Goal: Information Seeking & Learning: Compare options

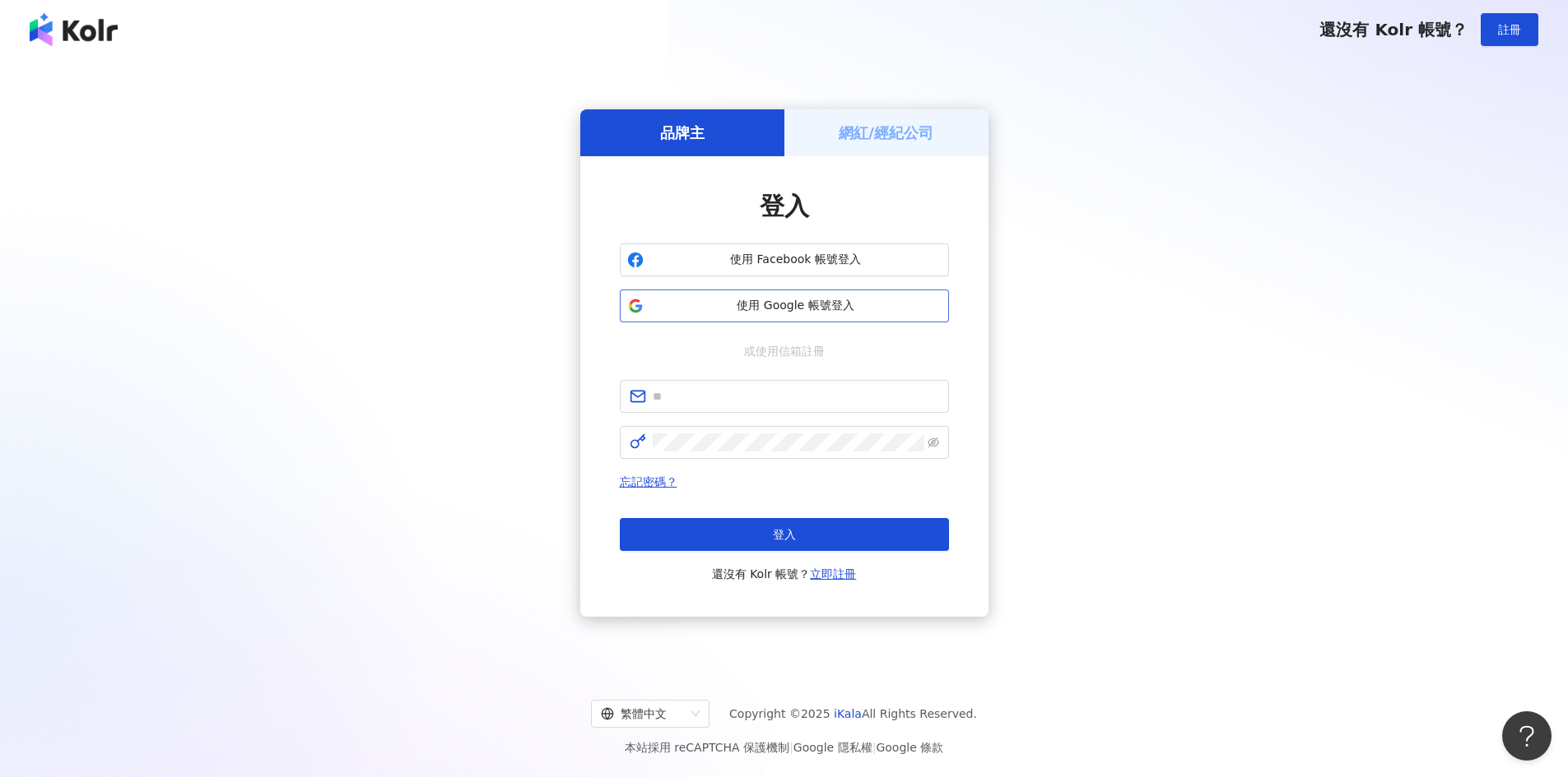
click at [871, 293] on button "使用 Google 帳號登入" at bounding box center [784, 306] width 329 height 33
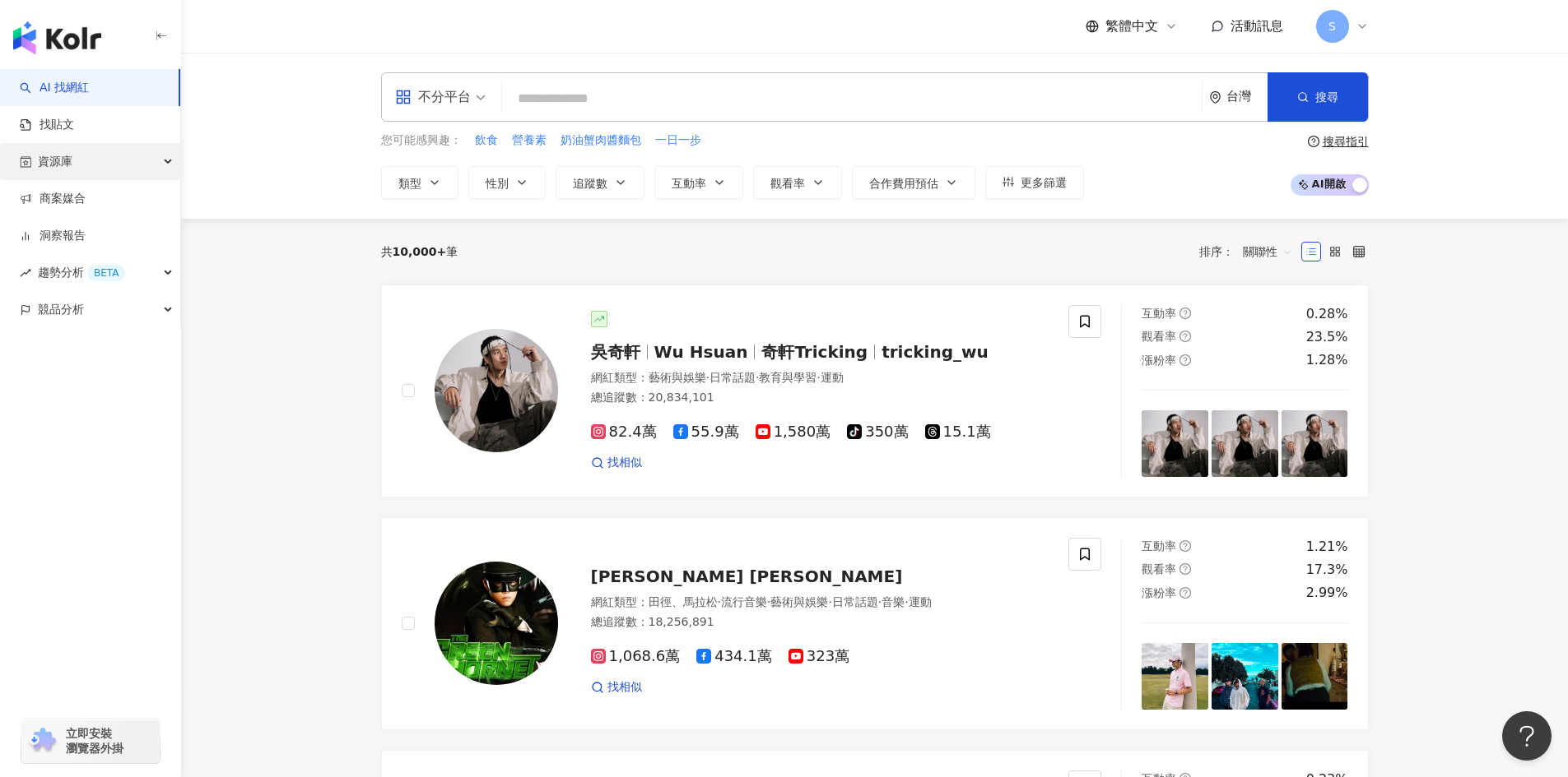
click at [133, 164] on div "資源庫" at bounding box center [90, 162] width 180 height 37
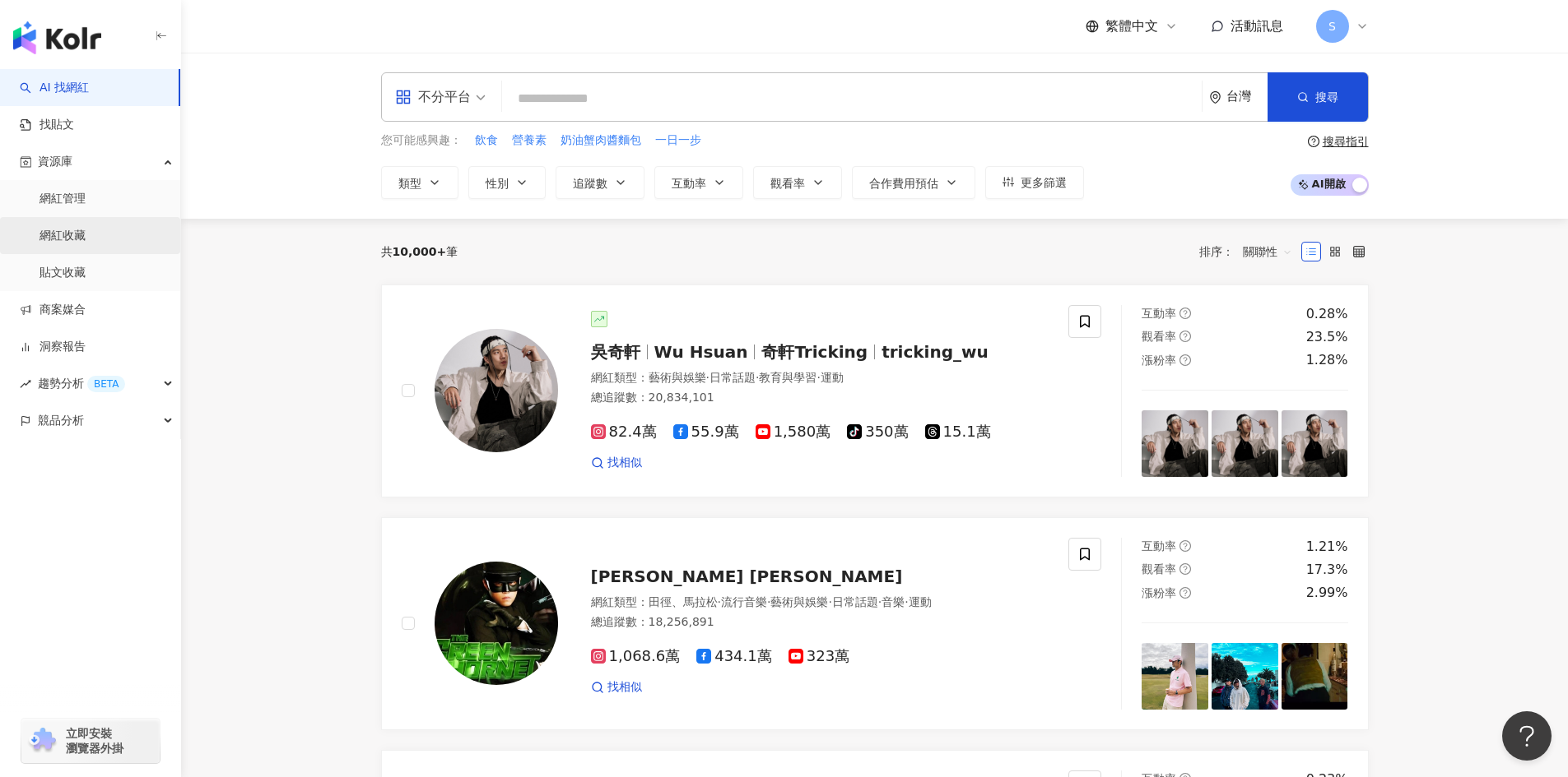
click at [86, 238] on link "網紅收藏" at bounding box center [63, 236] width 46 height 17
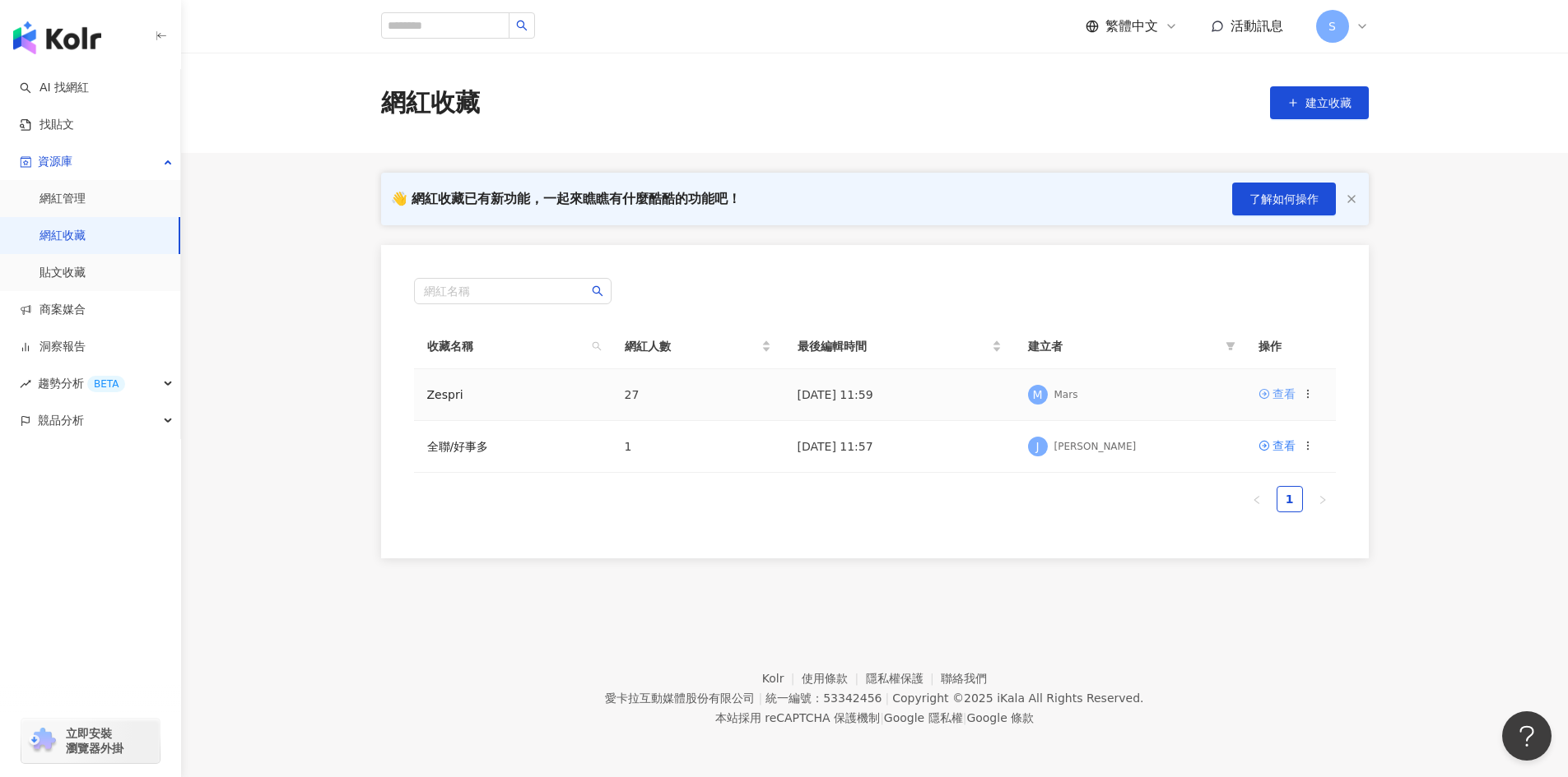
click at [1273, 391] on div "查看" at bounding box center [1283, 394] width 23 height 18
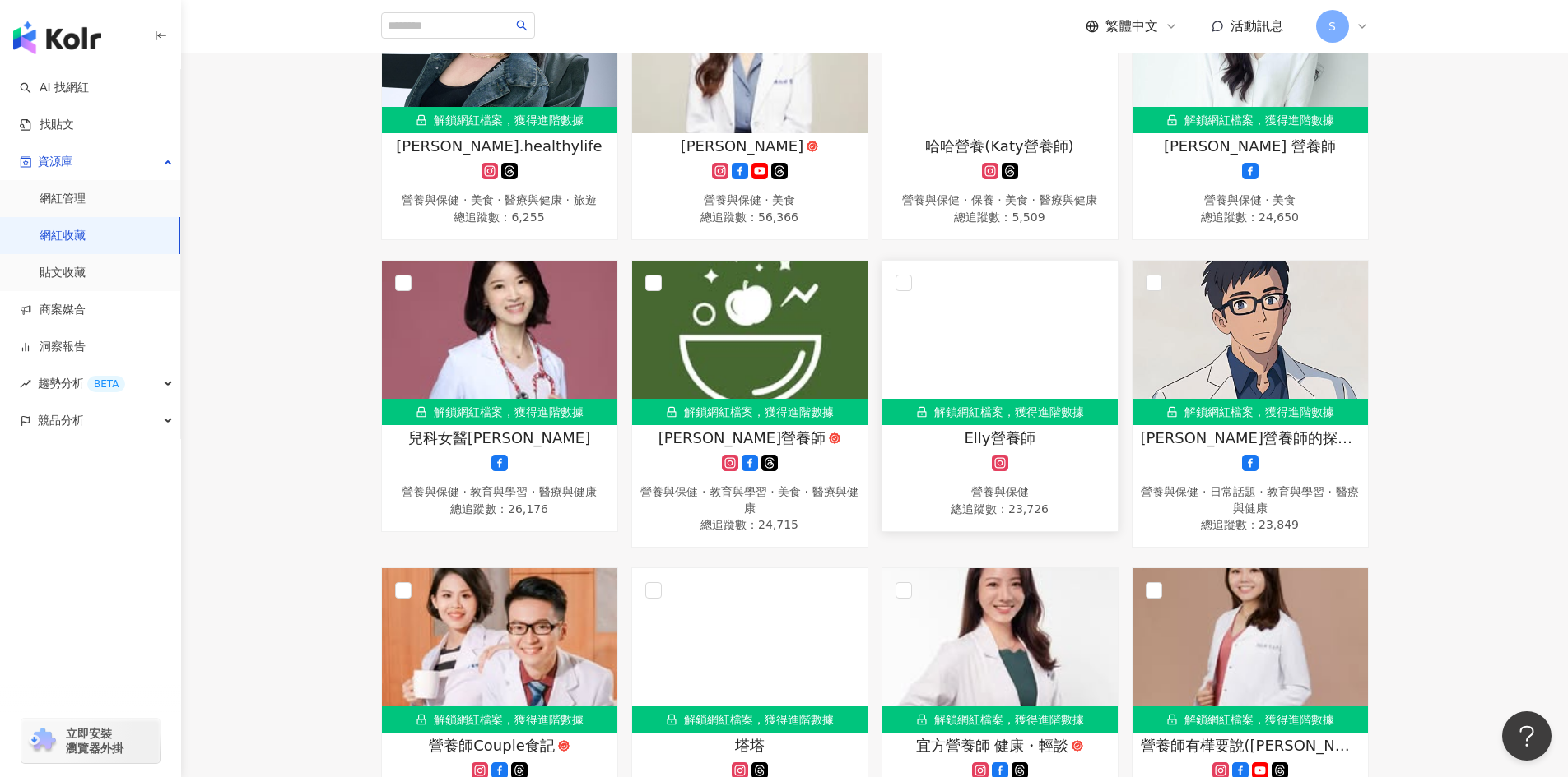
scroll to position [741, 0]
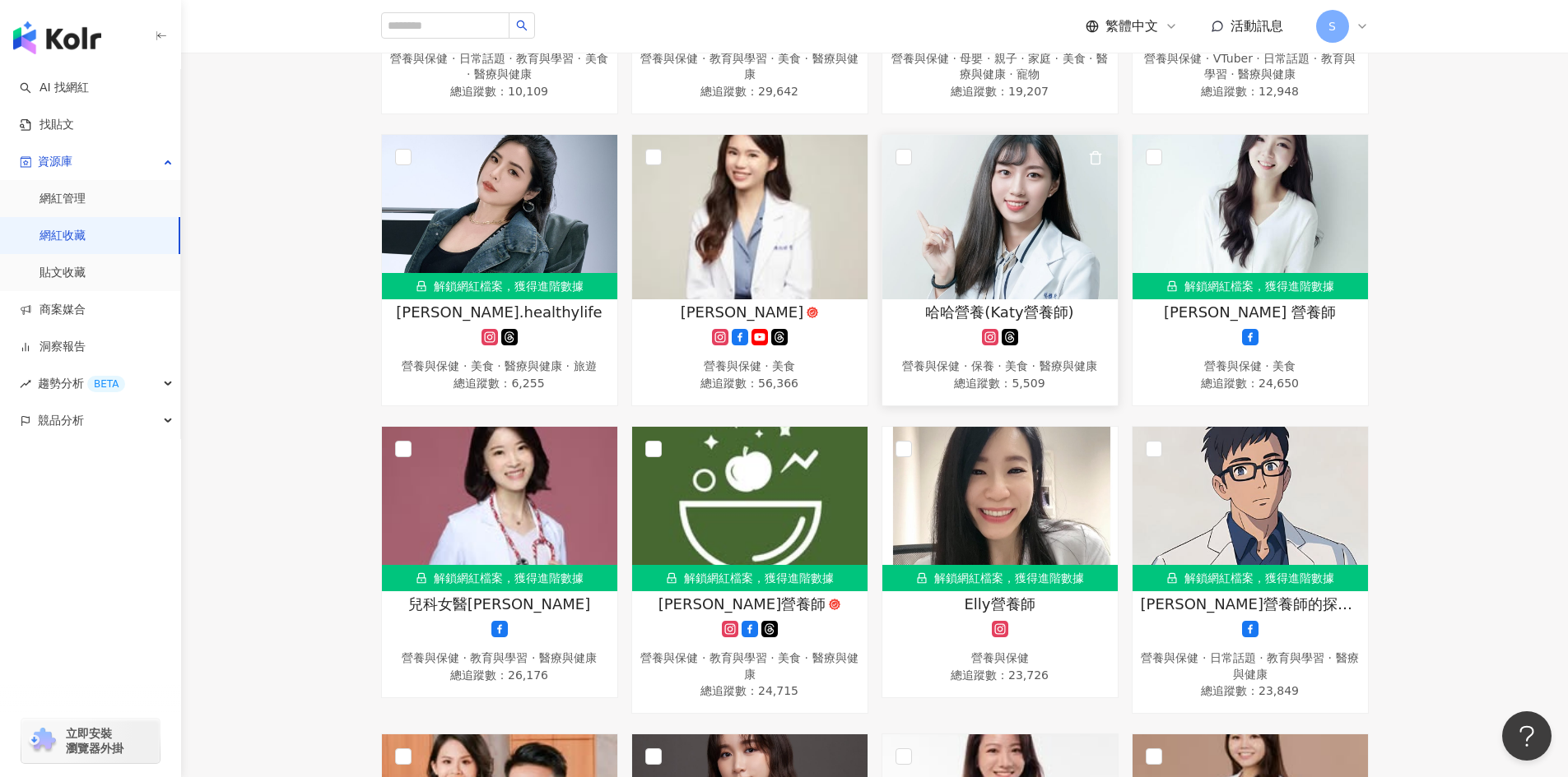
click at [1034, 316] on span "哈哈營養(Katy營養師)" at bounding box center [999, 312] width 148 height 20
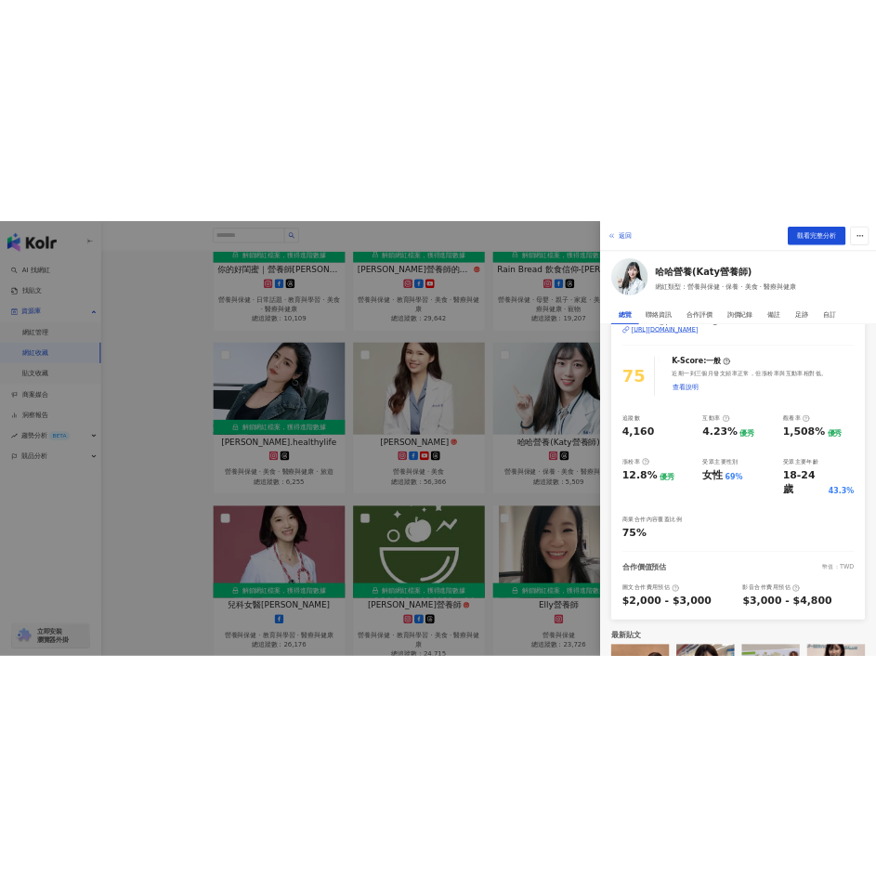
scroll to position [205, 0]
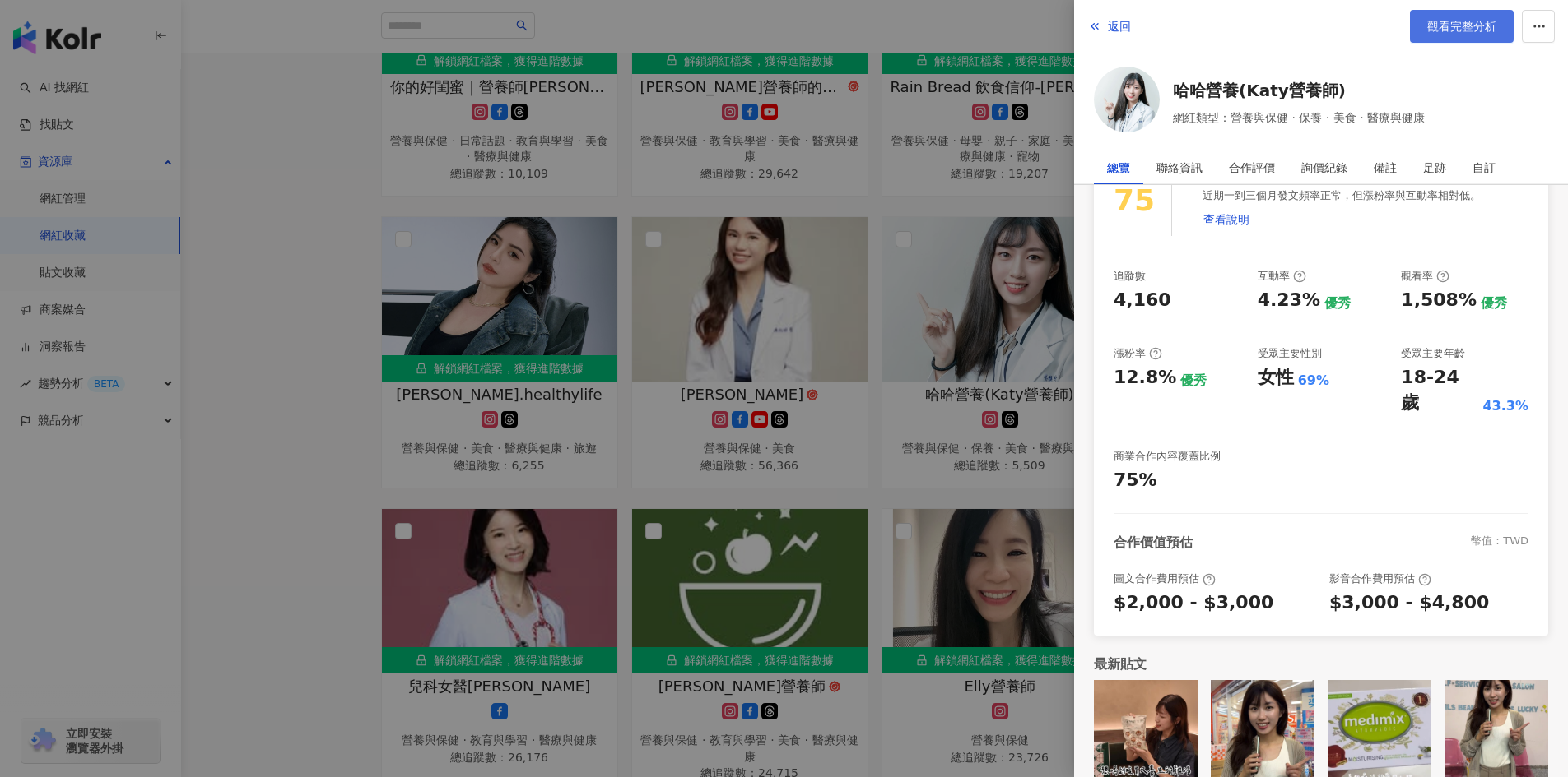
click at [1441, 24] on span "觀看完整分析" at bounding box center [1462, 26] width 69 height 13
click at [1010, 315] on div at bounding box center [784, 388] width 1568 height 777
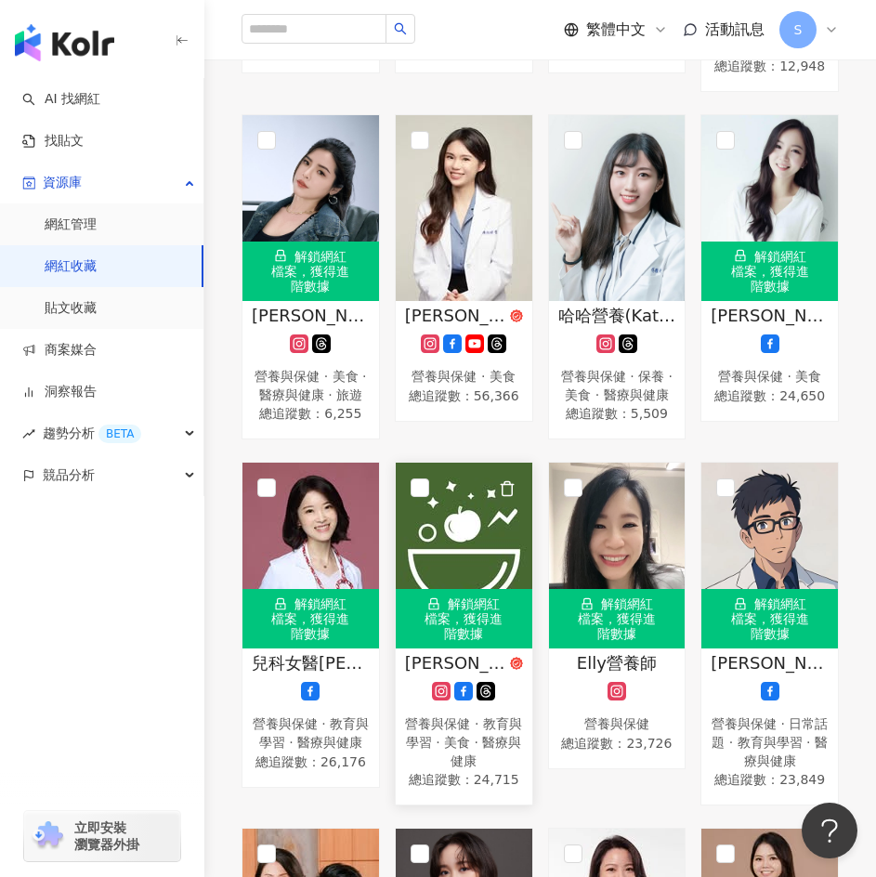
scroll to position [836, 0]
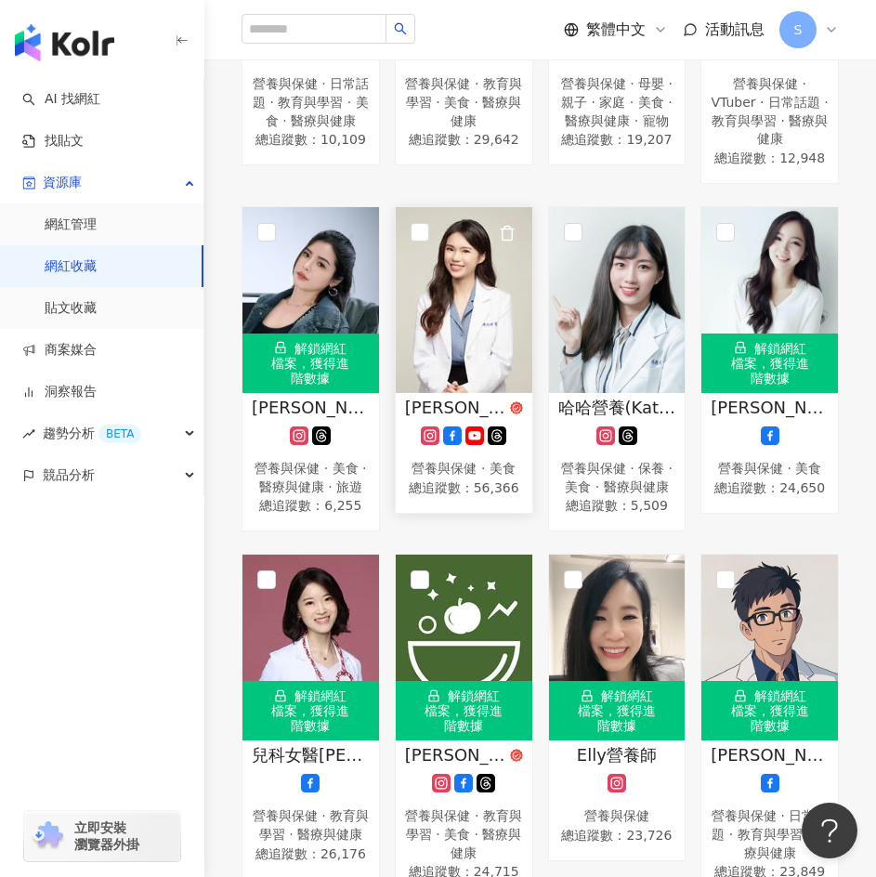
click at [457, 379] on img at bounding box center [464, 300] width 136 height 186
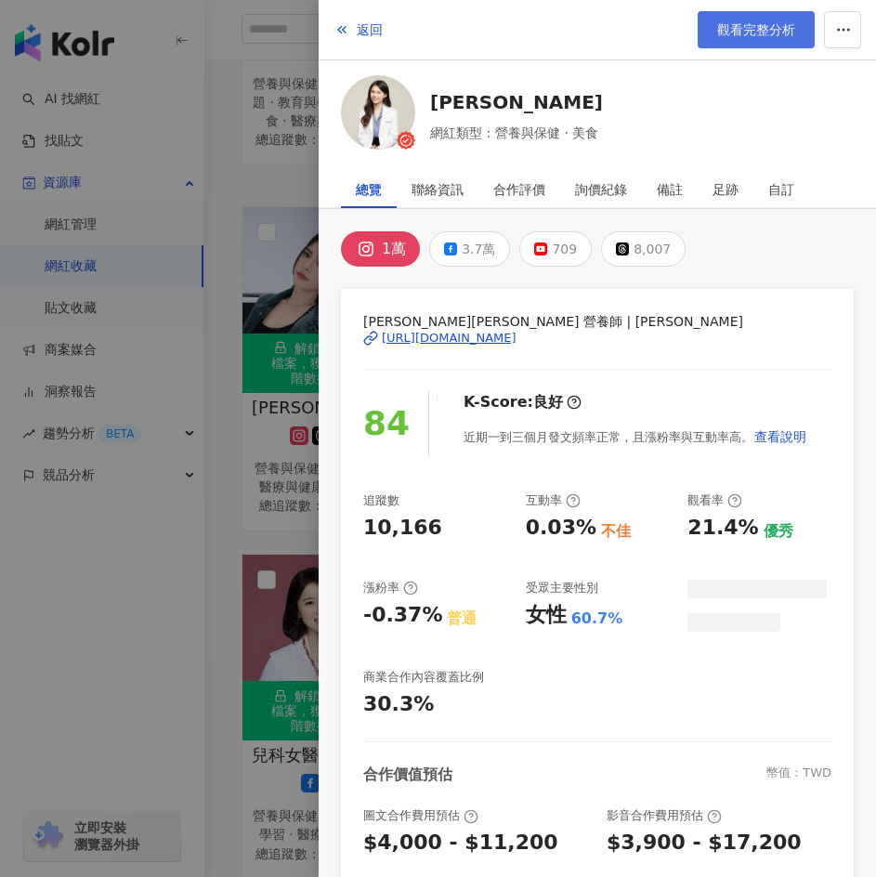
click at [746, 39] on link "觀看完整分析" at bounding box center [755, 29] width 117 height 37
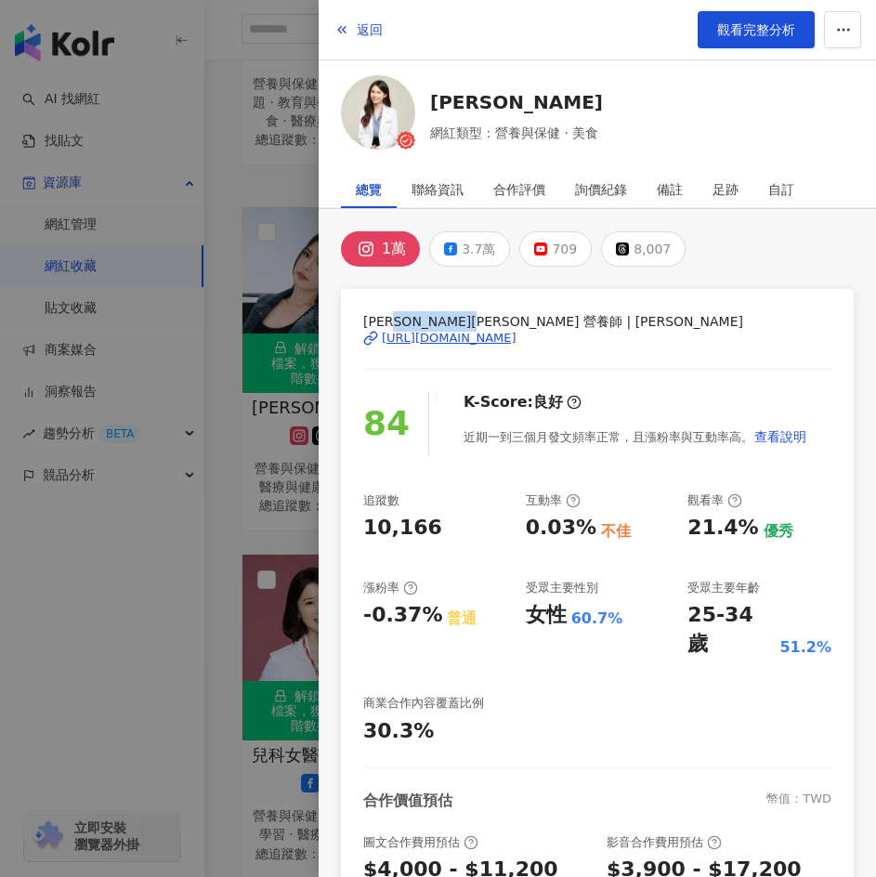
drag, startPoint x: 404, startPoint y: 321, endPoint x: 480, endPoint y: 314, distance: 76.5
click at [480, 314] on span "[PERSON_NAME][PERSON_NAME] 營養師 | [PERSON_NAME]" at bounding box center [597, 321] width 468 height 20
drag, startPoint x: 362, startPoint y: 319, endPoint x: 492, endPoint y: 311, distance: 130.3
click at [492, 311] on div "陳怡婷 Cynthia 營養師 | cynthia_dietitian https://www.instagram.com/cynthia_dietitian…" at bounding box center [597, 597] width 513 height 617
copy span "陳怡婷 Cynthia 營養師"
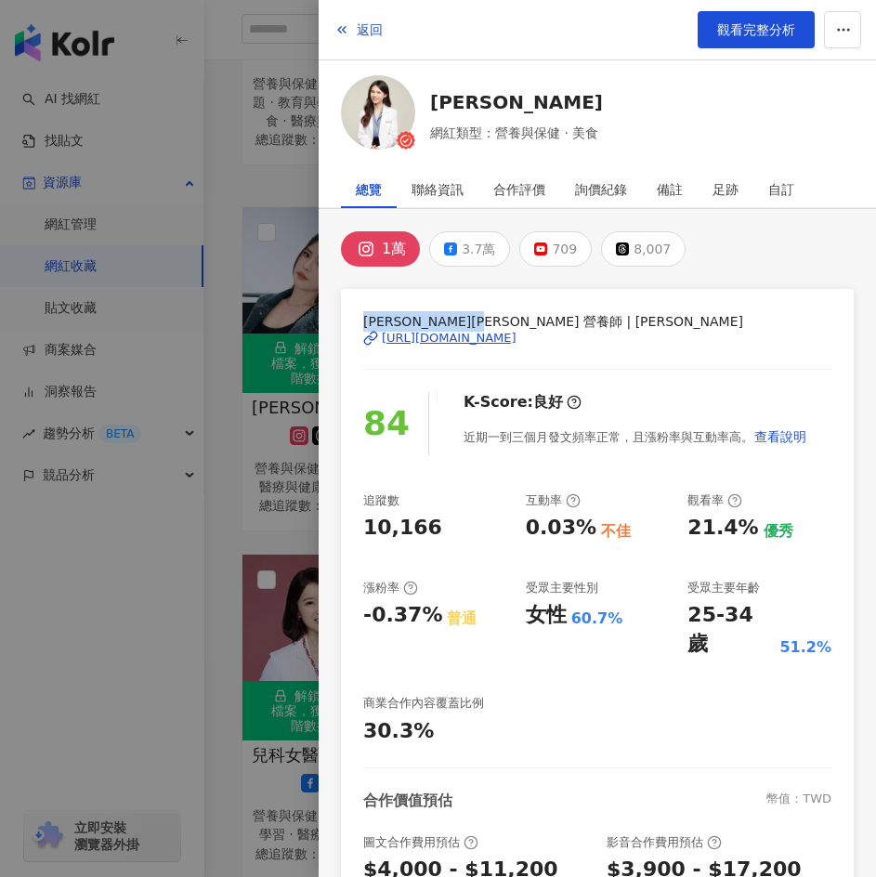
click at [729, 315] on span "[PERSON_NAME][PERSON_NAME] 營養師 | [PERSON_NAME]" at bounding box center [597, 321] width 468 height 20
click at [417, 332] on div "[URL][DOMAIN_NAME]" at bounding box center [449, 338] width 135 height 17
click at [246, 484] on div at bounding box center [438, 438] width 876 height 877
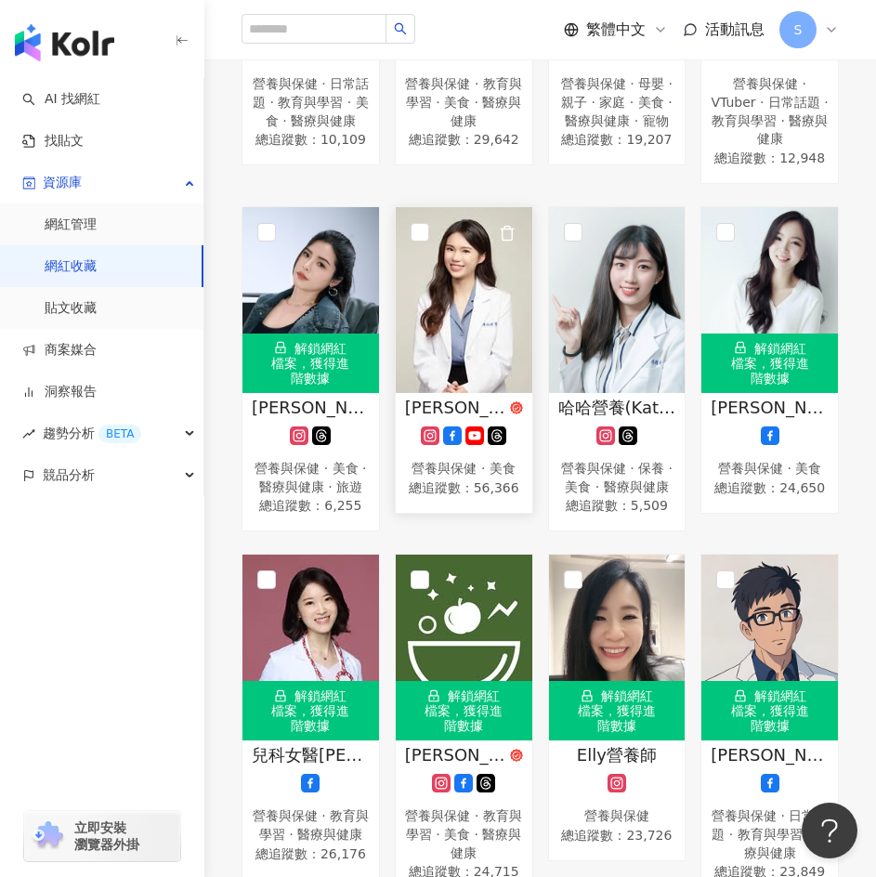
click at [458, 442] on icon at bounding box center [452, 435] width 19 height 19
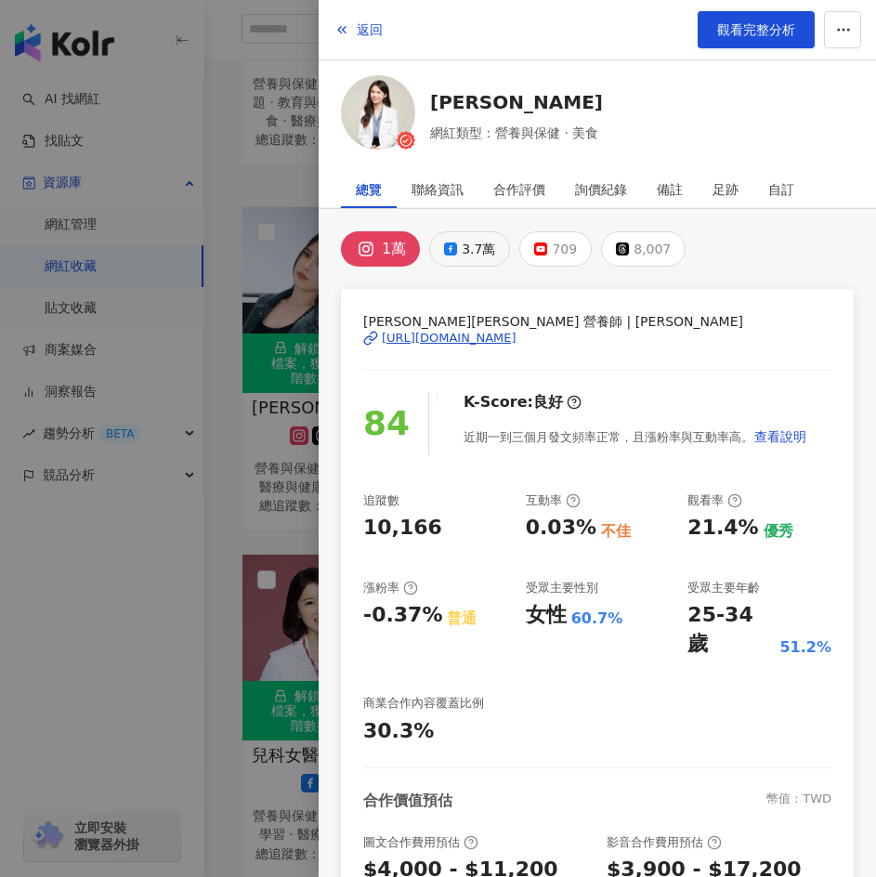
click at [453, 242] on icon at bounding box center [450, 248] width 13 height 13
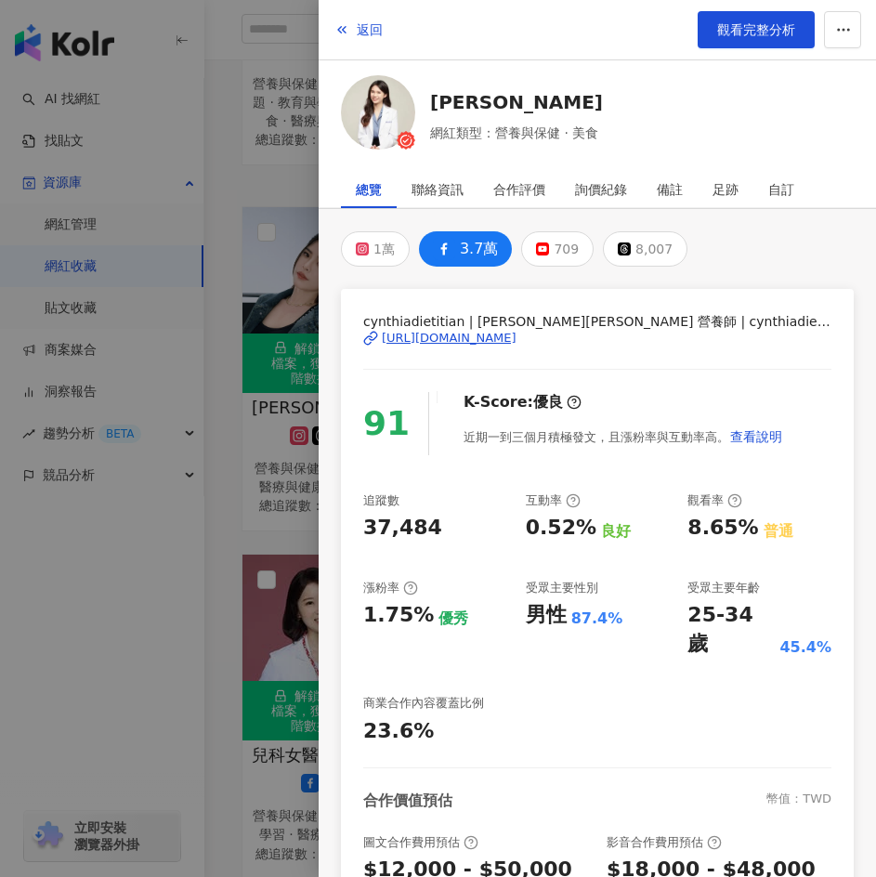
click at [516, 330] on div "https://www.facebook.com/101738158007477" at bounding box center [449, 338] width 135 height 17
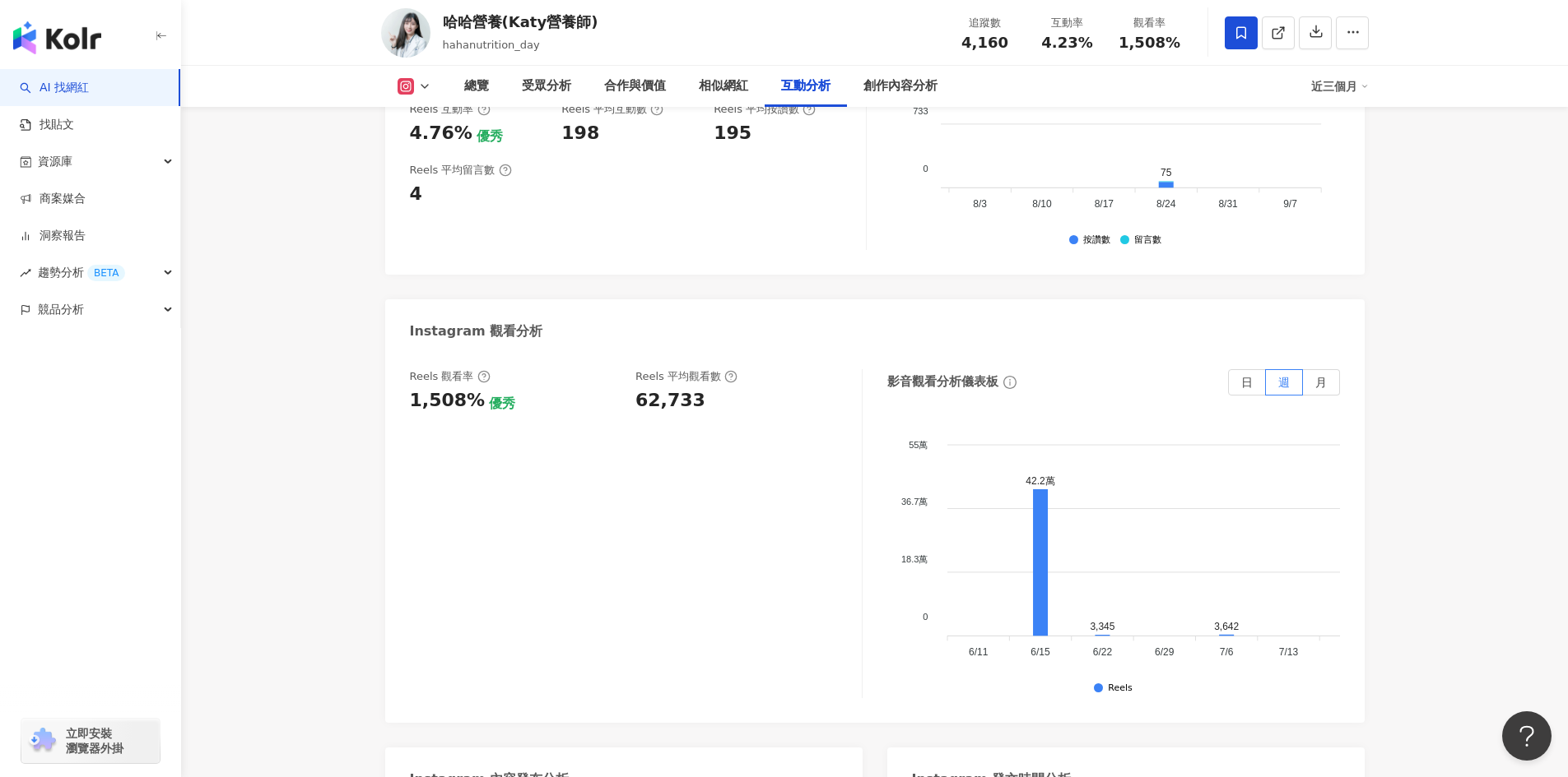
scroll to position [3619, 0]
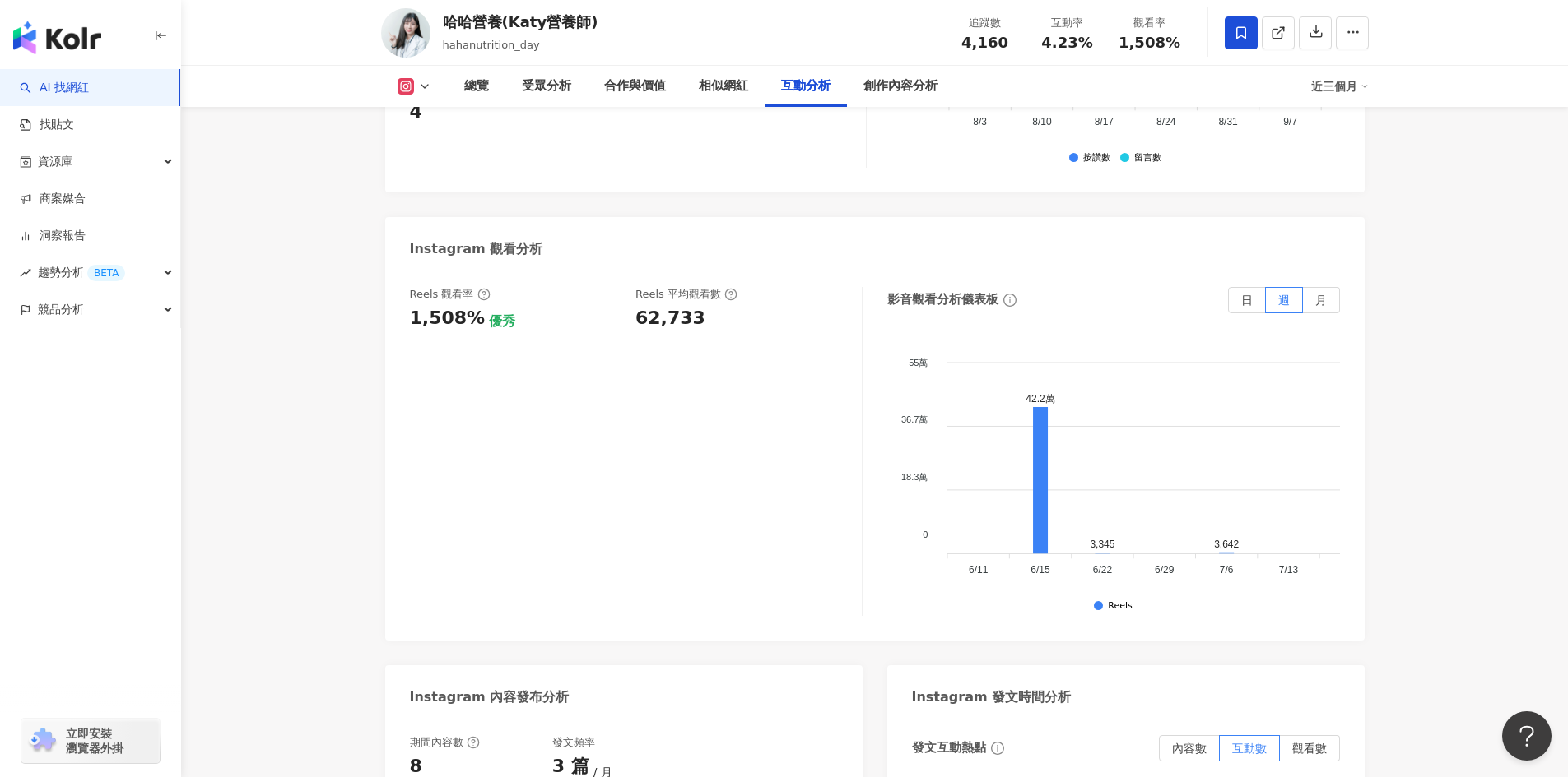
drag, startPoint x: 1049, startPoint y: 588, endPoint x: 1134, endPoint y: 592, distance: 85.1
click at [1134, 592] on div "42.2萬 3,345 3,642 2,180 6/11 6/11 6/15 6/15 6/22 6/22 6/29 6/29 7/6 7/6 7/13 7/…" at bounding box center [1134, 468] width 410 height 259
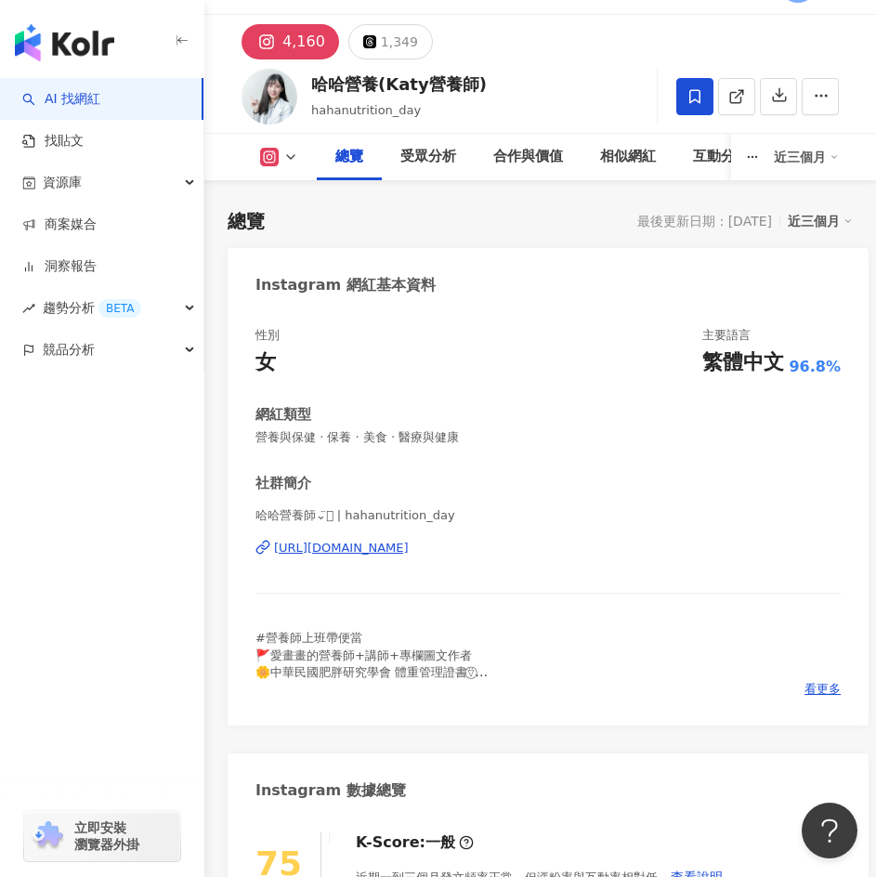
scroll to position [0, 0]
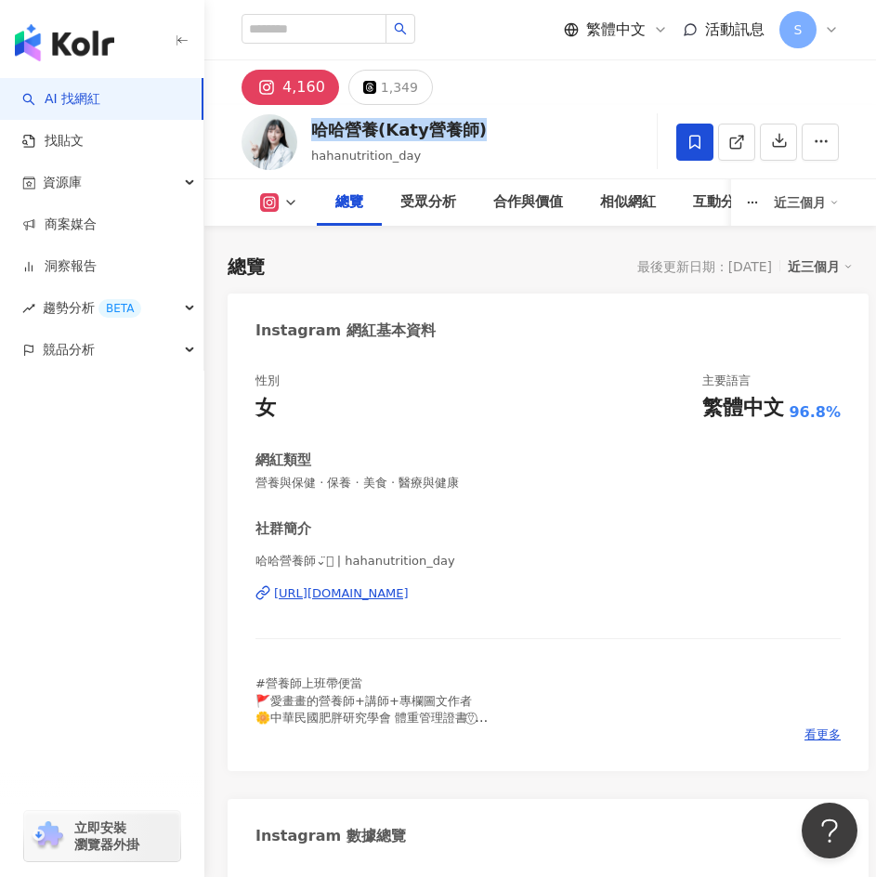
drag, startPoint x: 483, startPoint y: 120, endPoint x: 312, endPoint y: 130, distance: 171.1
click at [312, 130] on div "哈哈營養(Katy營養師) hahanutrition_day 追蹤數 4,160 互動率 4.23% 觀看率 1,508%" at bounding box center [539, 141] width 671 height 73
click at [514, 119] on div "哈哈營養(Katy營養師) hahanutrition_day 追蹤數 4,160 互動率 4.23% 觀看率 1,508%" at bounding box center [539, 141] width 671 height 73
drag, startPoint x: 480, startPoint y: 130, endPoint x: 311, endPoint y: 130, distance: 169.0
click at [311, 130] on div "哈哈營養(Katy營養師) hahanutrition_day 追蹤數 4,160 互動率 4.23% 觀看率 1,508%" at bounding box center [539, 141] width 671 height 73
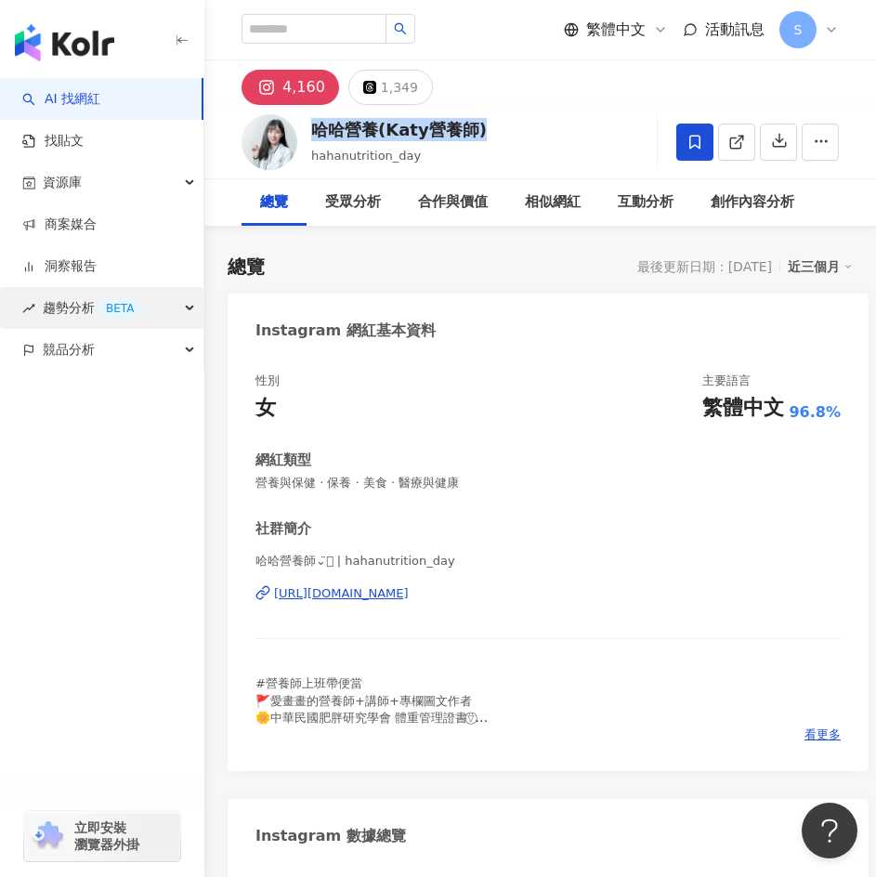
copy div "哈哈營養(Katy營養師)"
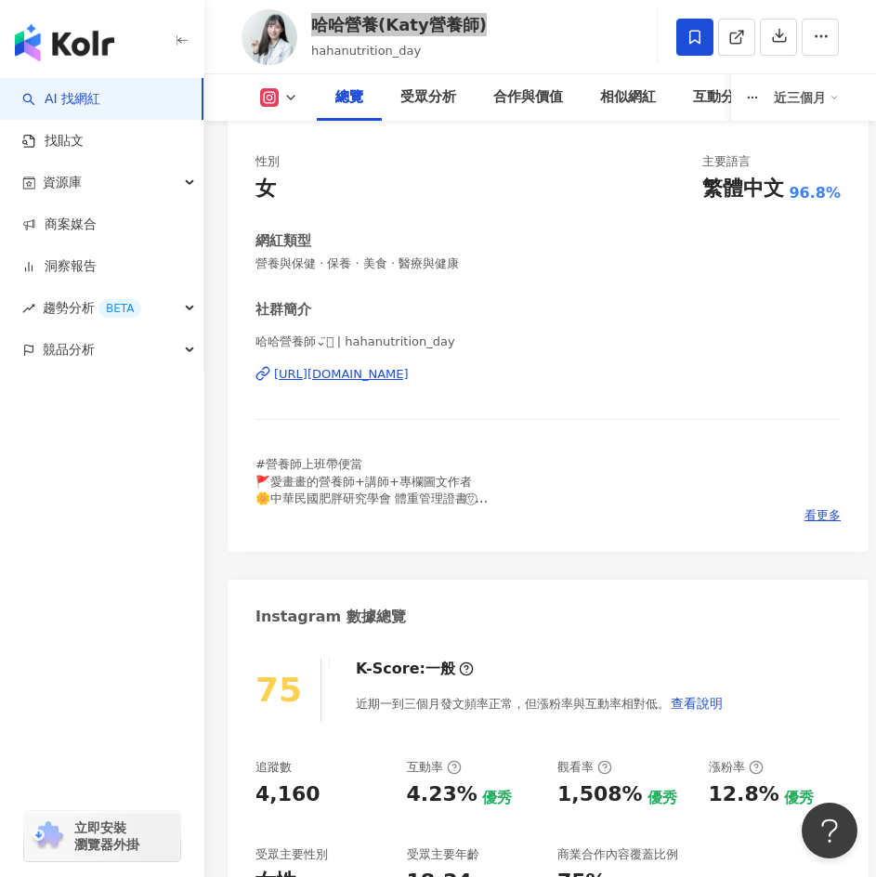
scroll to position [279, 0]
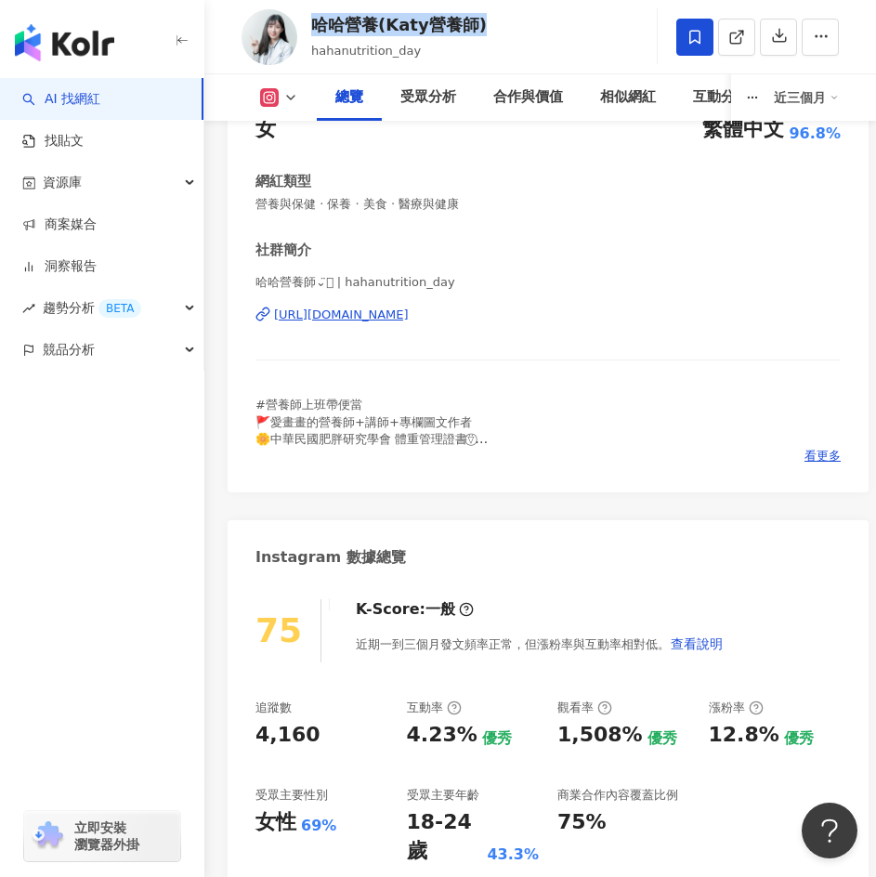
click at [409, 309] on div "https://www.instagram.com/hahanutrition_day/" at bounding box center [341, 314] width 135 height 17
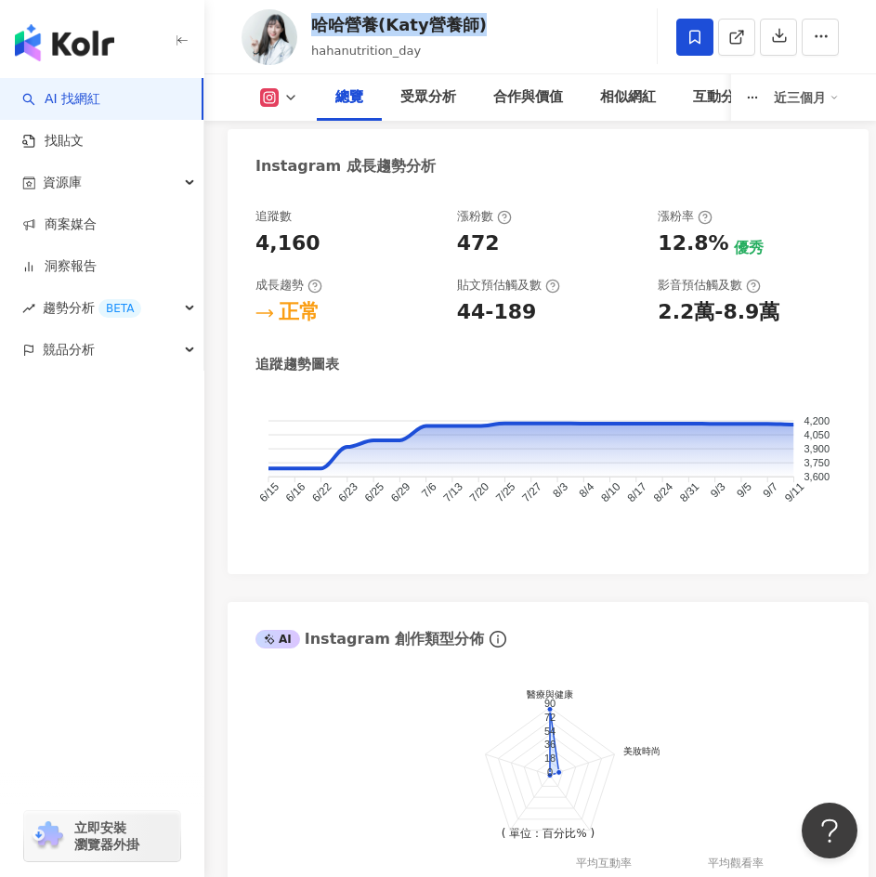
scroll to position [1671, 0]
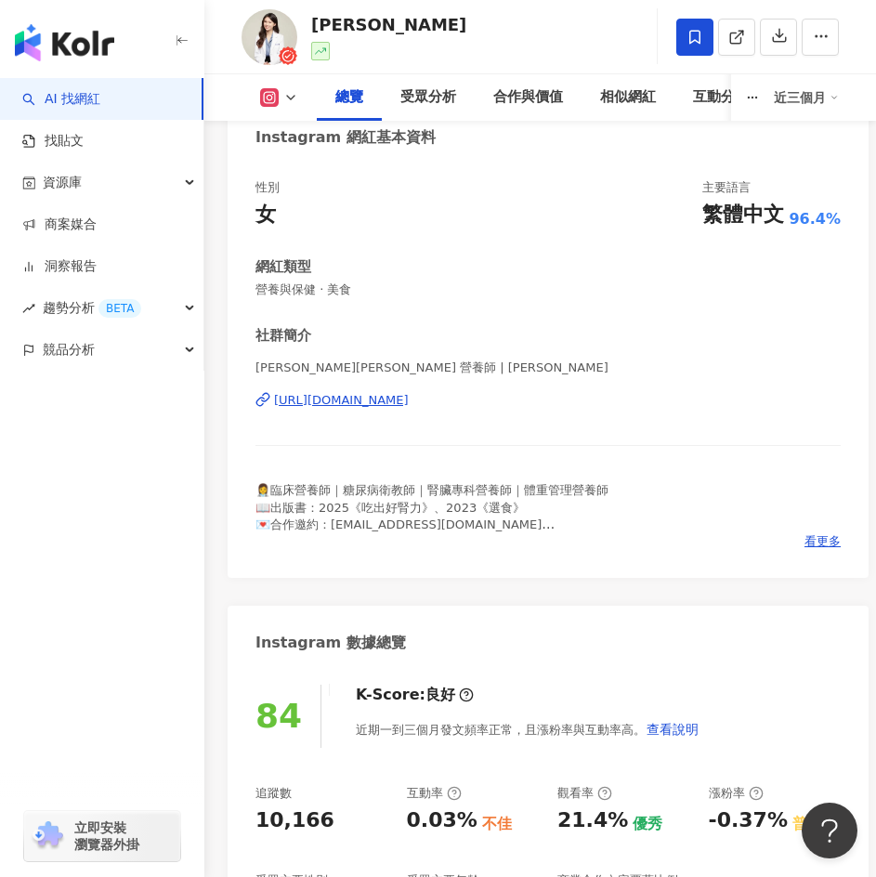
scroll to position [186, 0]
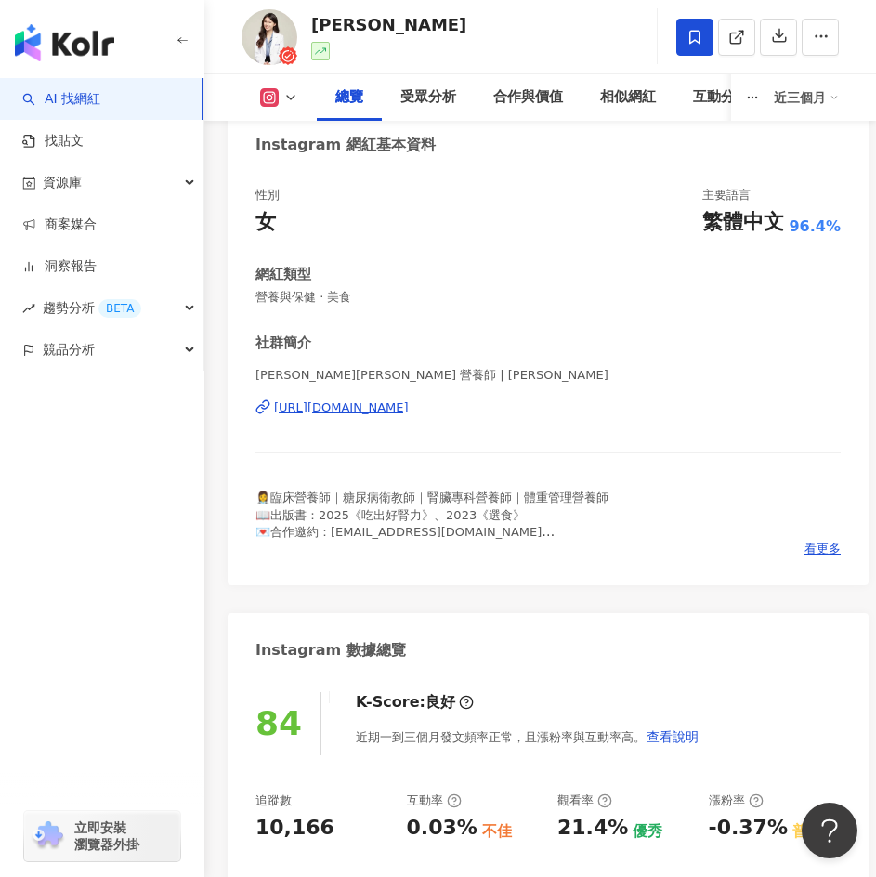
click at [337, 407] on div "https://www.instagram.com/cynthia_dietitian/" at bounding box center [341, 407] width 135 height 17
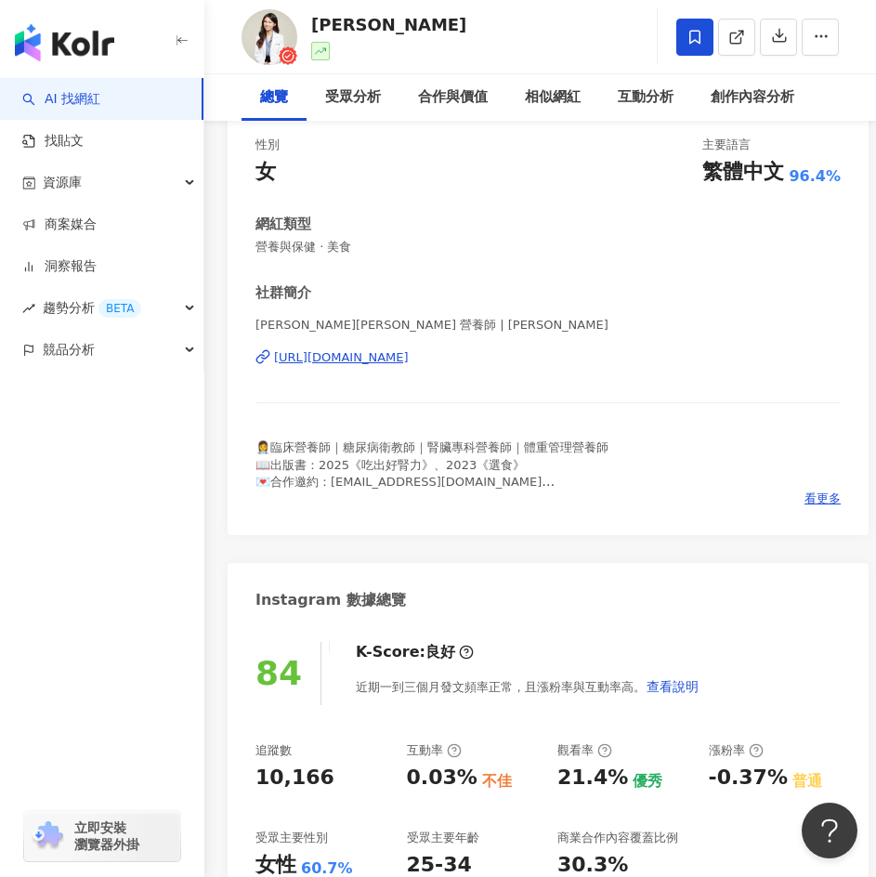
scroll to position [0, 0]
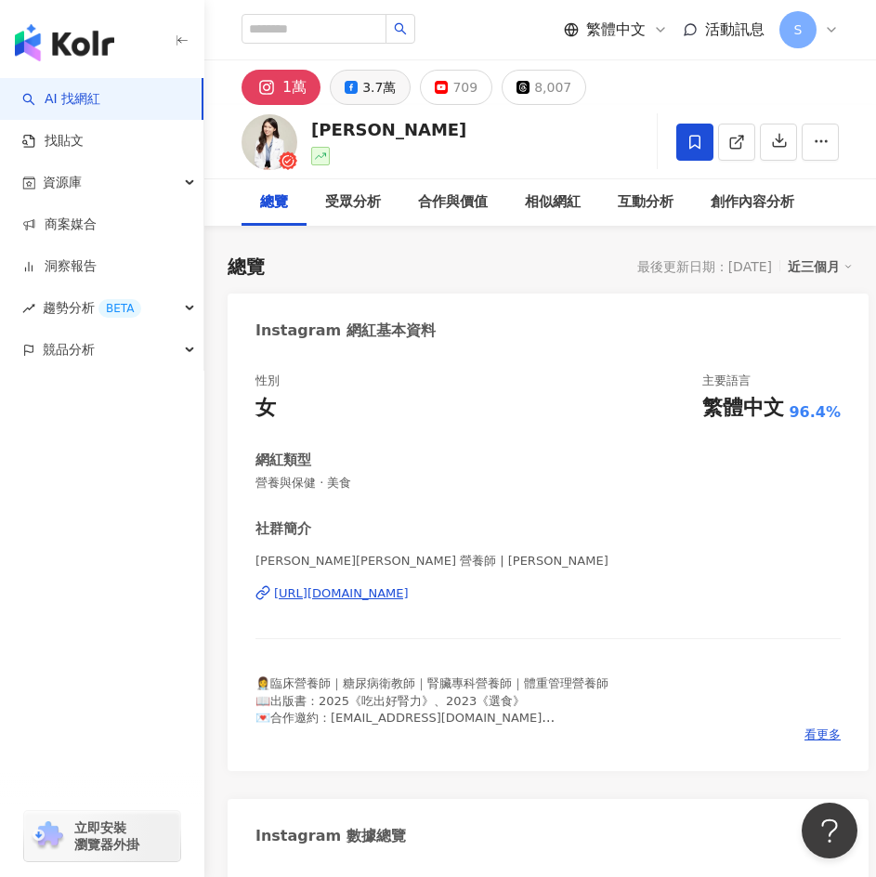
click at [367, 71] on button "3.7萬" at bounding box center [370, 87] width 81 height 35
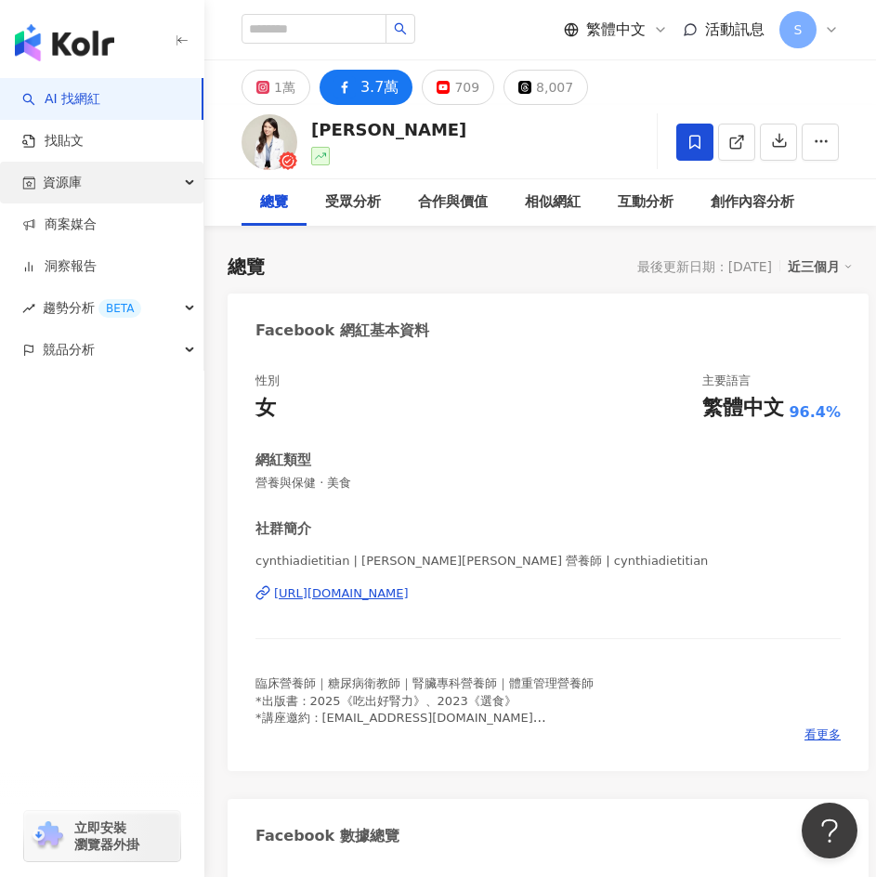
click at [134, 185] on div "資源庫" at bounding box center [101, 183] width 203 height 42
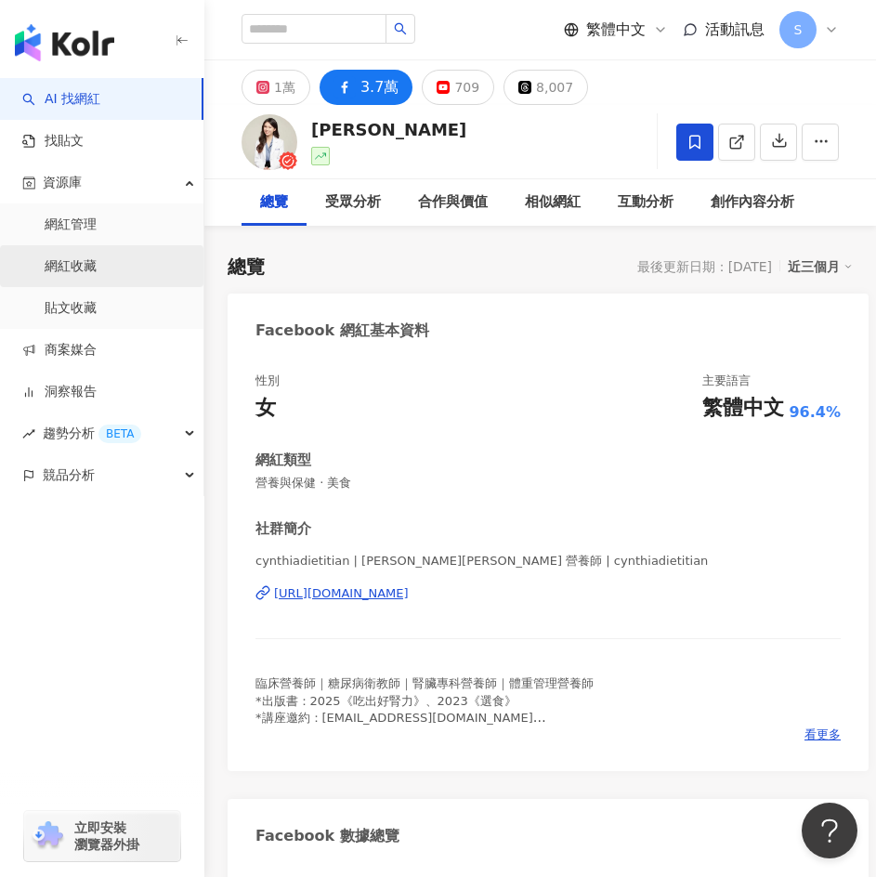
click at [97, 257] on link "網紅收藏" at bounding box center [71, 266] width 52 height 19
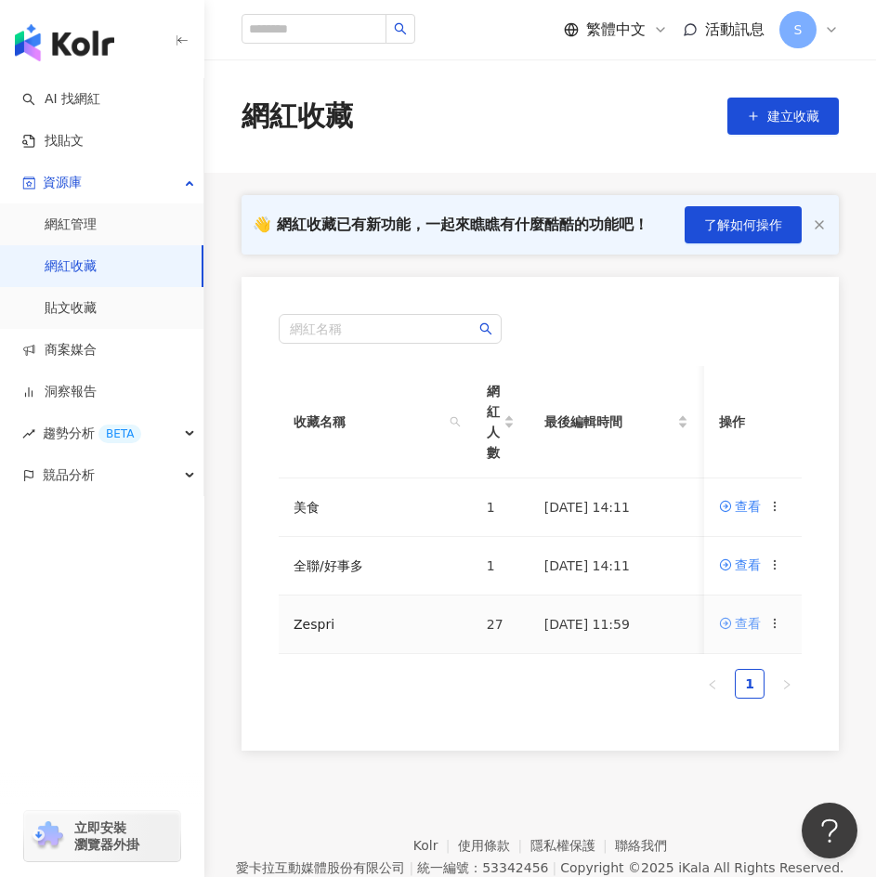
click at [759, 632] on div "查看" at bounding box center [747, 623] width 26 height 20
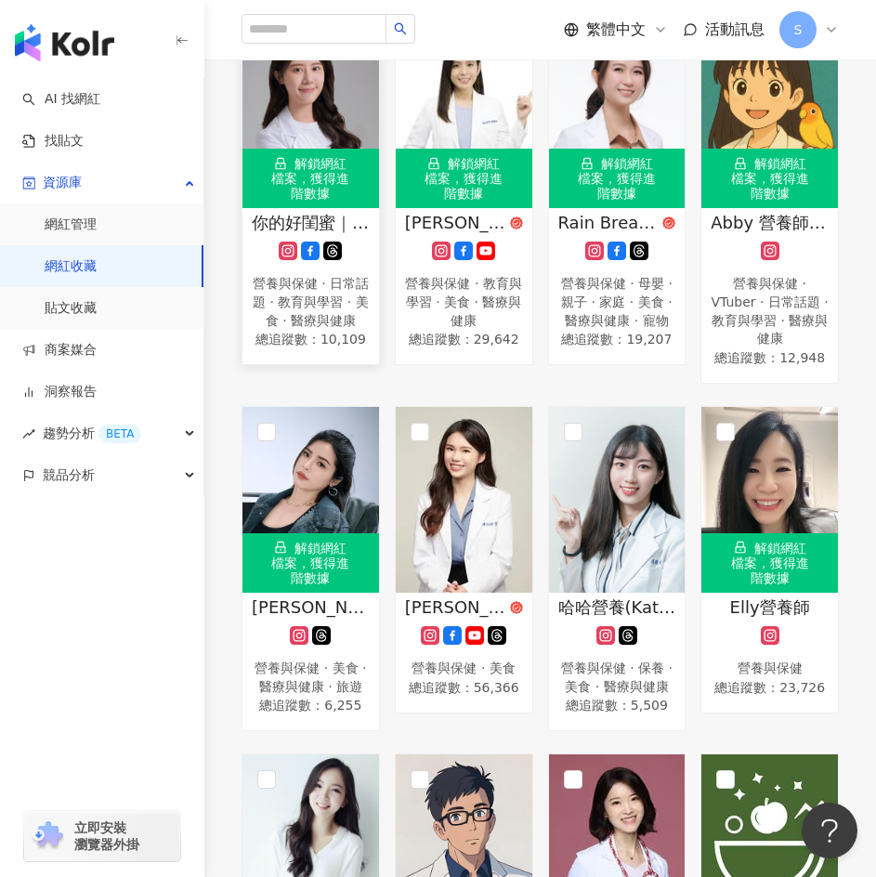
scroll to position [557, 0]
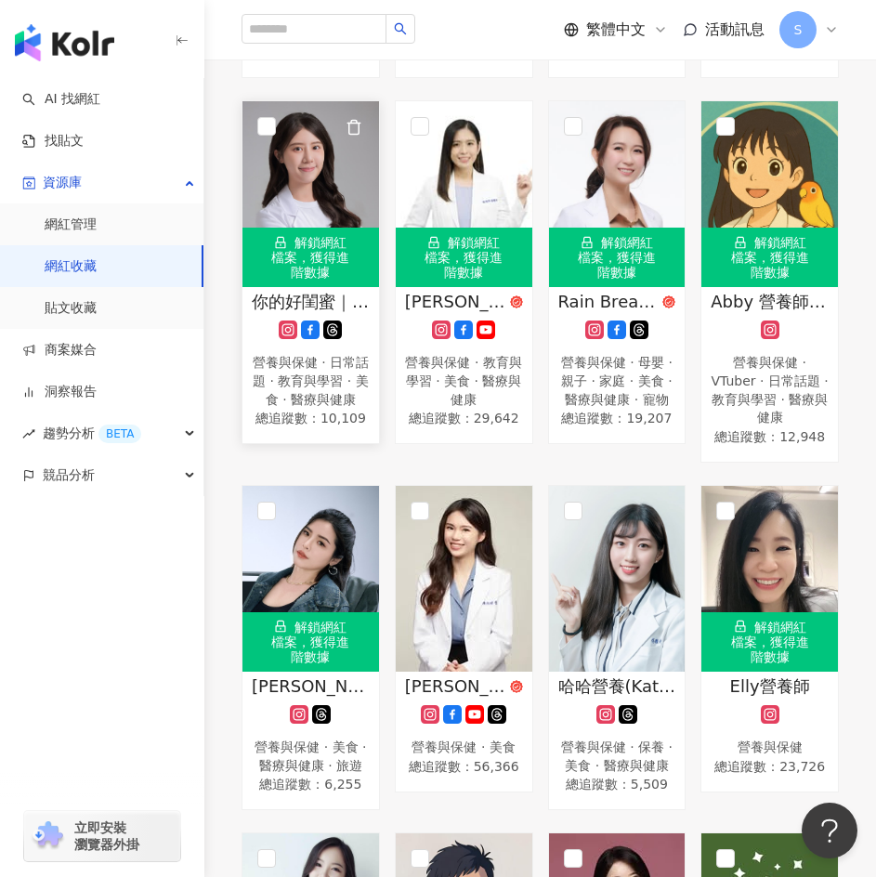
click at [300, 269] on div "解鎖網紅檔案，獲得進階數據" at bounding box center [310, 256] width 136 height 59
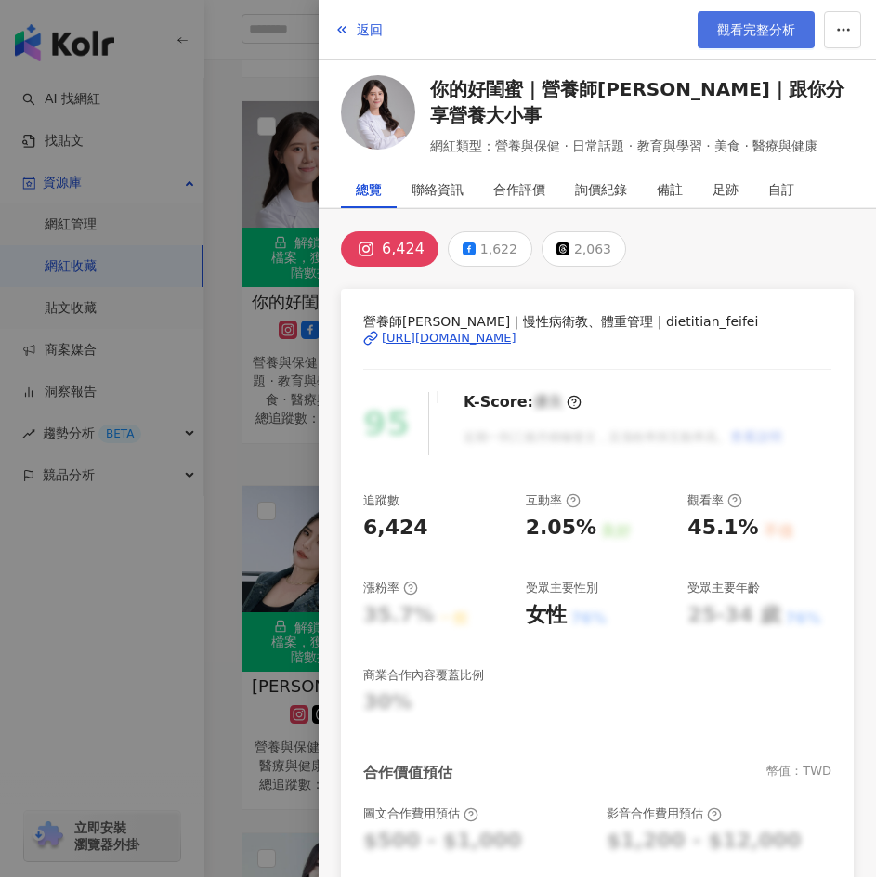
click at [761, 32] on span "觀看完整分析" at bounding box center [756, 29] width 78 height 15
click at [359, 25] on span "返回" at bounding box center [370, 29] width 26 height 15
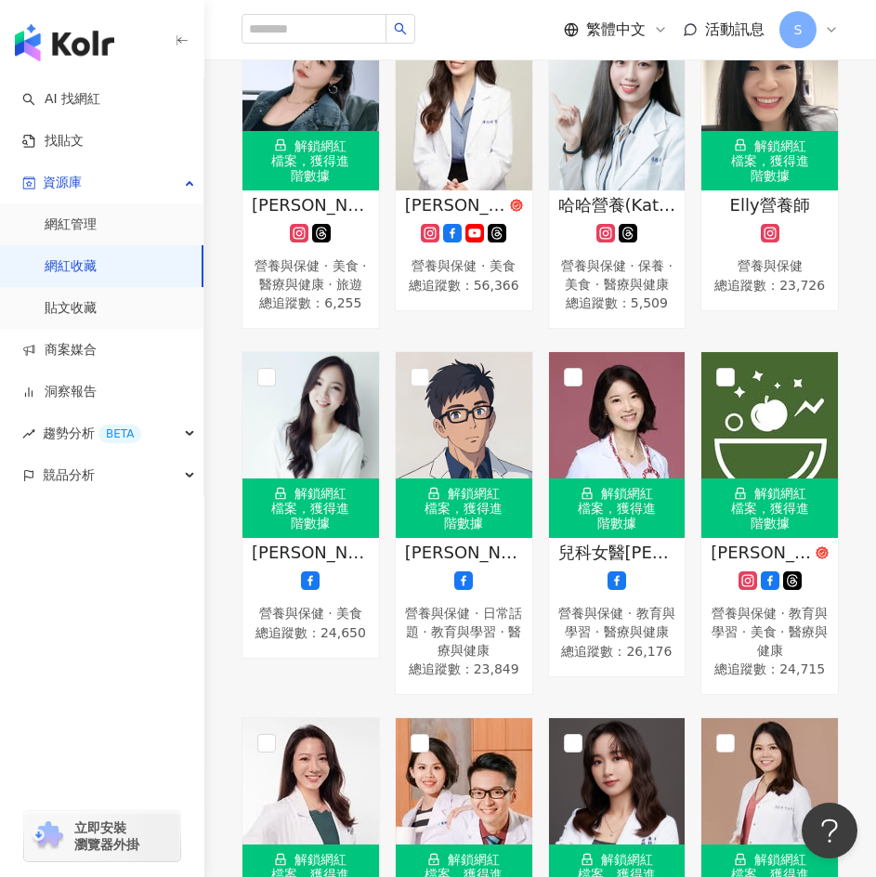
scroll to position [743, 0]
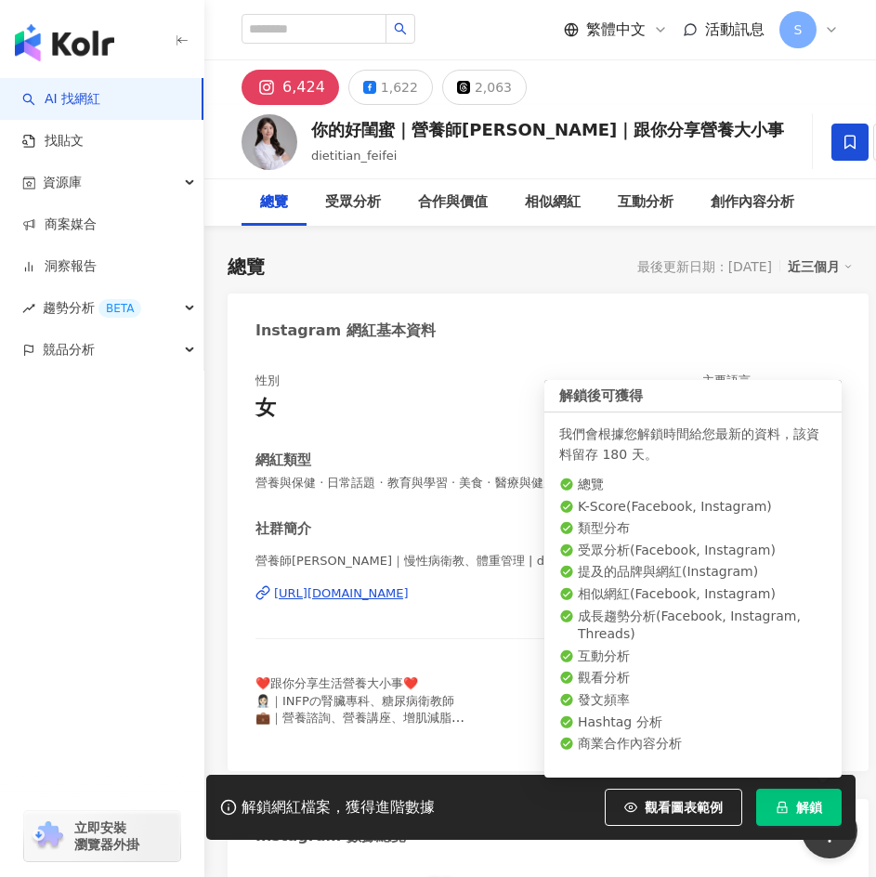
click at [792, 811] on button "解鎖" at bounding box center [798, 806] width 85 height 37
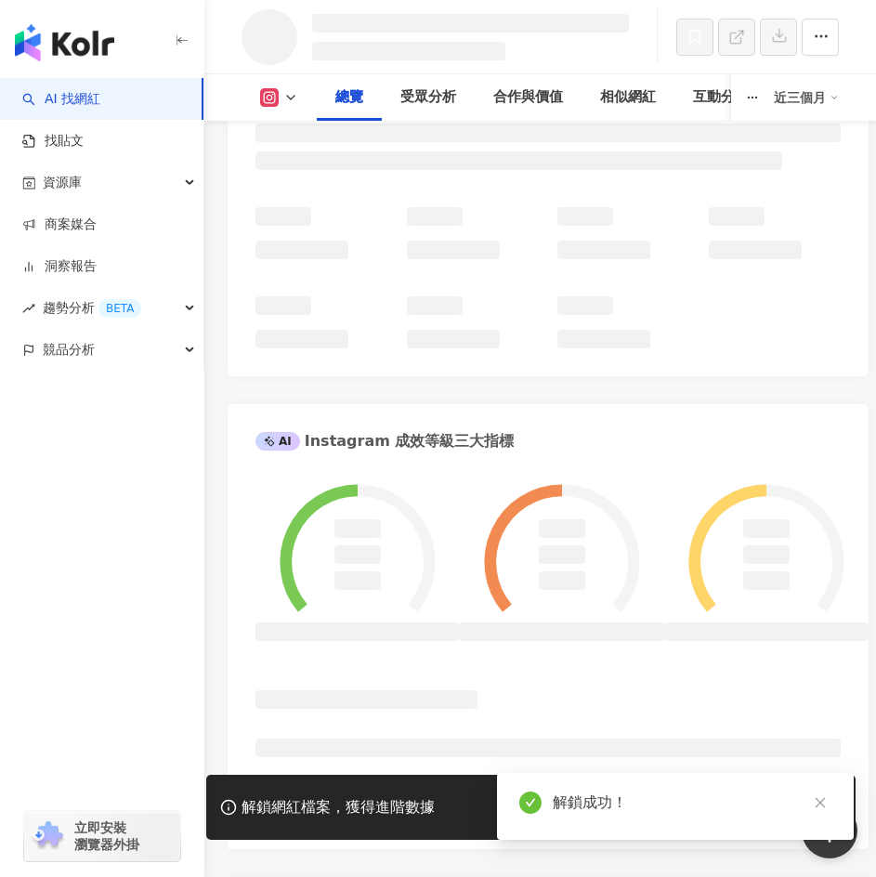
scroll to position [743, 0]
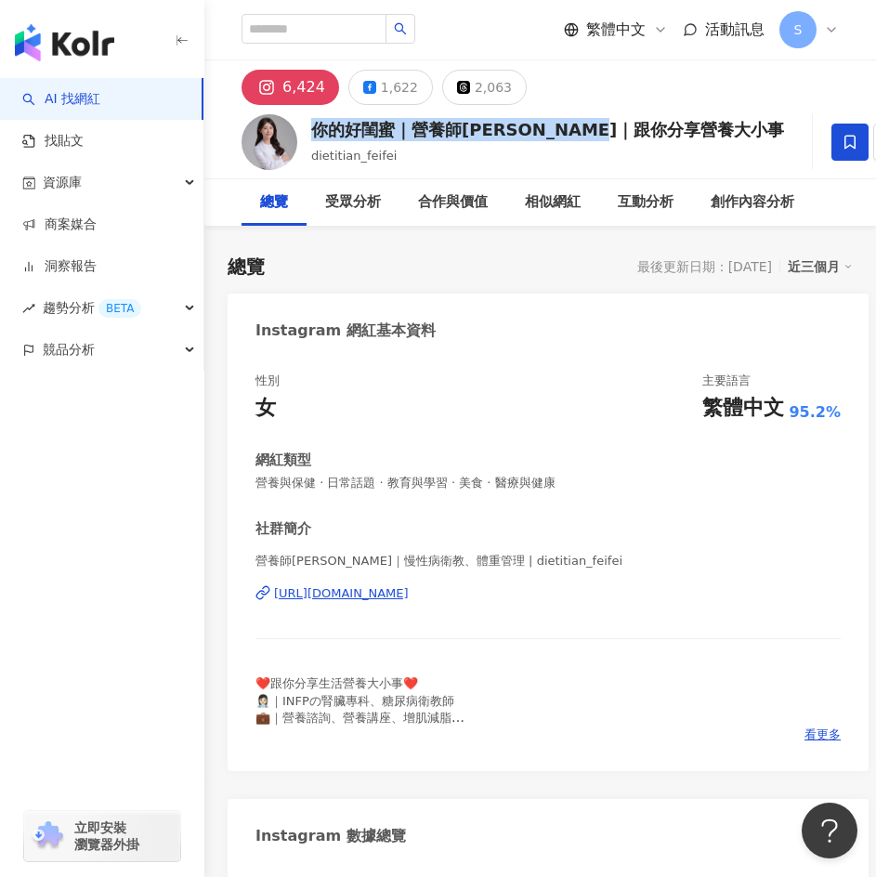
drag, startPoint x: 314, startPoint y: 130, endPoint x: 662, endPoint y: 127, distance: 348.2
click at [662, 127] on div "你的好閨蜜｜營養師菲菲｜跟你分享營養大小事 dietitian_feifei 追蹤數 6,424 互動率 2.05% 觀看率 45.1%" at bounding box center [539, 141] width 671 height 73
copy div "你的好閨蜜｜營養師菲菲｜跟你分享營養大小事"
click at [409, 591] on div "https://www.instagram.com/dietitian_feifei/" at bounding box center [341, 593] width 135 height 17
click at [536, 428] on div "性別 女 主要語言 繁體中文 95.2% 網紅類型 營養與保健 · 日常話題 · 教育與學習 · 美食 · 醫療與健康 社群簡介 營養師菲菲｜慢性病衛教、體重…" at bounding box center [547, 557] width 585 height 370
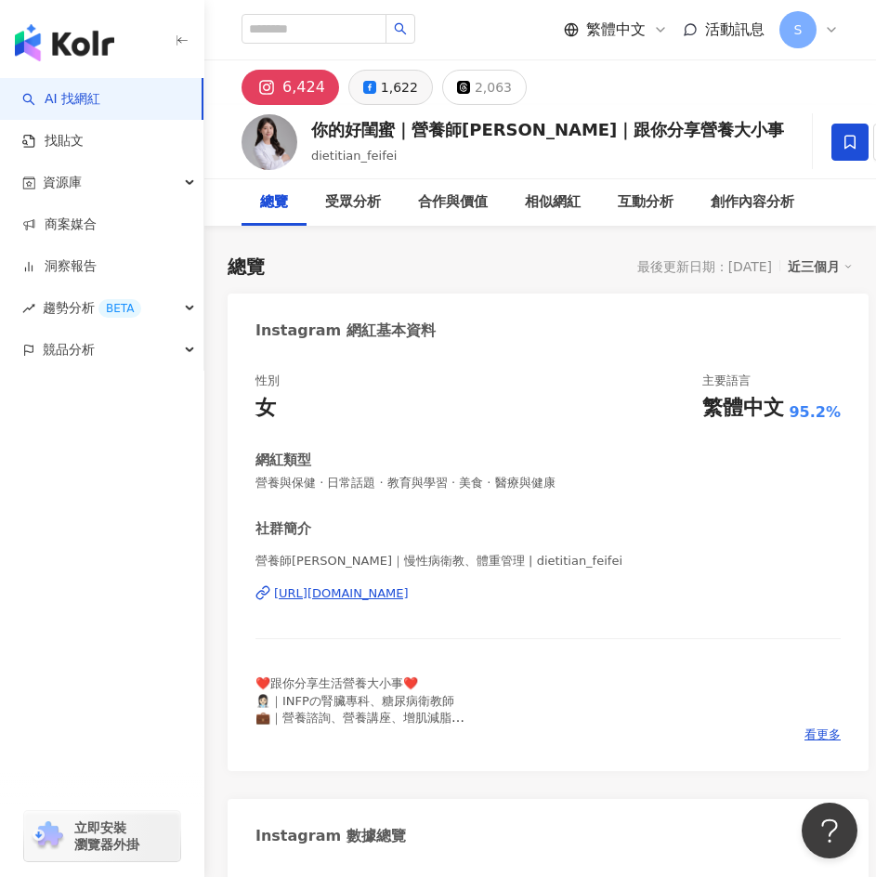
click at [366, 94] on button "1,622" at bounding box center [390, 87] width 84 height 35
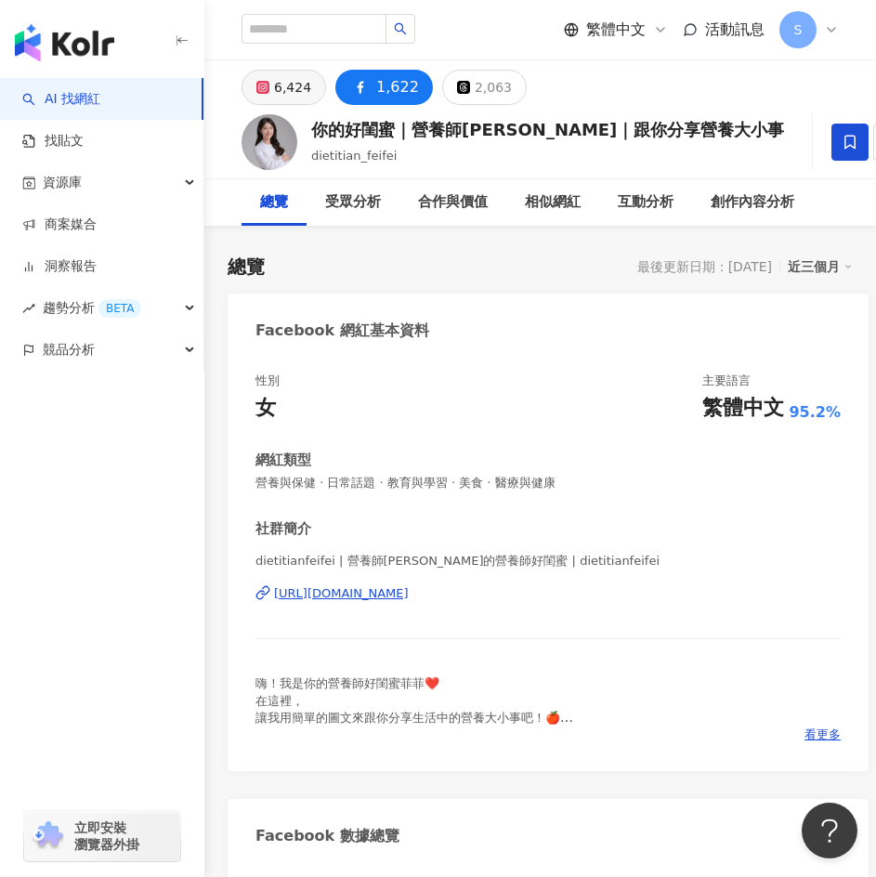
click at [300, 100] on button "6,424" at bounding box center [283, 87] width 84 height 35
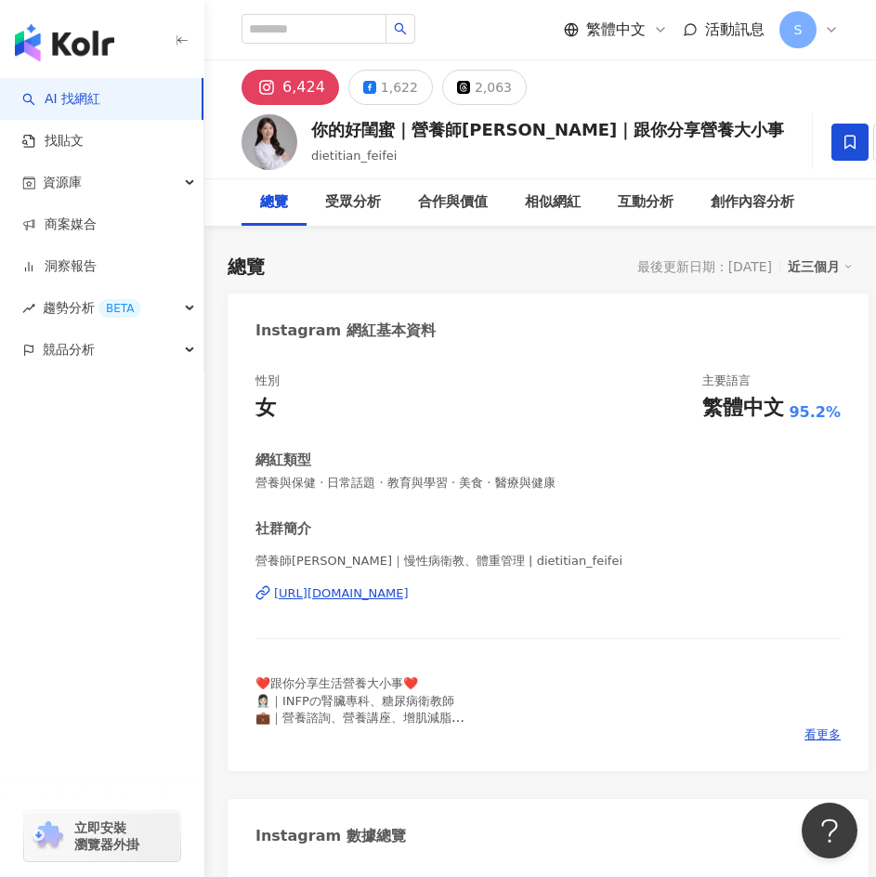
click at [485, 95] on div "2,063" at bounding box center [492, 87] width 37 height 26
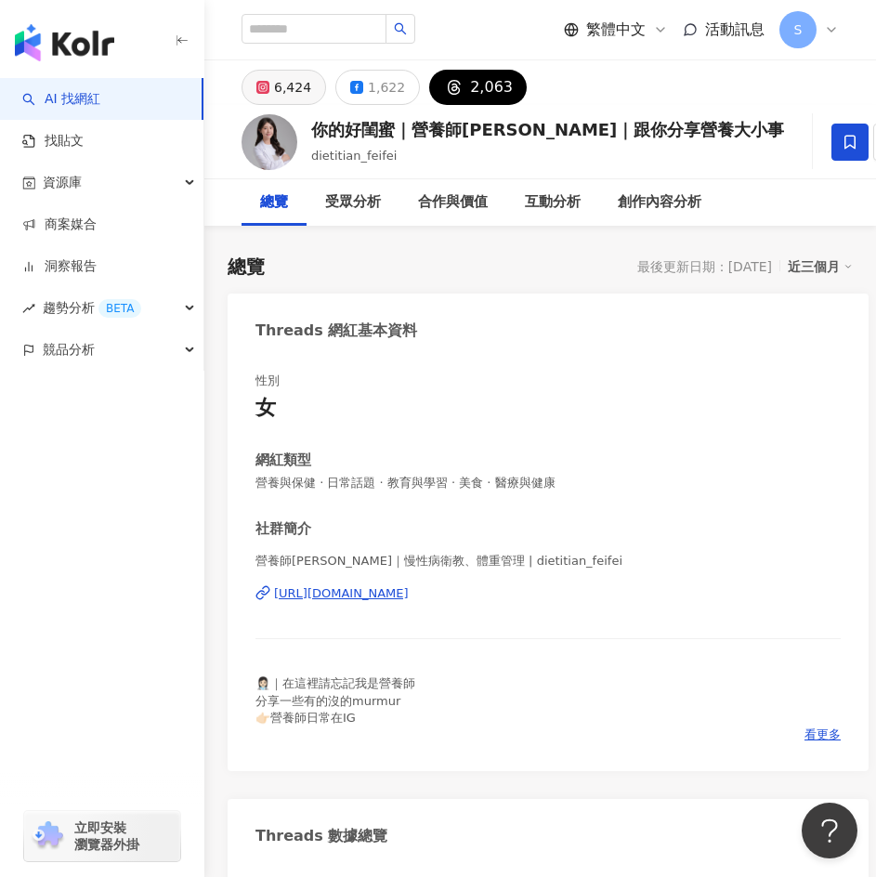
click at [258, 92] on icon at bounding box center [262, 87] width 13 height 13
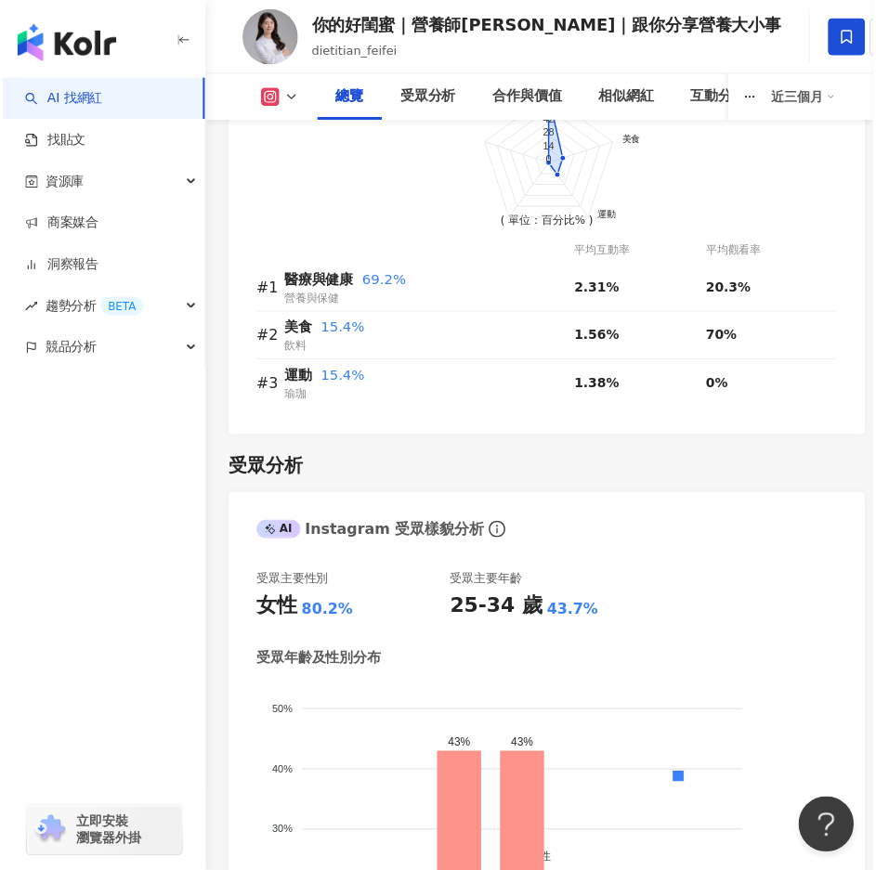
scroll to position [2115, 0]
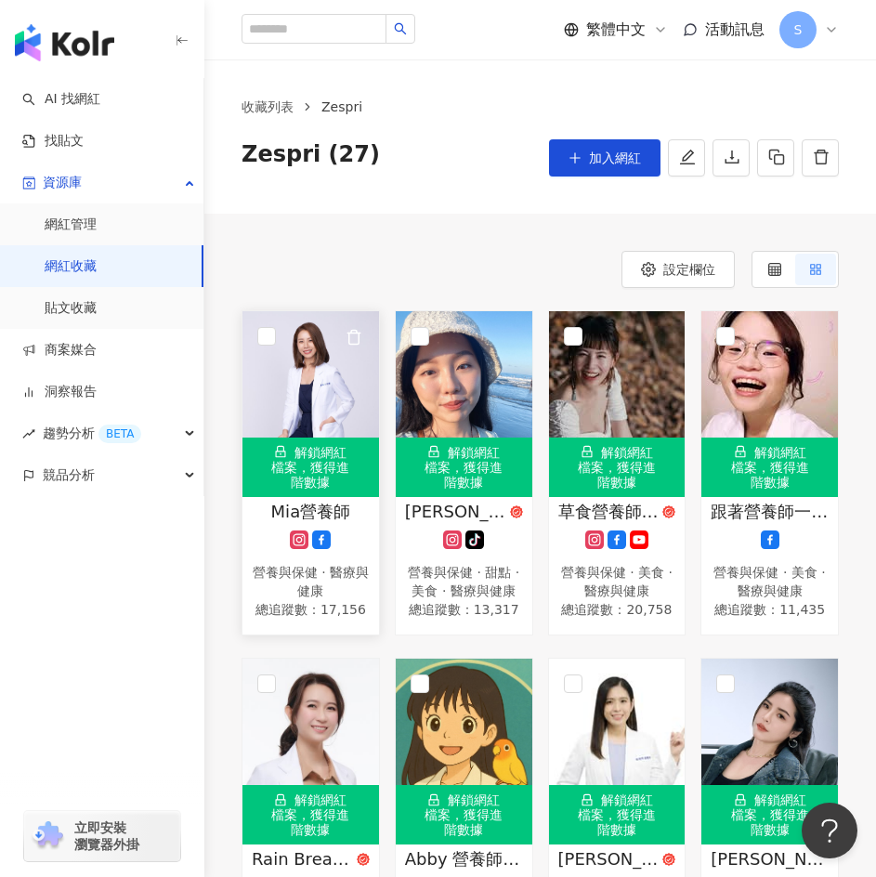
click at [343, 476] on div "解鎖網紅檔案，獲得進階數據" at bounding box center [310, 466] width 136 height 59
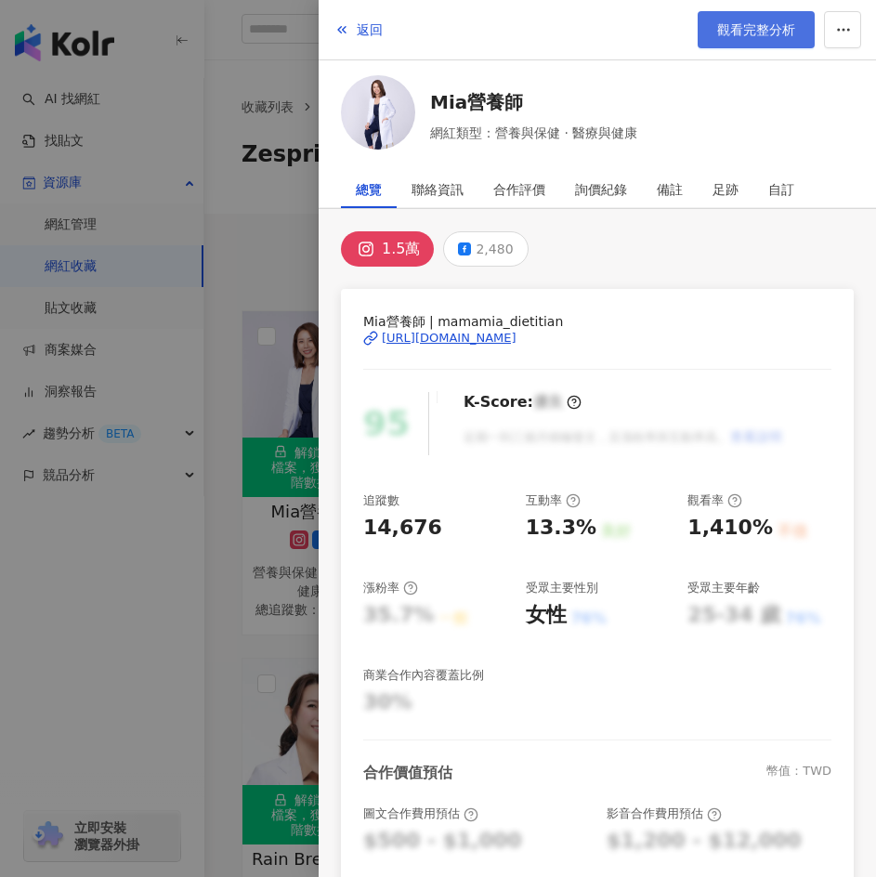
click at [766, 19] on link "觀看完整分析" at bounding box center [755, 29] width 117 height 37
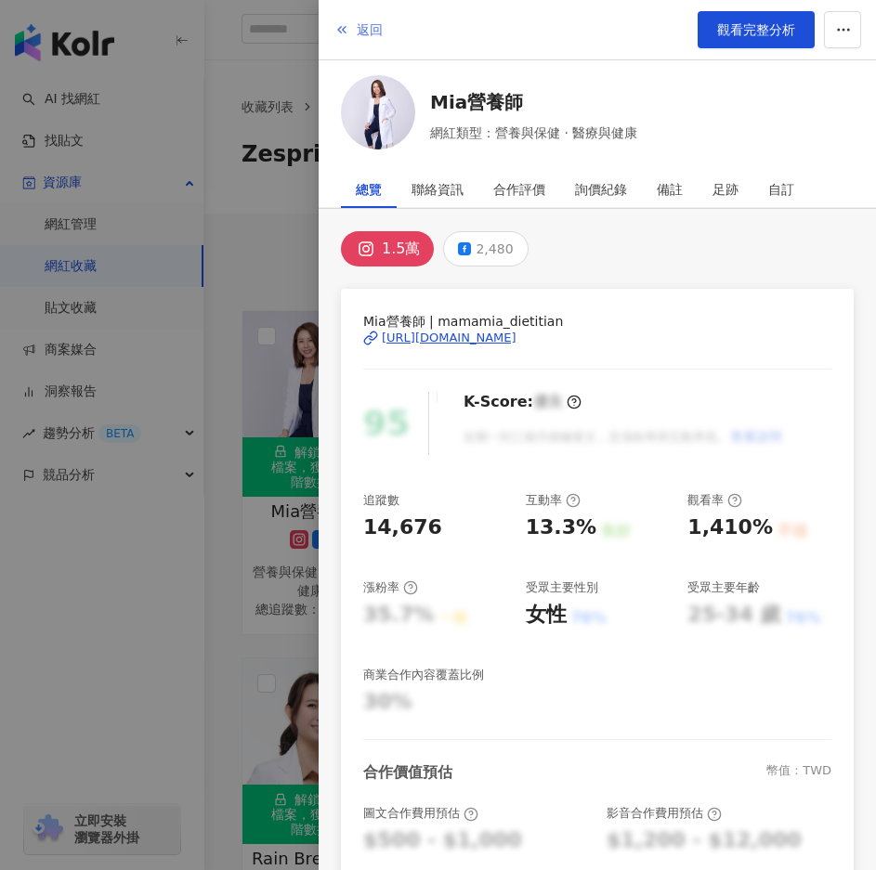
click at [348, 32] on icon "button" at bounding box center [341, 29] width 15 height 15
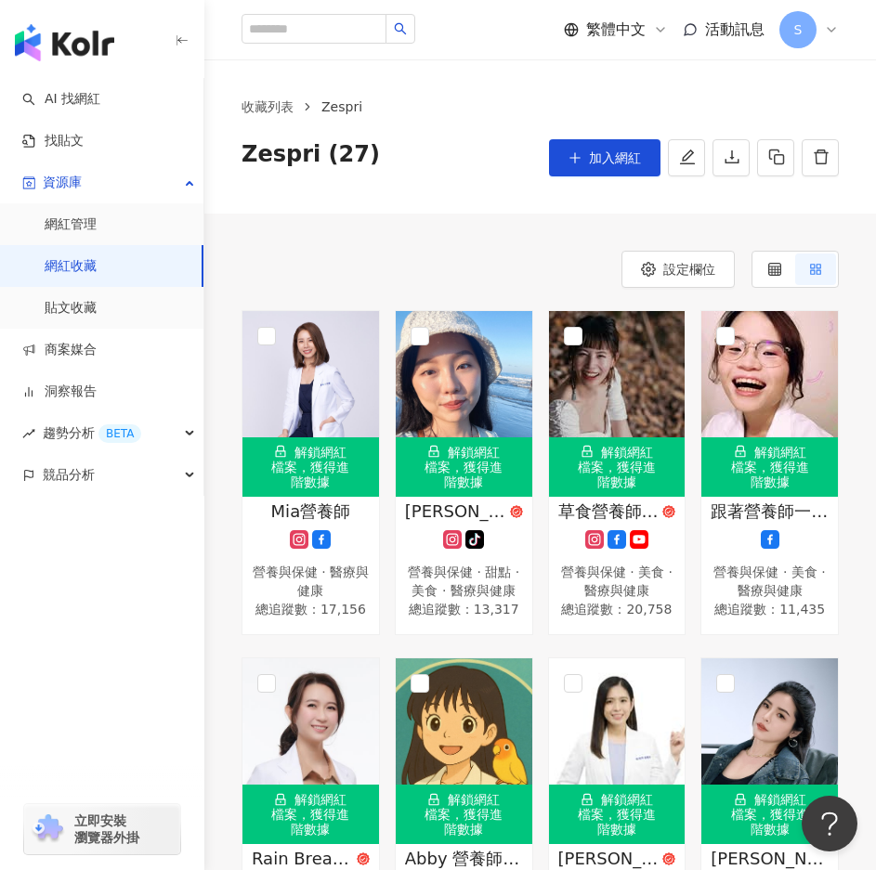
scroll to position [93, 0]
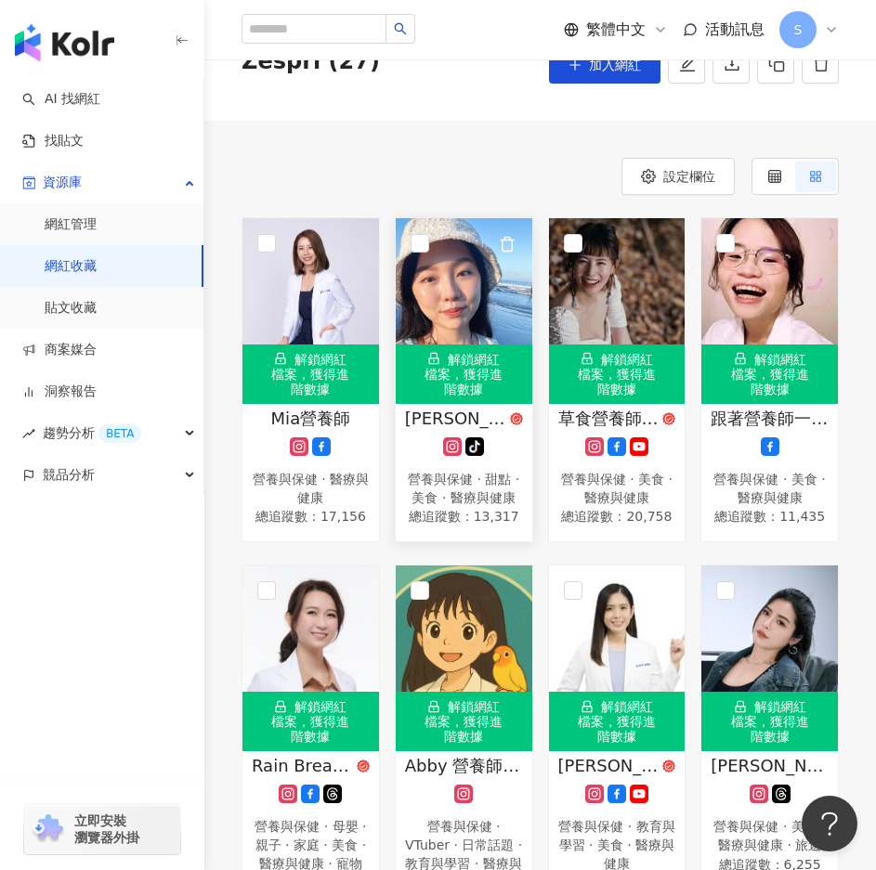
click at [448, 321] on img at bounding box center [464, 311] width 136 height 186
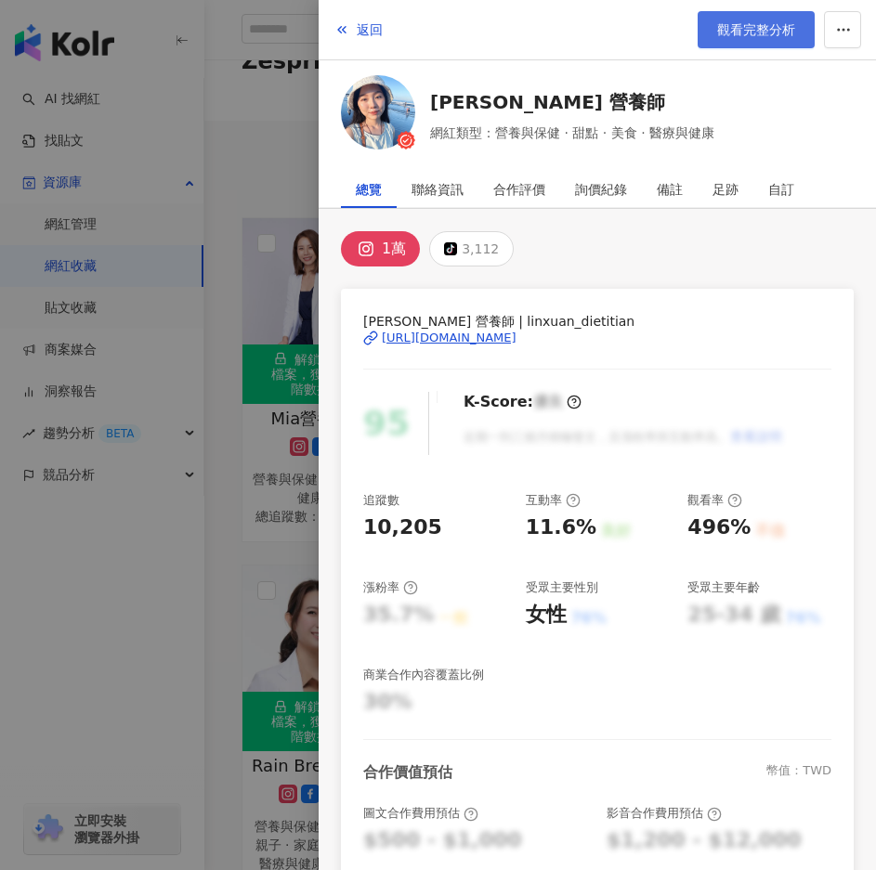
click at [772, 24] on span "觀看完整分析" at bounding box center [756, 29] width 78 height 15
click at [300, 184] on div at bounding box center [438, 435] width 876 height 870
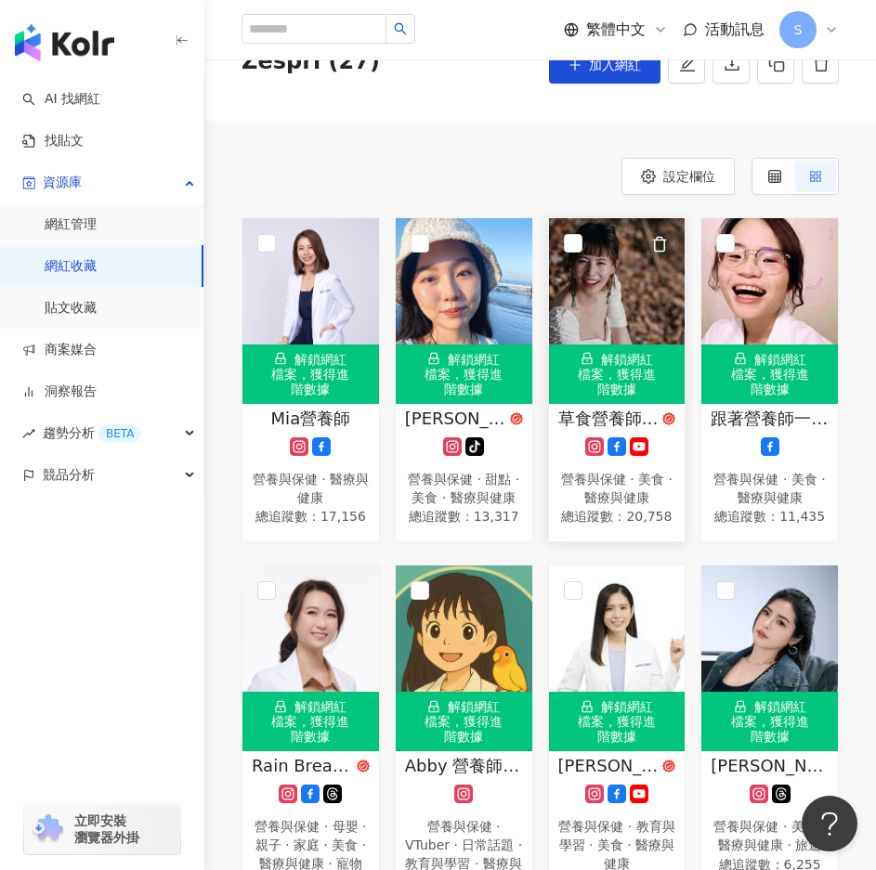
click at [608, 411] on span "草食營養師 黃千芮" at bounding box center [608, 418] width 101 height 23
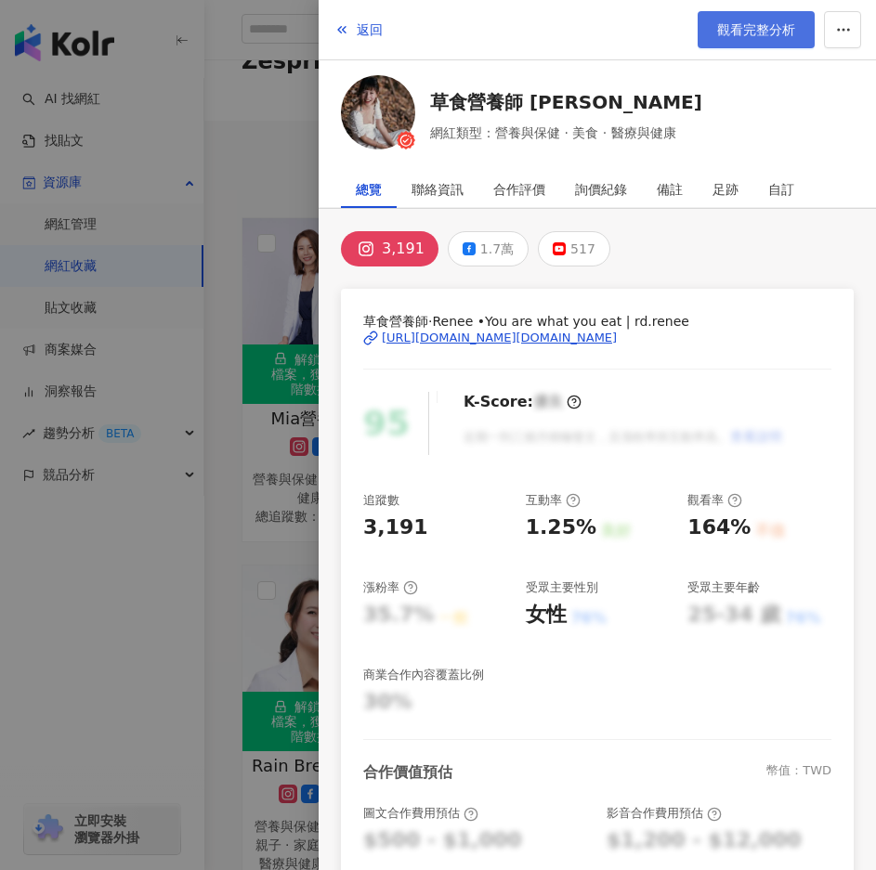
click at [720, 32] on span "觀看完整分析" at bounding box center [756, 29] width 78 height 15
click at [299, 194] on div at bounding box center [438, 435] width 876 height 870
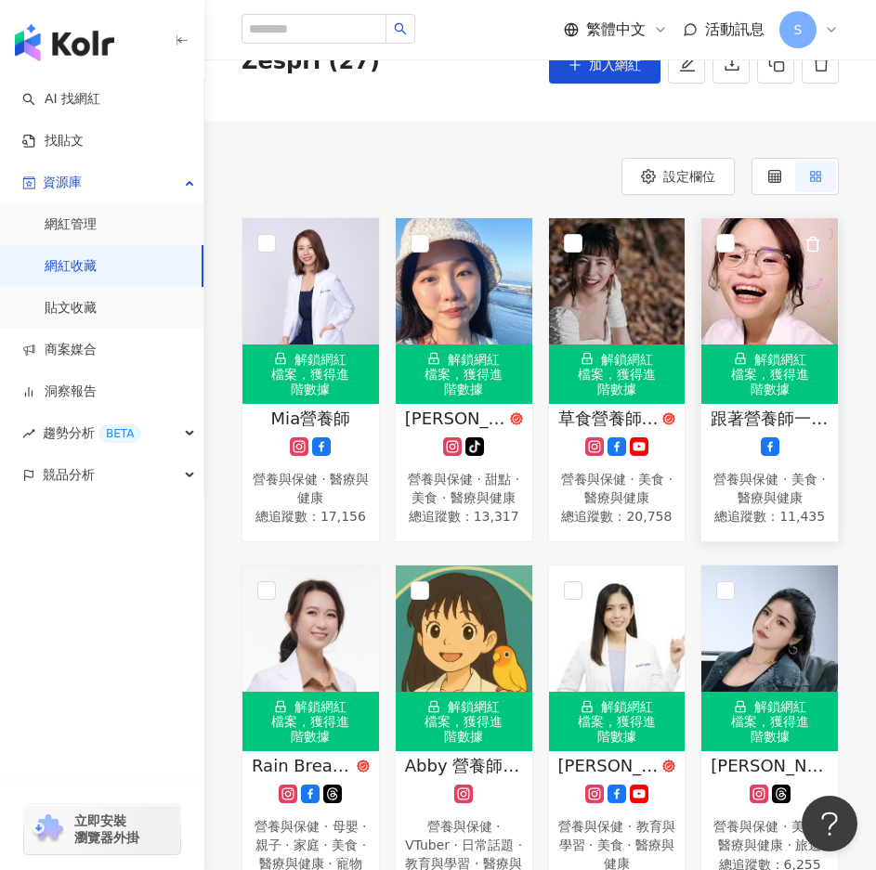
click at [772, 374] on div "解鎖網紅檔案，獲得進階數據" at bounding box center [769, 373] width 136 height 59
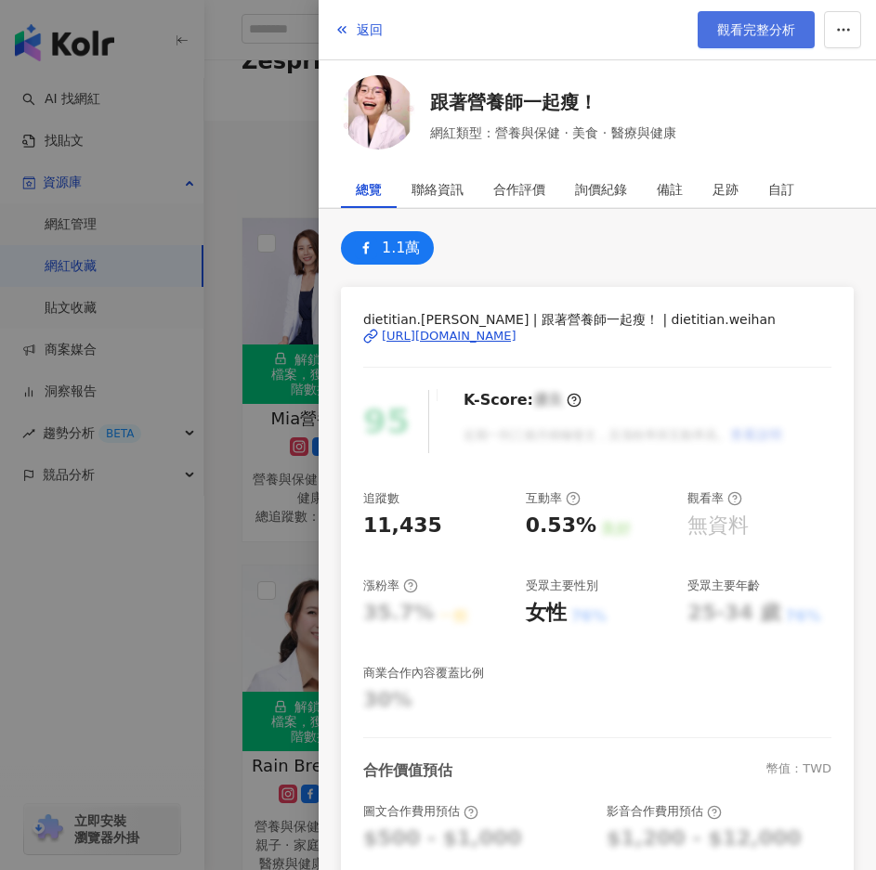
click at [733, 36] on span "觀看完整分析" at bounding box center [756, 29] width 78 height 15
drag, startPoint x: 295, startPoint y: 160, endPoint x: 465, endPoint y: 55, distance: 199.7
click at [296, 160] on div at bounding box center [438, 435] width 876 height 870
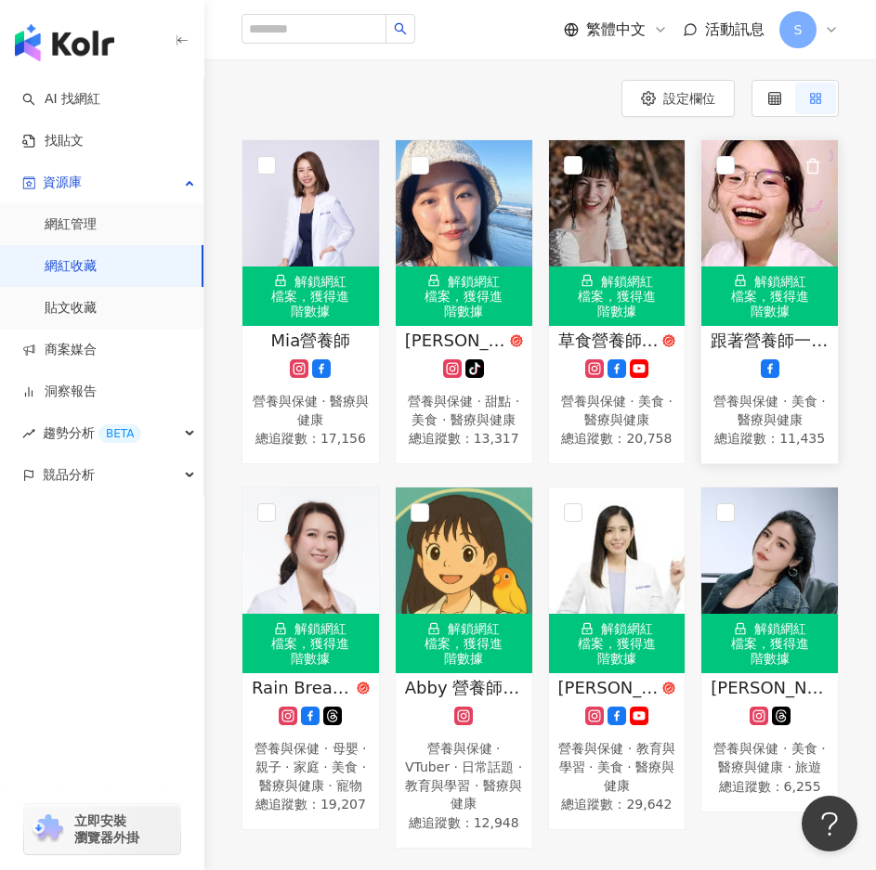
scroll to position [279, 0]
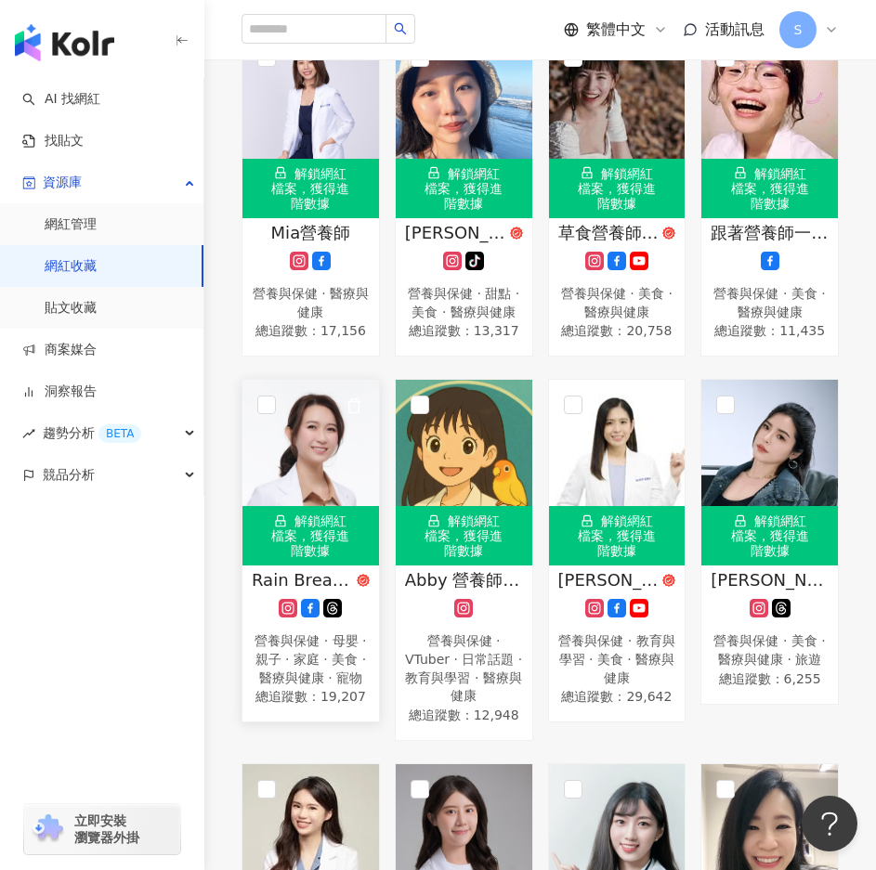
click at [323, 561] on div "解鎖網紅檔案，獲得進階數據" at bounding box center [310, 535] width 136 height 59
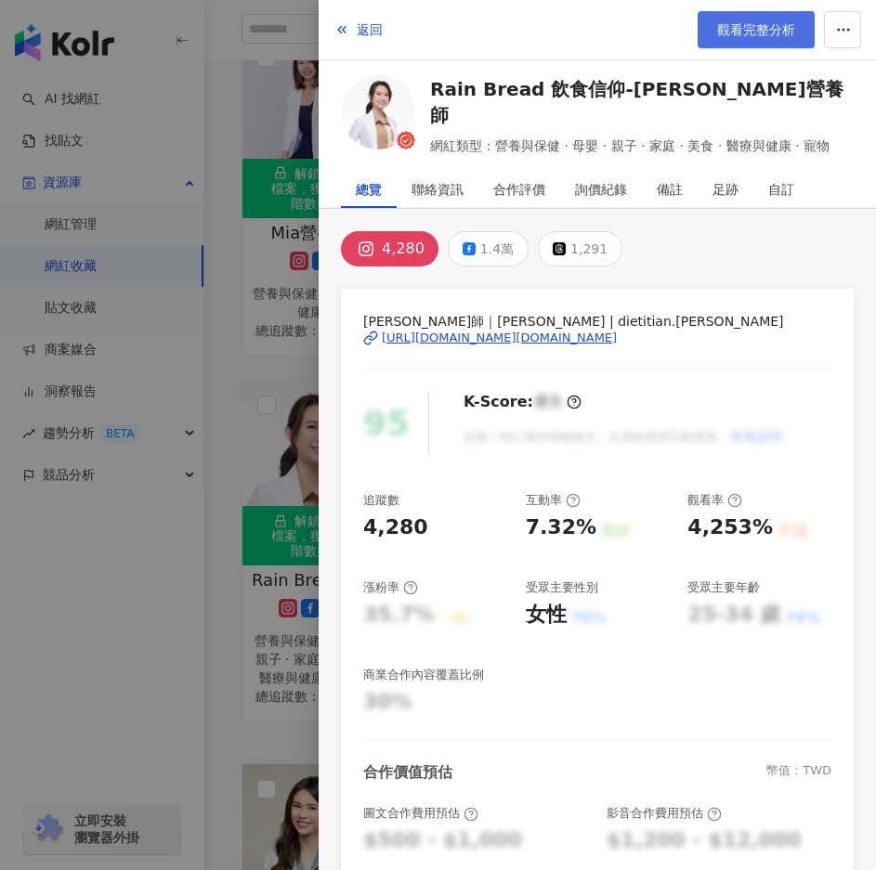
click at [753, 34] on span "觀看完整分析" at bounding box center [756, 29] width 78 height 15
click at [261, 164] on div at bounding box center [438, 435] width 876 height 870
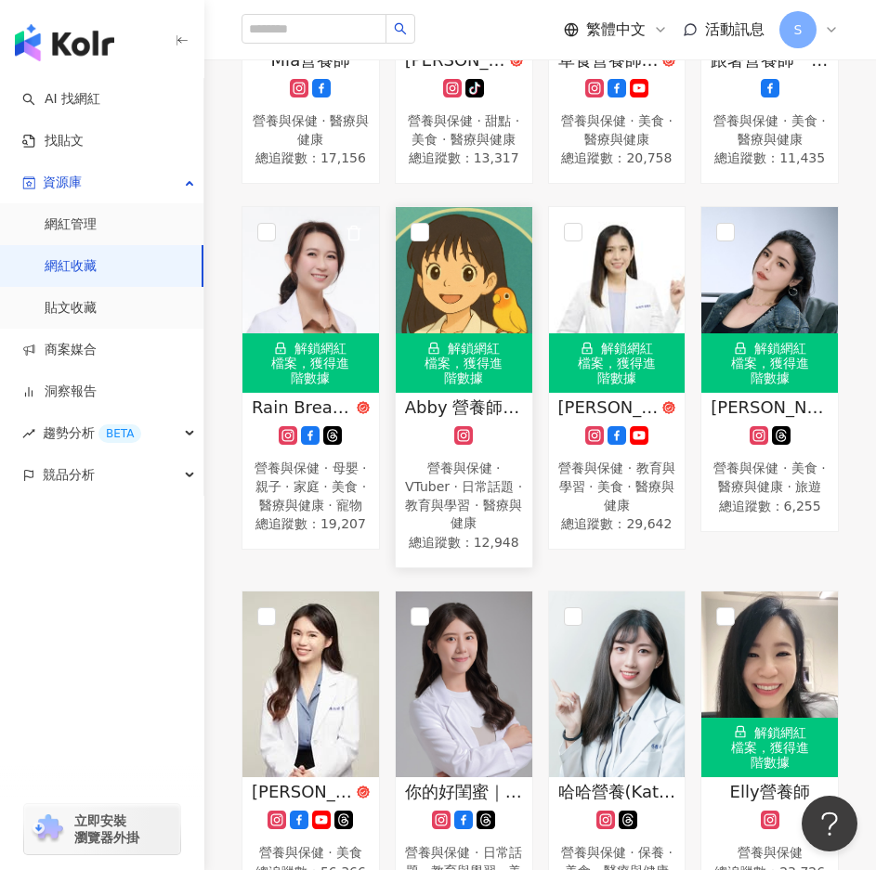
scroll to position [464, 0]
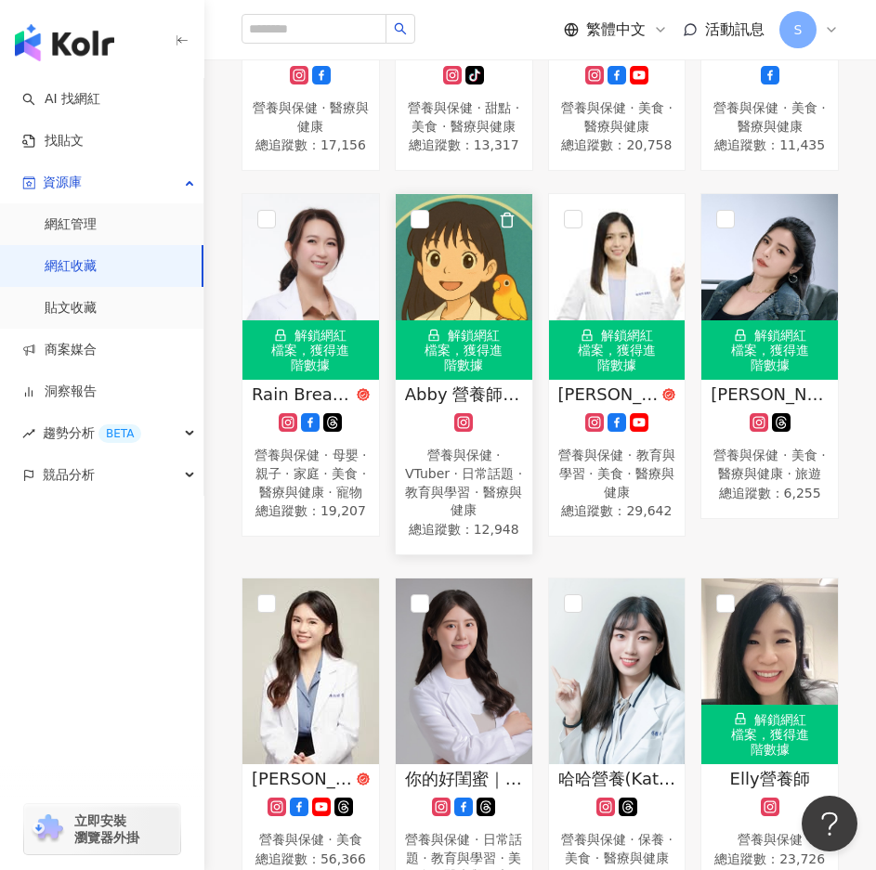
click at [454, 365] on div "解鎖網紅檔案，獲得進階數據" at bounding box center [464, 349] width 136 height 59
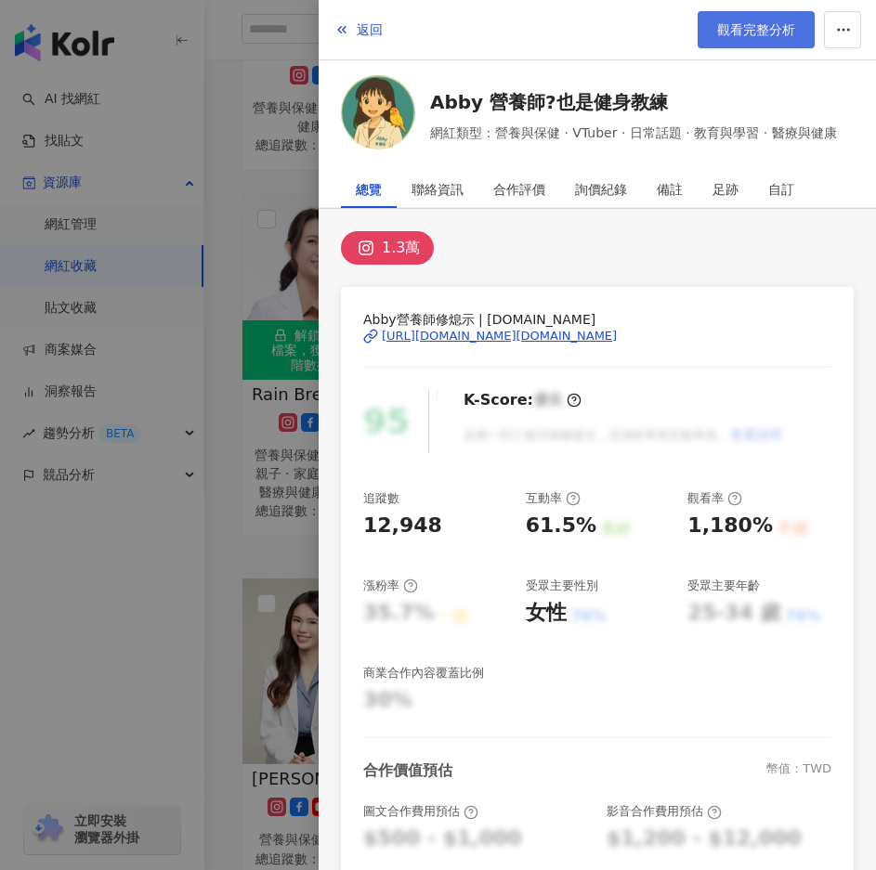
click at [758, 30] on span "觀看完整分析" at bounding box center [756, 29] width 78 height 15
click at [277, 201] on div at bounding box center [438, 435] width 876 height 870
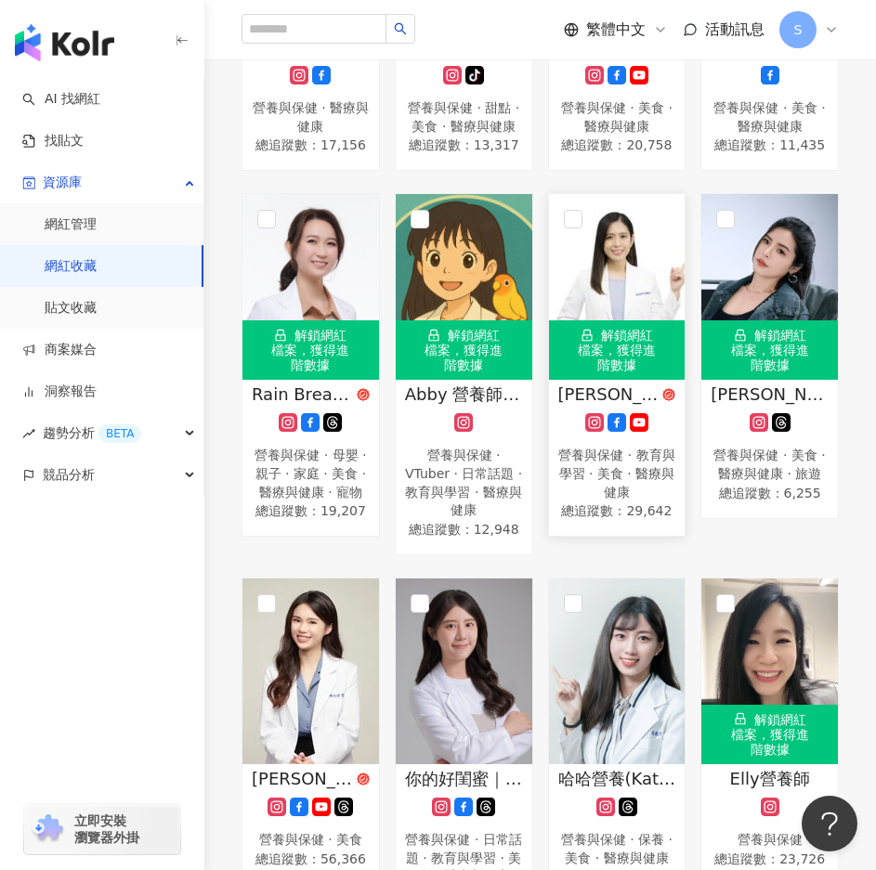
click at [604, 347] on div "解鎖網紅檔案，獲得進階數據" at bounding box center [617, 349] width 136 height 59
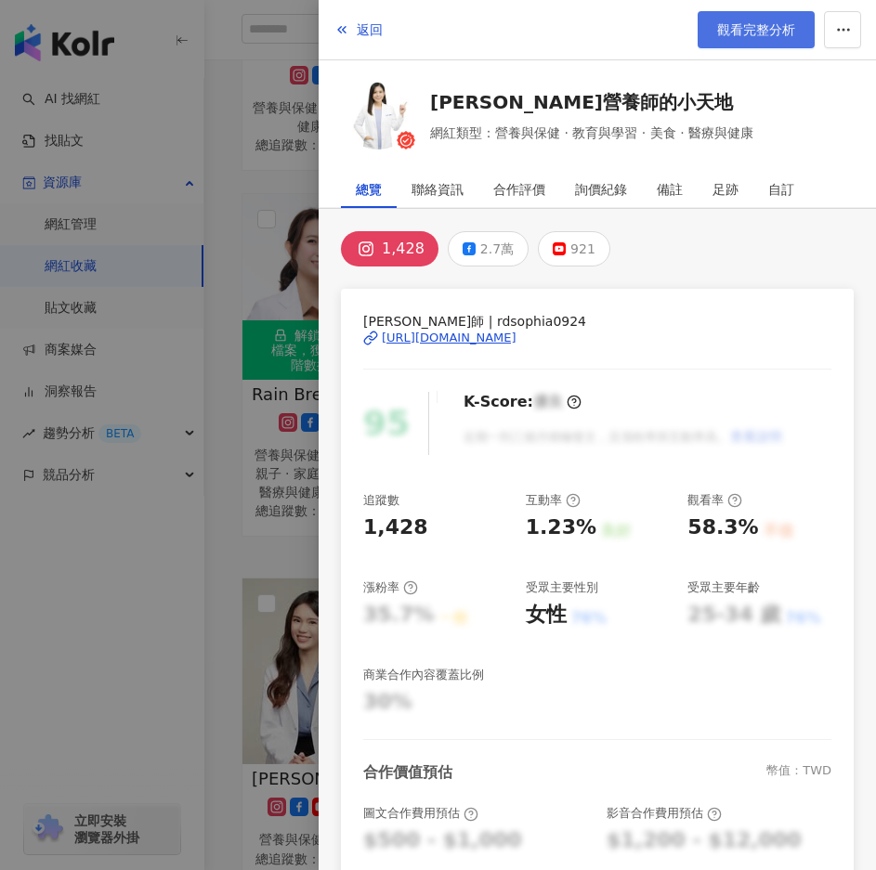
click at [791, 19] on link "觀看完整分析" at bounding box center [755, 29] width 117 height 37
click at [291, 302] on div at bounding box center [438, 435] width 876 height 870
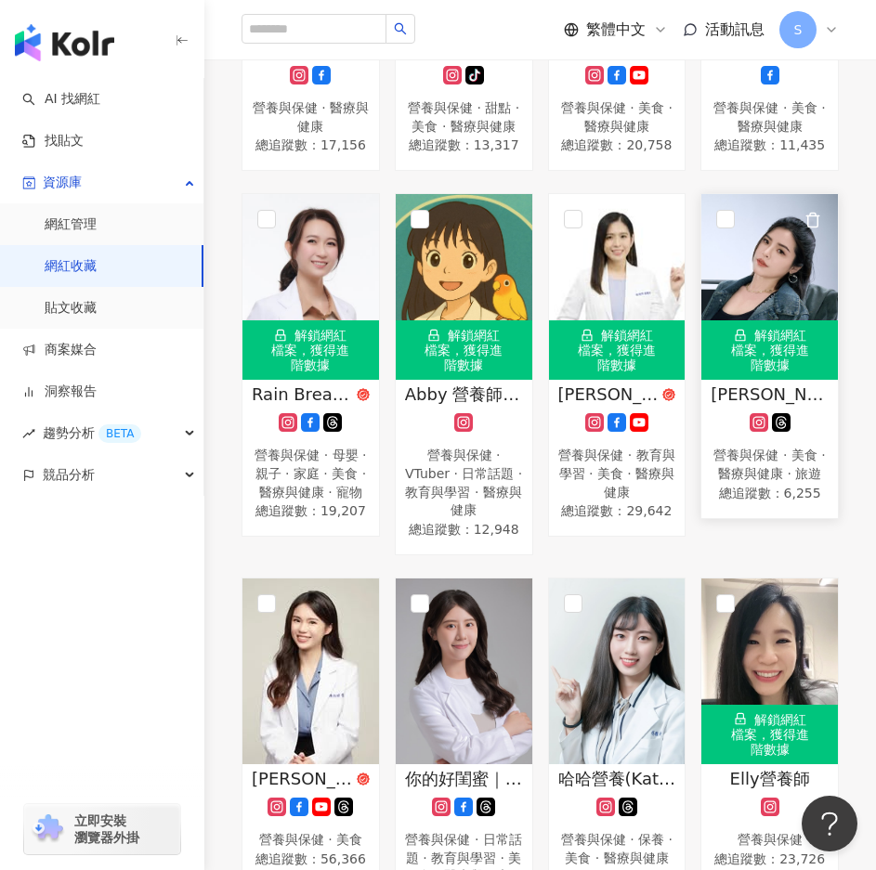
click at [800, 370] on div "解鎖網紅檔案，獲得進階數據" at bounding box center [769, 349] width 136 height 59
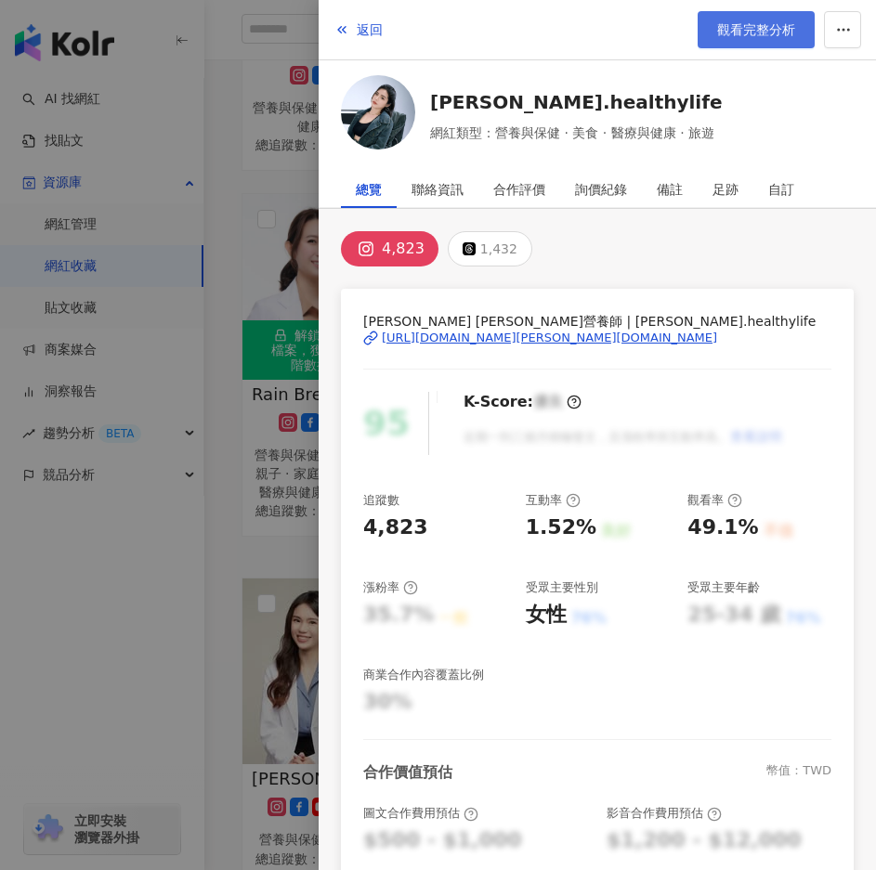
click at [773, 26] on span "觀看完整分析" at bounding box center [756, 29] width 78 height 15
click at [284, 202] on div at bounding box center [438, 435] width 876 height 870
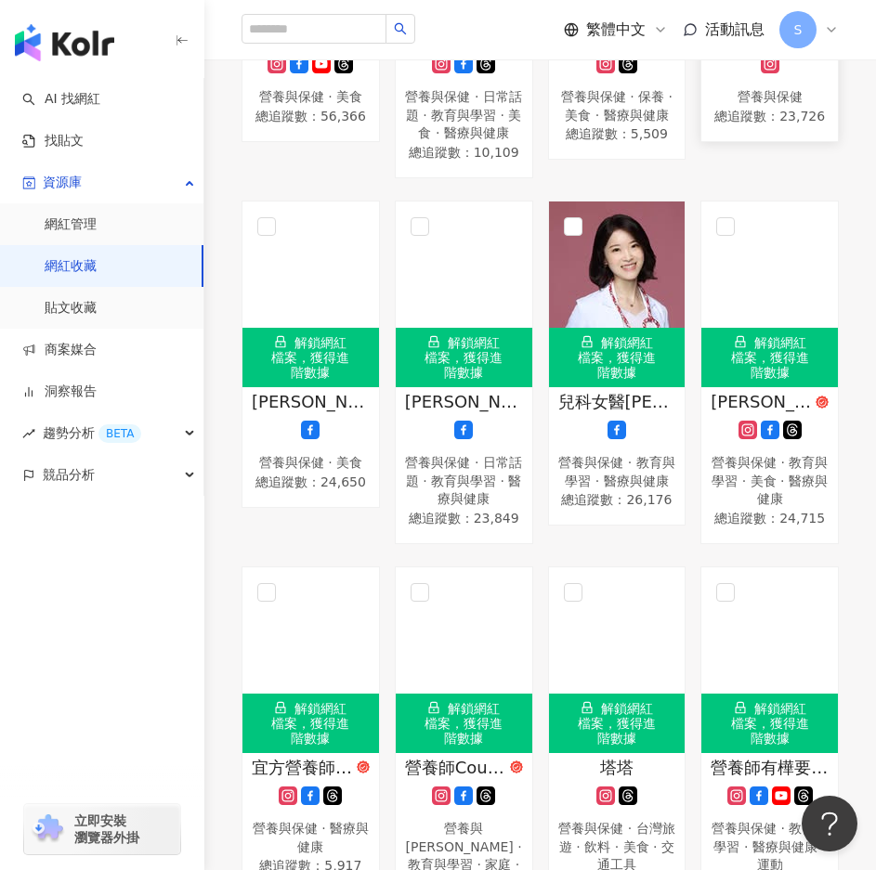
scroll to position [929, 0]
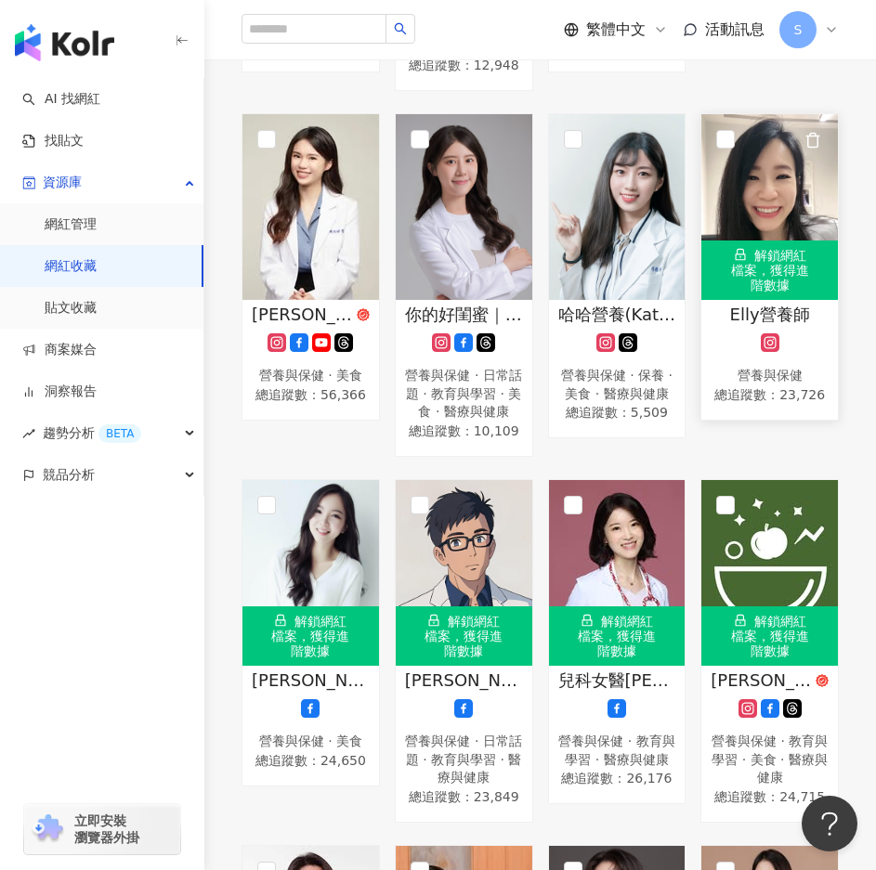
click at [786, 279] on div "解鎖網紅檔案，獲得進階數據" at bounding box center [769, 269] width 136 height 59
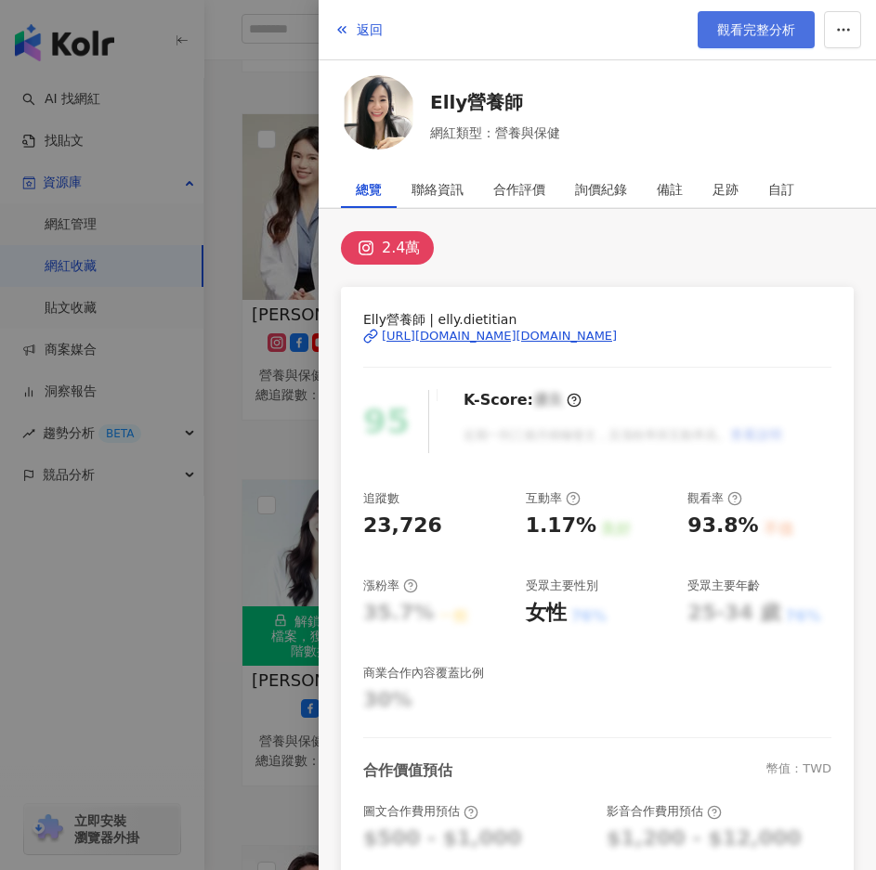
click at [760, 30] on span "觀看完整分析" at bounding box center [756, 29] width 78 height 15
click at [295, 426] on div at bounding box center [438, 435] width 876 height 870
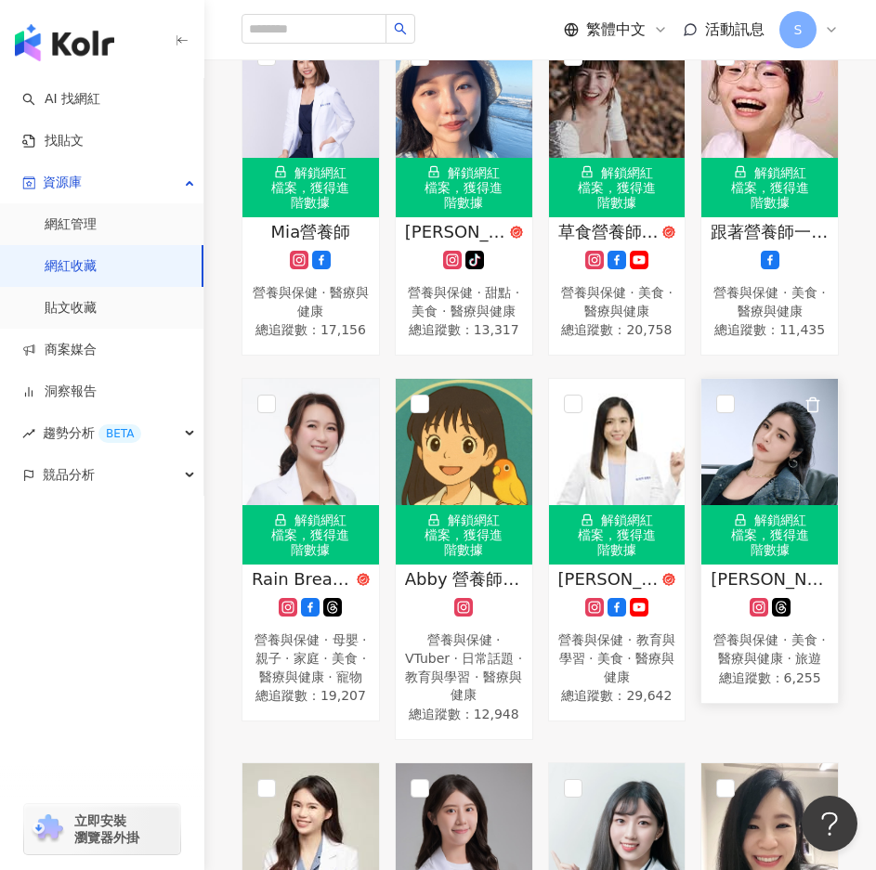
scroll to position [279, 0]
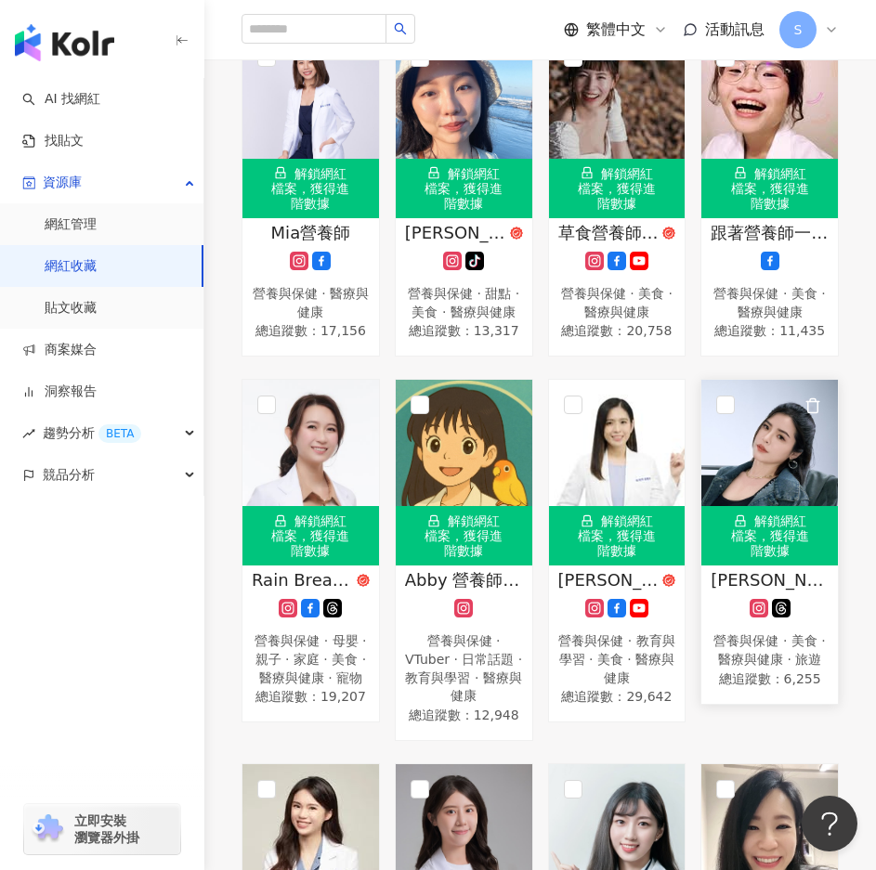
click at [782, 442] on img at bounding box center [769, 473] width 136 height 186
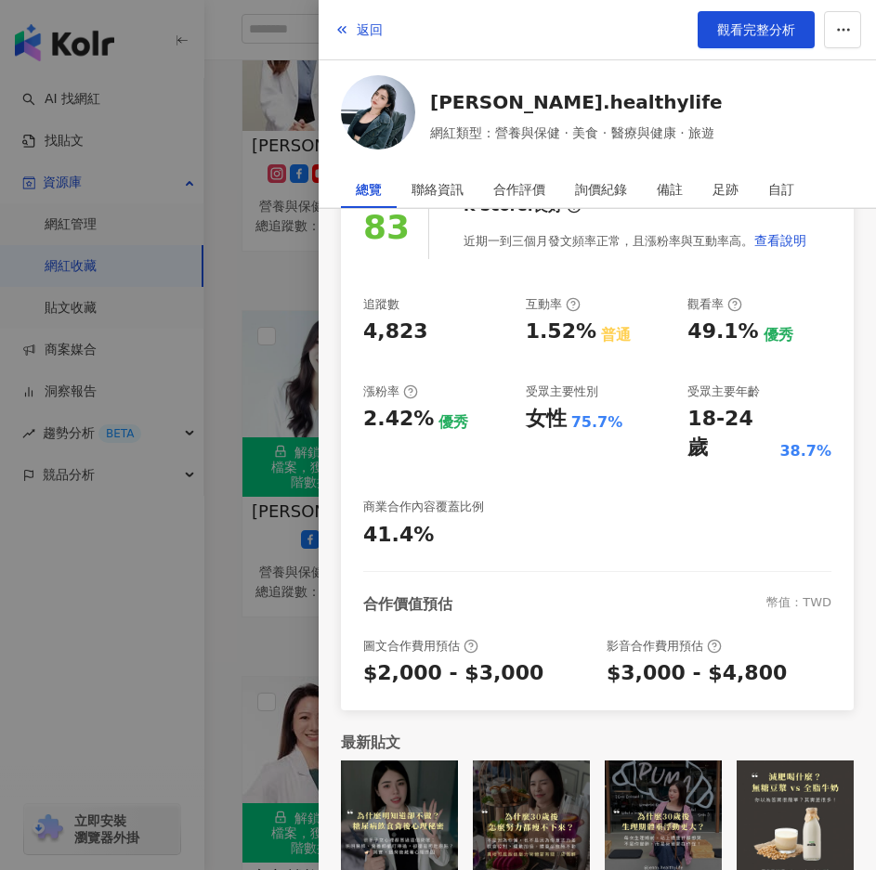
scroll to position [929, 0]
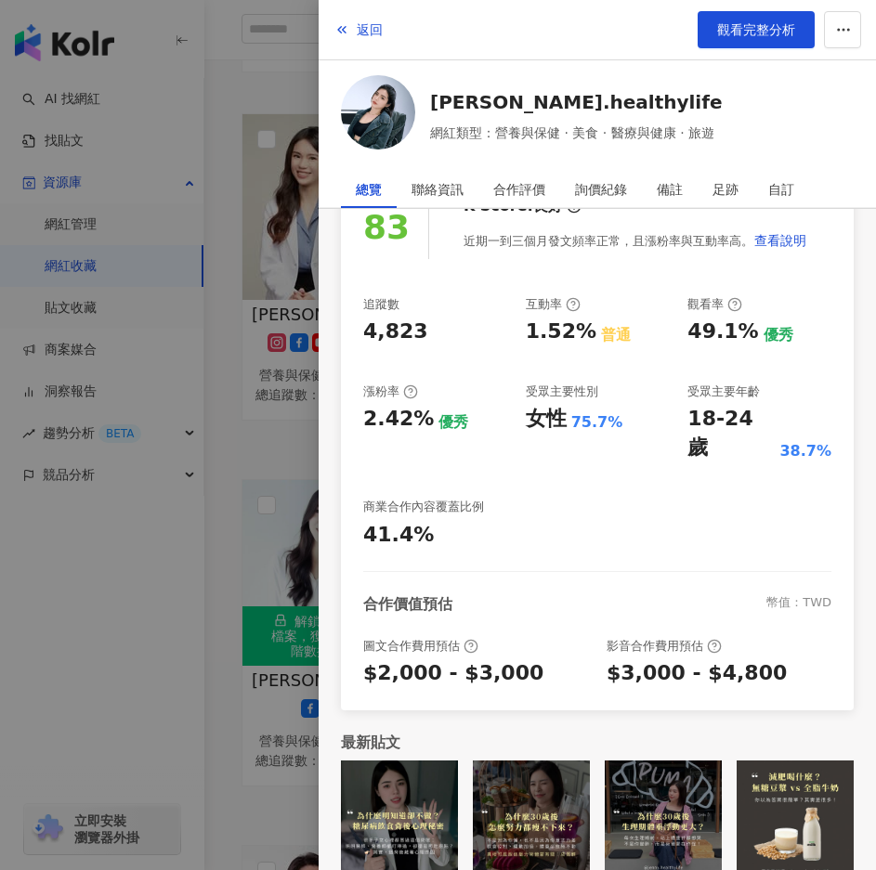
click at [264, 250] on div at bounding box center [438, 435] width 876 height 870
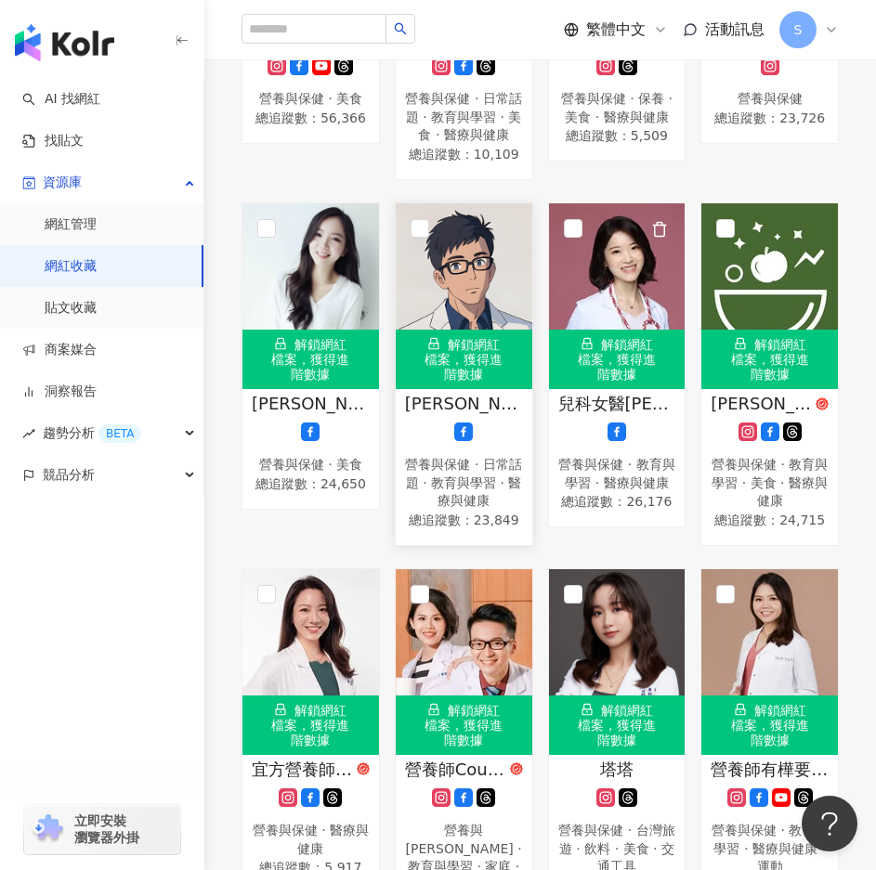
scroll to position [1207, 0]
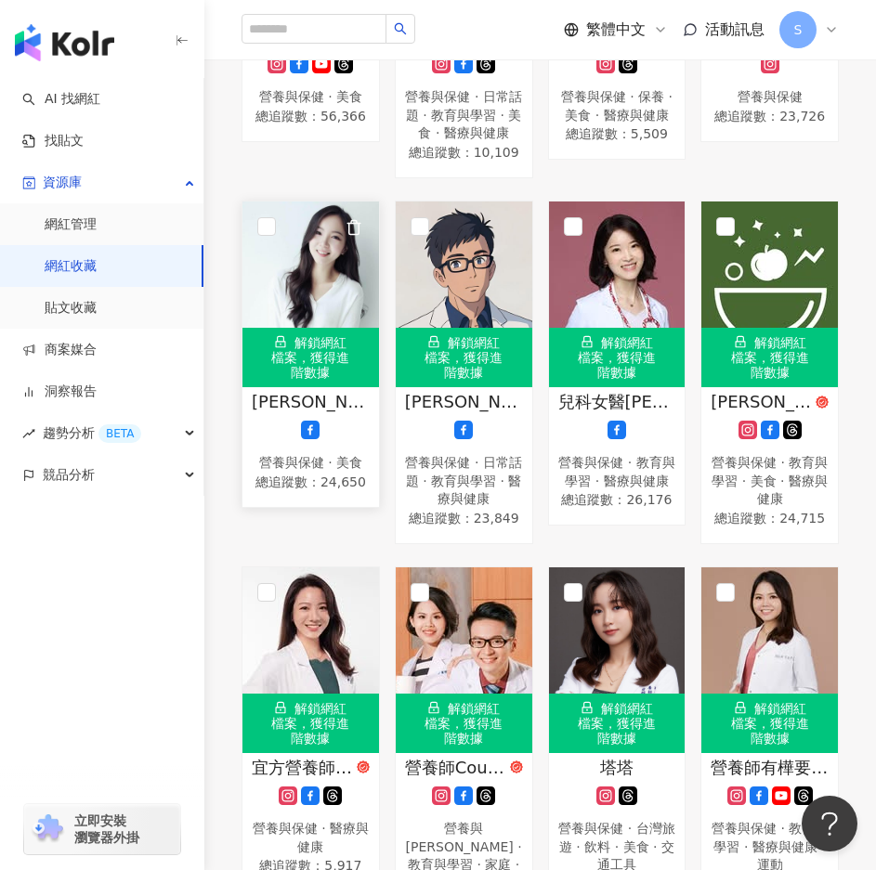
click at [344, 413] on span "黃曉彤 營養師" at bounding box center [311, 401] width 118 height 23
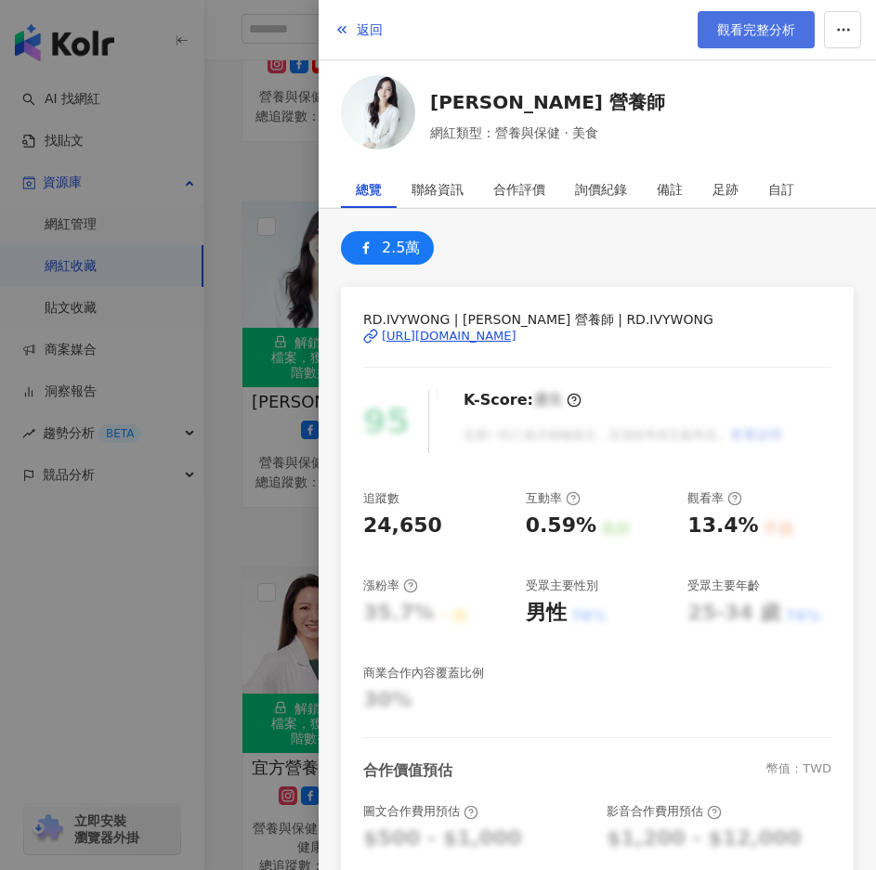
click at [775, 34] on span "觀看完整分析" at bounding box center [756, 29] width 78 height 15
click at [269, 267] on div at bounding box center [438, 435] width 876 height 870
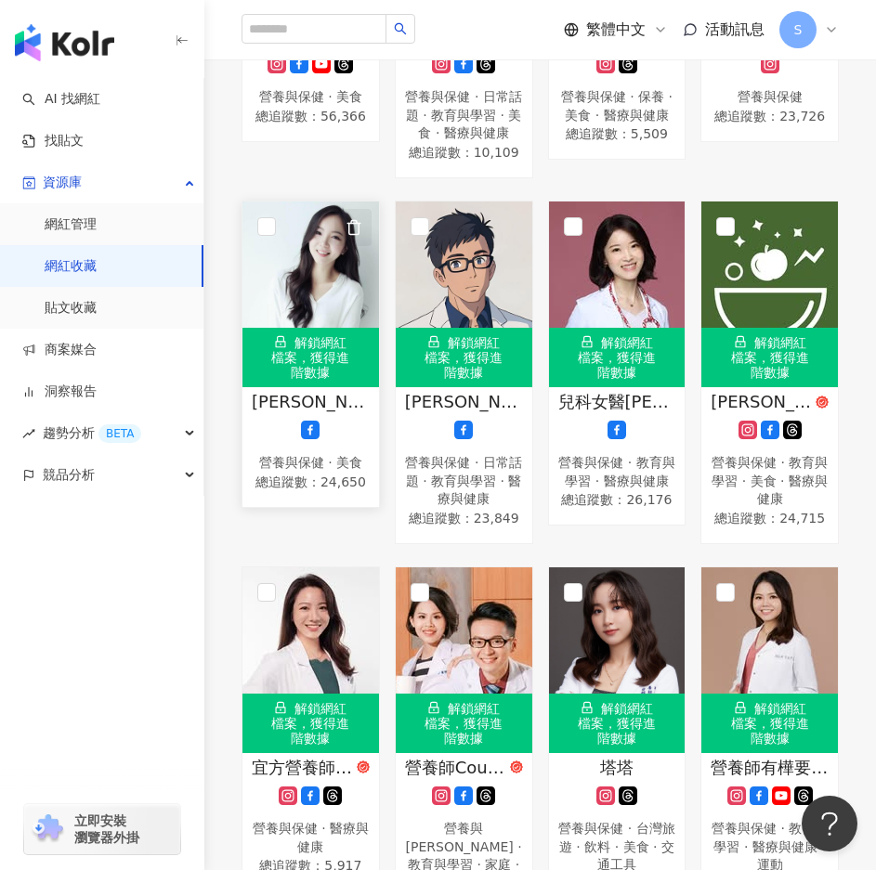
click at [359, 223] on polyline "button" at bounding box center [353, 223] width 13 height 0
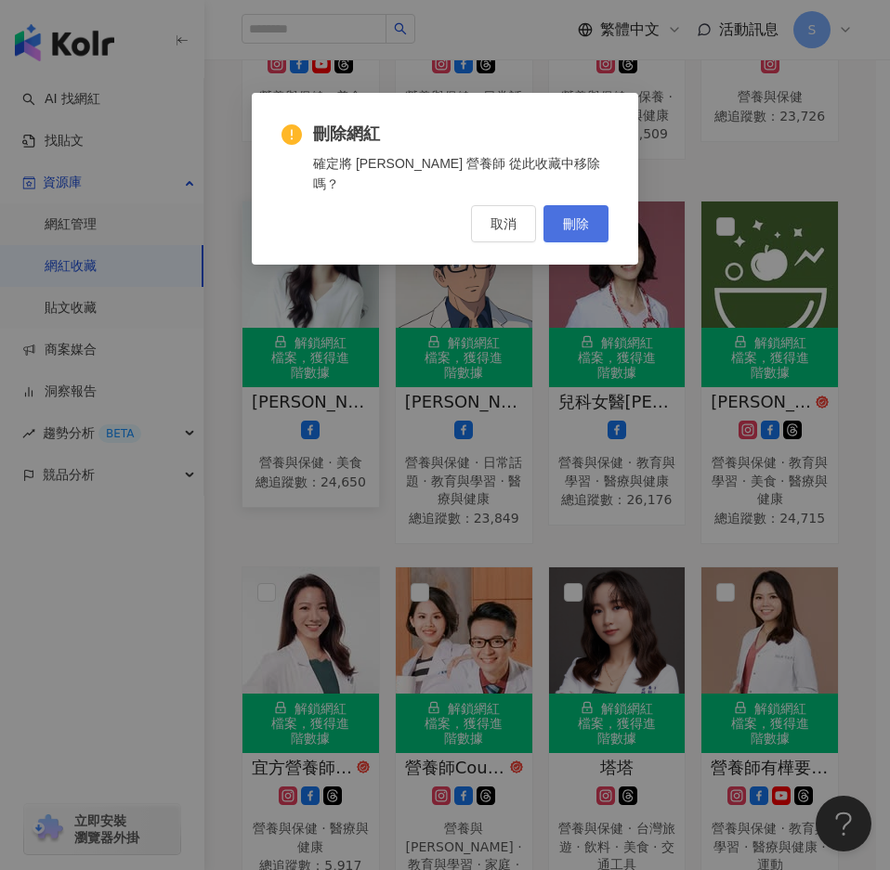
click at [578, 216] on span "刪除" at bounding box center [576, 223] width 26 height 15
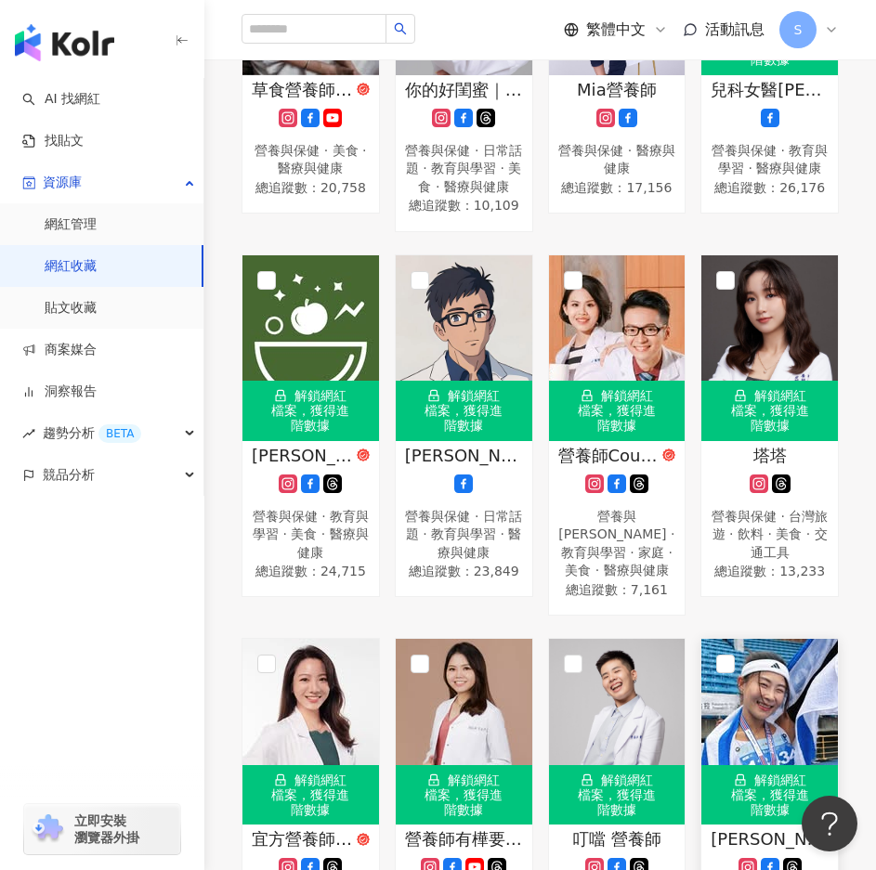
scroll to position [1018, 0]
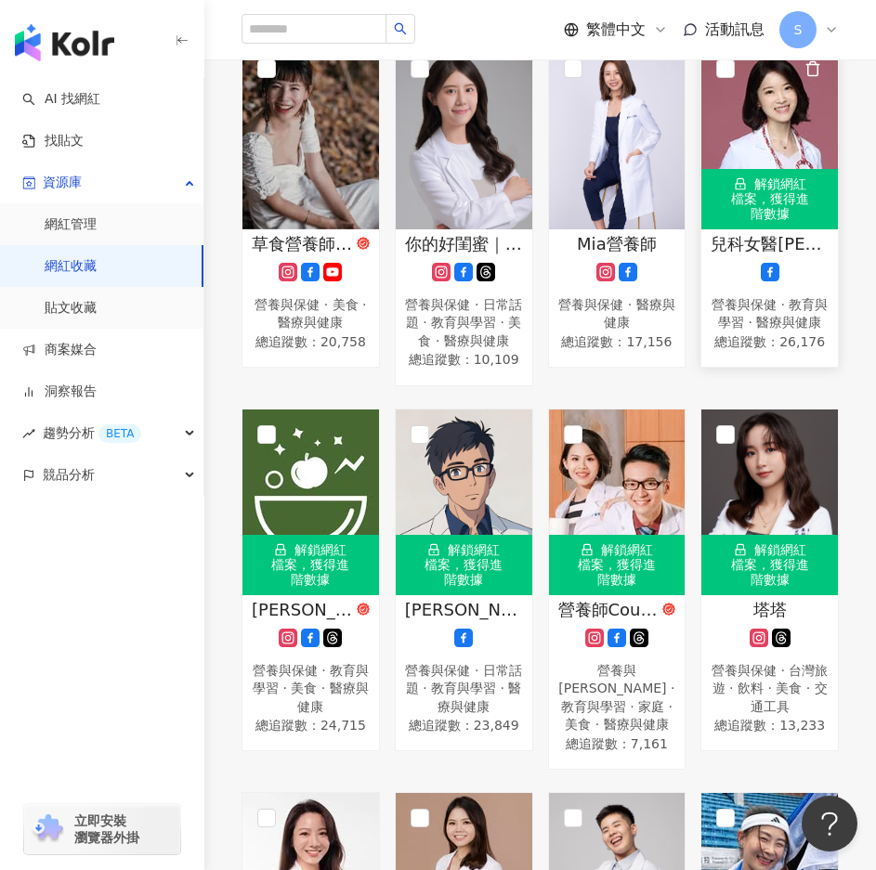
click at [755, 205] on div "解鎖網紅檔案，獲得進階數據" at bounding box center [769, 198] width 136 height 59
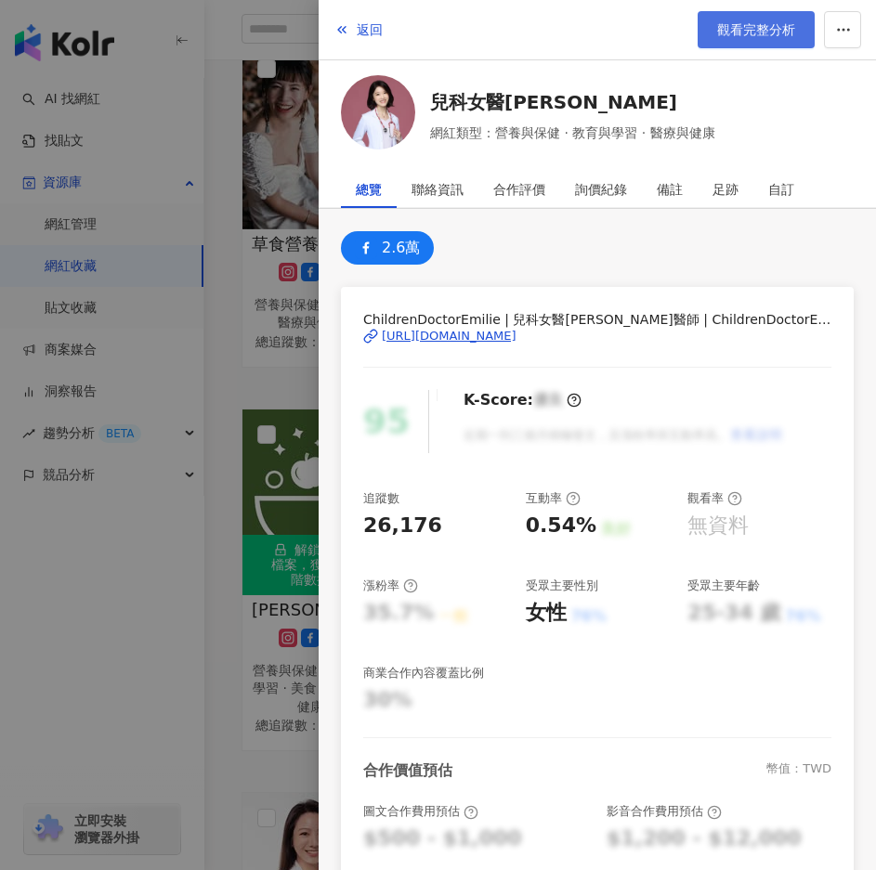
click at [800, 25] on link "觀看完整分析" at bounding box center [755, 29] width 117 height 37
click at [257, 365] on div at bounding box center [438, 435] width 876 height 870
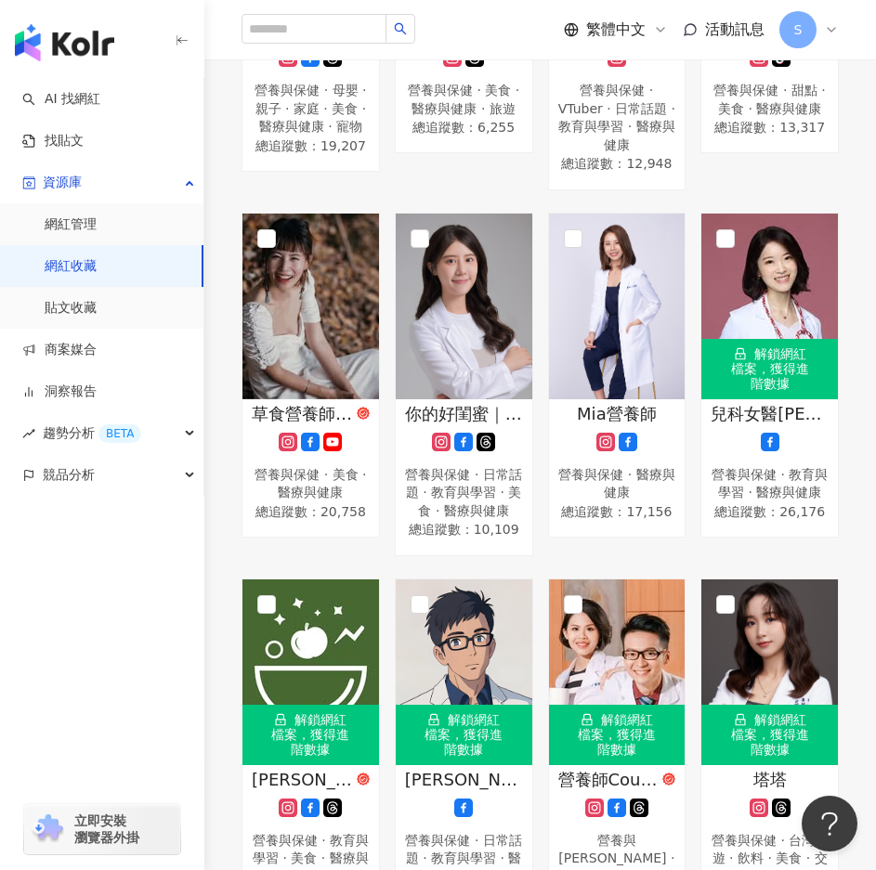
scroll to position [832, 0]
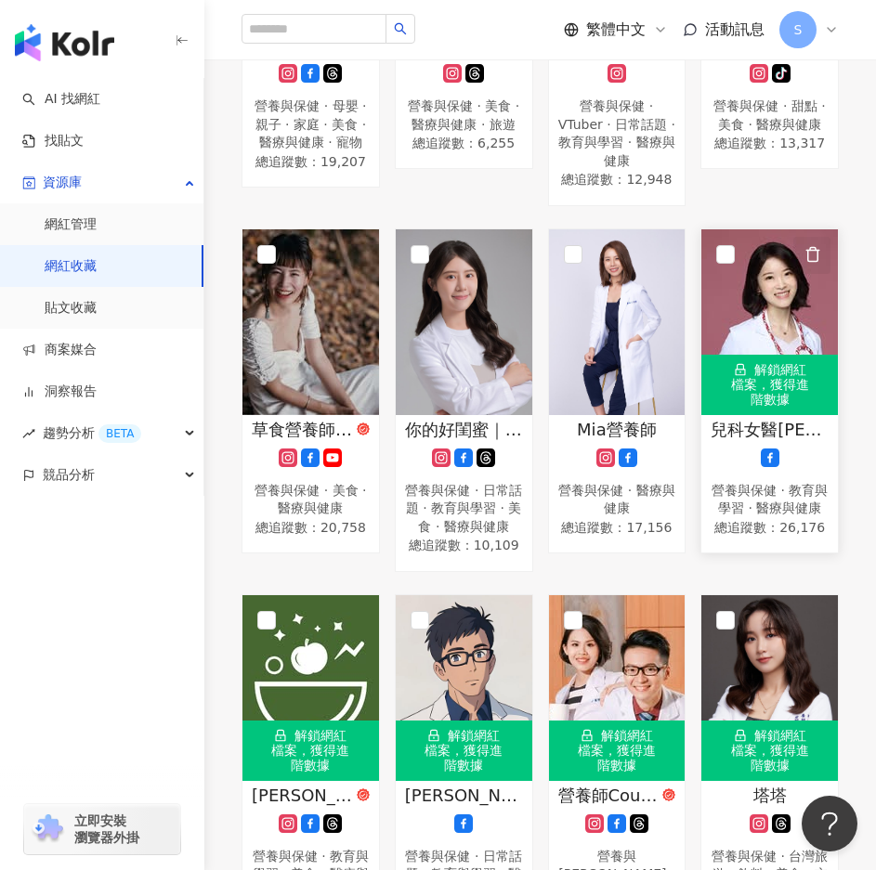
click at [815, 246] on icon "button" at bounding box center [812, 254] width 17 height 17
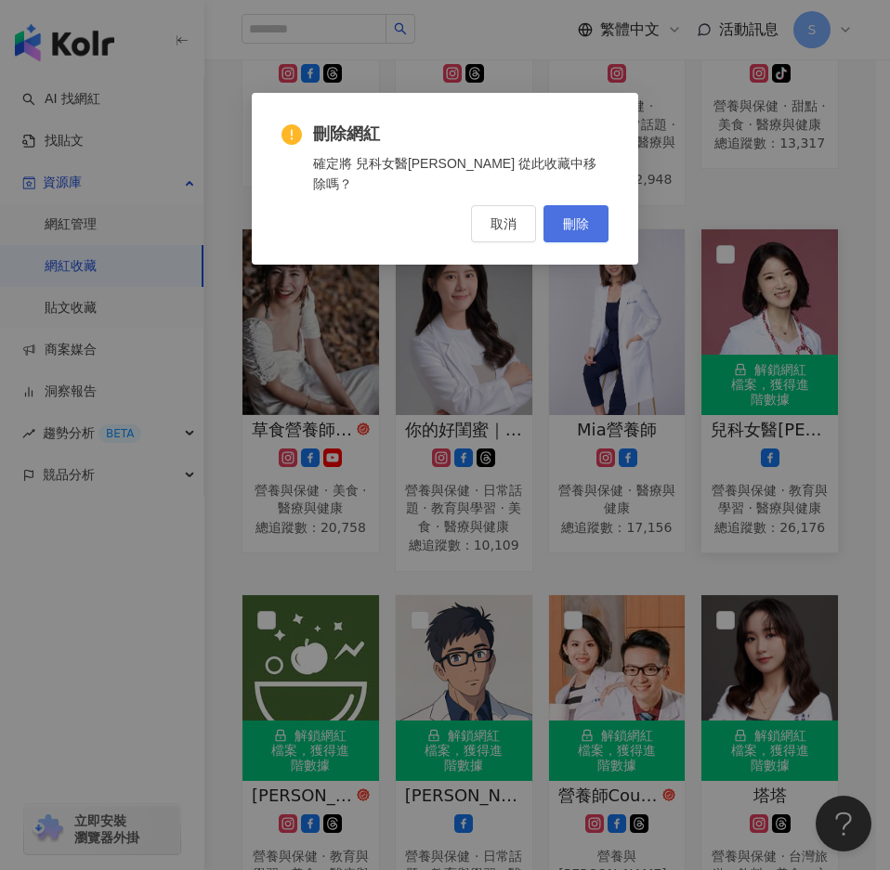
click at [583, 216] on span "刪除" at bounding box center [576, 223] width 26 height 15
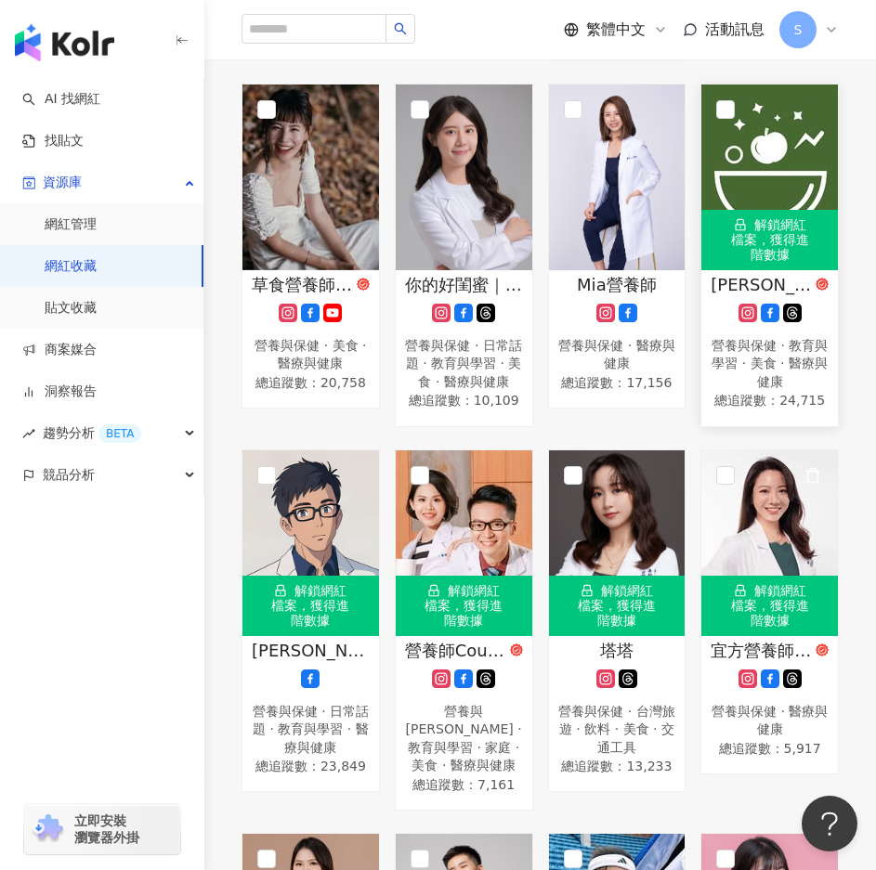
scroll to position [1025, 0]
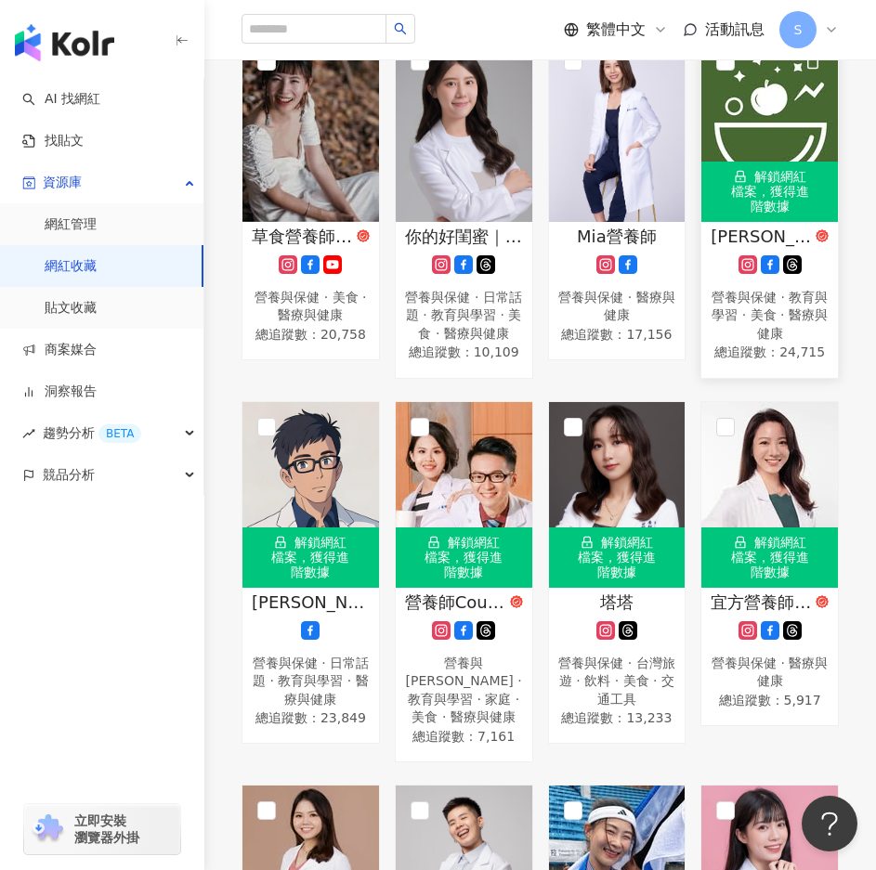
click at [802, 191] on div "解鎖網紅檔案，獲得進階數據" at bounding box center [769, 191] width 136 height 59
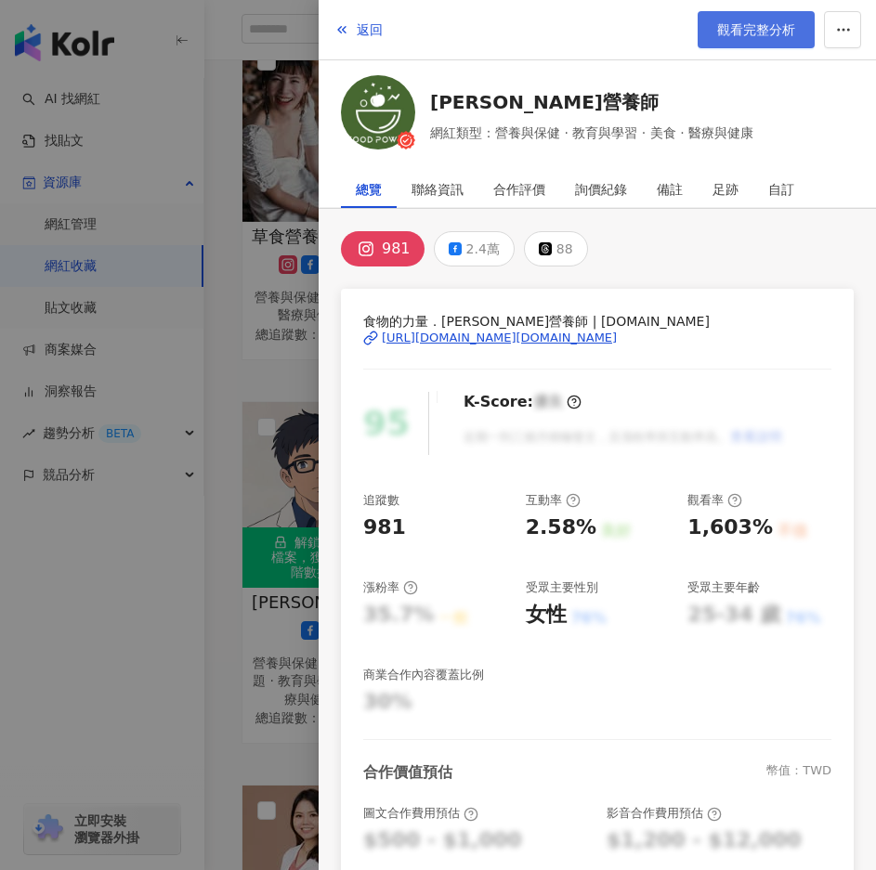
click at [750, 30] on span "觀看完整分析" at bounding box center [756, 29] width 78 height 15
click at [290, 266] on div at bounding box center [438, 435] width 876 height 870
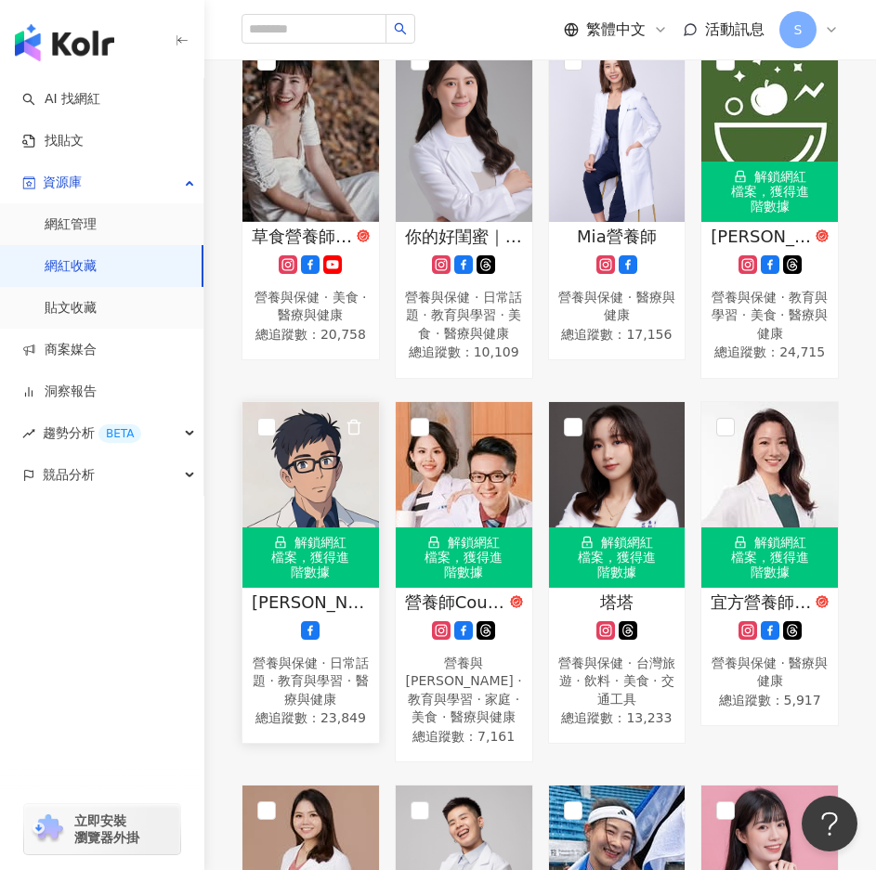
click at [358, 578] on div "解鎖網紅檔案，獲得進階數據" at bounding box center [310, 556] width 136 height 59
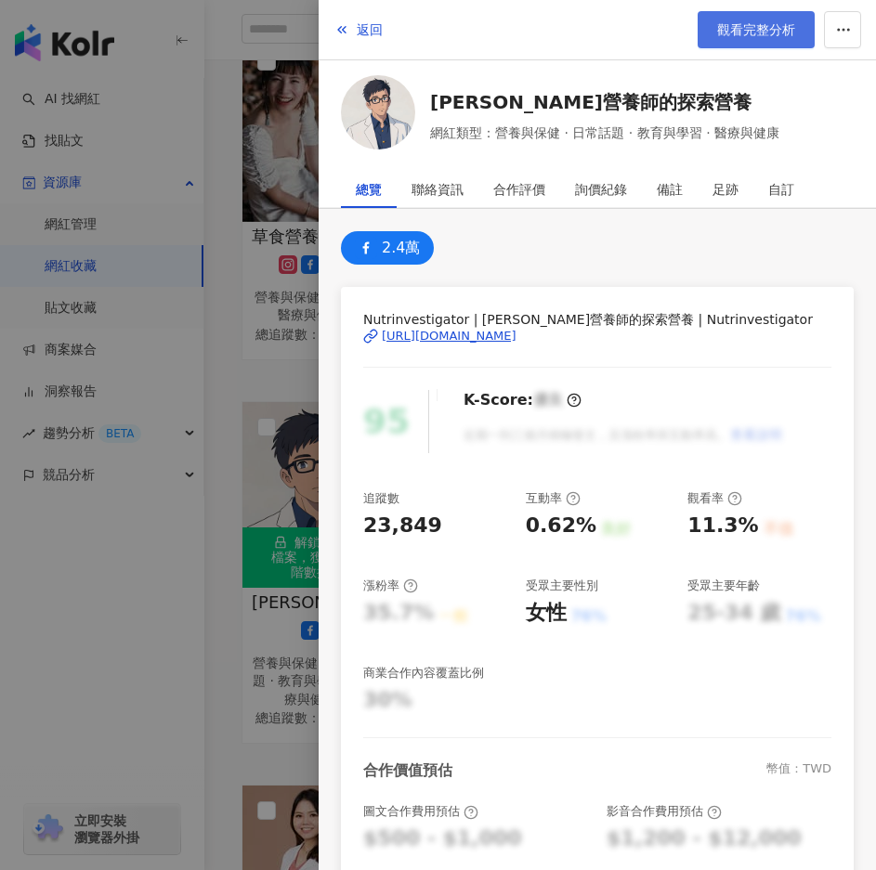
click at [767, 39] on link "觀看完整分析" at bounding box center [755, 29] width 117 height 37
click at [295, 368] on div at bounding box center [438, 435] width 876 height 870
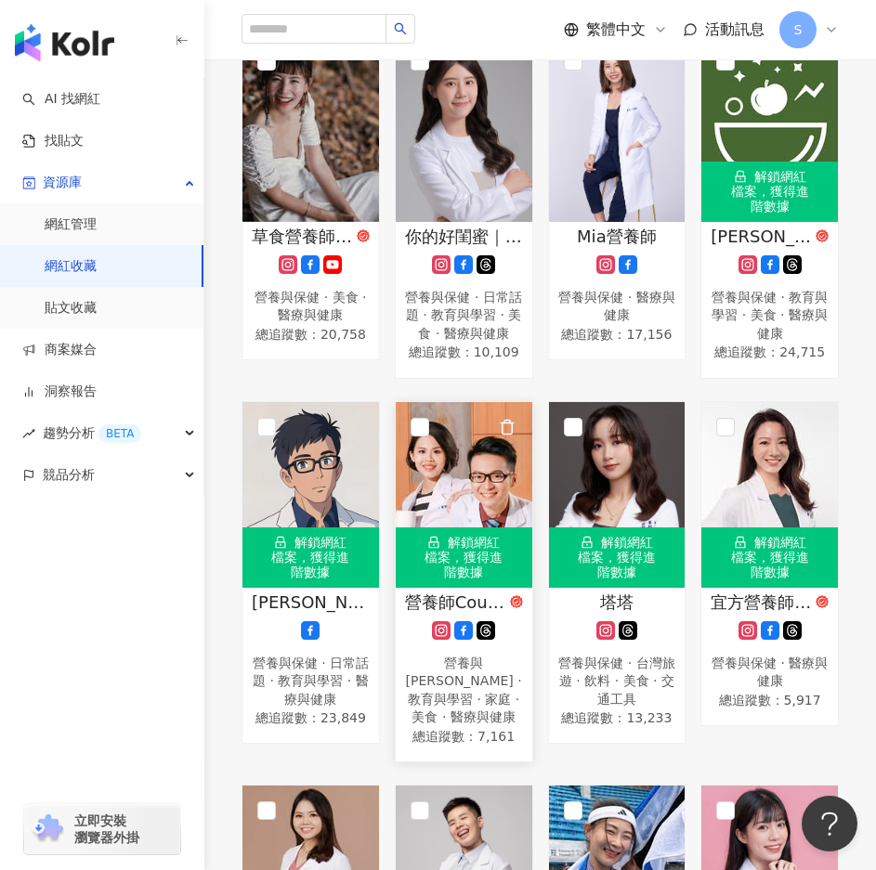
click at [452, 574] on div "解鎖網紅檔案，獲得進階數據" at bounding box center [464, 556] width 136 height 59
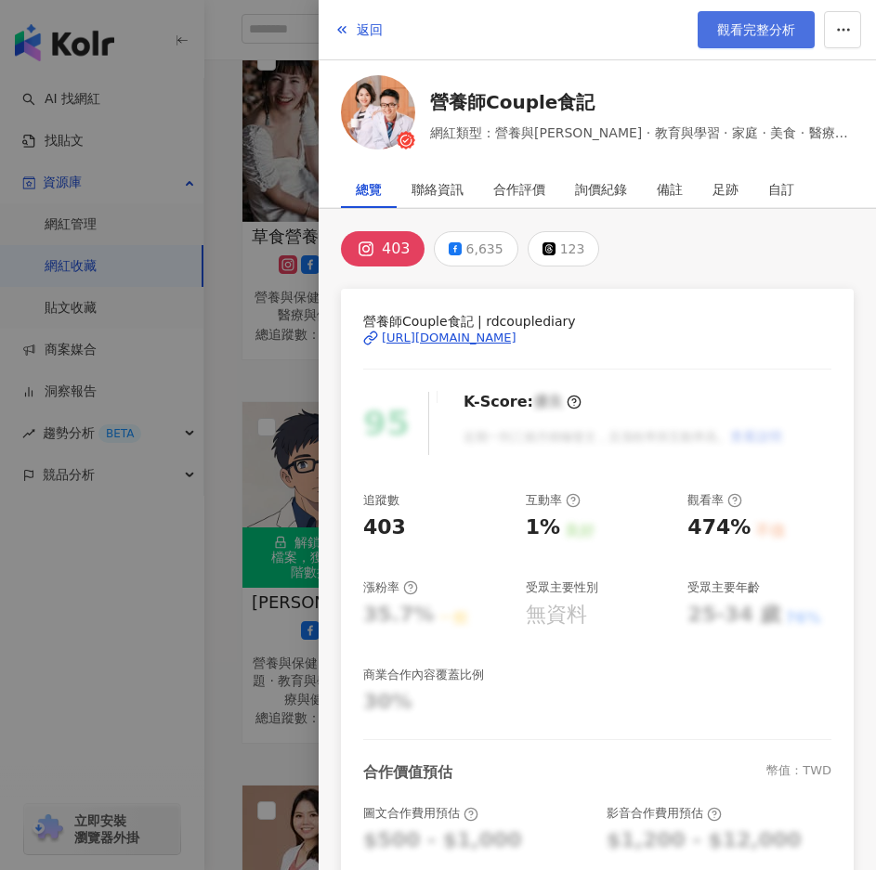
click at [745, 36] on span "觀看完整分析" at bounding box center [756, 29] width 78 height 15
click at [287, 399] on div at bounding box center [438, 435] width 876 height 870
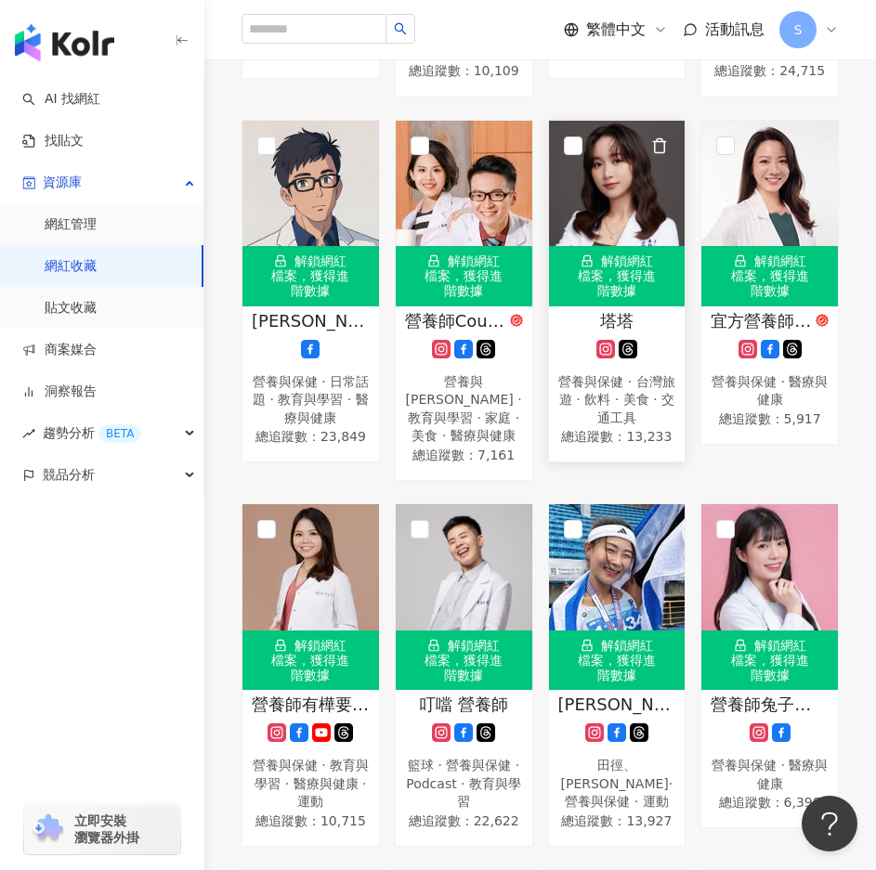
scroll to position [1304, 0]
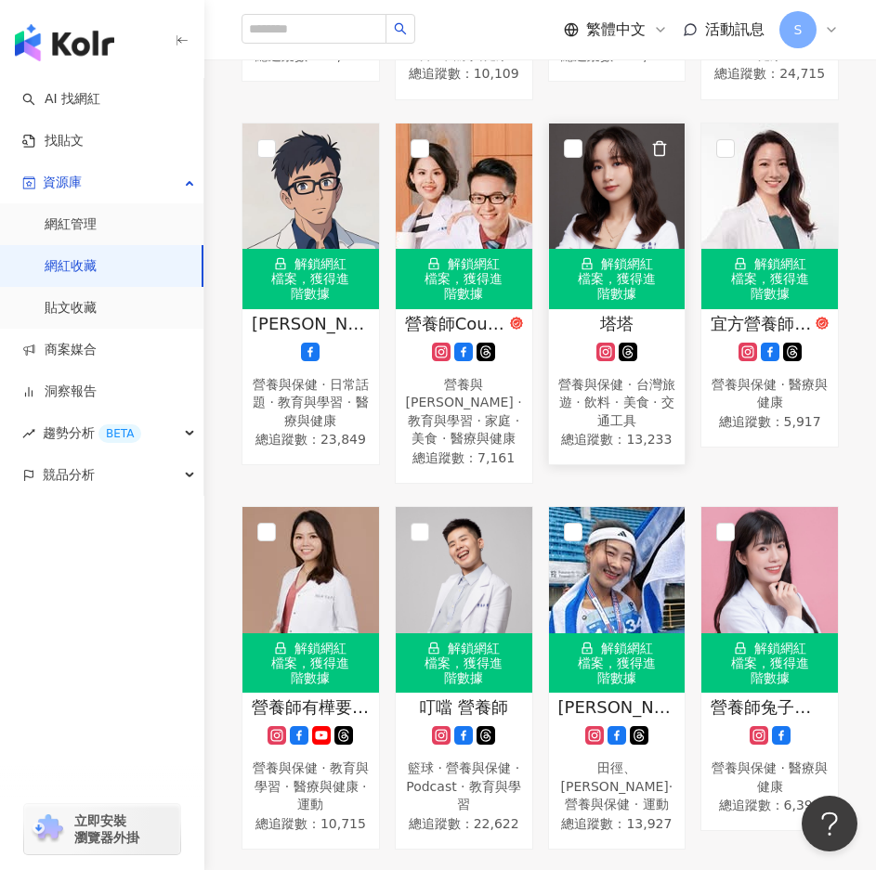
click at [646, 308] on div "解鎖網紅檔案，獲得進階數據" at bounding box center [617, 278] width 136 height 59
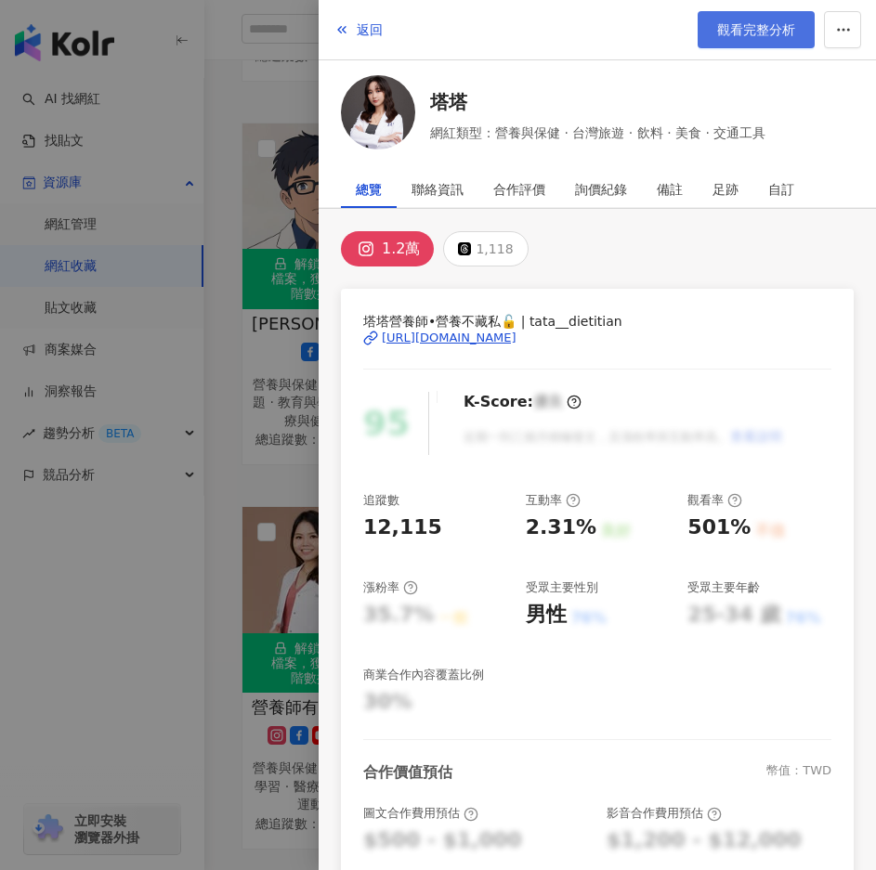
click at [734, 31] on span "觀看完整分析" at bounding box center [756, 29] width 78 height 15
click at [305, 501] on div at bounding box center [438, 435] width 876 height 870
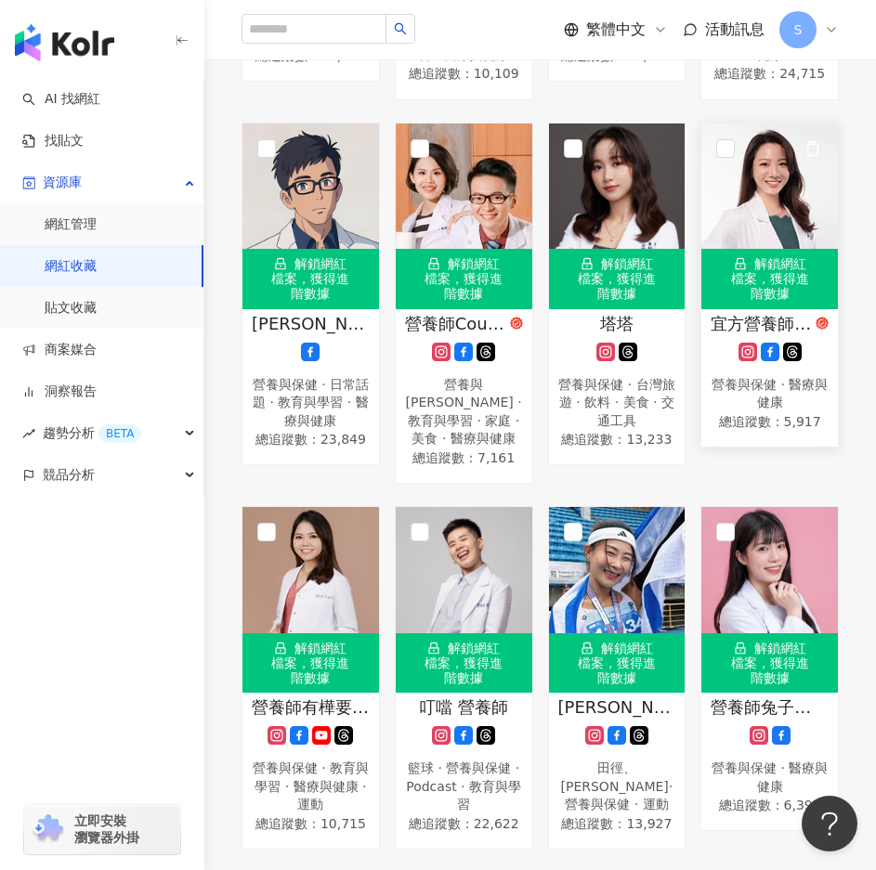
click at [773, 308] on div "解鎖網紅檔案，獲得進階數據" at bounding box center [769, 278] width 136 height 59
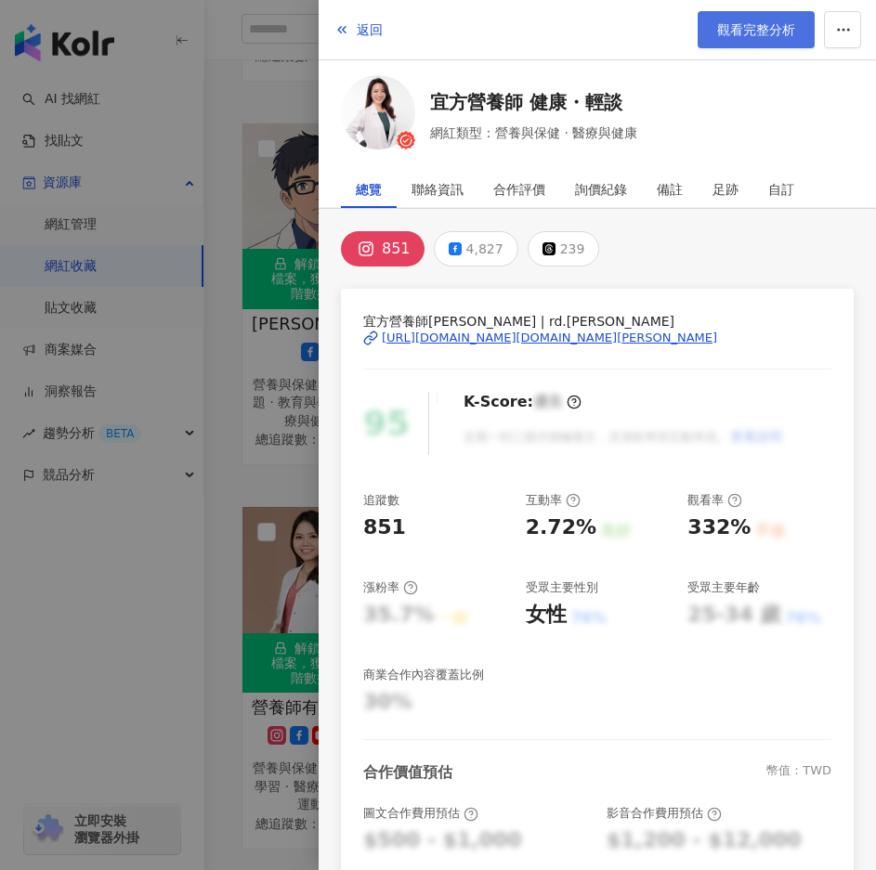
click at [758, 23] on span "觀看完整分析" at bounding box center [756, 29] width 78 height 15
click at [266, 357] on div at bounding box center [438, 435] width 876 height 870
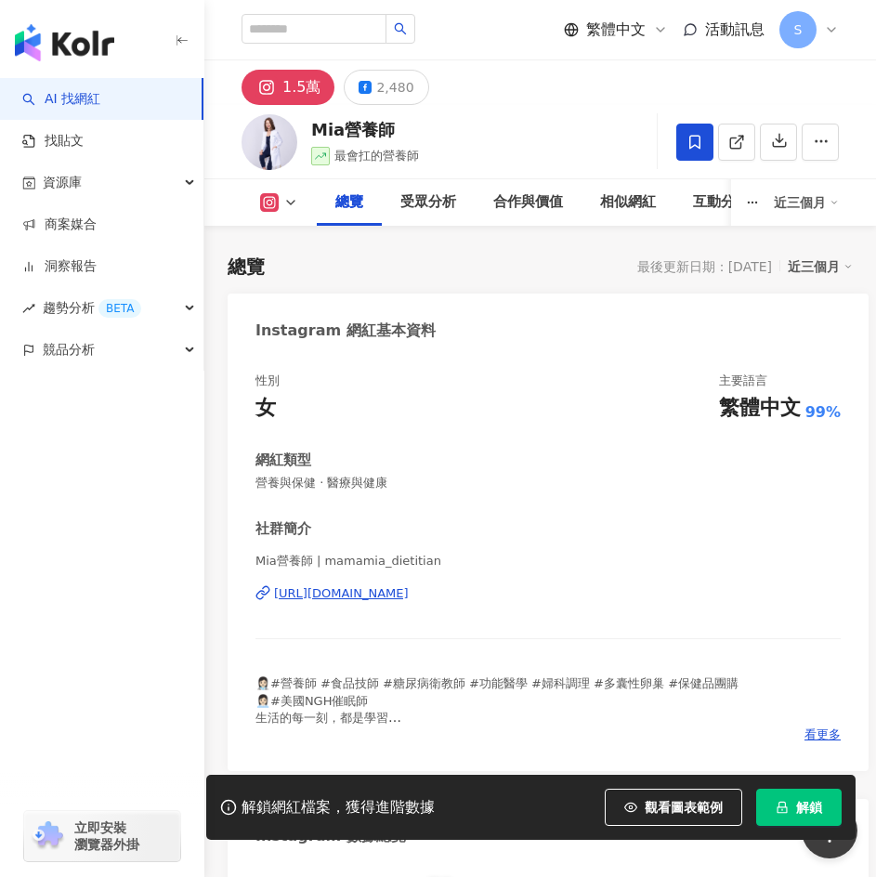
scroll to position [279, 0]
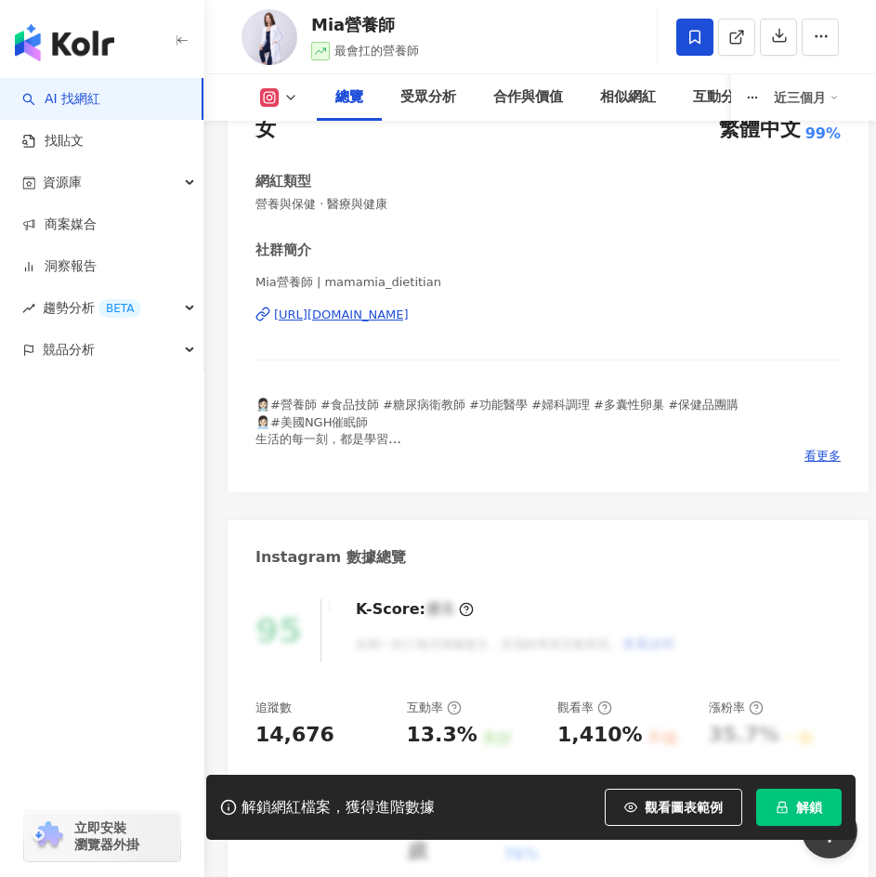
click at [812, 805] on span "解鎖" at bounding box center [809, 806] width 26 height 15
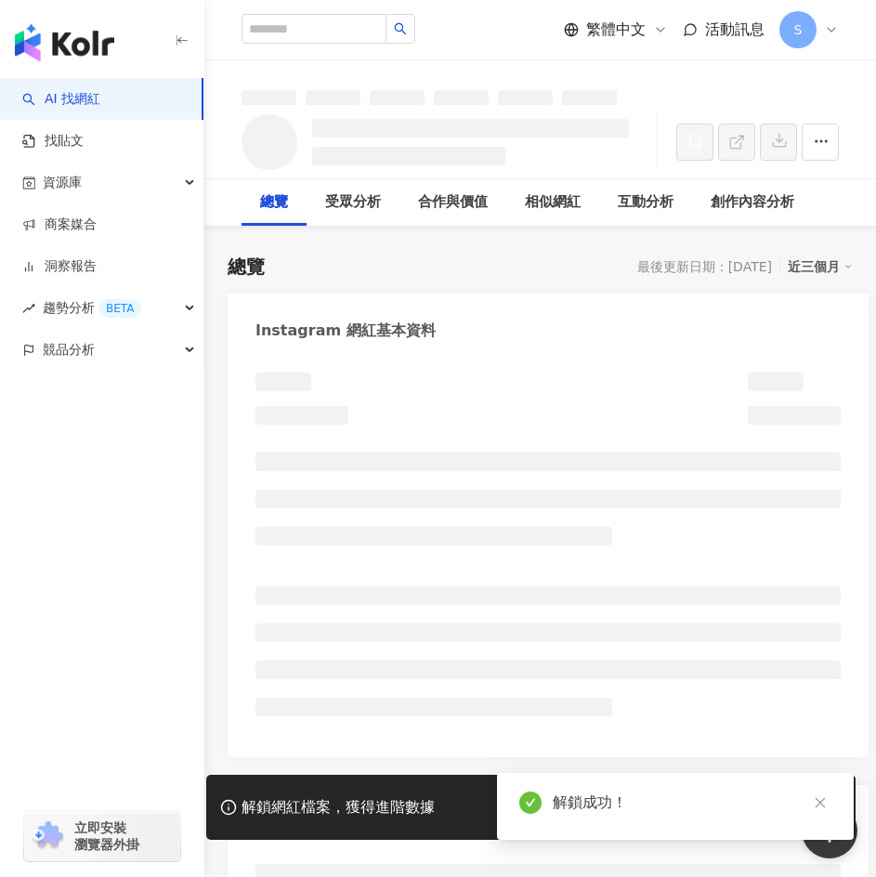
scroll to position [186, 0]
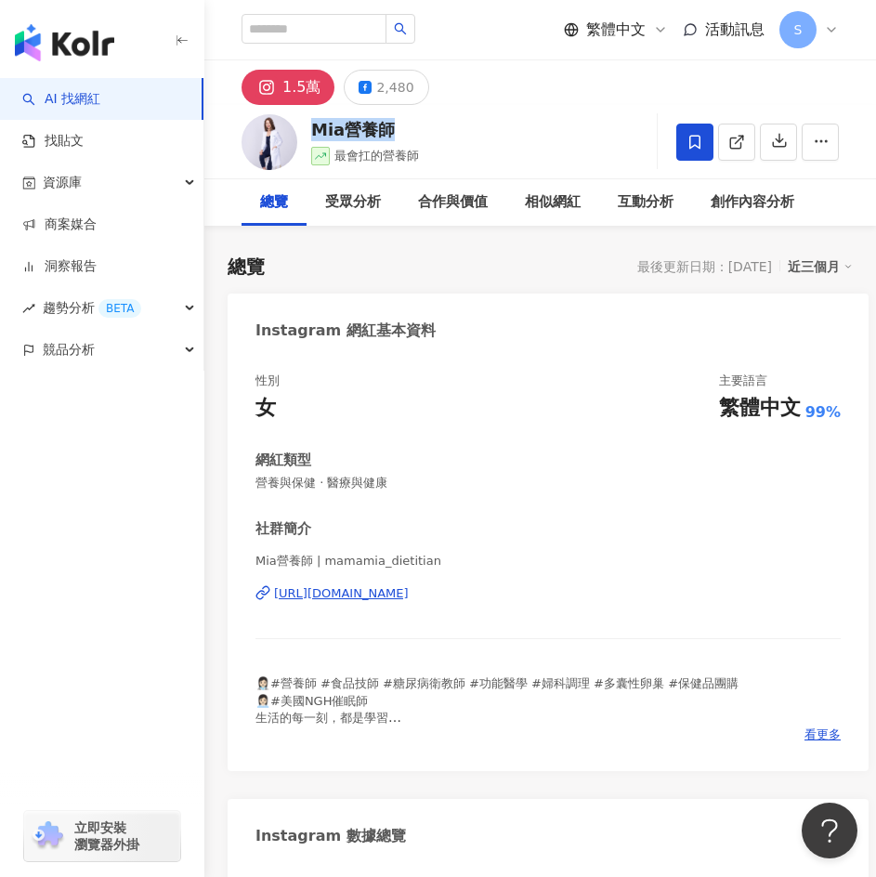
drag, startPoint x: 311, startPoint y: 123, endPoint x: 393, endPoint y: 122, distance: 81.7
click at [393, 122] on div "Mia營養師" at bounding box center [365, 129] width 108 height 23
copy div "Mia營養師"
click at [491, 428] on div "性別 女 主要語言 繁體中文 99% 網紅類型 營養與保健 · 醫療與健康 社群簡介 Mia營養師 | mamamia_dietitian [URL][DOM…" at bounding box center [547, 557] width 585 height 370
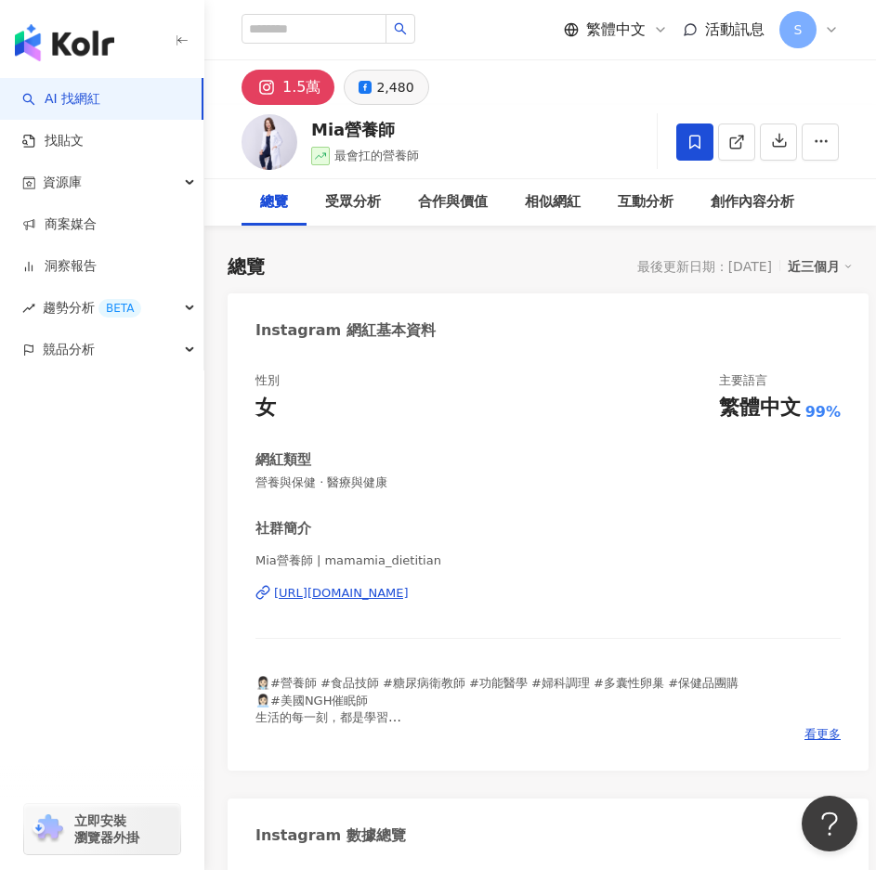
click at [386, 81] on div "2,480" at bounding box center [394, 87] width 37 height 26
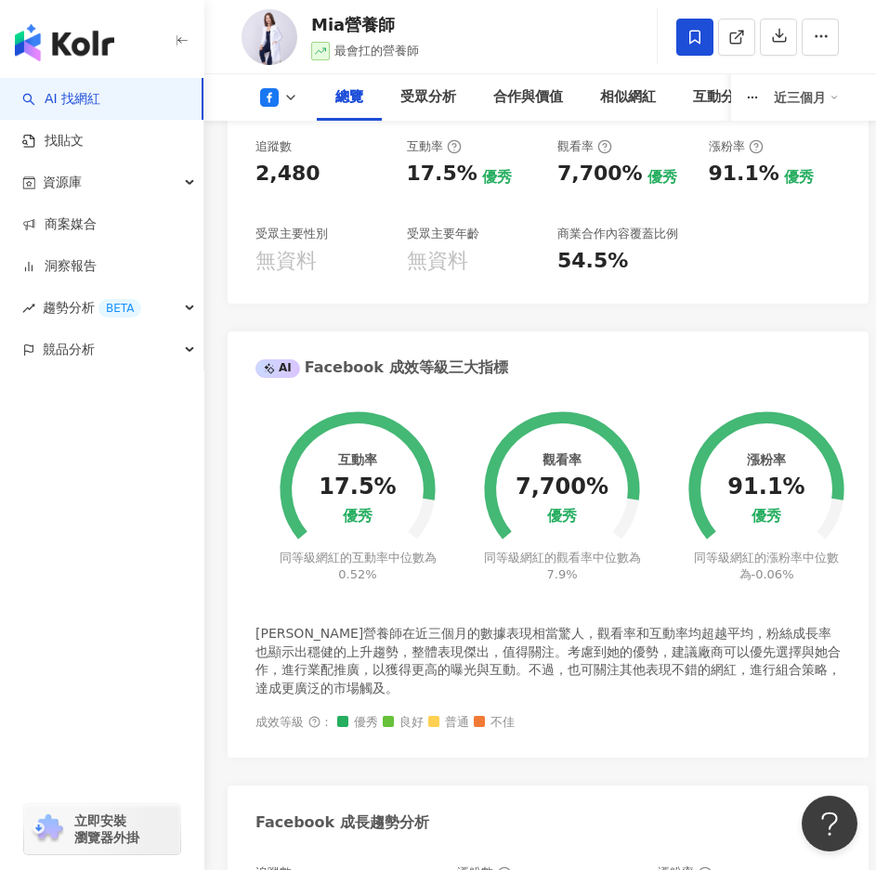
scroll to position [743, 0]
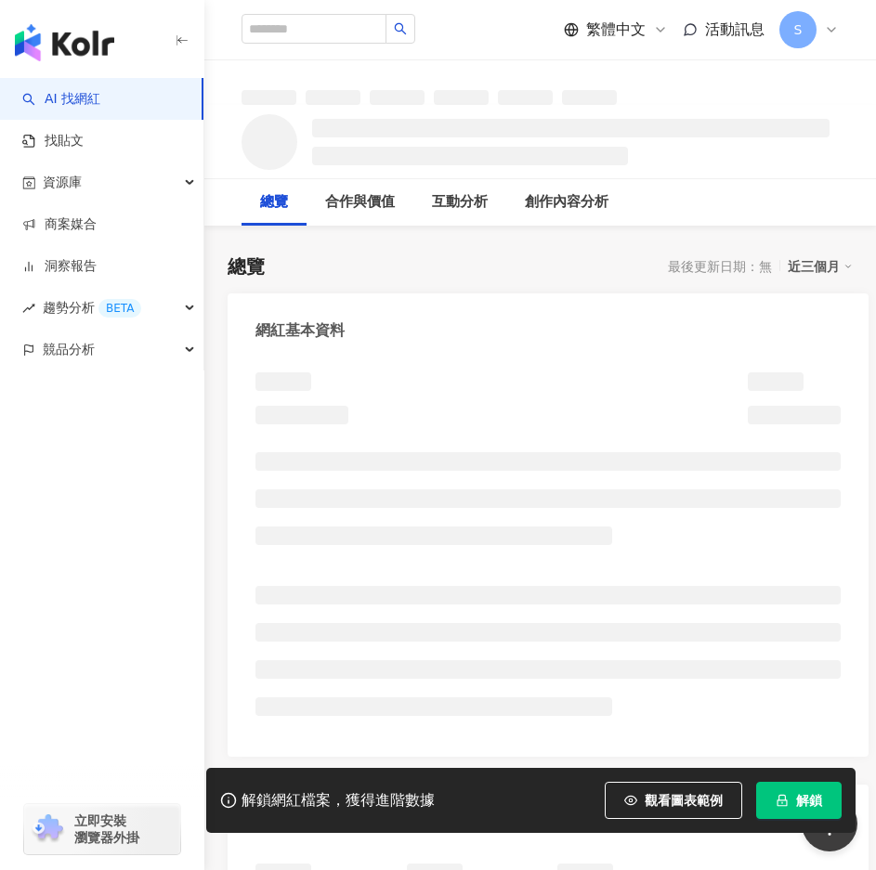
click at [819, 799] on span "解鎖" at bounding box center [809, 800] width 26 height 15
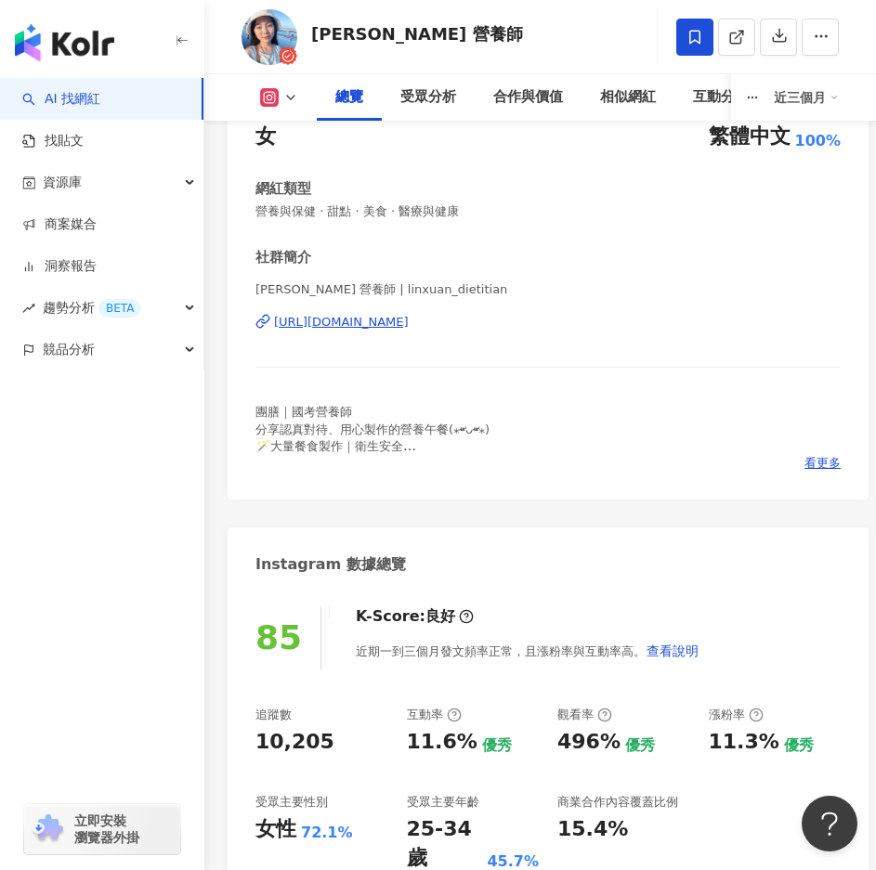
scroll to position [93, 0]
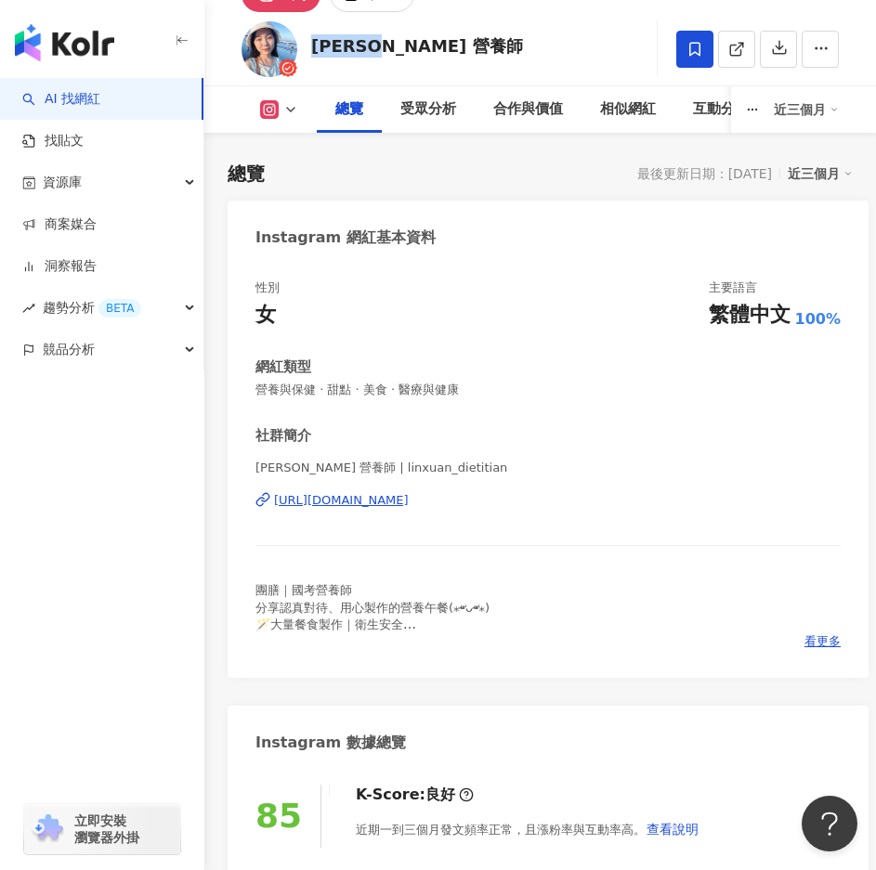
drag, startPoint x: 315, startPoint y: 50, endPoint x: 405, endPoint y: 51, distance: 90.1
click at [405, 51] on div "[PERSON_NAME] 營養師 追蹤數 10,205 互動率 11.6% 觀看率 496%" at bounding box center [539, 48] width 671 height 73
copy div "[PERSON_NAME] 營養師"
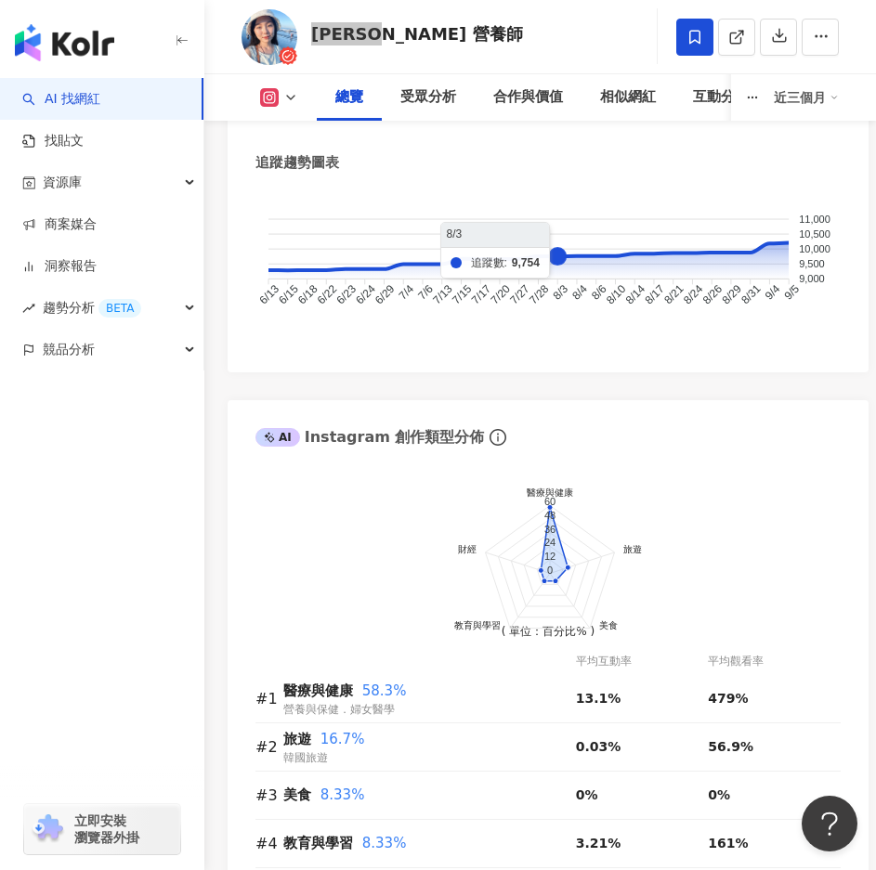
scroll to position [2043, 0]
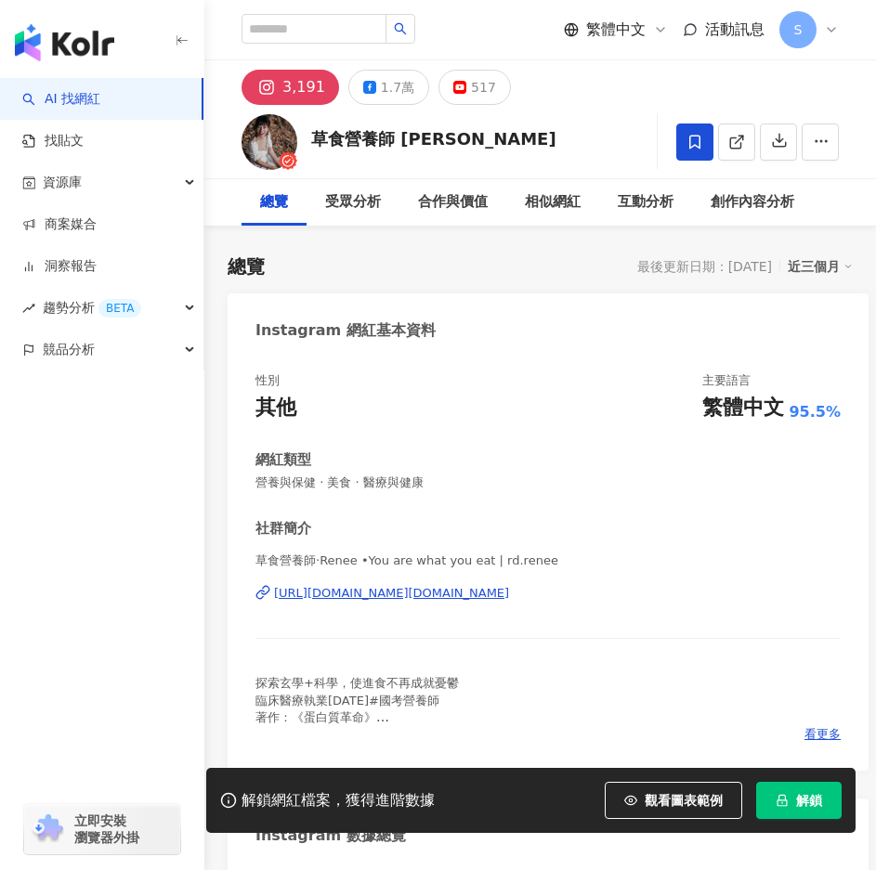
click at [813, 804] on span "解鎖" at bounding box center [809, 800] width 26 height 15
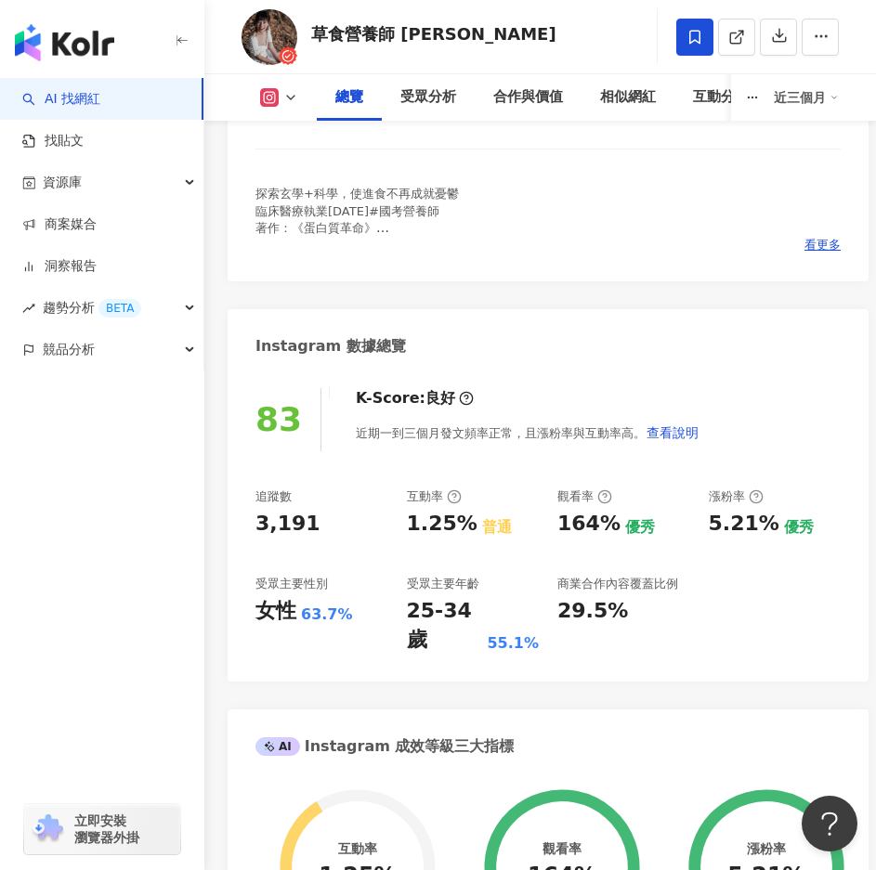
scroll to position [650, 0]
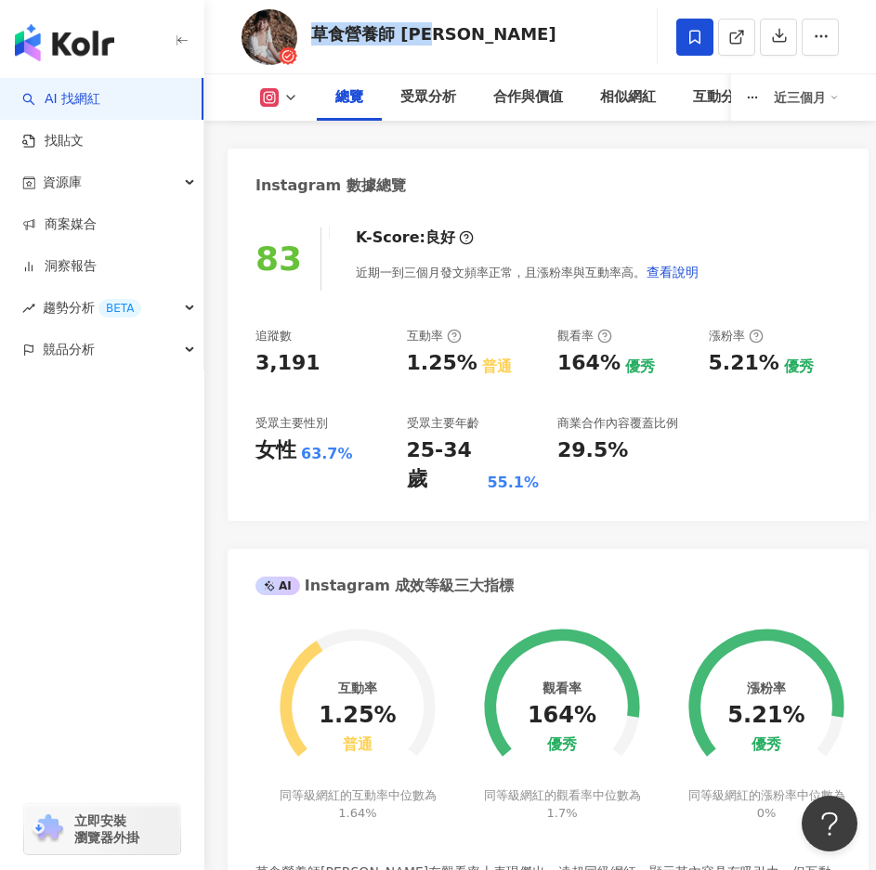
drag, startPoint x: 312, startPoint y: 36, endPoint x: 454, endPoint y: 39, distance: 142.1
click at [454, 39] on div "草食營養師 [PERSON_NAME] 追蹤數 3,191 互動率 1.25% 觀看率 164%" at bounding box center [539, 36] width 671 height 73
copy div "草食營養師 [PERSON_NAME]"
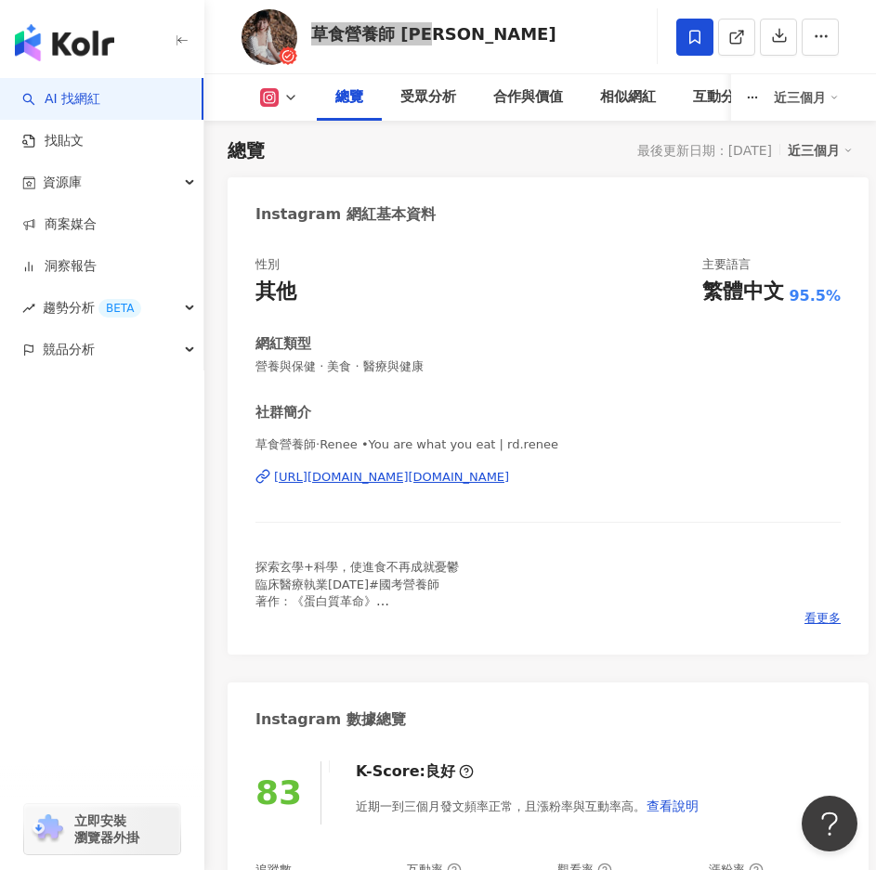
scroll to position [0, 0]
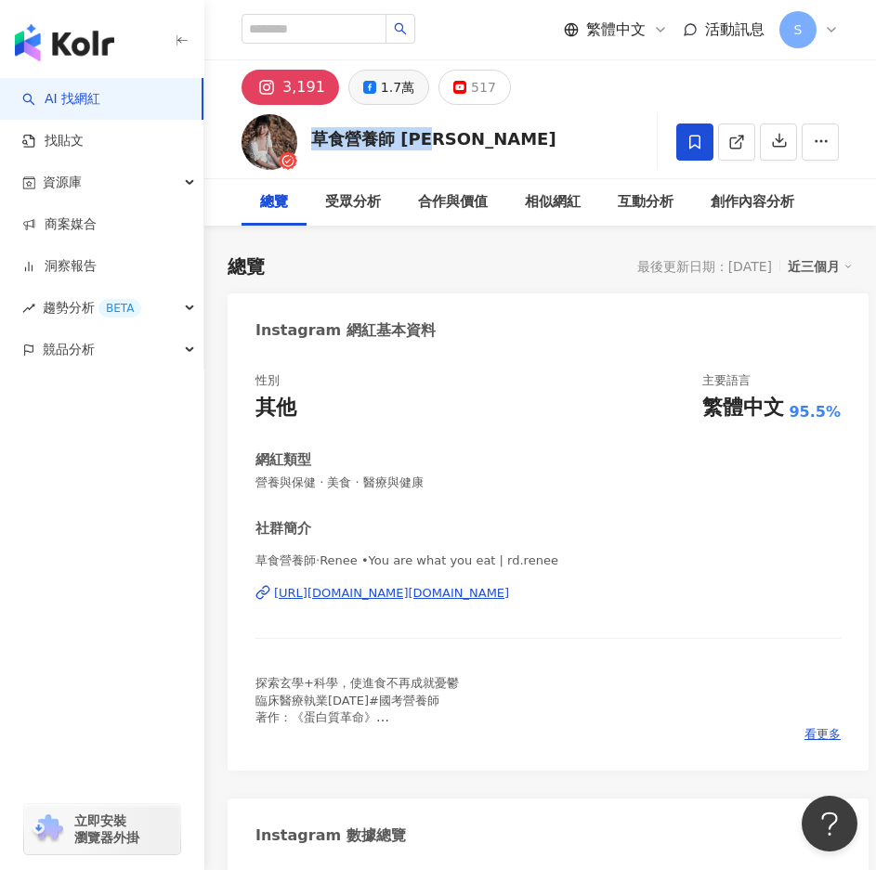
click at [383, 96] on div "1.7萬" at bounding box center [397, 87] width 33 height 26
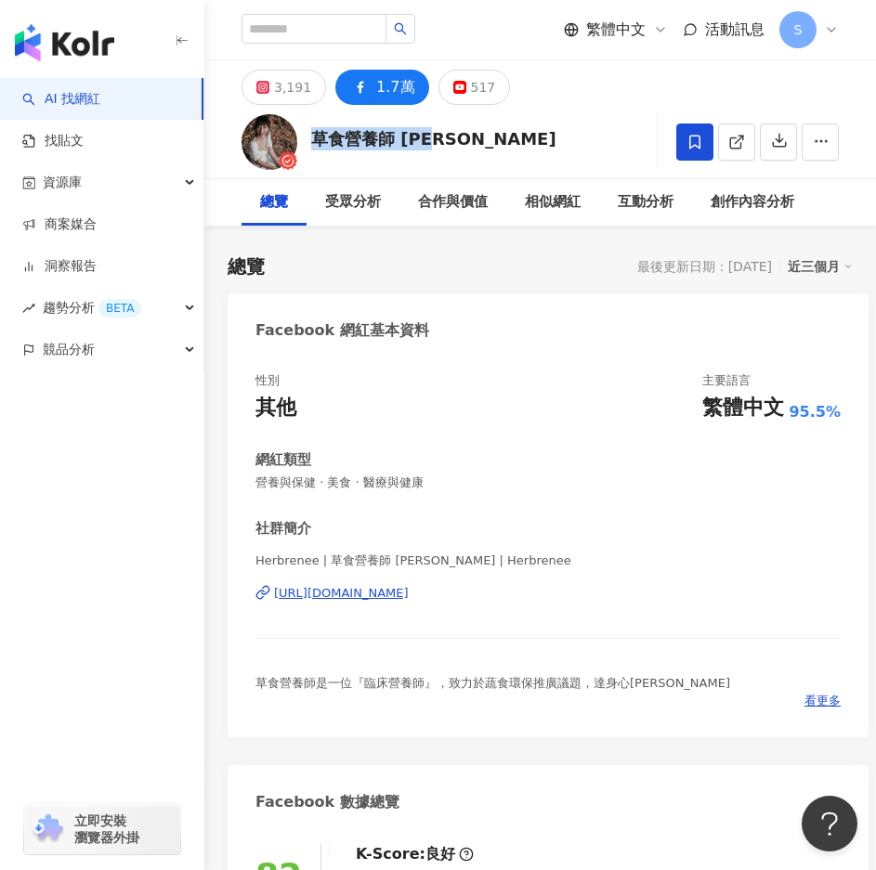
click at [564, 469] on div "網紅類型" at bounding box center [547, 459] width 585 height 19
click at [299, 91] on div "3,191" at bounding box center [292, 87] width 37 height 26
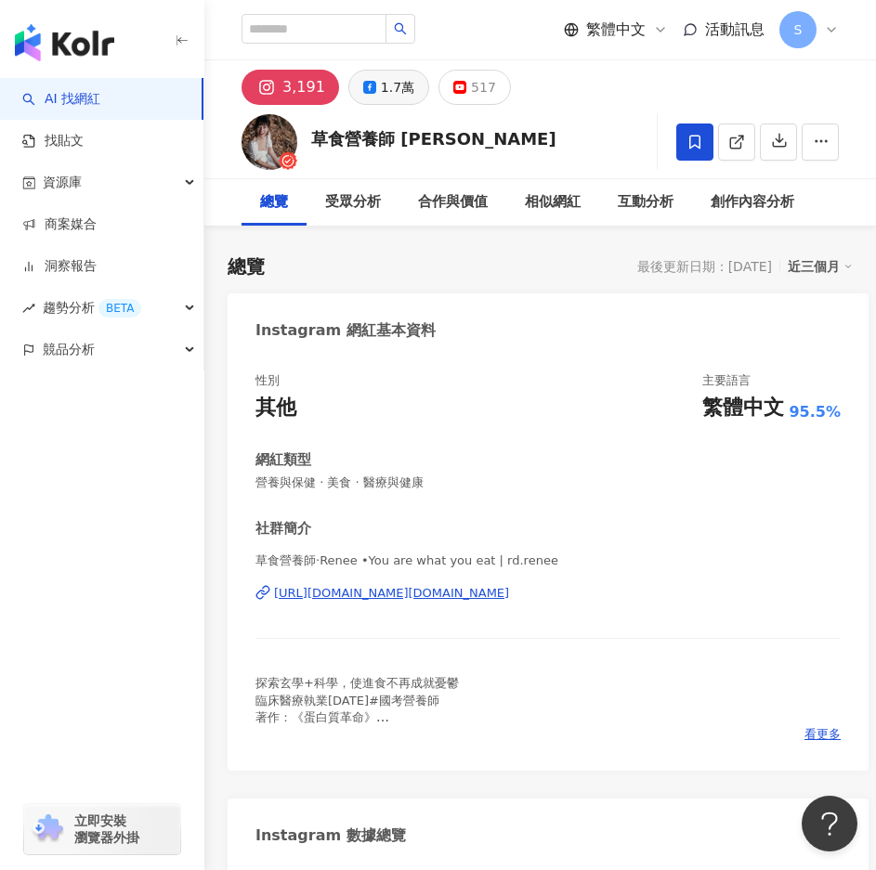
click at [373, 77] on button "1.7萬" at bounding box center [388, 87] width 81 height 35
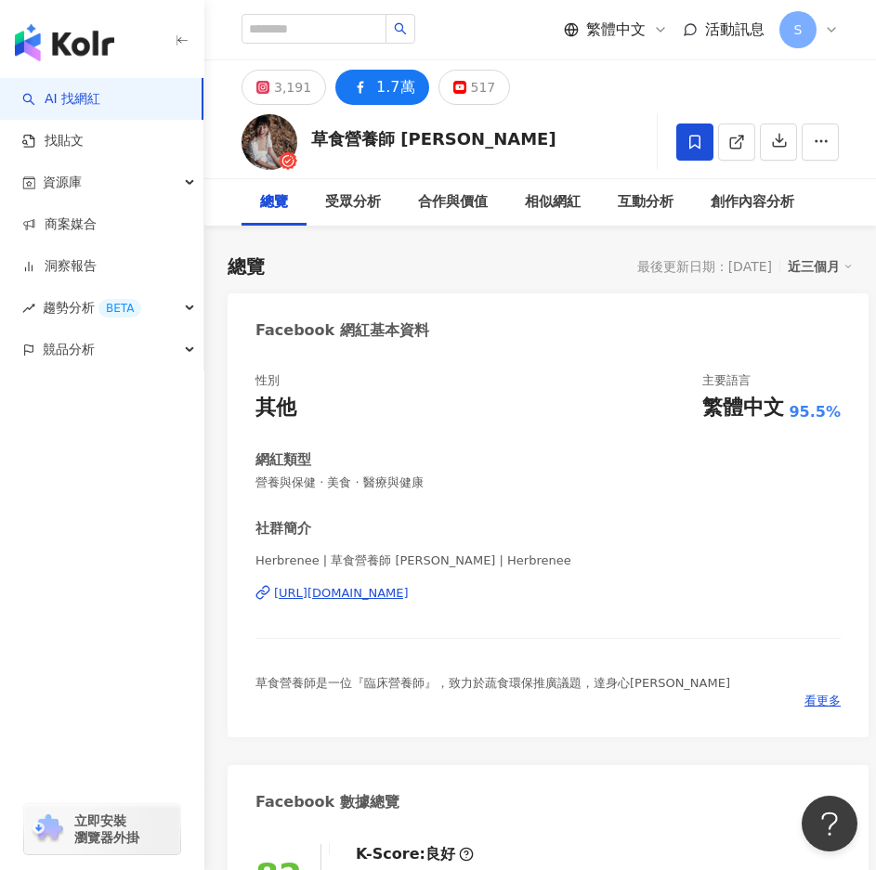
scroll to position [371, 0]
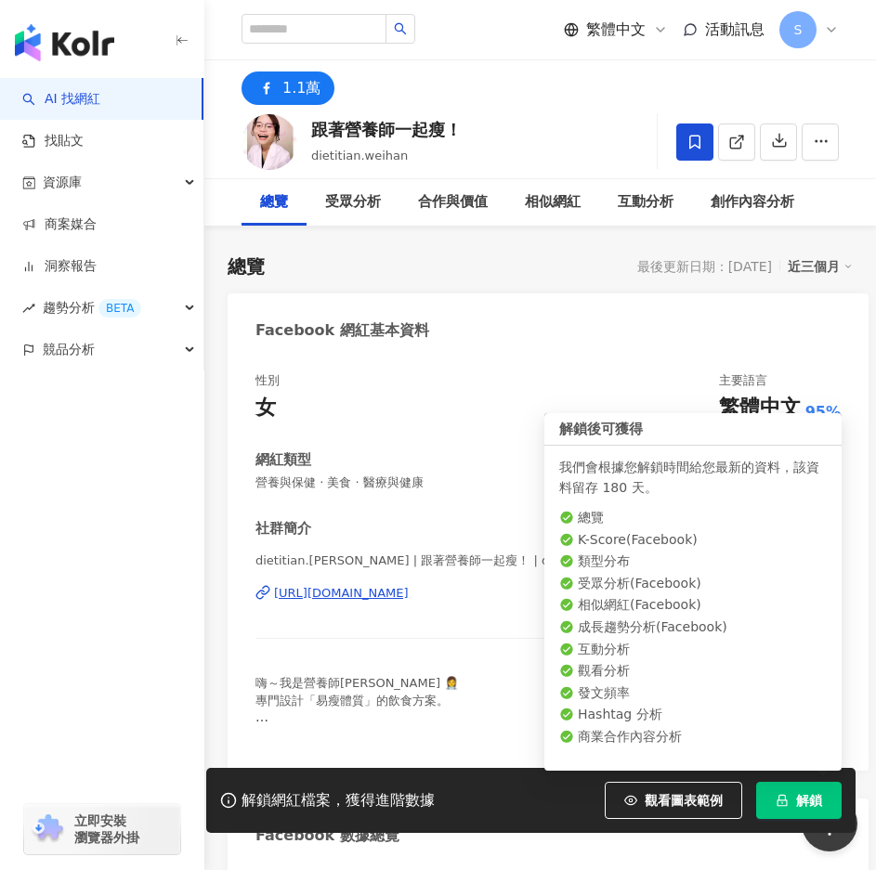
click at [807, 796] on span "解鎖" at bounding box center [809, 800] width 26 height 15
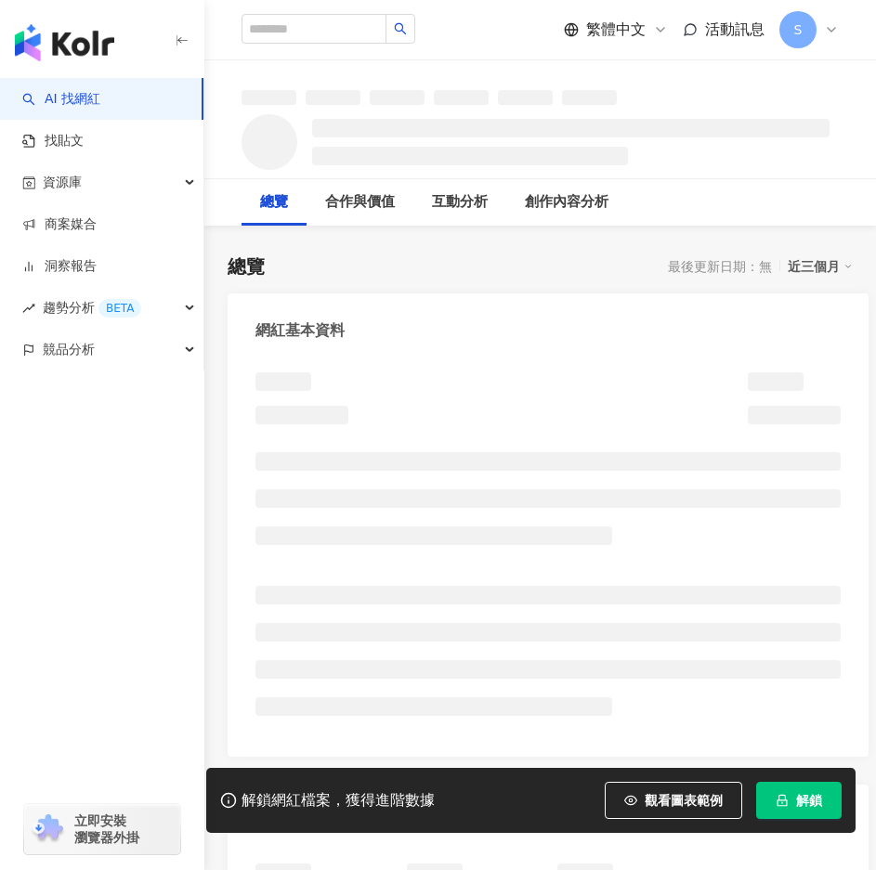
click at [805, 799] on span "解鎖" at bounding box center [809, 800] width 26 height 15
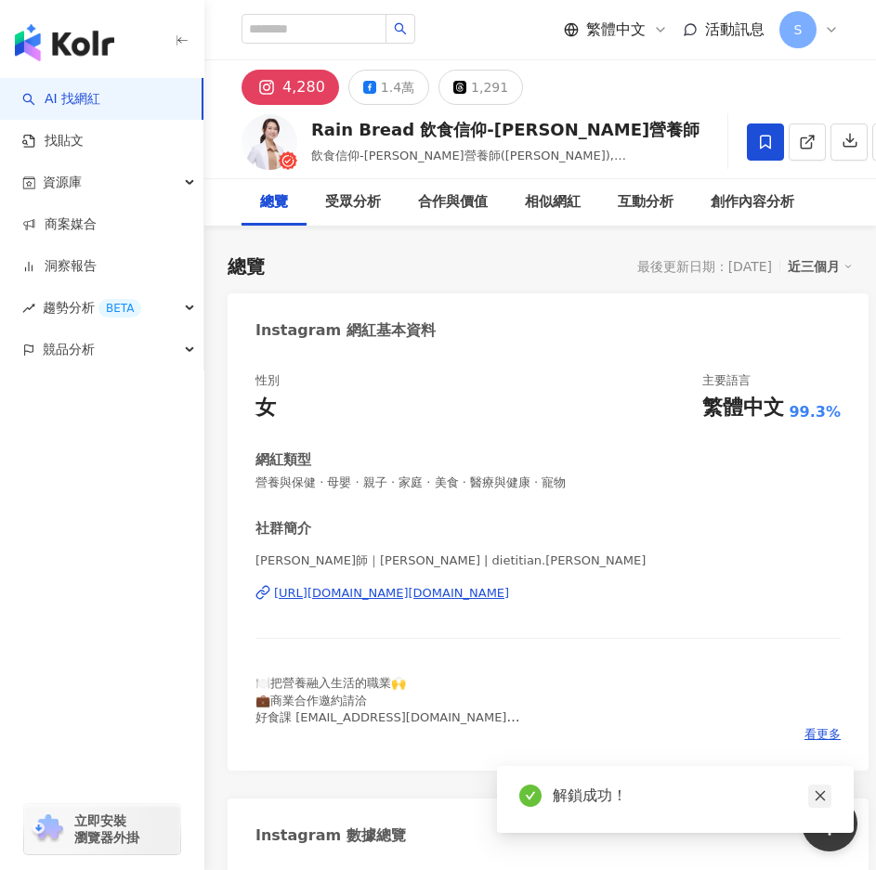
click at [818, 794] on icon "close" at bounding box center [819, 796] width 10 height 10
click at [396, 81] on div "1.4萬" at bounding box center [397, 87] width 33 height 26
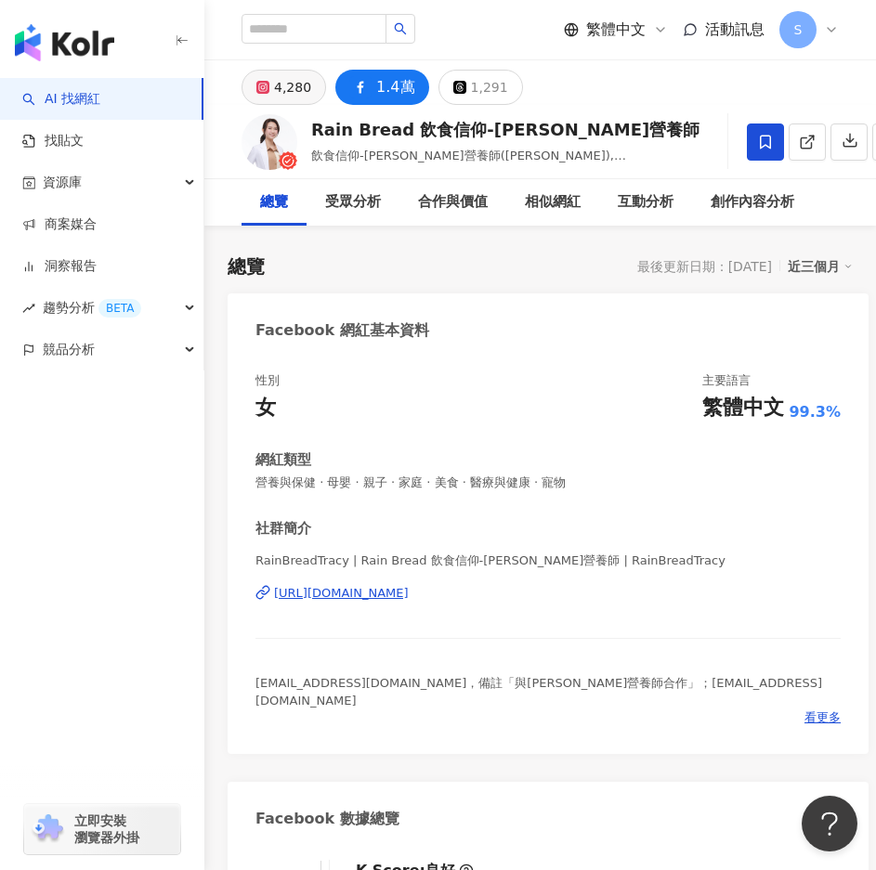
click at [307, 86] on div "4,280" at bounding box center [292, 87] width 37 height 26
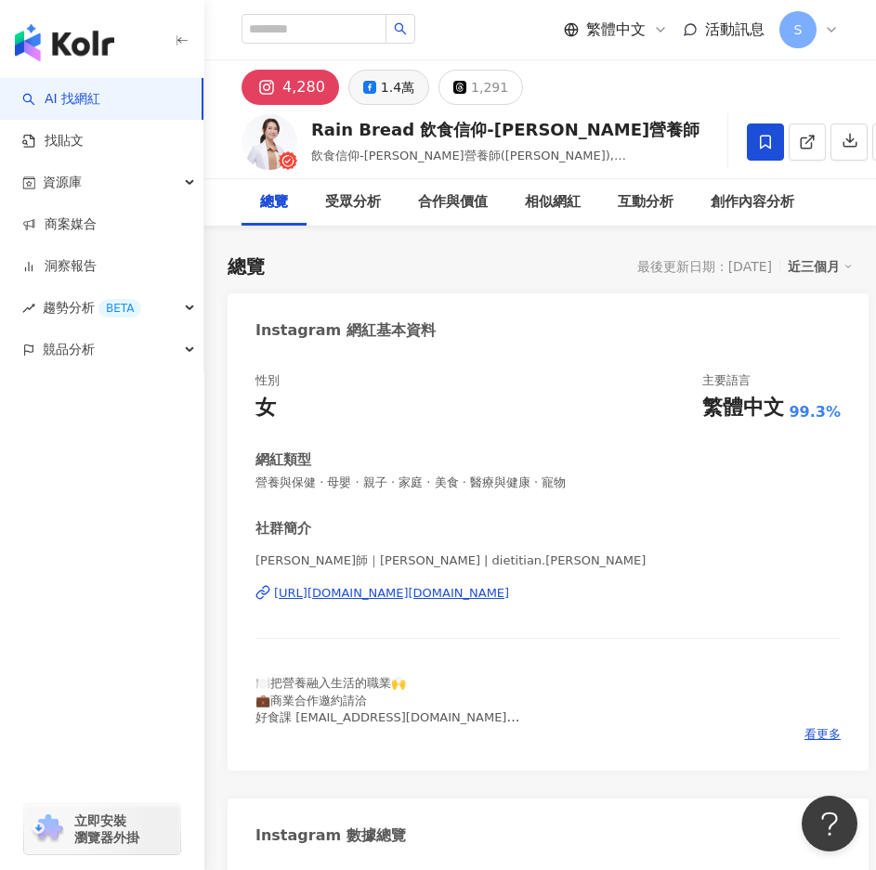
click at [372, 90] on button "1.4萬" at bounding box center [388, 87] width 81 height 35
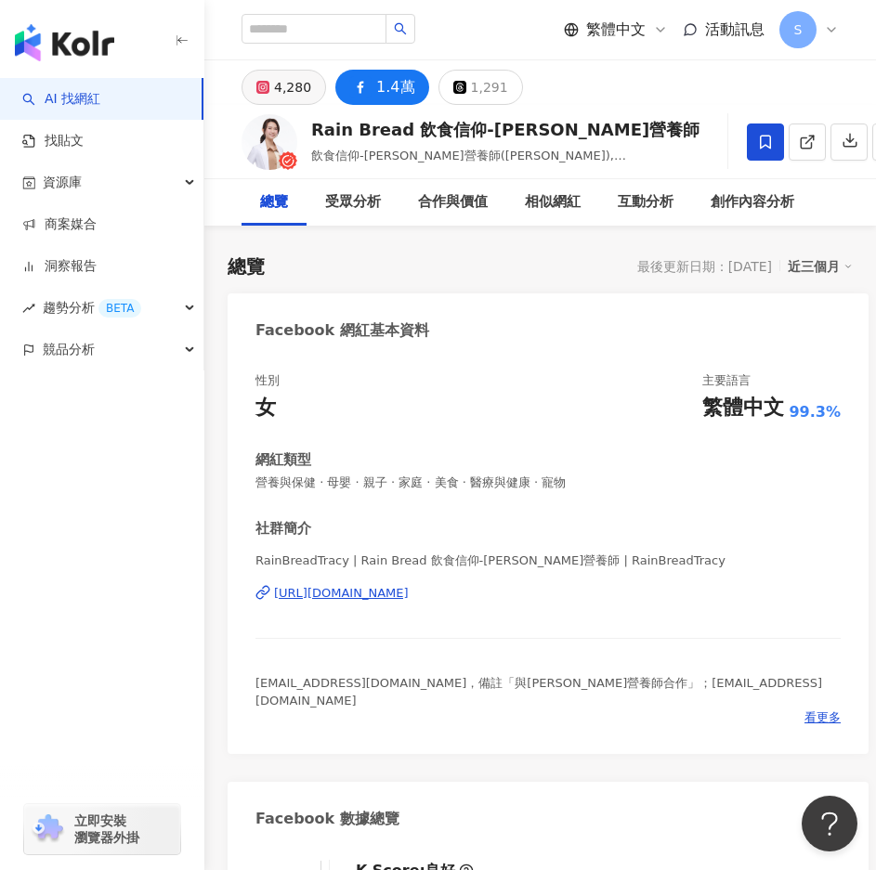
click at [292, 96] on div "4,280" at bounding box center [292, 87] width 37 height 26
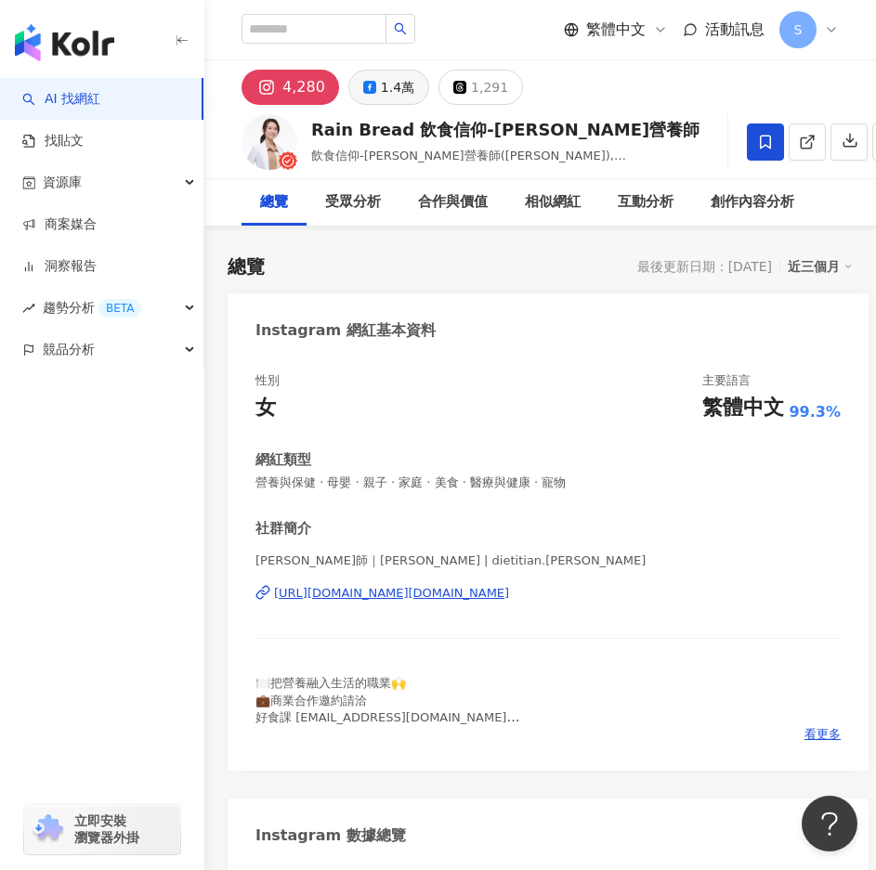
click at [369, 84] on icon at bounding box center [369, 87] width 13 height 13
click at [381, 78] on div "1.4萬" at bounding box center [397, 87] width 33 height 26
click at [381, 92] on div "1.4萬" at bounding box center [397, 87] width 33 height 26
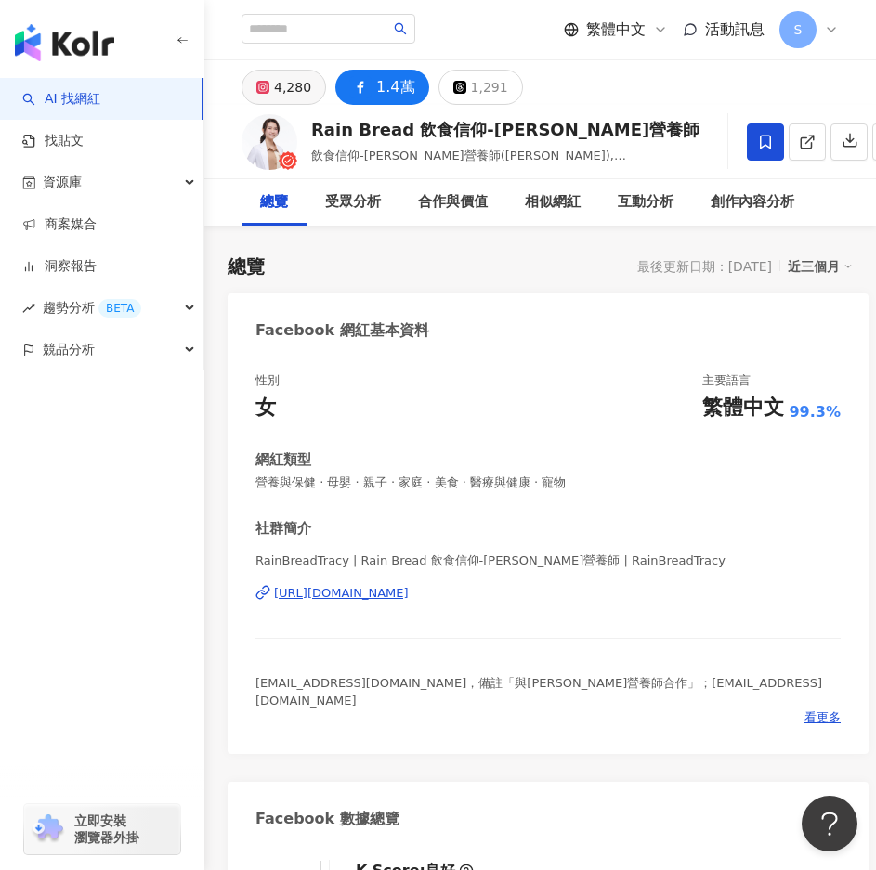
click at [289, 89] on div "4,280" at bounding box center [292, 87] width 37 height 26
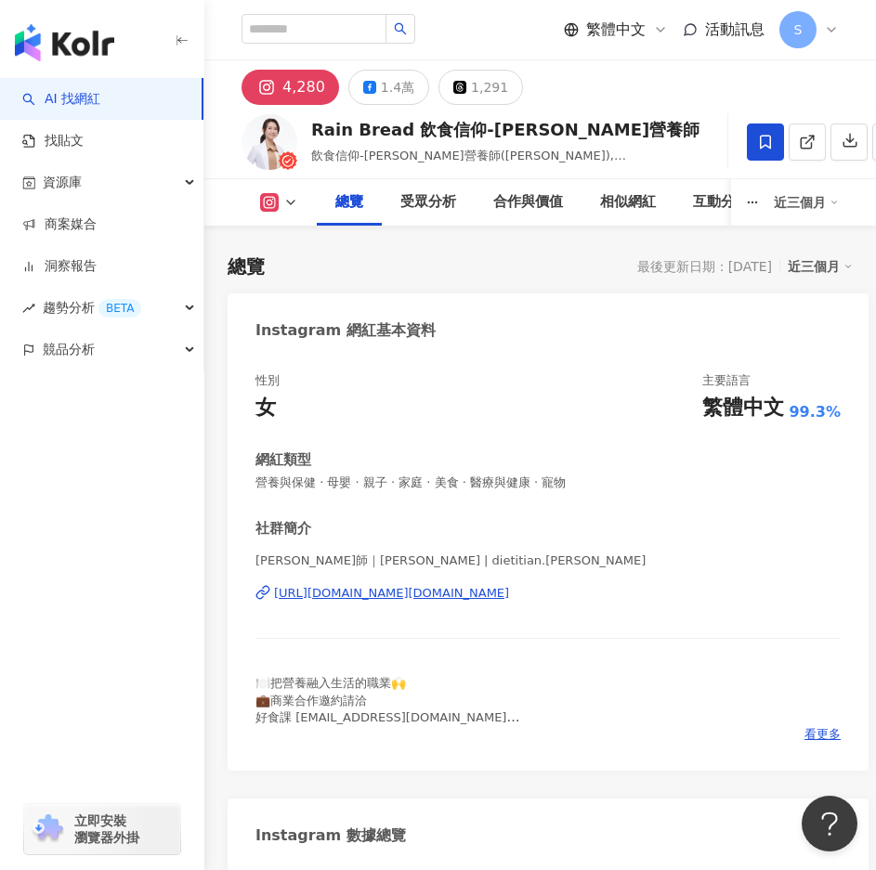
scroll to position [464, 0]
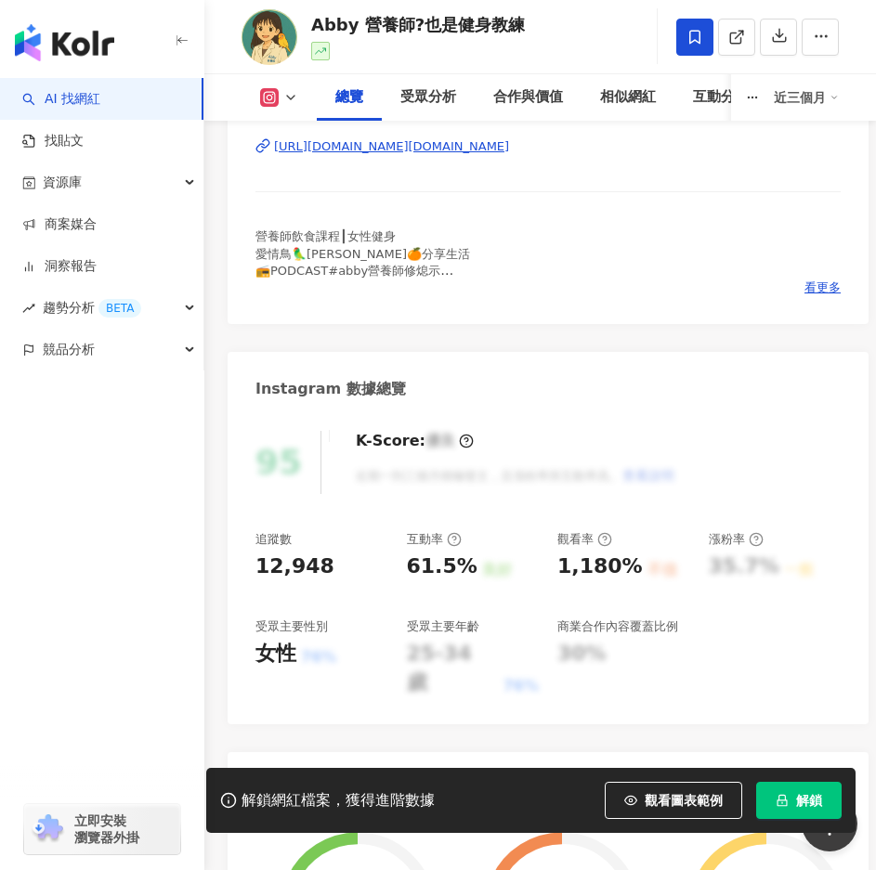
scroll to position [464, 0]
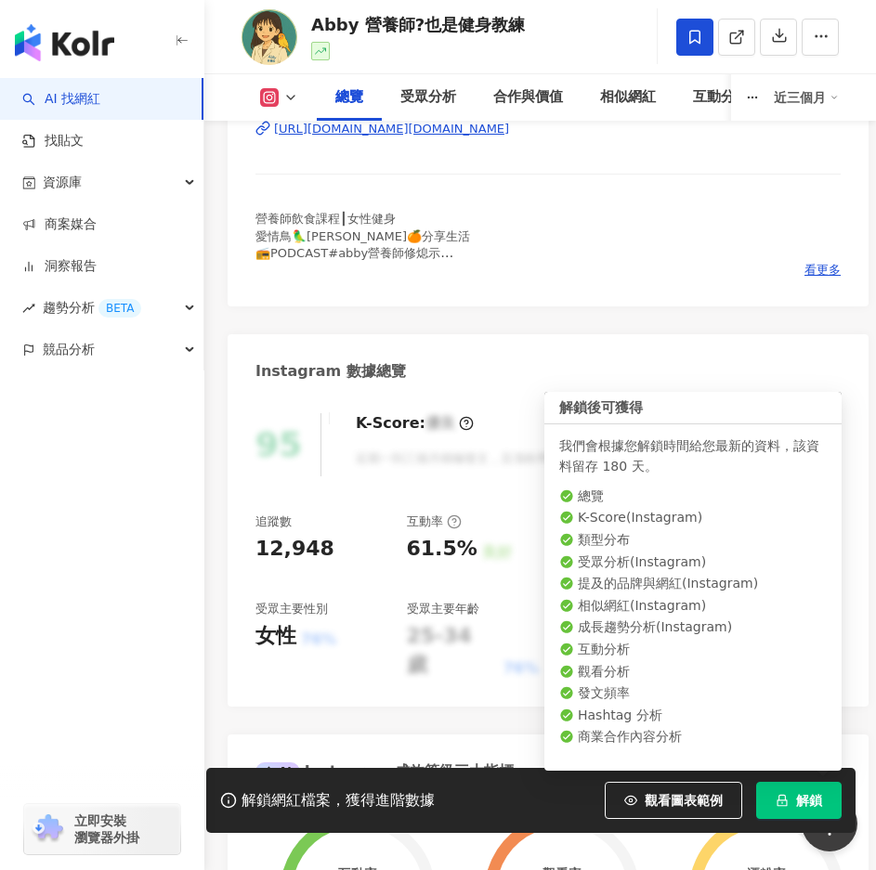
click at [817, 793] on span "解鎖" at bounding box center [809, 800] width 26 height 15
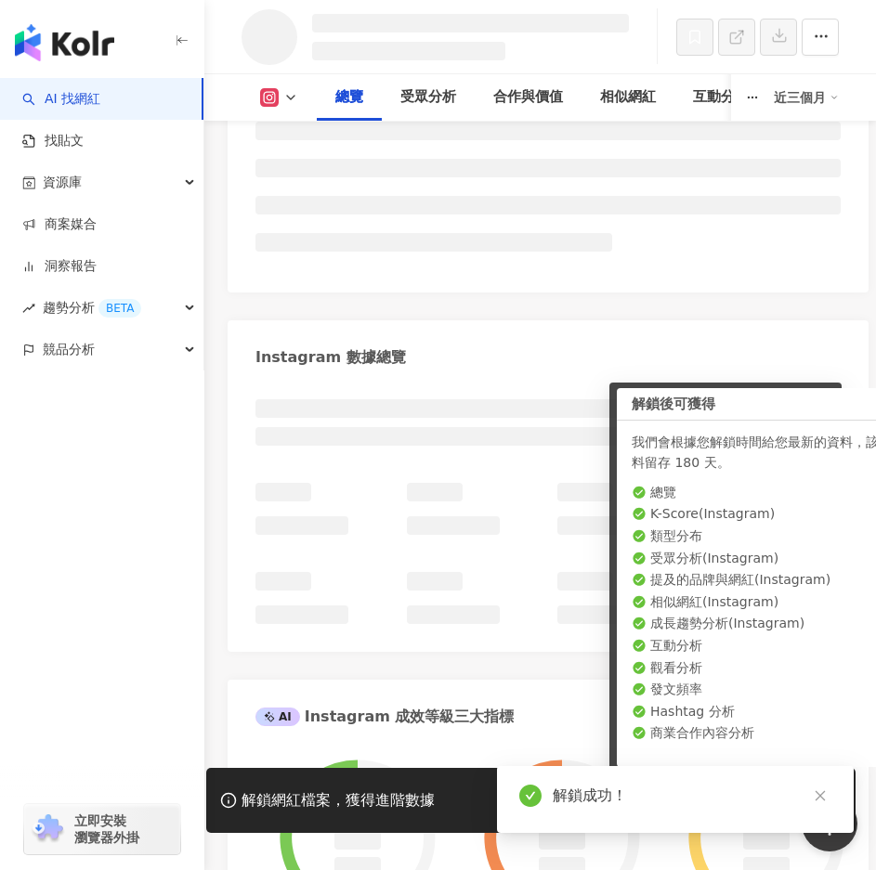
scroll to position [466, 0]
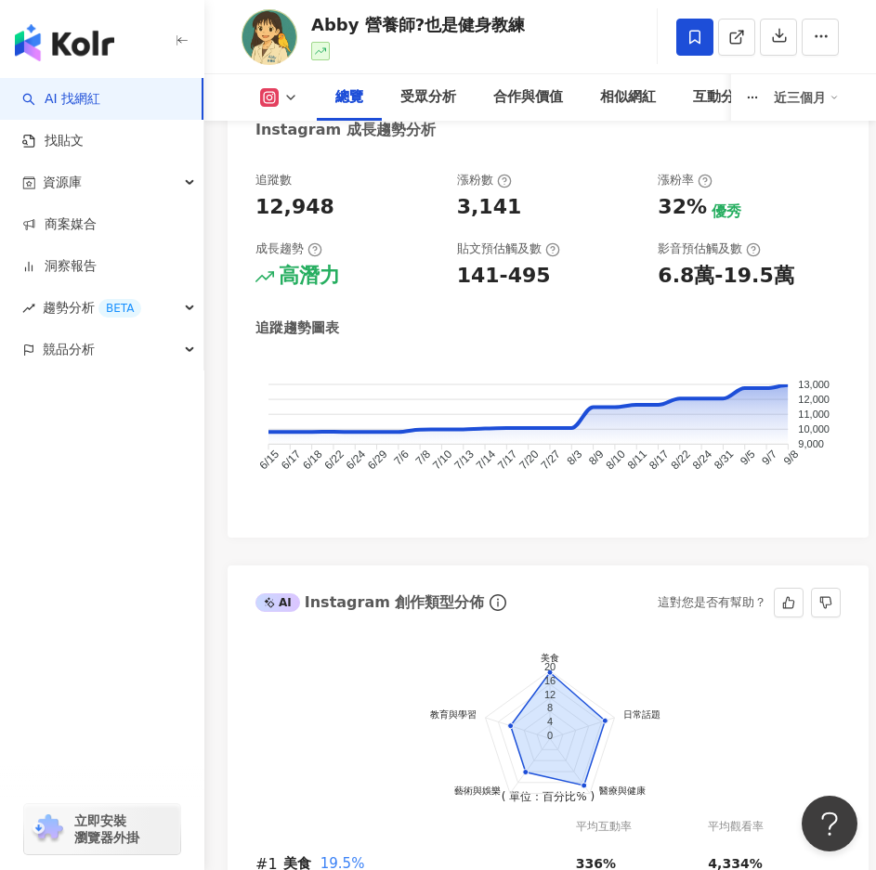
scroll to position [1300, 0]
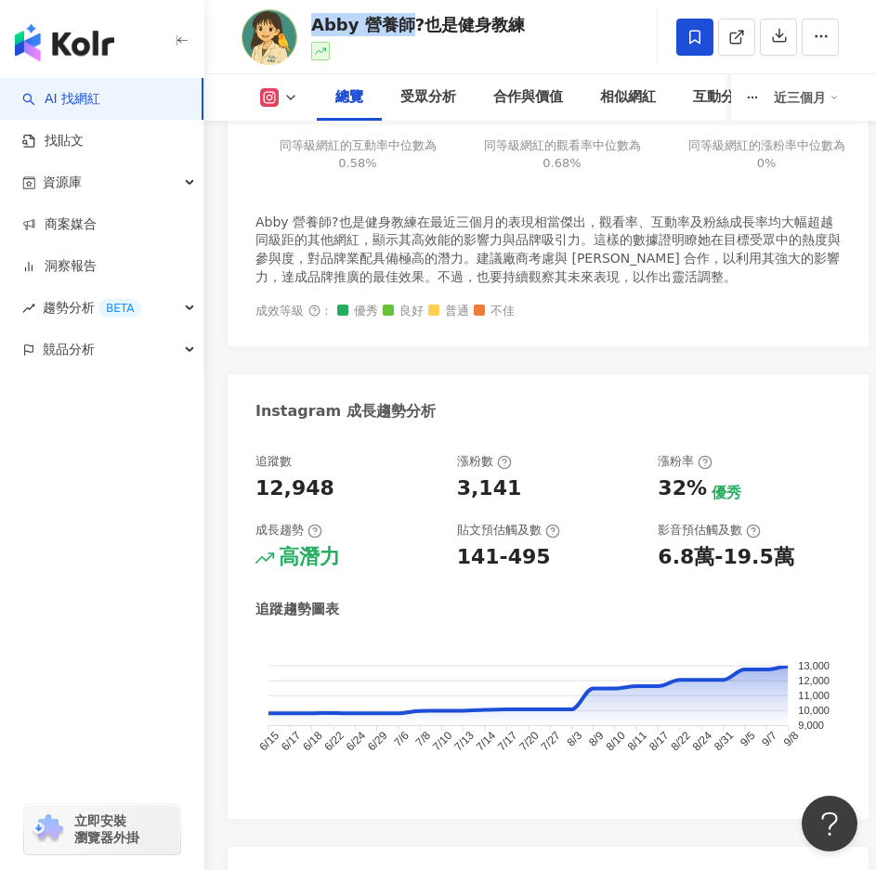
drag, startPoint x: 314, startPoint y: 24, endPoint x: 401, endPoint y: 23, distance: 87.3
click at [401, 23] on div "Abby 營養師?也是健身教練" at bounding box center [418, 24] width 214 height 23
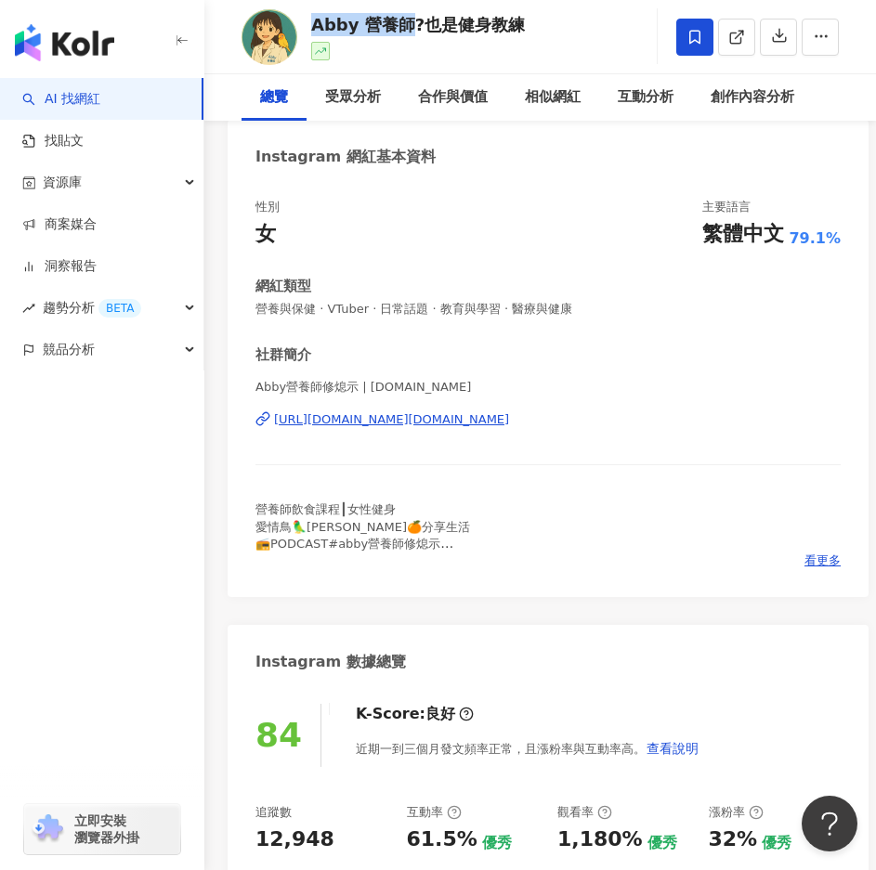
scroll to position [0, 0]
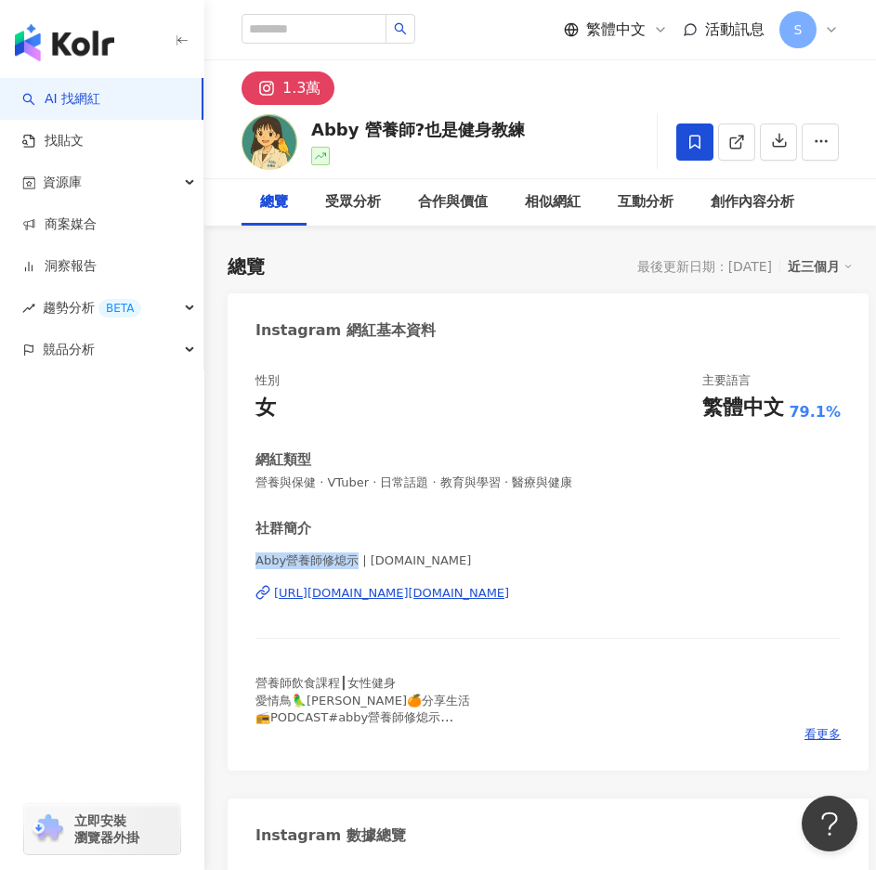
drag, startPoint x: 257, startPoint y: 566, endPoint x: 355, endPoint y: 572, distance: 97.7
click at [355, 572] on div "Abby營養師修熄示 | [DOMAIN_NAME] [URL][DOMAIN_NAME][DOMAIN_NAME]" at bounding box center [547, 606] width 585 height 109
copy span "Abby營養師修熄示"
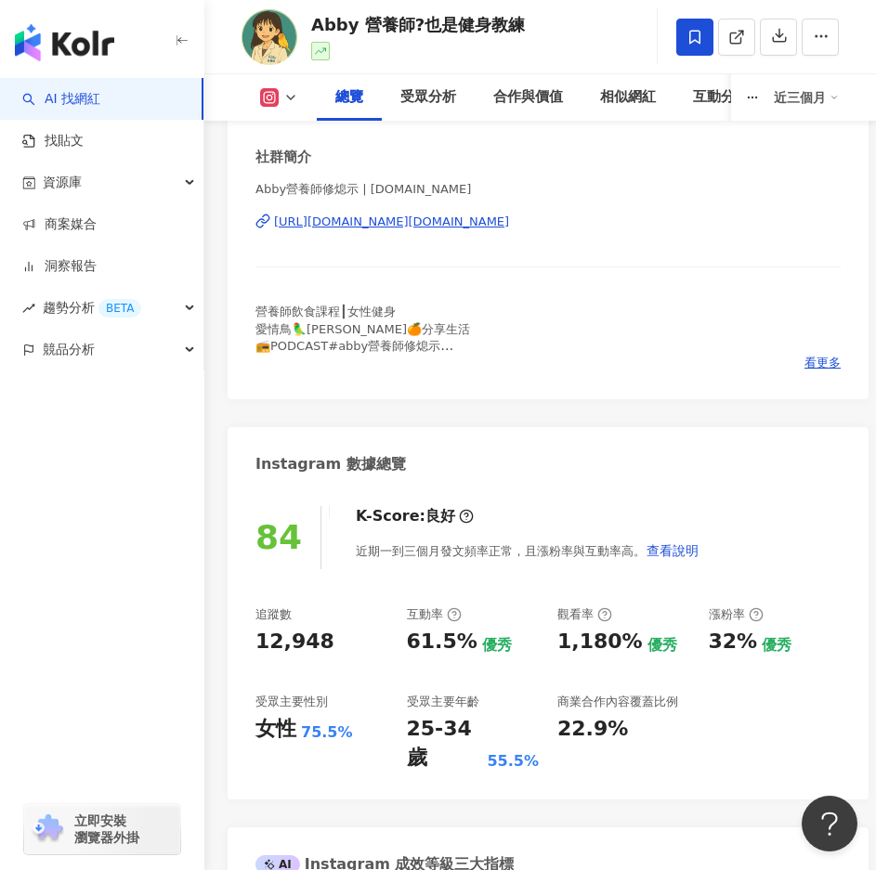
click at [649, 433] on div "Instagram 數據總覽" at bounding box center [547, 457] width 641 height 60
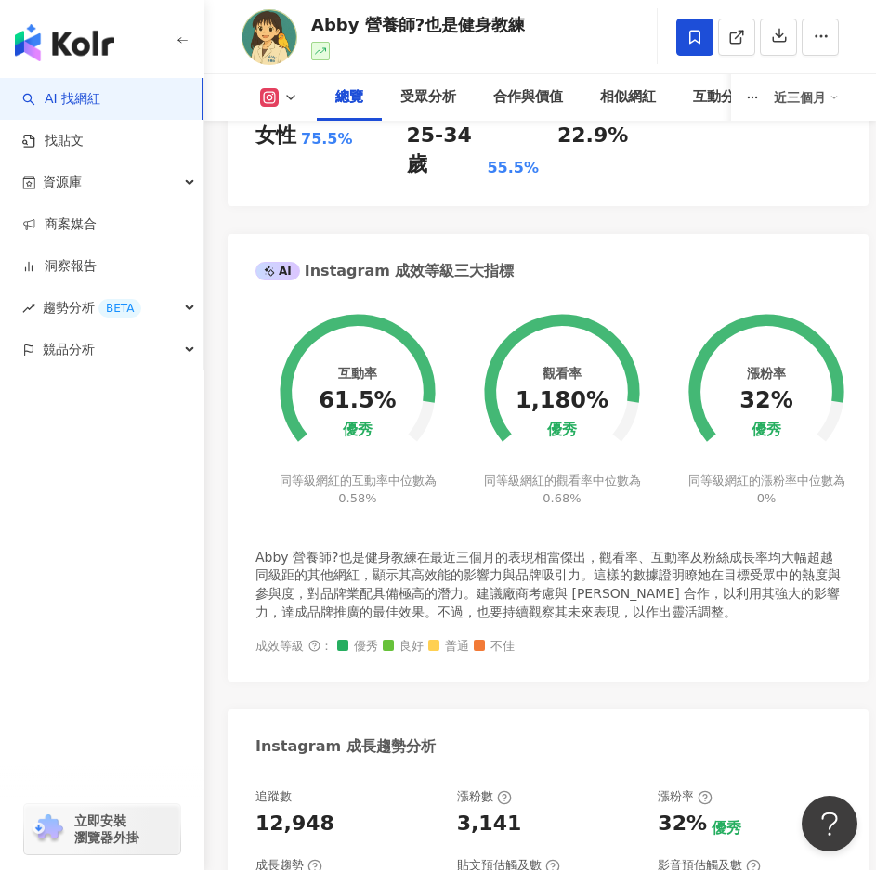
scroll to position [929, 0]
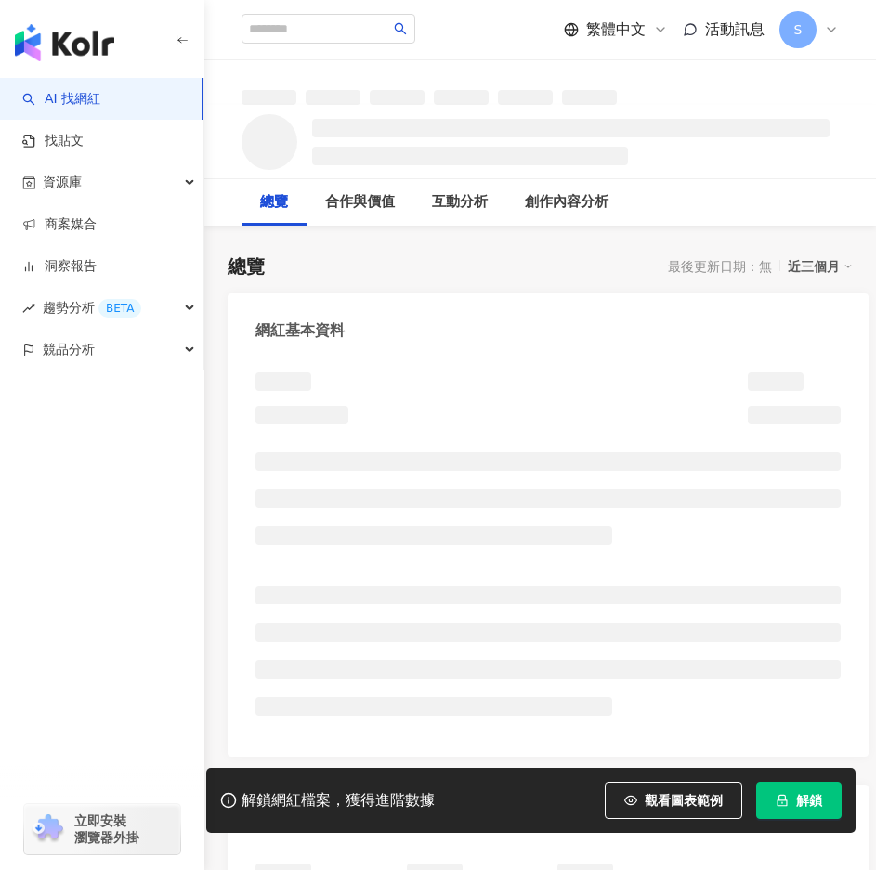
click at [805, 790] on button "解鎖" at bounding box center [798, 800] width 85 height 37
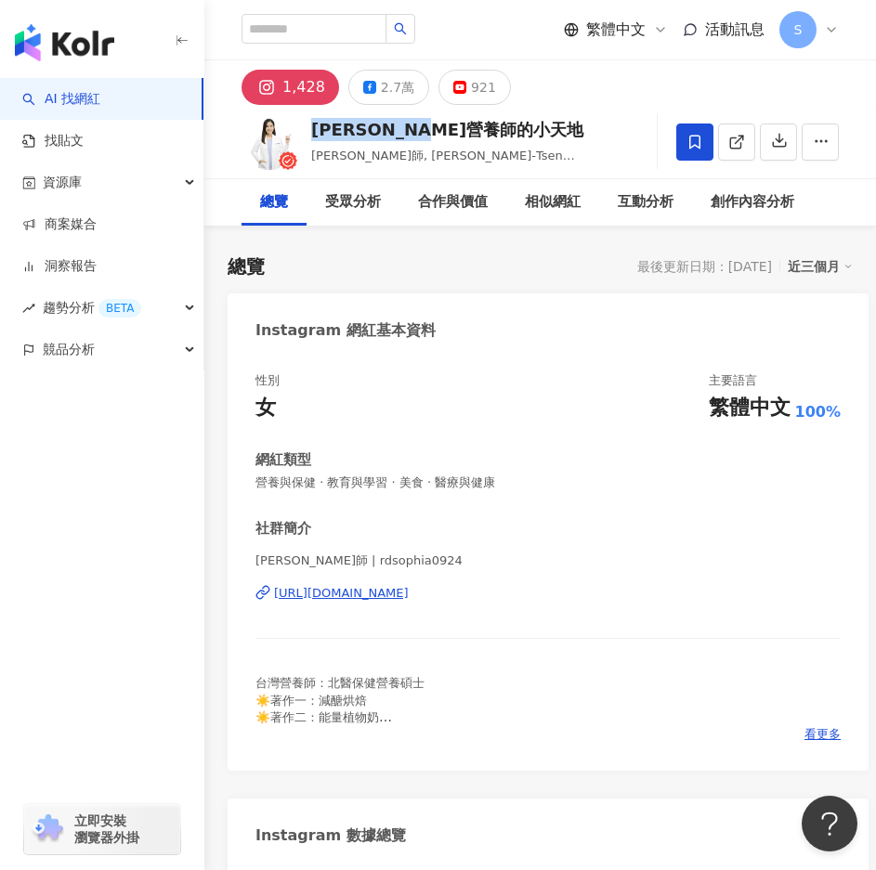
drag, startPoint x: 318, startPoint y: 130, endPoint x: 482, endPoint y: 122, distance: 163.6
click at [482, 122] on div "[PERSON_NAME]營養師的小天地 [PERSON_NAME]營養師, [PERSON_NAME]-Tsen [PERSON_NAME] 追蹤數 1,4…" at bounding box center [539, 141] width 671 height 73
copy div "[PERSON_NAME]營養師的小天地"
drag, startPoint x: 509, startPoint y: 309, endPoint x: 467, endPoint y: 214, distance: 103.5
click at [510, 309] on div "Instagram 網紅基本資料" at bounding box center [547, 323] width 641 height 60
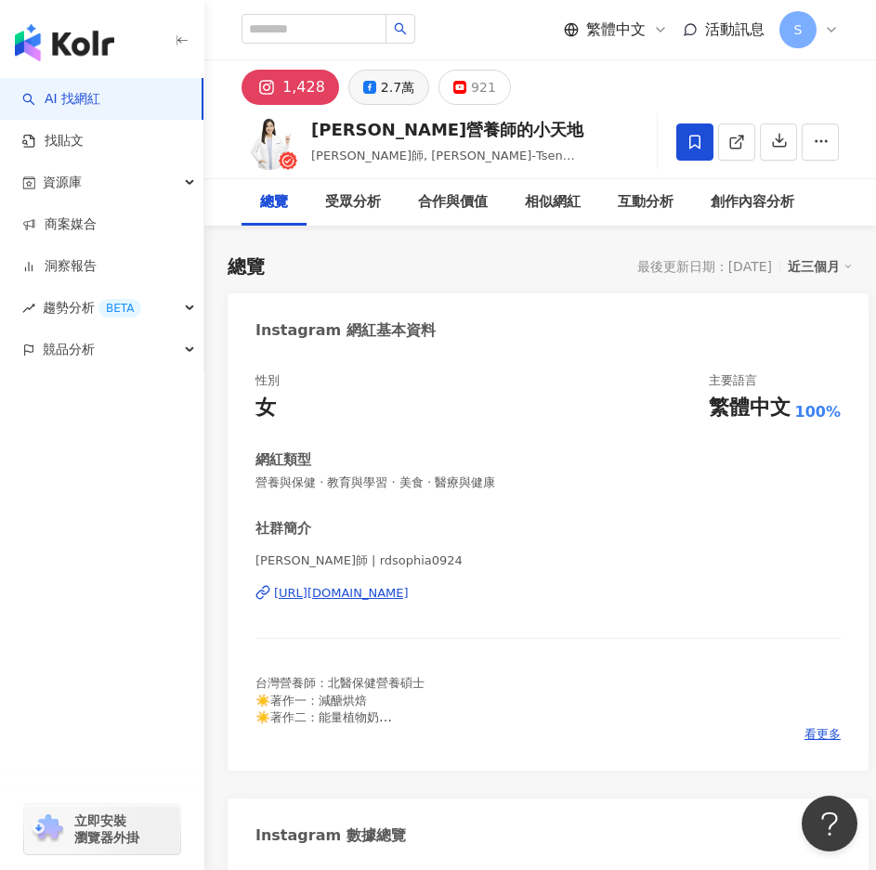
click at [366, 85] on icon at bounding box center [369, 87] width 13 height 13
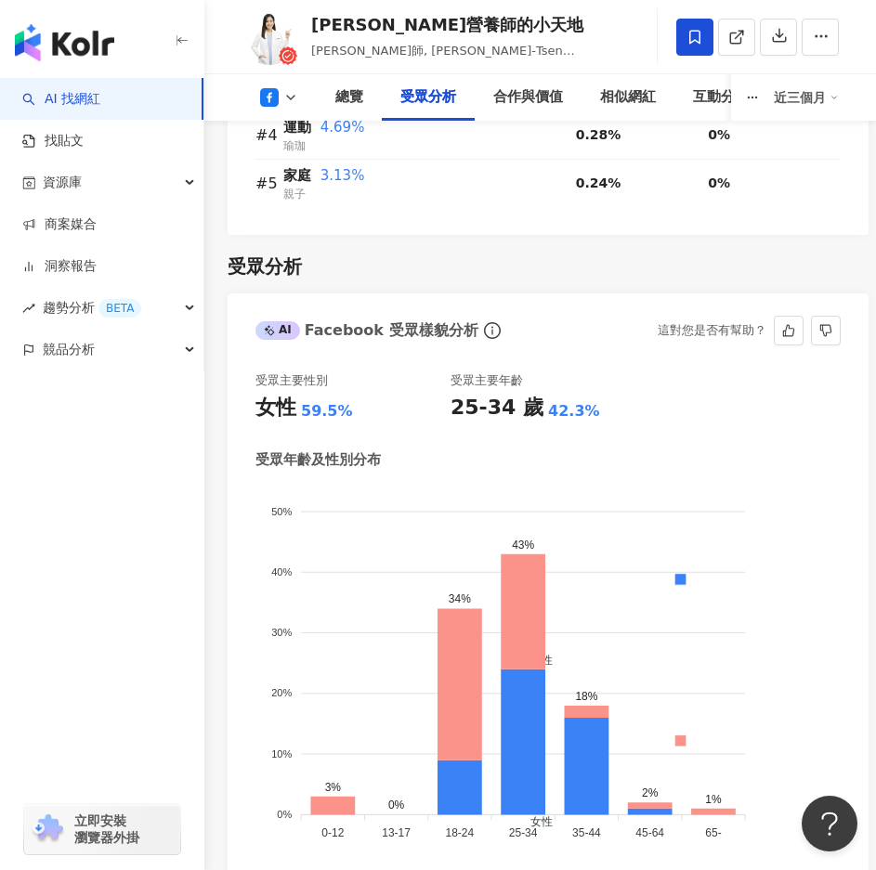
scroll to position [2786, 0]
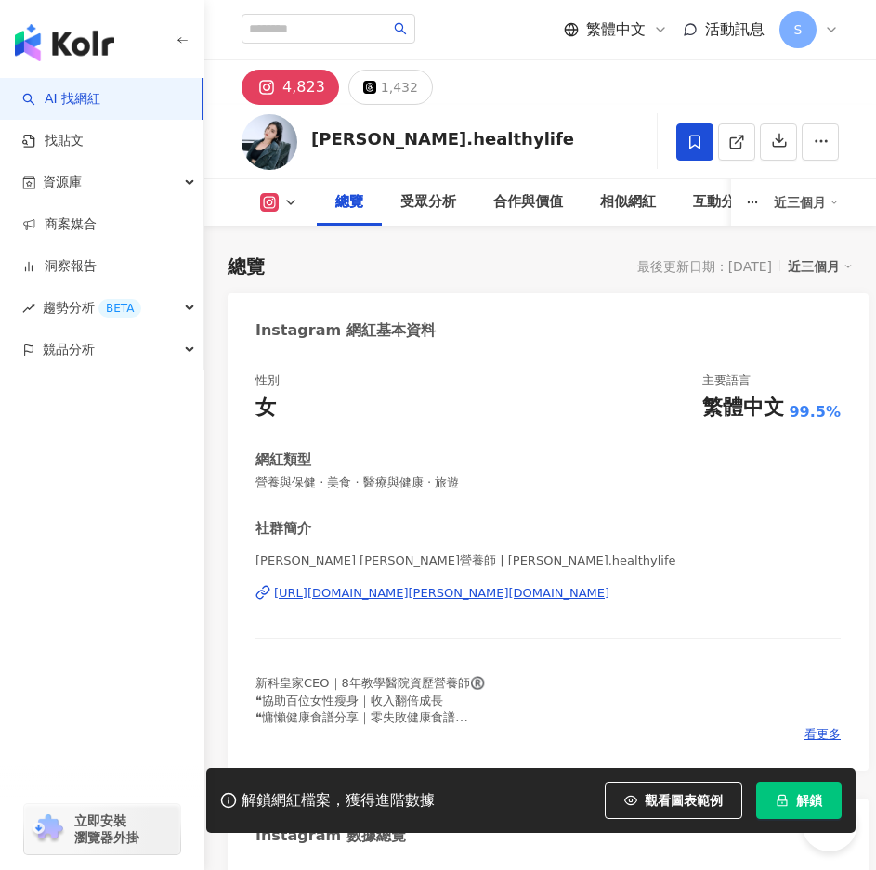
click at [805, 799] on span "解鎖" at bounding box center [809, 800] width 26 height 15
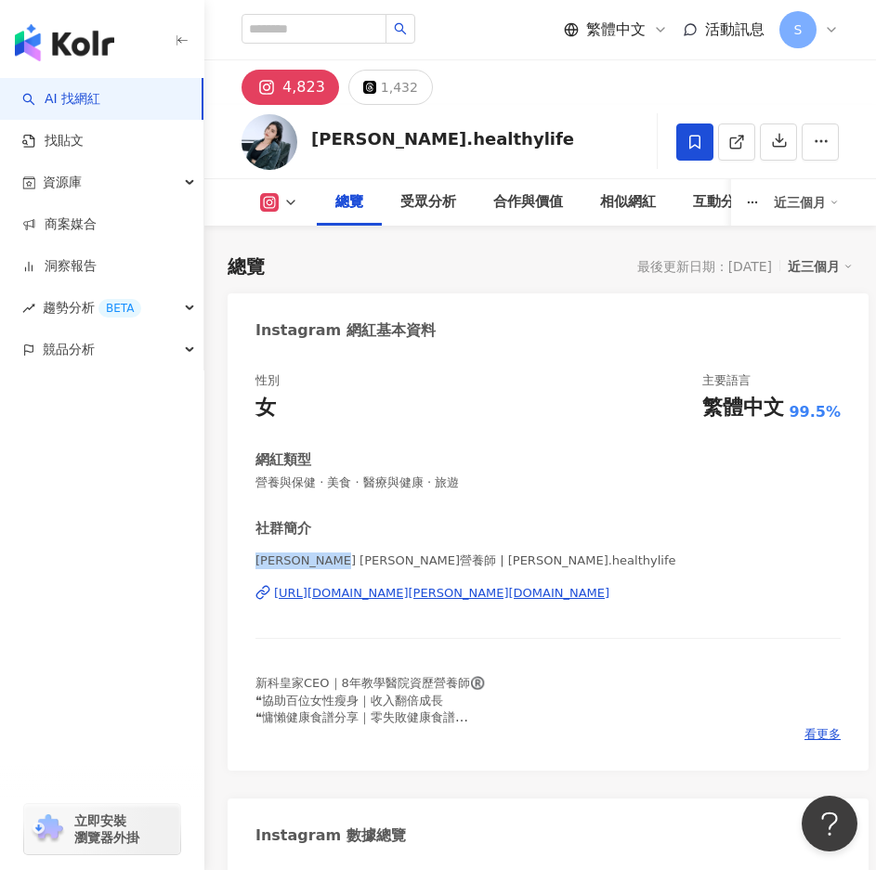
drag, startPoint x: 266, startPoint y: 560, endPoint x: 355, endPoint y: 560, distance: 88.2
click at [355, 560] on span "[PERSON_NAME] [PERSON_NAME]營養師 | [PERSON_NAME].healthylife" at bounding box center [547, 560] width 585 height 17
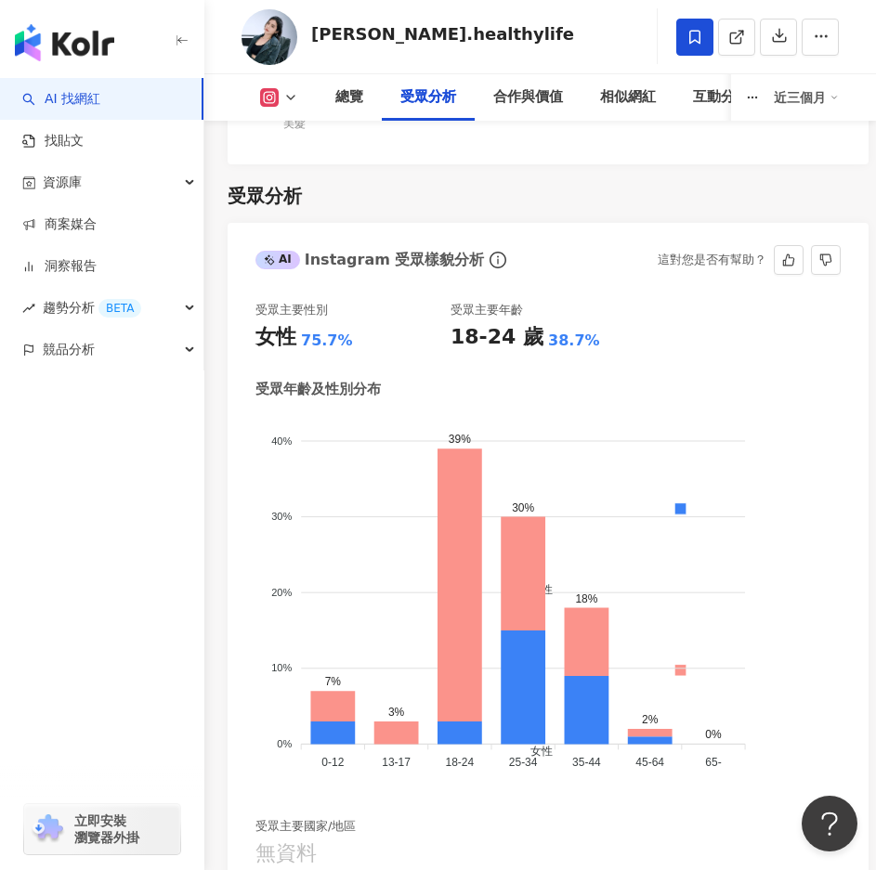
scroll to position [2786, 0]
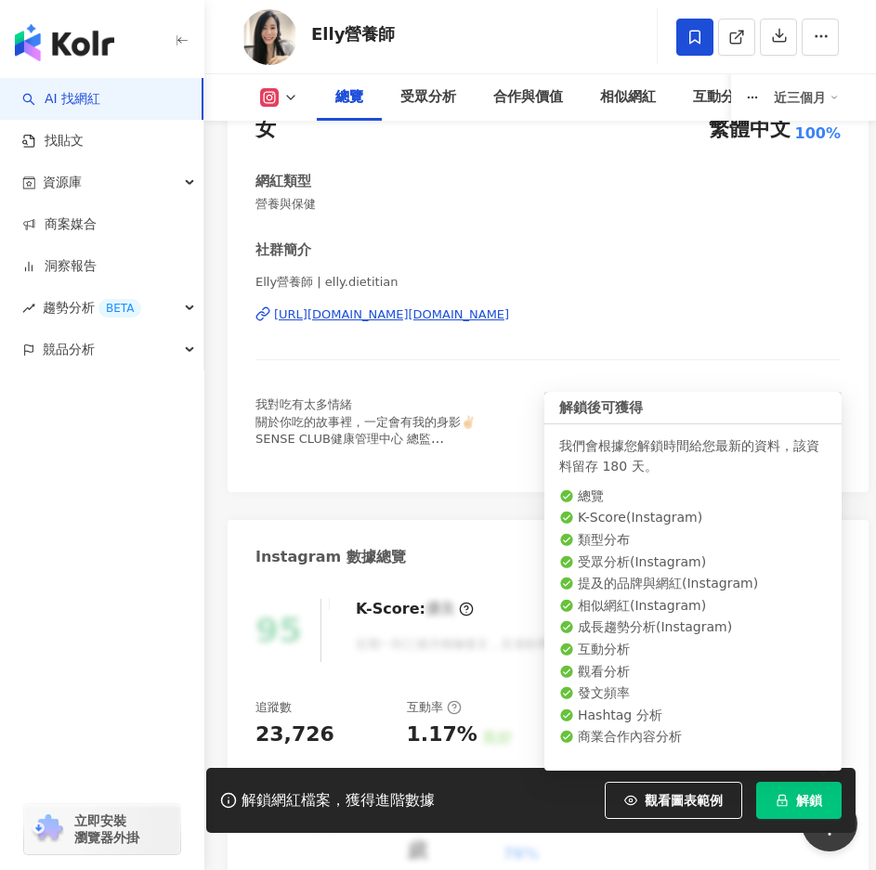
click at [792, 796] on button "解鎖" at bounding box center [798, 800] width 85 height 37
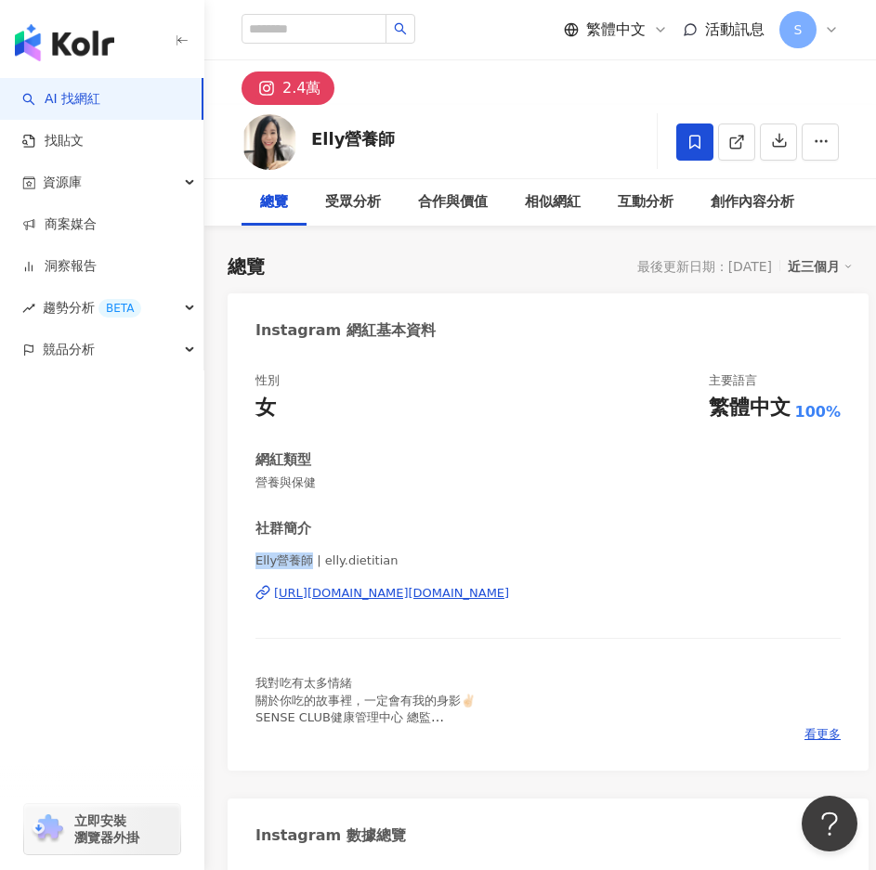
drag, startPoint x: 256, startPoint y: 563, endPoint x: 306, endPoint y: 570, distance: 50.7
click at [310, 570] on span "Elly營養師 | elly.dietitian" at bounding box center [547, 561] width 585 height 19
copy span "Elly營養師"
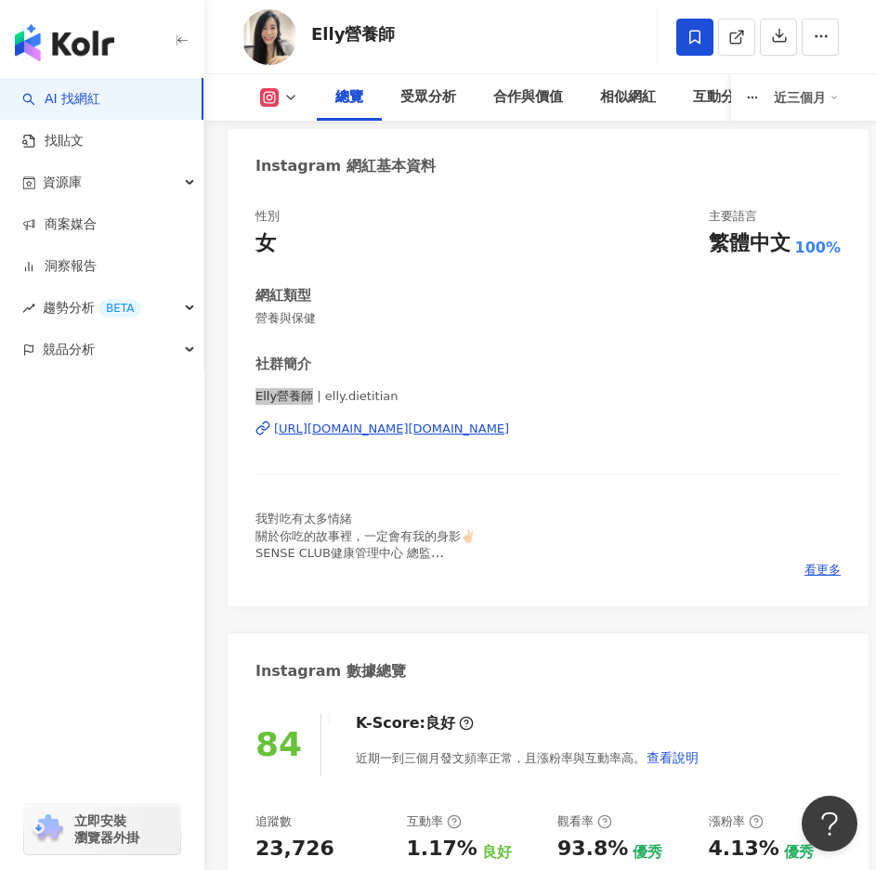
scroll to position [186, 0]
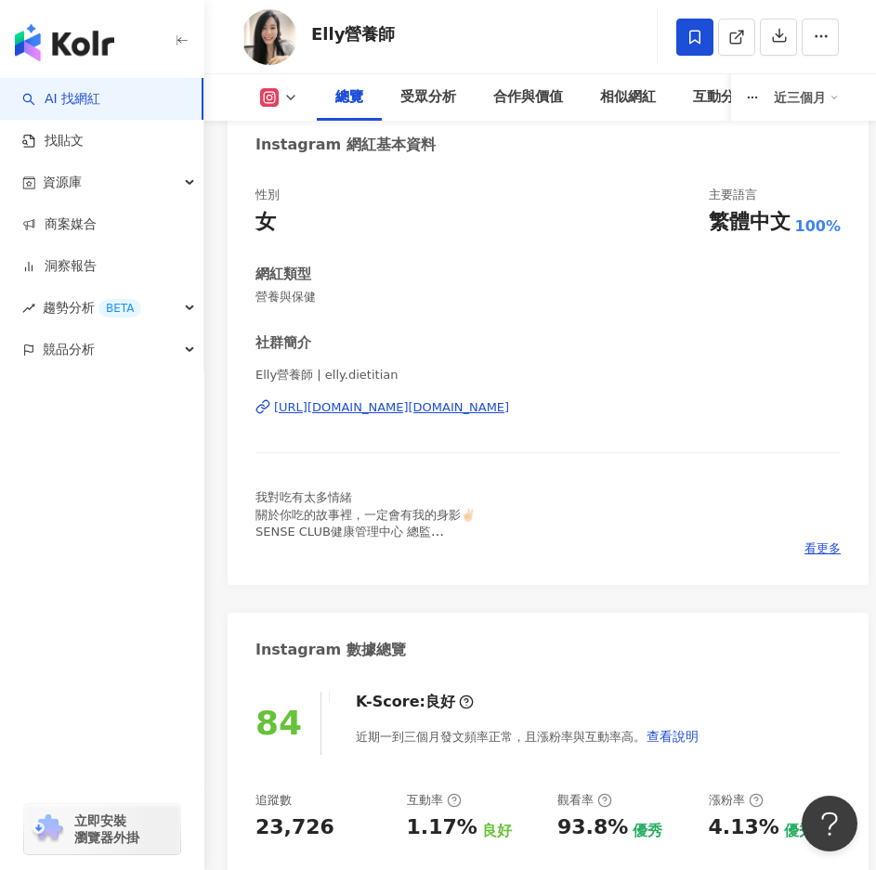
click at [517, 496] on div "我對吃有太多情緒 關於你吃的故事裡，一定會有我的身影✌🏻 SENSE CLUB健康管理中心 總監 FB：[PERSON_NAME]營養師’s健康日記 👩🏻預約…" at bounding box center [547, 514] width 585 height 51
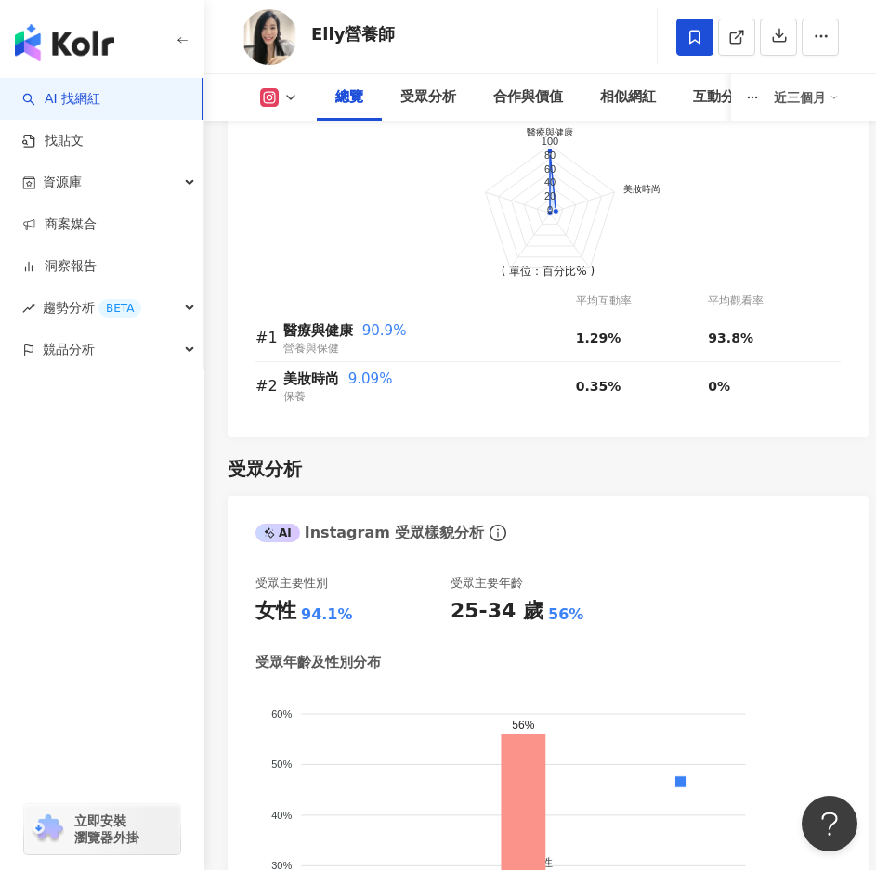
scroll to position [2228, 0]
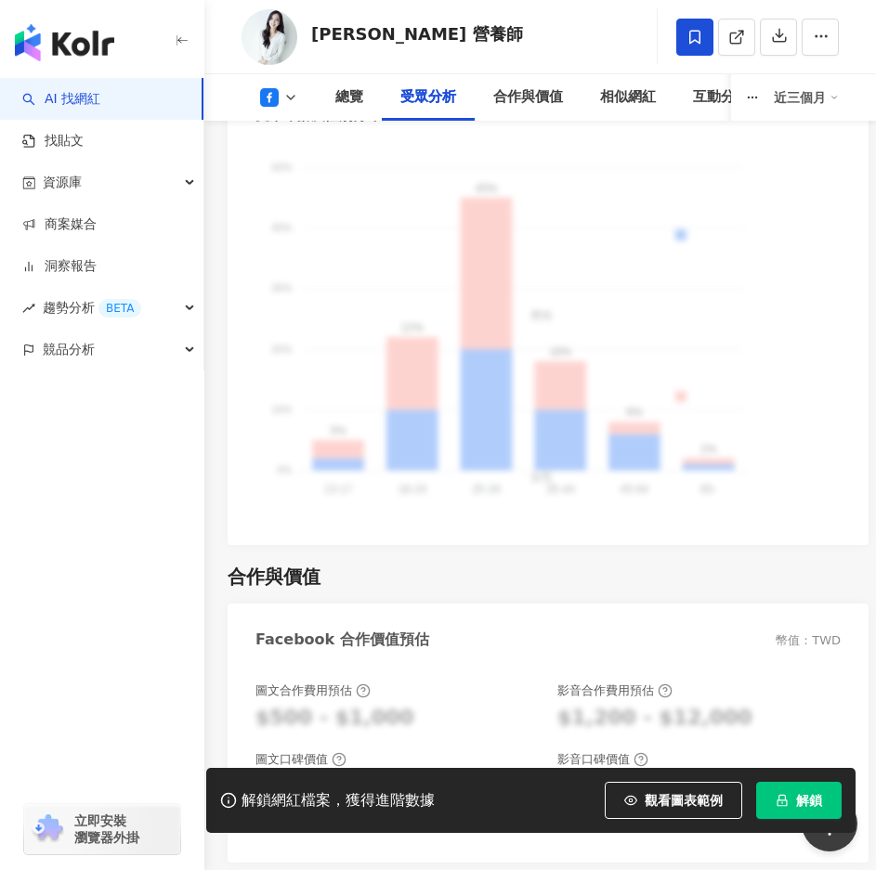
scroll to position [2600, 0]
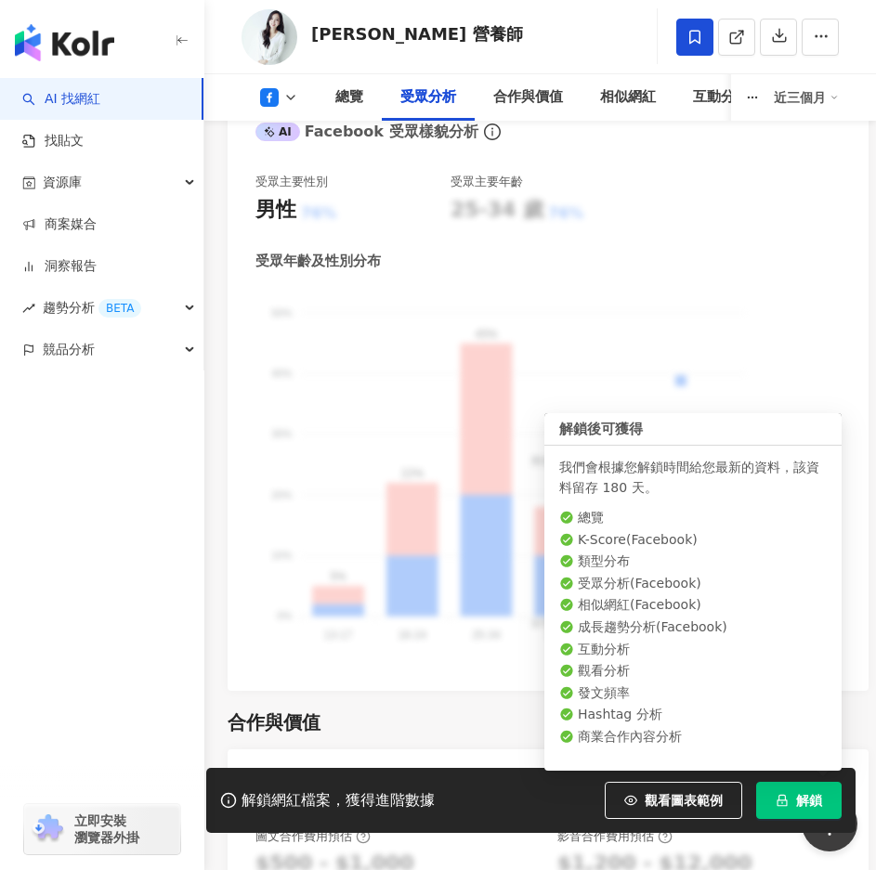
click at [792, 803] on button "解鎖" at bounding box center [798, 800] width 85 height 37
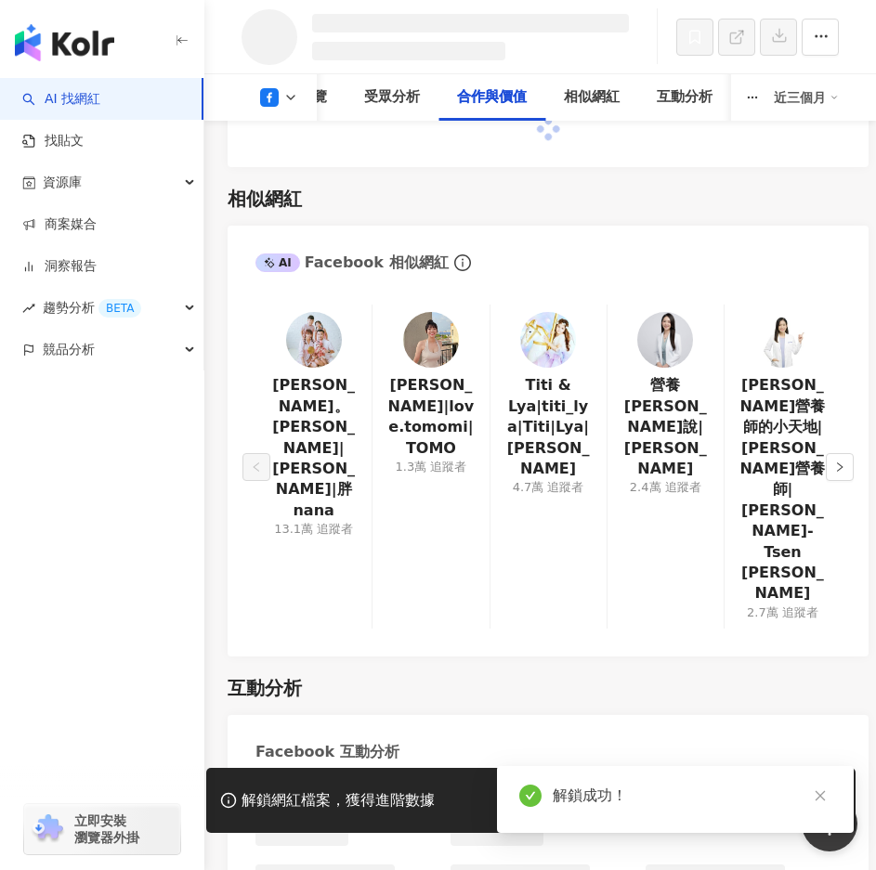
scroll to position [2844, 0]
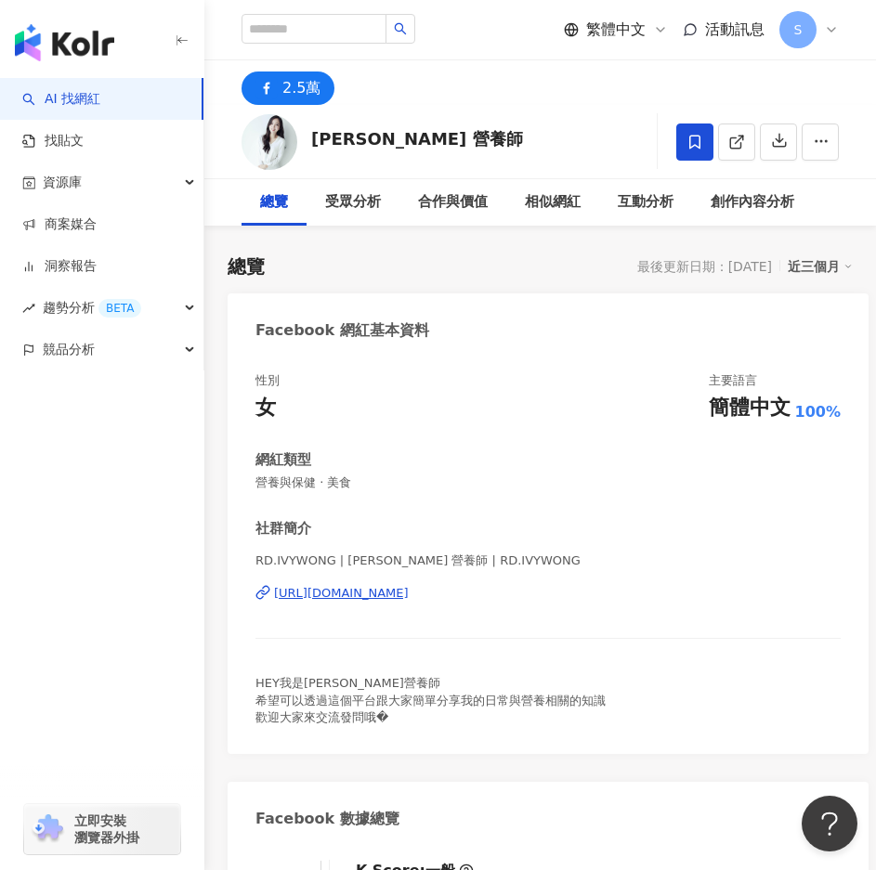
click at [819, 272] on div "近三個月" at bounding box center [819, 266] width 65 height 24
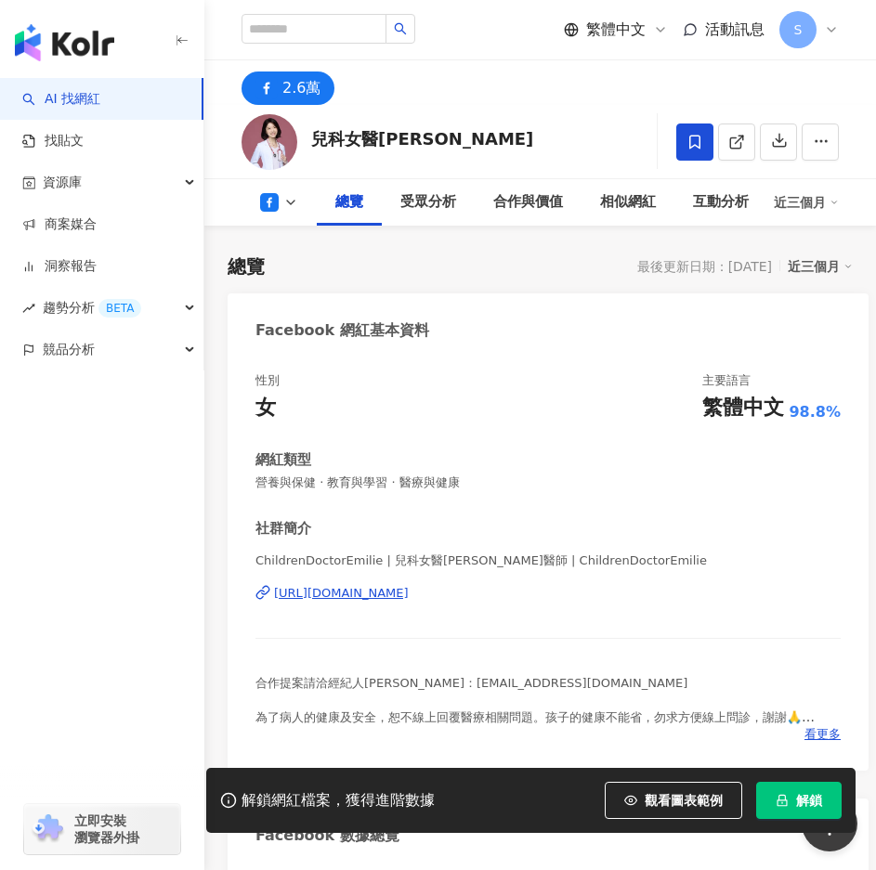
scroll to position [464, 0]
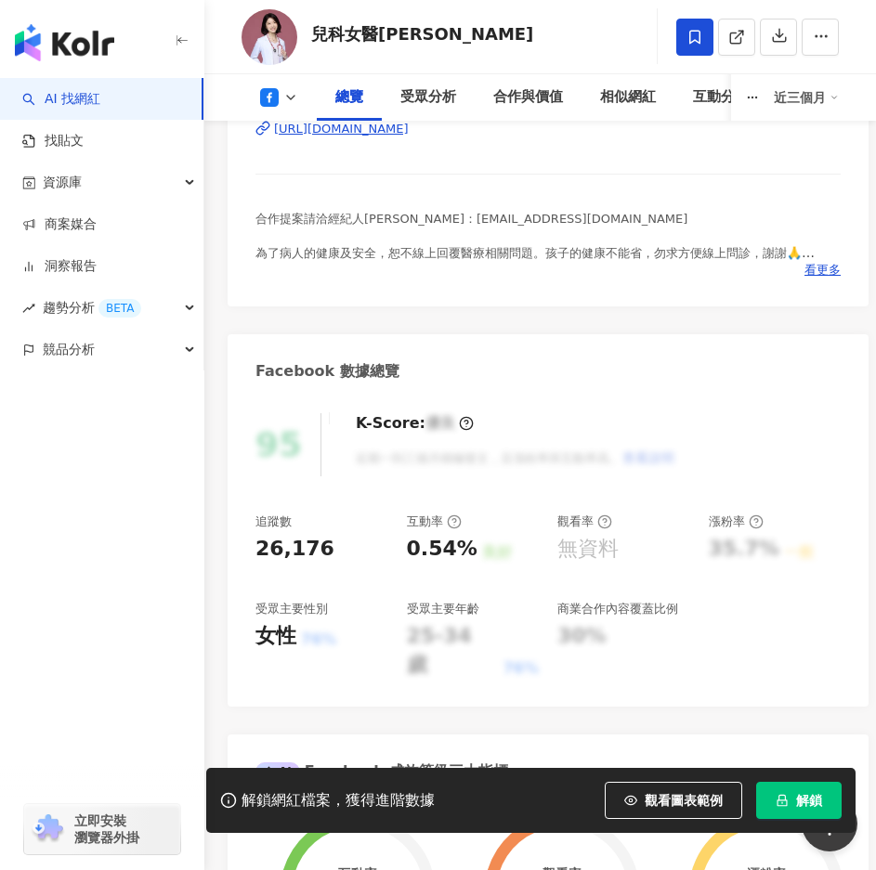
click at [801, 793] on span "解鎖" at bounding box center [809, 800] width 26 height 15
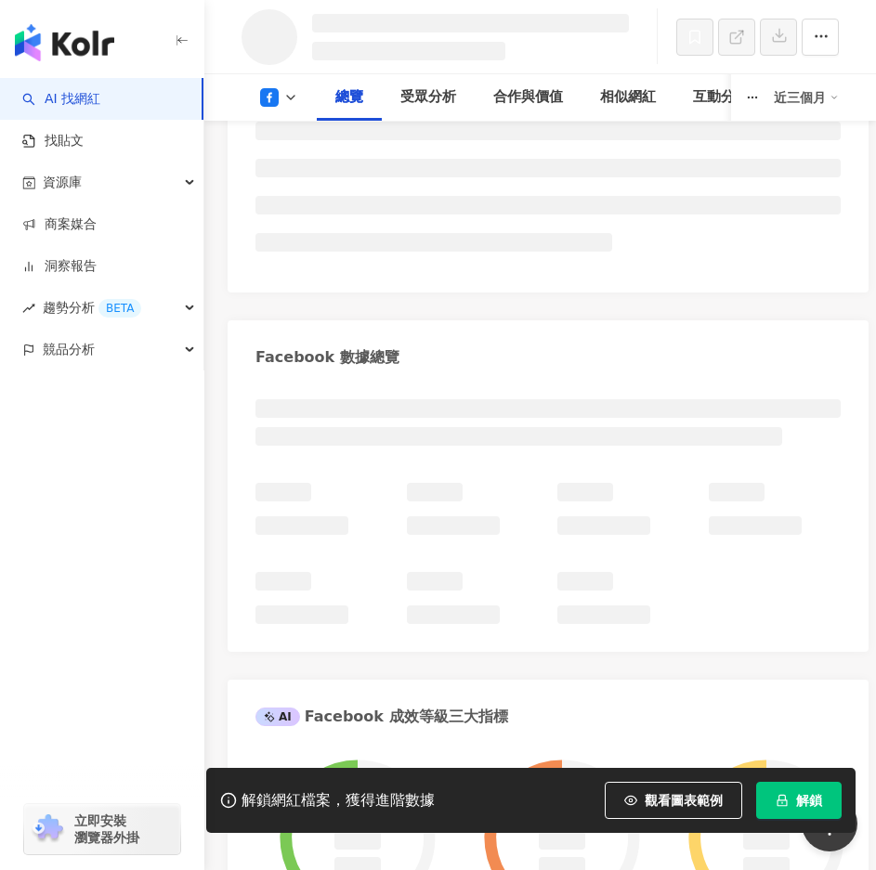
scroll to position [466, 0]
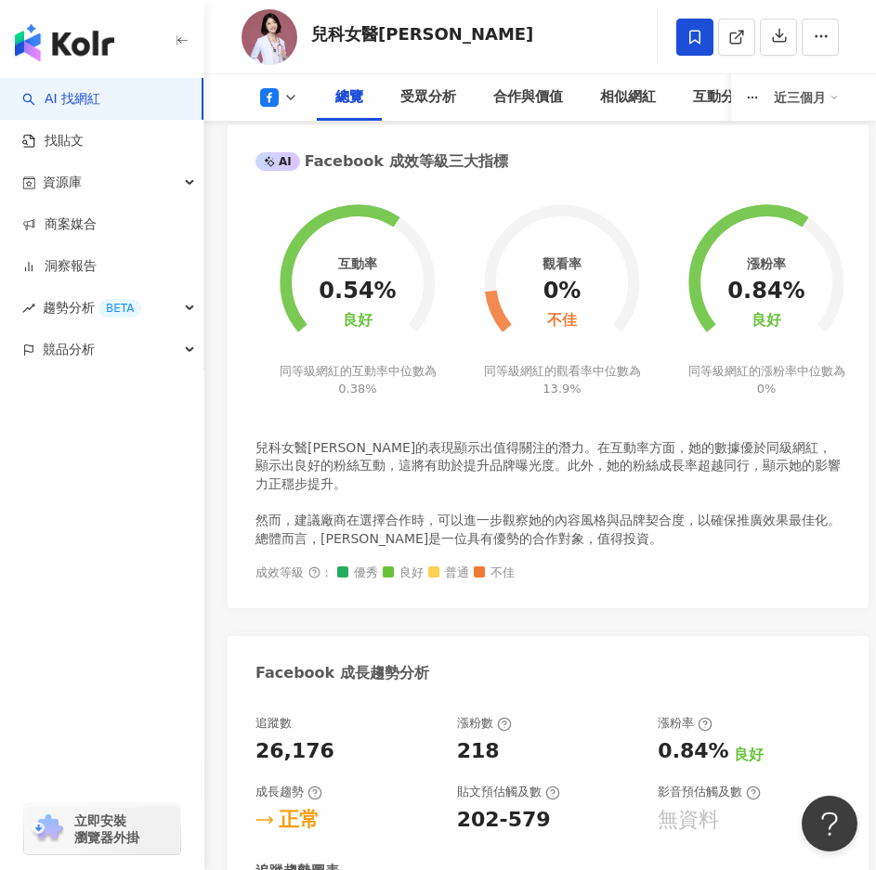
scroll to position [836, 0]
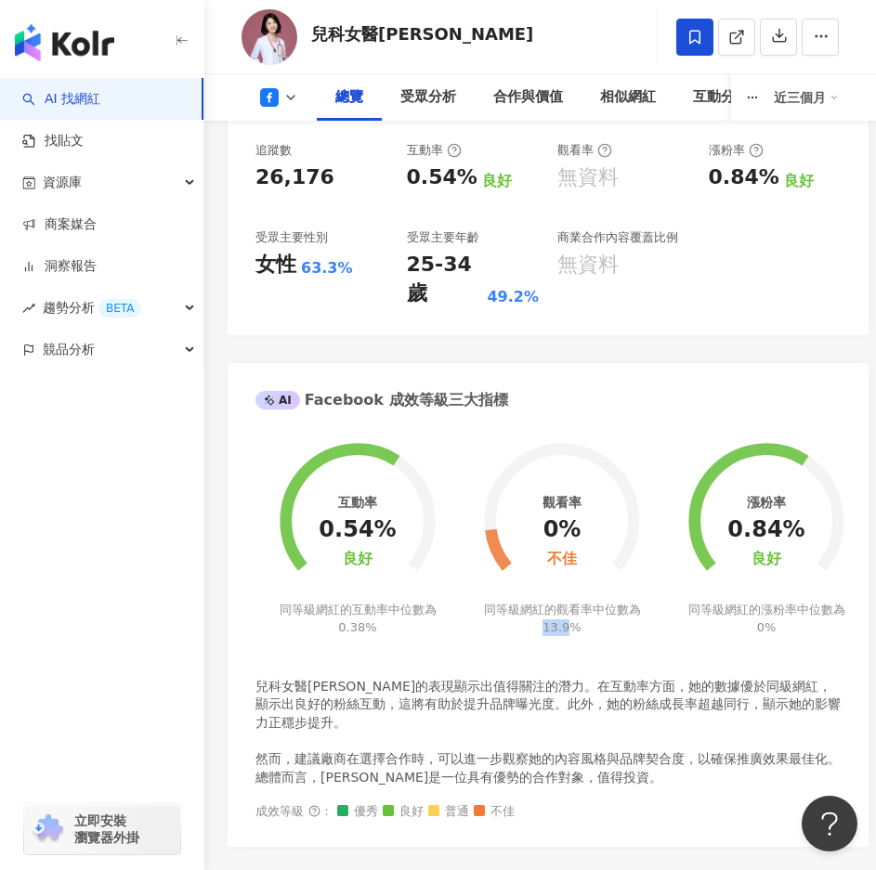
click at [571, 620] on span "13.9%" at bounding box center [561, 627] width 38 height 14
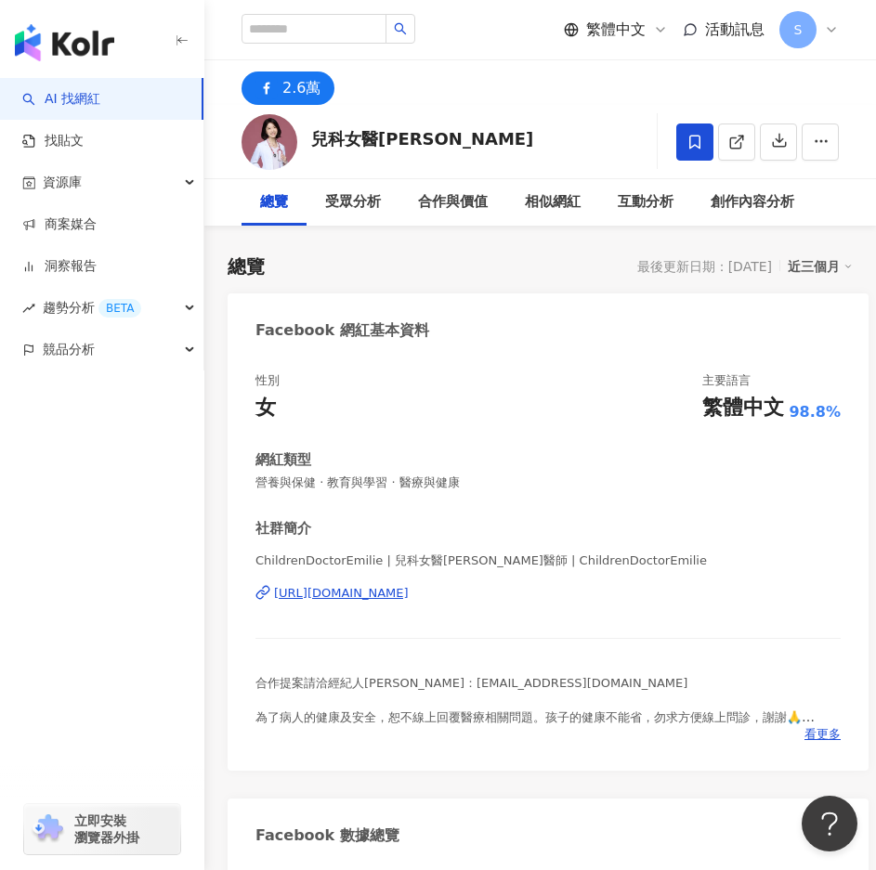
click at [395, 677] on span "合作提案請洽經紀人[PERSON_NAME]：[EMAIL_ADDRESS][DOMAIN_NAME] 為了病人的健康及安全，恕不線上回覆醫療相關問題。孩子的…" at bounding box center [544, 733] width 579 height 115
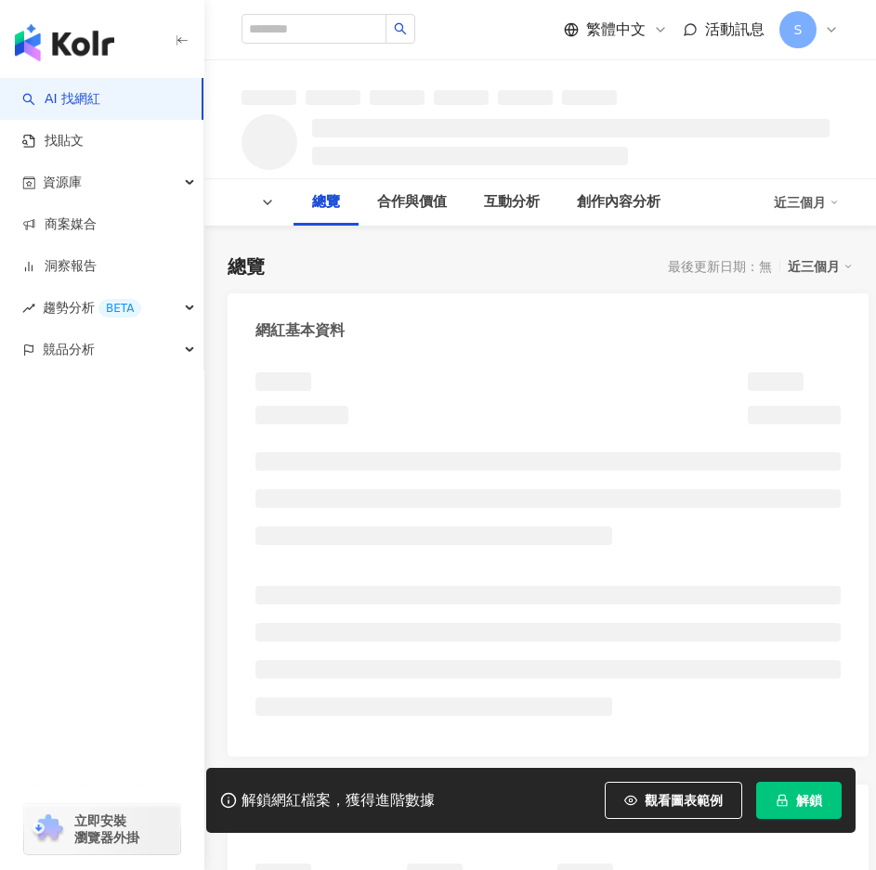
click at [786, 804] on icon "lock" at bounding box center [781, 800] width 13 height 13
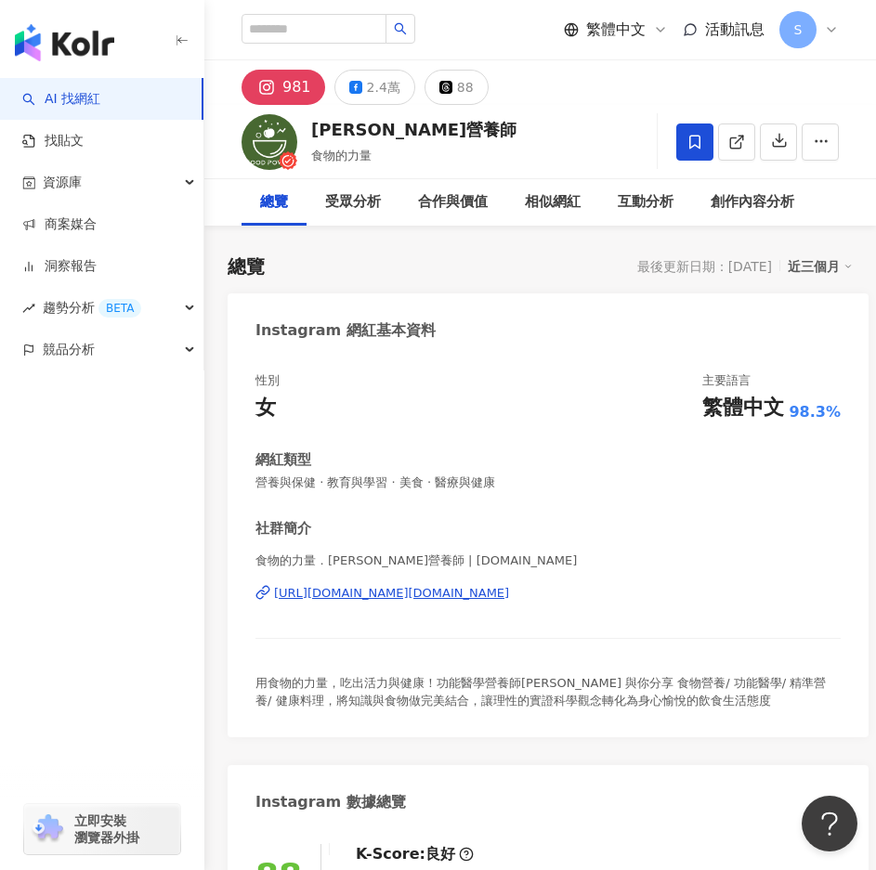
click at [363, 63] on div "981 2.4萬 88" at bounding box center [539, 82] width 671 height 45
click at [362, 81] on button "2.4萬" at bounding box center [374, 87] width 81 height 35
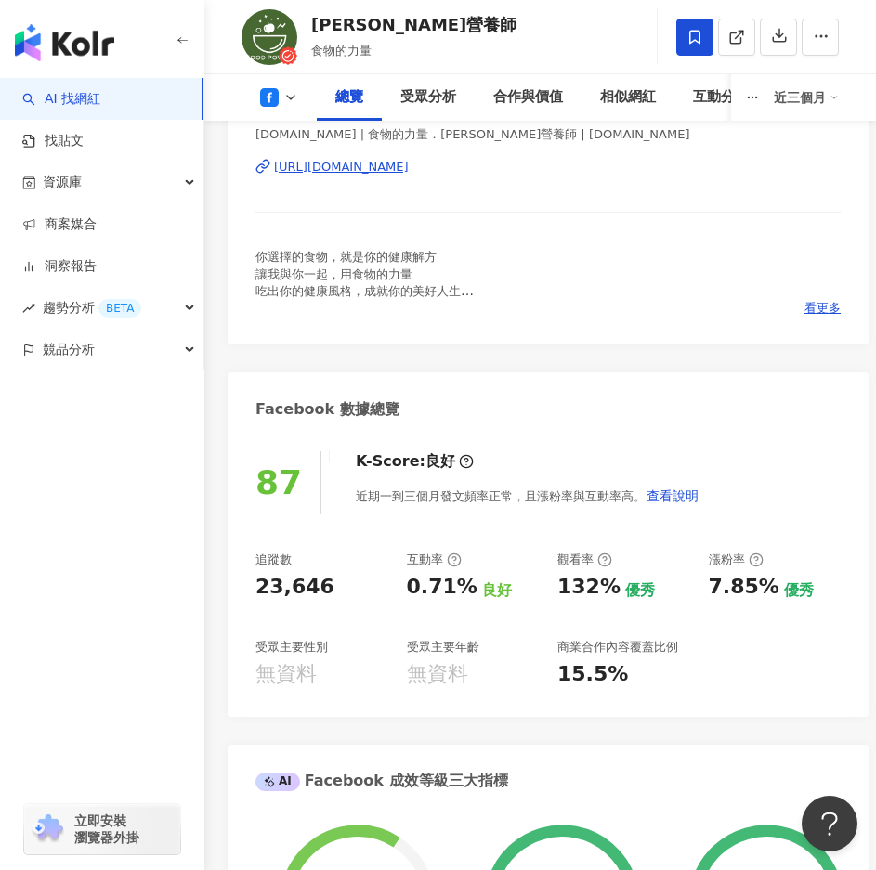
scroll to position [557, 0]
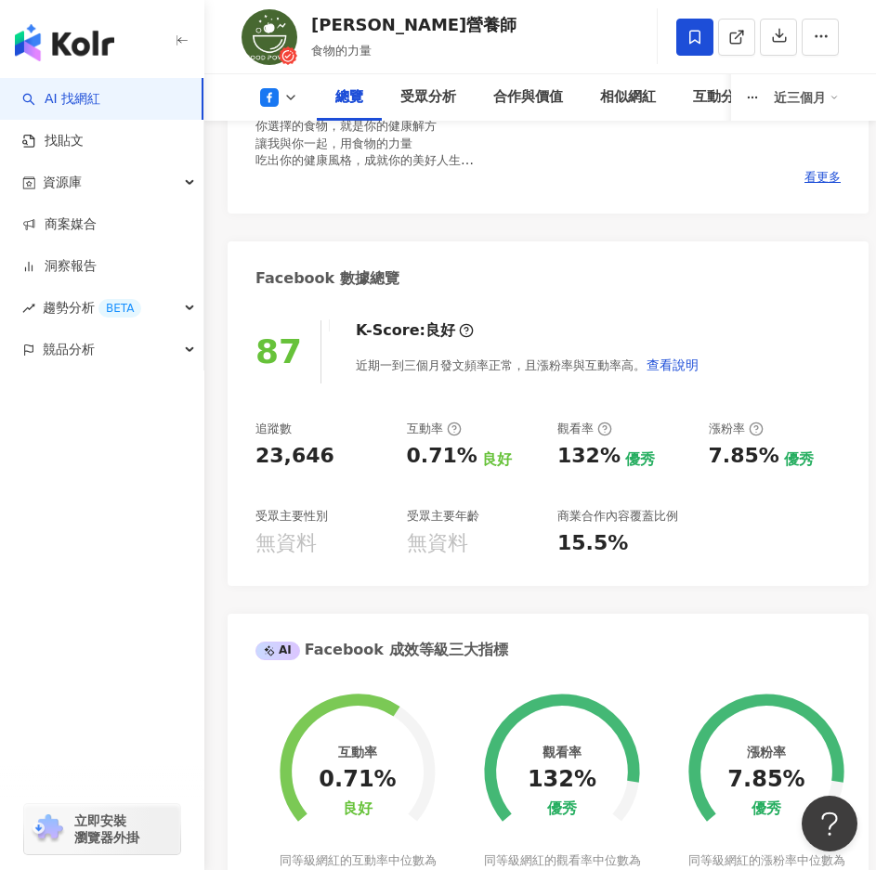
click at [279, 102] on button at bounding box center [278, 97] width 75 height 19
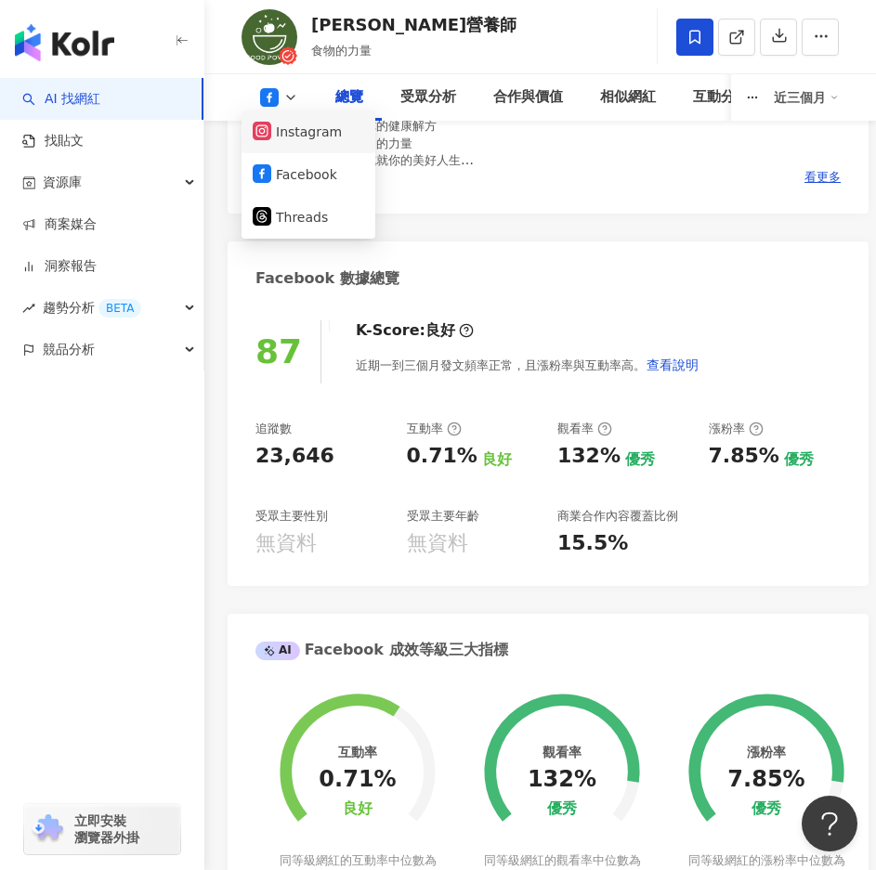
click at [310, 134] on button "Instagram" at bounding box center [308, 132] width 111 height 26
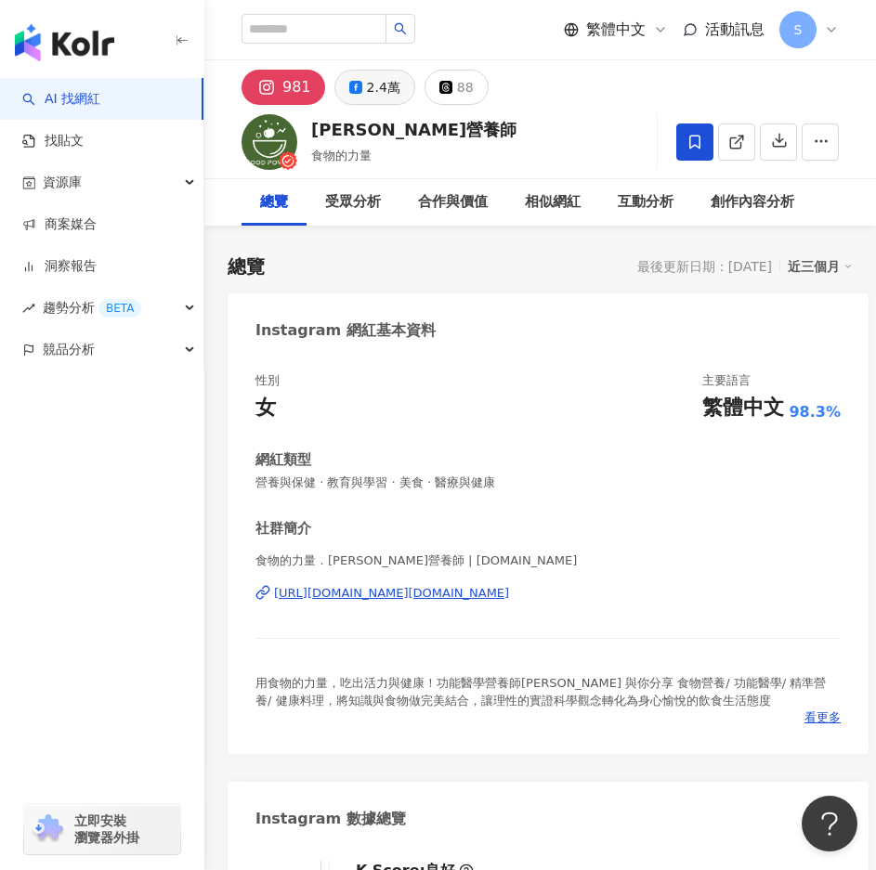
click at [386, 93] on div "2.4萬" at bounding box center [383, 87] width 33 height 26
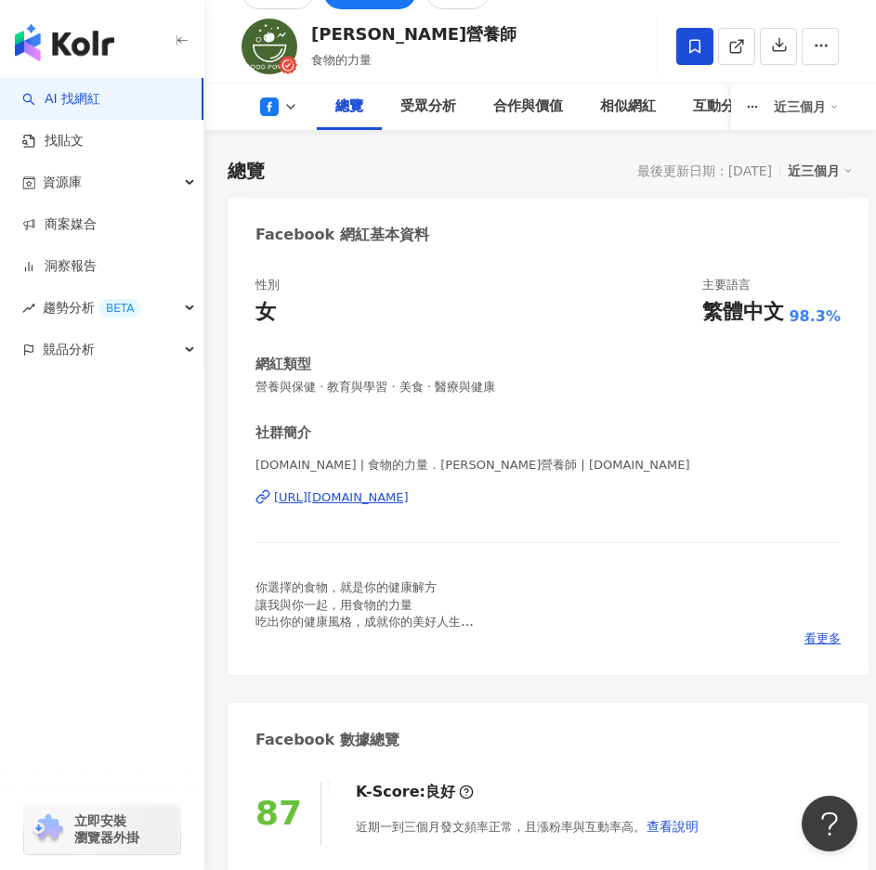
scroll to position [93, 0]
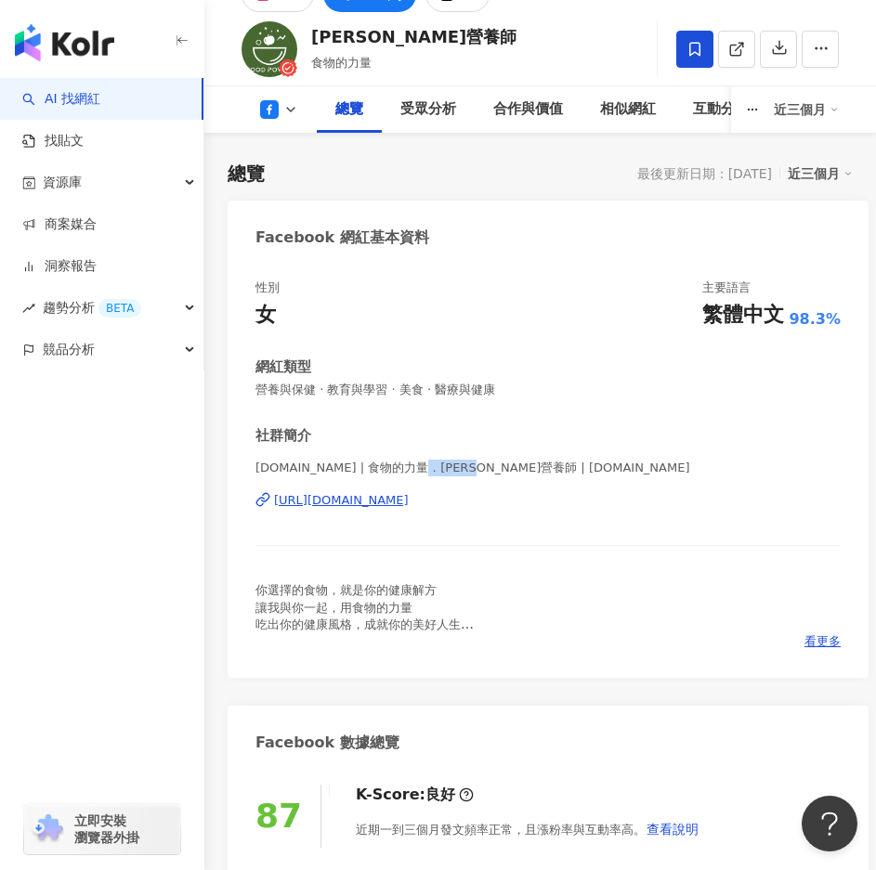
drag, startPoint x: 418, startPoint y: 467, endPoint x: 492, endPoint y: 474, distance: 74.7
click at [492, 474] on span "[DOMAIN_NAME] | 食物的力量．[PERSON_NAME]營養師 | [DOMAIN_NAME]" at bounding box center [547, 468] width 585 height 17
copy span "[PERSON_NAME]營養師"
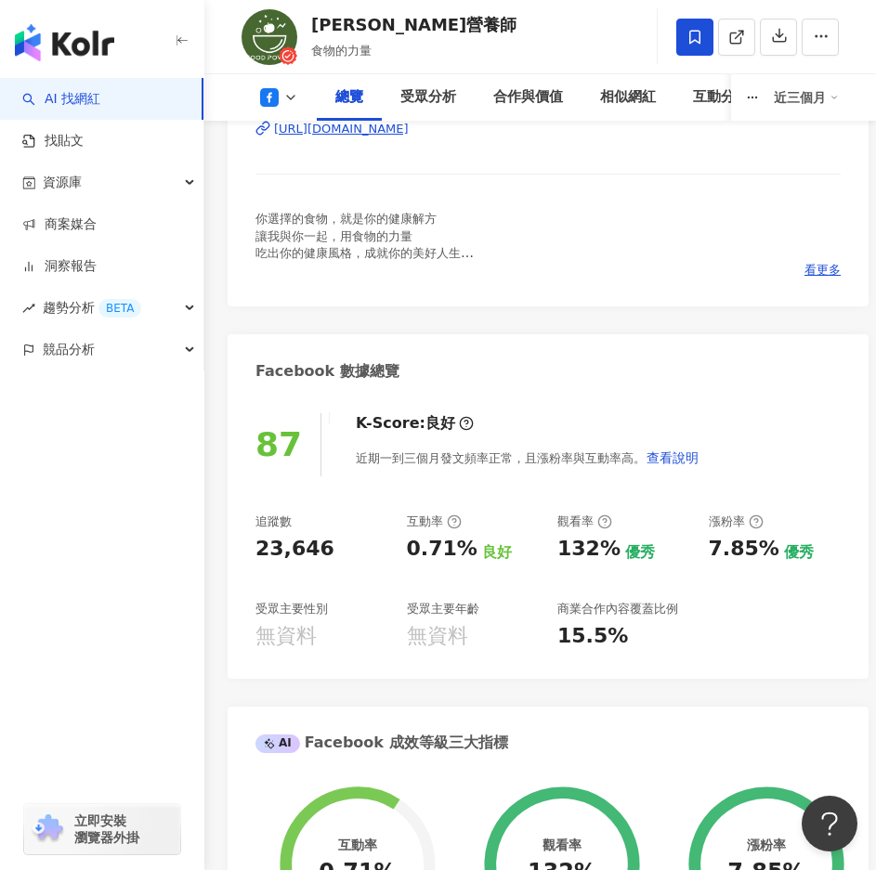
scroll to position [0, 0]
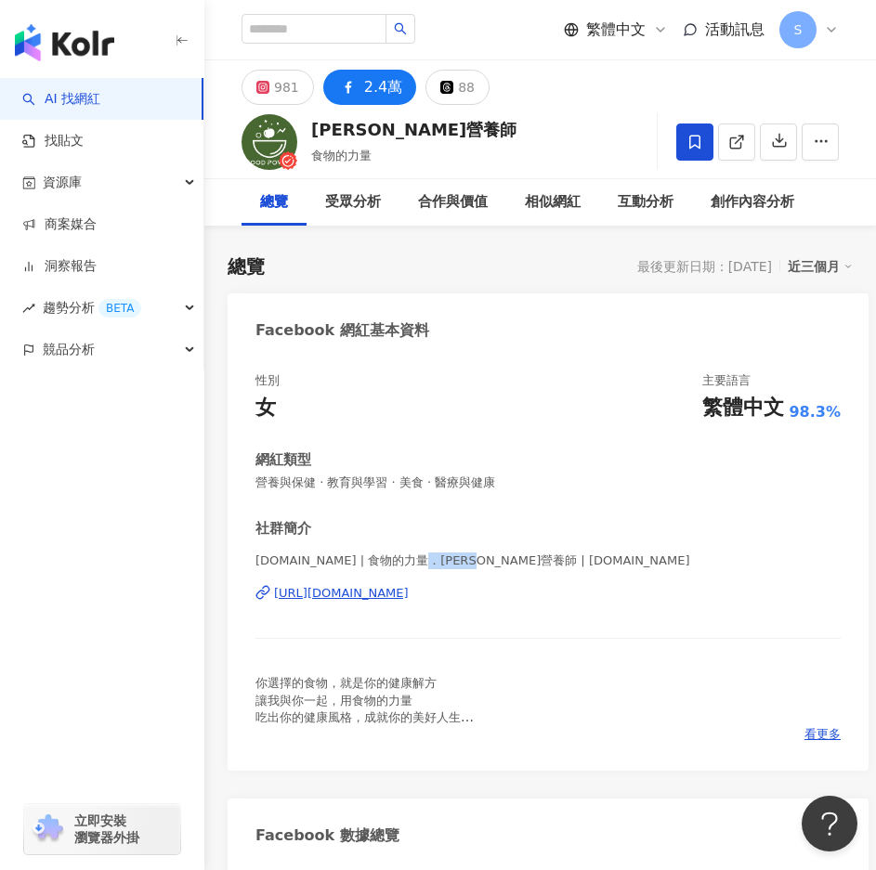
click at [551, 523] on div "社群簡介" at bounding box center [547, 528] width 585 height 19
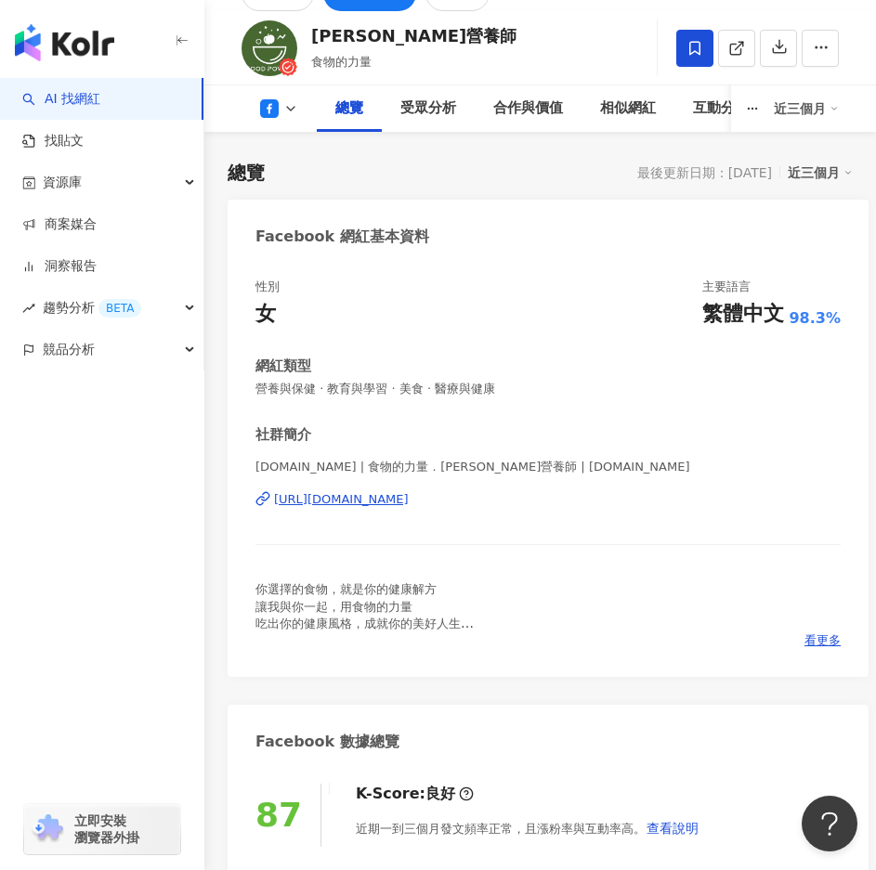
scroll to position [464, 0]
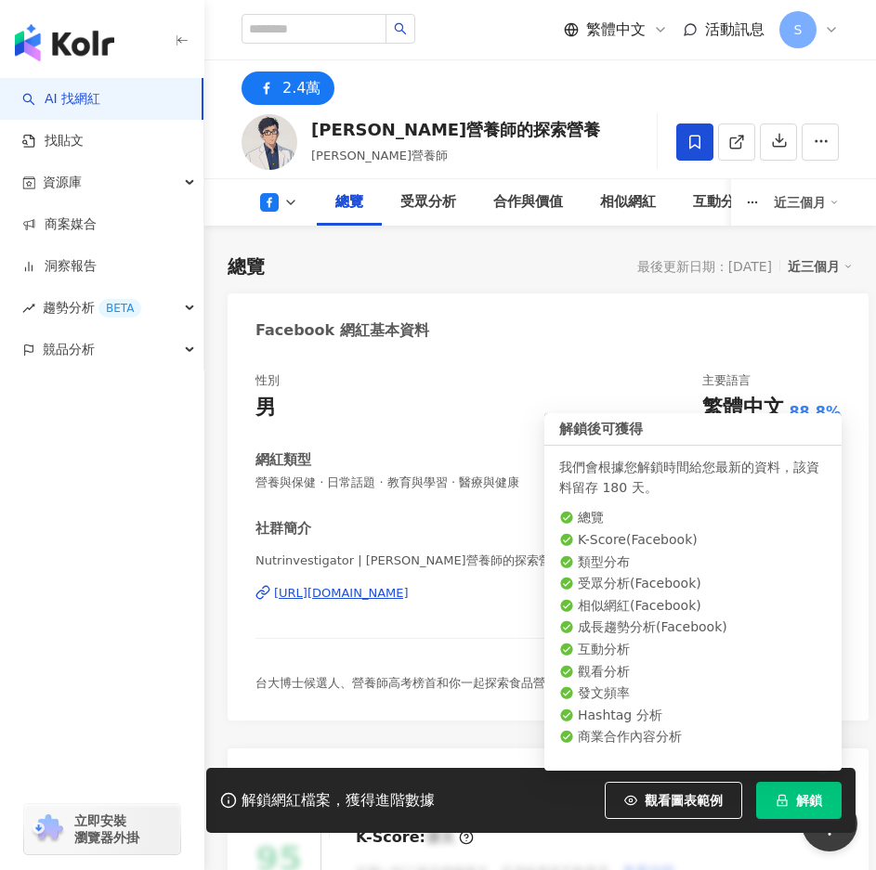
drag, startPoint x: 777, startPoint y: 782, endPoint x: 781, endPoint y: 791, distance: 10.0
click at [777, 785] on button "解鎖" at bounding box center [798, 800] width 85 height 37
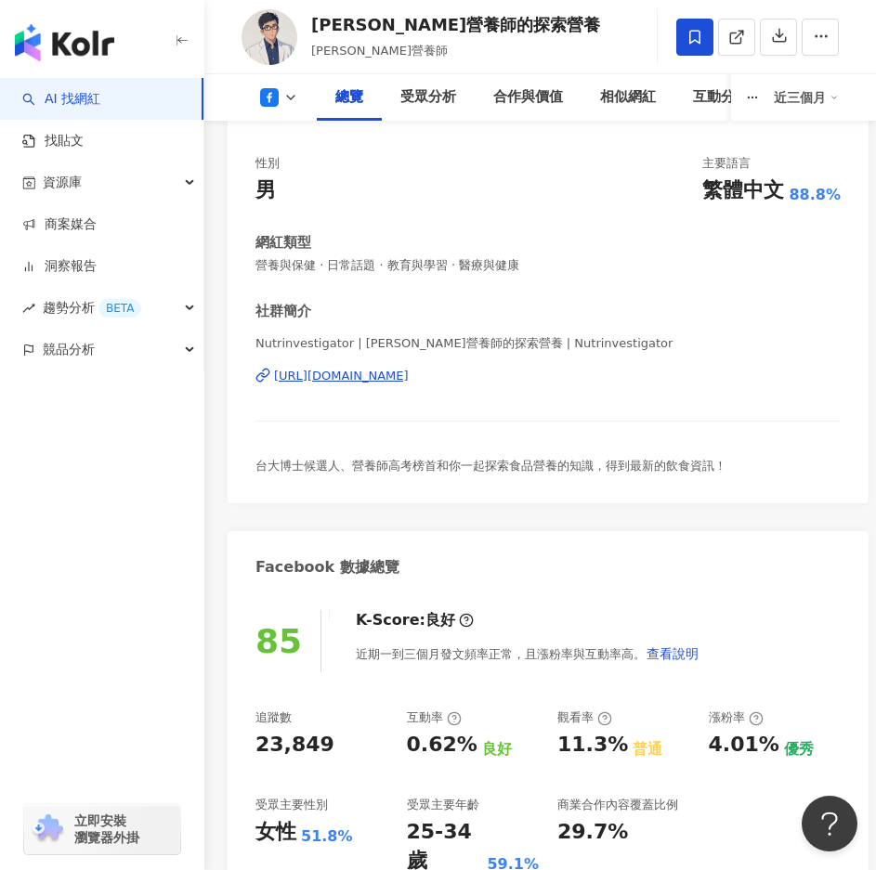
scroll to position [186, 0]
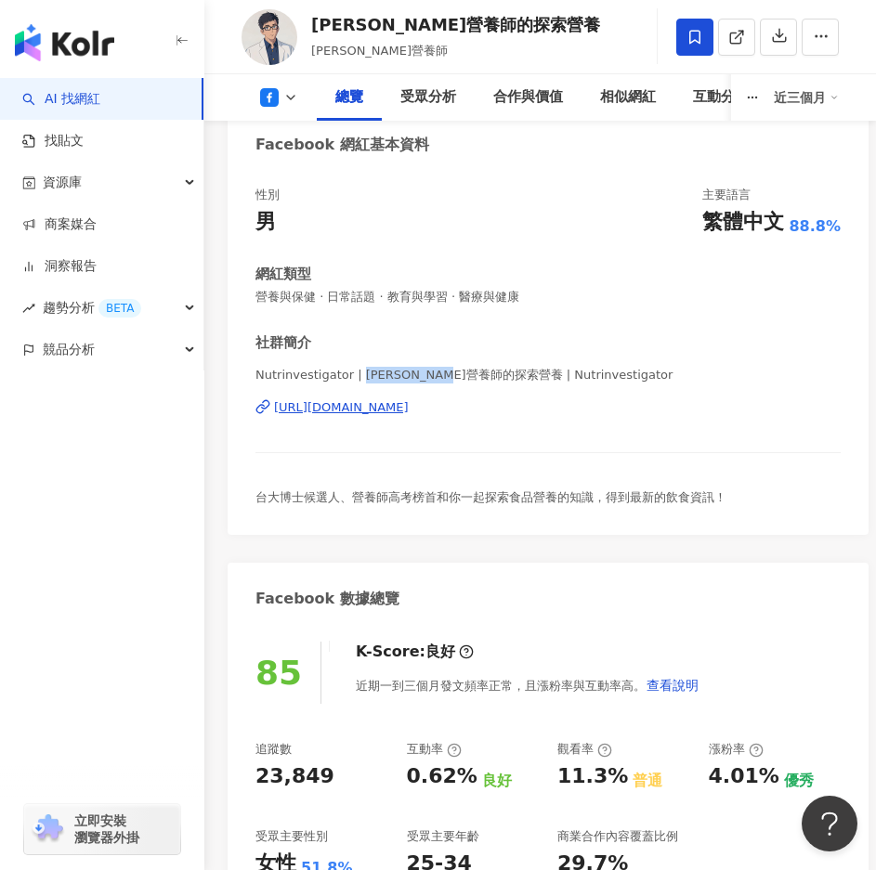
drag, startPoint x: 358, startPoint y: 376, endPoint x: 486, endPoint y: 383, distance: 127.4
click at [486, 383] on span "Nutrinvestigator | 林世航營養師的探索營養 | Nutrinvestigator" at bounding box center [547, 375] width 585 height 17
copy span "[PERSON_NAME]營養師的探索營養"
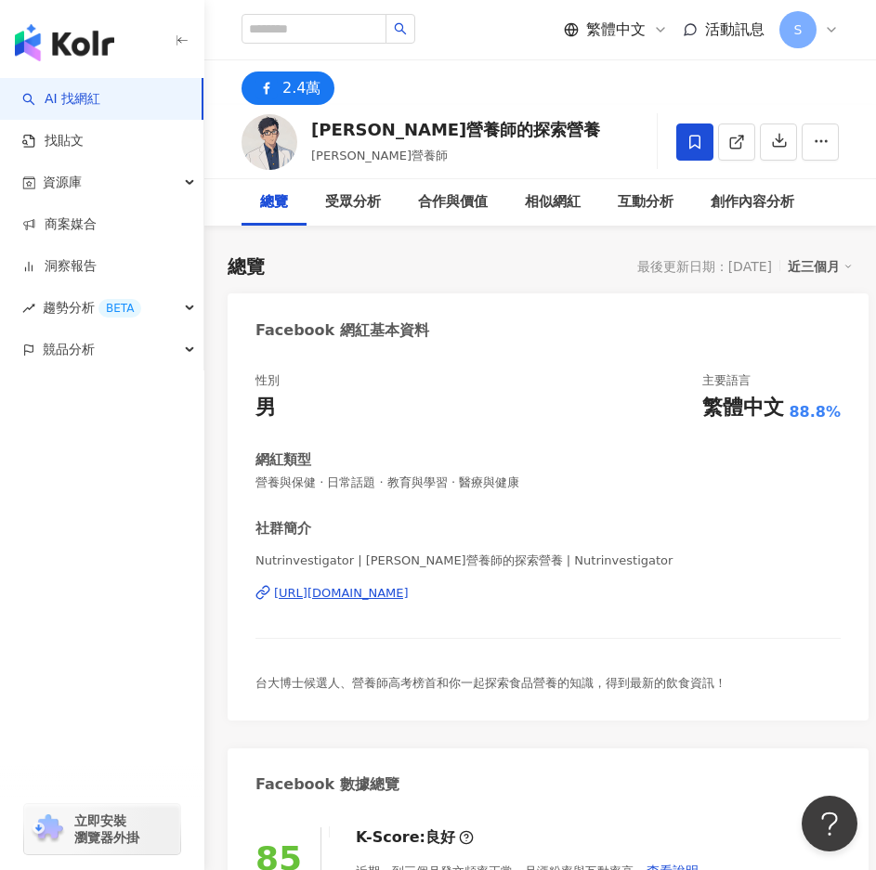
click at [567, 463] on div "網紅類型" at bounding box center [547, 459] width 585 height 19
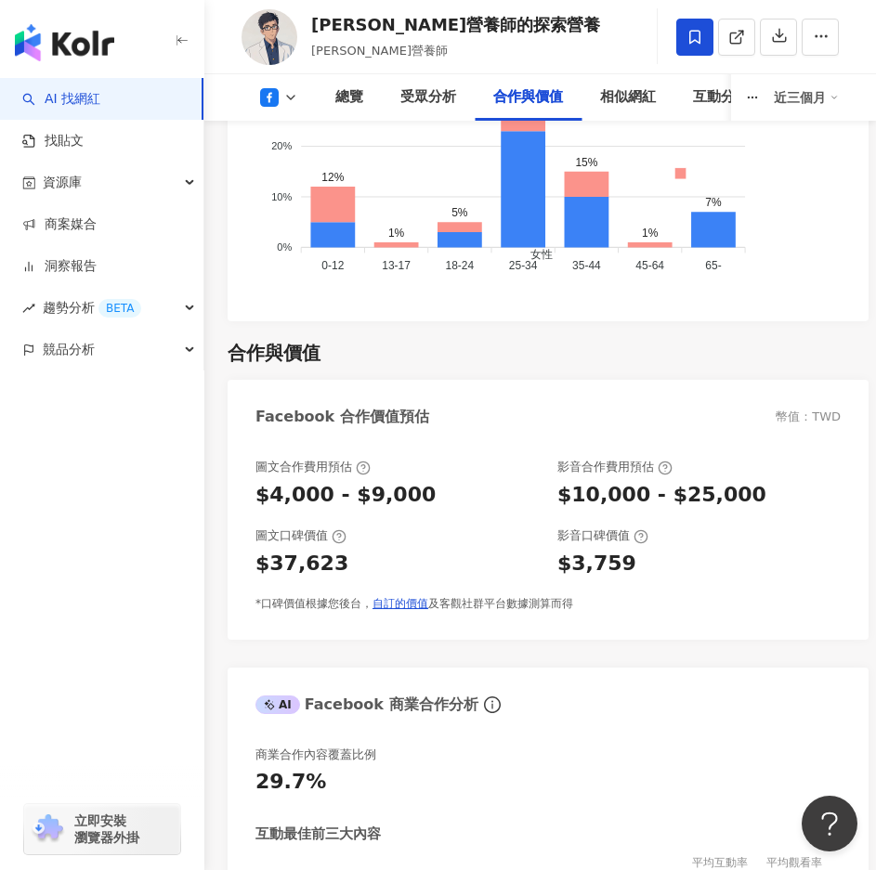
scroll to position [3807, 0]
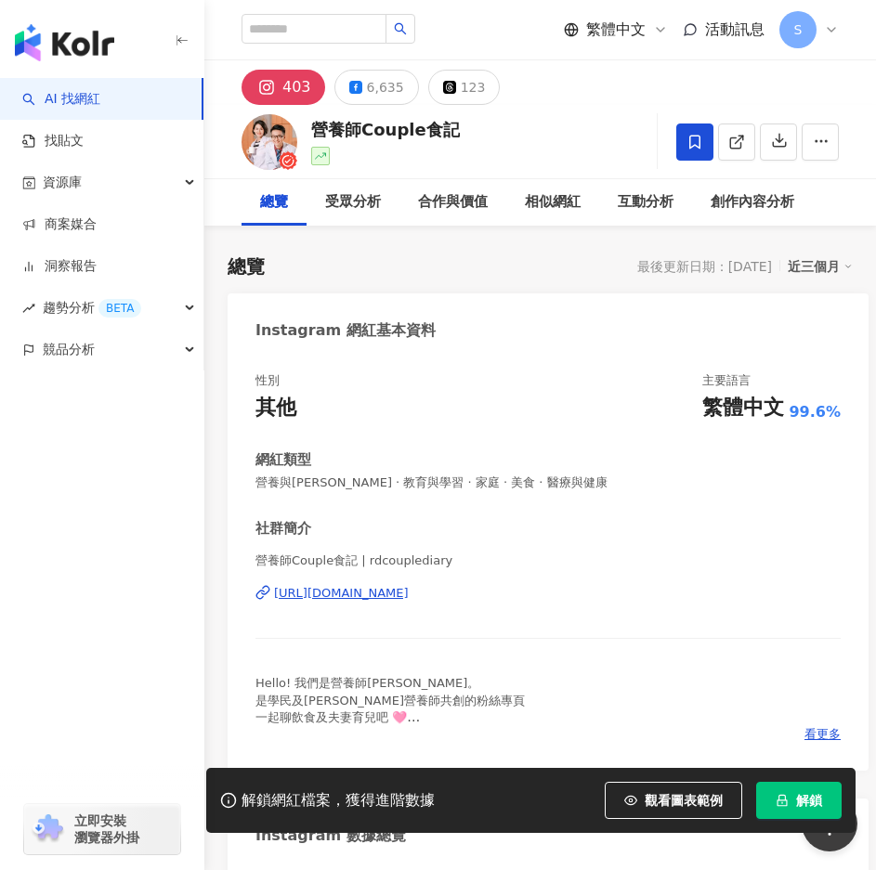
click at [828, 791] on button "解鎖" at bounding box center [798, 800] width 85 height 37
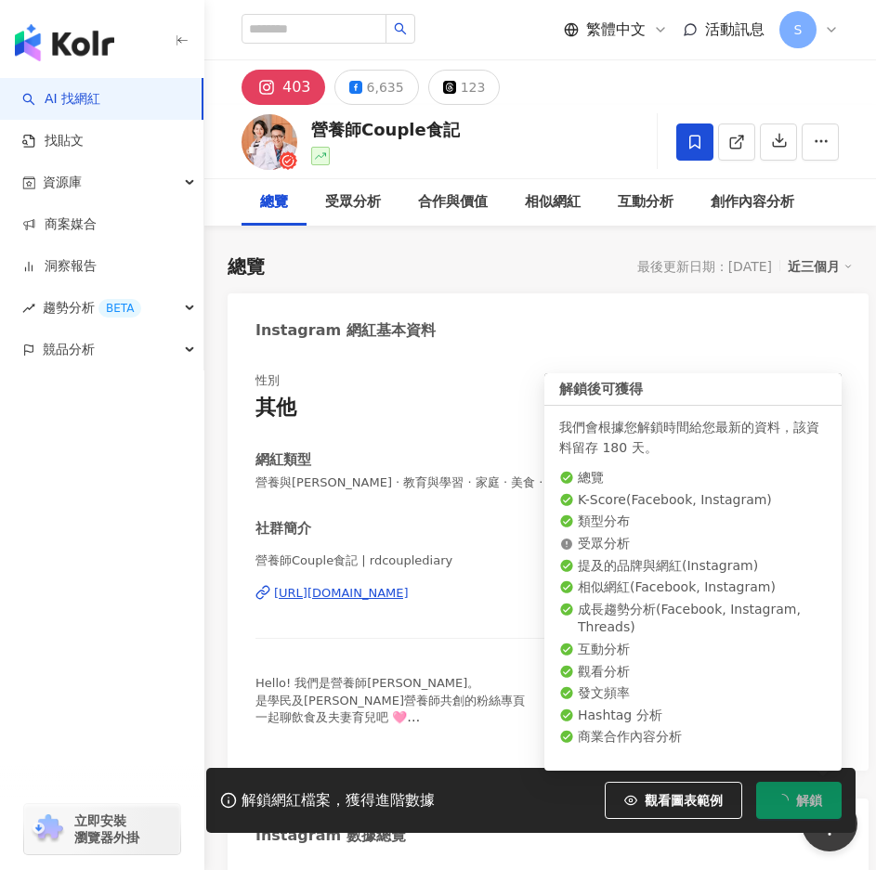
click at [812, 798] on span "解鎖" at bounding box center [809, 800] width 26 height 15
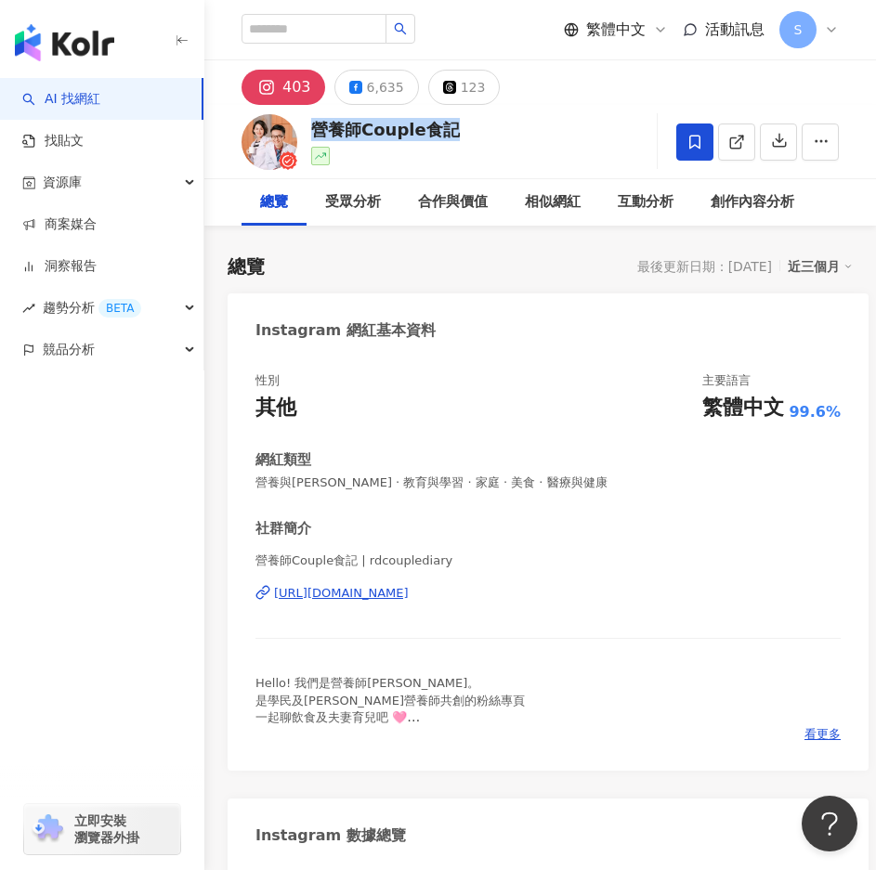
drag, startPoint x: 311, startPoint y: 130, endPoint x: 449, endPoint y: 114, distance: 139.2
click at [449, 114] on div "營養師Couple食記 追蹤數 403 互動率 1% 觀看率 474%" at bounding box center [539, 141] width 671 height 73
copy div "營養師Couple食記"
click at [370, 97] on div "6,635" at bounding box center [385, 87] width 37 height 26
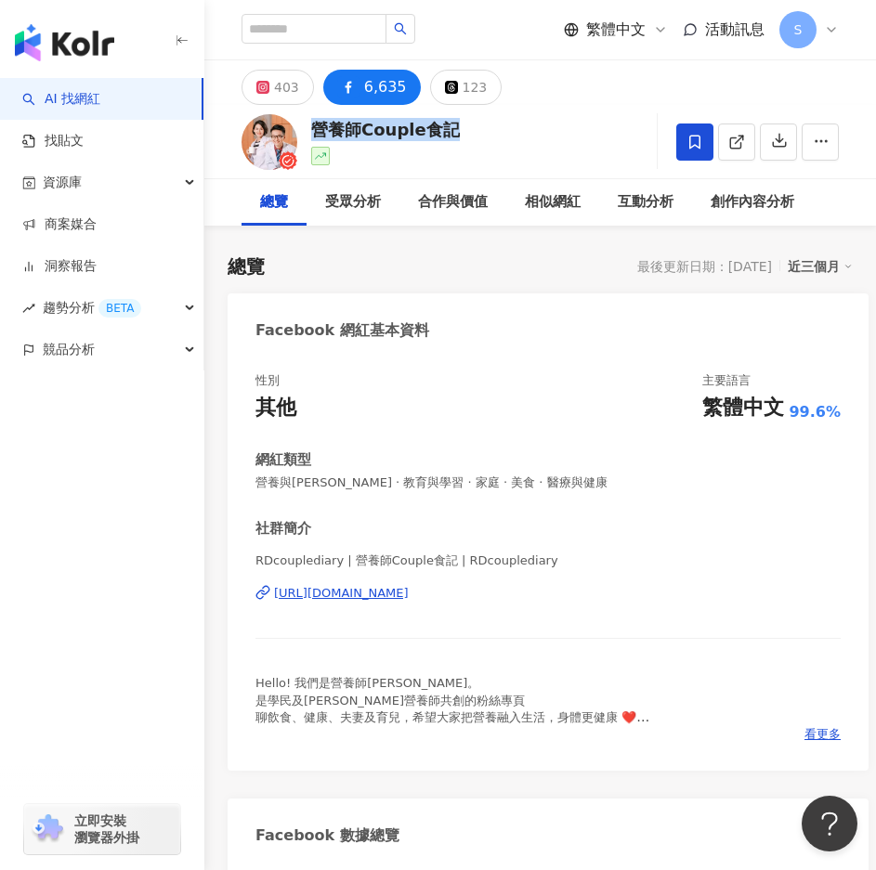
click at [398, 140] on div "營養師Couple食記" at bounding box center [385, 129] width 149 height 23
click at [388, 89] on div "6,635" at bounding box center [385, 87] width 43 height 26
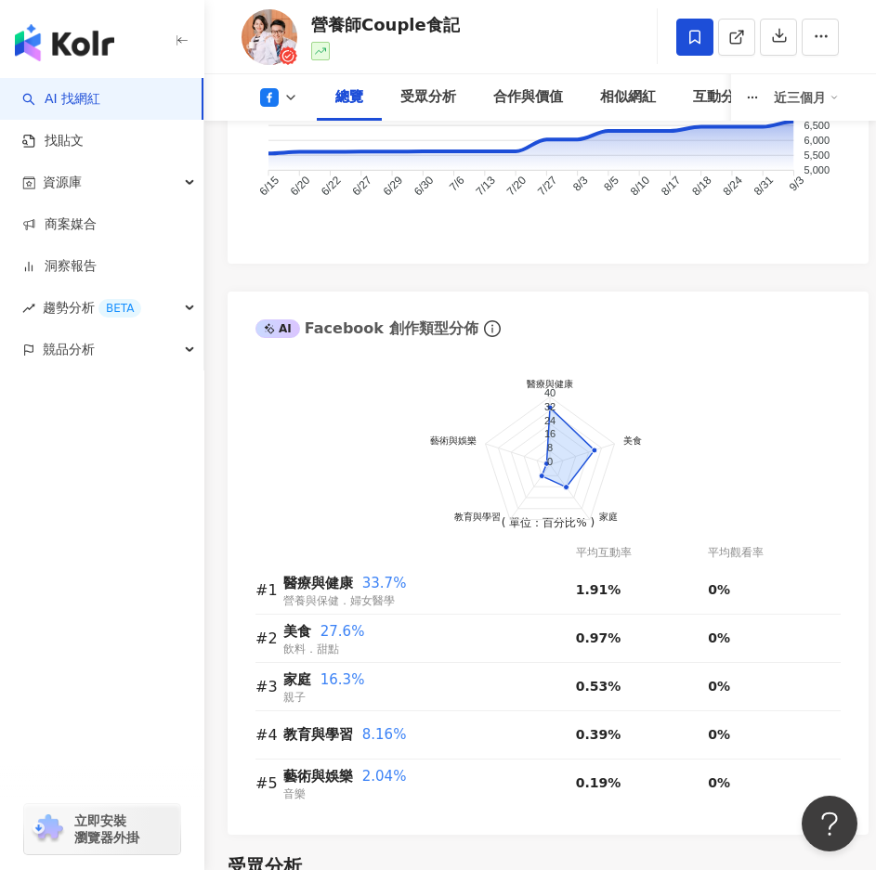
scroll to position [1671, 0]
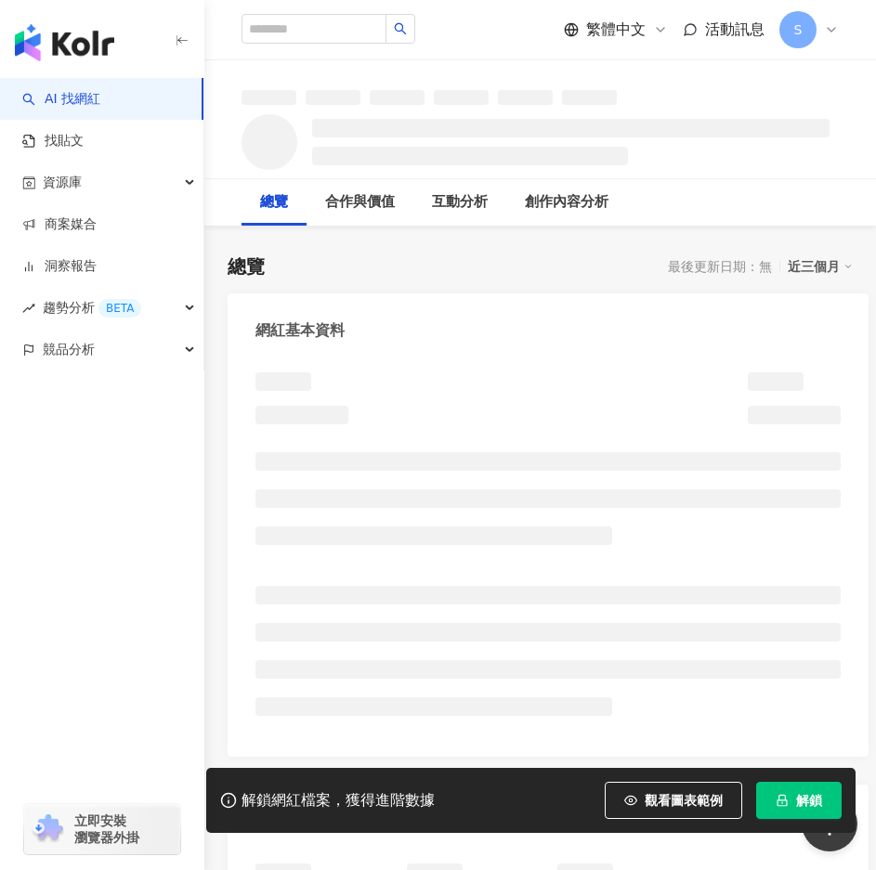
click at [790, 802] on button "解鎖" at bounding box center [798, 800] width 85 height 37
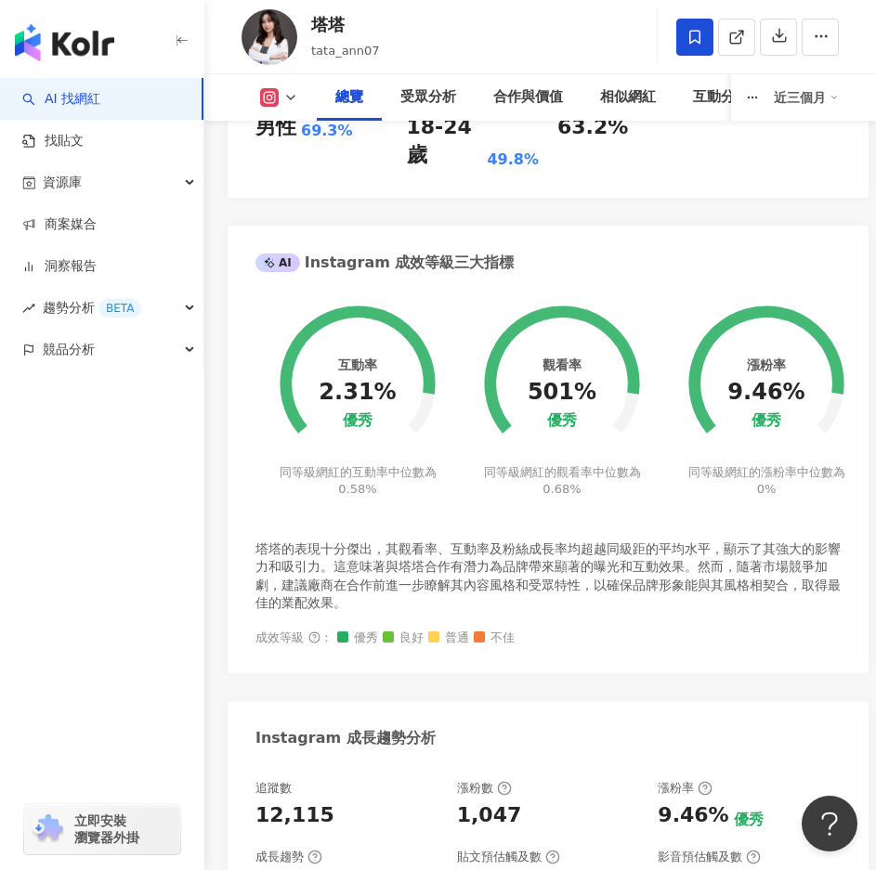
scroll to position [1207, 0]
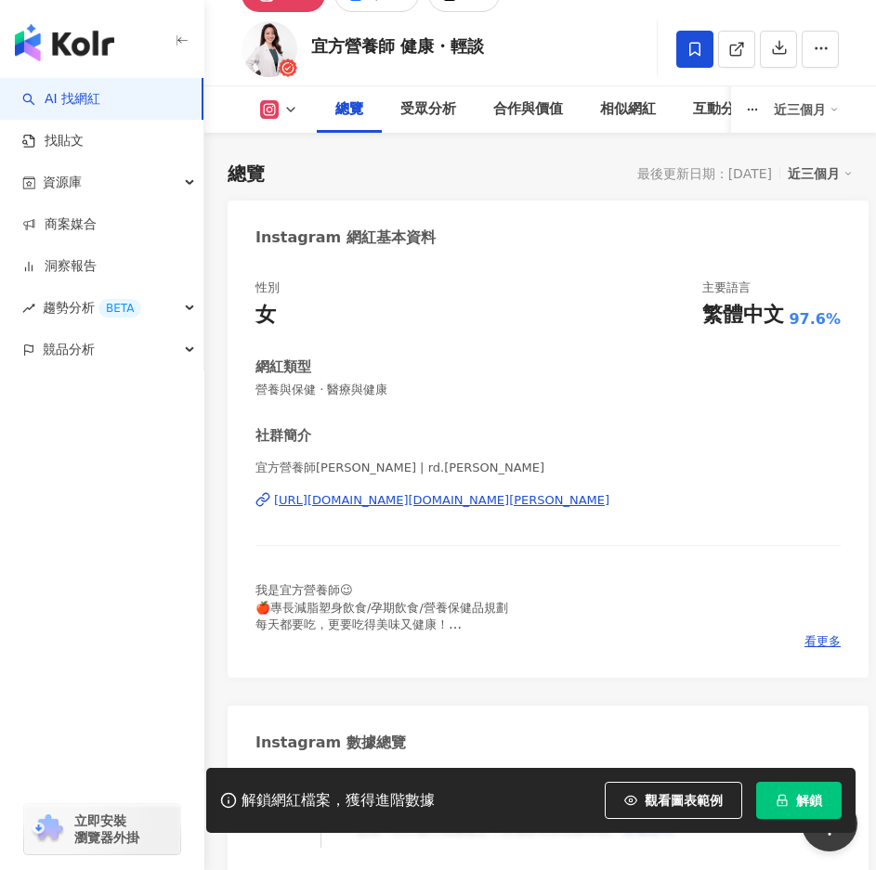
click at [797, 789] on button "解鎖" at bounding box center [798, 800] width 85 height 37
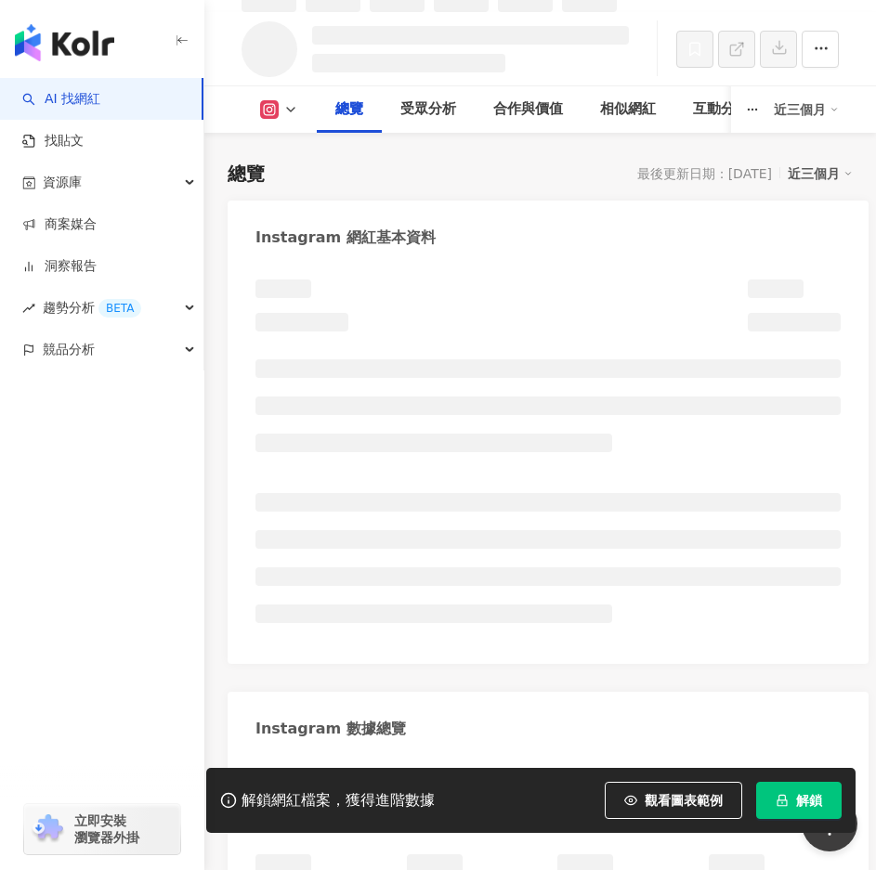
scroll to position [113, 0]
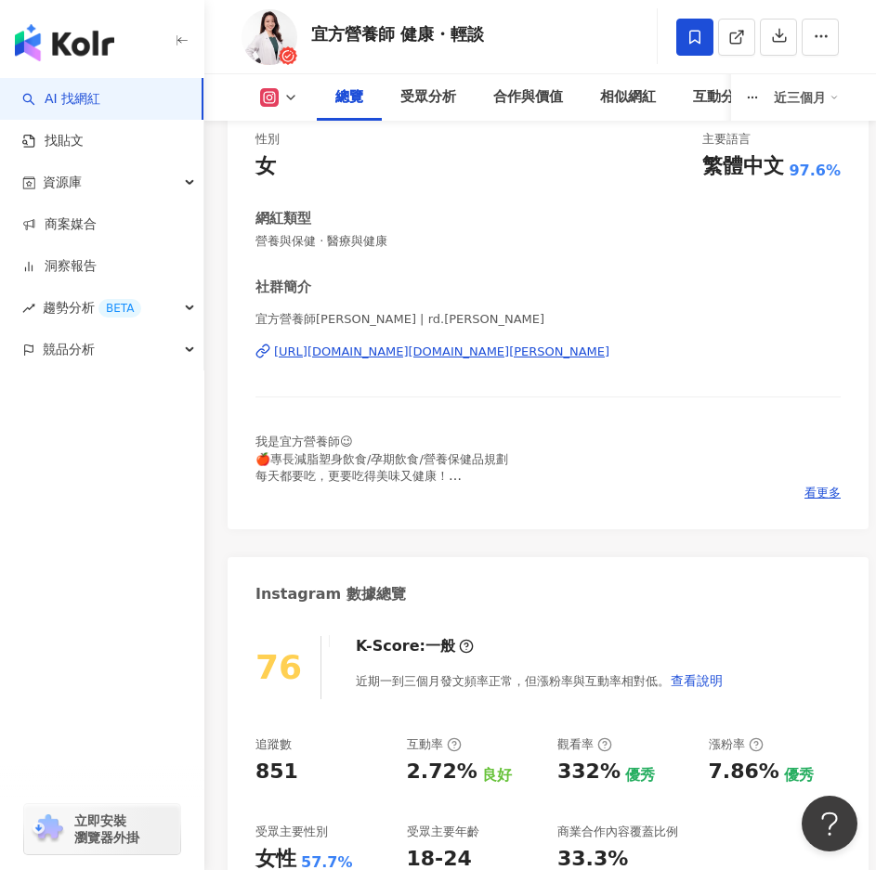
scroll to position [20, 0]
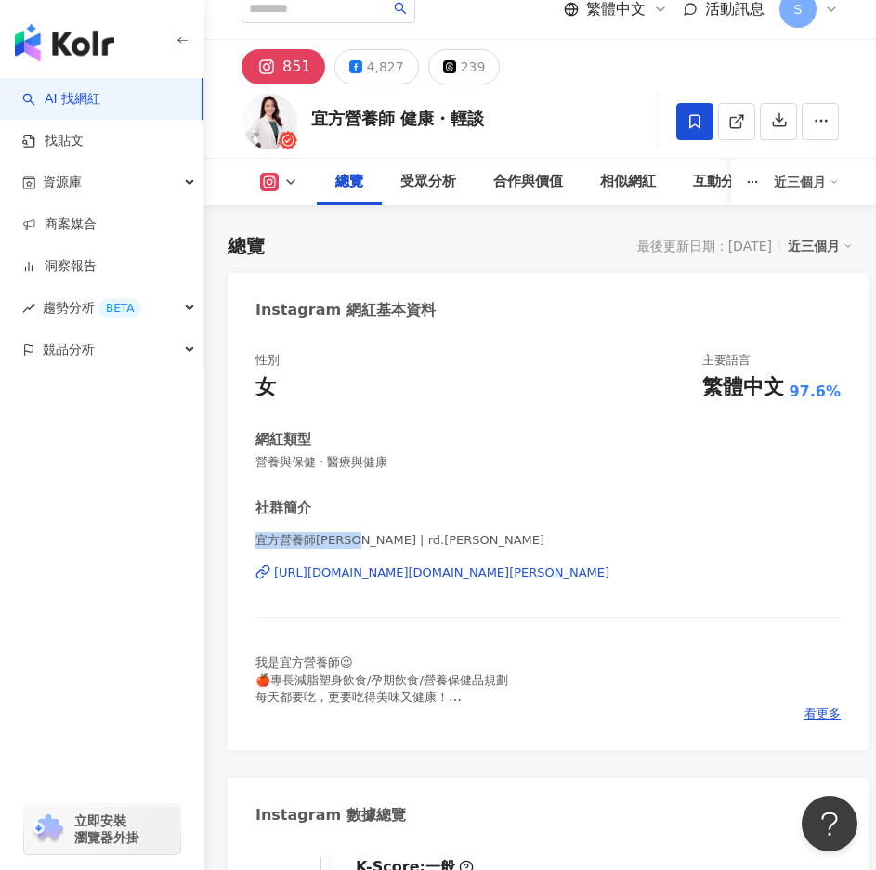
drag, startPoint x: 258, startPoint y: 540, endPoint x: 357, endPoint y: 540, distance: 98.4
click at [357, 540] on span "宜方營養師[PERSON_NAME] | rd.[PERSON_NAME]" at bounding box center [547, 540] width 585 height 17
copy span "宜方營養師[PERSON_NAME]"
drag, startPoint x: 540, startPoint y: 621, endPoint x: 444, endPoint y: 591, distance: 101.3
click at [539, 619] on div "宜方營養師[PERSON_NAME] | rd.[PERSON_NAME] [URL][DOMAIN_NAME][DOMAIN_NAME][PERSON_NA…" at bounding box center [547, 586] width 585 height 109
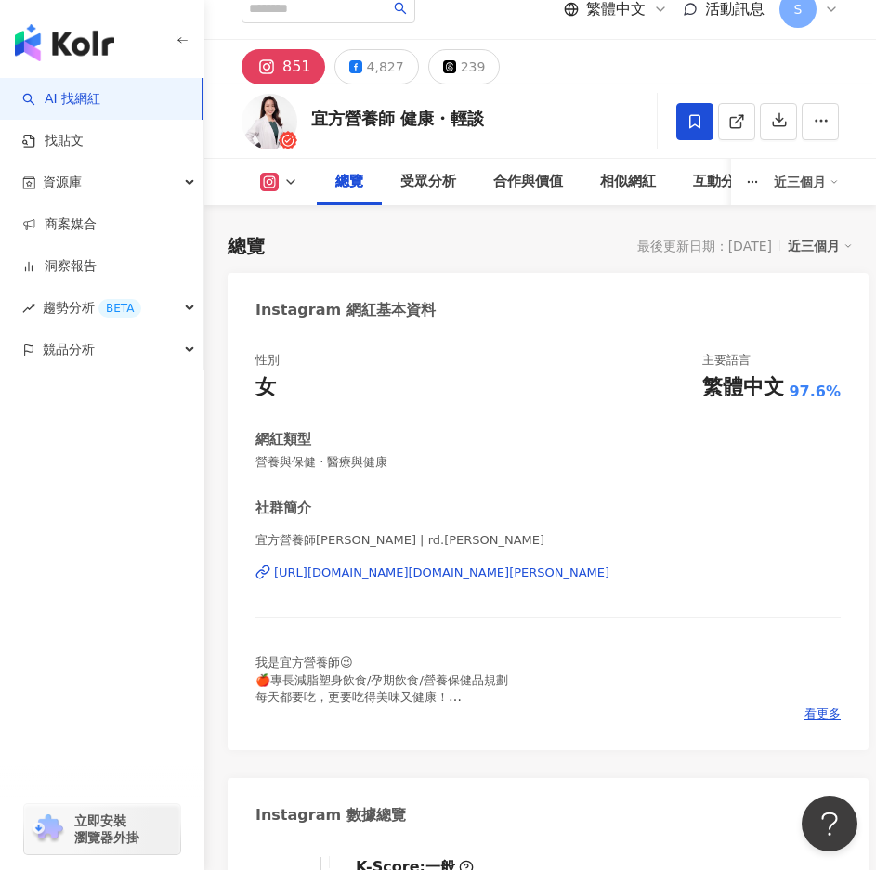
drag, startPoint x: 394, startPoint y: 60, endPoint x: 409, endPoint y: 78, distance: 23.1
click at [394, 60] on div "4,827" at bounding box center [385, 67] width 37 height 26
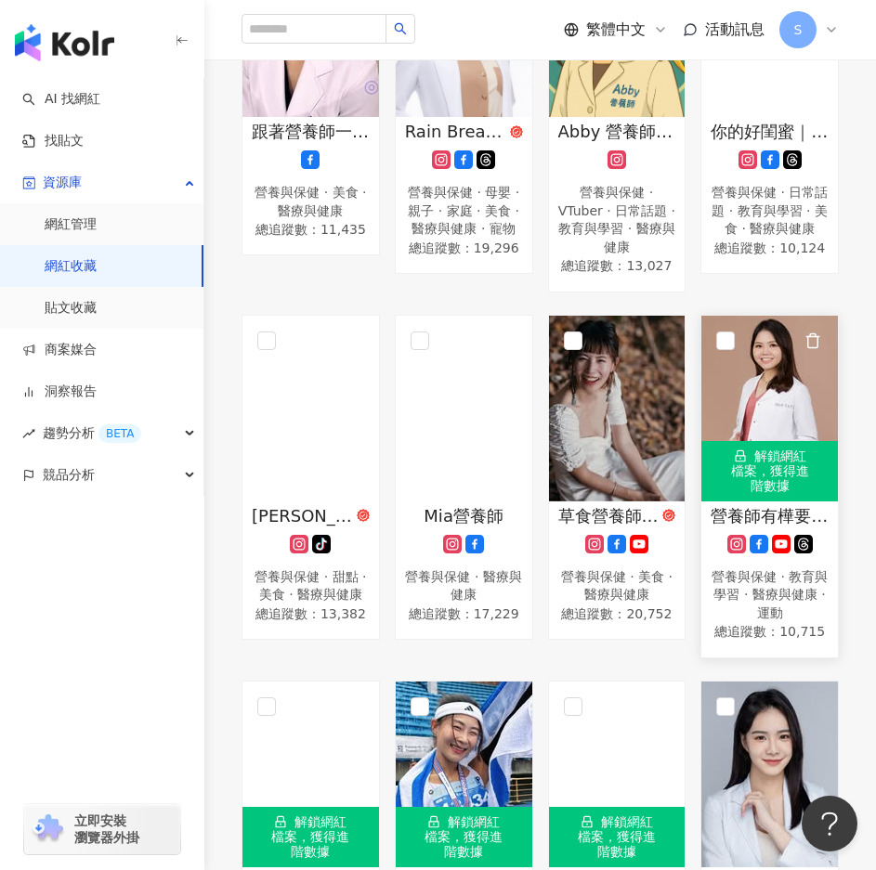
scroll to position [743, 0]
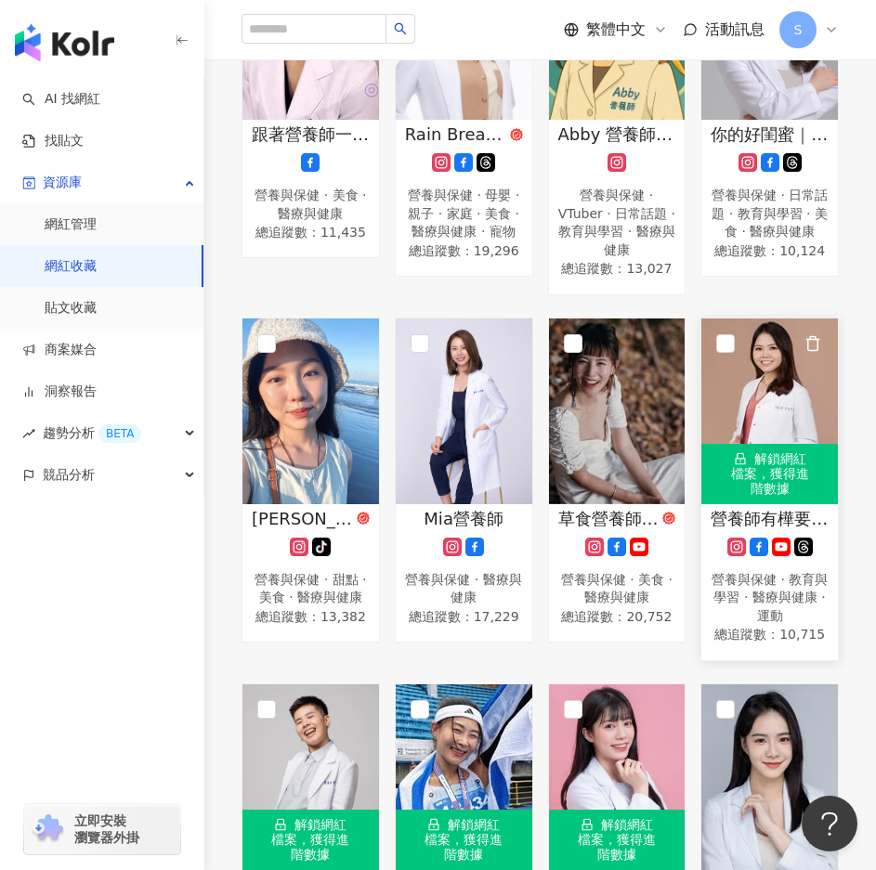
click at [765, 482] on div "解鎖網紅檔案，獲得進階數據" at bounding box center [769, 473] width 136 height 59
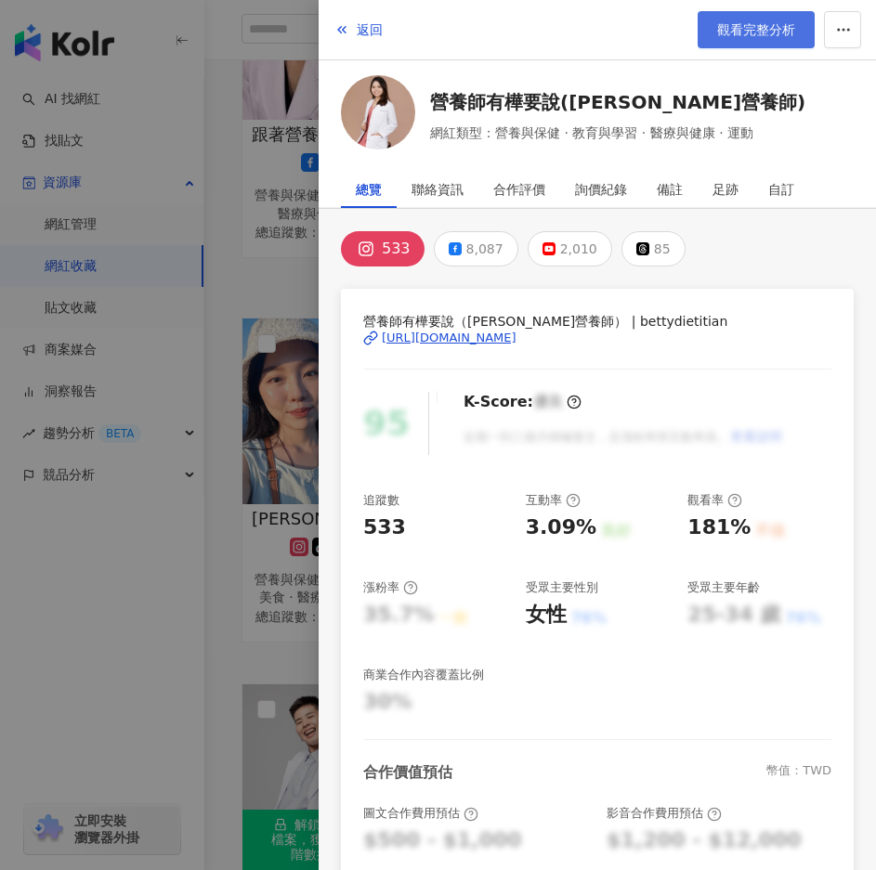
click at [724, 36] on span "觀看完整分析" at bounding box center [756, 29] width 78 height 15
click at [280, 453] on div at bounding box center [438, 435] width 876 height 870
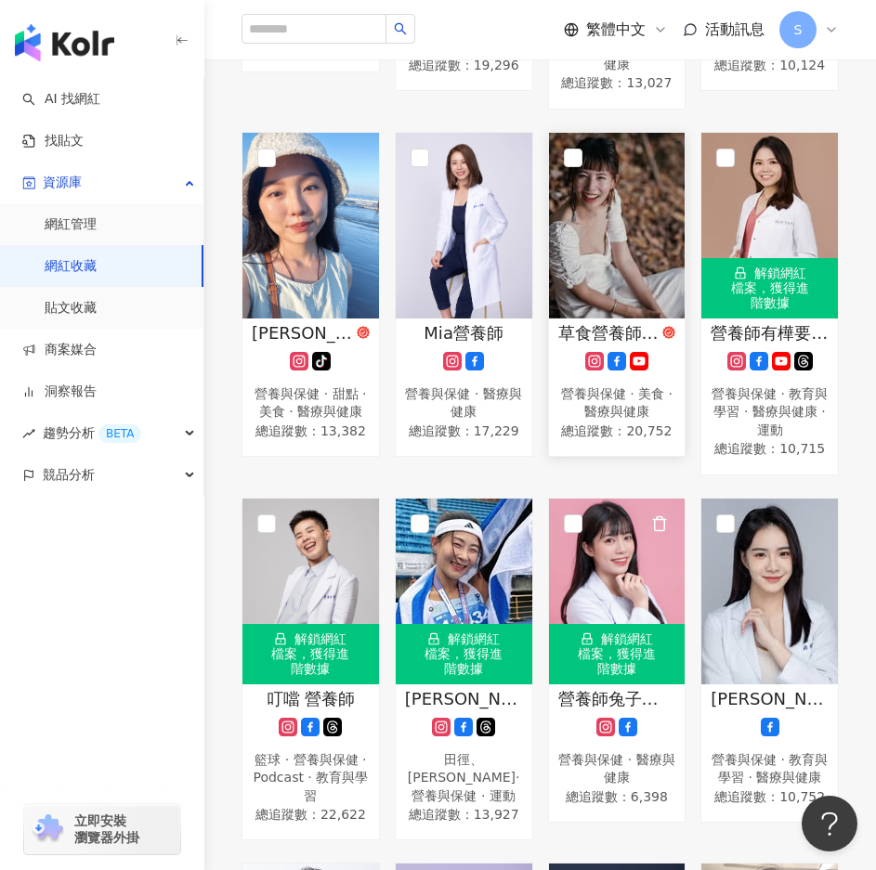
scroll to position [1300, 0]
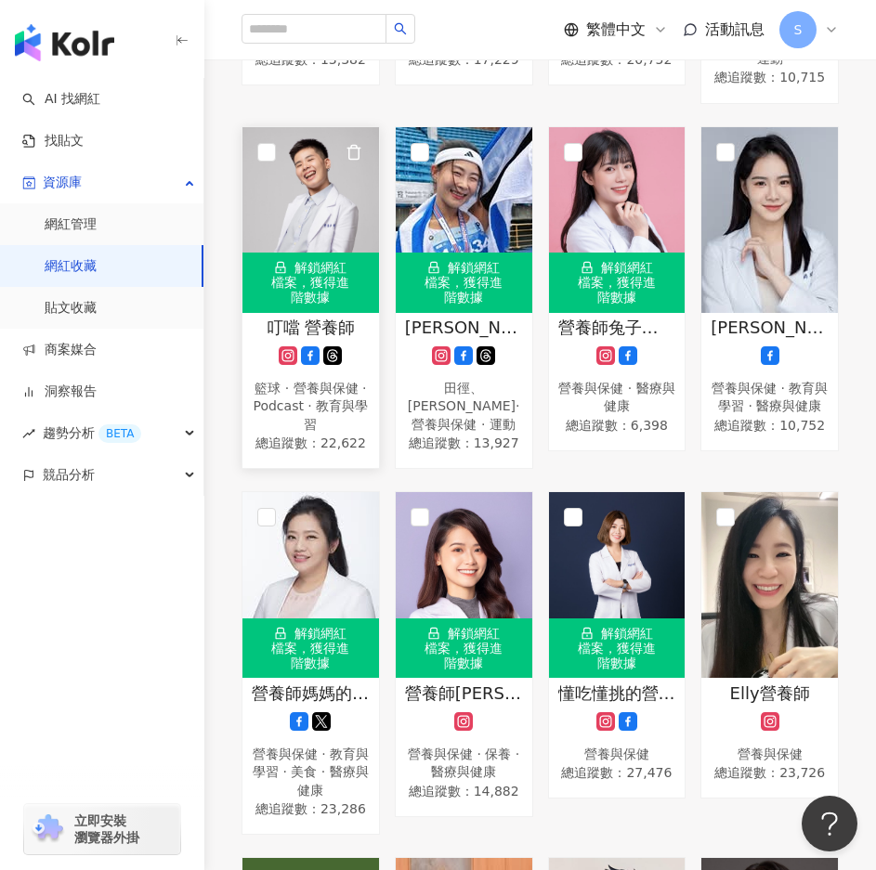
click at [306, 262] on div "解鎖網紅檔案，獲得進階數據" at bounding box center [310, 282] width 136 height 59
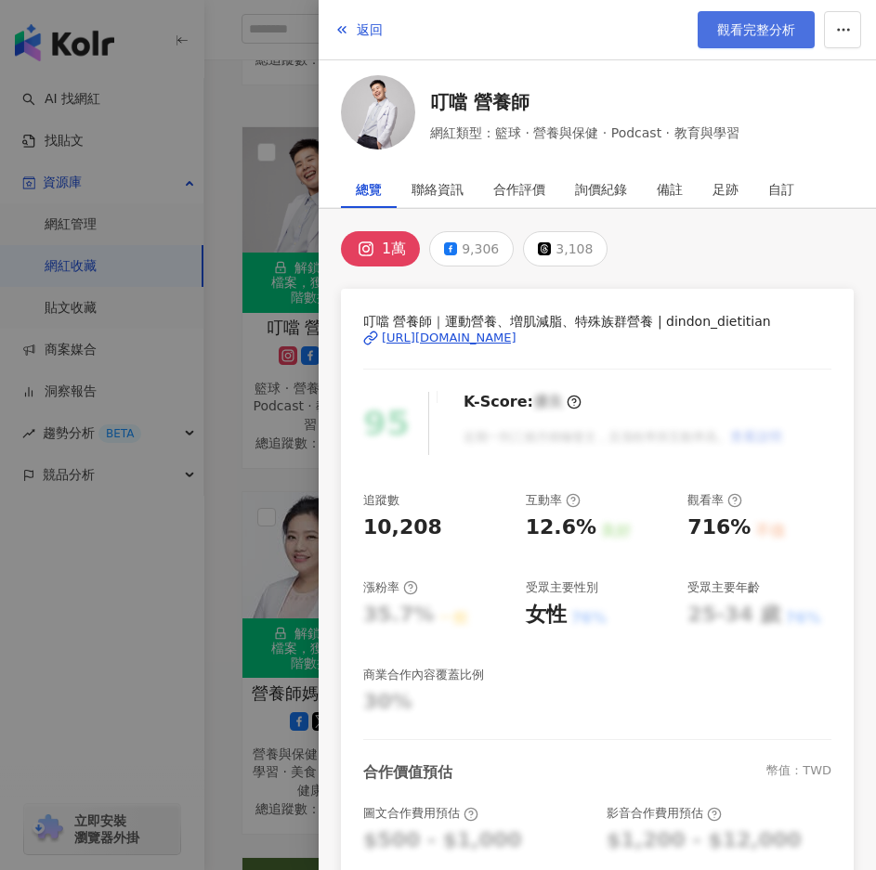
click at [752, 27] on span "觀看完整分析" at bounding box center [756, 29] width 78 height 15
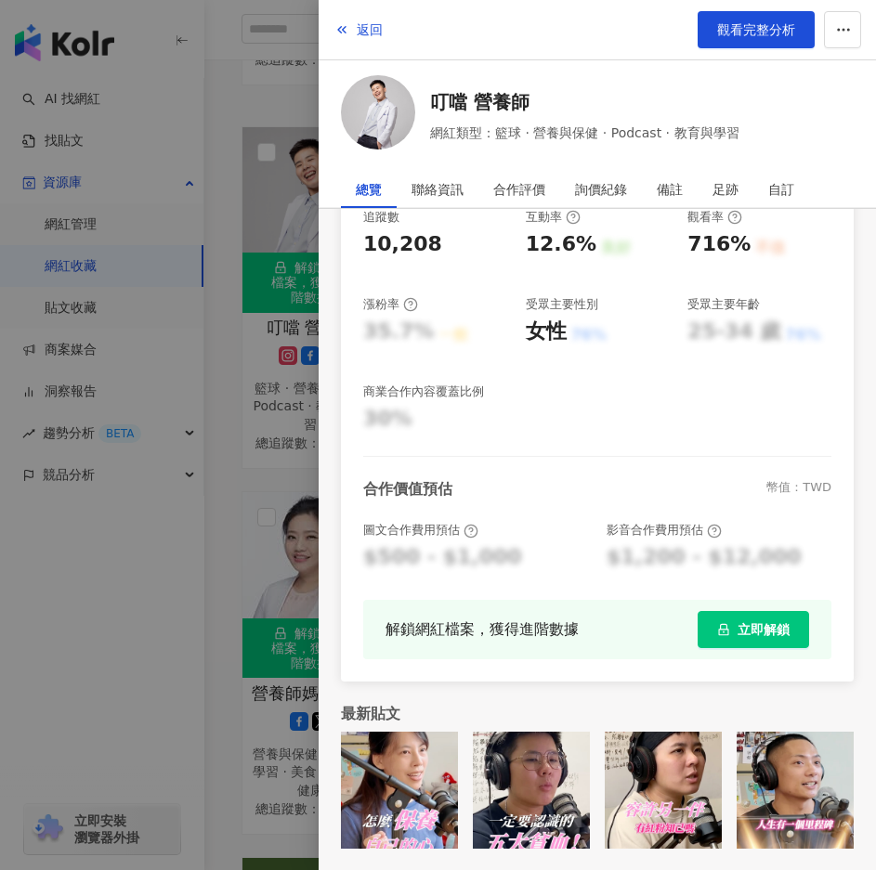
scroll to position [0, 0]
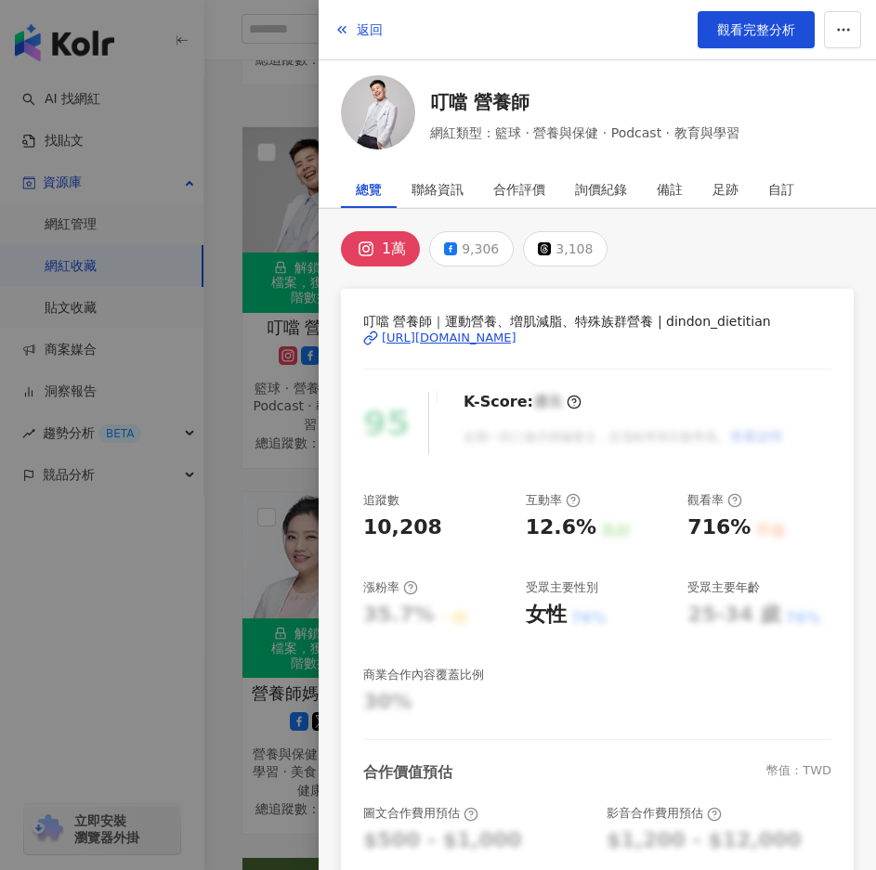
click at [308, 465] on div at bounding box center [438, 435] width 876 height 870
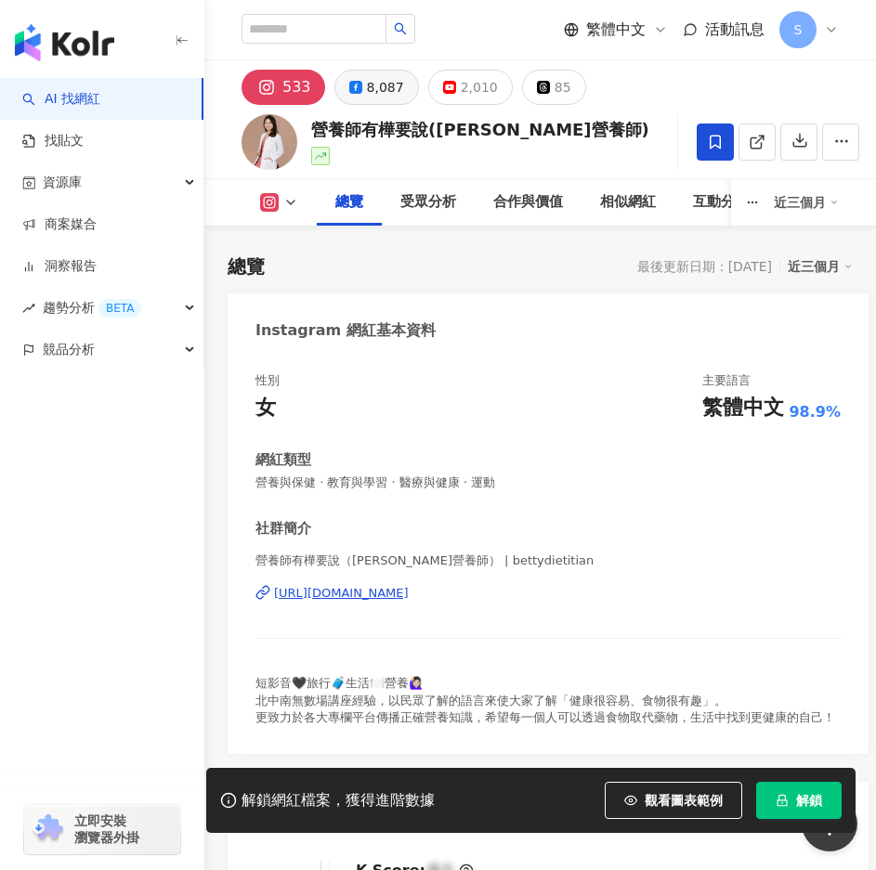
click at [367, 84] on div "8,087" at bounding box center [385, 87] width 37 height 26
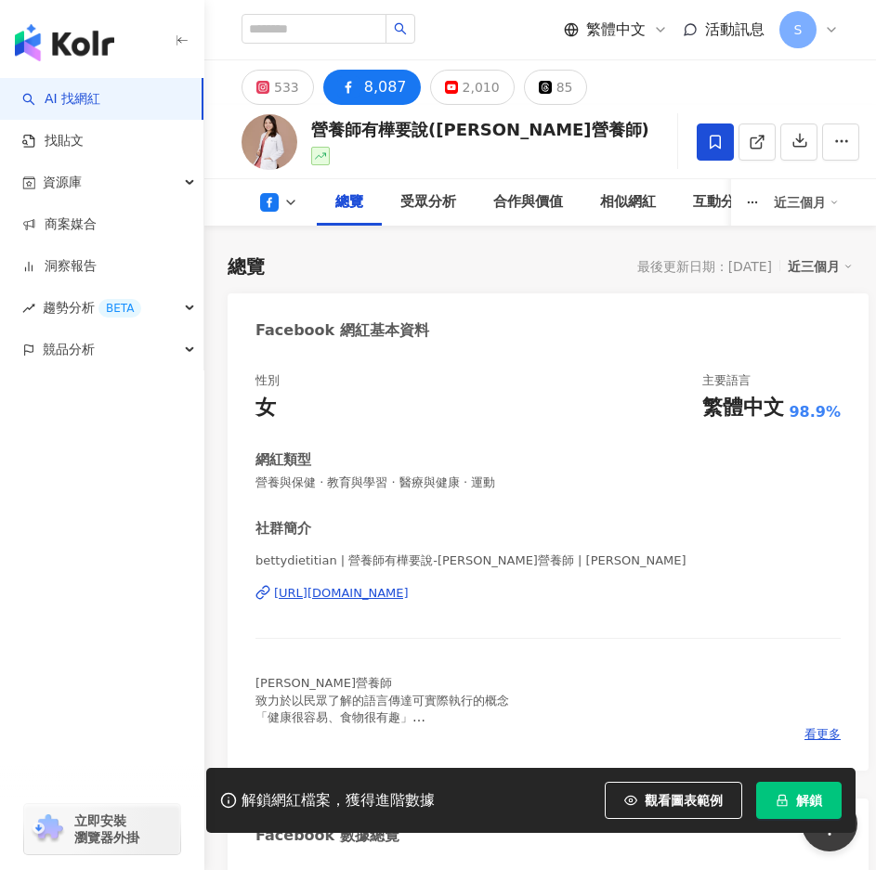
scroll to position [371, 0]
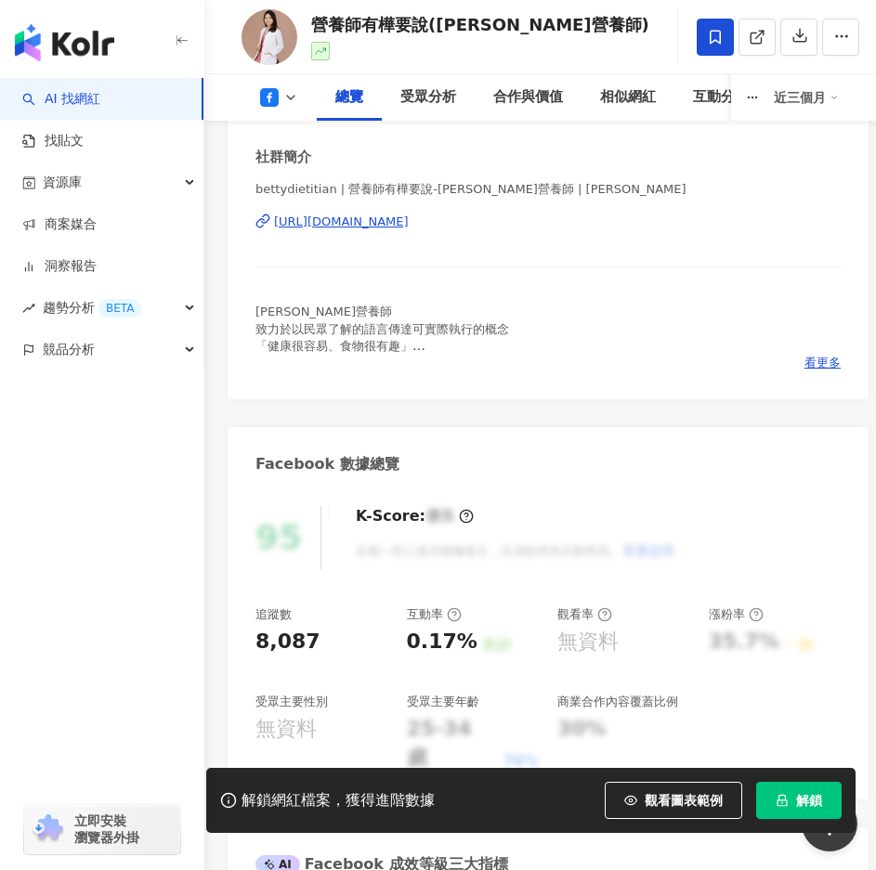
click at [793, 798] on button "解鎖" at bounding box center [798, 800] width 85 height 37
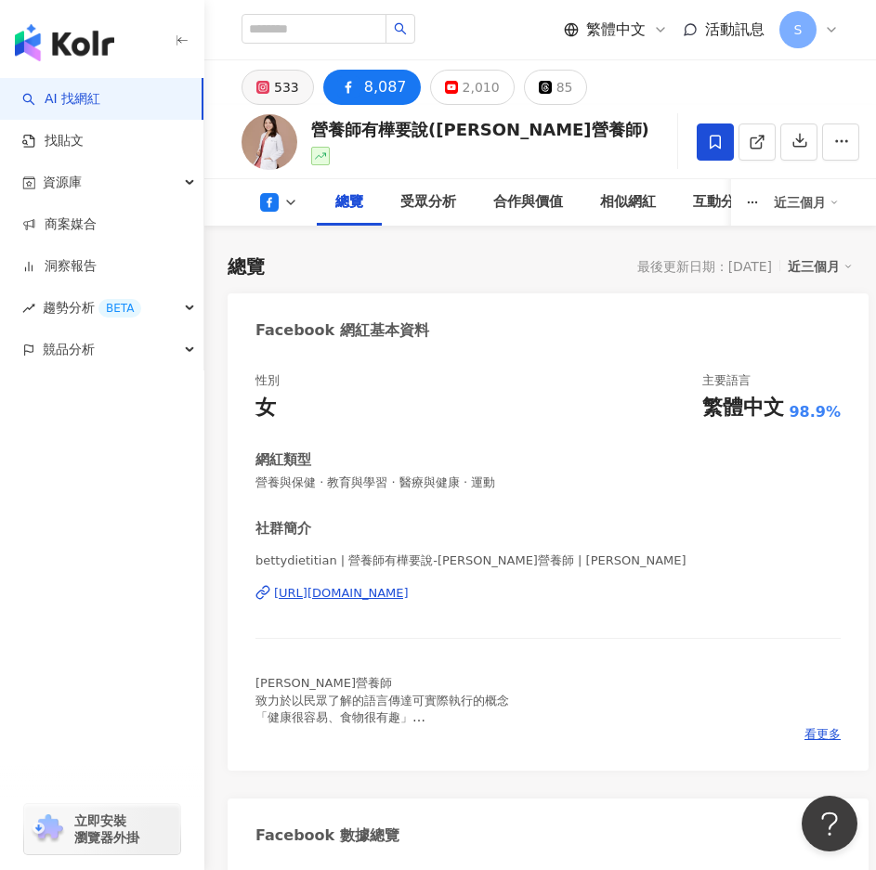
click at [289, 88] on div "533" at bounding box center [286, 87] width 25 height 26
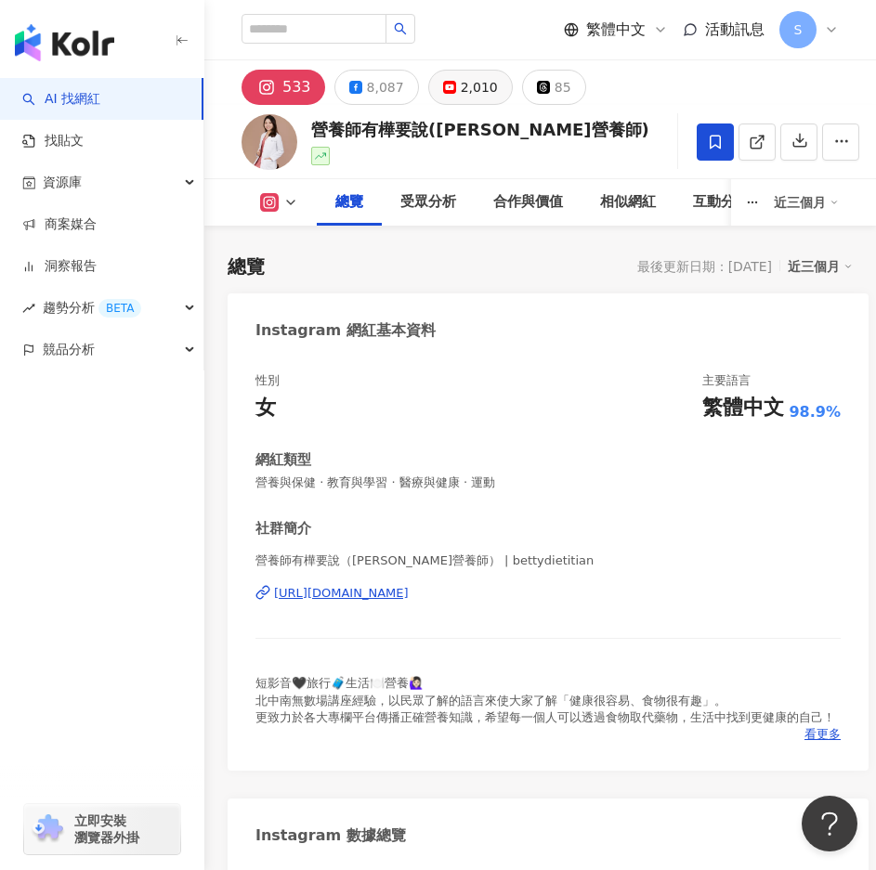
click at [485, 89] on div "2,010" at bounding box center [479, 87] width 37 height 26
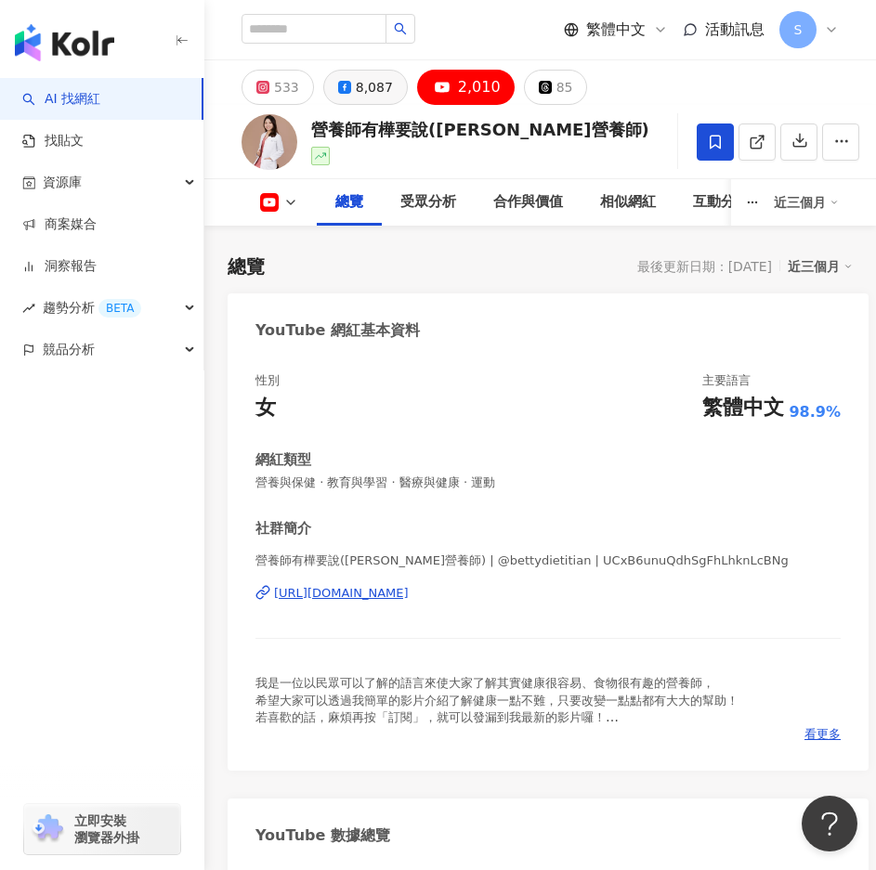
click at [376, 84] on div "8,087" at bounding box center [374, 87] width 37 height 26
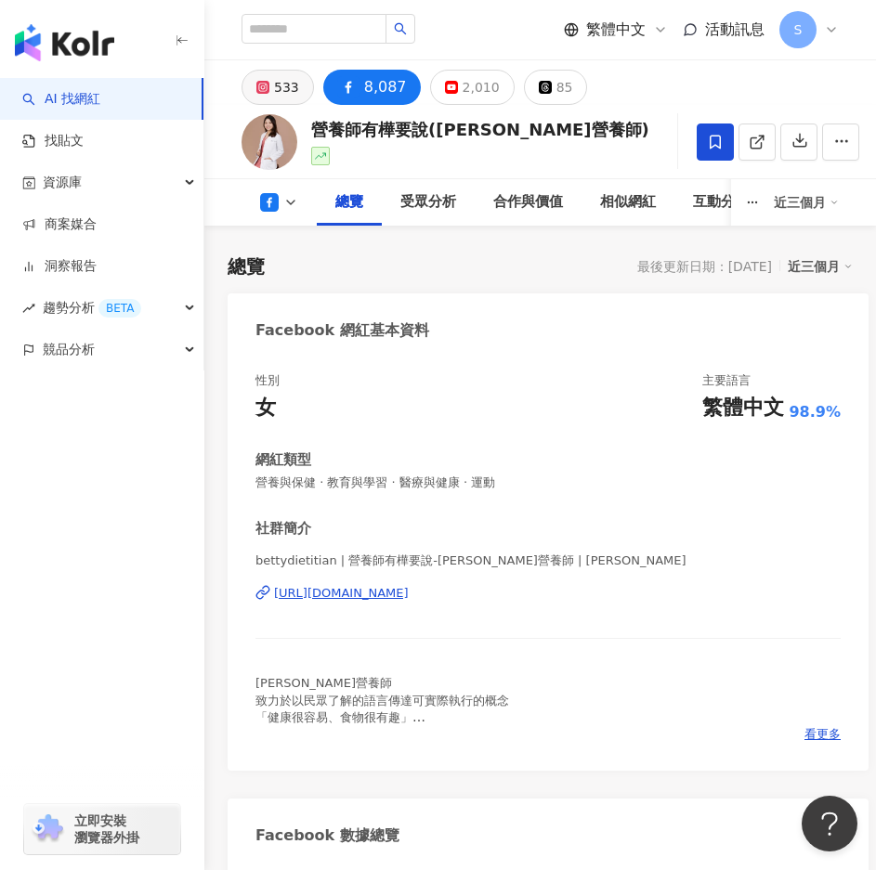
click at [266, 85] on icon at bounding box center [262, 87] width 6 height 6
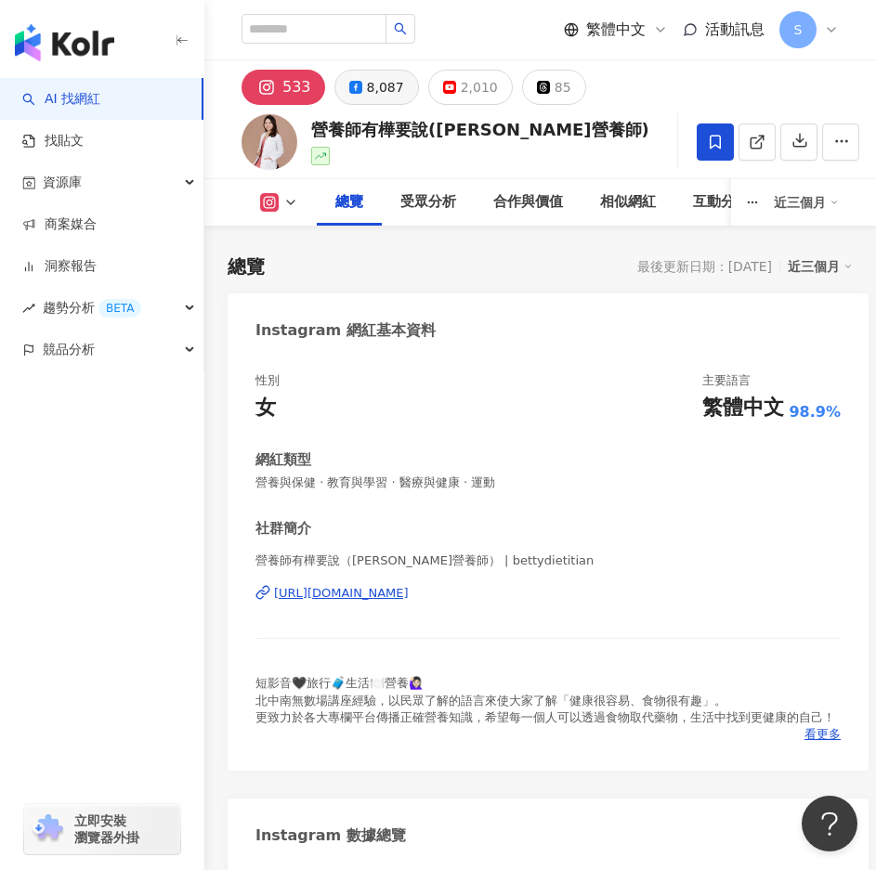
click at [375, 93] on div "8,087" at bounding box center [385, 87] width 37 height 26
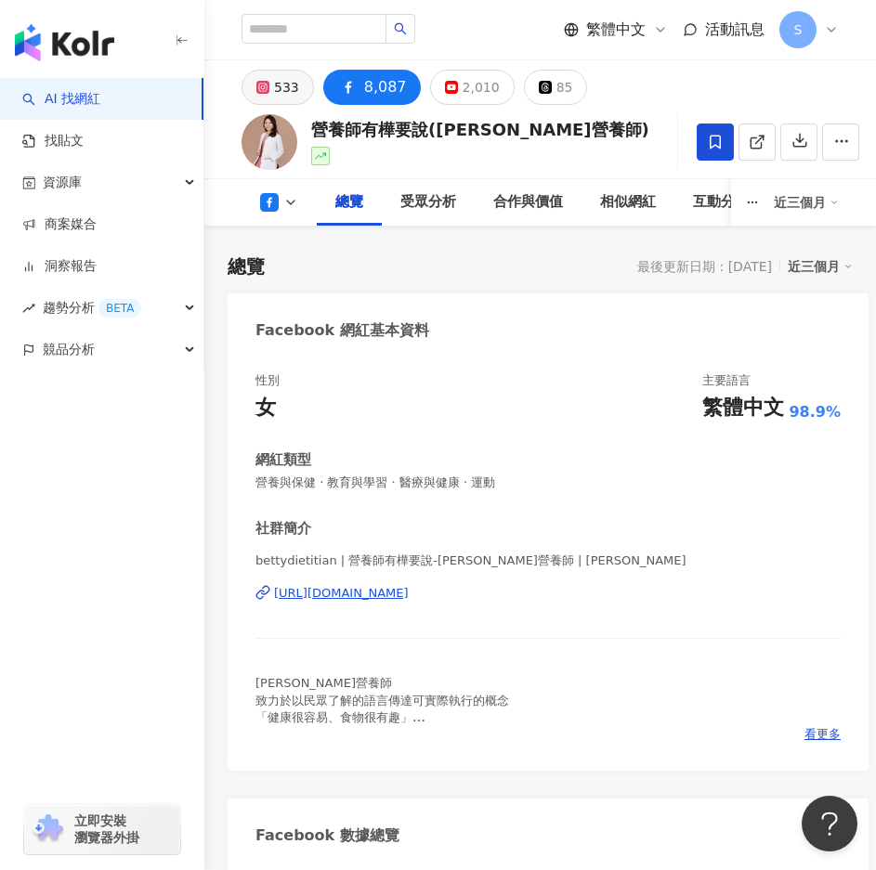
click at [281, 95] on div "533" at bounding box center [286, 87] width 25 height 26
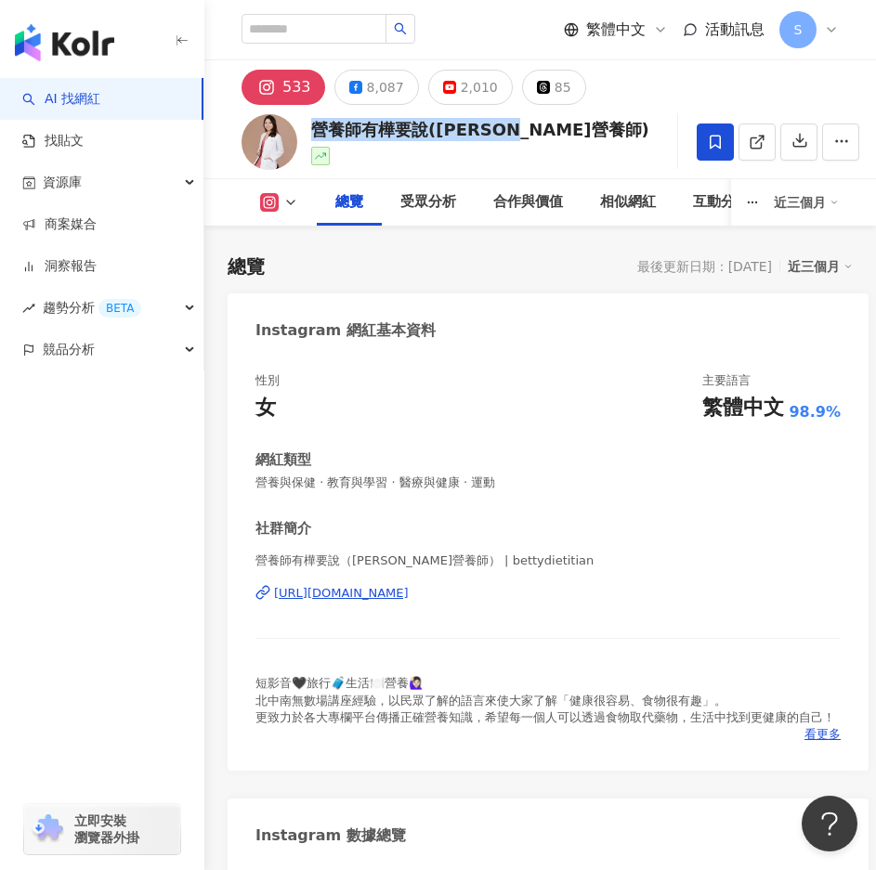
drag, startPoint x: 314, startPoint y: 128, endPoint x: 550, endPoint y: 142, distance: 236.3
click at [550, 142] on div "營養師有樺要說([PERSON_NAME]營養師) 追蹤數 533 互動率 3.09% 觀看率 181%" at bounding box center [539, 141] width 671 height 73
copy div "營養師有樺要說([PERSON_NAME]營養師)"
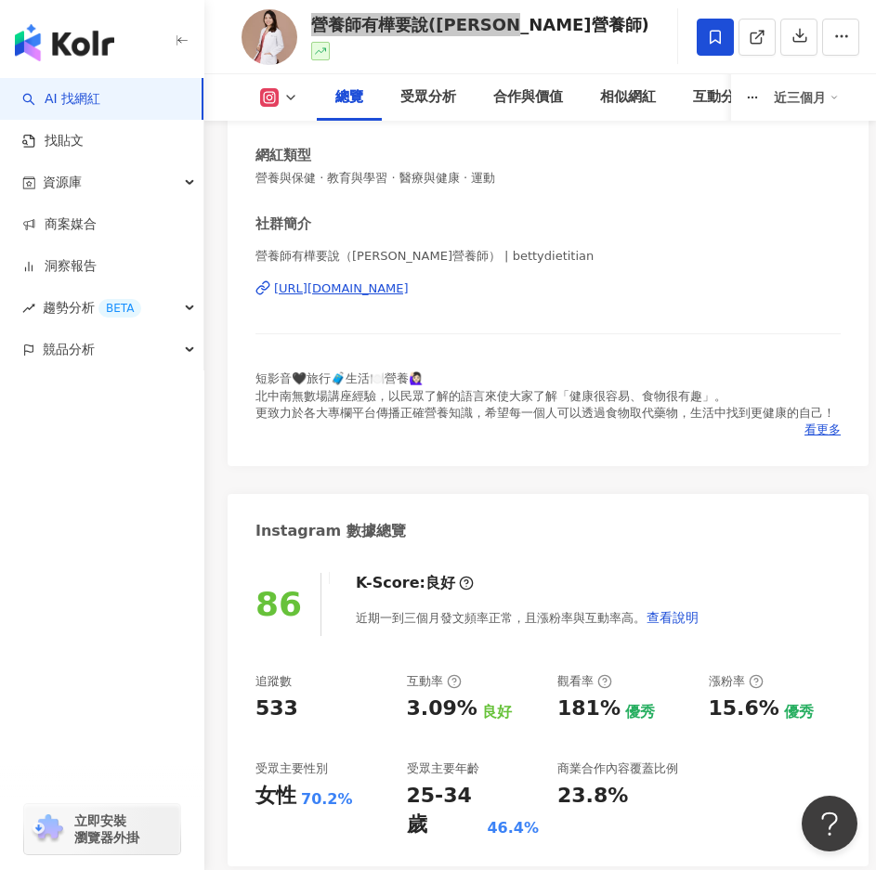
scroll to position [464, 0]
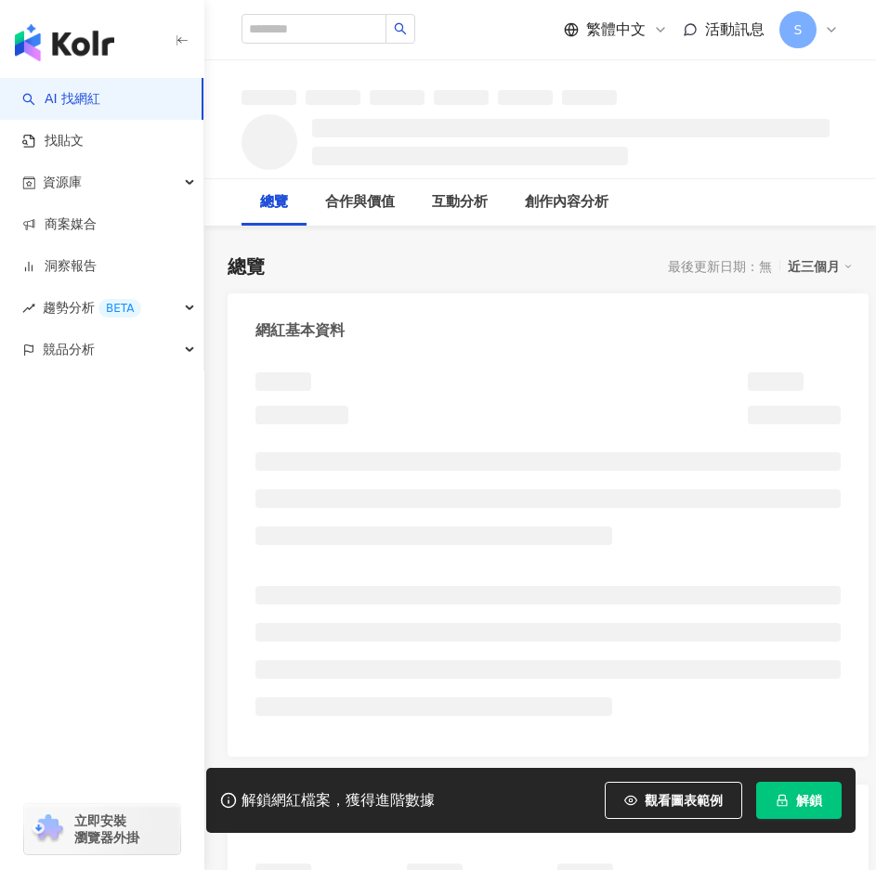
click at [797, 800] on span "解鎖" at bounding box center [809, 800] width 26 height 15
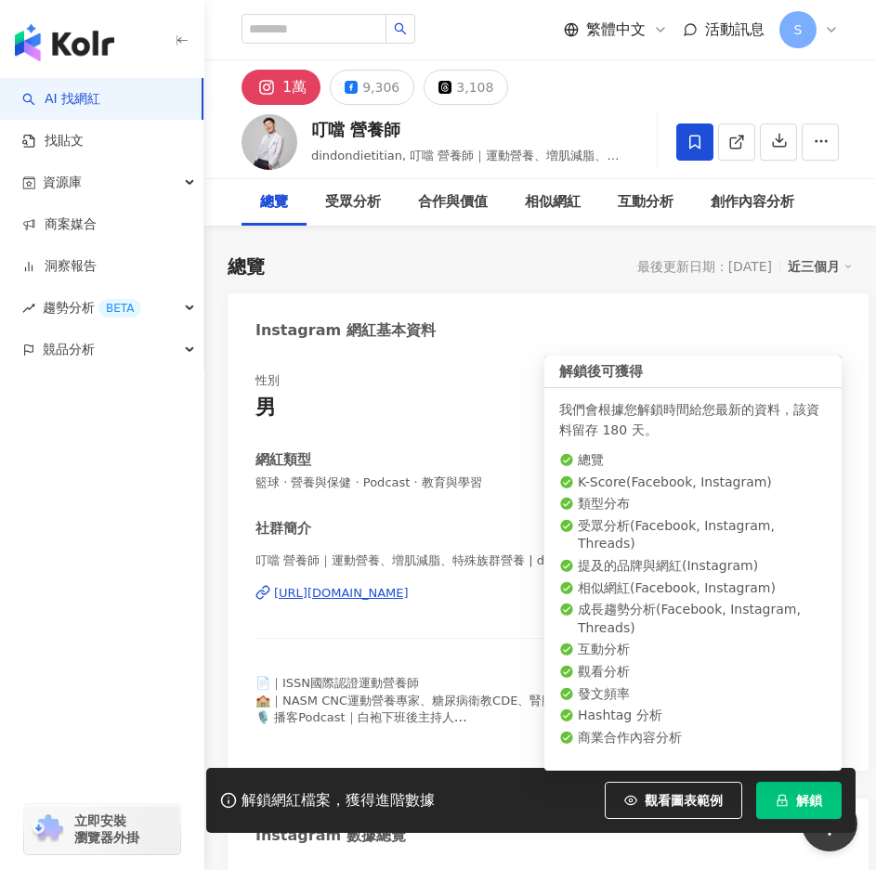
click at [808, 795] on span "解鎖" at bounding box center [809, 800] width 26 height 15
click at [810, 786] on button "解鎖" at bounding box center [798, 800] width 85 height 37
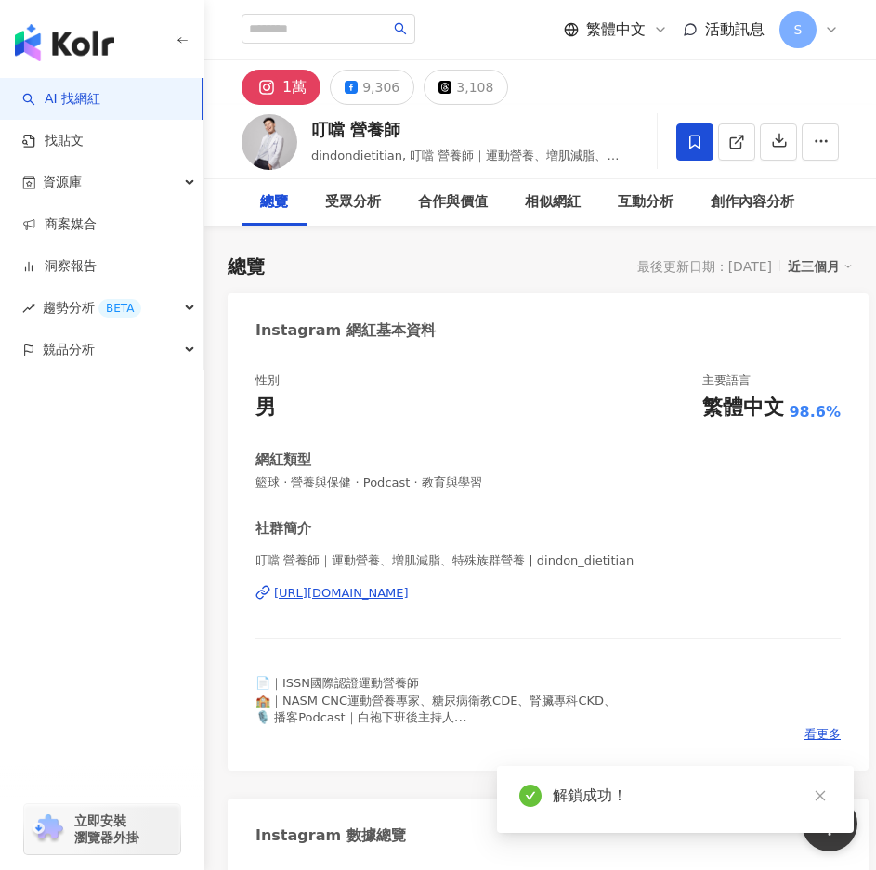
scroll to position [371, 0]
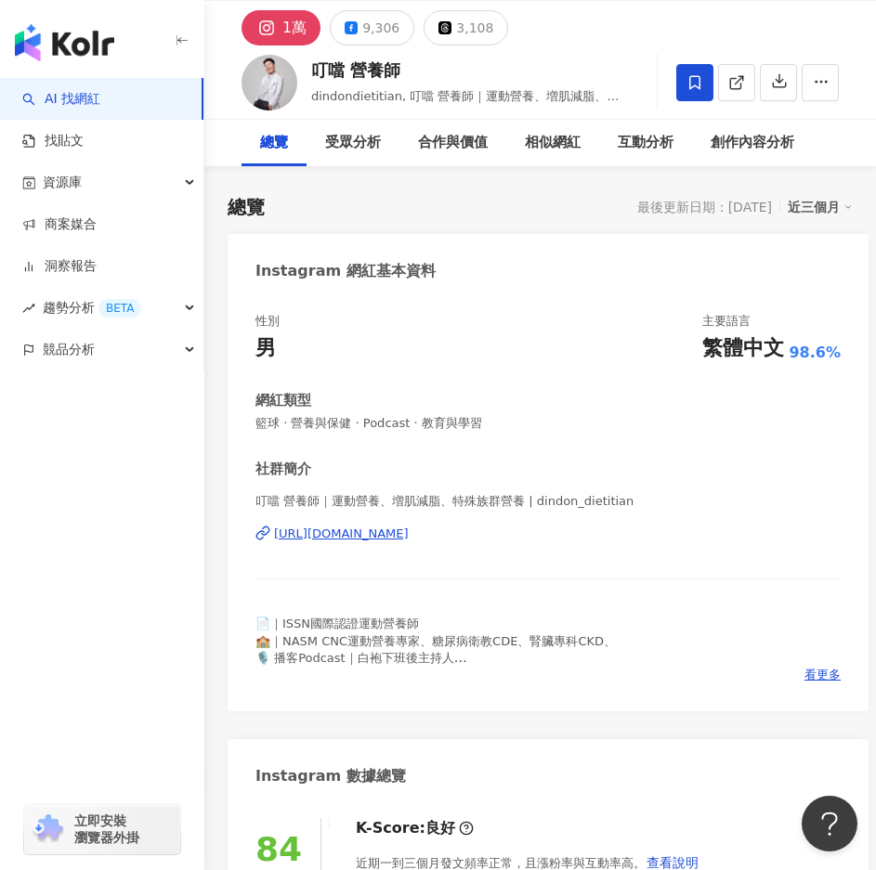
scroll to position [0, 0]
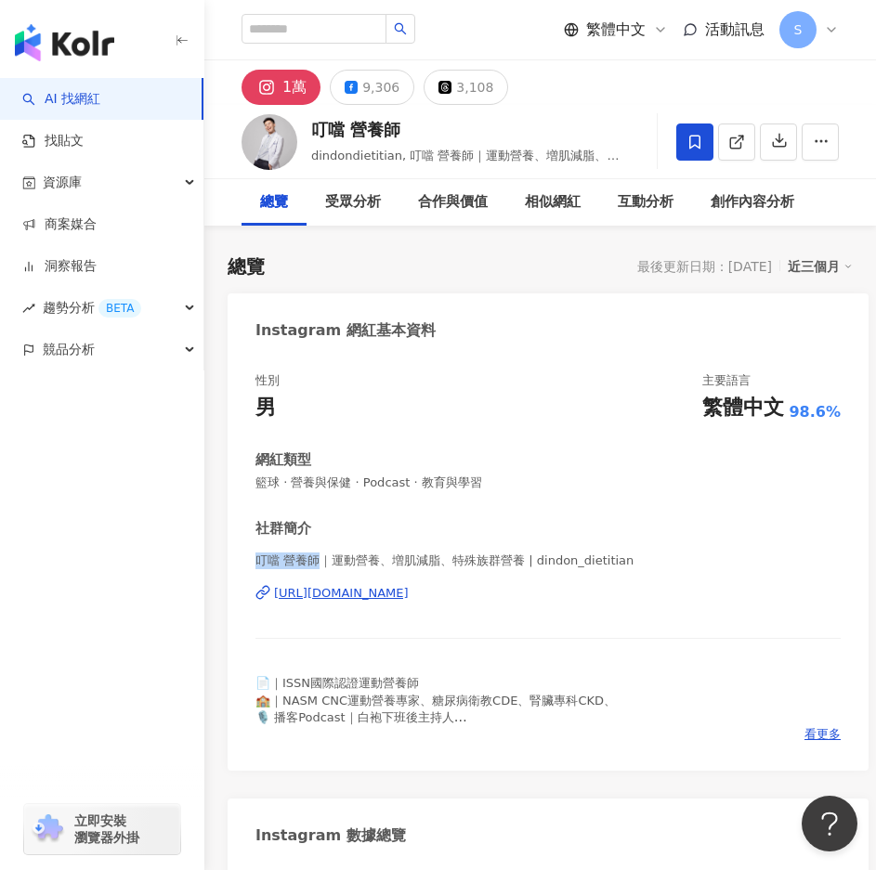
drag, startPoint x: 256, startPoint y: 561, endPoint x: 316, endPoint y: 572, distance: 60.5
click at [316, 572] on div "叮噹 營養師｜運動營養、増肌減脂、特殊族群營養 | dindon_dietitian [URL][DOMAIN_NAME]" at bounding box center [547, 606] width 585 height 109
copy span "叮噹 營養師"
click at [629, 575] on div "叮噹 營養師｜運動營養、増肌減脂、特殊族群營養 | dindon_dietitian [URL][DOMAIN_NAME]" at bounding box center [547, 606] width 585 height 109
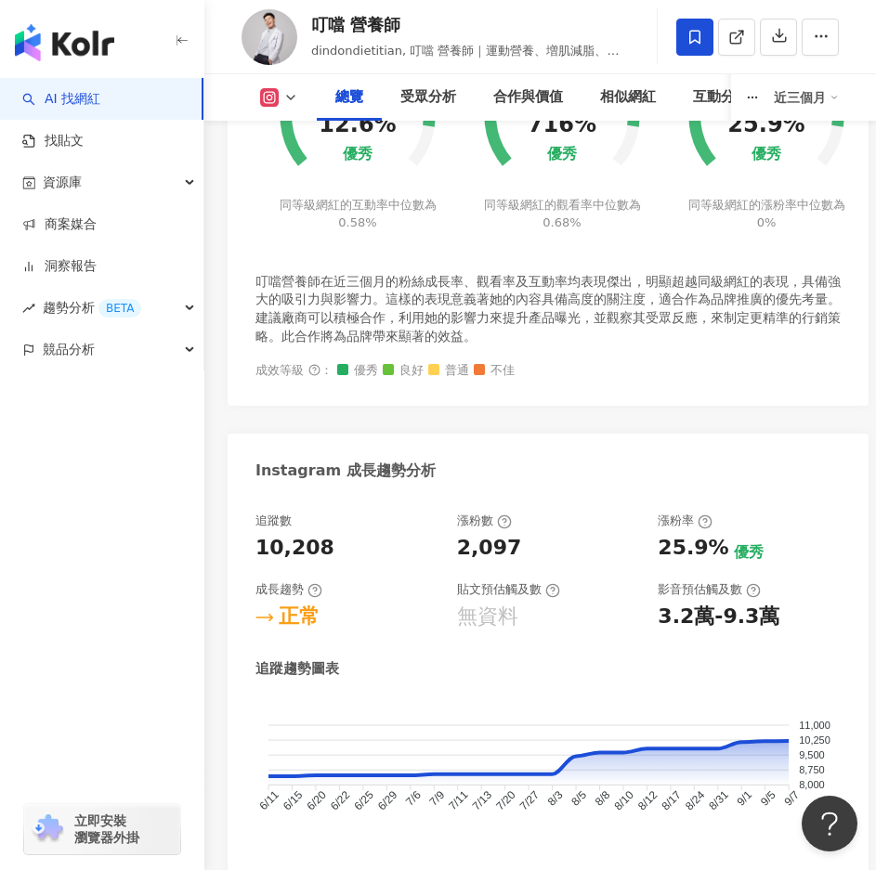
scroll to position [1486, 0]
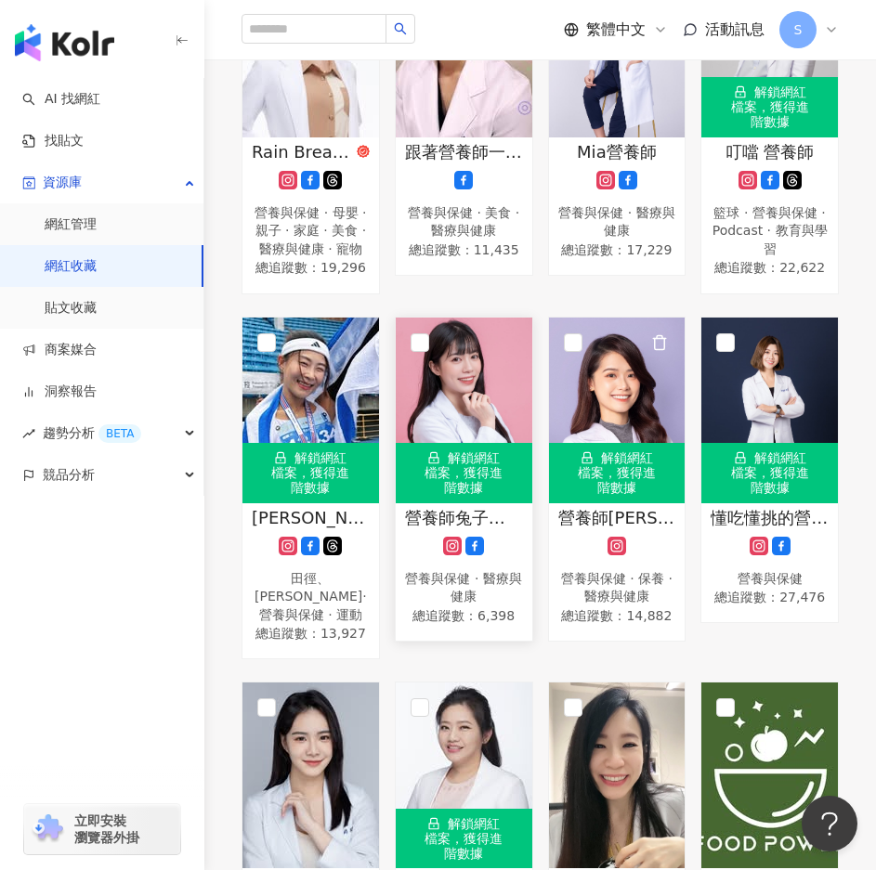
scroll to position [1114, 0]
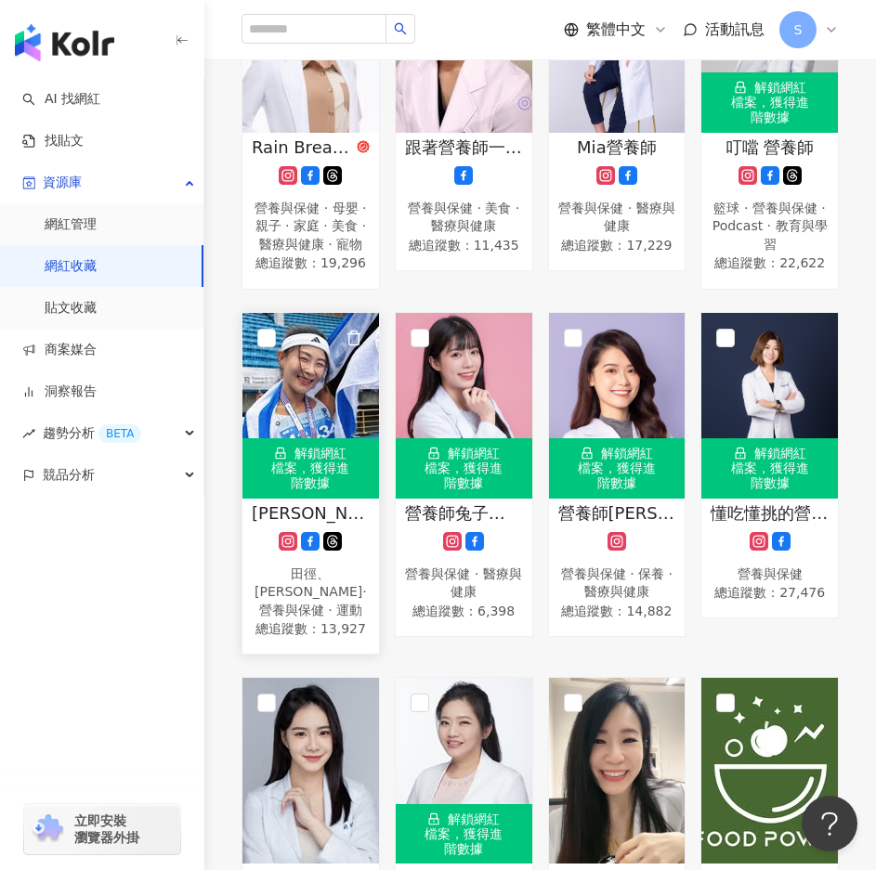
click at [350, 415] on img at bounding box center [310, 406] width 136 height 186
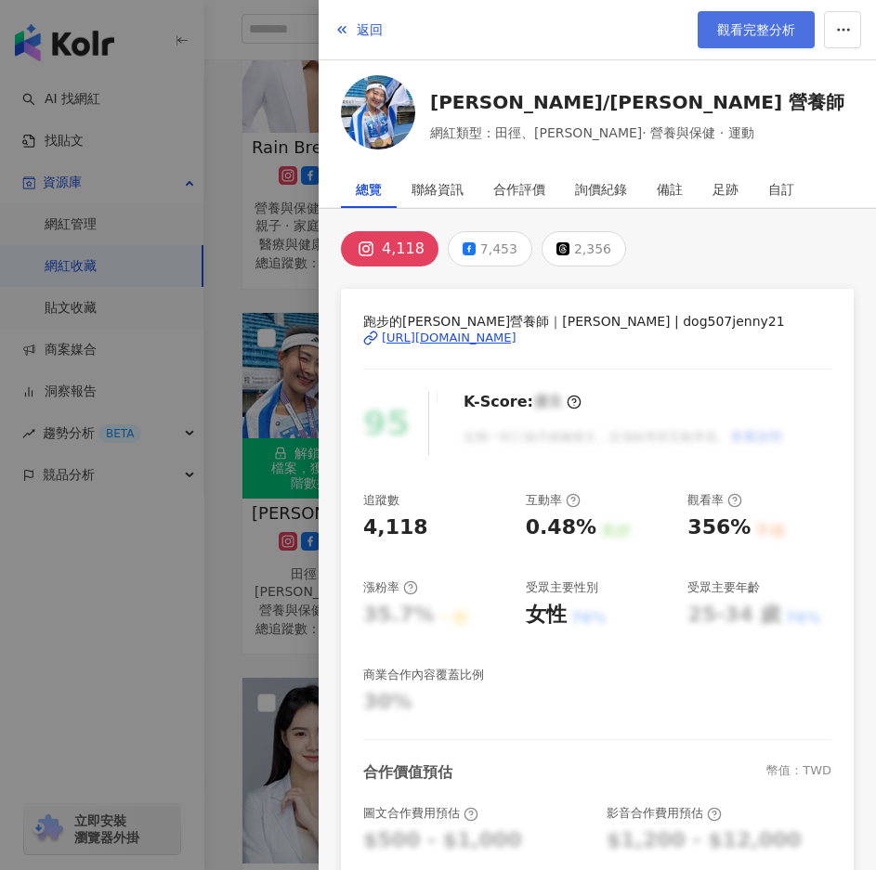
click at [761, 42] on link "觀看完整分析" at bounding box center [755, 29] width 117 height 37
click at [294, 371] on div at bounding box center [438, 435] width 876 height 870
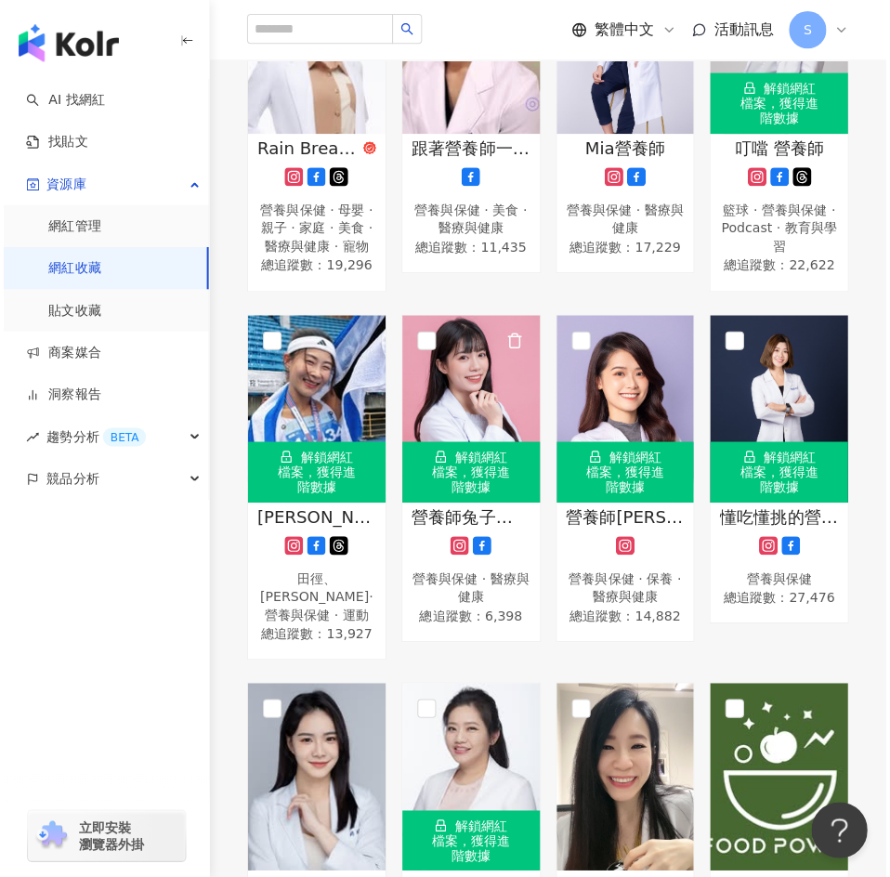
scroll to position [1207, 0]
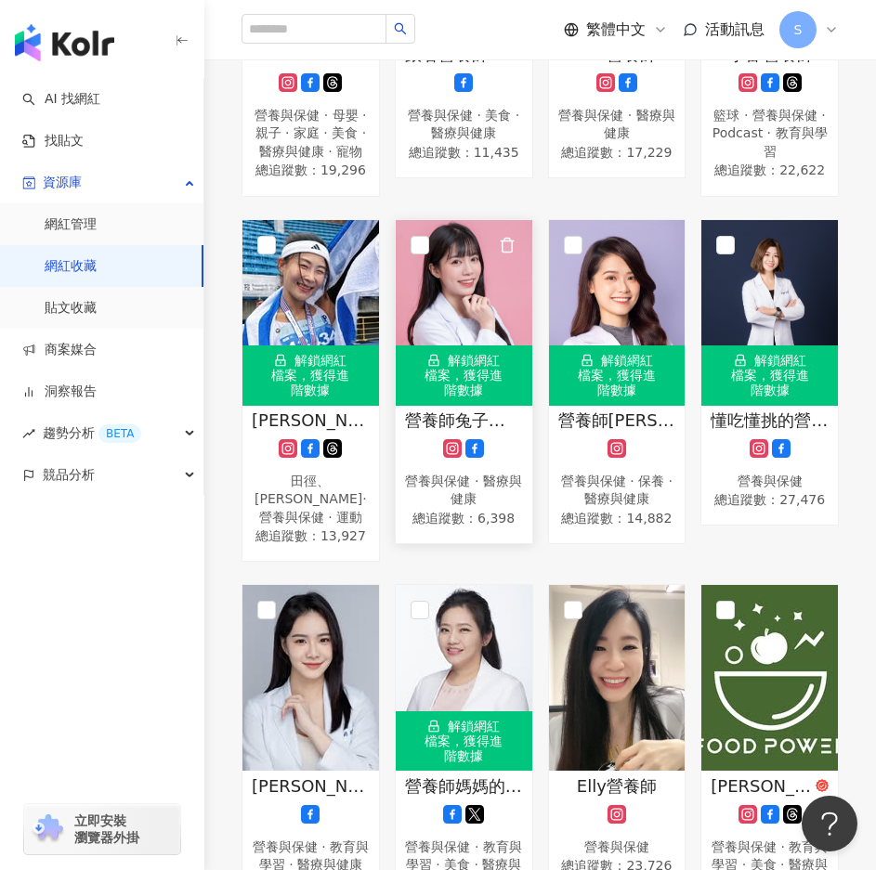
click at [496, 403] on div "解鎖網紅檔案，獲得進階數據" at bounding box center [464, 374] width 136 height 59
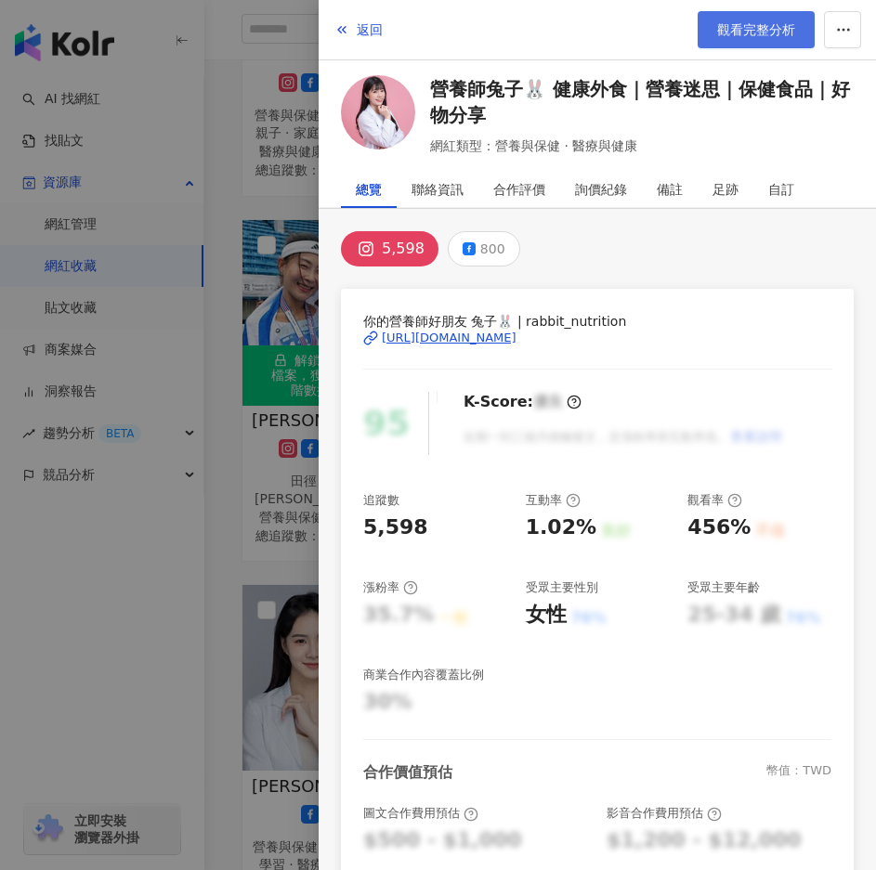
click at [748, 27] on span "觀看完整分析" at bounding box center [756, 29] width 78 height 15
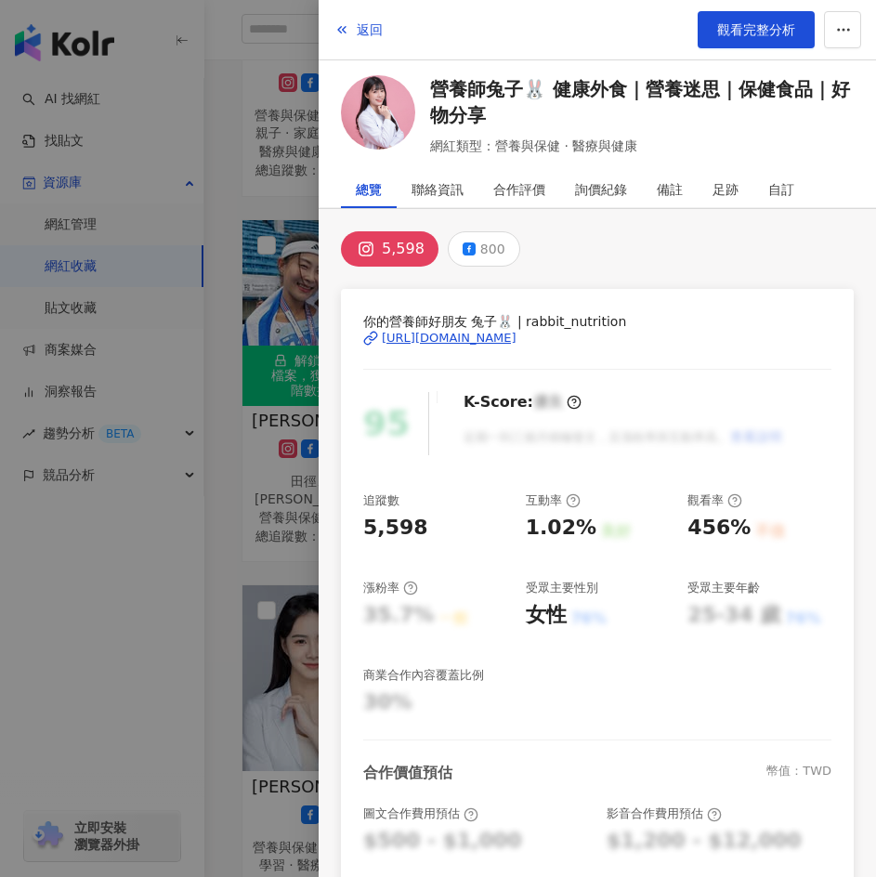
click at [262, 523] on div at bounding box center [438, 438] width 876 height 877
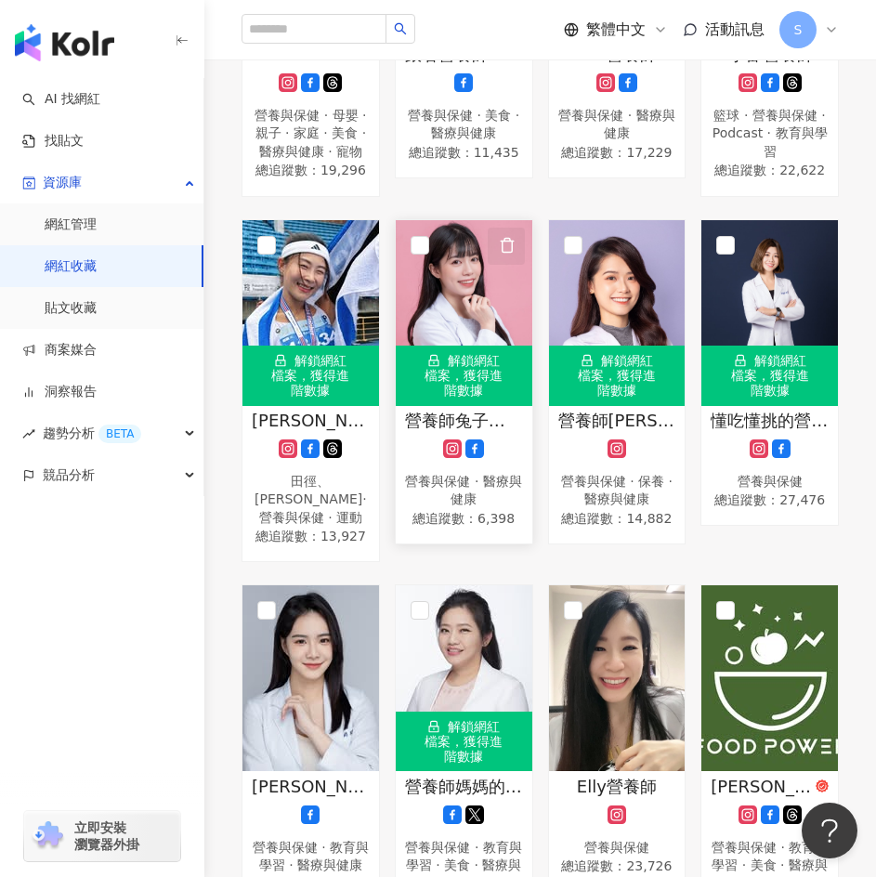
click at [512, 253] on icon "button" at bounding box center [506, 246] width 10 height 14
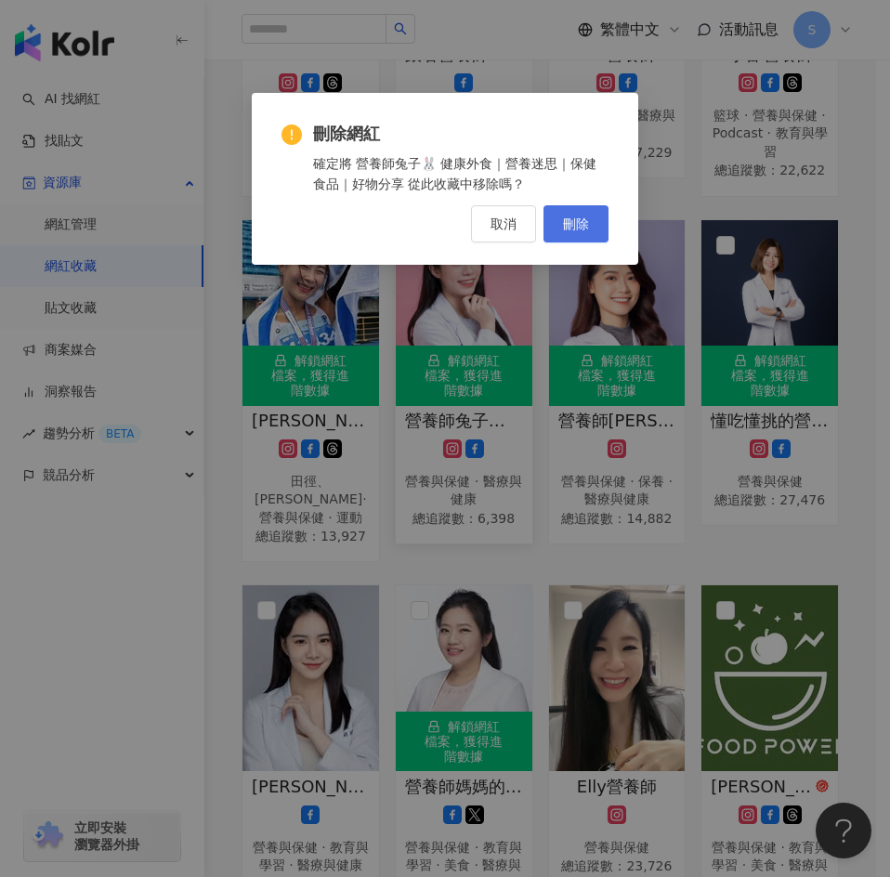
click at [562, 218] on button "刪除" at bounding box center [575, 223] width 65 height 37
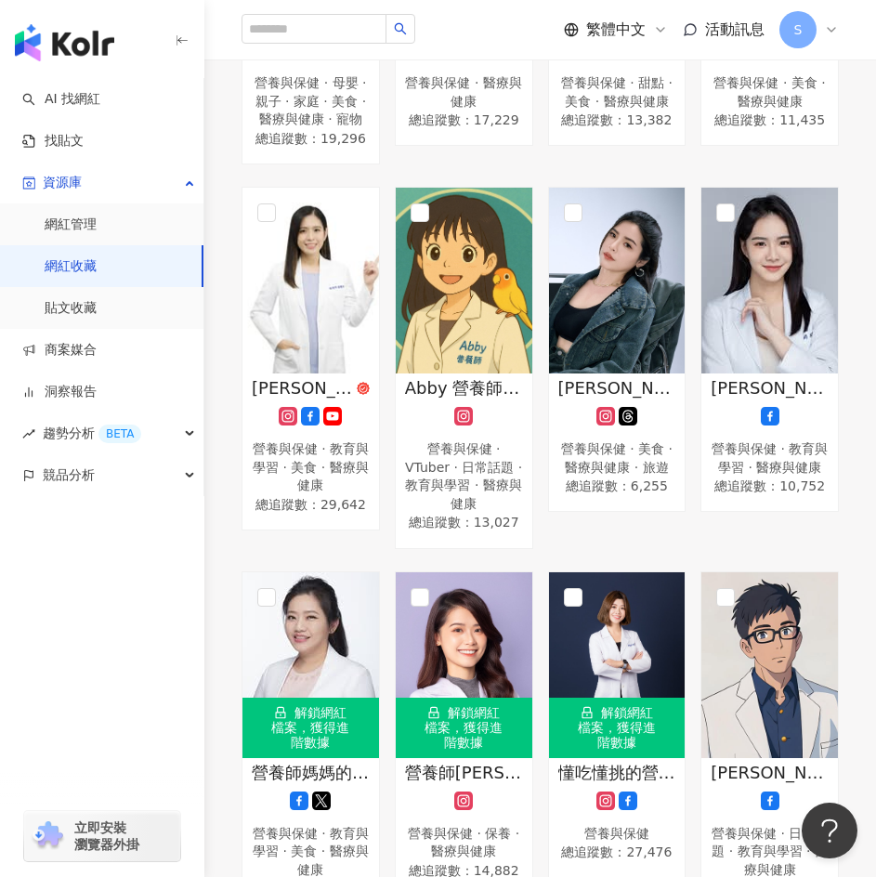
scroll to position [1029, 0]
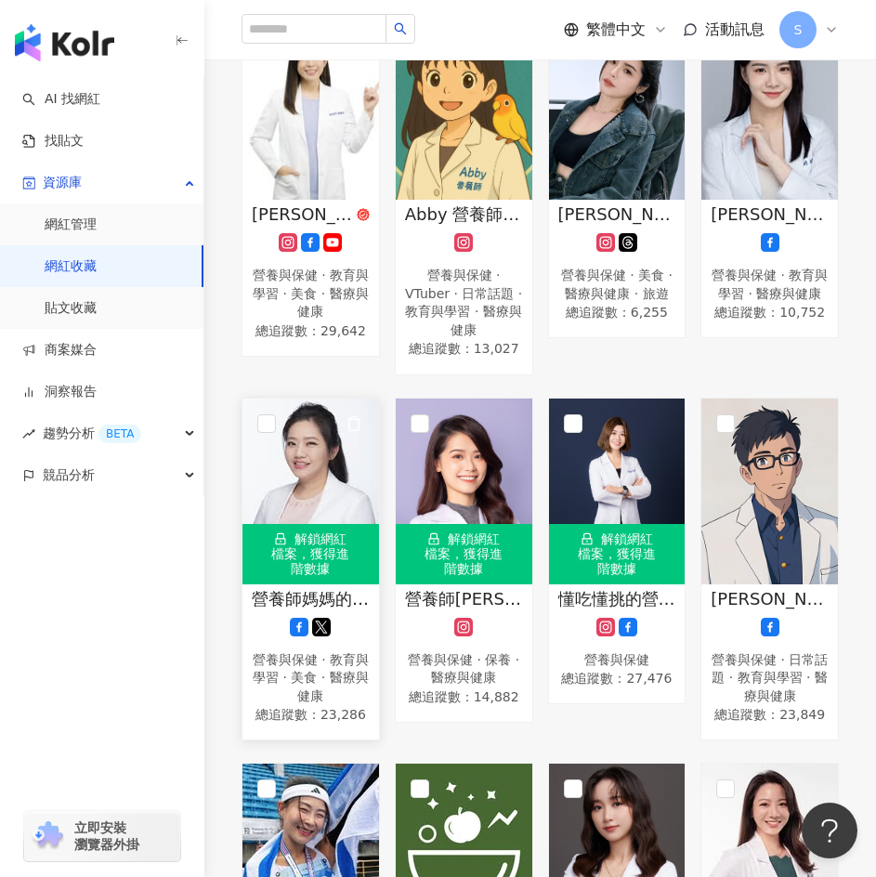
click at [294, 555] on div "解鎖網紅檔案，獲得進階數據" at bounding box center [310, 553] width 136 height 59
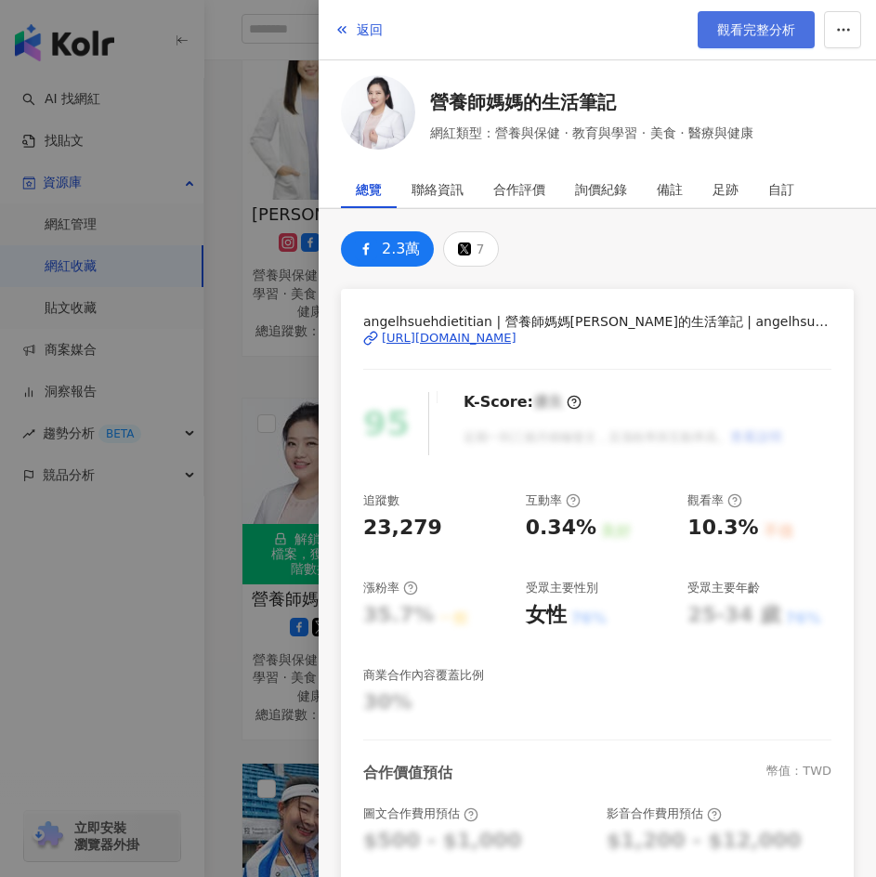
click at [755, 29] on span "觀看完整分析" at bounding box center [756, 29] width 78 height 15
click at [260, 448] on div at bounding box center [438, 438] width 876 height 877
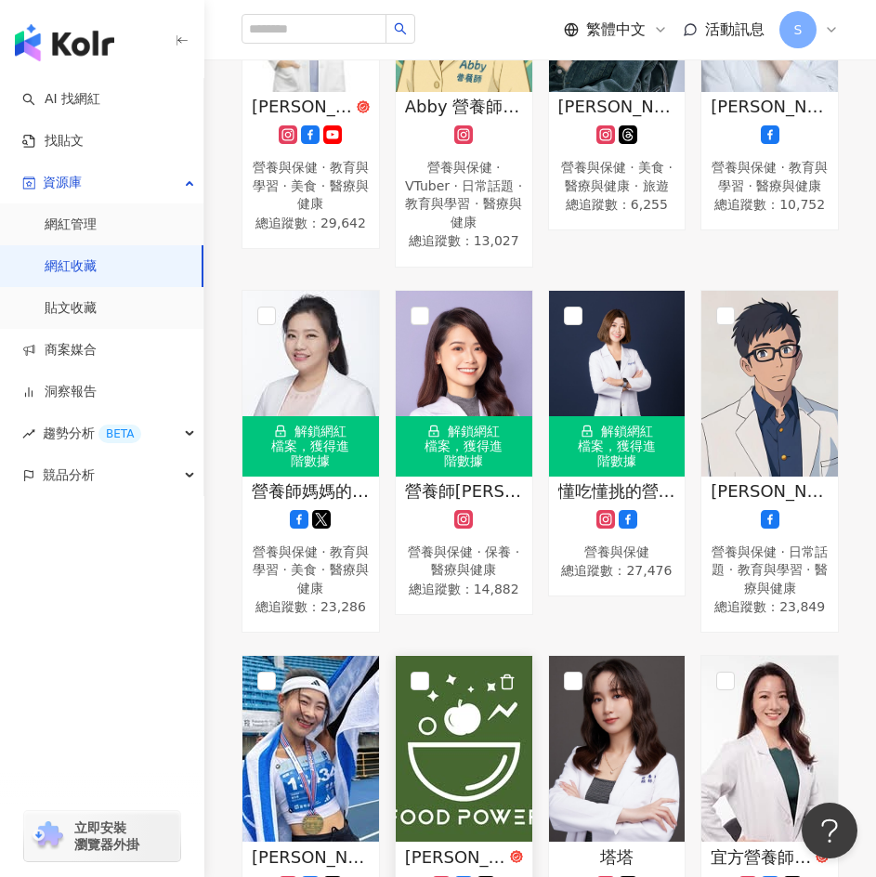
scroll to position [1400, 0]
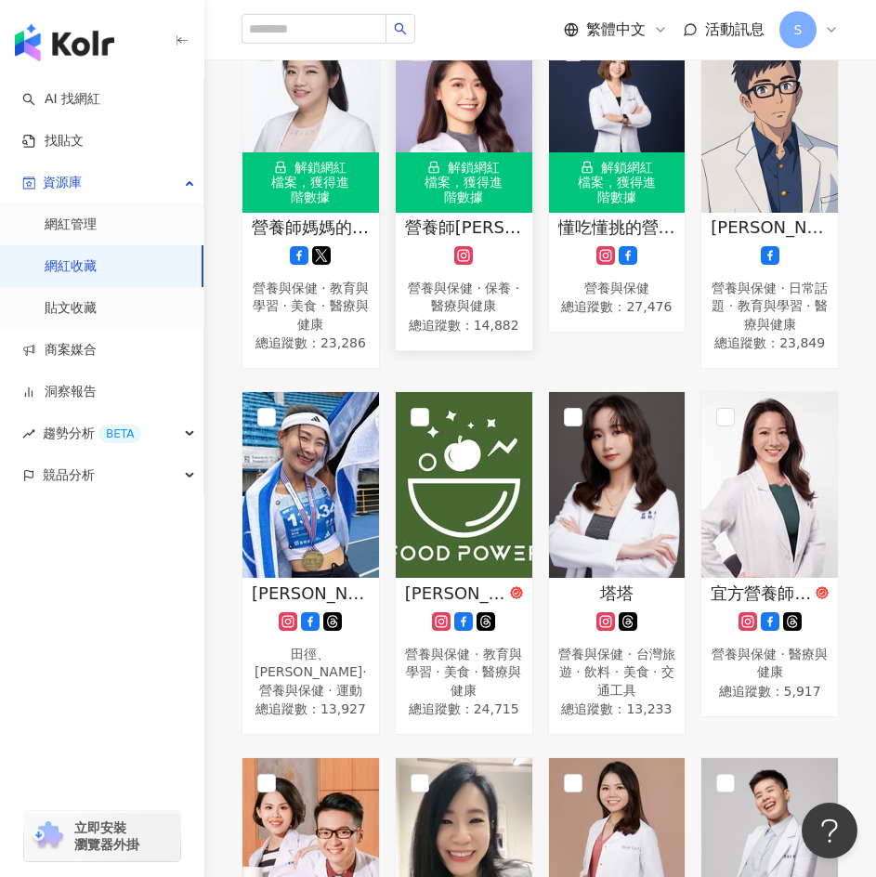
click at [470, 180] on img at bounding box center [464, 120] width 136 height 186
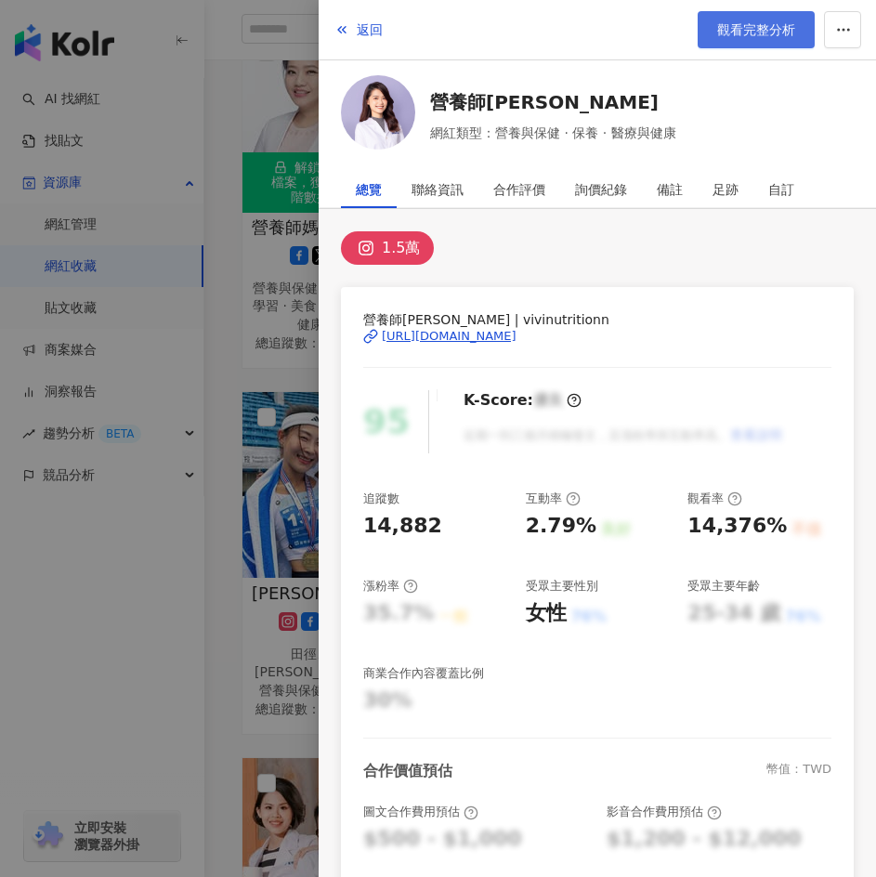
click at [754, 41] on link "觀看完整分析" at bounding box center [755, 29] width 117 height 37
click at [260, 444] on div at bounding box center [438, 438] width 876 height 877
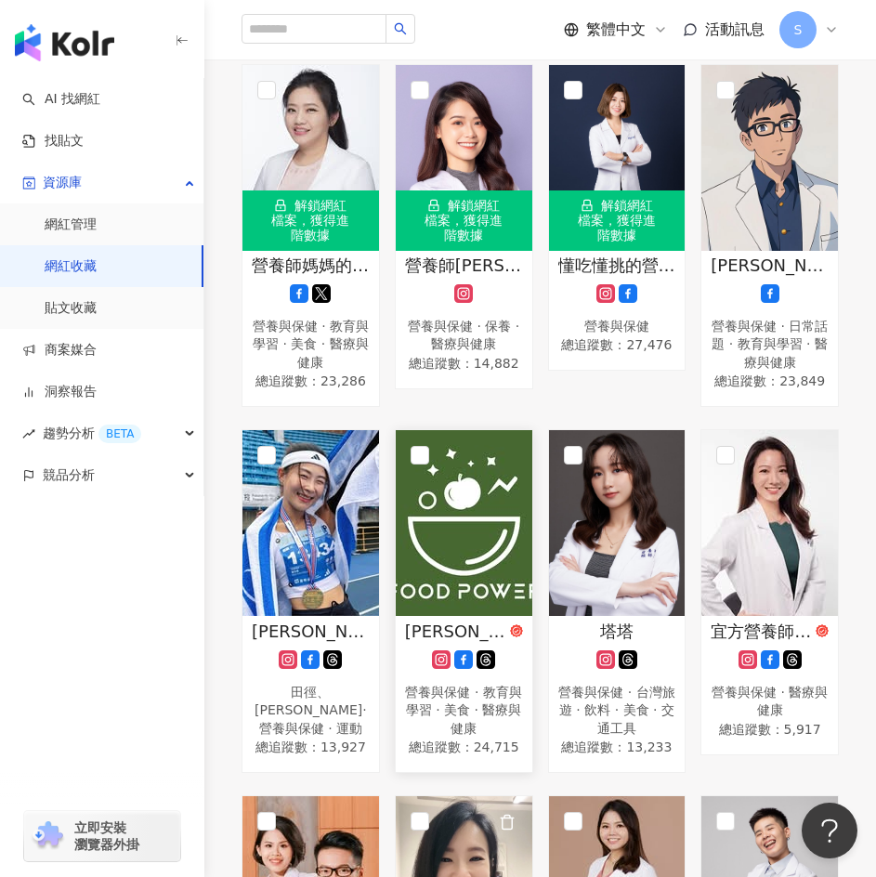
scroll to position [1307, 0]
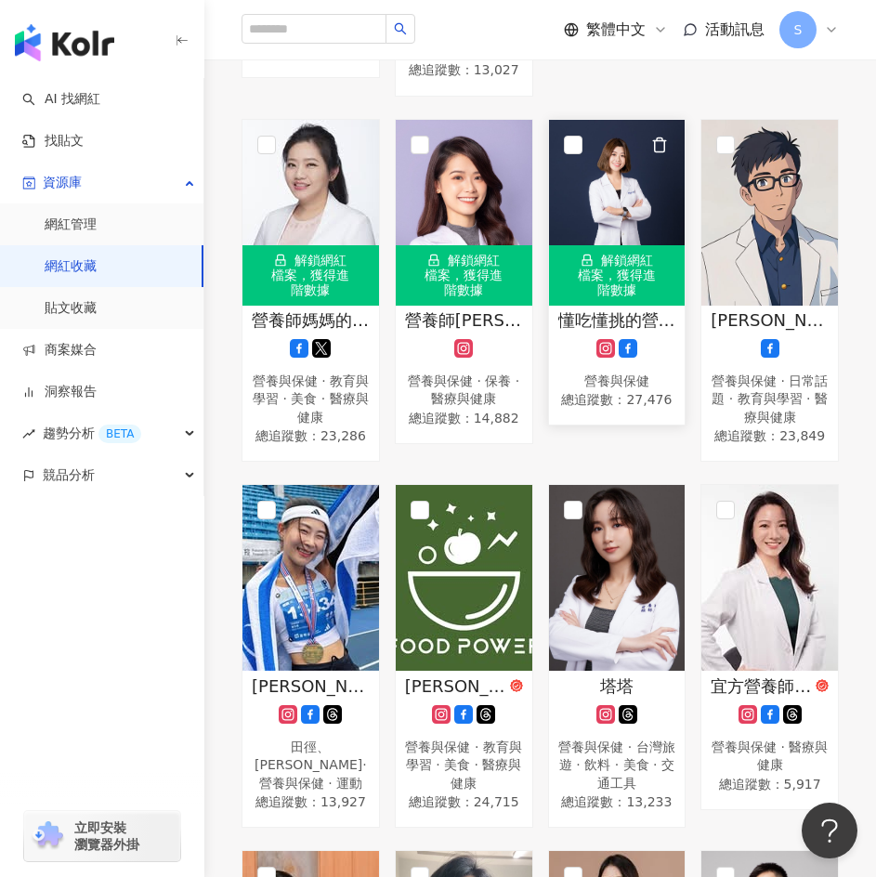
click at [628, 283] on div "解鎖網紅檔案，獲得進階數據" at bounding box center [617, 274] width 136 height 59
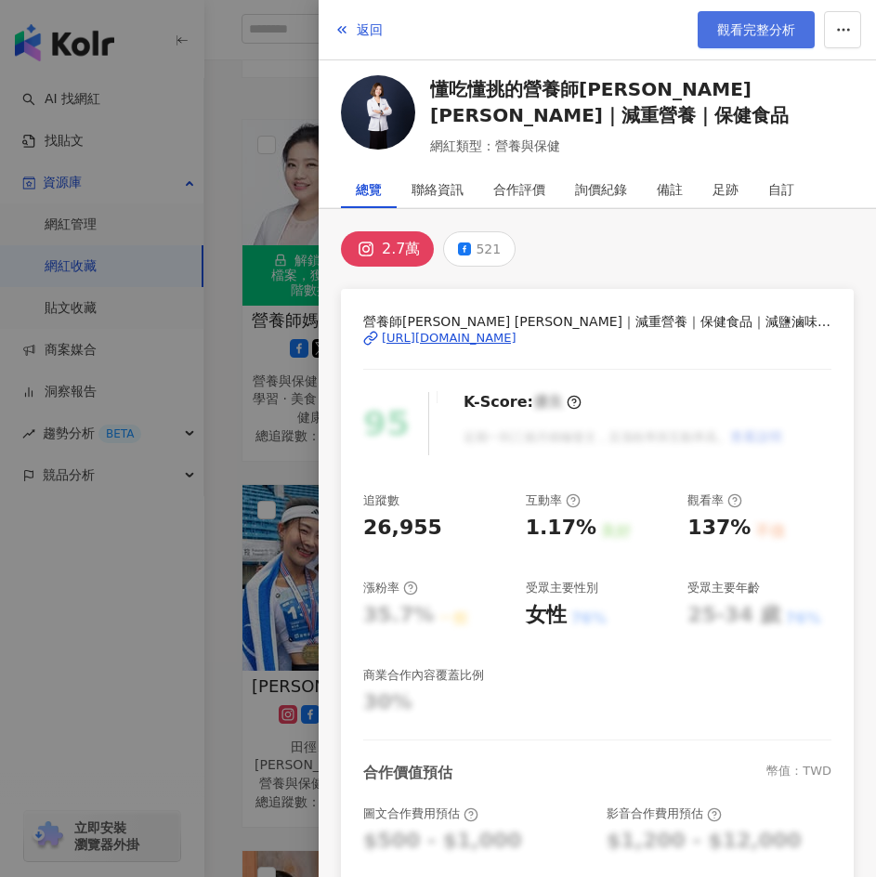
click at [760, 14] on link "觀看完整分析" at bounding box center [755, 29] width 117 height 37
click at [292, 503] on div at bounding box center [438, 438] width 876 height 877
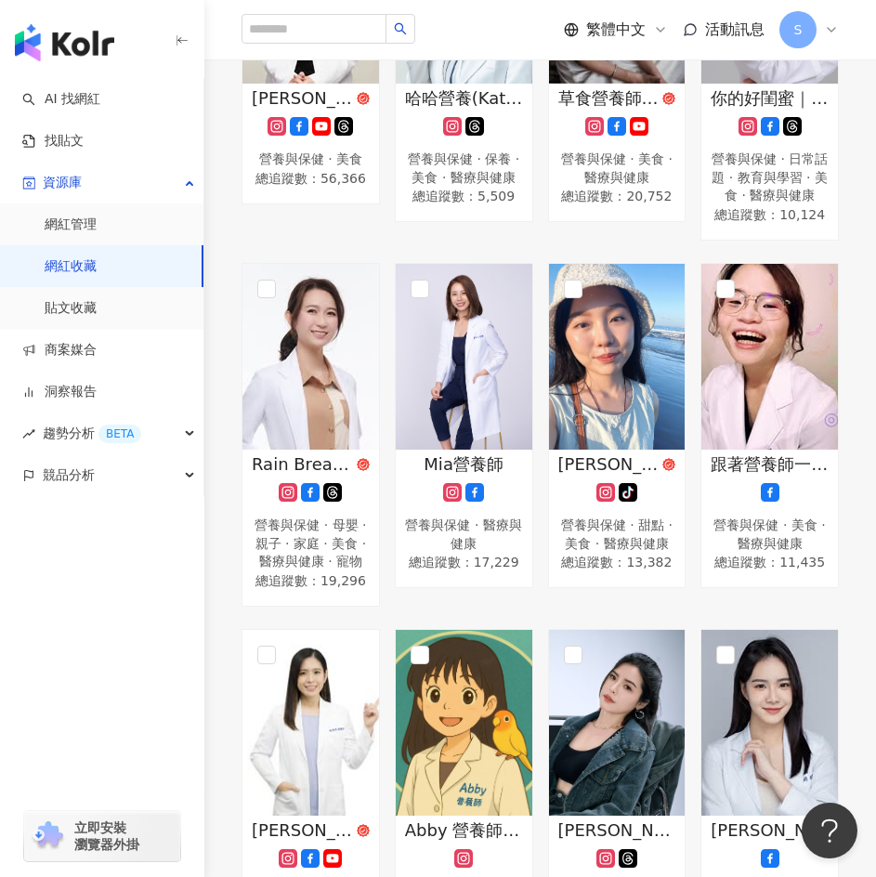
scroll to position [371, 0]
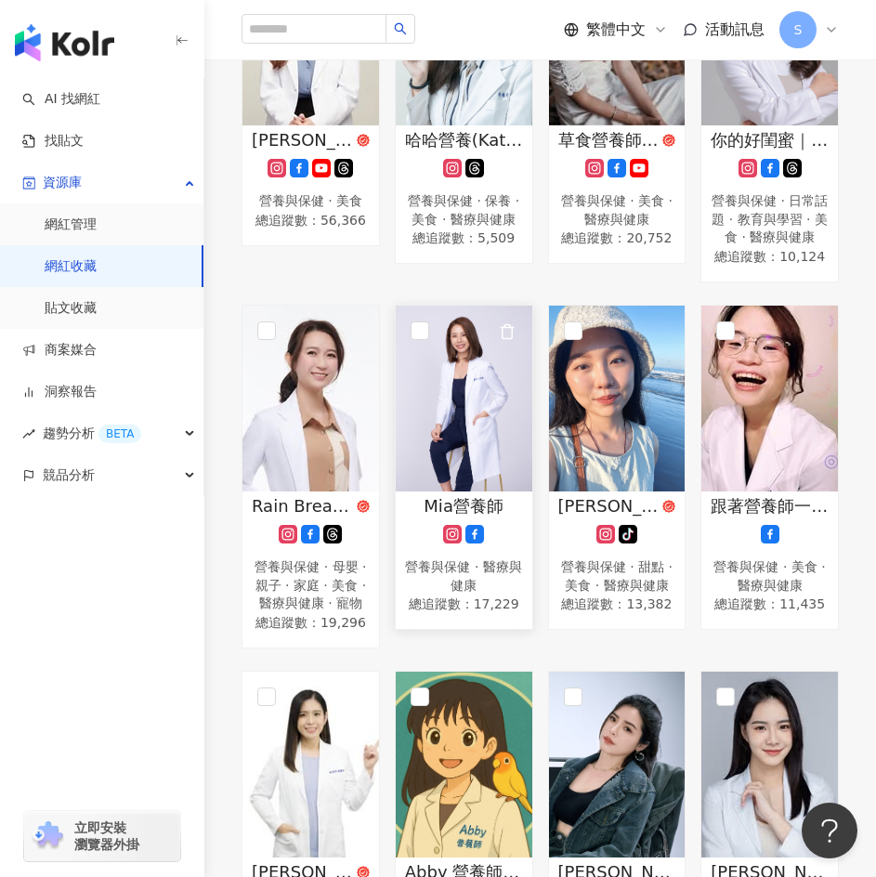
click at [496, 487] on img at bounding box center [464, 398] width 136 height 186
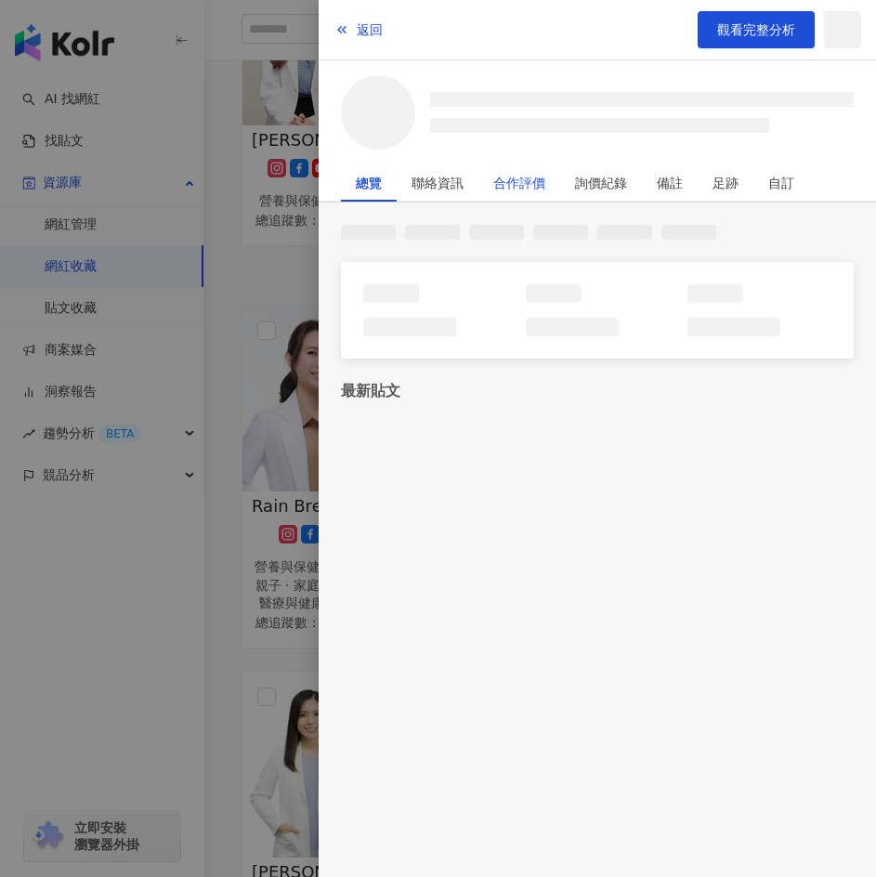
click at [527, 188] on div "合作評價" at bounding box center [519, 182] width 52 height 37
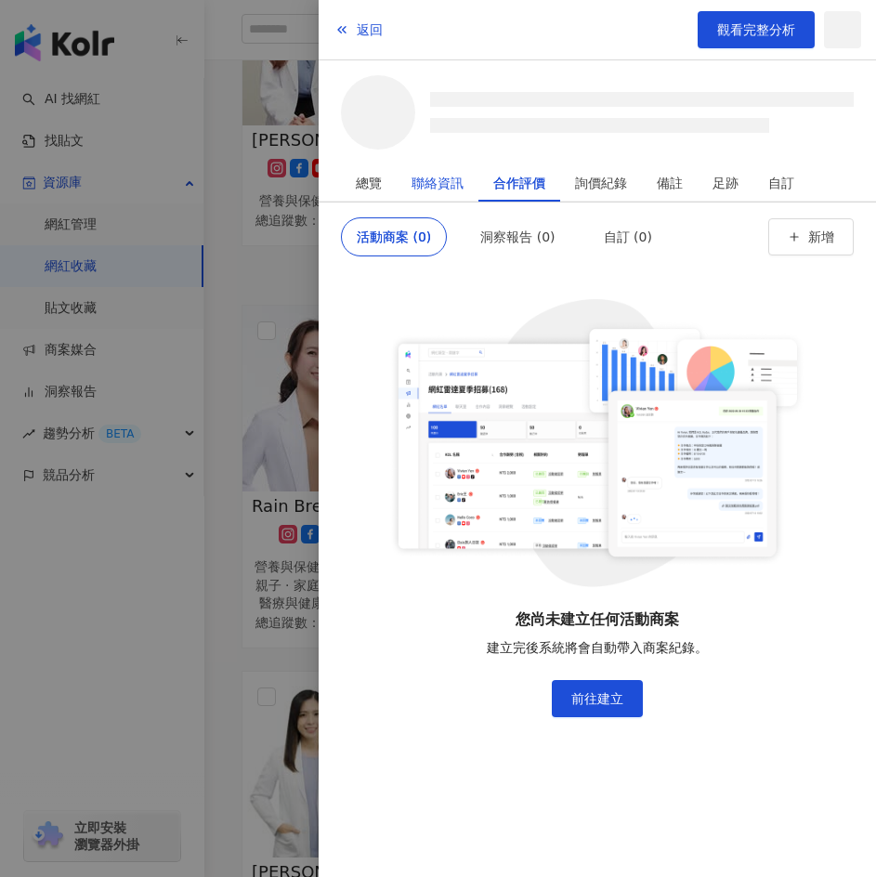
click at [461, 185] on div "聯絡資訊" at bounding box center [437, 182] width 52 height 37
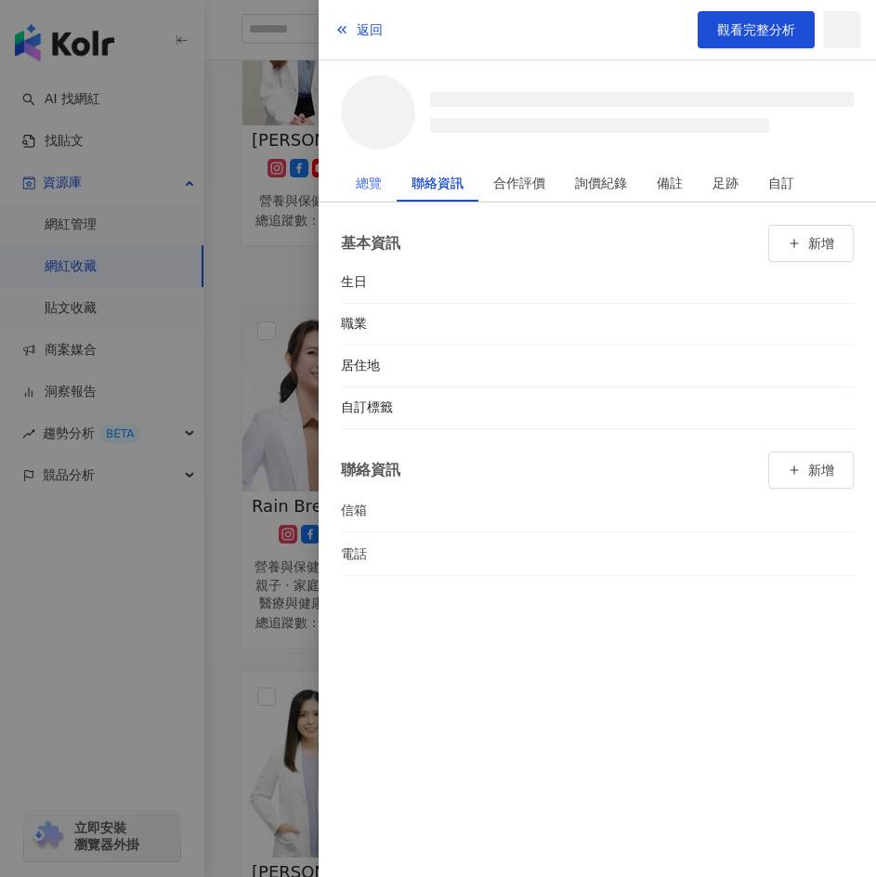
click at [386, 184] on div "總覽" at bounding box center [369, 182] width 56 height 37
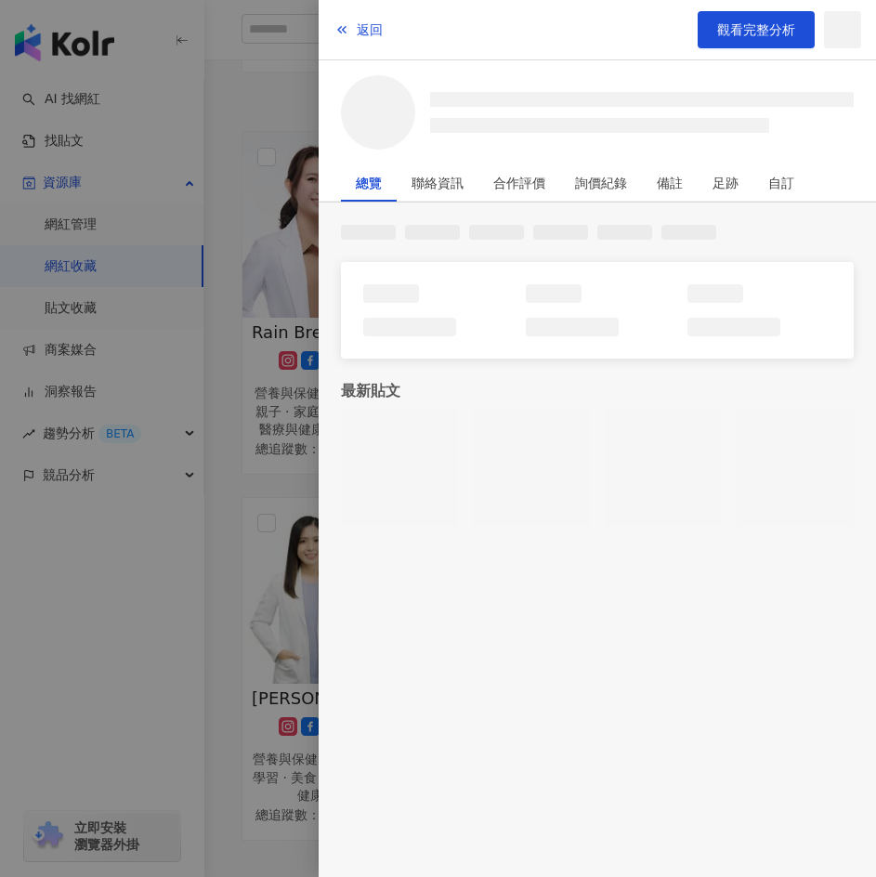
scroll to position [557, 0]
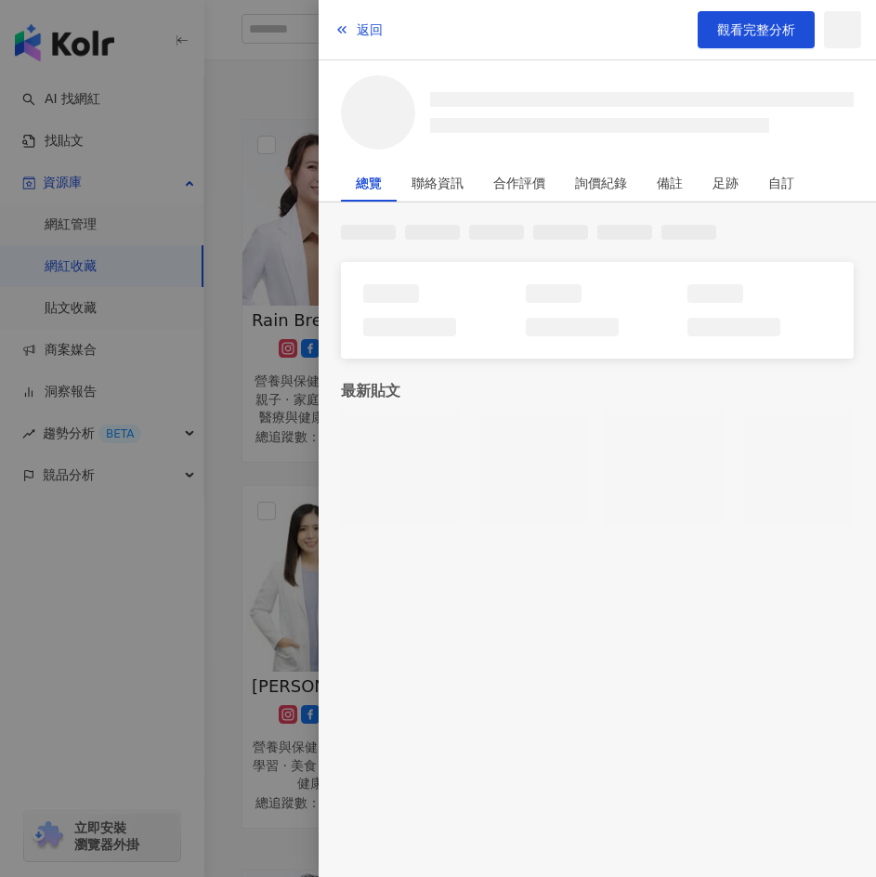
click at [250, 552] on div at bounding box center [438, 438] width 876 height 877
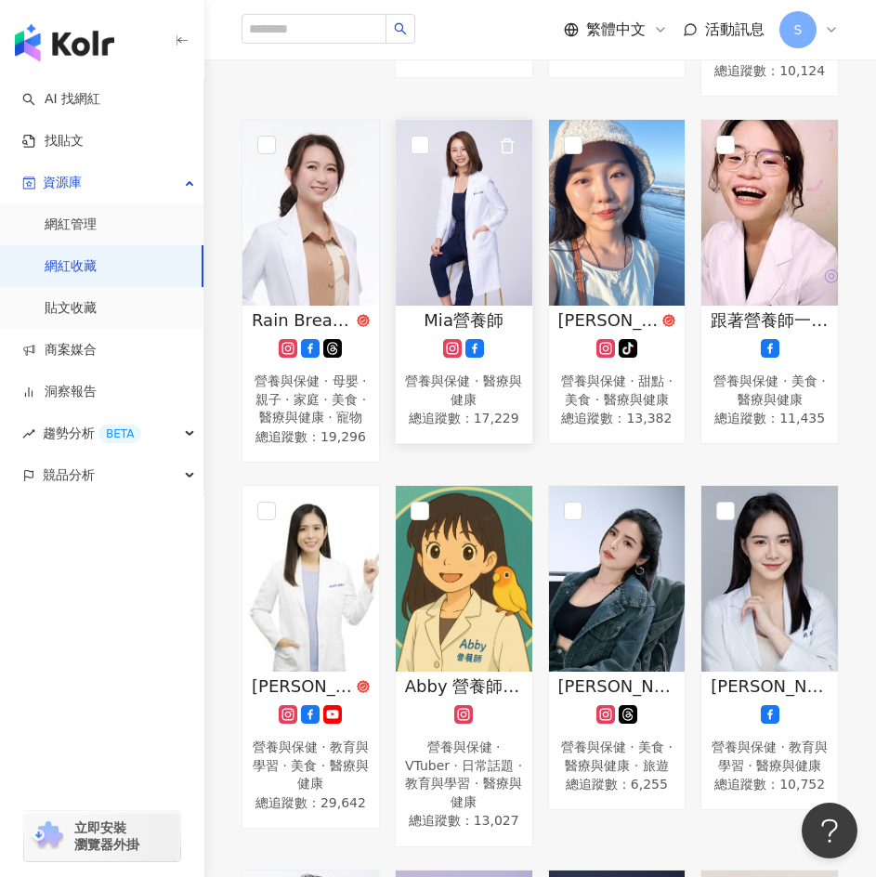
click at [475, 295] on img at bounding box center [464, 213] width 136 height 186
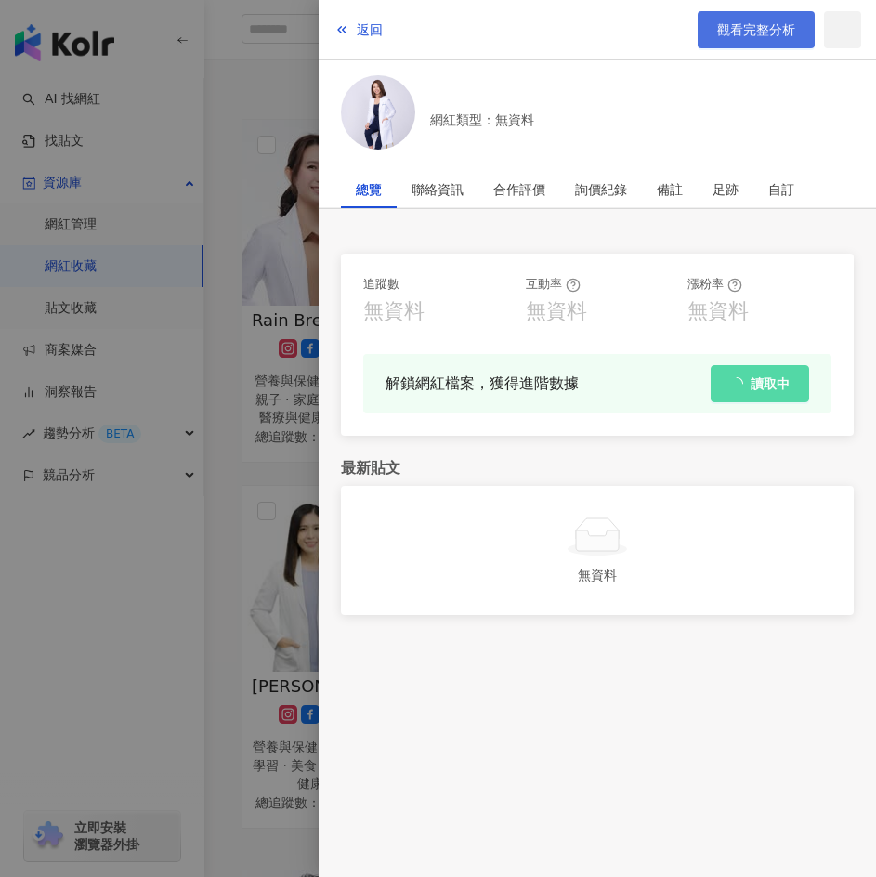
click at [772, 36] on span "觀看完整分析" at bounding box center [756, 29] width 78 height 15
click at [285, 431] on div at bounding box center [438, 438] width 876 height 877
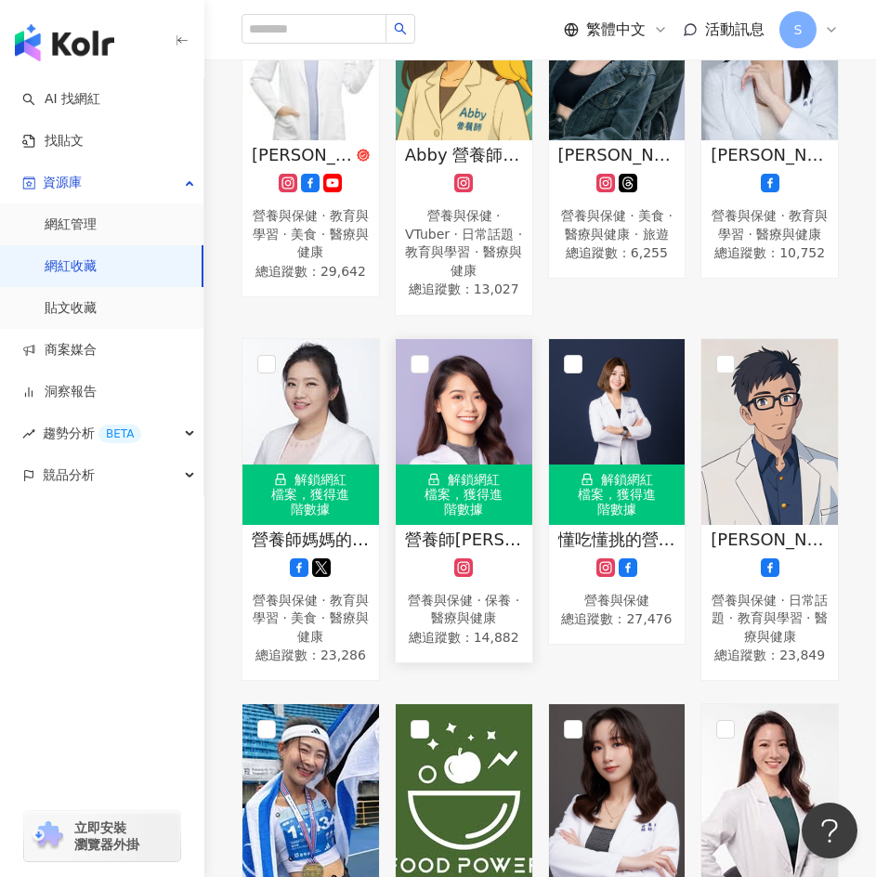
scroll to position [1207, 0]
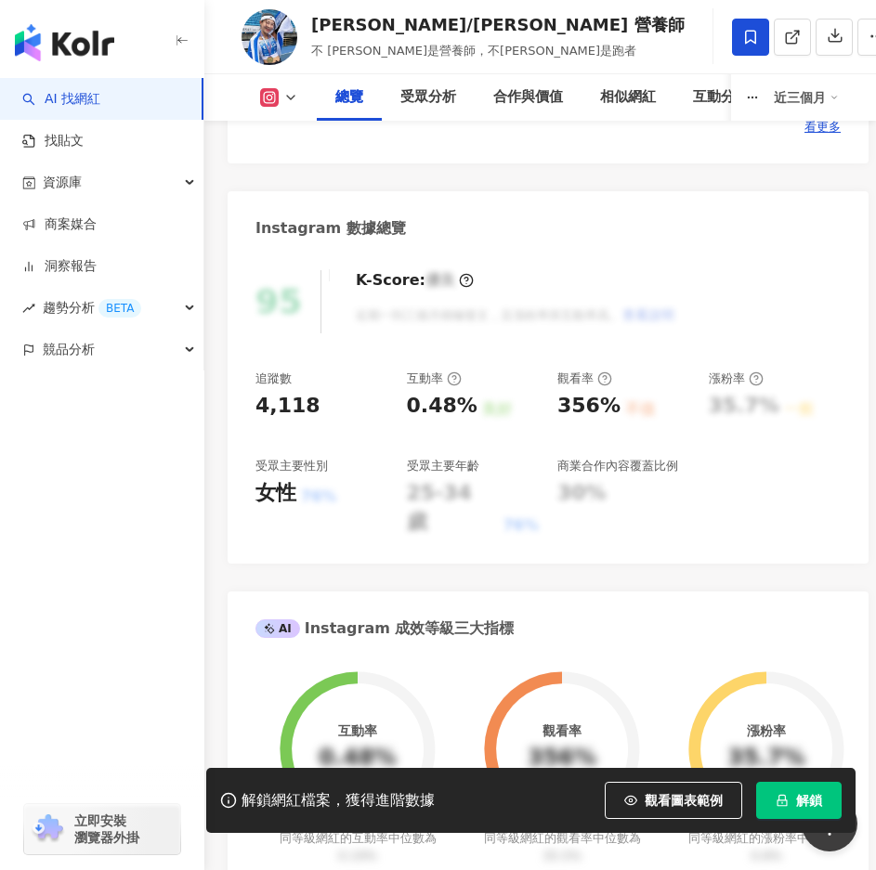
scroll to position [650, 0]
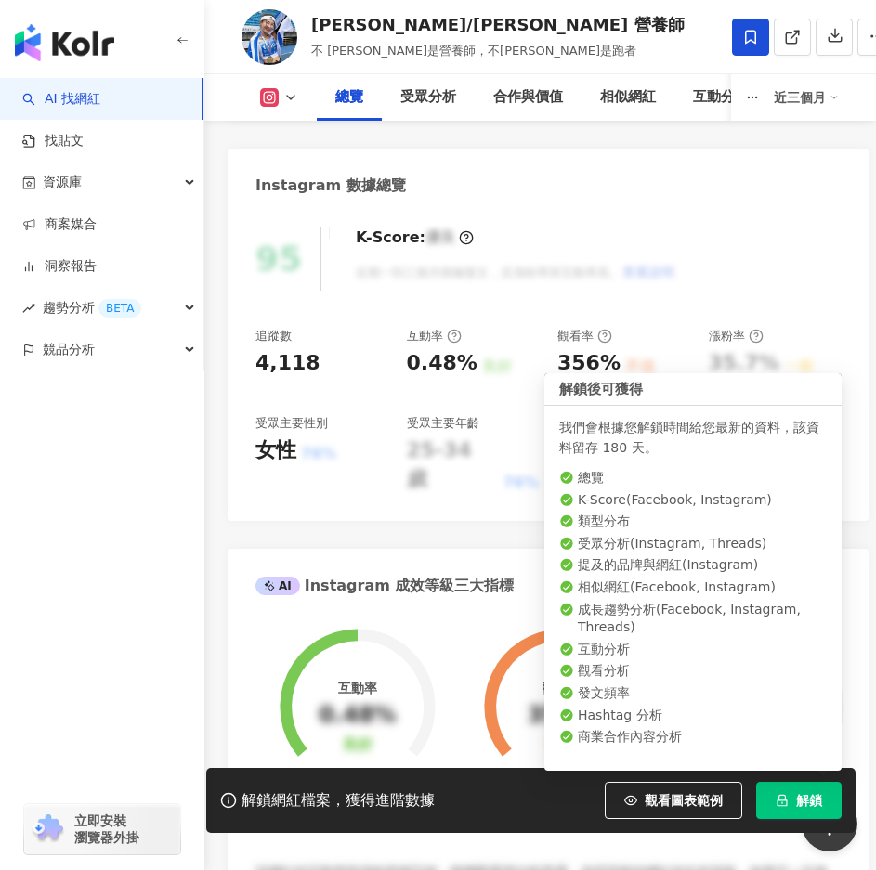
click at [829, 809] on button "解鎖" at bounding box center [798, 800] width 85 height 37
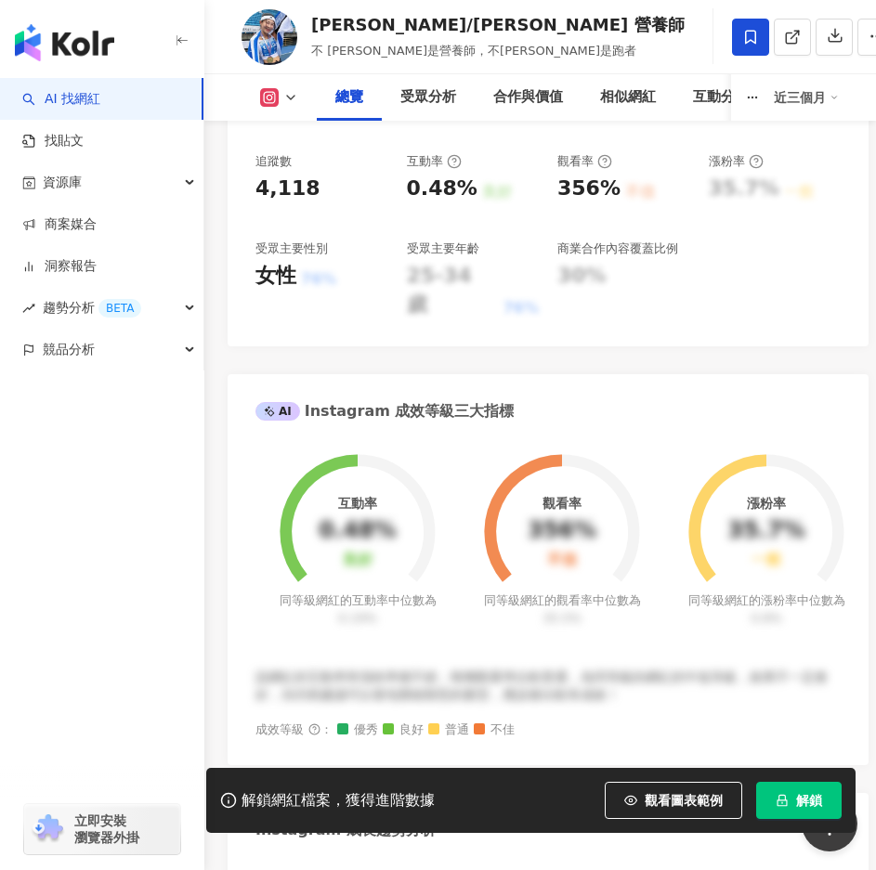
scroll to position [836, 0]
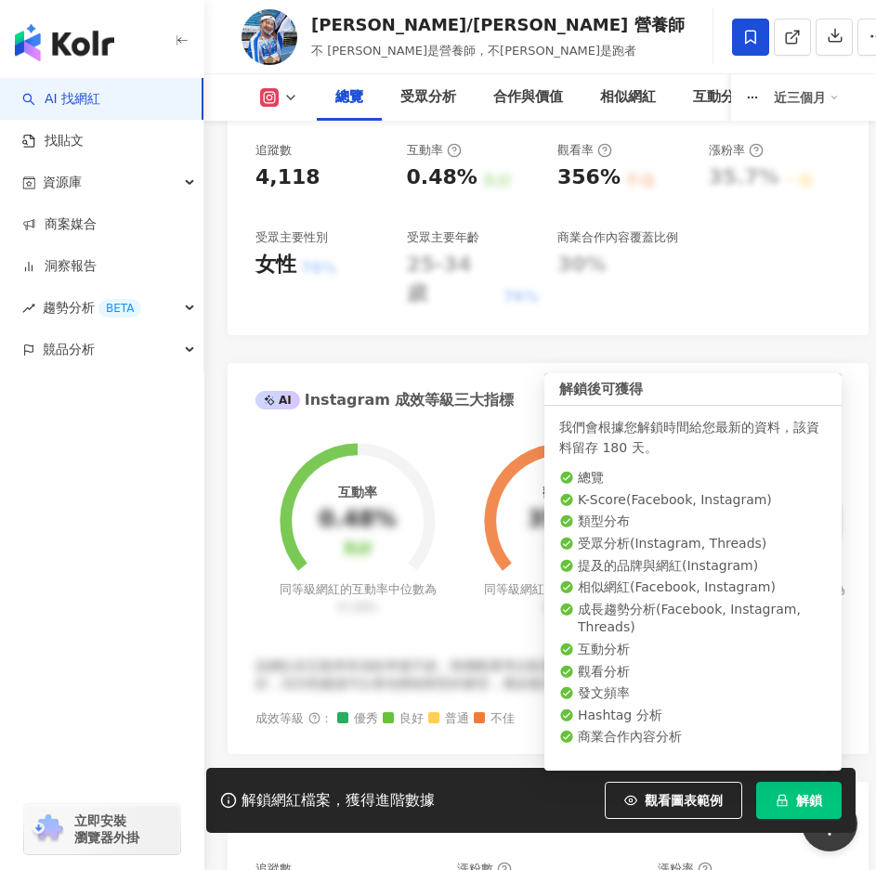
click at [816, 797] on span "解鎖" at bounding box center [809, 800] width 26 height 15
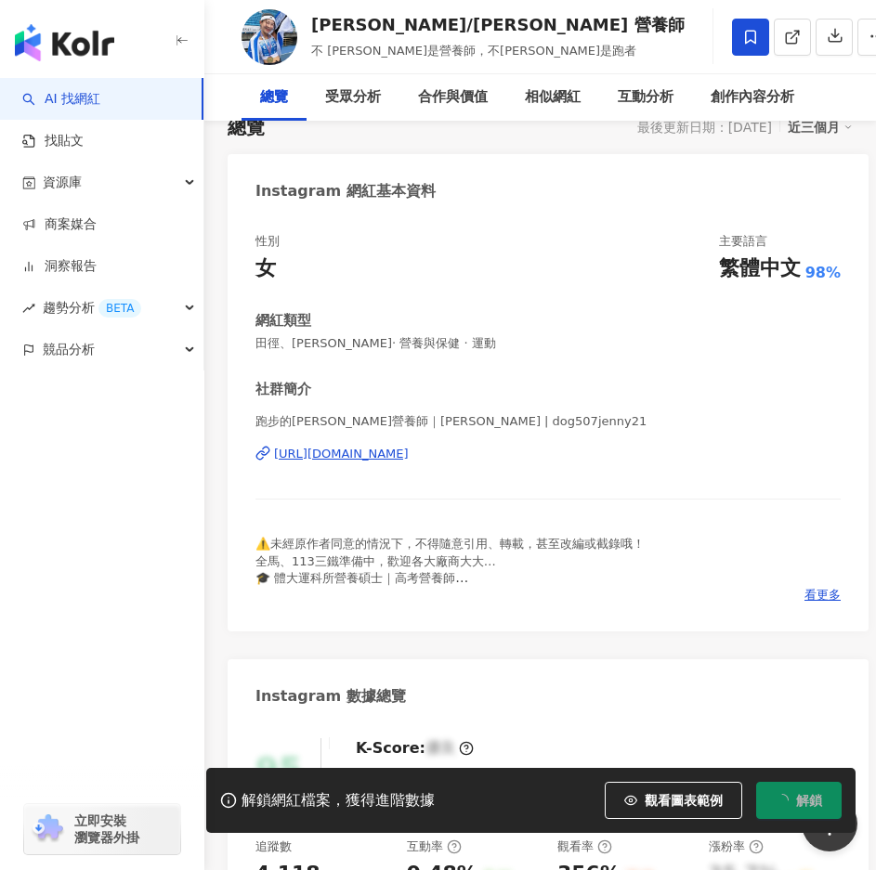
scroll to position [0, 0]
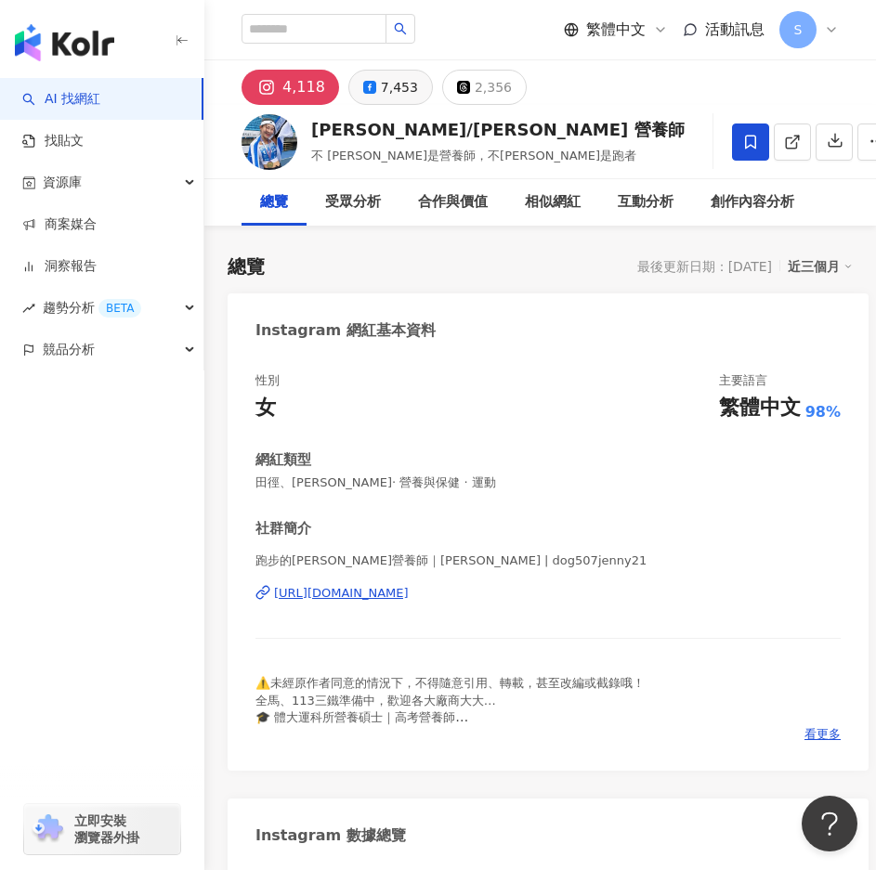
click at [371, 82] on icon at bounding box center [369, 87] width 13 height 13
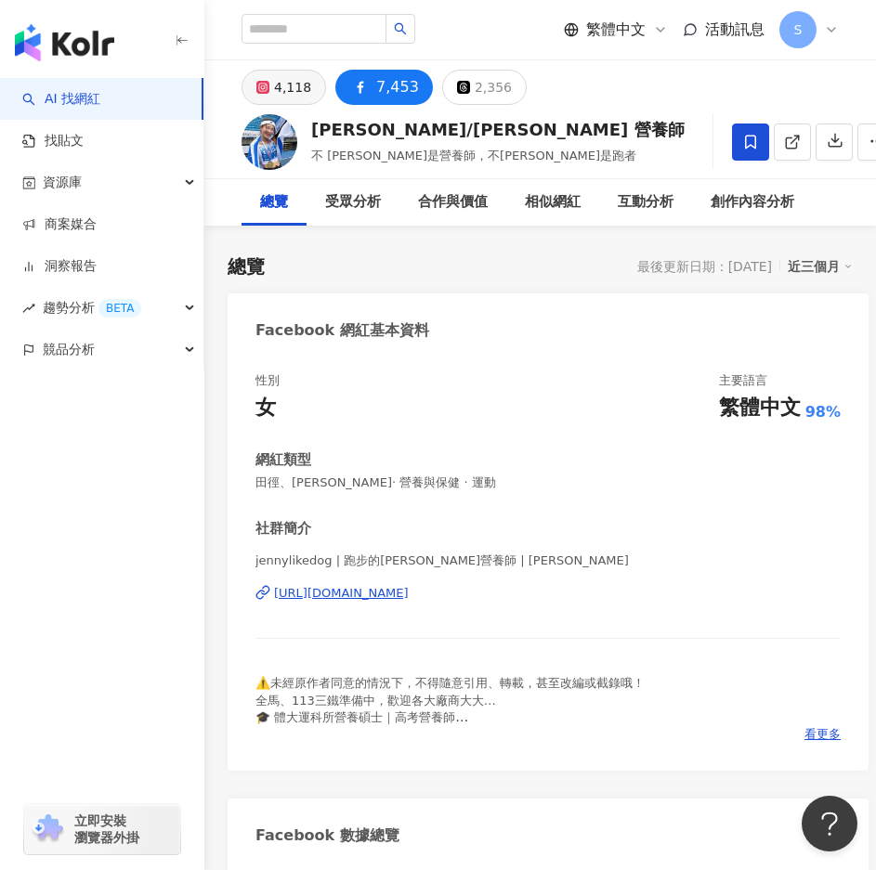
click at [272, 79] on button "4,118" at bounding box center [283, 87] width 84 height 35
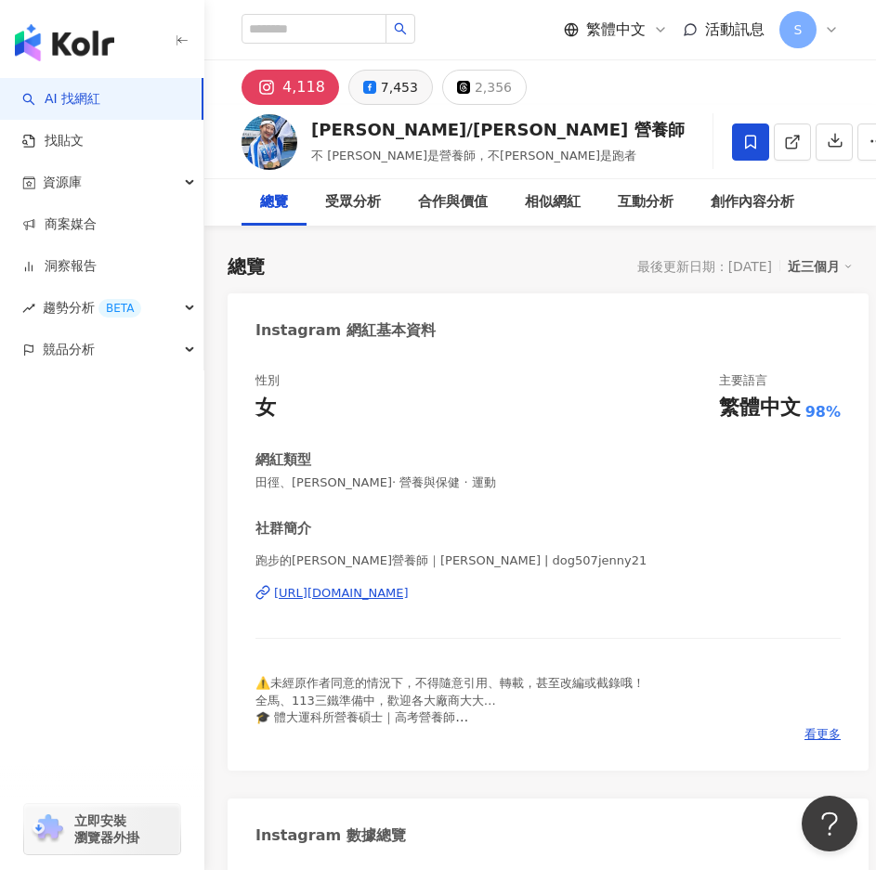
click at [390, 82] on div "7,453" at bounding box center [399, 87] width 37 height 26
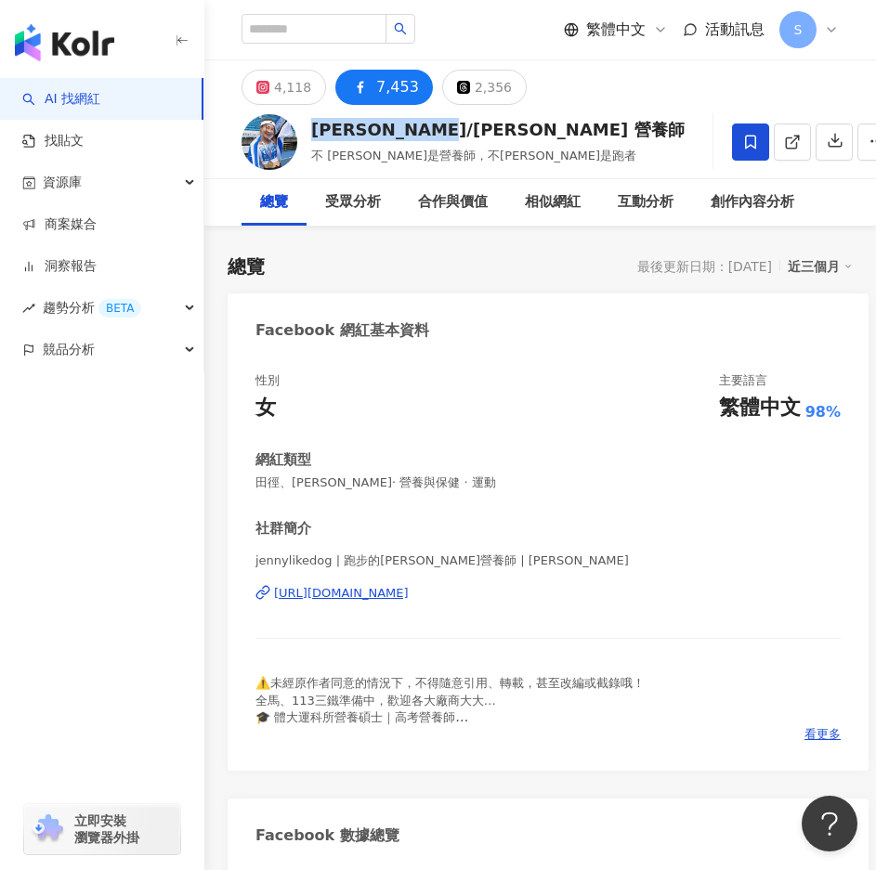
drag, startPoint x: 317, startPoint y: 127, endPoint x: 453, endPoint y: 136, distance: 136.8
click at [453, 136] on div "瑾瑾/Jenny 營養師" at bounding box center [497, 129] width 373 height 23
copy div "瑾瑾/Jenny 營養師"
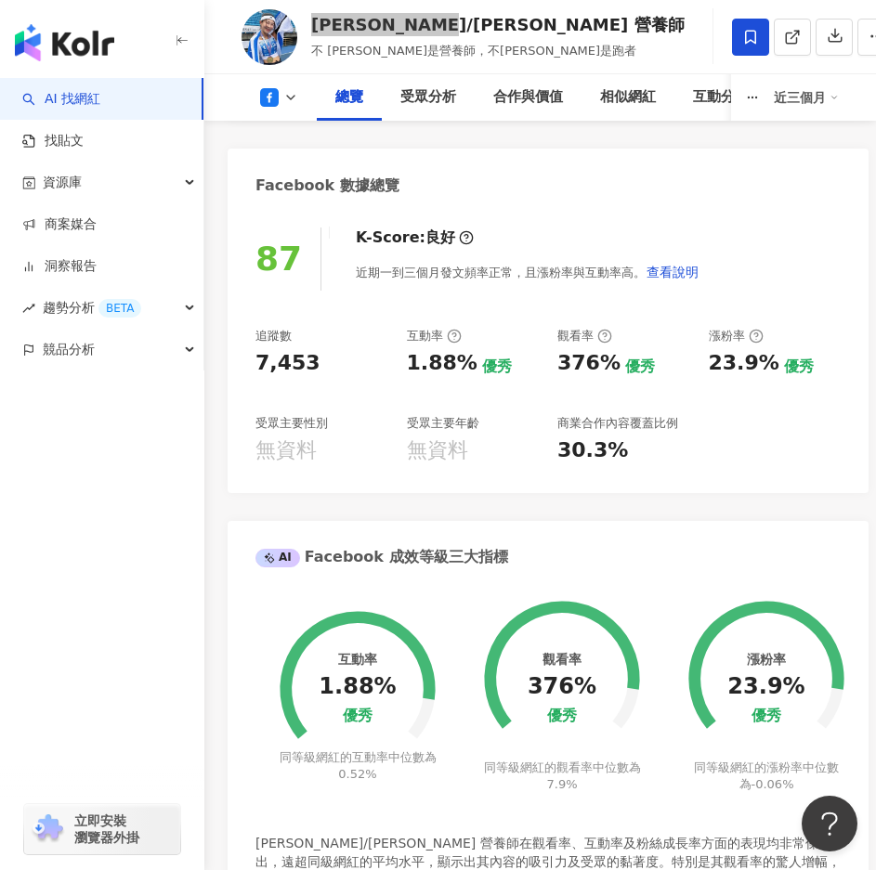
scroll to position [743, 0]
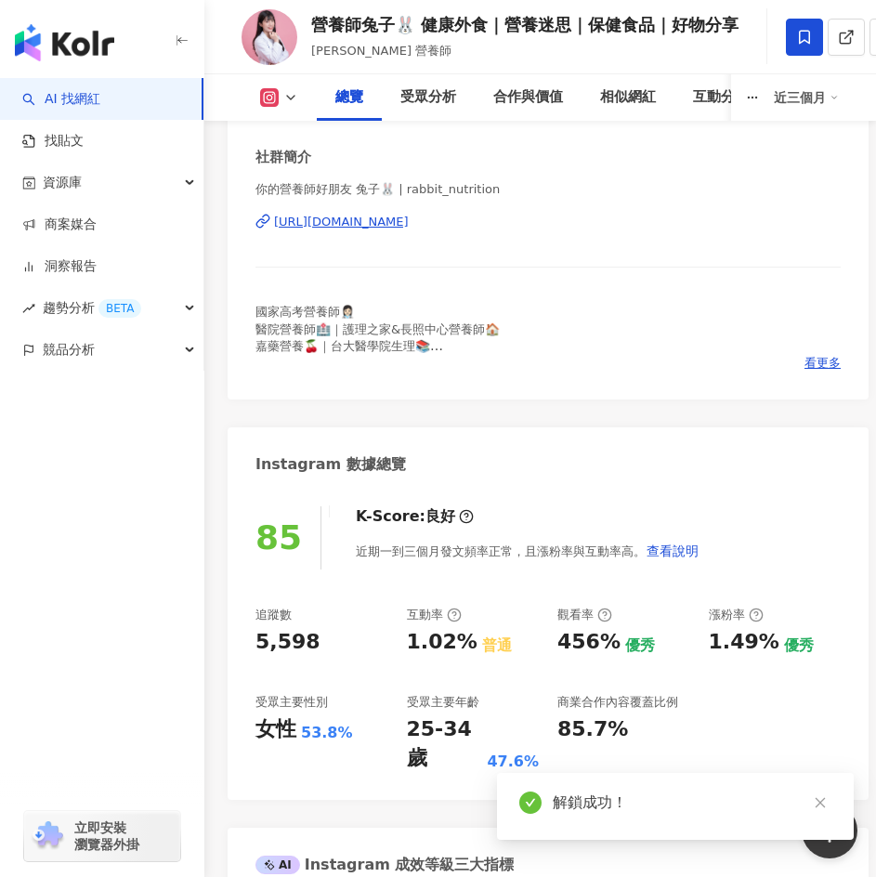
scroll to position [929, 0]
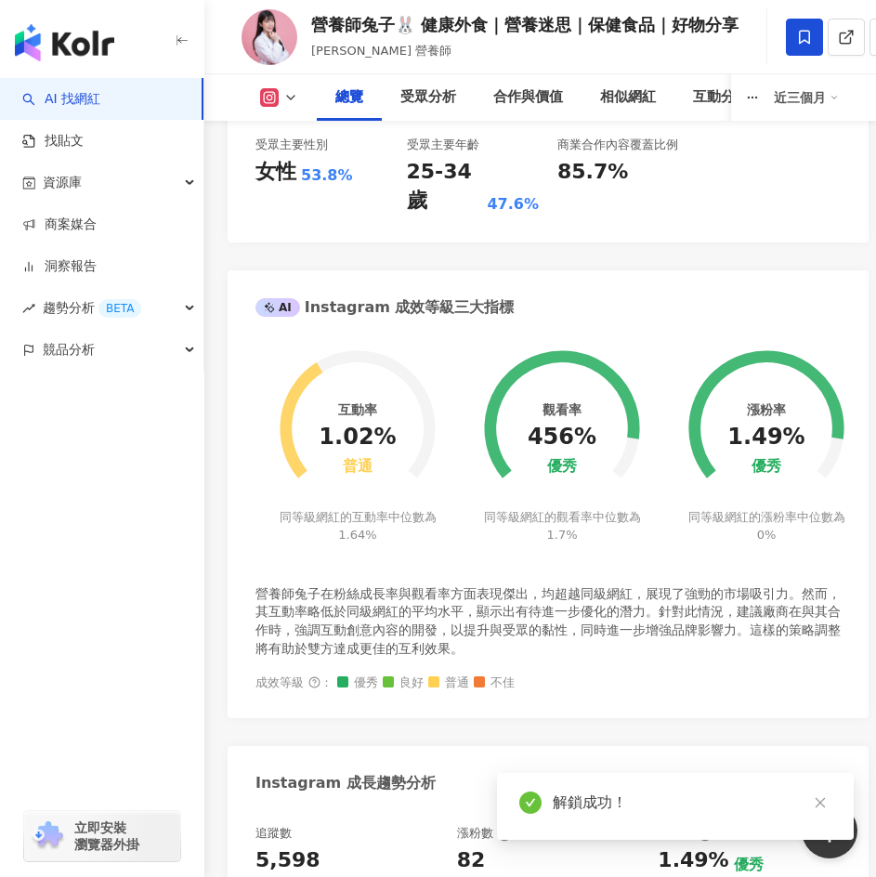
click at [628, 619] on div "營養師兔子在粉絲成長率與觀看率方面表現傑出，均超越同級網紅，展現了強勁的市場吸引力。然而，其互動率略低於同級網紅的平均水平，顯示出有待進一步優化的潛力。針對此…" at bounding box center [547, 621] width 585 height 72
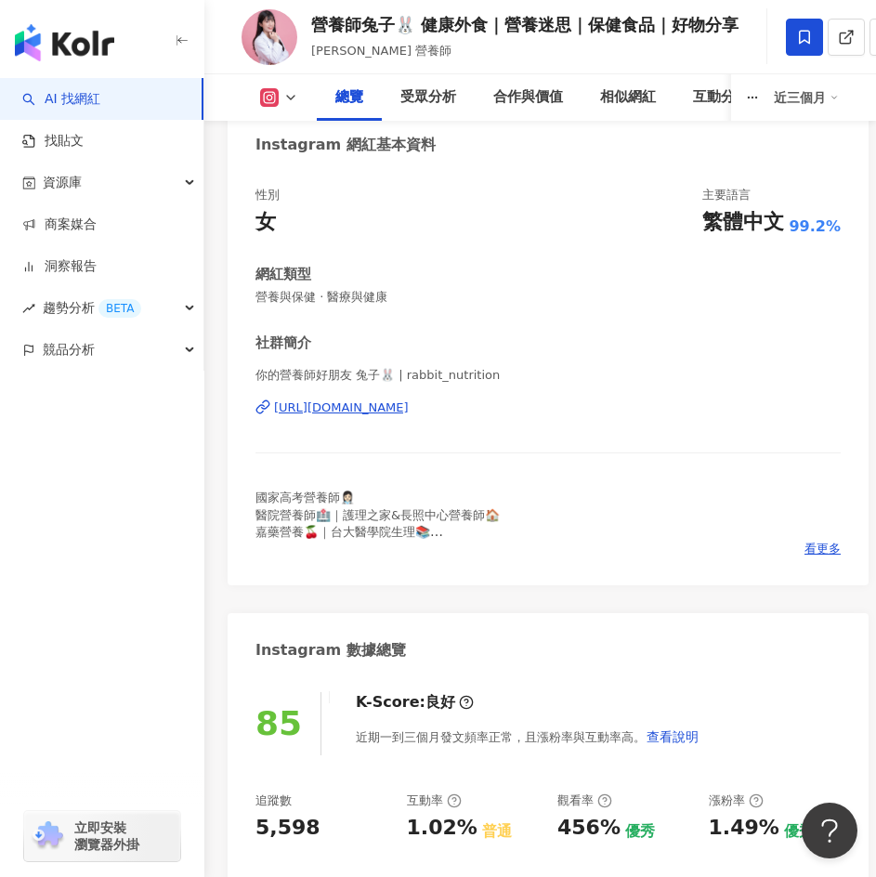
scroll to position [0, 0]
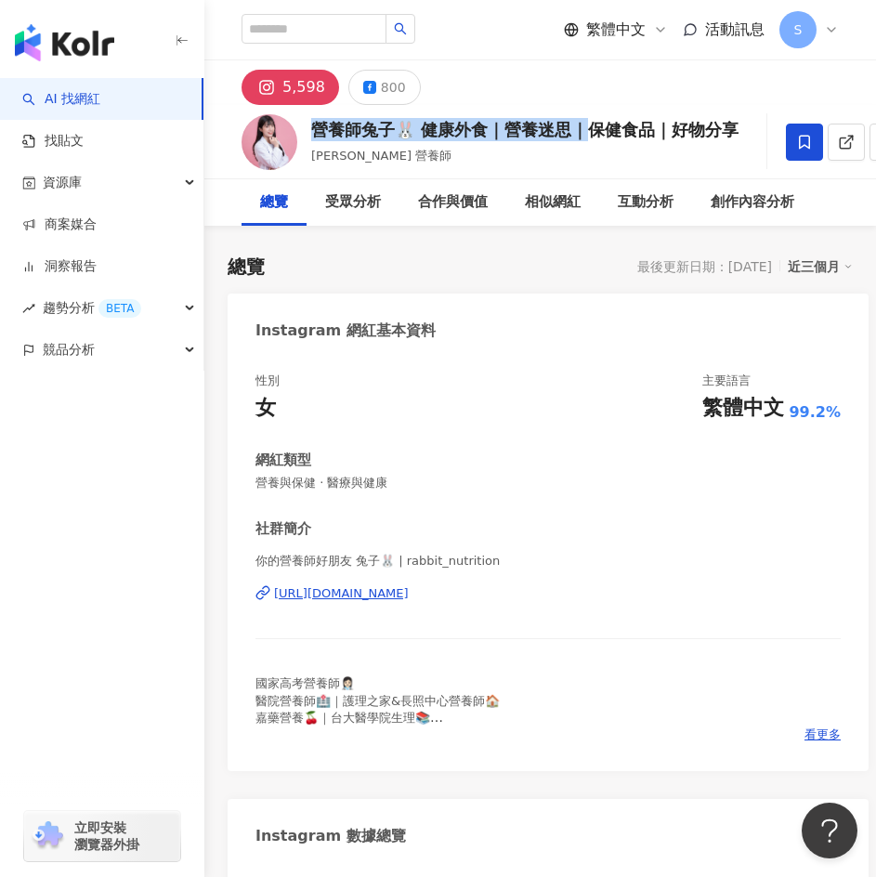
drag, startPoint x: 318, startPoint y: 135, endPoint x: 589, endPoint y: 137, distance: 270.2
click at [589, 137] on div "營養師兔子🐰 健康外食｜營養迷思｜保健食品｜好物分享" at bounding box center [524, 129] width 427 height 23
click at [399, 458] on div "網紅類型" at bounding box center [547, 459] width 585 height 19
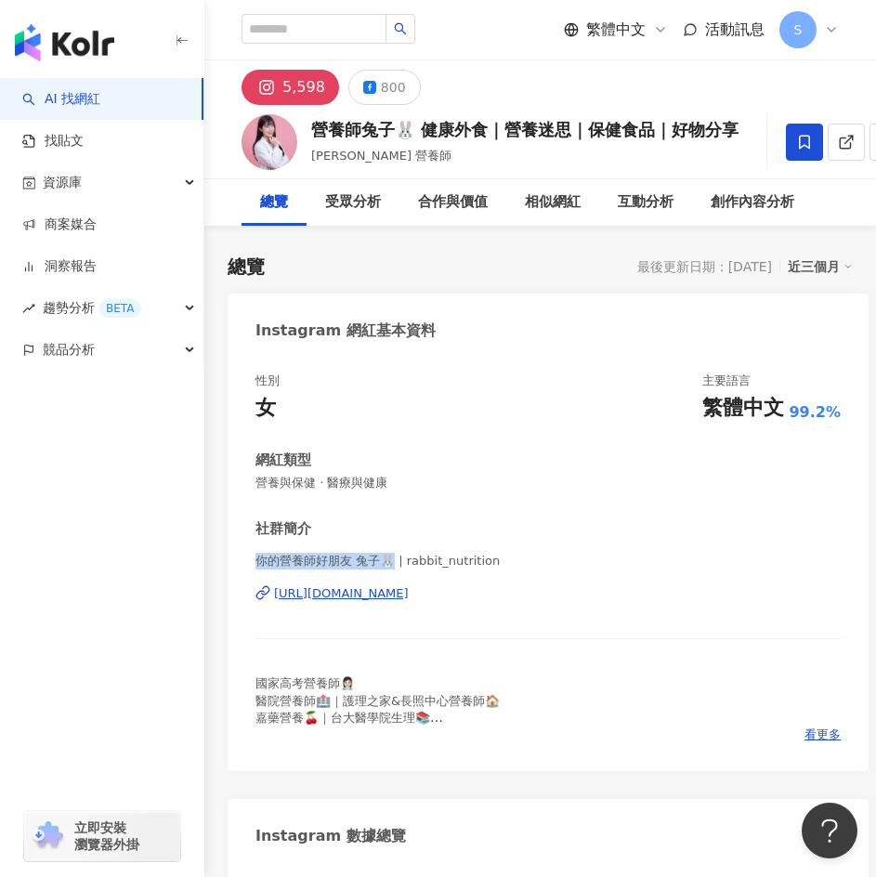
drag, startPoint x: 255, startPoint y: 564, endPoint x: 394, endPoint y: 558, distance: 138.5
click at [394, 558] on span "你的營養師好朋友 兔子🐰 | rabbit_nutrition" at bounding box center [547, 560] width 585 height 17
copy span "你的營養師好朋友 兔子🐰"
drag, startPoint x: 514, startPoint y: 625, endPoint x: 496, endPoint y: 607, distance: 25.6
click at [515, 625] on div "你的營養師好朋友 兔子🐰 | rabbit_nutrition https://www.instagram.com/rabbit_nutrition/" at bounding box center [547, 606] width 585 height 109
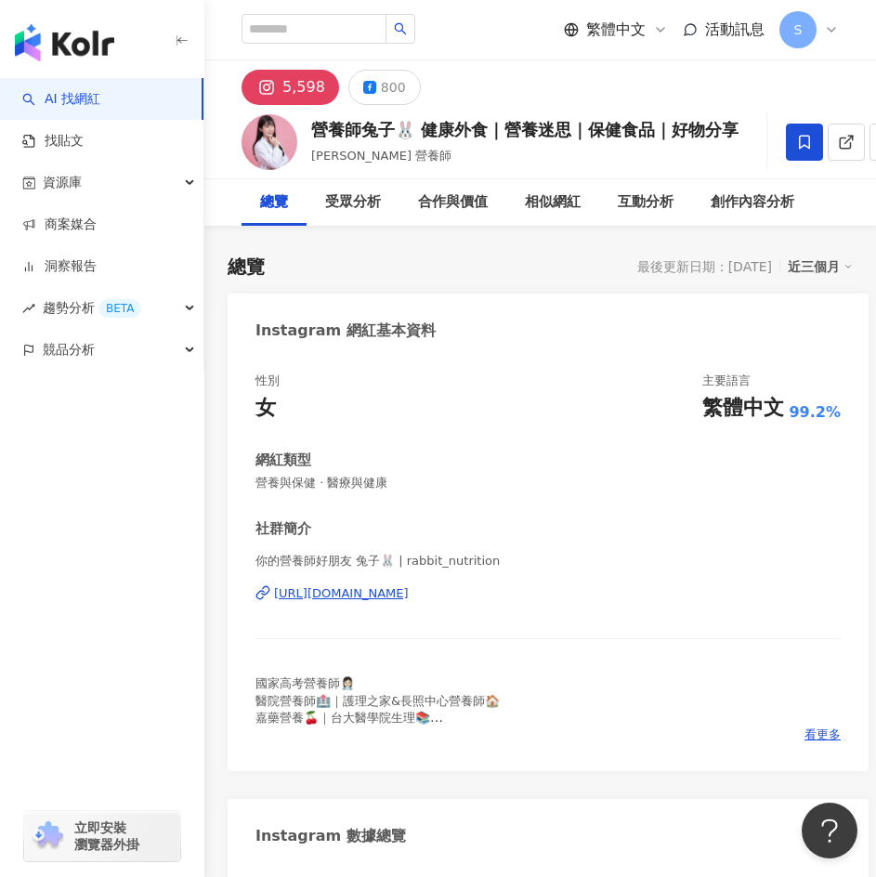
scroll to position [371, 0]
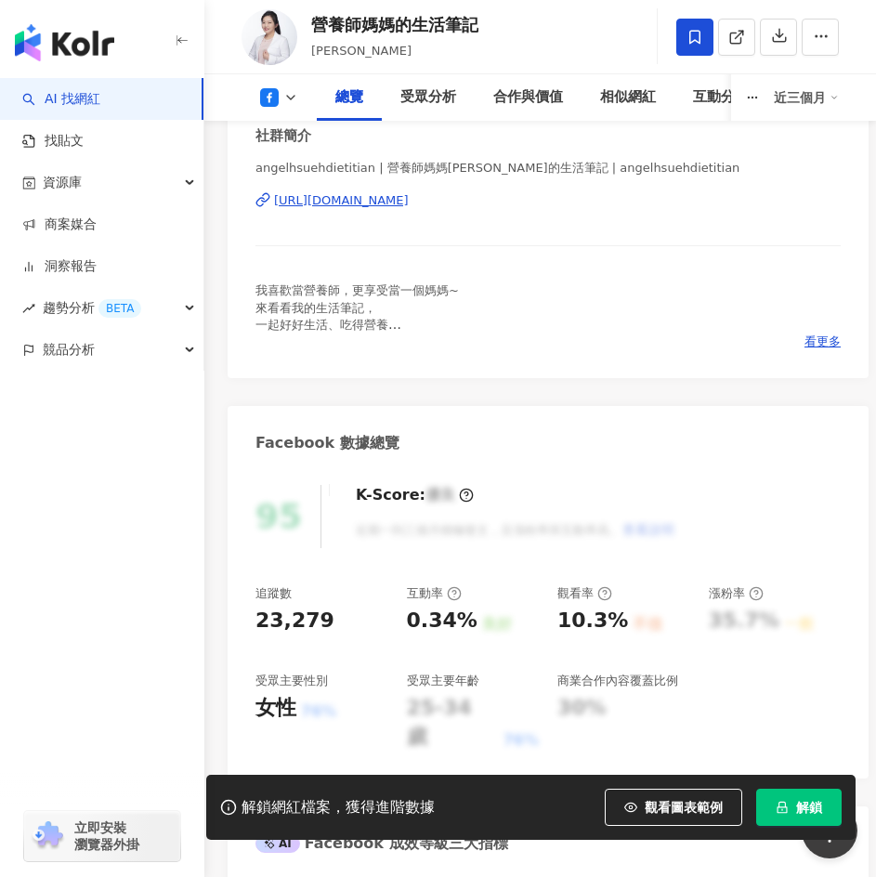
scroll to position [371, 0]
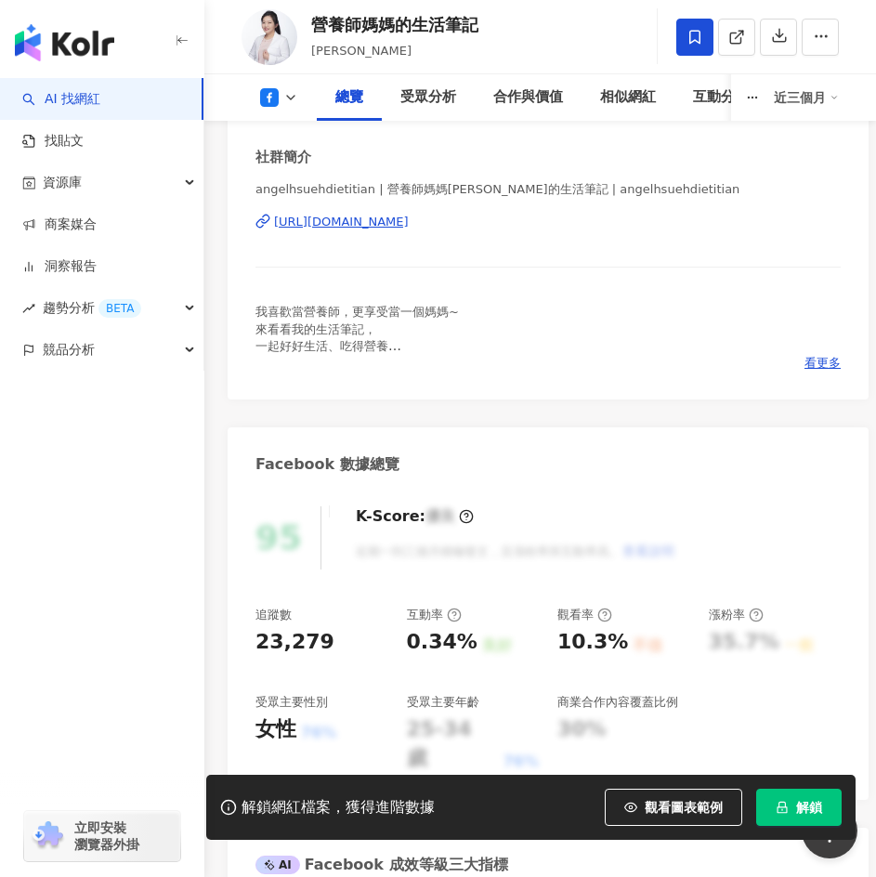
click at [802, 801] on span "解鎖" at bounding box center [809, 806] width 26 height 15
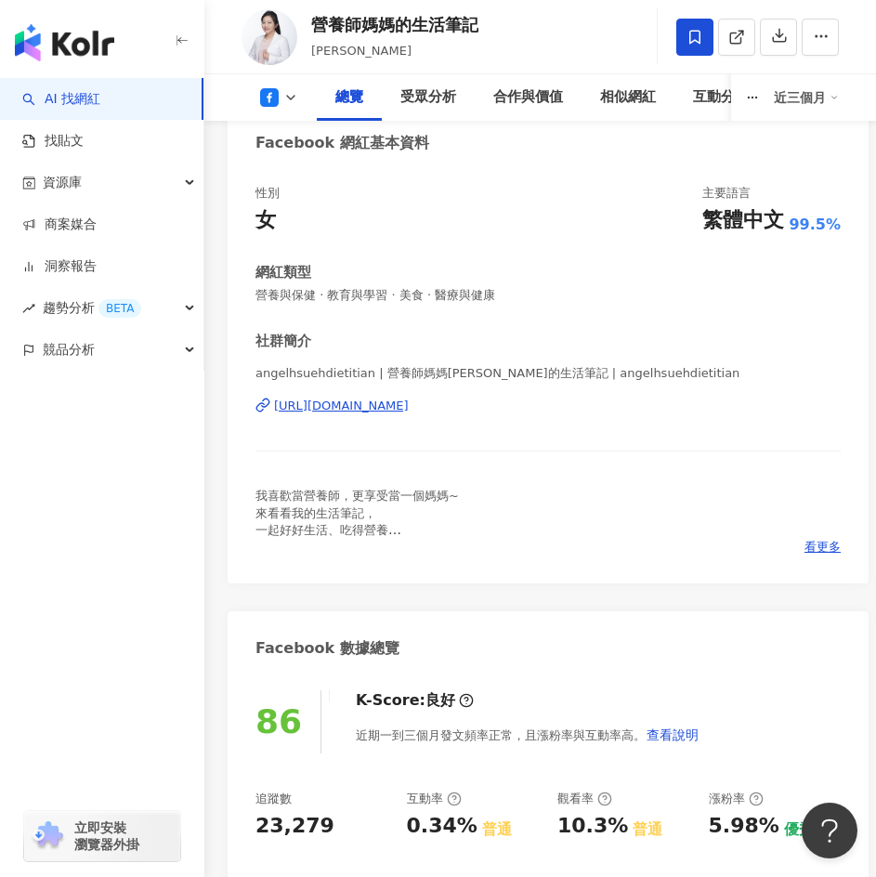
scroll to position [186, 0]
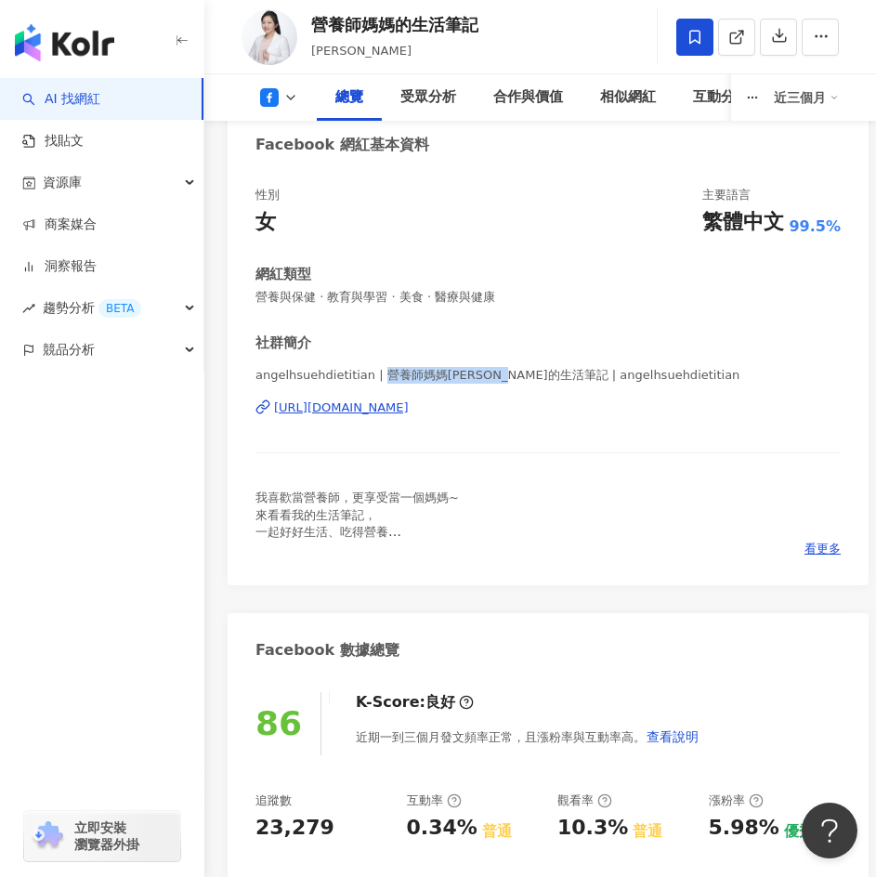
drag, startPoint x: 380, startPoint y: 375, endPoint x: 523, endPoint y: 383, distance: 143.2
click at [523, 383] on span "angelhsuehdietitian | 營養師媽媽[PERSON_NAME]的生活筆記 | angelhsuehdietitian" at bounding box center [547, 375] width 585 height 17
copy span "營養師媽媽[PERSON_NAME]的生活筆記"
drag, startPoint x: 478, startPoint y: 457, endPoint x: 474, endPoint y: 424, distance: 32.8
click at [478, 457] on div "angelhsuehdietitian | 營養師媽媽[PERSON_NAME]的生活筆記 | angelhsuehdietitian [URL][DOMAI…" at bounding box center [547, 421] width 585 height 109
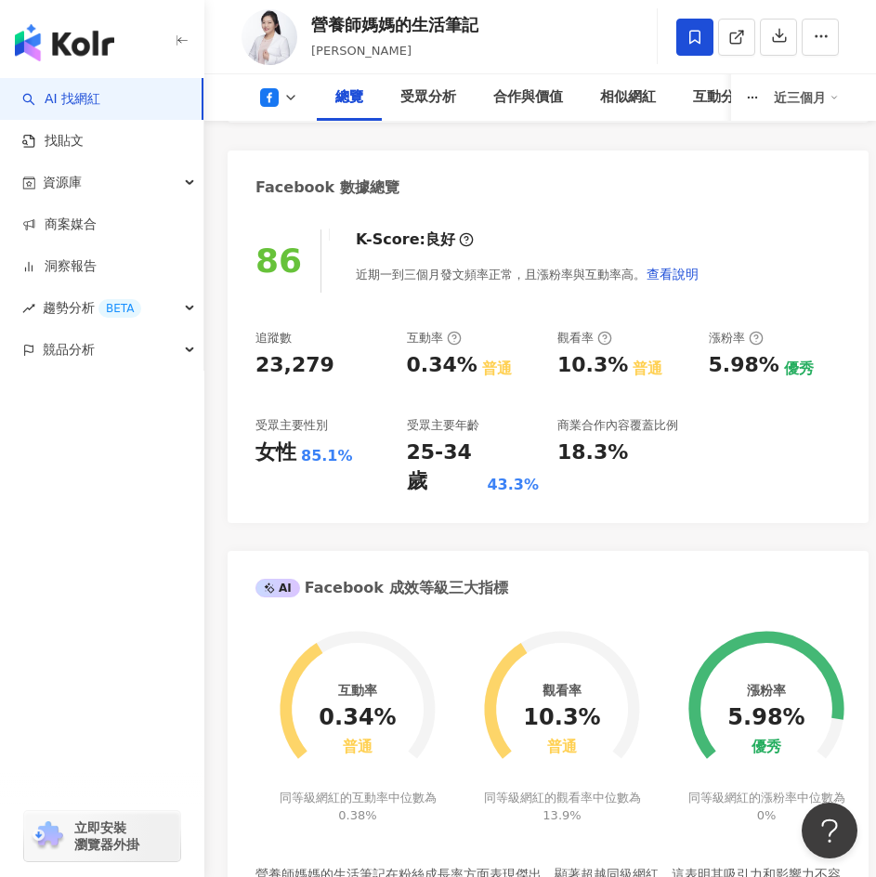
scroll to position [650, 0]
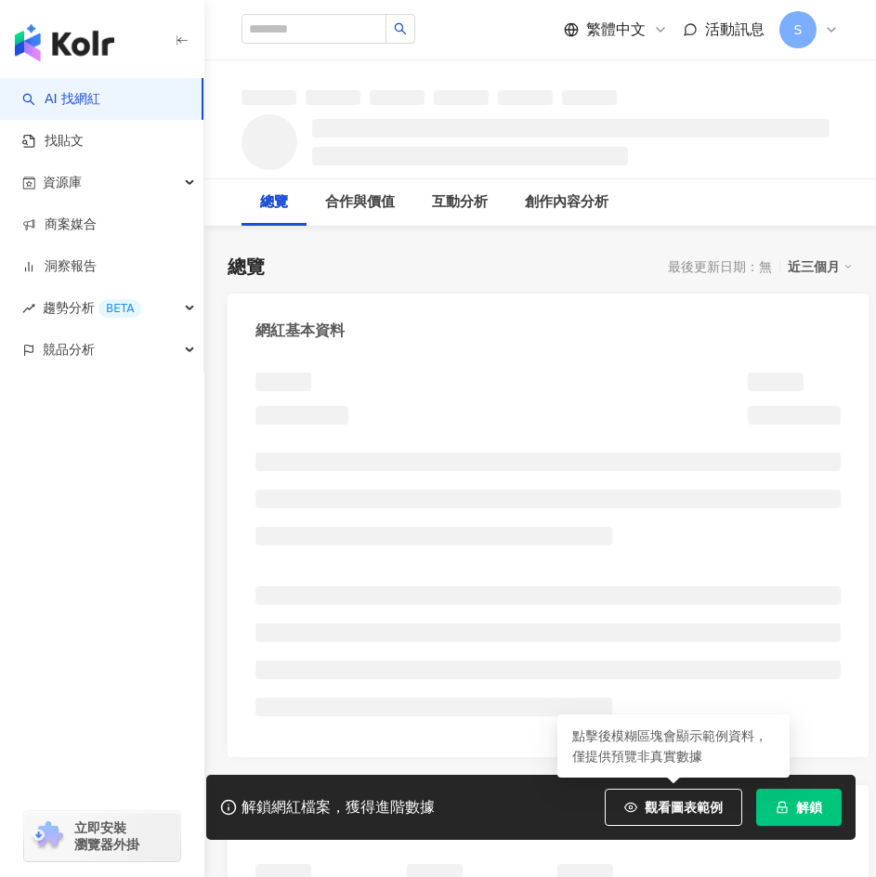
click at [823, 805] on button "解鎖" at bounding box center [798, 806] width 85 height 37
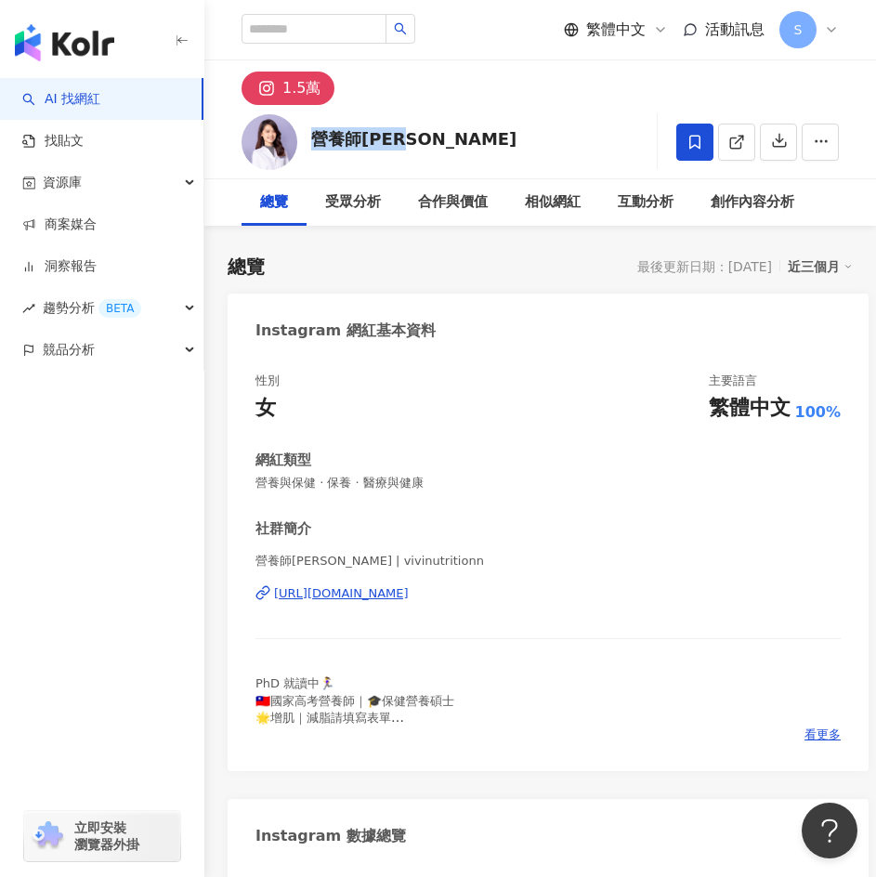
drag, startPoint x: 315, startPoint y: 136, endPoint x: 401, endPoint y: 145, distance: 86.8
click at [401, 145] on div "營養師Vivi 追蹤數 14,882 互動率 2.79% 觀看率 14,376%" at bounding box center [539, 141] width 671 height 73
copy div "營養師Vivi"
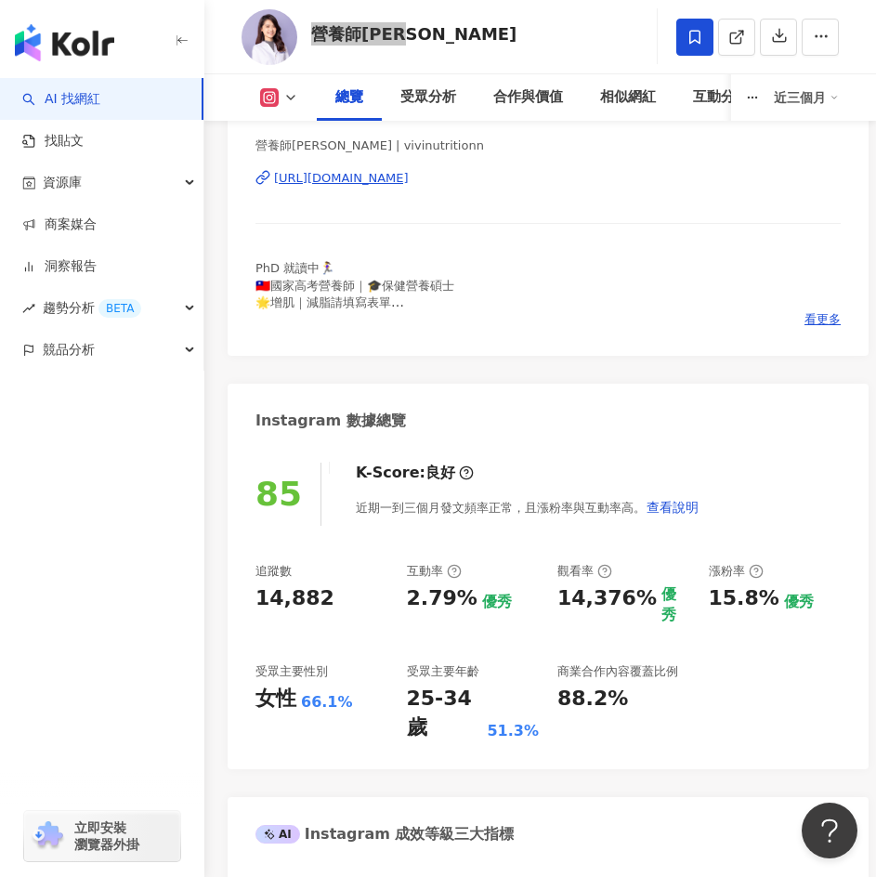
scroll to position [743, 0]
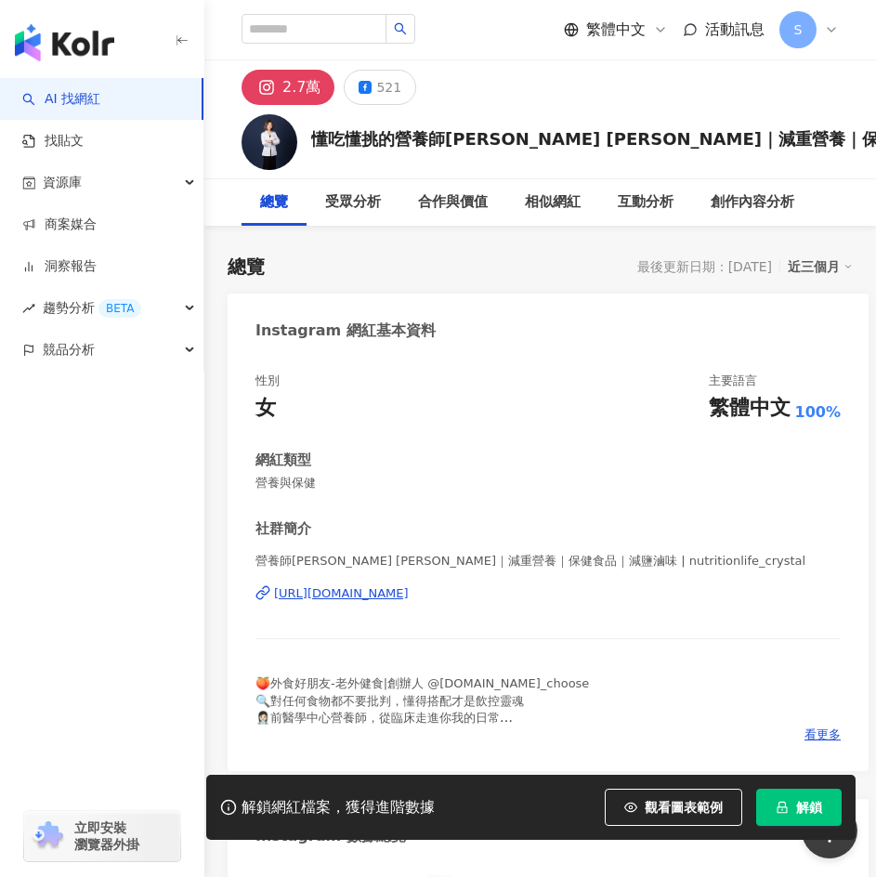
click at [809, 807] on span "解鎖" at bounding box center [809, 806] width 26 height 15
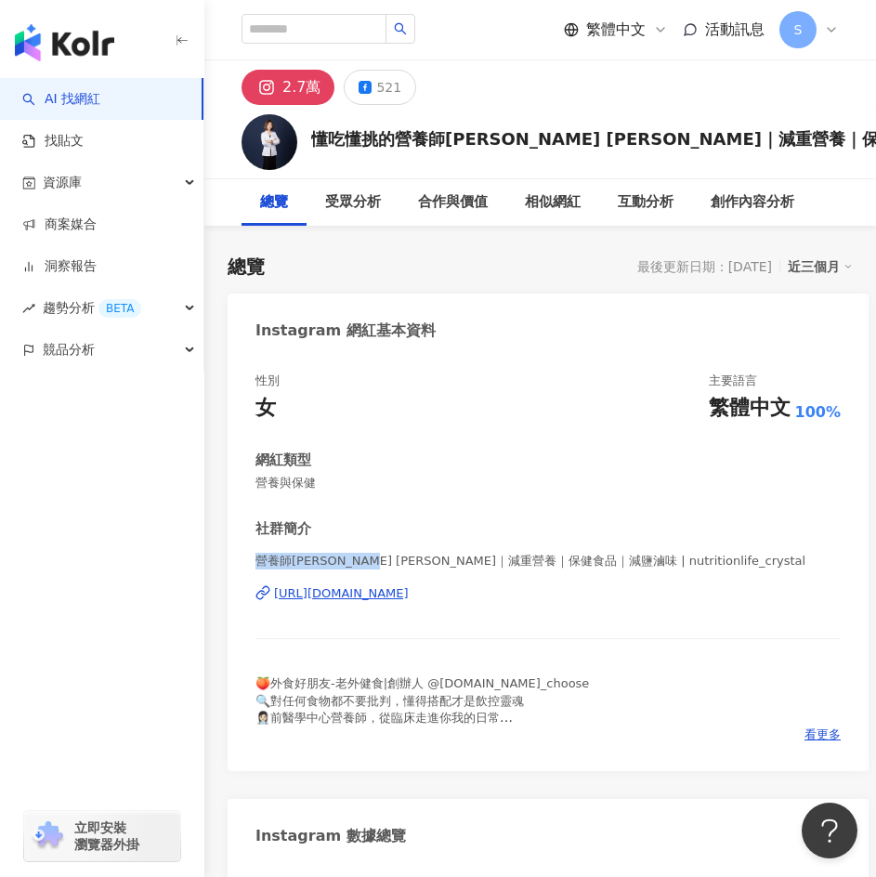
drag, startPoint x: 259, startPoint y: 558, endPoint x: 374, endPoint y: 560, distance: 115.1
click at [374, 560] on span "營養師[PERSON_NAME] [PERSON_NAME]｜減重營養｜保健食品｜減鹽滷味 | nutritionlife_crystal" at bounding box center [547, 560] width 585 height 17
copy span "營養師[PERSON_NAME]"
click at [734, 592] on div "https://www.instagram.com/nutritionlife_crystal/" at bounding box center [547, 593] width 585 height 17
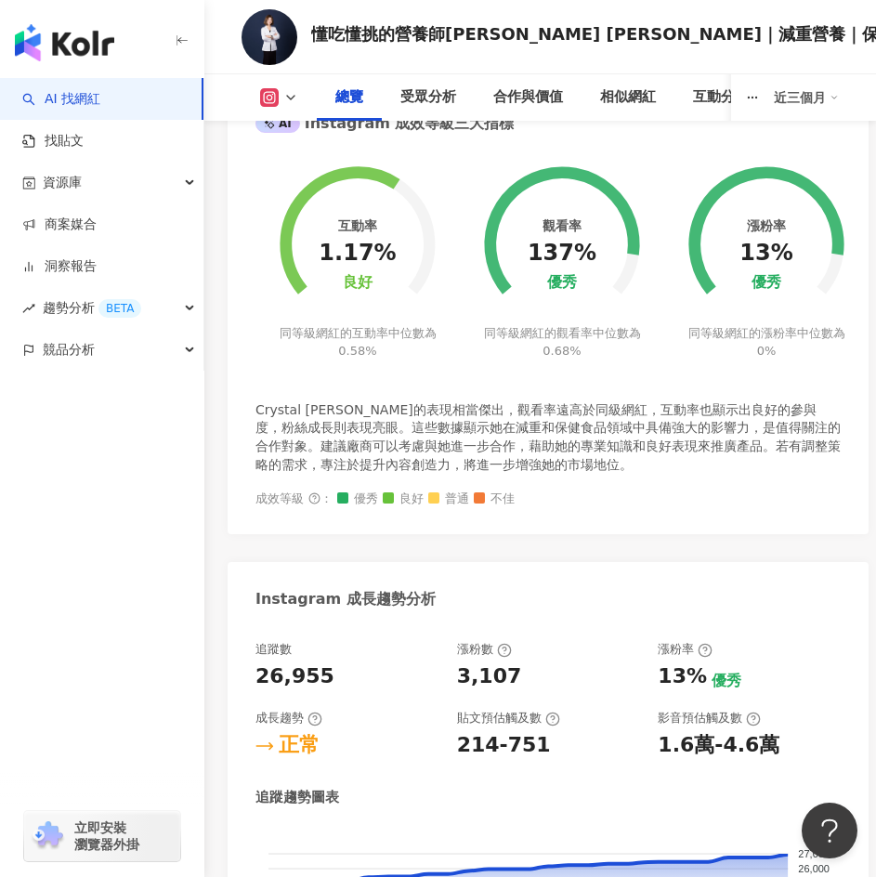
scroll to position [1114, 0]
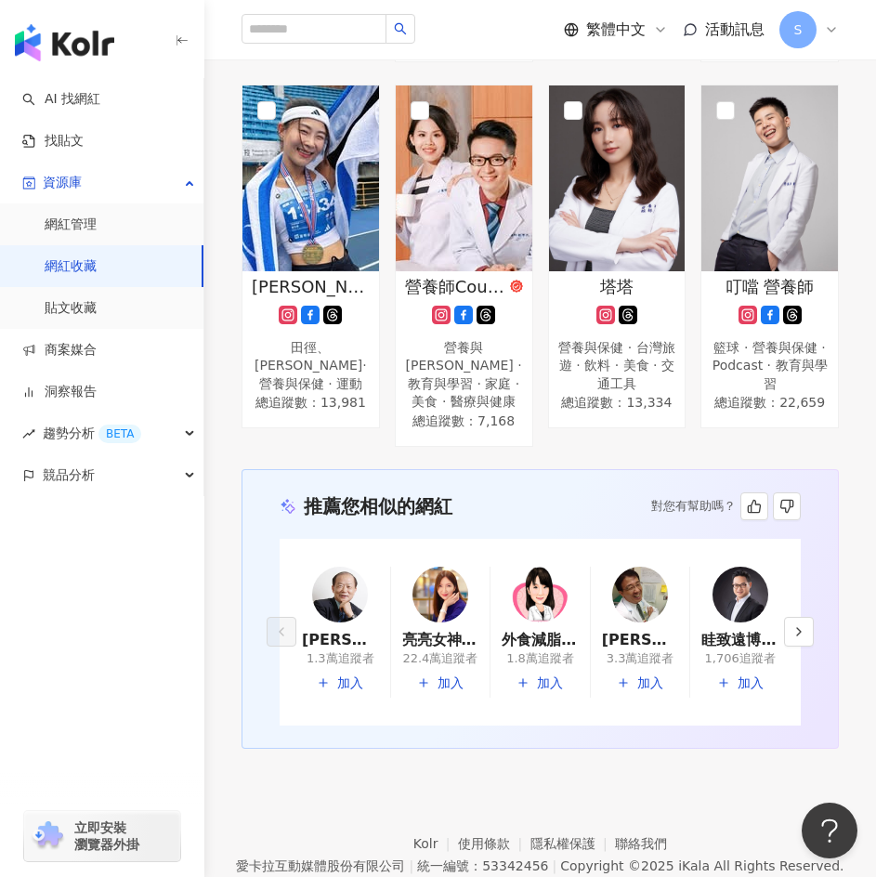
scroll to position [2175, 0]
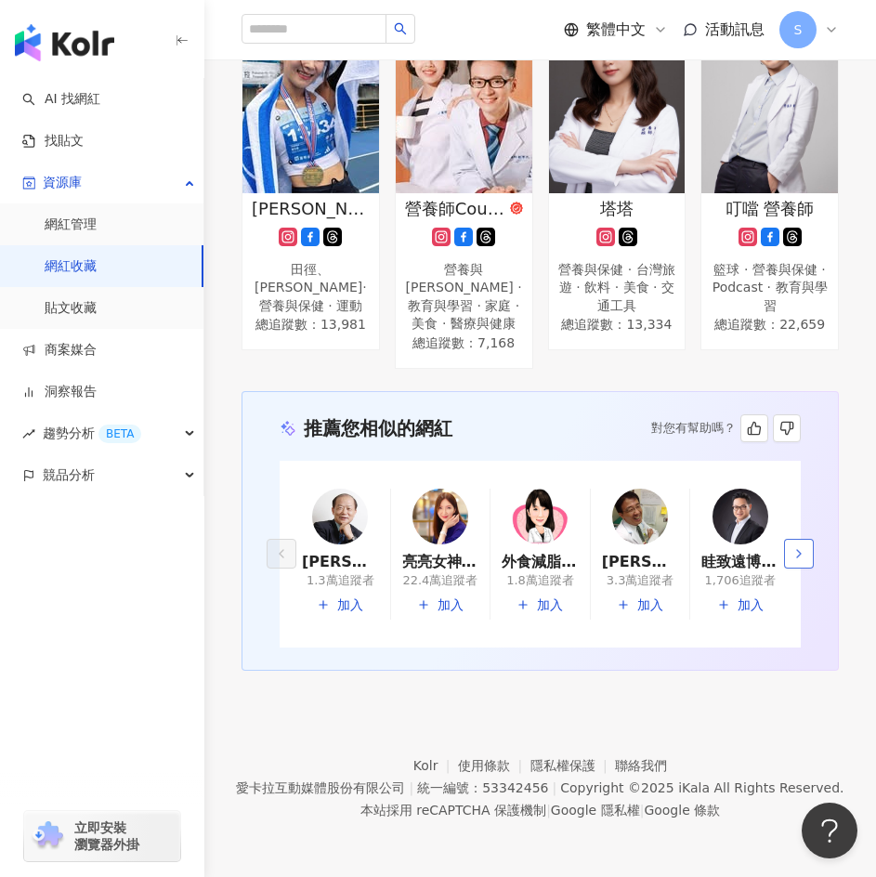
click at [794, 550] on icon "button" at bounding box center [798, 553] width 15 height 15
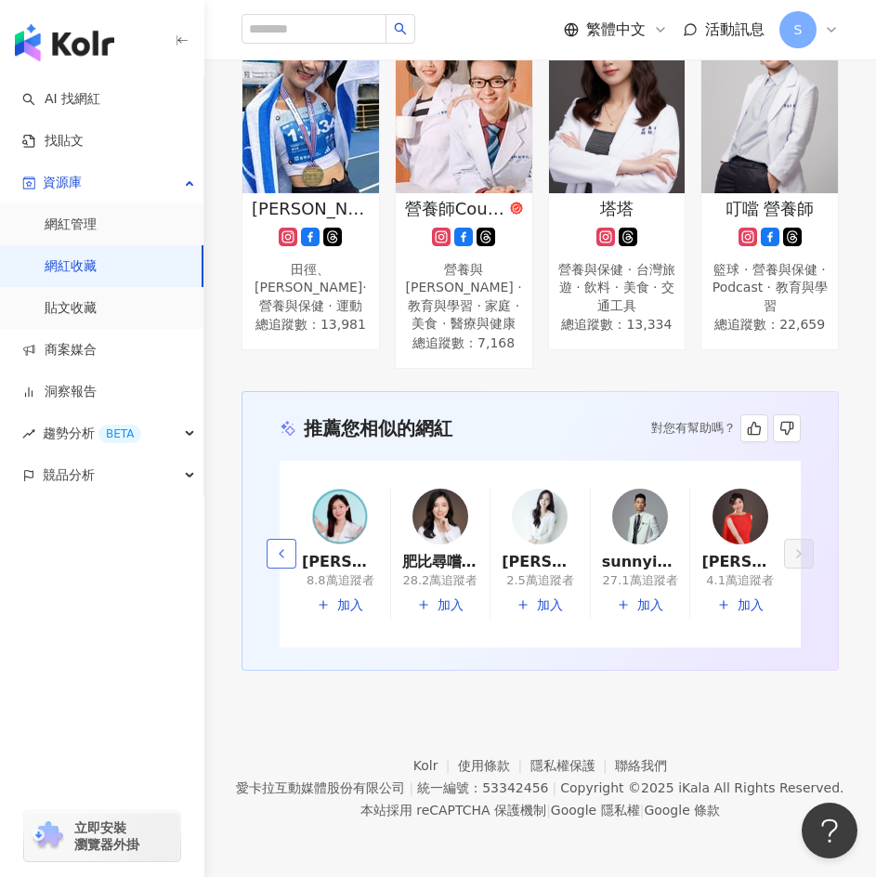
click at [288, 549] on icon "button" at bounding box center [281, 553] width 15 height 15
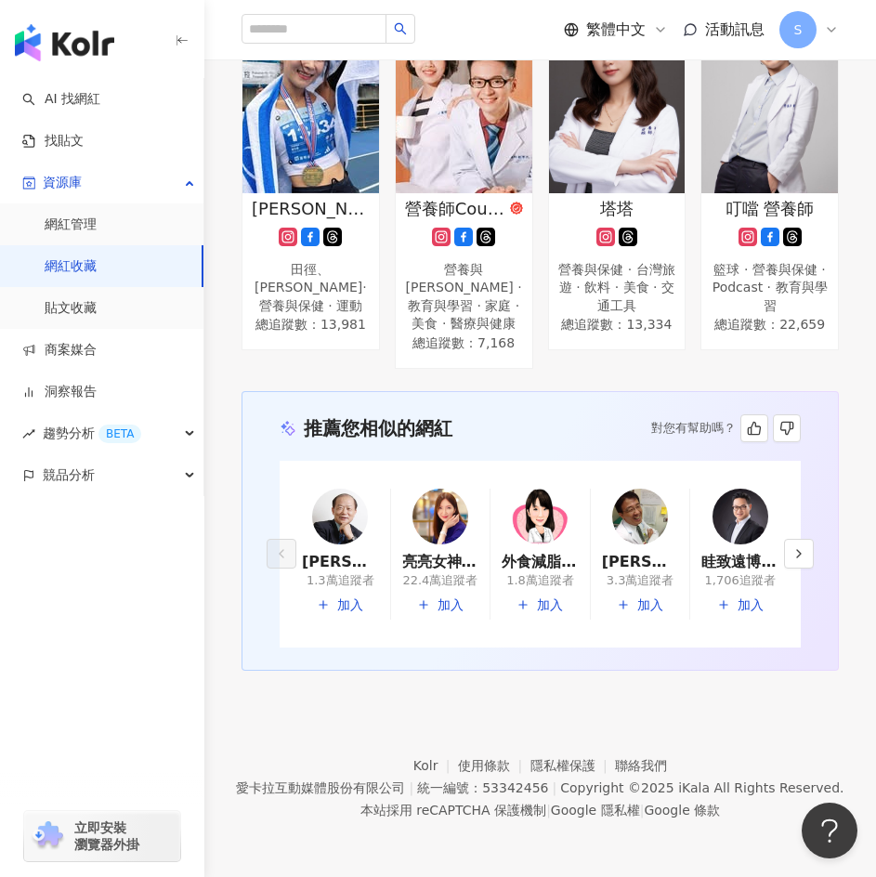
click at [539, 537] on img at bounding box center [540, 516] width 56 height 56
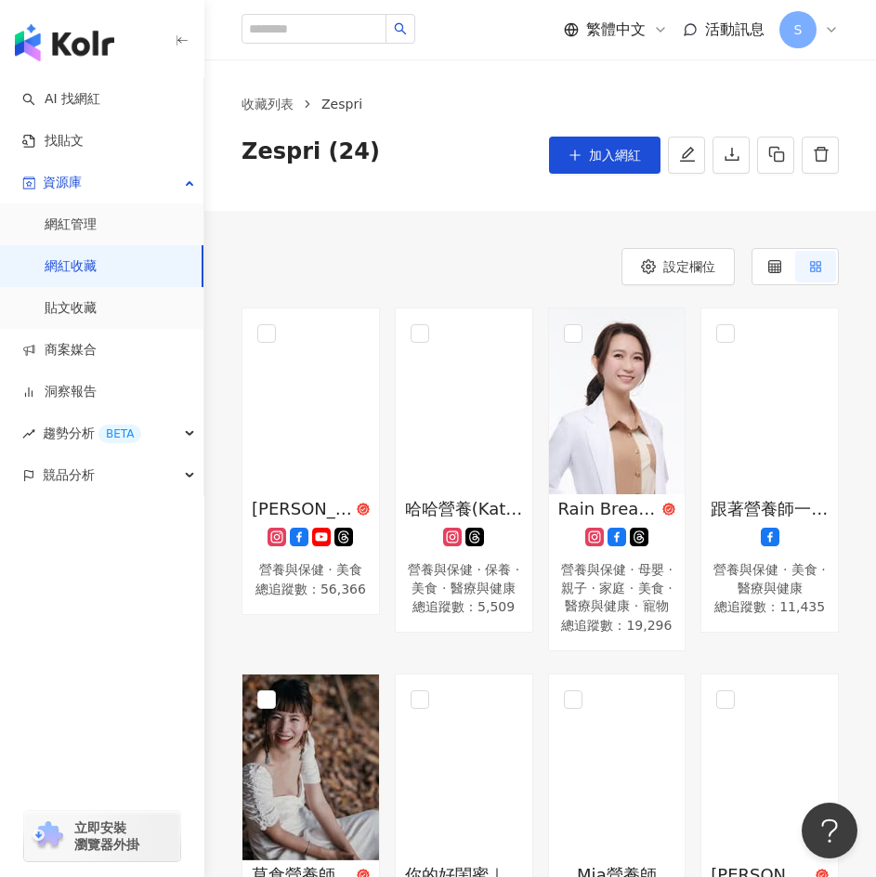
scroll to position [0, 0]
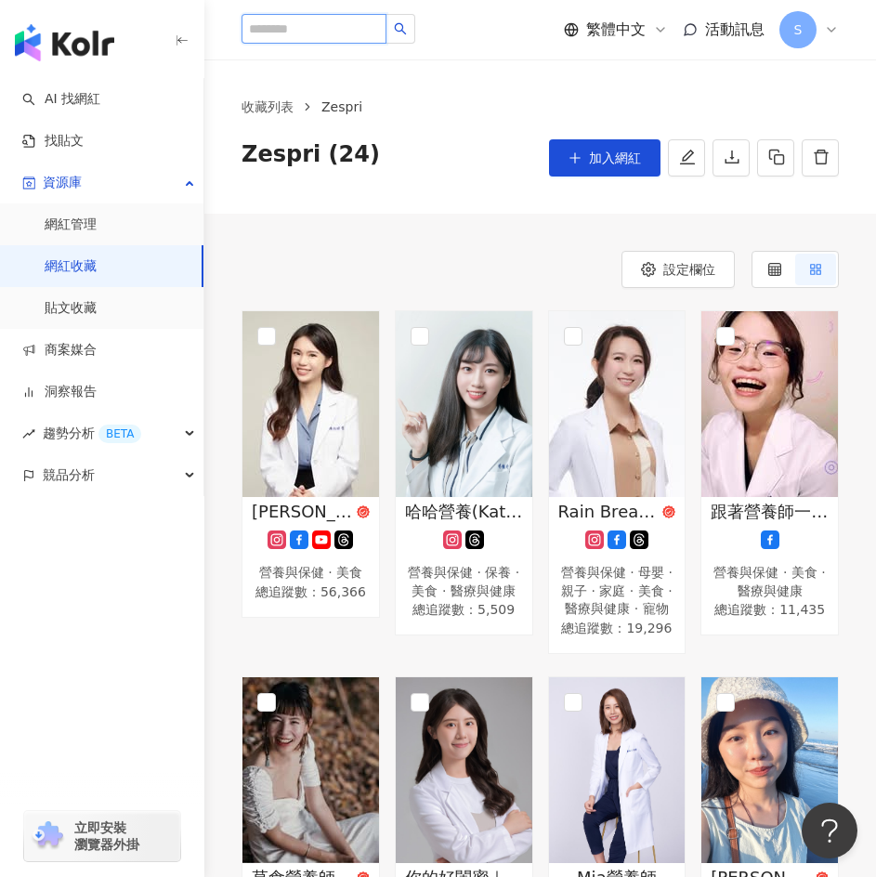
click at [374, 24] on input "search" at bounding box center [313, 29] width 145 height 30
type input "***"
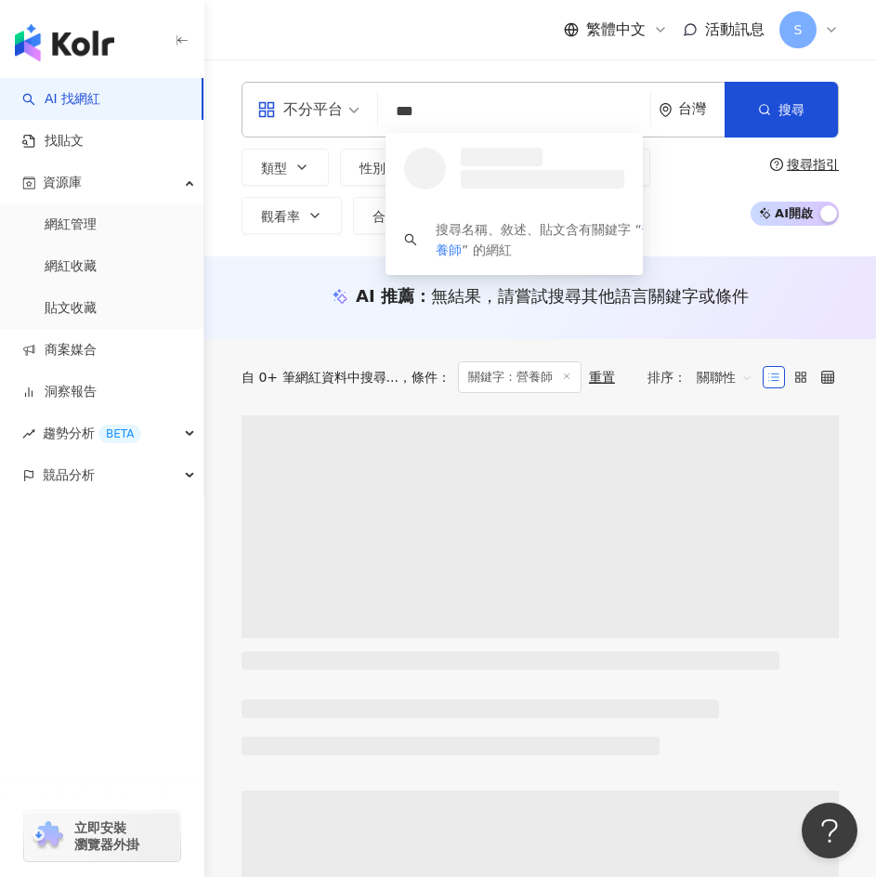
click at [340, 107] on div "不分平台" at bounding box center [299, 110] width 85 height 30
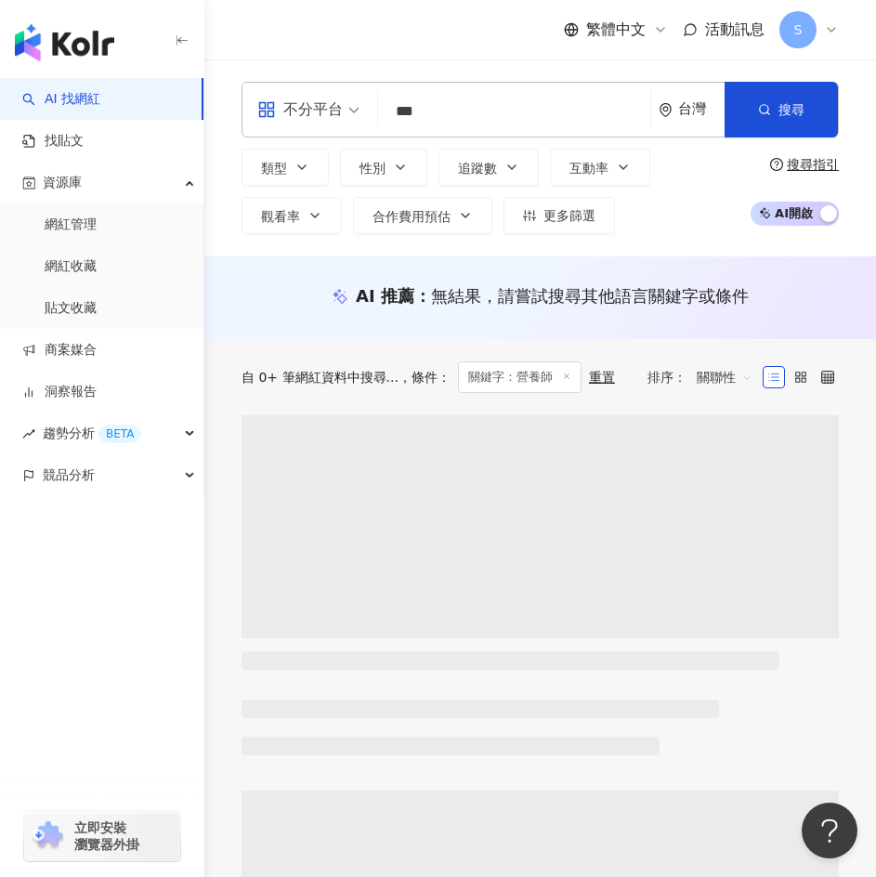
click at [340, 107] on div "不分平台" at bounding box center [299, 110] width 85 height 30
click at [501, 168] on button "追蹤數" at bounding box center [488, 167] width 100 height 37
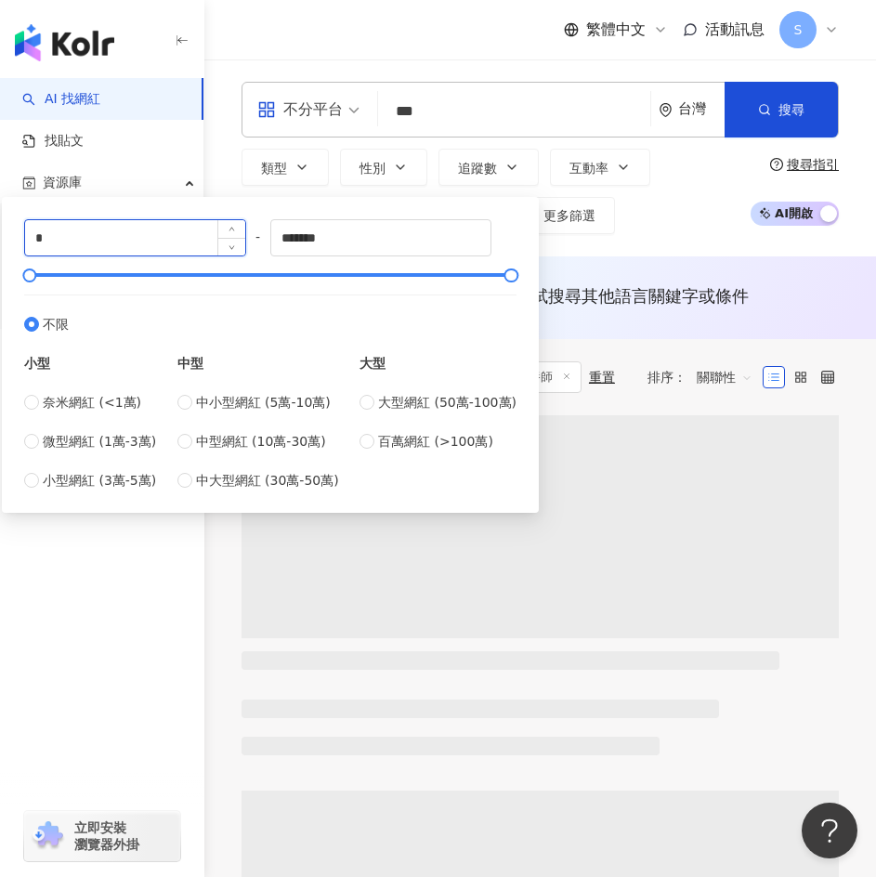
click at [125, 245] on input "*" at bounding box center [135, 237] width 220 height 35
type input "****"
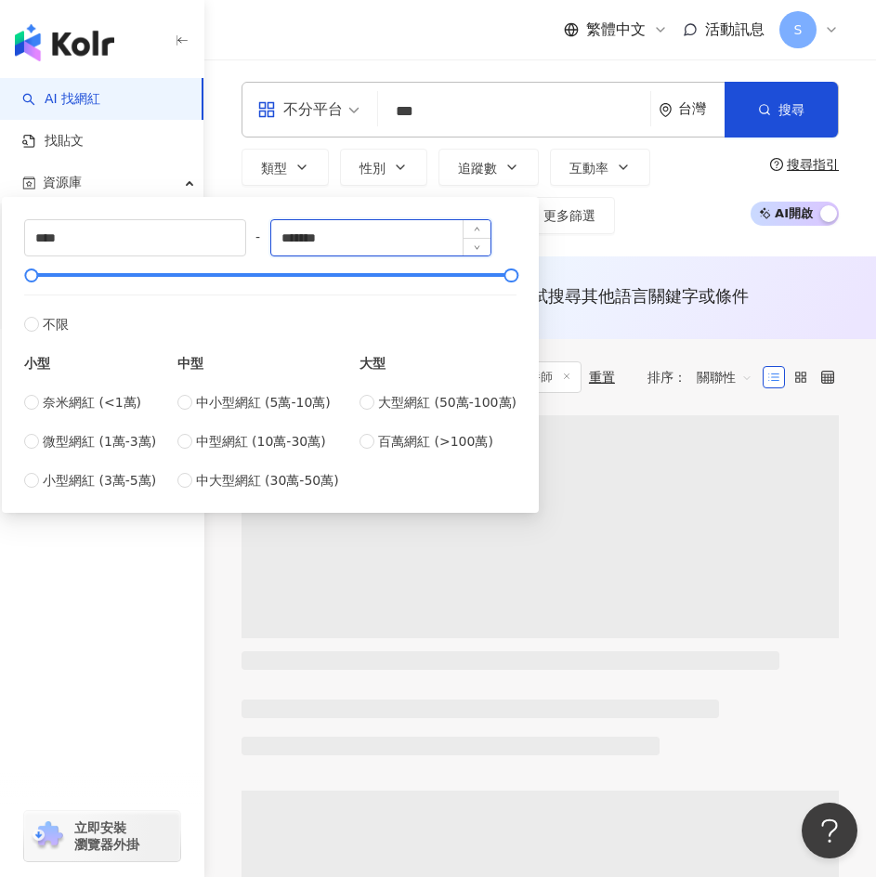
click at [346, 244] on input "*******" at bounding box center [381, 237] width 220 height 35
type input "*****"
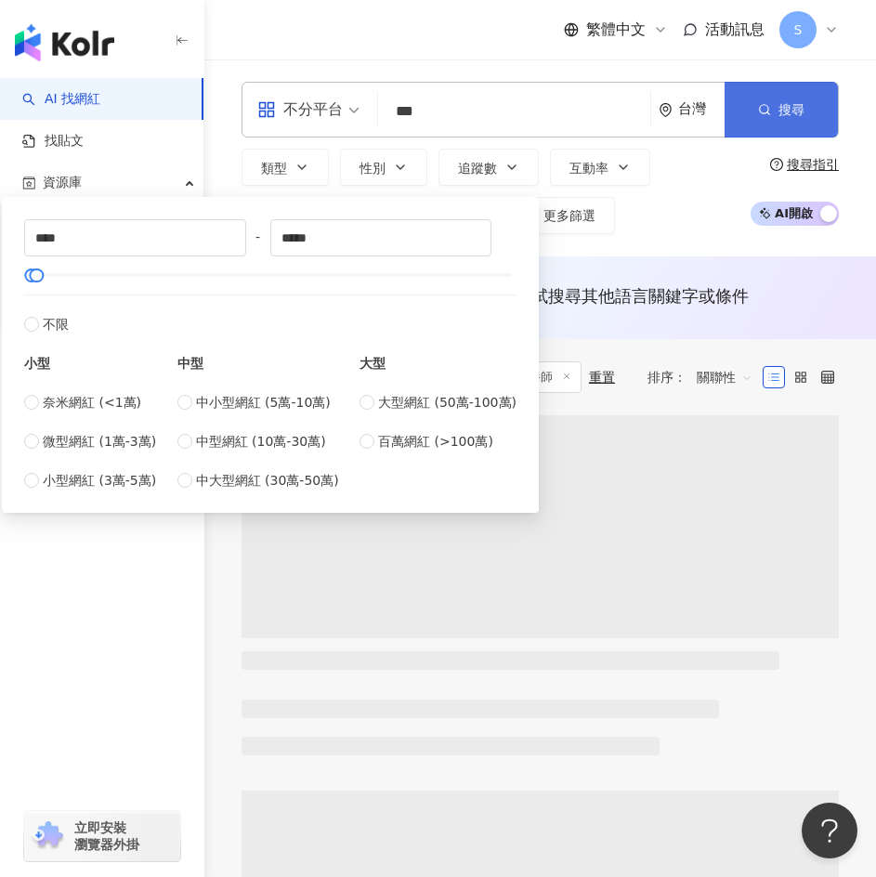
click at [758, 114] on icon "button" at bounding box center [764, 109] width 13 height 13
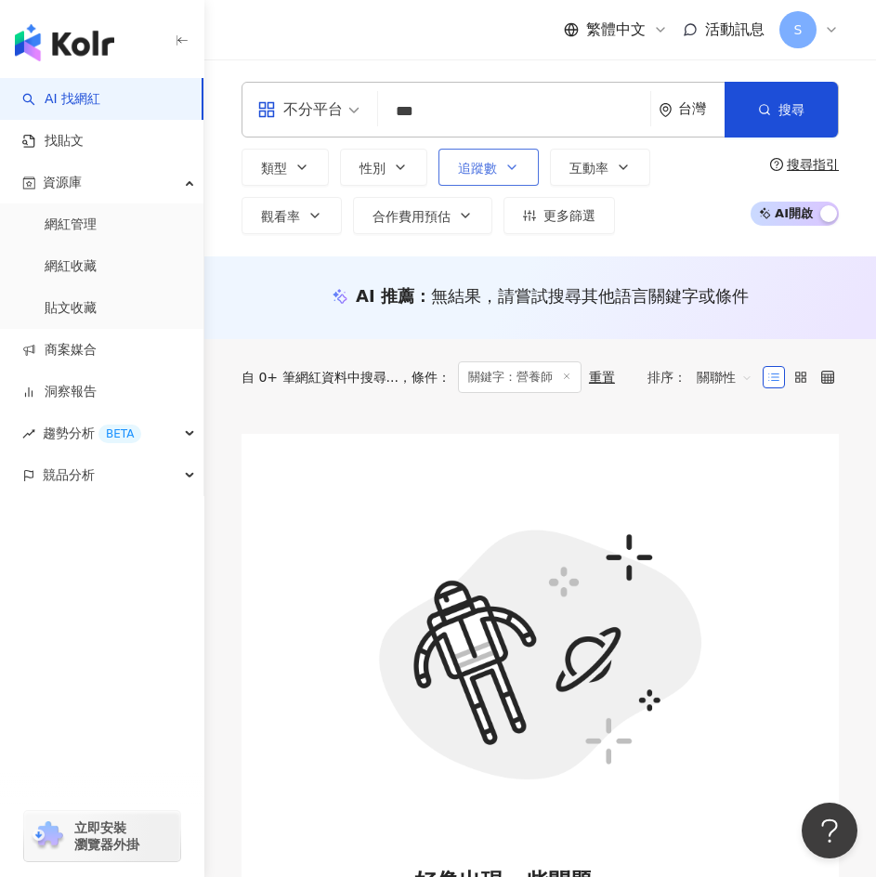
click at [500, 164] on button "追蹤數" at bounding box center [488, 167] width 100 height 37
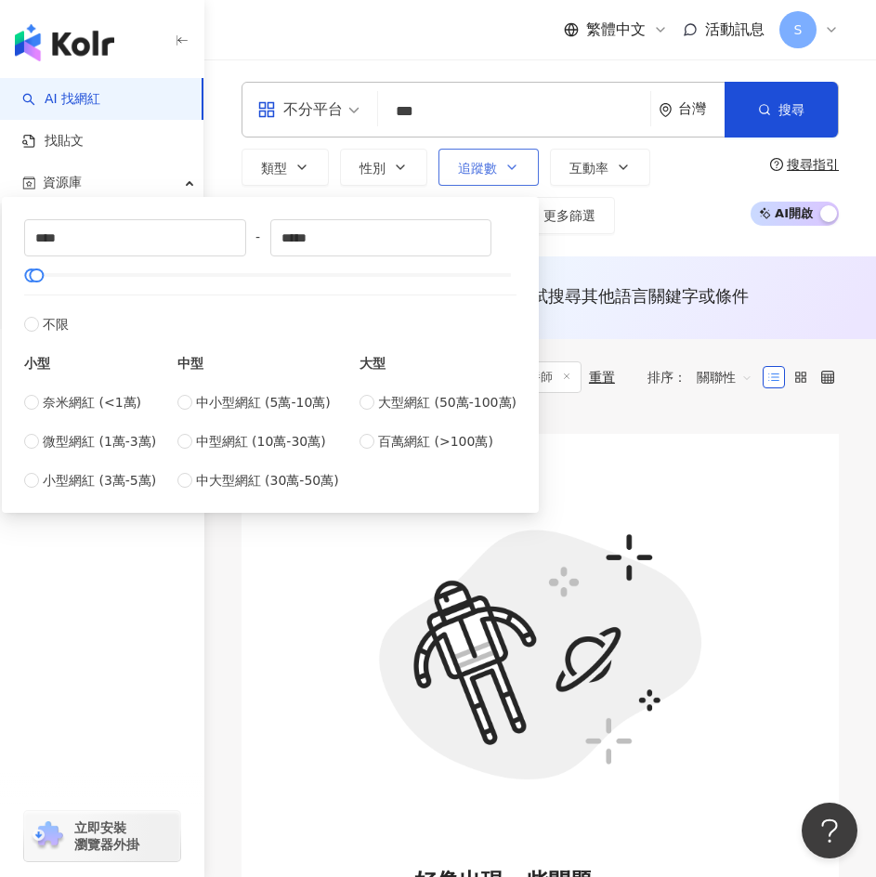
click at [500, 164] on button "追蹤數" at bounding box center [488, 167] width 100 height 37
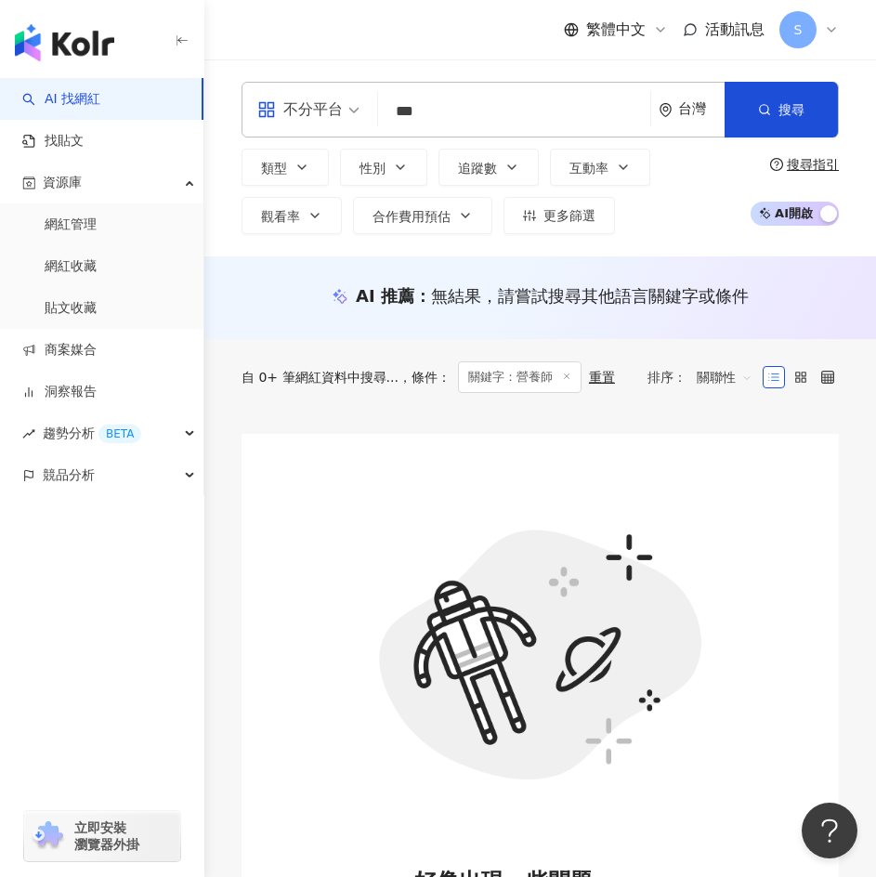
click at [454, 112] on input "***" at bounding box center [513, 111] width 257 height 35
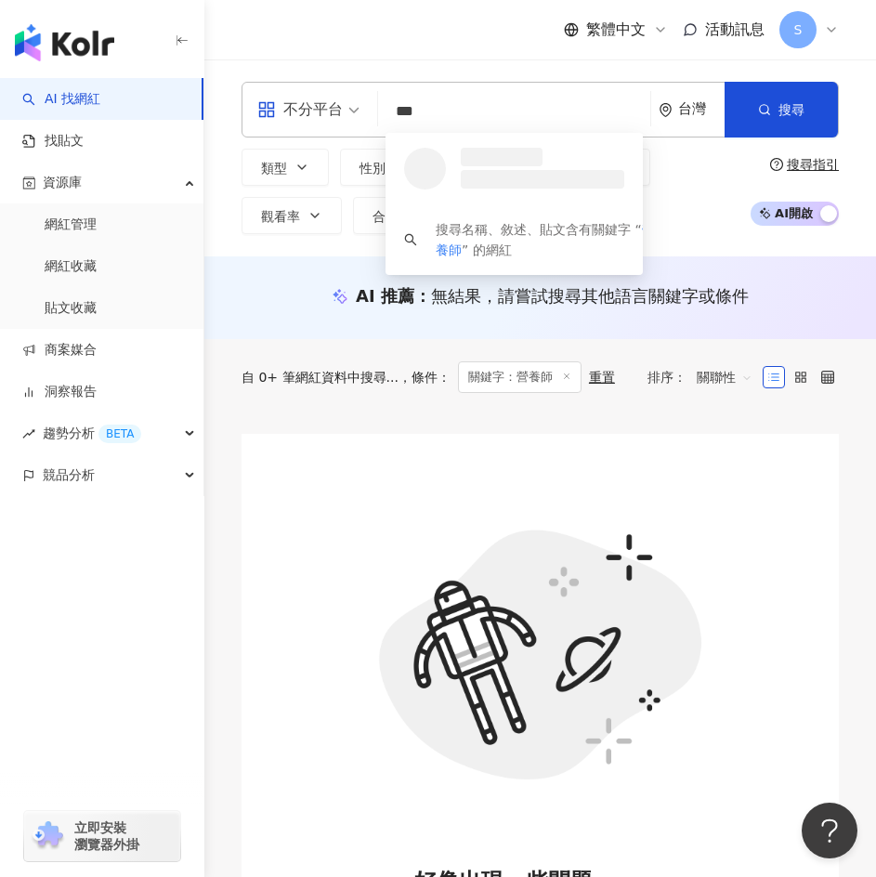
click at [454, 112] on input "***" at bounding box center [513, 111] width 257 height 35
click at [528, 44] on div "繁體中文 活動訊息 S" at bounding box center [539, 29] width 597 height 59
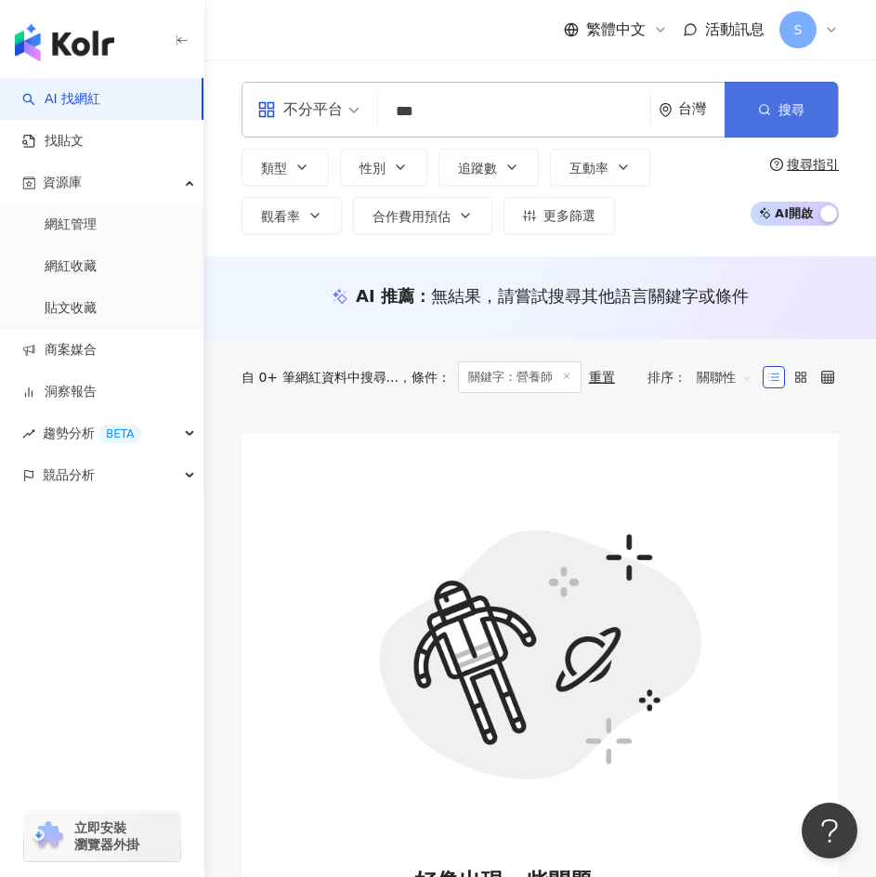
click at [775, 121] on button "搜尋" at bounding box center [780, 110] width 113 height 56
click at [790, 106] on span "搜尋" at bounding box center [791, 109] width 26 height 15
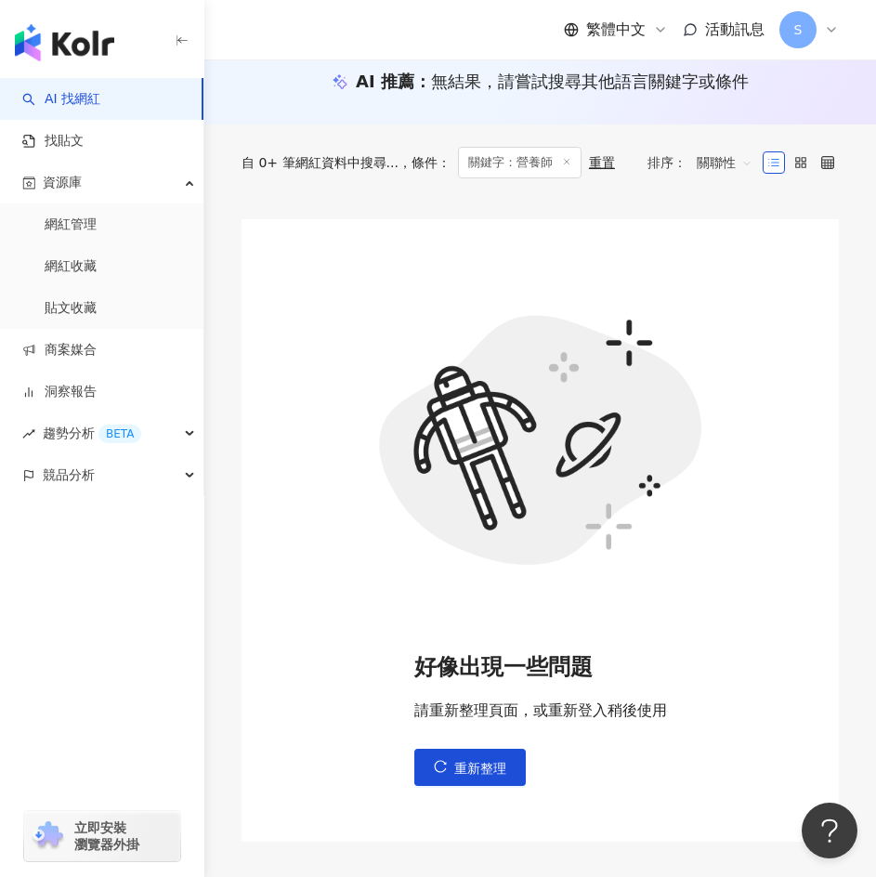
scroll to position [432, 0]
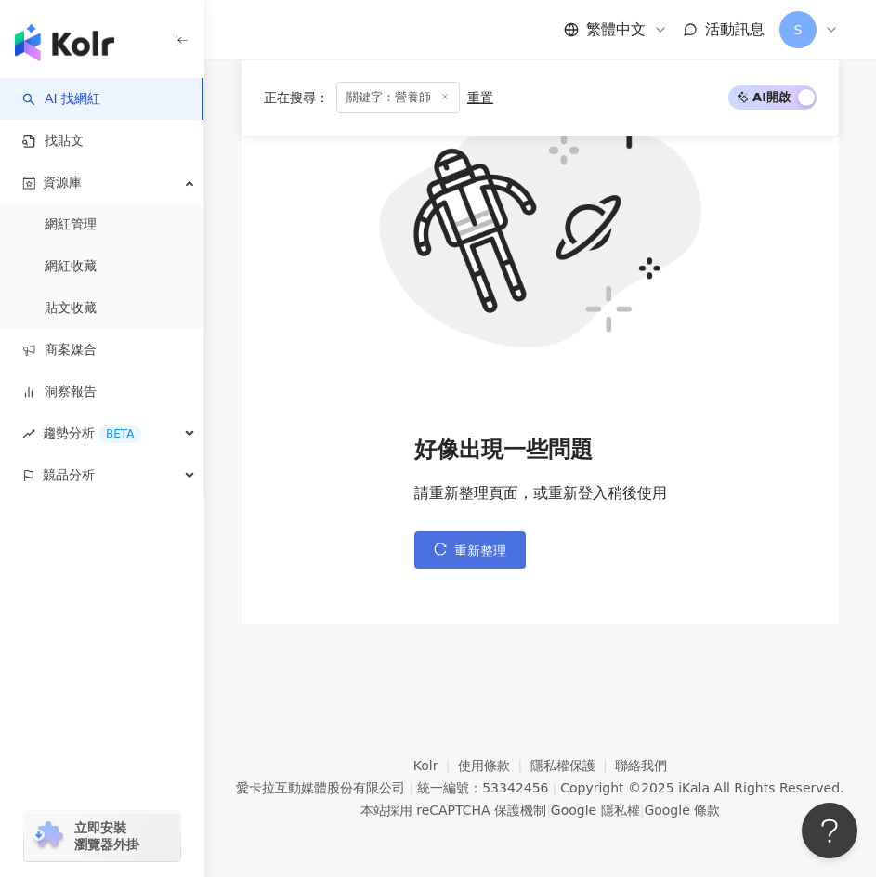
click at [478, 557] on span "重新整理" at bounding box center [480, 550] width 52 height 15
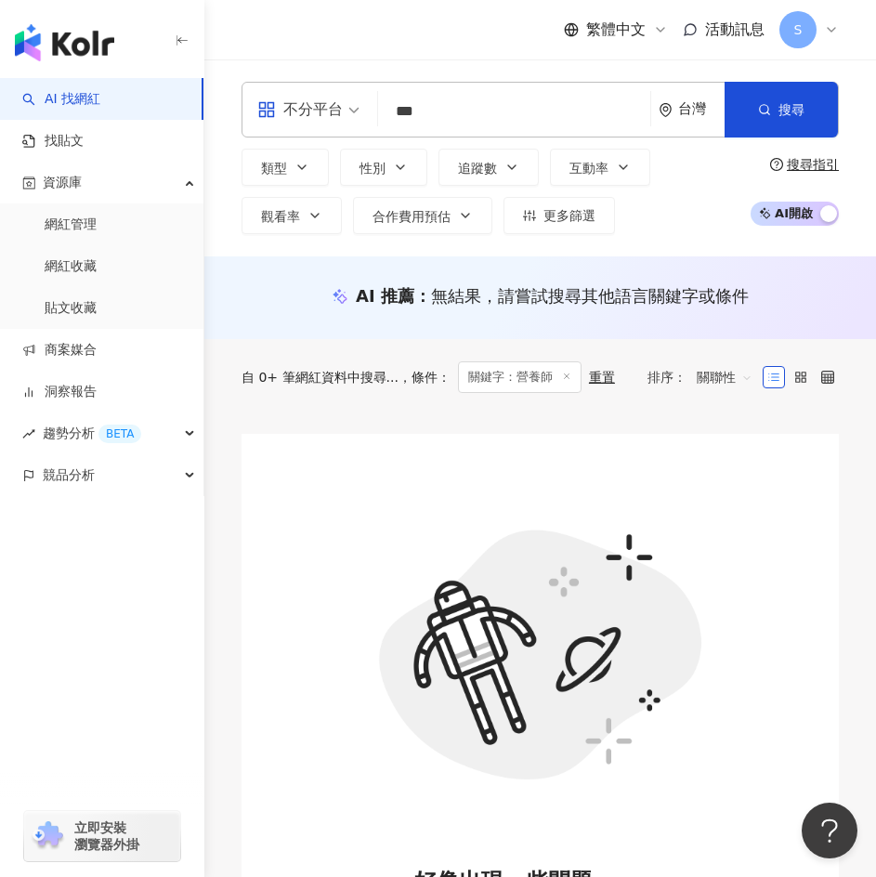
click at [464, 113] on input "***" at bounding box center [513, 111] width 257 height 35
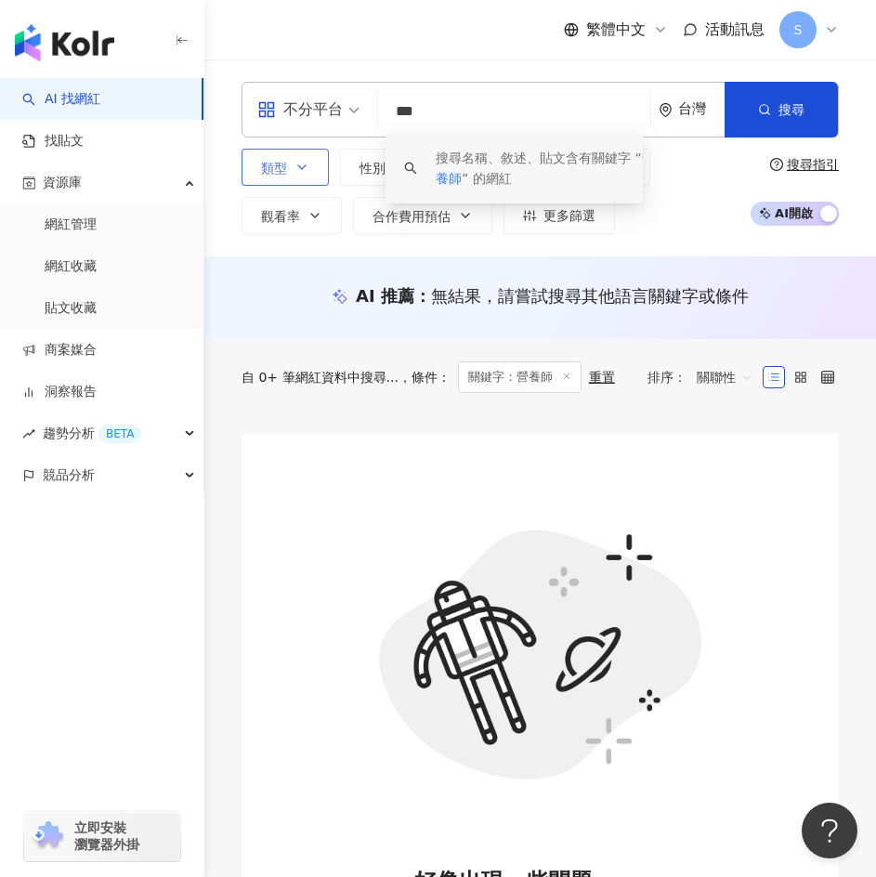
click at [267, 153] on button "類型" at bounding box center [284, 167] width 87 height 37
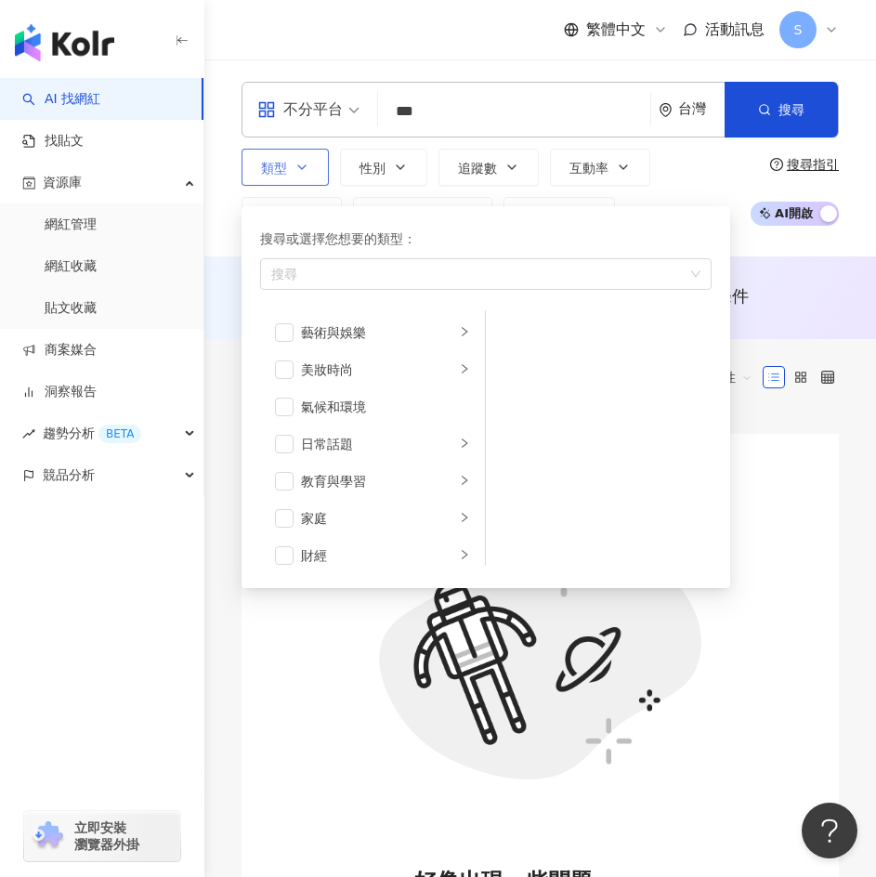
click at [267, 153] on button "類型 搜尋或選擇您想要的類型： 搜尋 藝術與娛樂 美妝時尚 氣候和環境 日常話題 教育與學習 家庭 財經 美食 命理占卜 遊戲 法政社會 生活風格 影視娛樂 …" at bounding box center [284, 167] width 87 height 37
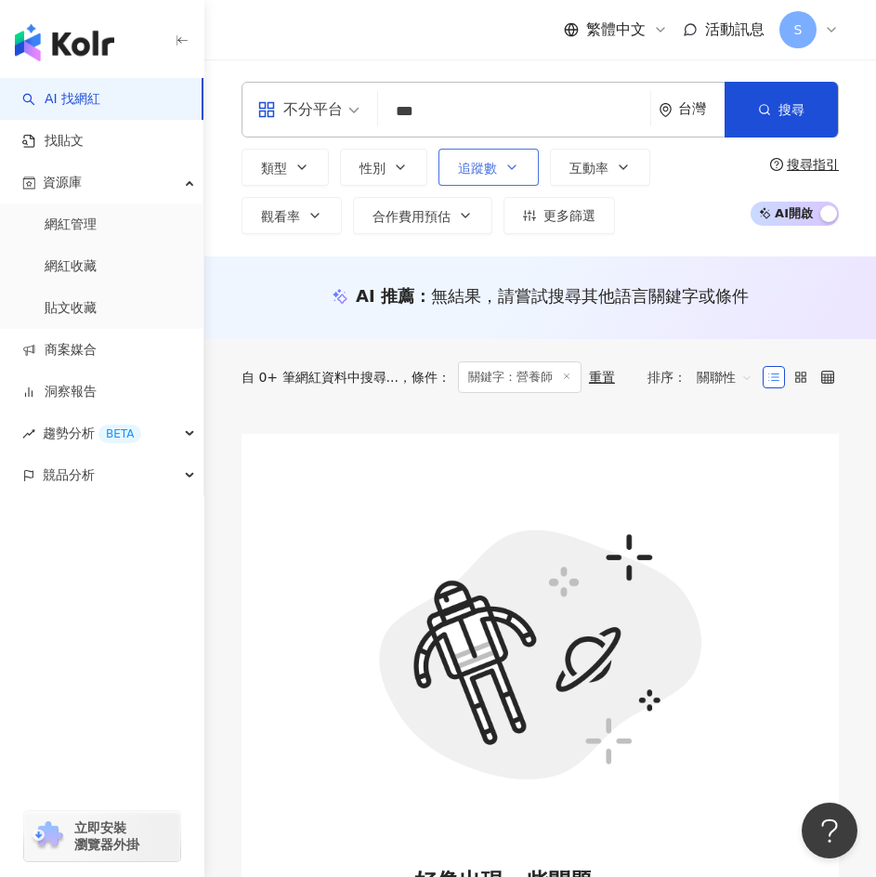
click at [523, 166] on button "追蹤數" at bounding box center [488, 167] width 100 height 37
drag, startPoint x: 480, startPoint y: 116, endPoint x: 223, endPoint y: 113, distance: 257.2
click at [223, 113] on div "不分平台 *** 台灣 搜尋 keyword 搜尋名稱、敘述、貼文含有關鍵字 “ 營養師 ” 的網紅 類型 性別 追蹤數 互動率 觀看率 合作費用預估 更多篩…" at bounding box center [539, 158] width 671 height 152
click at [302, 147] on div "不分平台 台灣 搜尋 keyword 搜尋名稱、敘述、貼文含有關鍵字 “ 營養師 ” 的網紅 類型 性別 追蹤數 互動率 觀看率 合作費用預估 更多篩選 **…" at bounding box center [539, 158] width 671 height 152
click at [301, 154] on button "類型" at bounding box center [284, 167] width 87 height 37
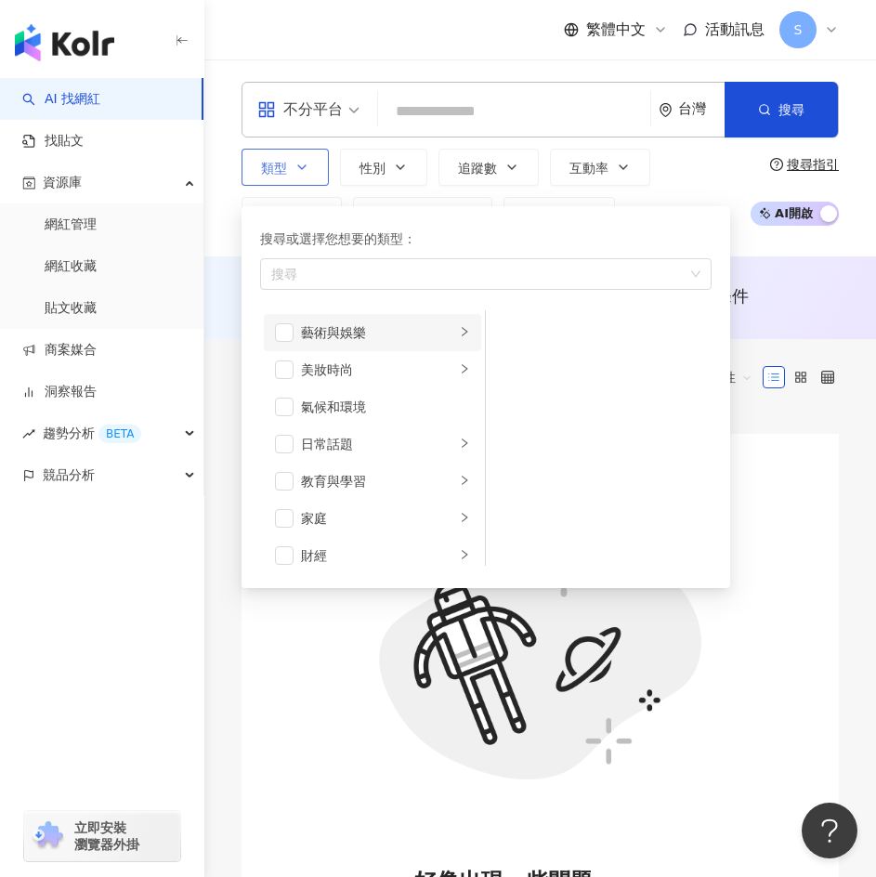
click at [392, 345] on li "藝術與娛樂" at bounding box center [372, 332] width 217 height 37
click at [401, 364] on div "美妝時尚" at bounding box center [378, 369] width 154 height 20
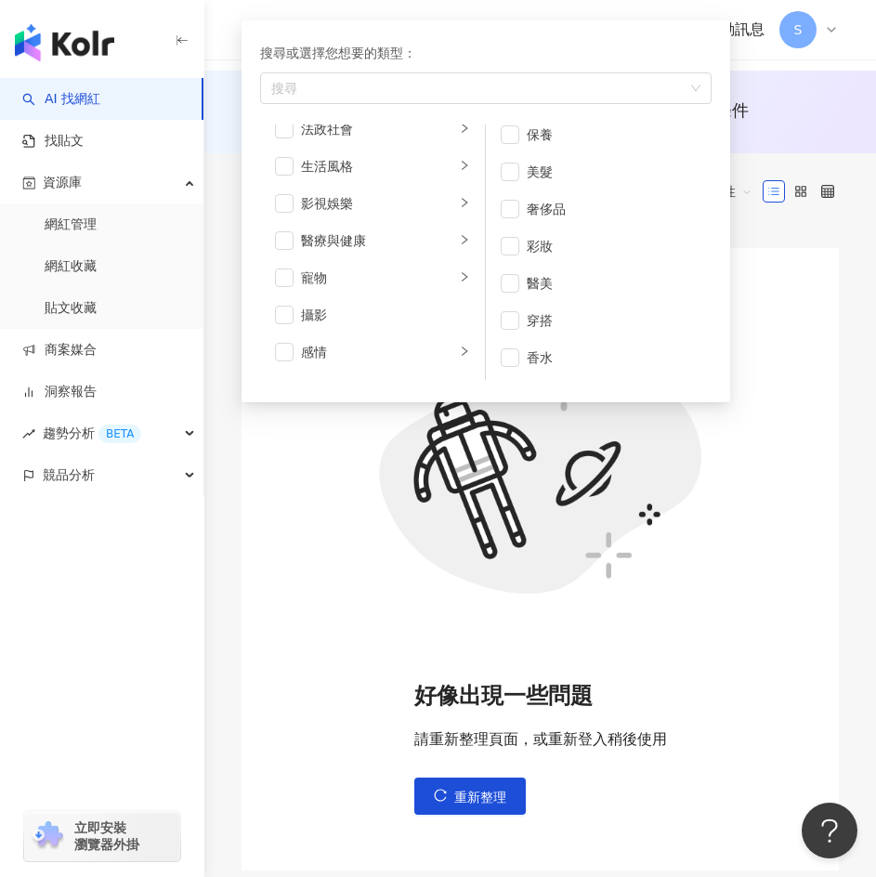
scroll to position [365, 0]
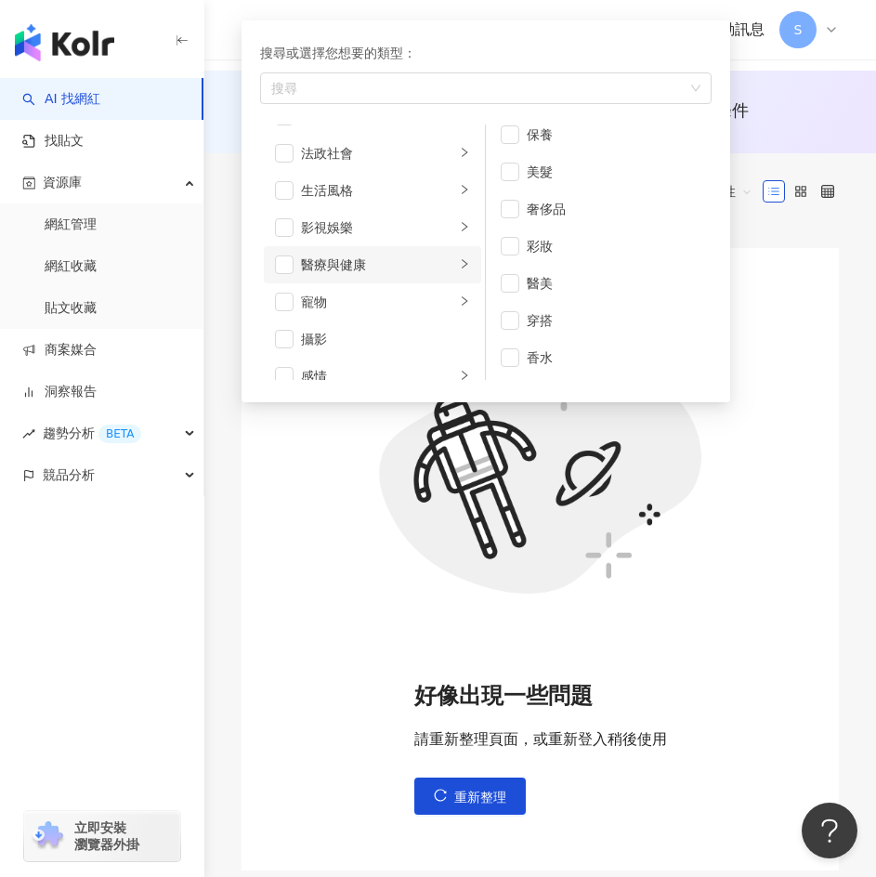
click at [437, 261] on div "醫療與健康" at bounding box center [378, 264] width 154 height 20
click at [535, 217] on div "營養與保健" at bounding box center [611, 221] width 170 height 20
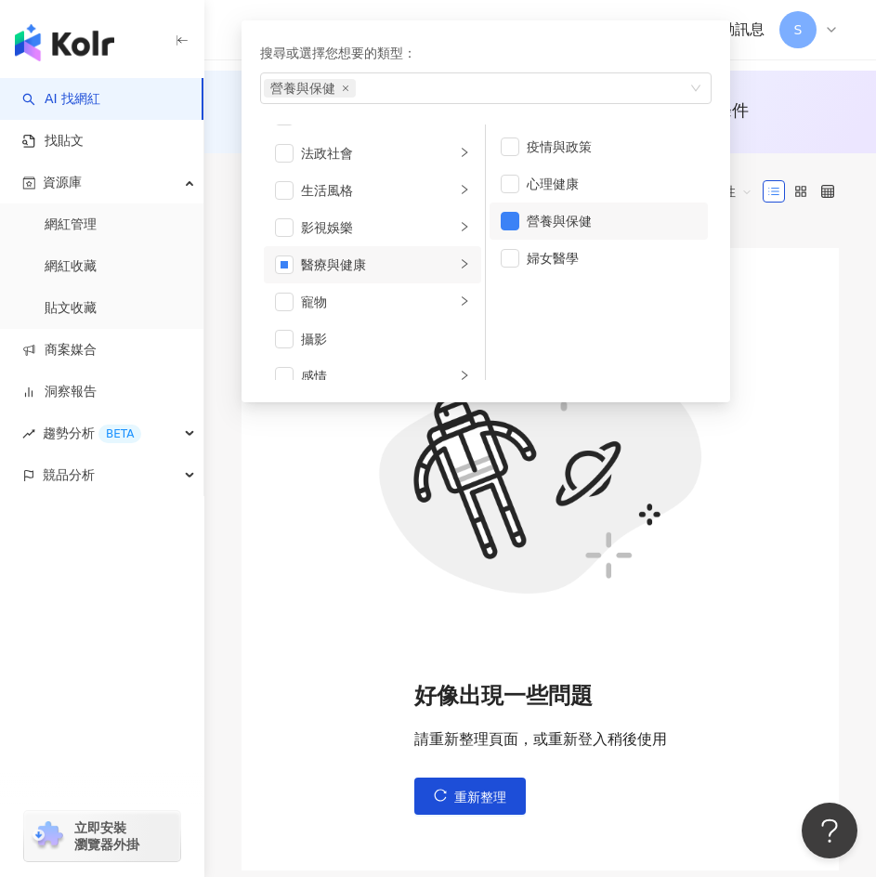
click at [817, 377] on div "好像出現一些問題 請重新整理頁面，或重新登入稍後使用 重新整理" at bounding box center [539, 559] width 597 height 622
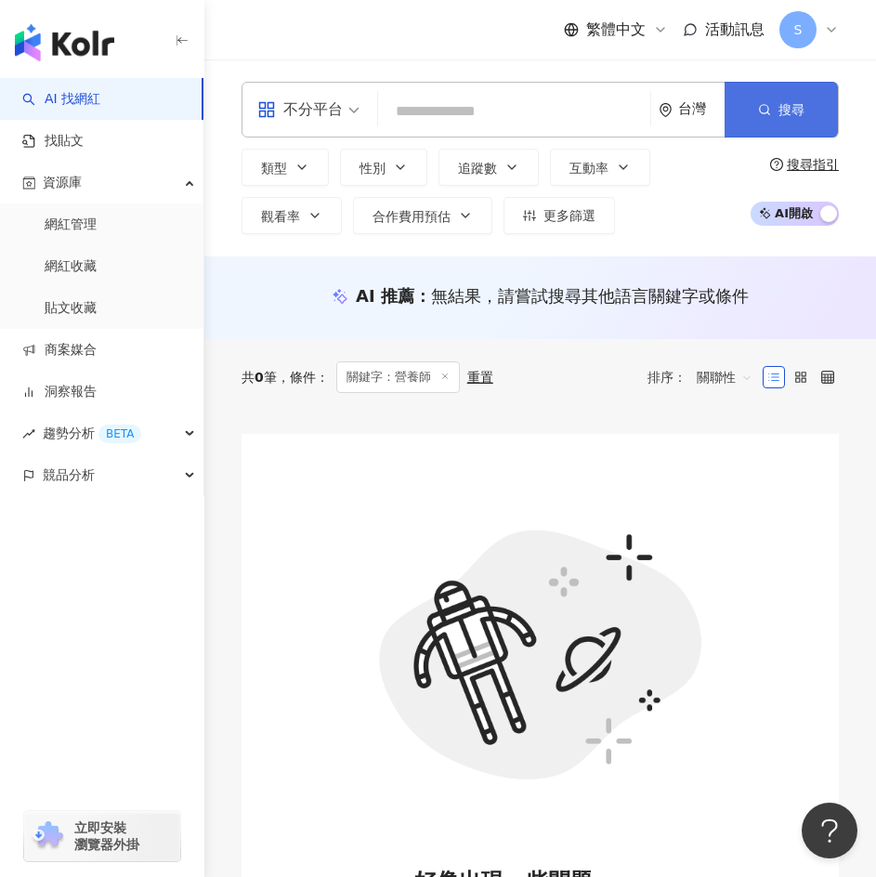
click at [763, 110] on icon "button" at bounding box center [764, 109] width 13 height 13
click at [467, 122] on input "search" at bounding box center [513, 111] width 257 height 35
click at [298, 175] on button "類型" at bounding box center [284, 167] width 87 height 37
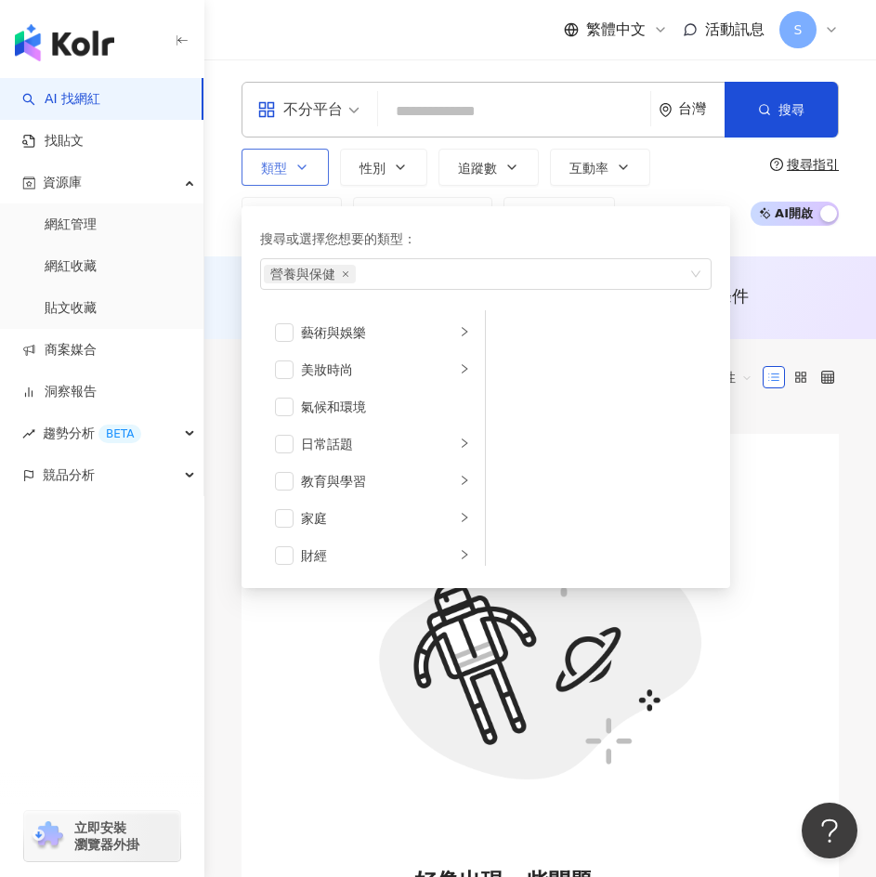
click at [298, 175] on button "類型 搜尋或選擇您想要的類型： 營養與保健 藝術與娛樂 美妝時尚 氣候和環境 日常話題 教育與學習 家庭 財經 美食 命理占卜 遊戲 法政社會 生活風格 影視…" at bounding box center [284, 167] width 87 height 37
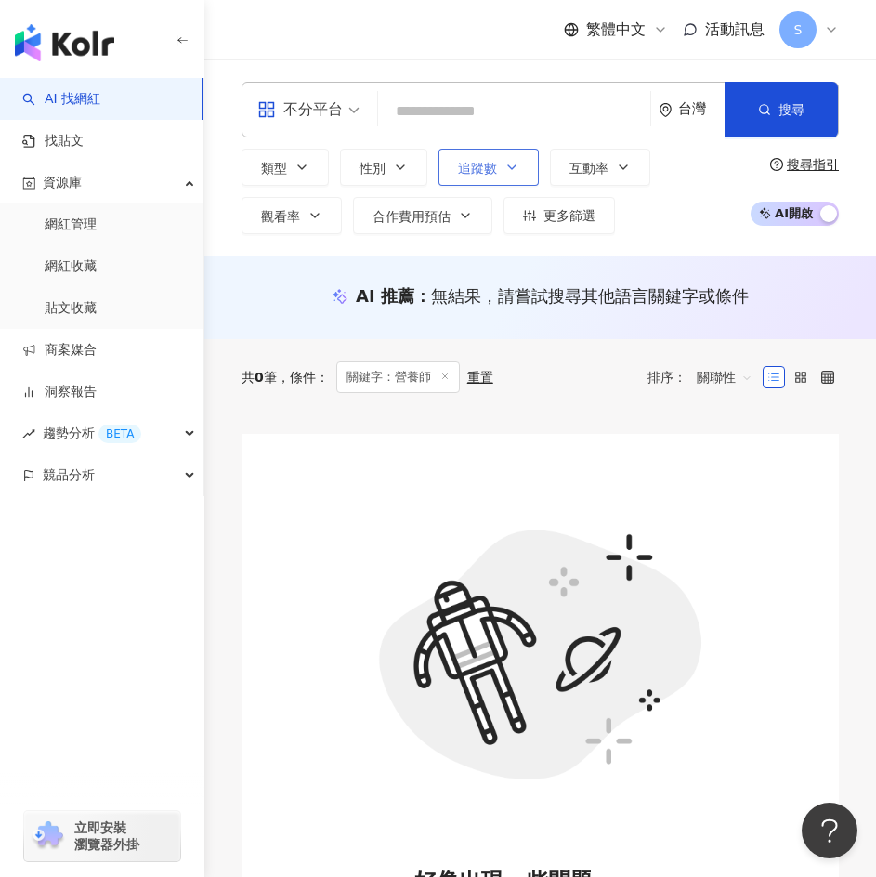
click at [489, 156] on button "追蹤數" at bounding box center [488, 167] width 100 height 37
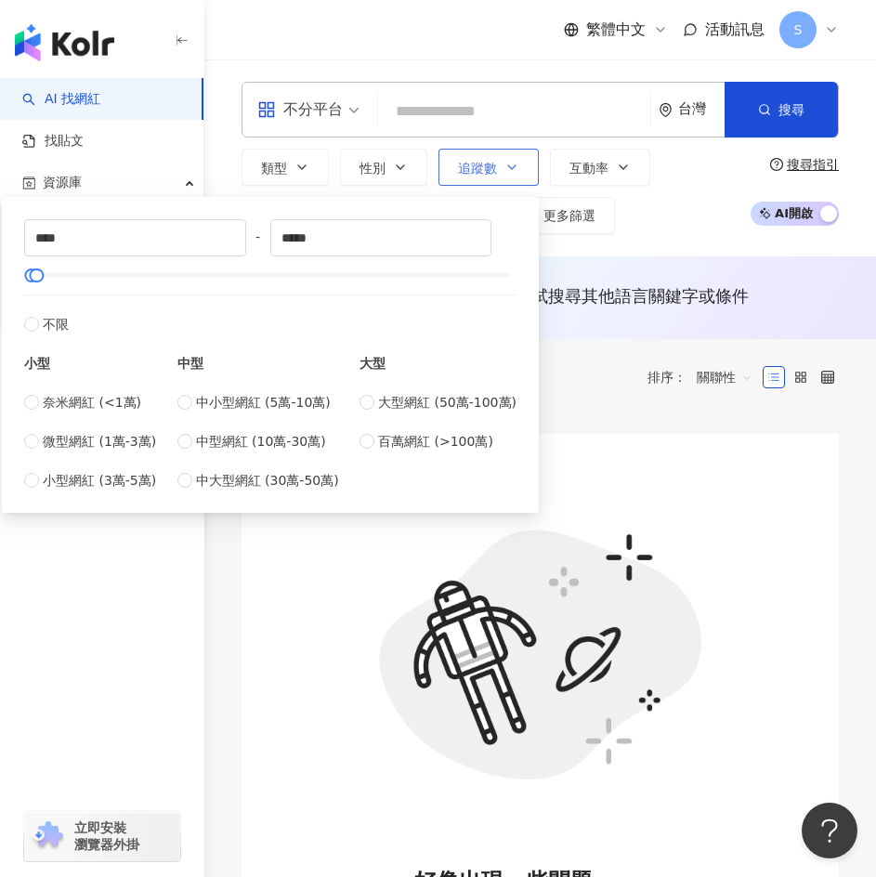
click at [489, 156] on button "追蹤數" at bounding box center [488, 167] width 100 height 37
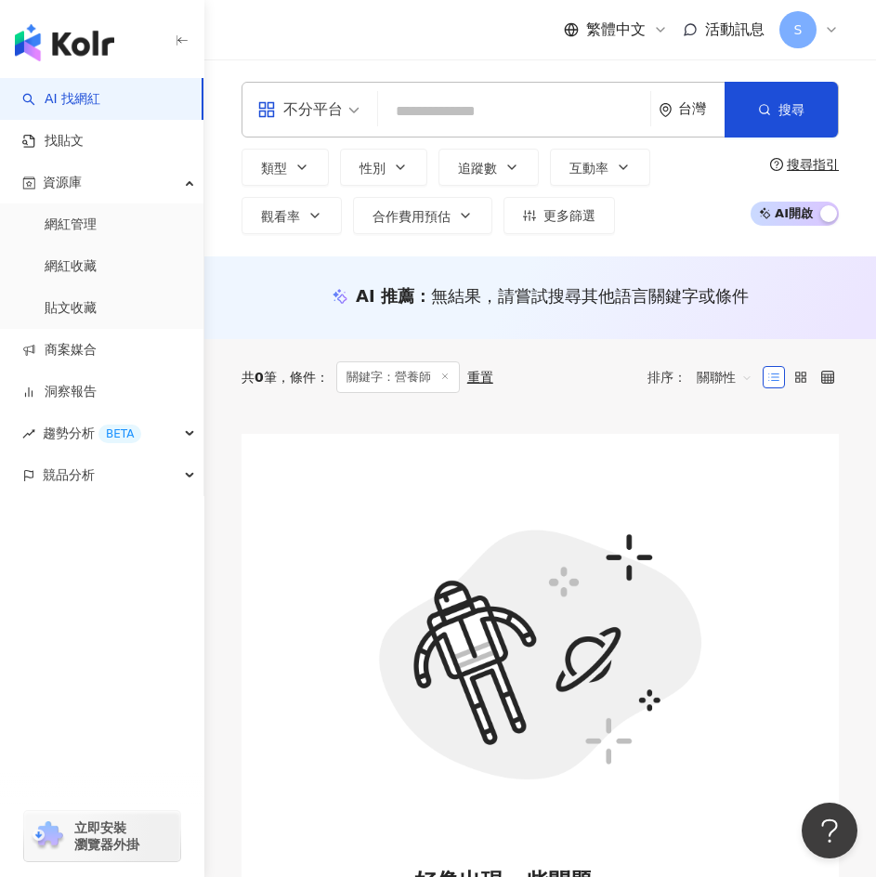
click at [486, 121] on input "search" at bounding box center [513, 111] width 257 height 35
type input "*"
type input "**"
click at [778, 108] on span "搜尋" at bounding box center [791, 109] width 26 height 15
click at [805, 122] on button "搜尋" at bounding box center [780, 110] width 113 height 56
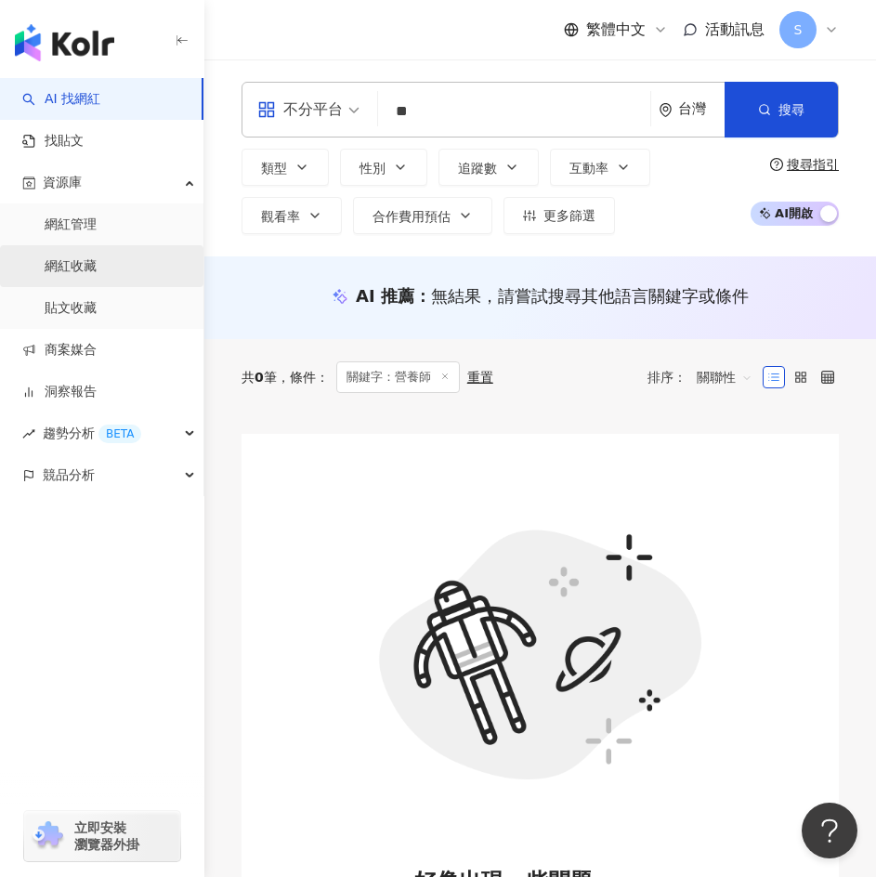
click at [97, 265] on link "網紅收藏" at bounding box center [71, 266] width 52 height 19
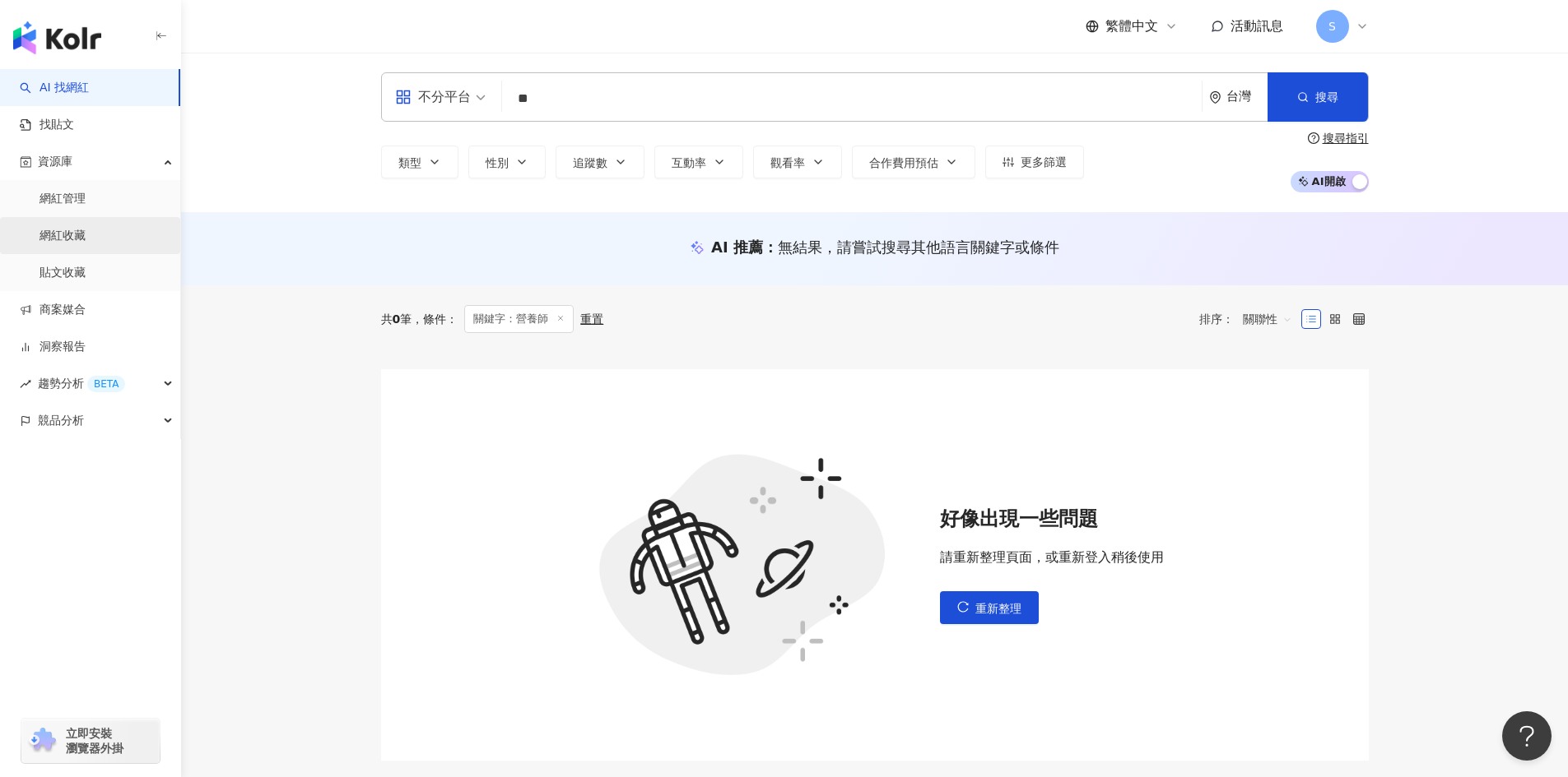
click at [83, 242] on link "網紅收藏" at bounding box center [63, 236] width 46 height 17
drag, startPoint x: 578, startPoint y: 327, endPoint x: 597, endPoint y: 325, distance: 19.1
click at [579, 327] on div "共 0 筆 條件 ： 關鍵字：營養師 重置" at bounding box center [493, 319] width 223 height 28
click at [597, 325] on div "重置" at bounding box center [592, 319] width 23 height 13
click at [563, 317] on line at bounding box center [560, 318] width 4 height 4
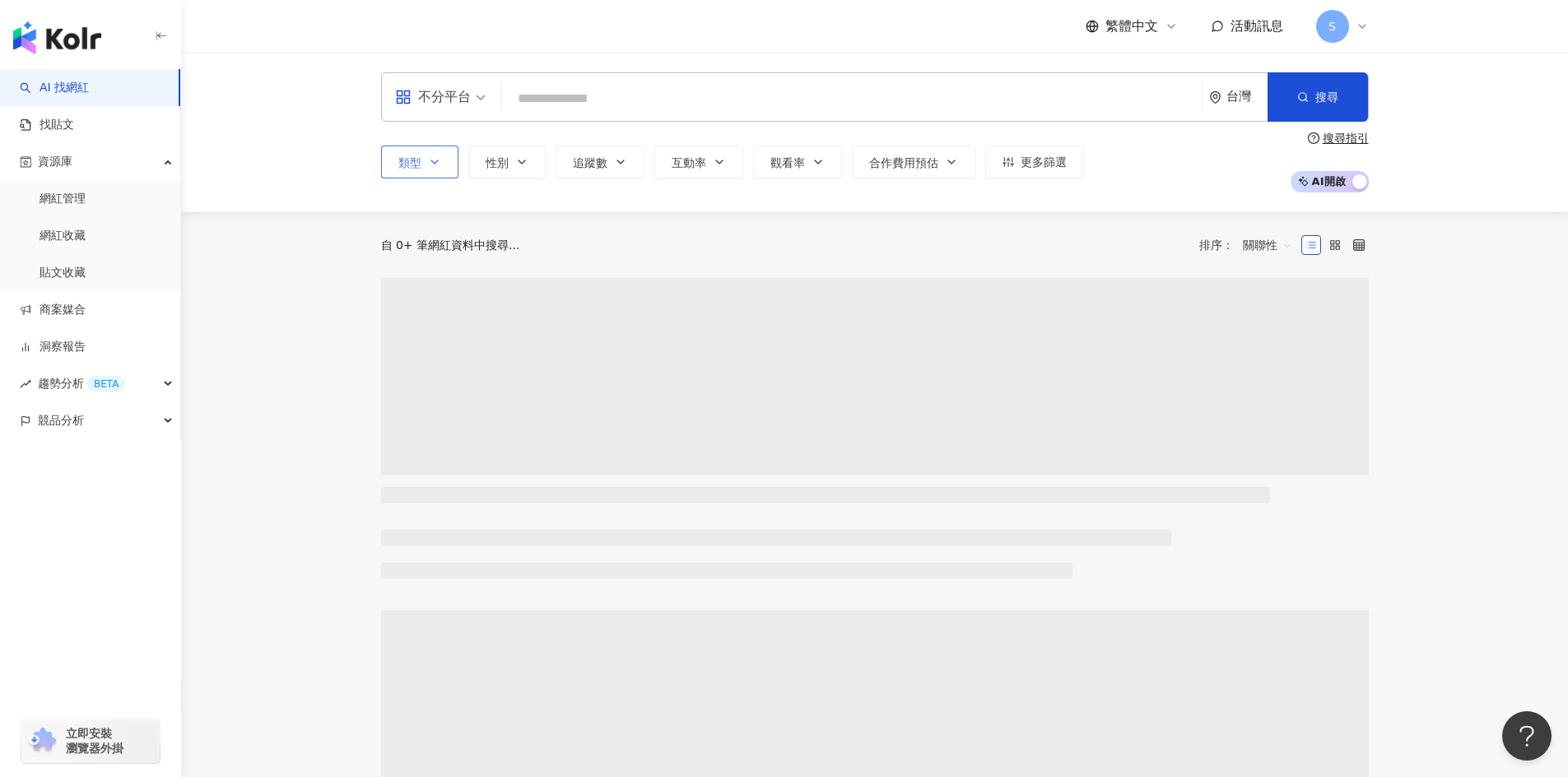
click at [432, 164] on icon "button" at bounding box center [434, 161] width 13 height 13
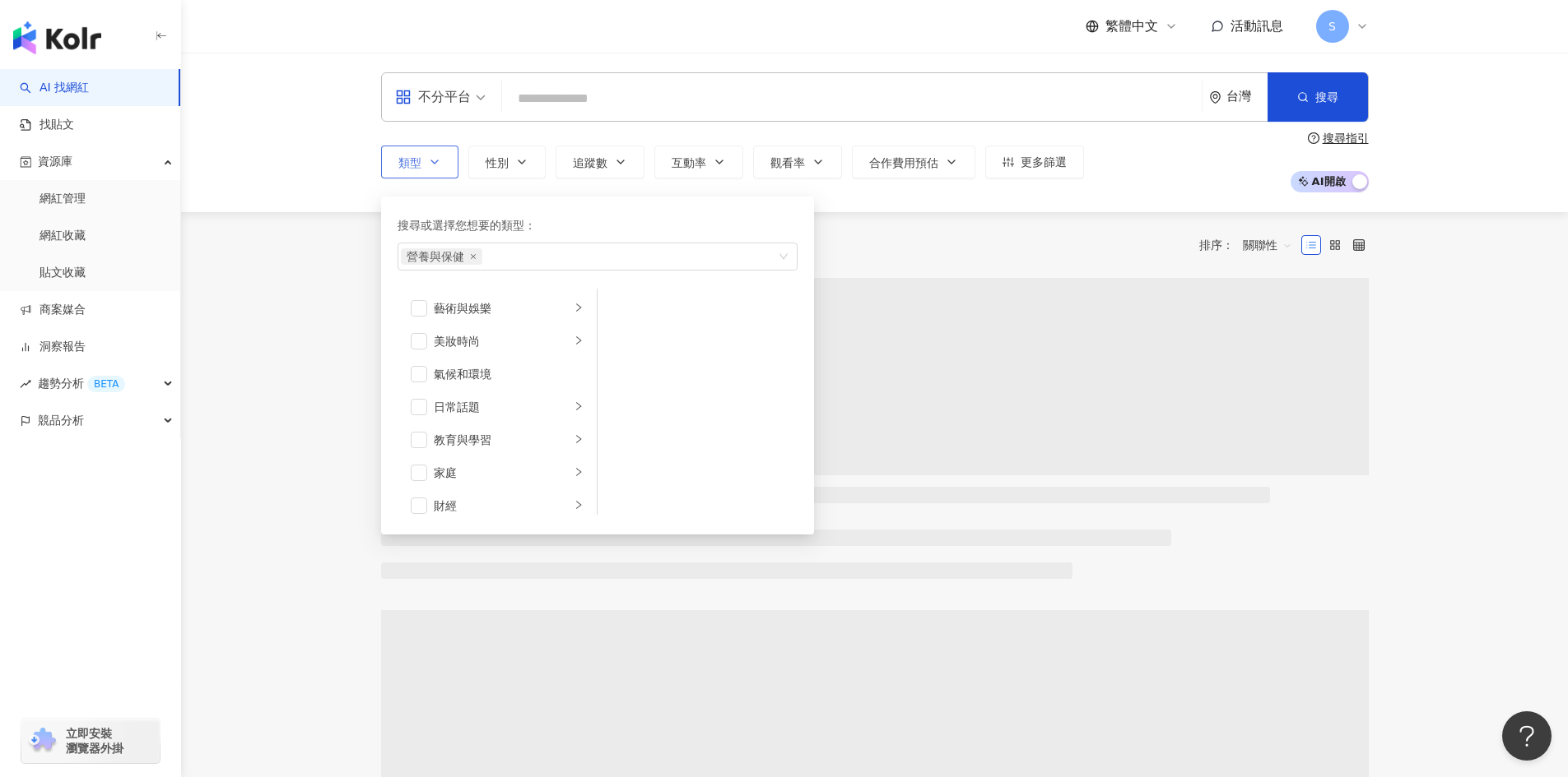
click at [432, 164] on icon "button" at bounding box center [434, 161] width 13 height 13
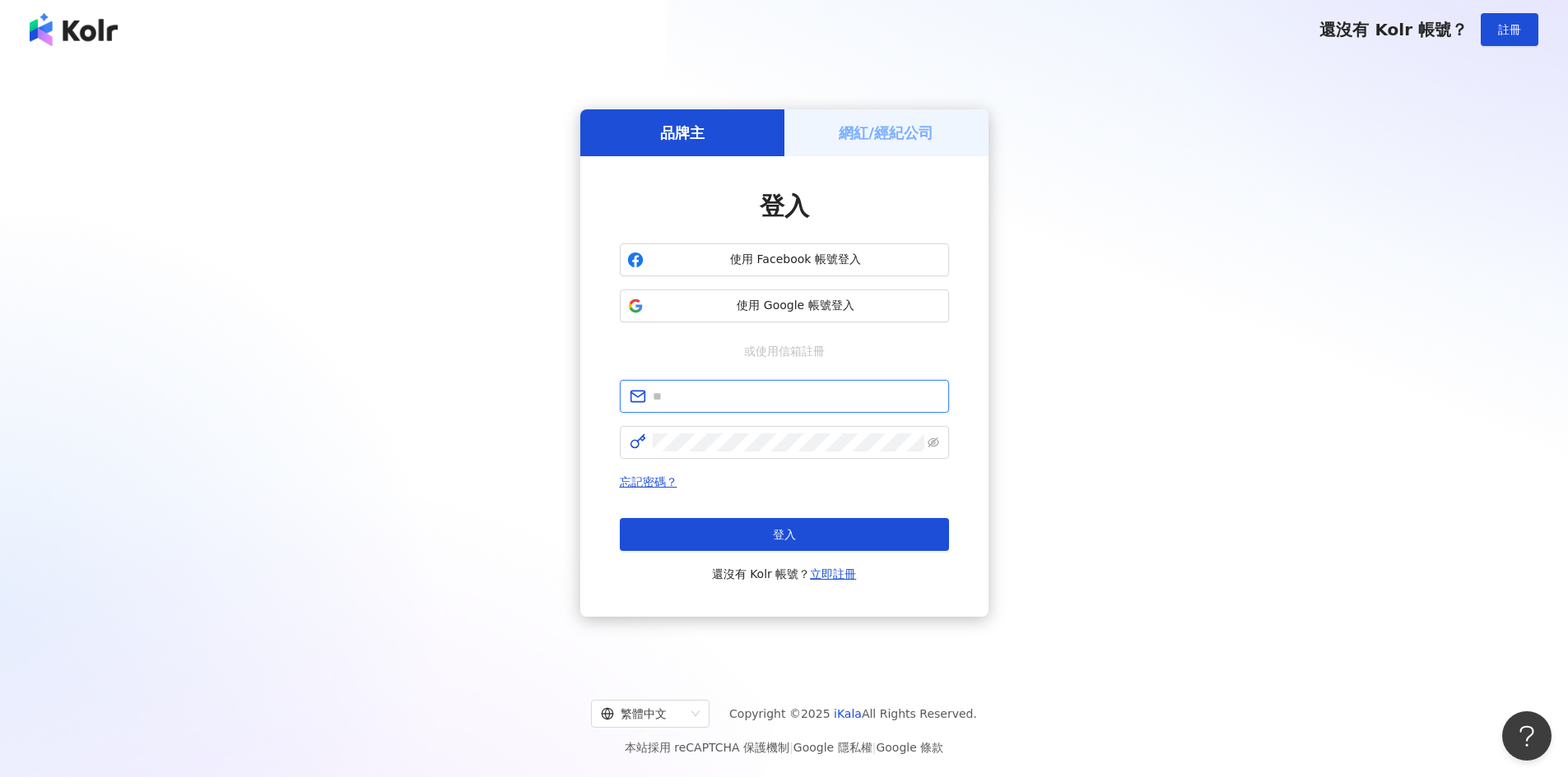
click at [904, 400] on input "text" at bounding box center [795, 396] width 286 height 18
click at [878, 139] on h5 "網紅/經紀公司" at bounding box center [885, 132] width 95 height 20
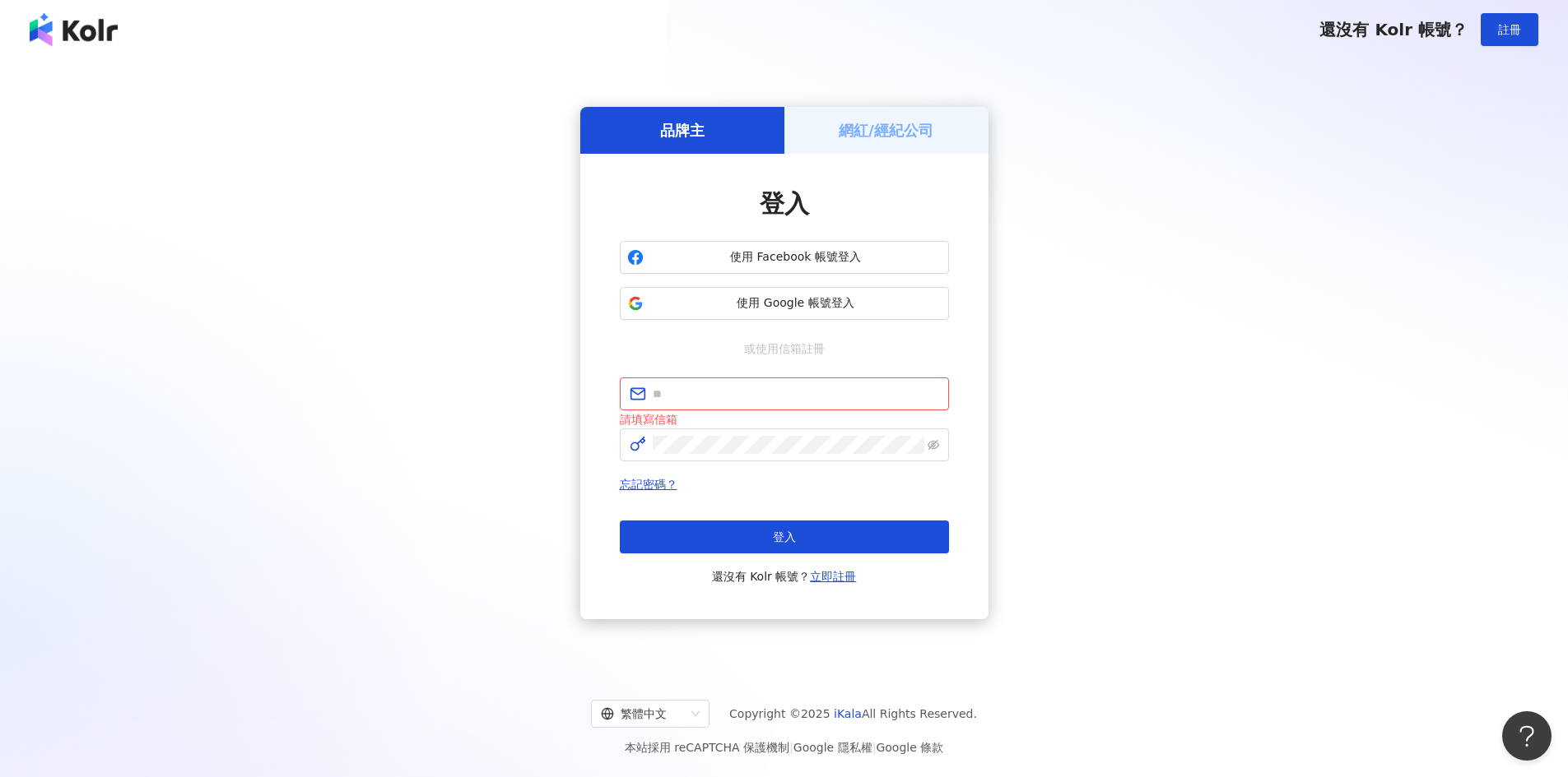
click at [740, 124] on div "品牌主" at bounding box center [683, 130] width 204 height 47
click at [501, 224] on div "品牌主 網紅/經紀公司 登入 使用 Facebook 帳號登入 使用 Google 帳號登入 或使用信箱註冊 請填寫信箱 忘記密碼？ 登入 還沒有 Kolr …" at bounding box center [784, 363] width 1528 height 581
click at [1248, 443] on div "品牌主 網紅/經紀公司 登入 使用 Facebook 帳號登入 使用 Google 帳號登入 或使用信箱註冊 請填寫信箱 忘記密碼？ 登入 還沒有 Kolr …" at bounding box center [784, 363] width 1528 height 581
click at [805, 402] on input "text" at bounding box center [795, 394] width 286 height 18
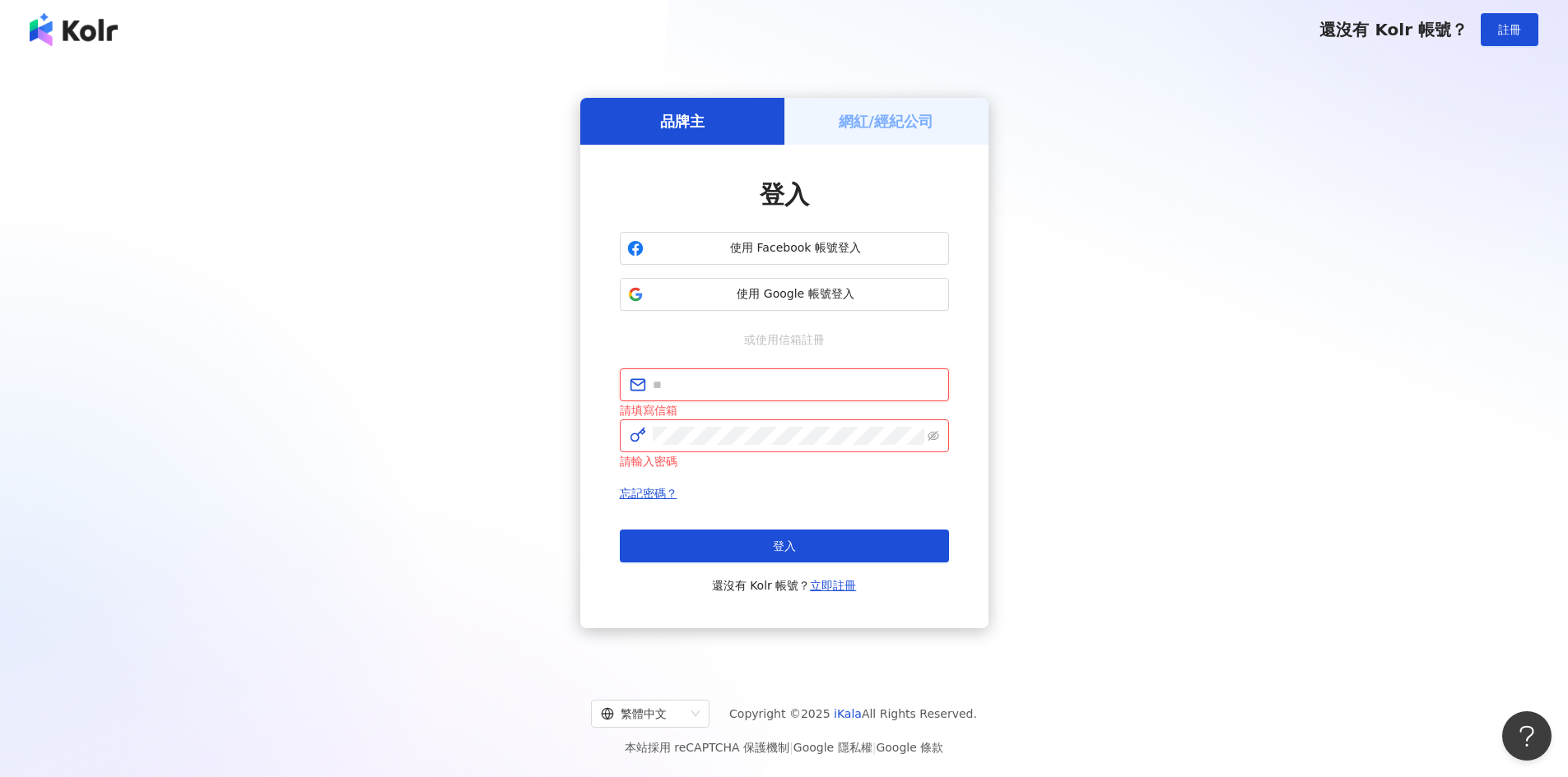
click at [802, 386] on input "text" at bounding box center [795, 385] width 286 height 18
click at [812, 292] on span "使用 Google 帳號登入" at bounding box center [796, 294] width 292 height 17
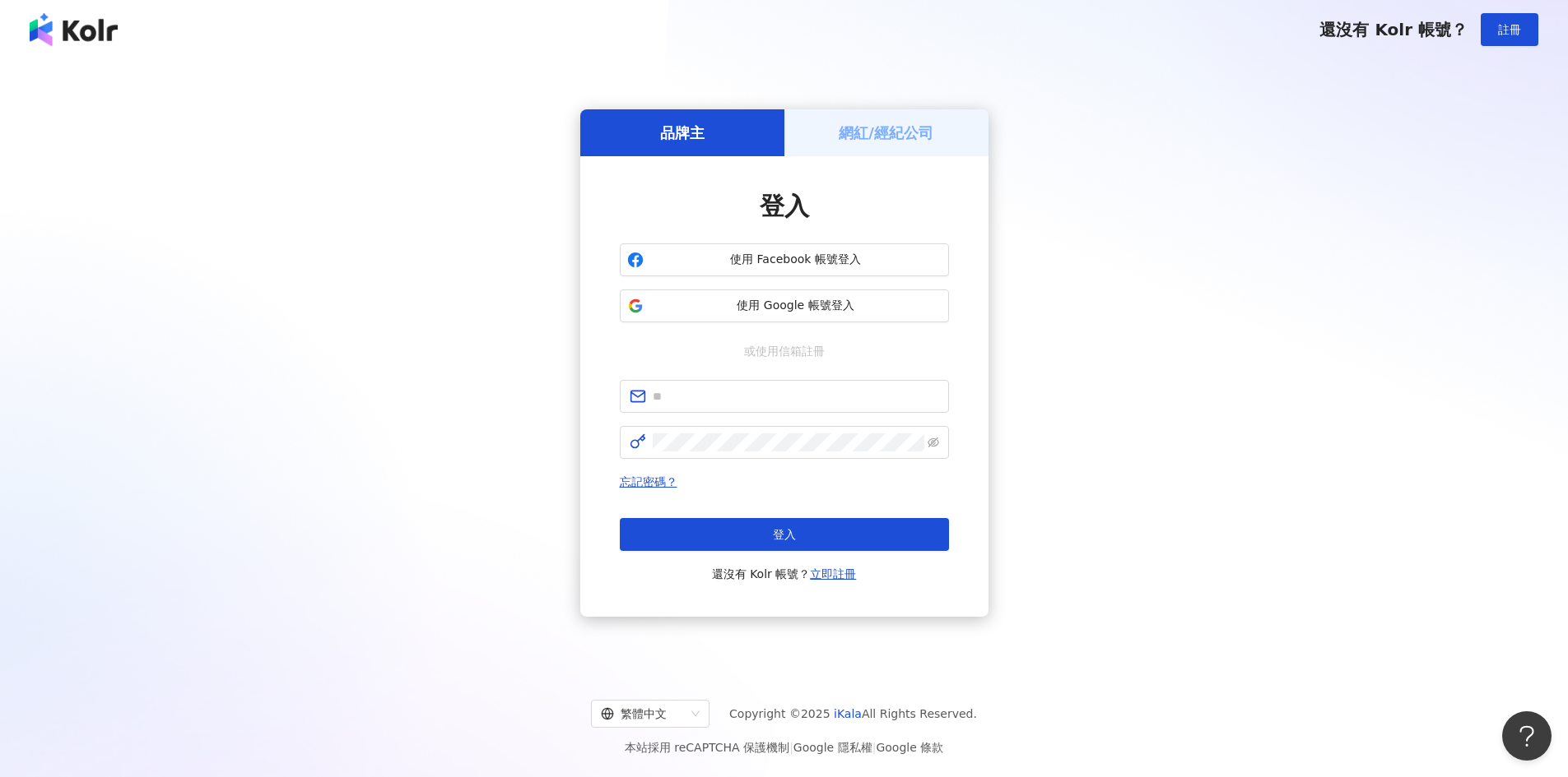
click at [877, 299] on span "使用 Google 帳號登入" at bounding box center [796, 306] width 292 height 17
click at [840, 302] on span "使用 Google 帳號登入" at bounding box center [796, 306] width 292 height 17
click at [825, 307] on span "使用 Google 帳號登入" at bounding box center [796, 306] width 292 height 17
click at [858, 310] on span "使用 Google 帳號登入" at bounding box center [796, 306] width 292 height 17
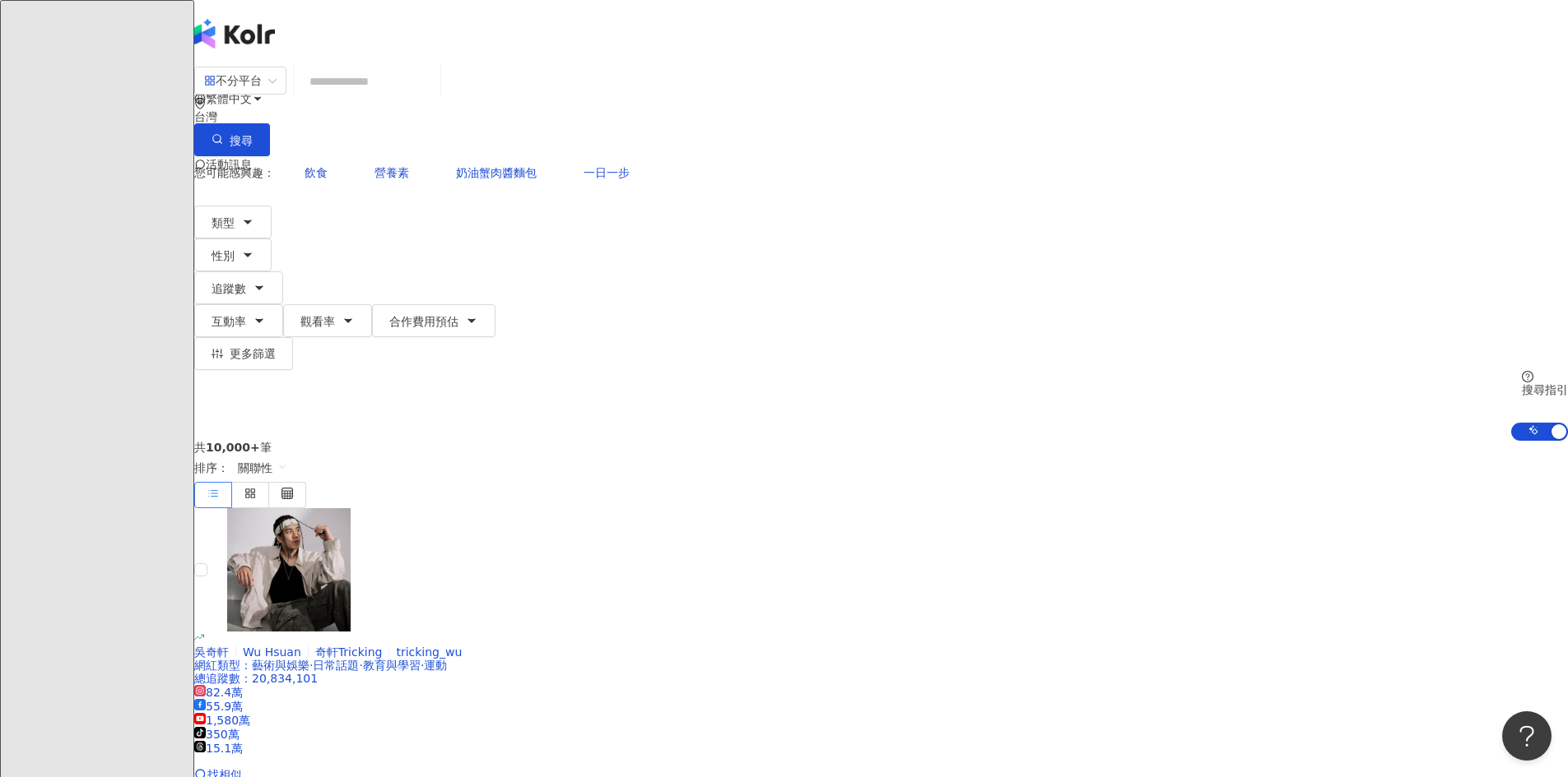
click at [433, 97] on input "search" at bounding box center [367, 81] width 133 height 31
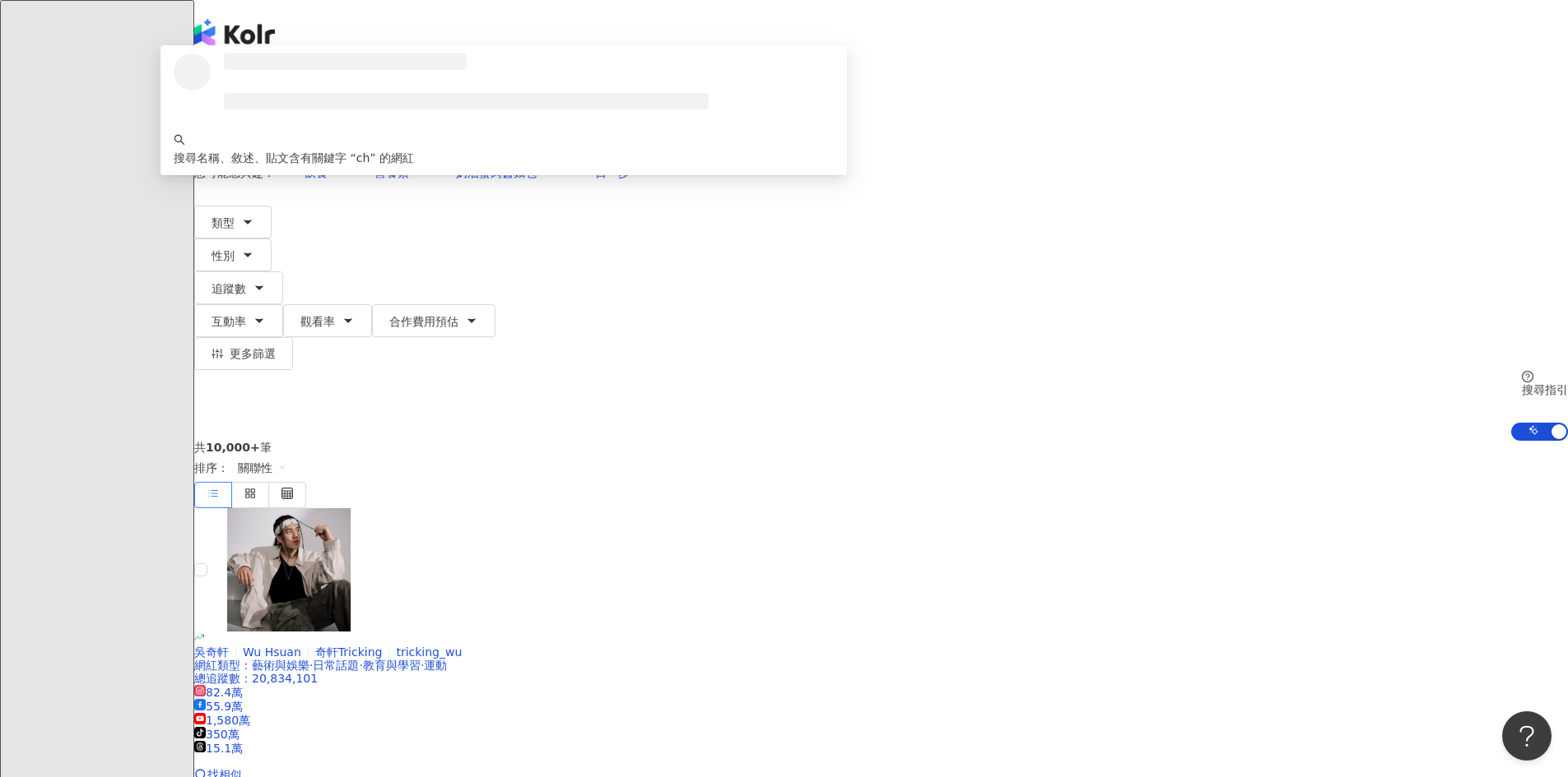
type input "*"
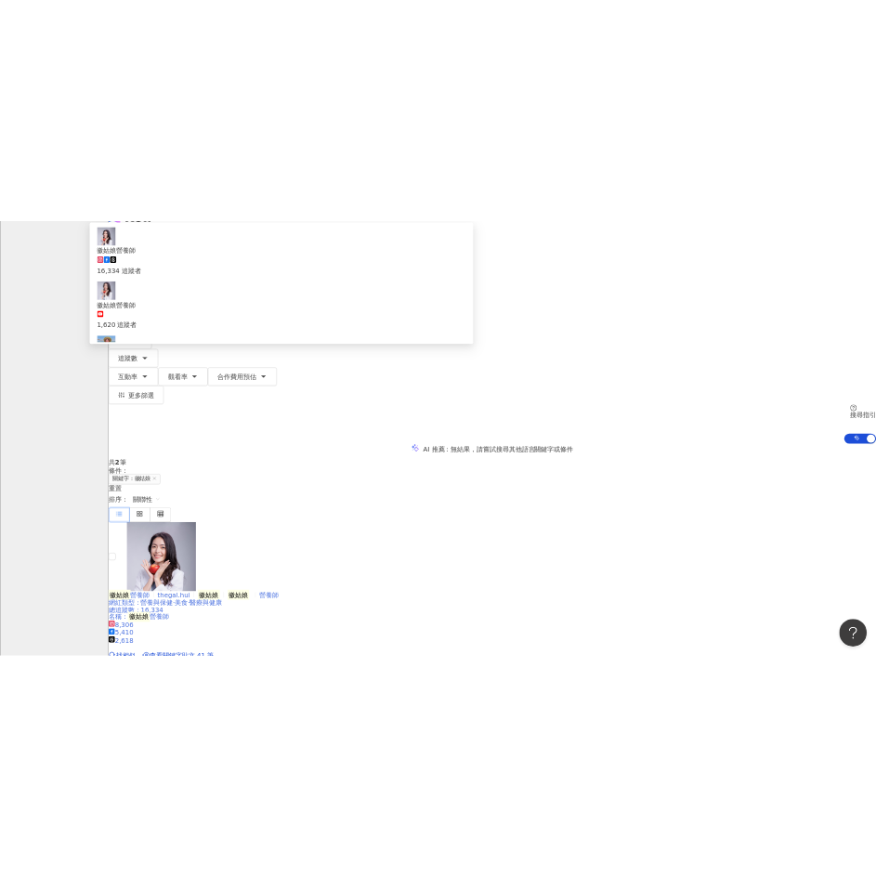
scroll to position [93, 0]
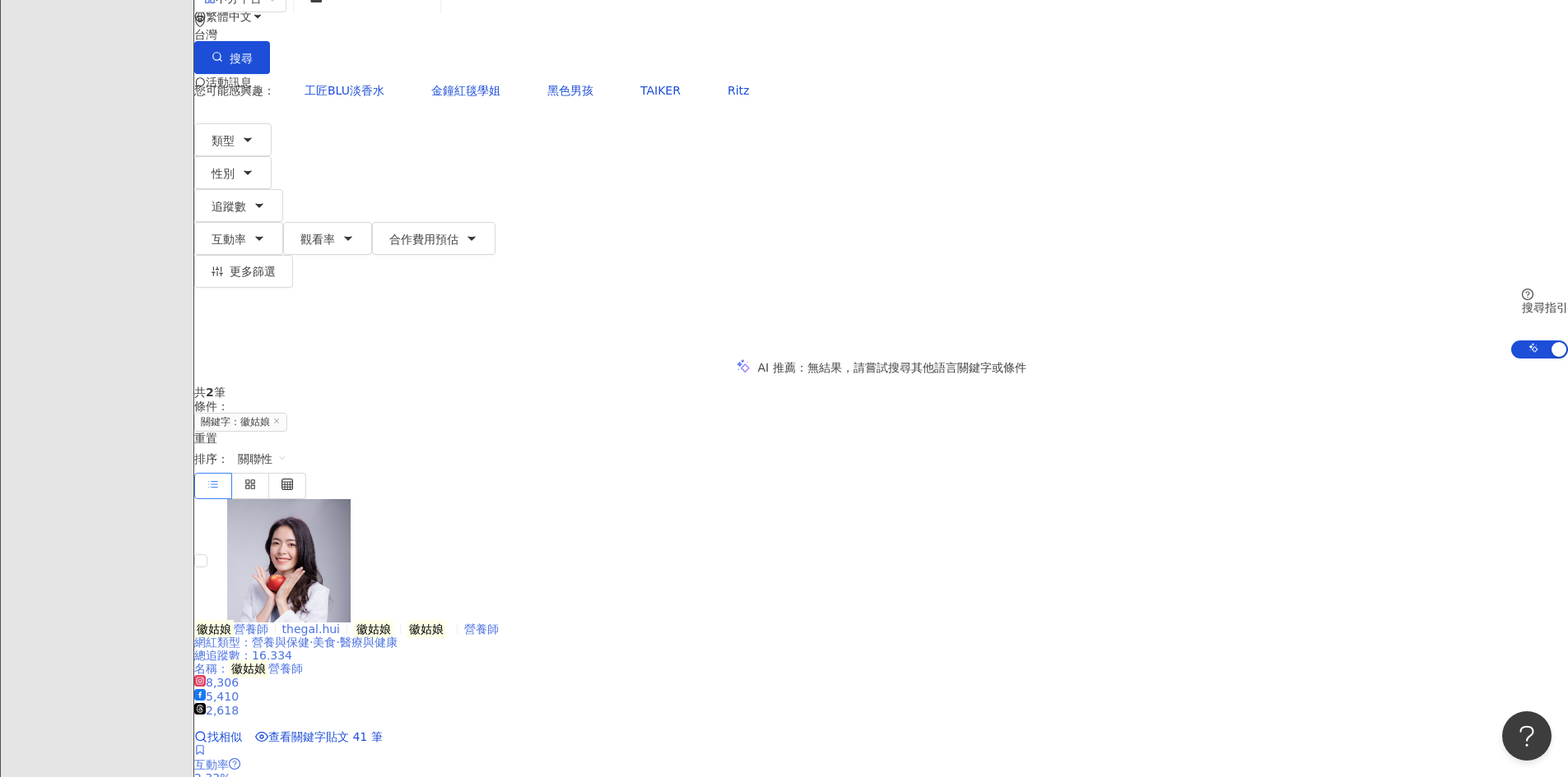
click at [206, 744] on icon at bounding box center [199, 750] width 12 height 12
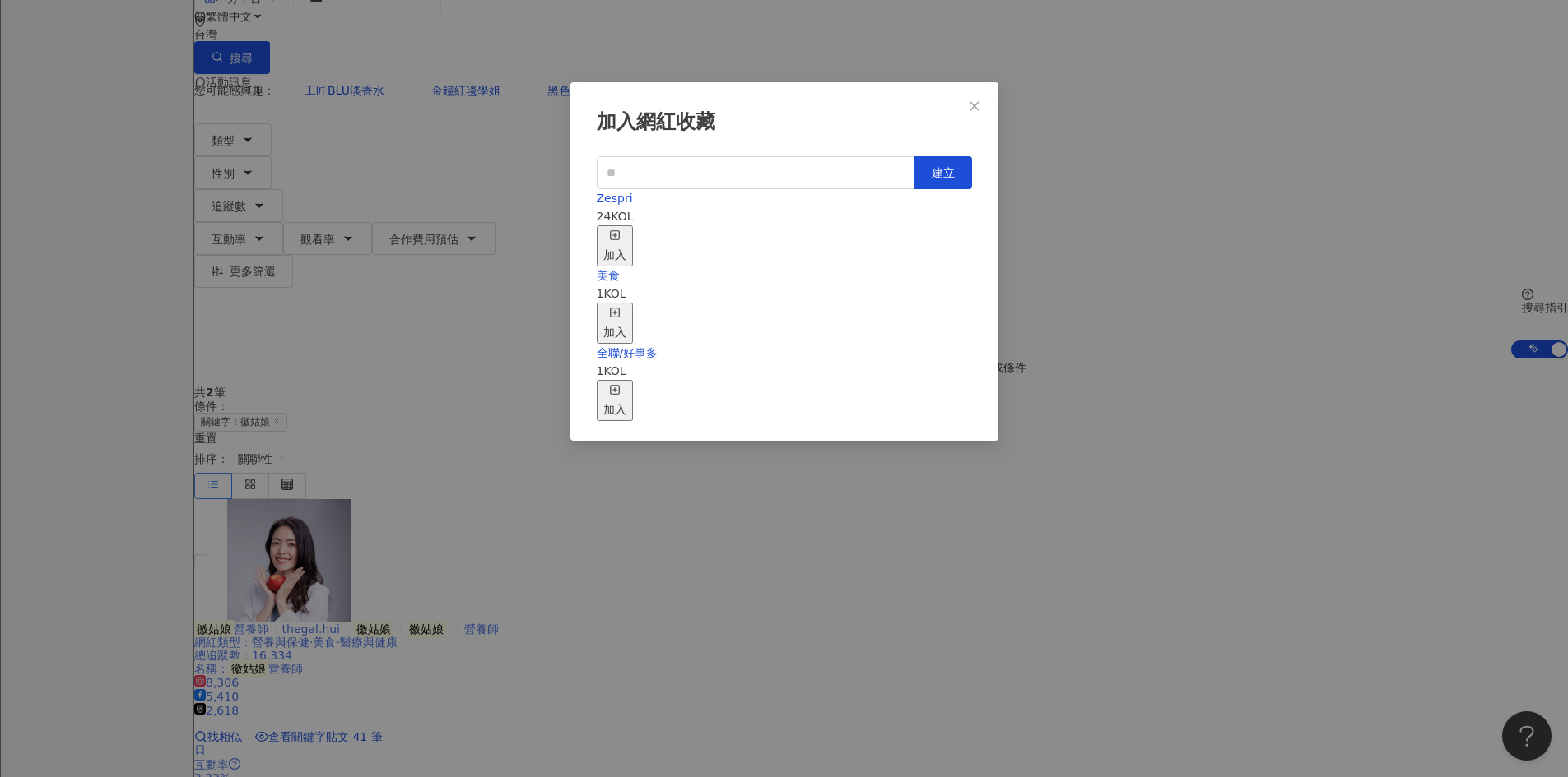
click at [819, 225] on div "Zespri 24 KOL 加入" at bounding box center [784, 228] width 375 height 77
click at [627, 229] on div "加入" at bounding box center [615, 245] width 23 height 36
click at [979, 104] on icon "close" at bounding box center [974, 105] width 13 height 13
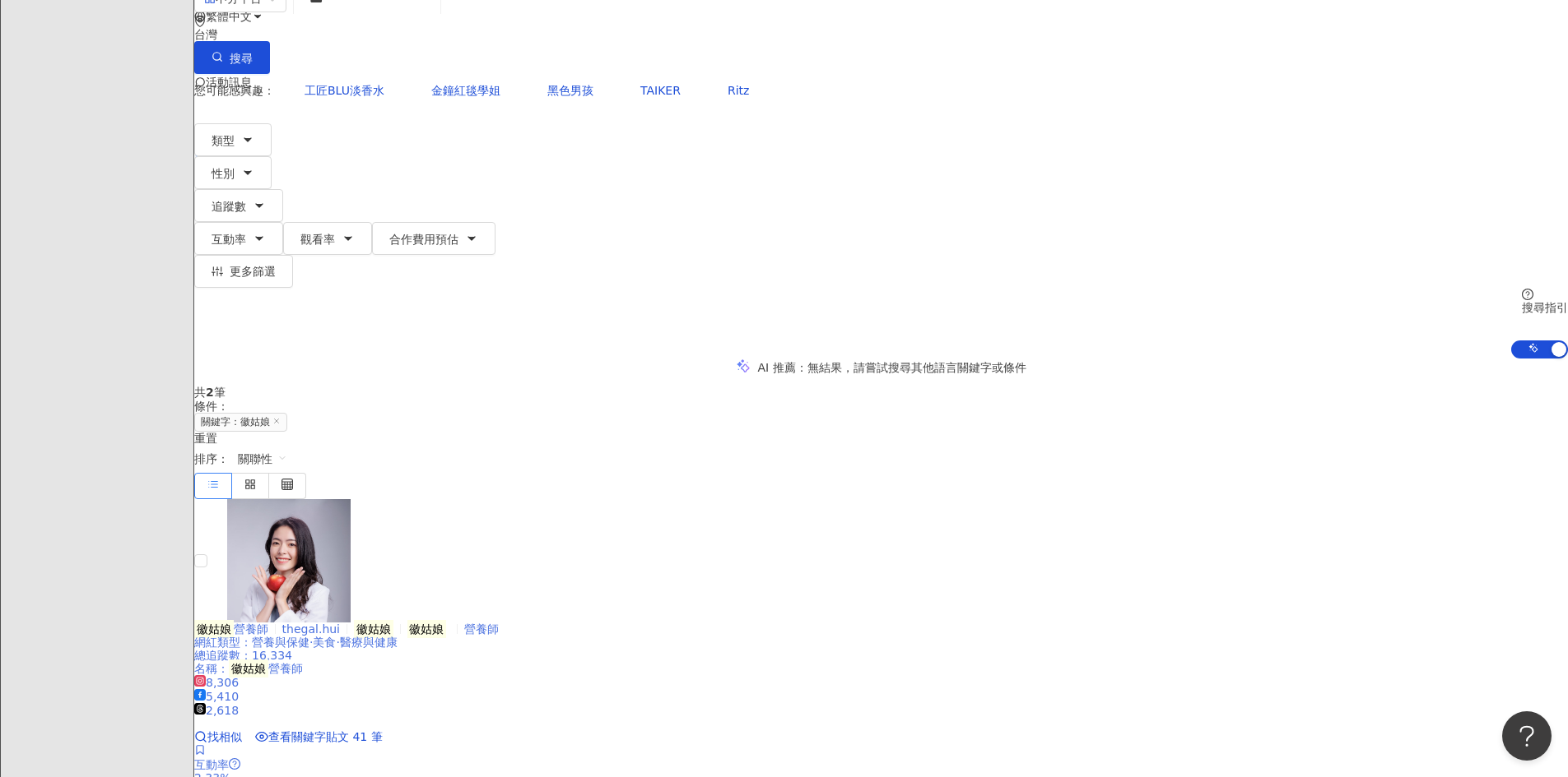
click at [339, 623] on span "thegal.hui" at bounding box center [310, 629] width 58 height 13
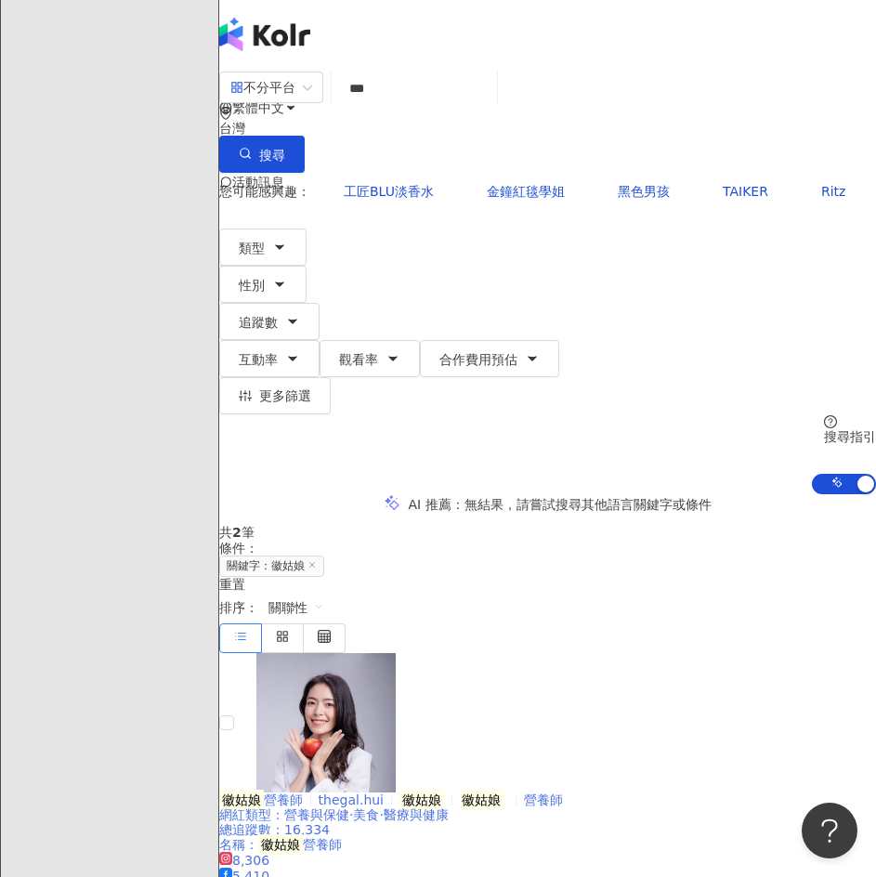
scroll to position [0, 0]
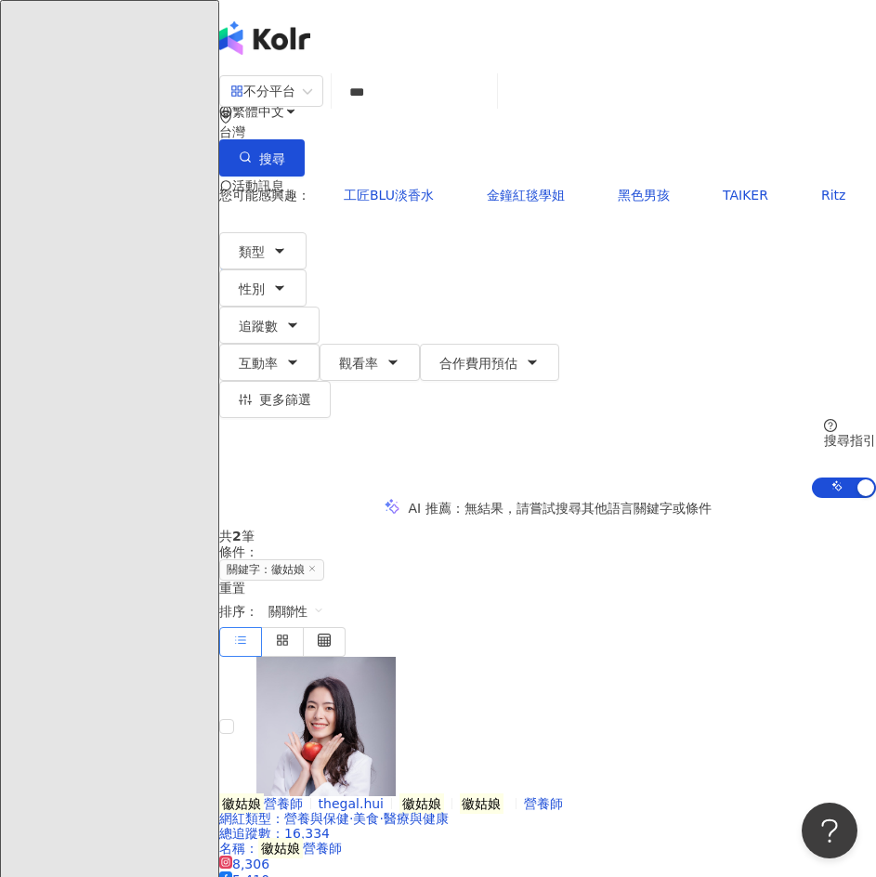
click at [489, 110] on input "***" at bounding box center [414, 91] width 150 height 35
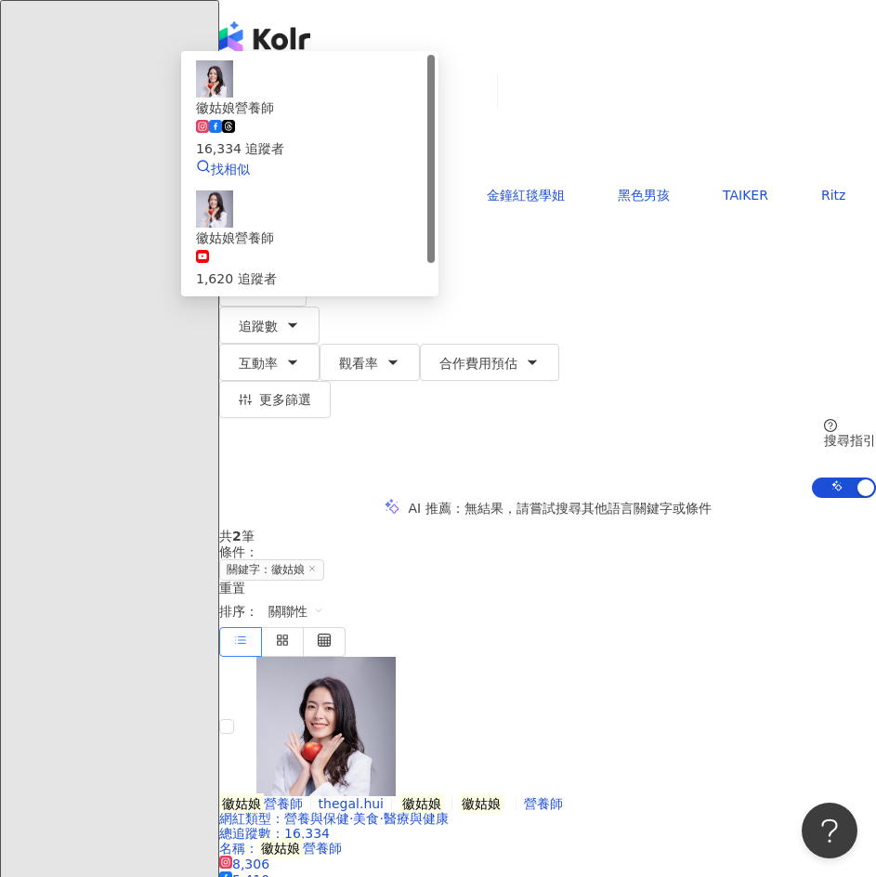
type input "*"
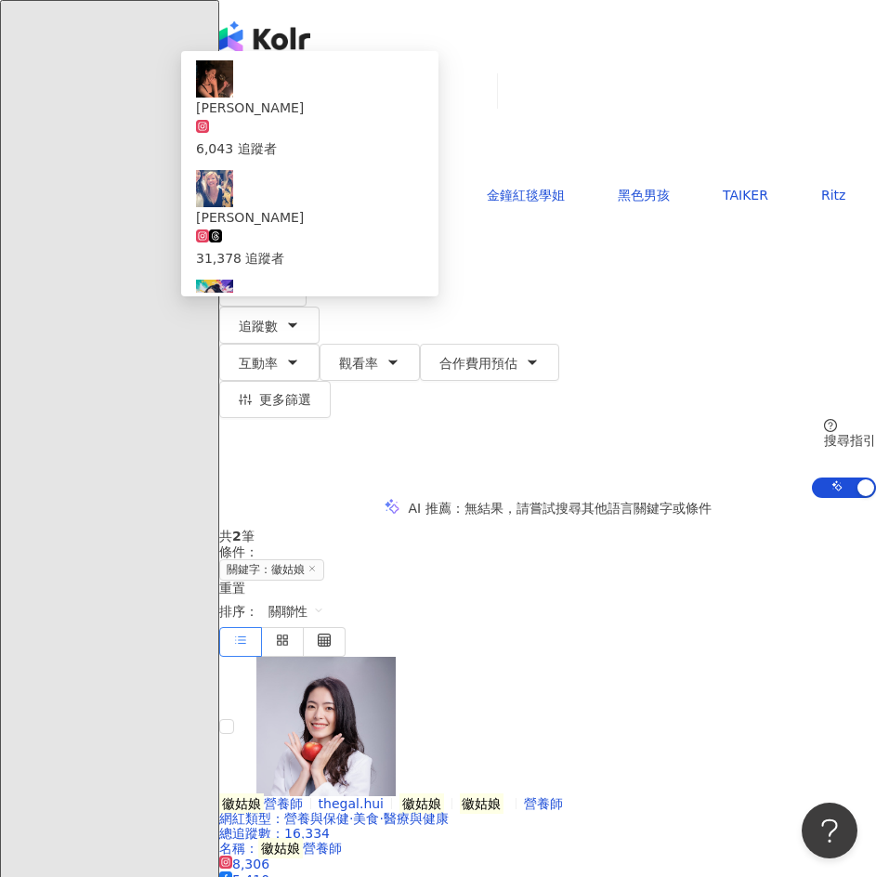
click at [489, 100] on input "******" at bounding box center [414, 91] width 150 height 35
type input "*********"
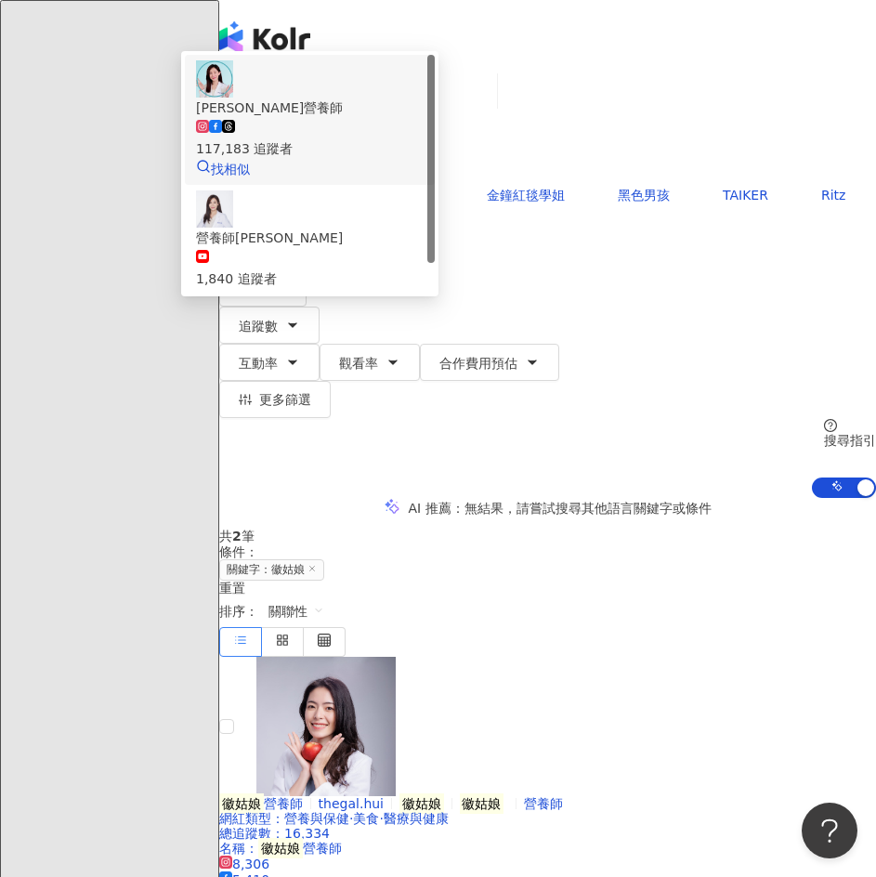
click at [423, 159] on div "117,183 追蹤者" at bounding box center [309, 148] width 227 height 20
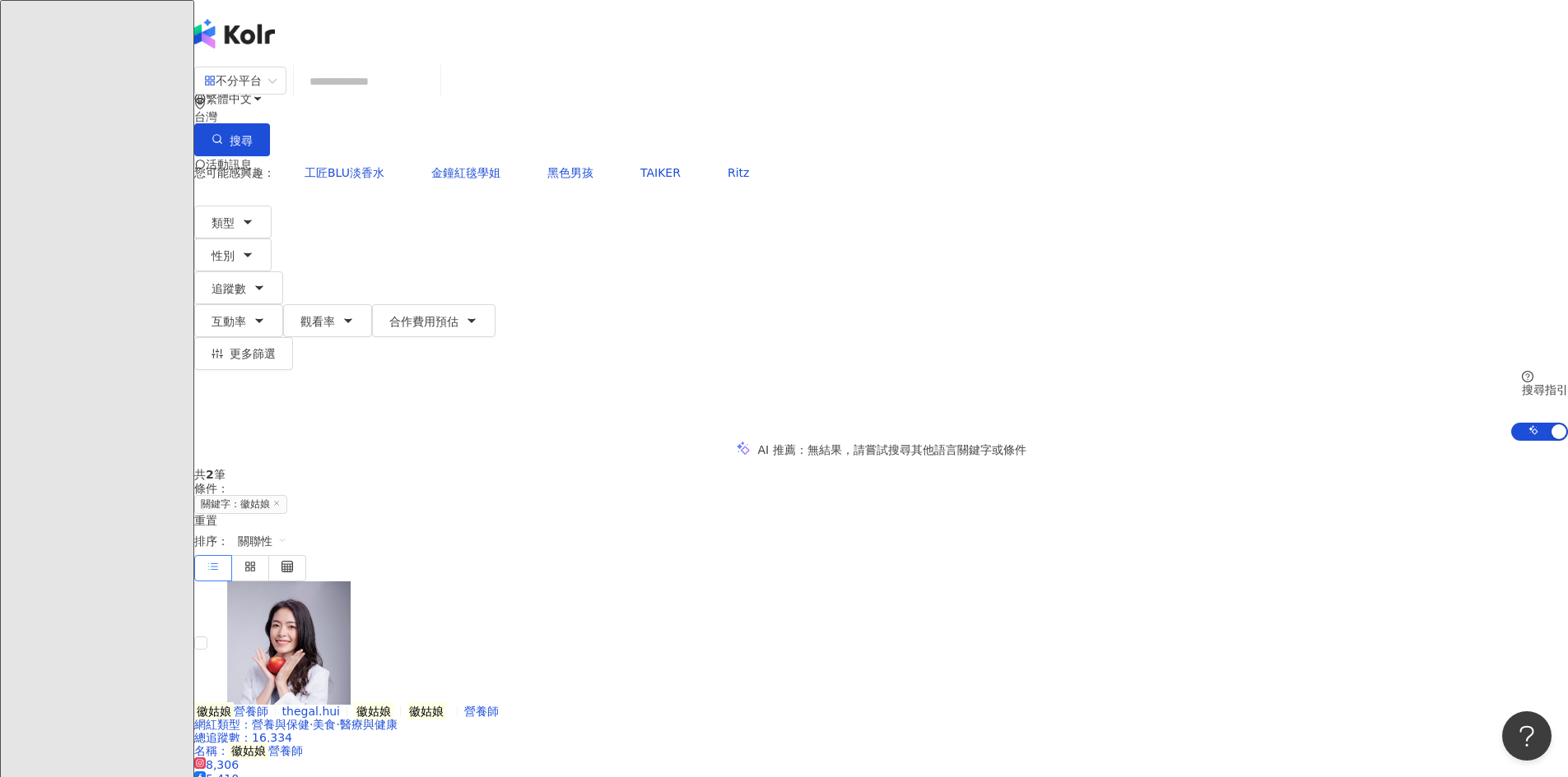
click at [433, 94] on input "search" at bounding box center [367, 81] width 133 height 31
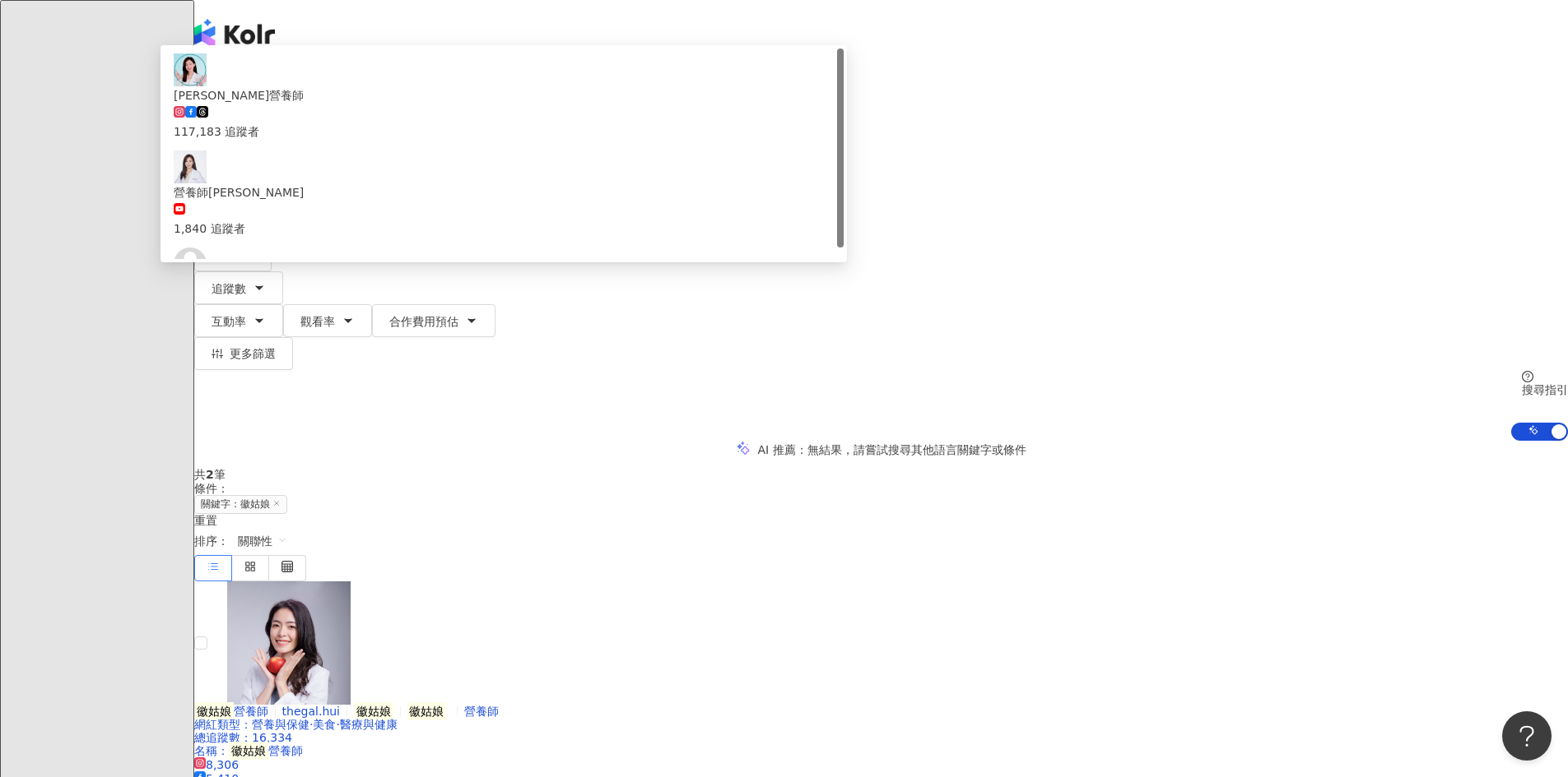
type input "*"
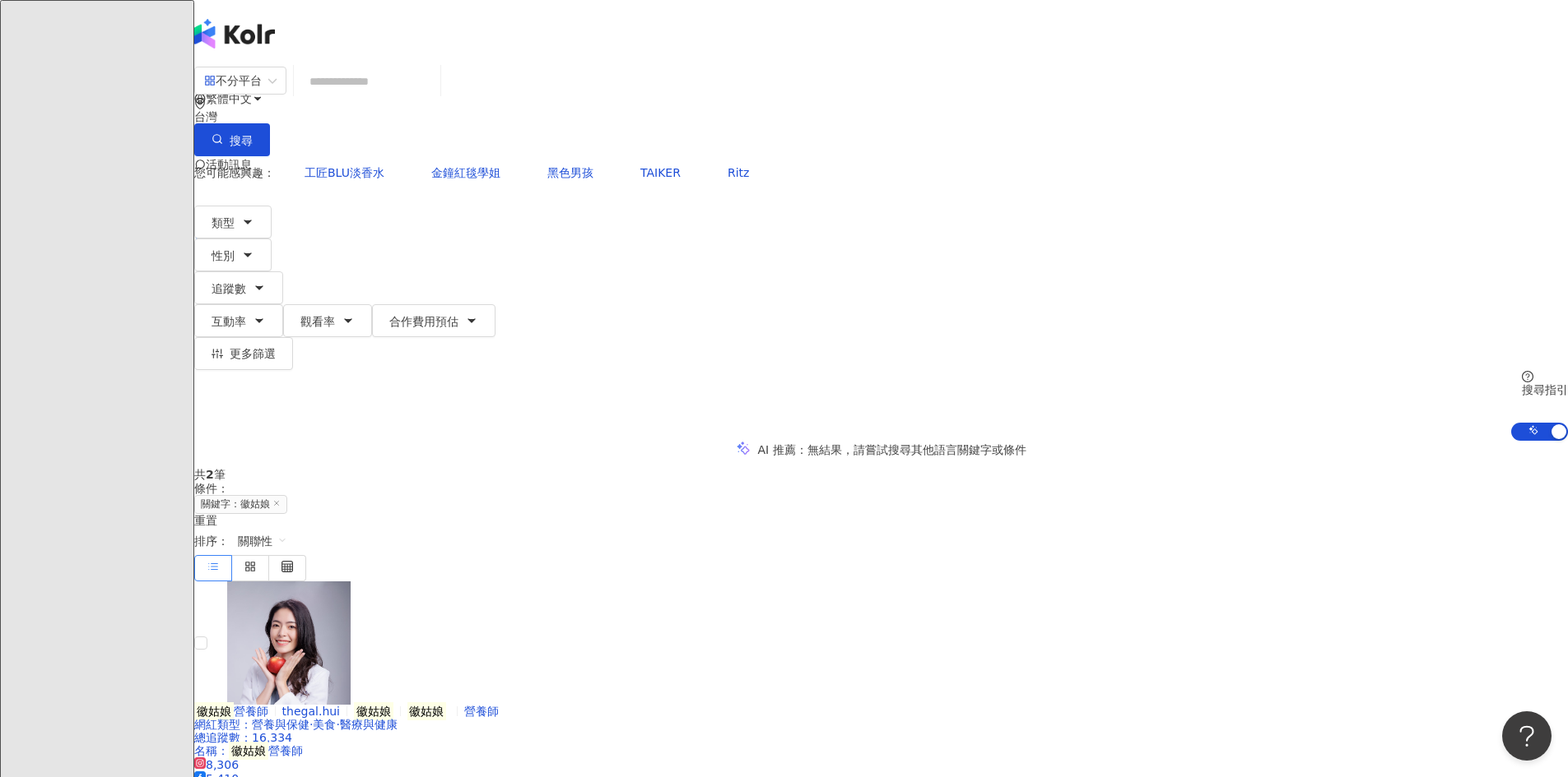
type input "*"
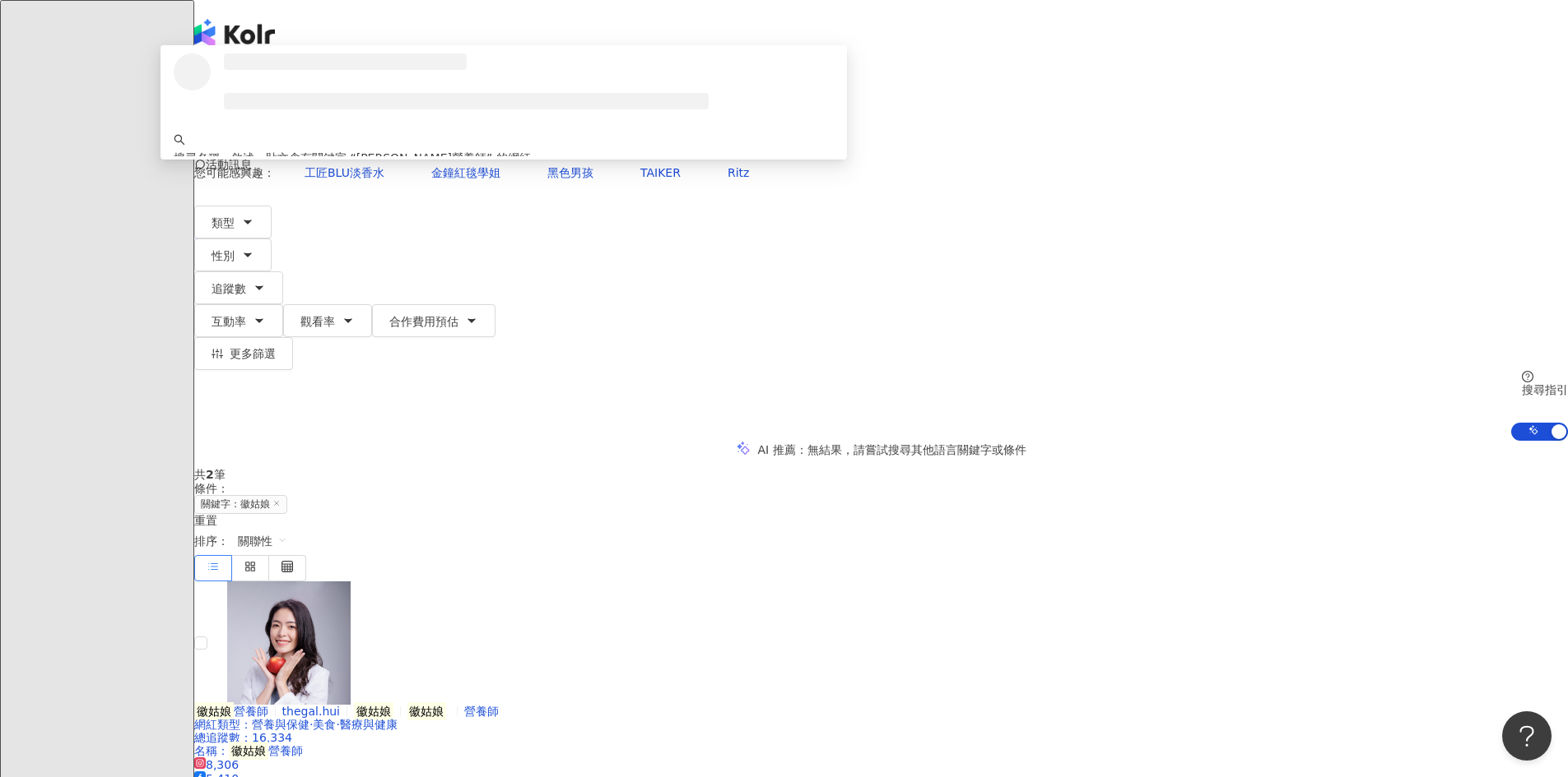
type input "*********"
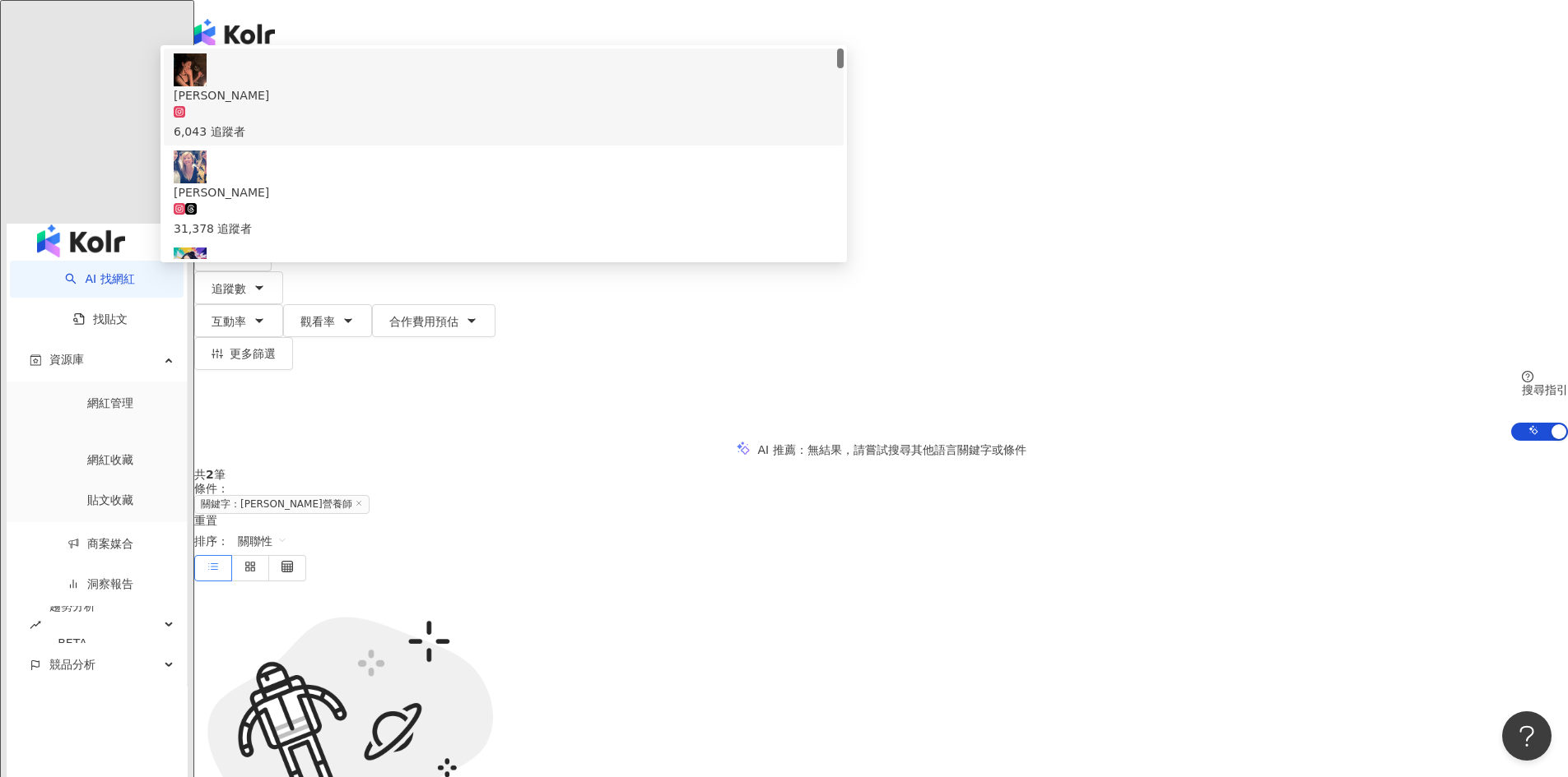
click at [270, 123] on button "搜尋" at bounding box center [231, 139] width 75 height 33
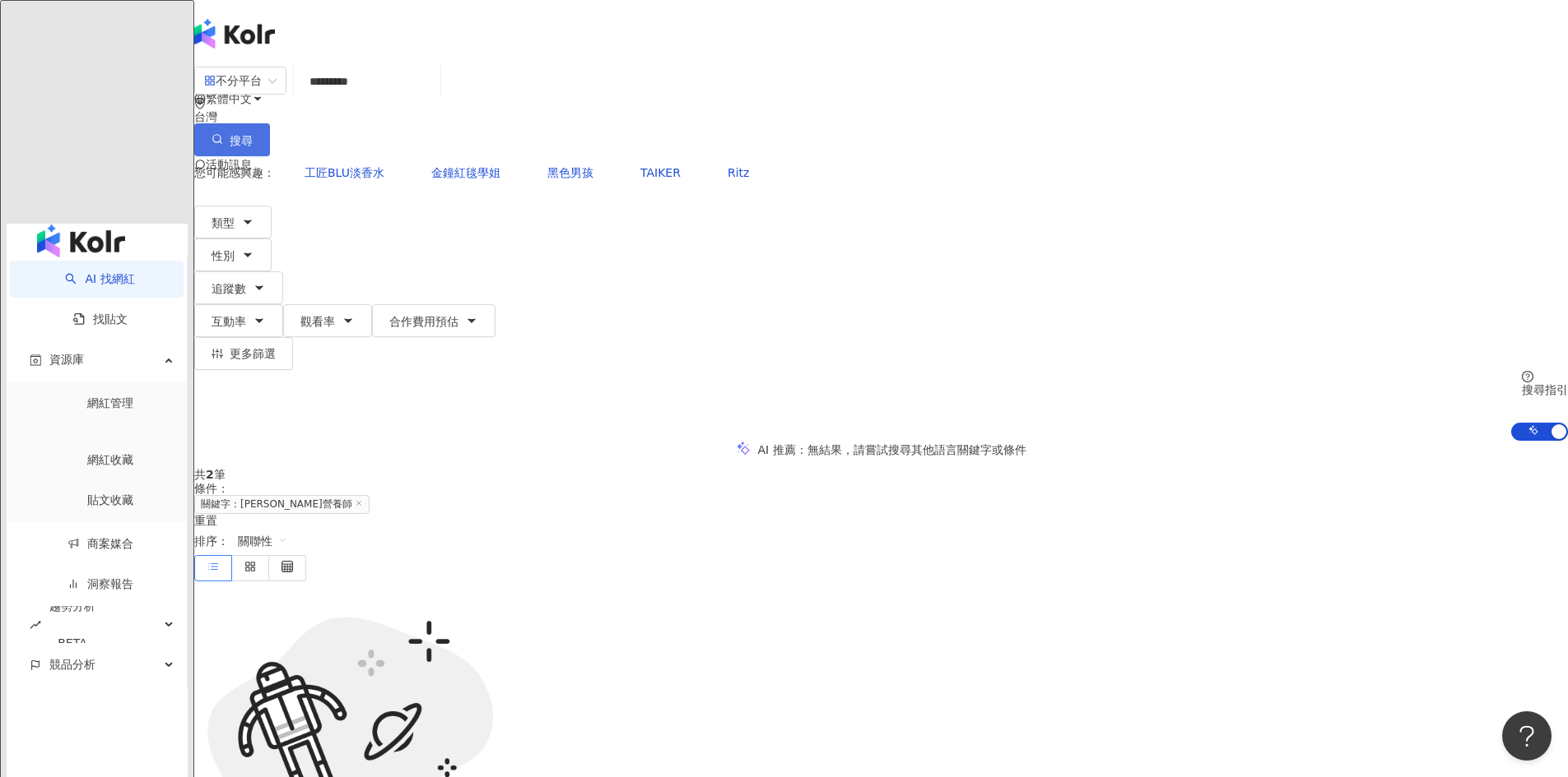
click at [270, 123] on button "搜尋" at bounding box center [231, 139] width 75 height 33
click at [924, 116] on div "不分平台 ********* 台灣 搜尋 4ee37049-3f15-47bf-8744-238089d25548 a3b9345c-dc0f-4c46-9e…" at bounding box center [881, 111] width 1374 height 90
click at [433, 94] on input "*********" at bounding box center [367, 81] width 133 height 31
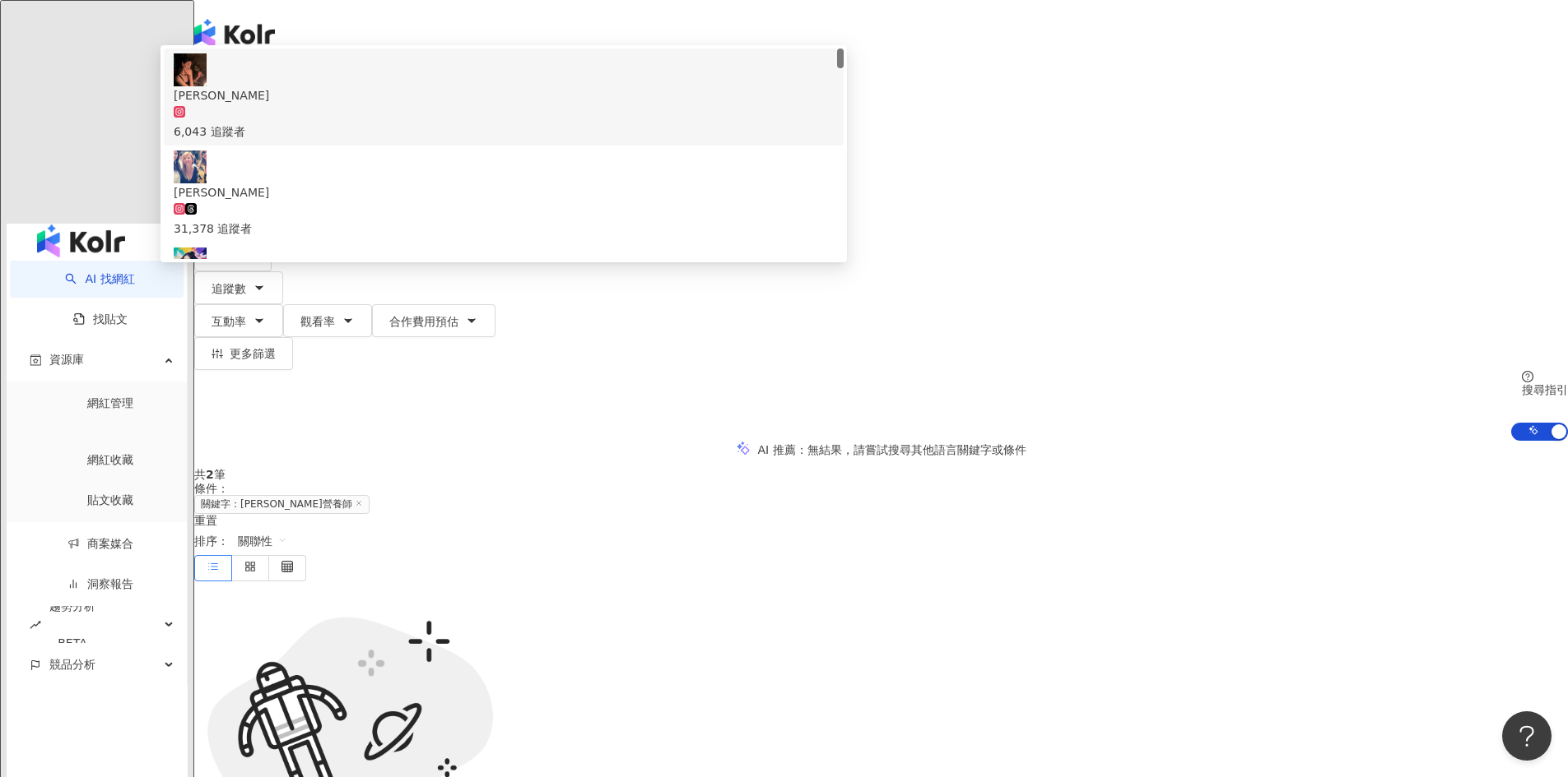
click at [433, 97] on input "*********" at bounding box center [367, 81] width 133 height 31
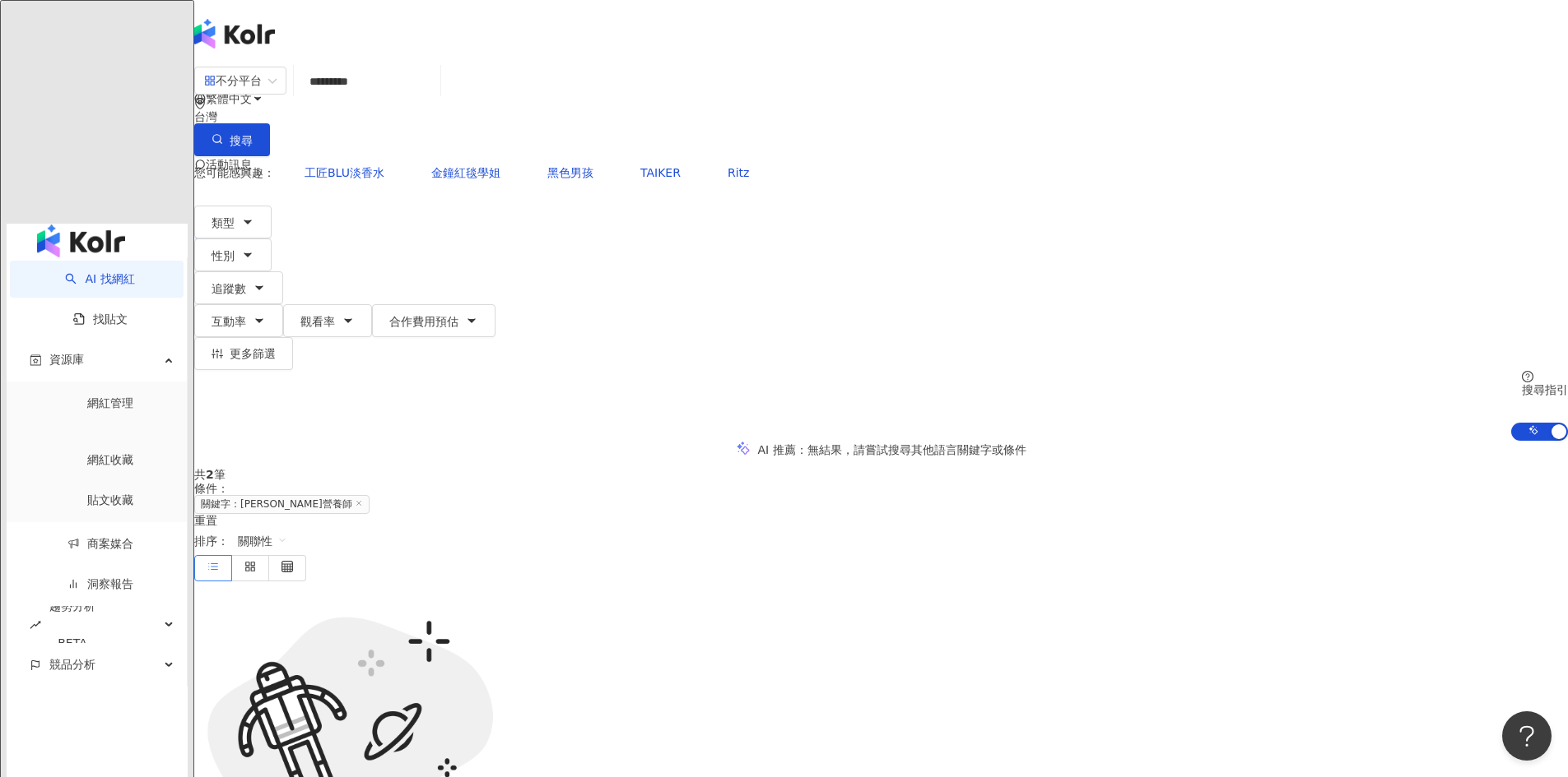
click at [321, 441] on div "AI 推薦 ： 無結果，請嘗試搜尋其他語言關鍵字或條件" at bounding box center [881, 449] width 1374 height 17
click at [253, 134] on span "搜尋" at bounding box center [241, 140] width 23 height 13
click at [112, 454] on link "網紅收藏" at bounding box center [110, 460] width 46 height 13
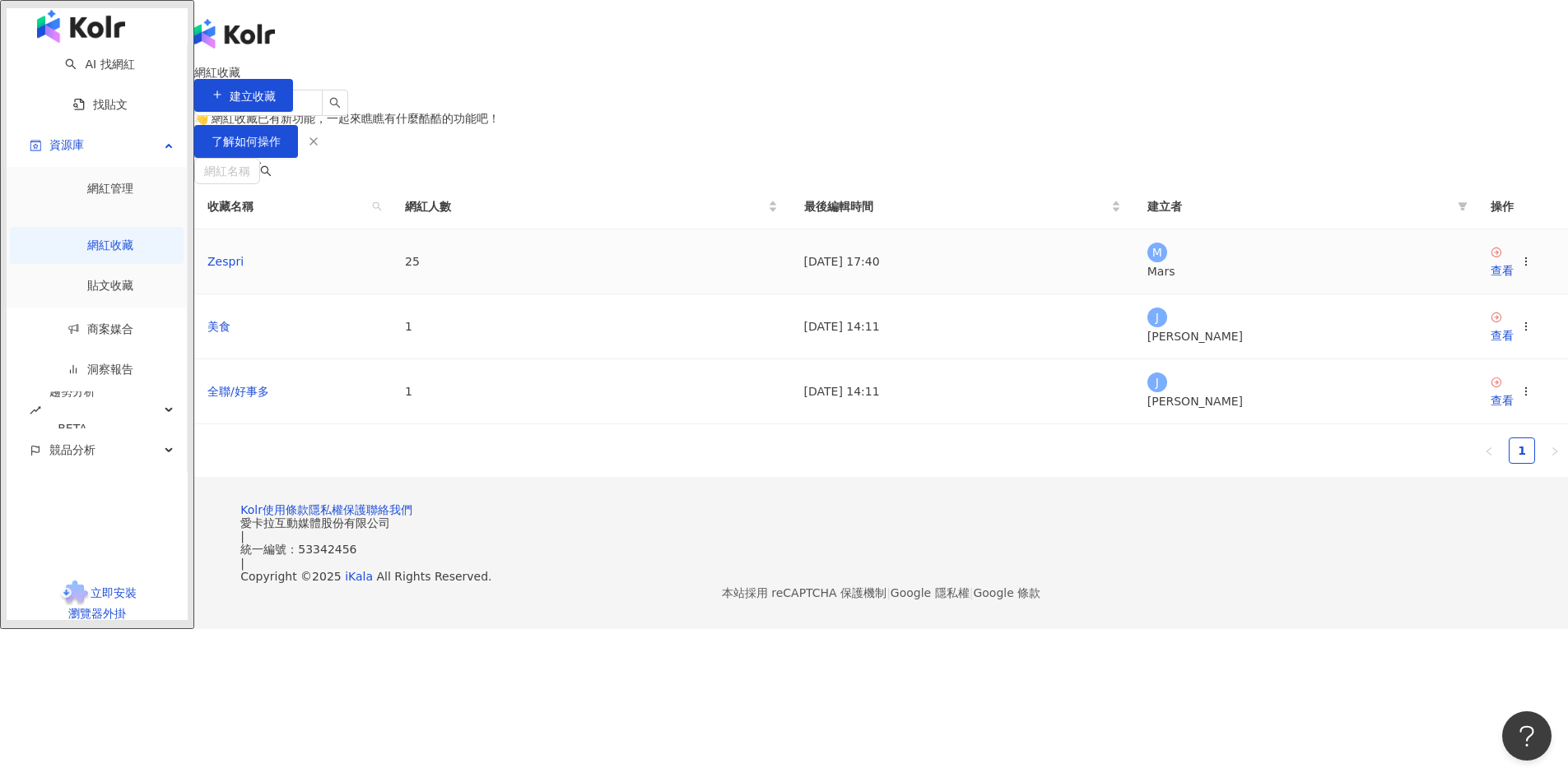
click at [687, 294] on td "25" at bounding box center [591, 261] width 399 height 65
click at [1491, 280] on link "查看" at bounding box center [1502, 263] width 23 height 34
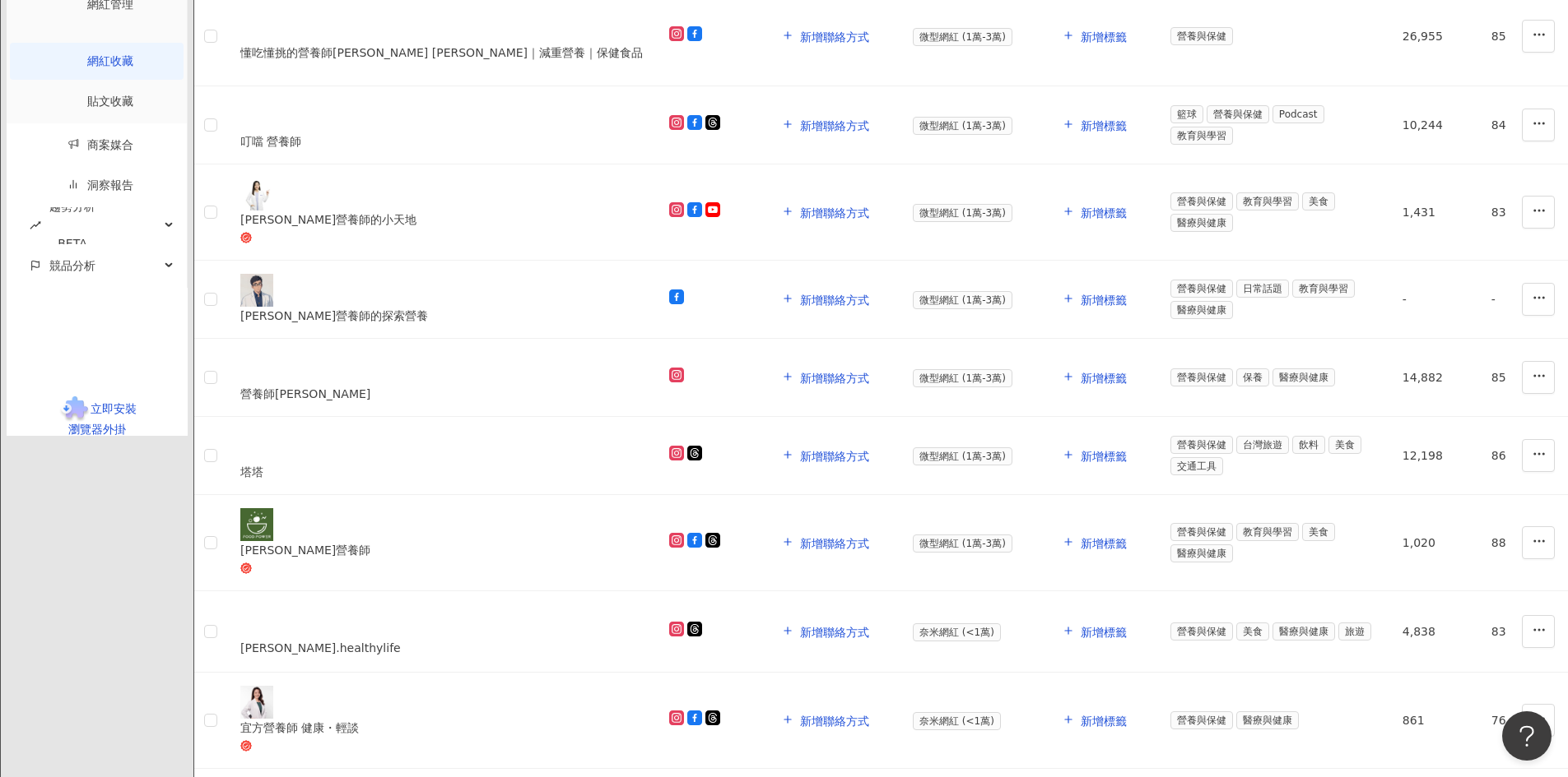
scroll to position [1069, 0]
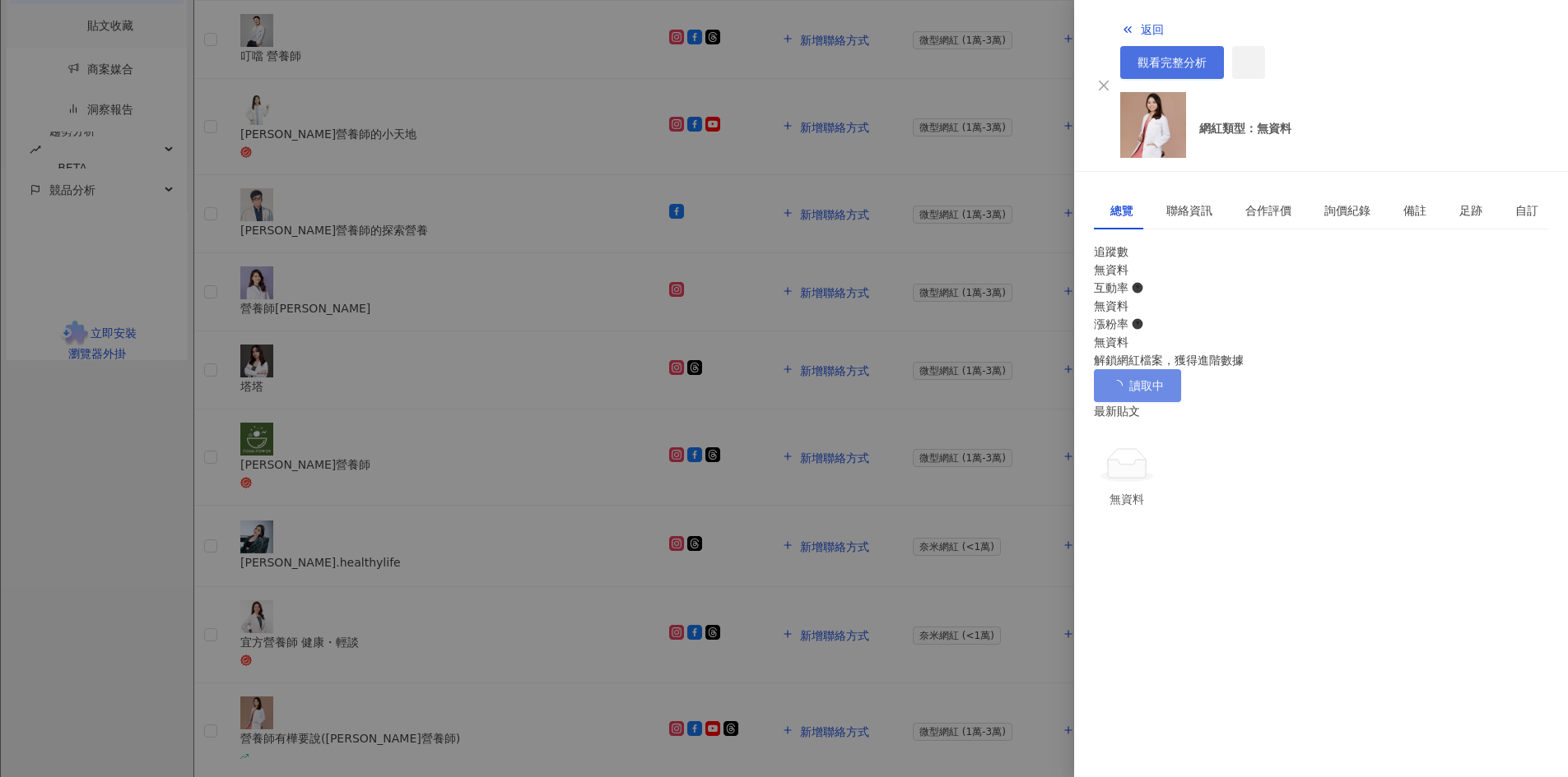
click at [1206, 56] on span "觀看完整分析" at bounding box center [1172, 62] width 69 height 13
click at [847, 413] on div at bounding box center [784, 388] width 1568 height 777
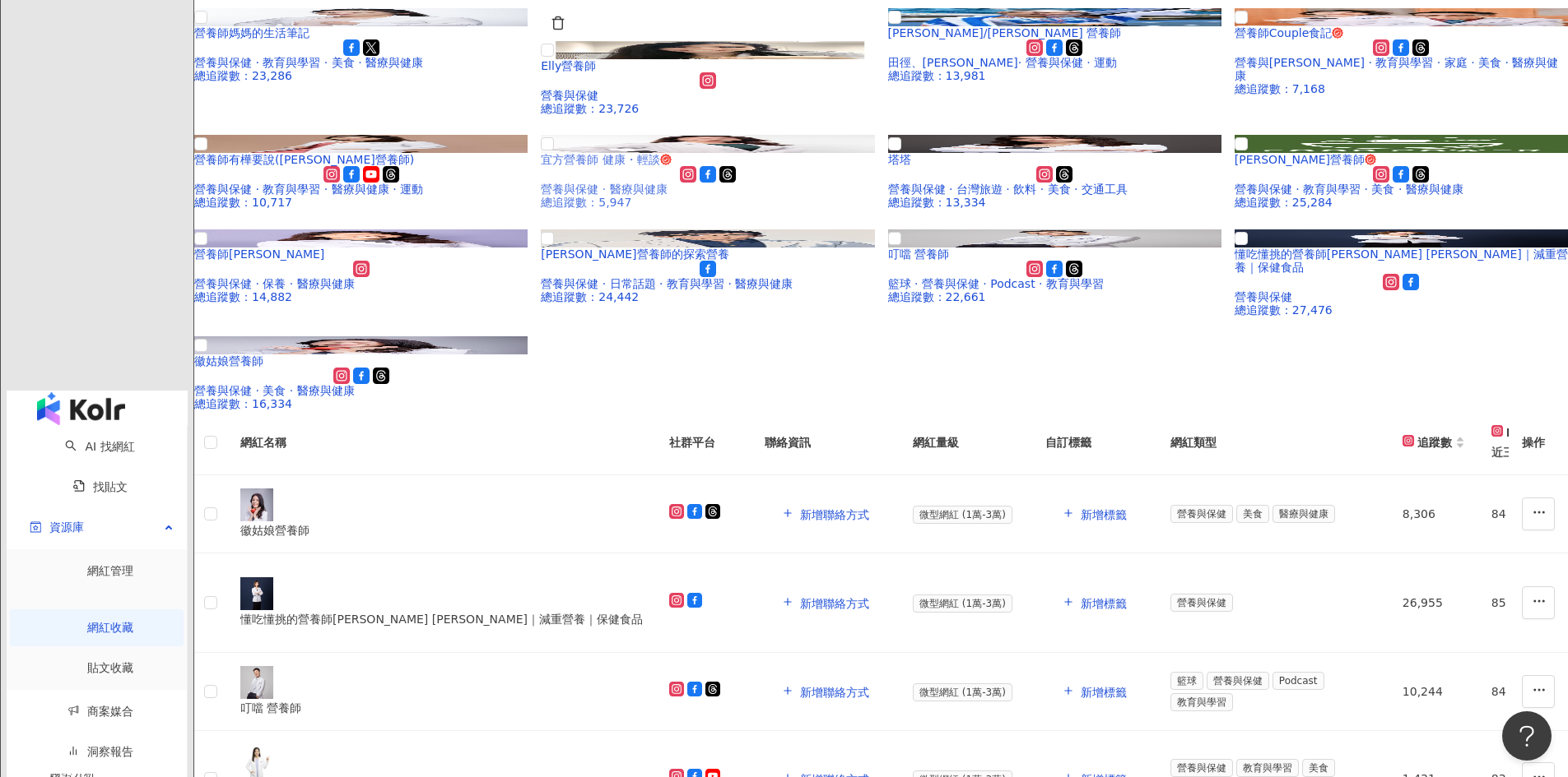
scroll to position [82, 0]
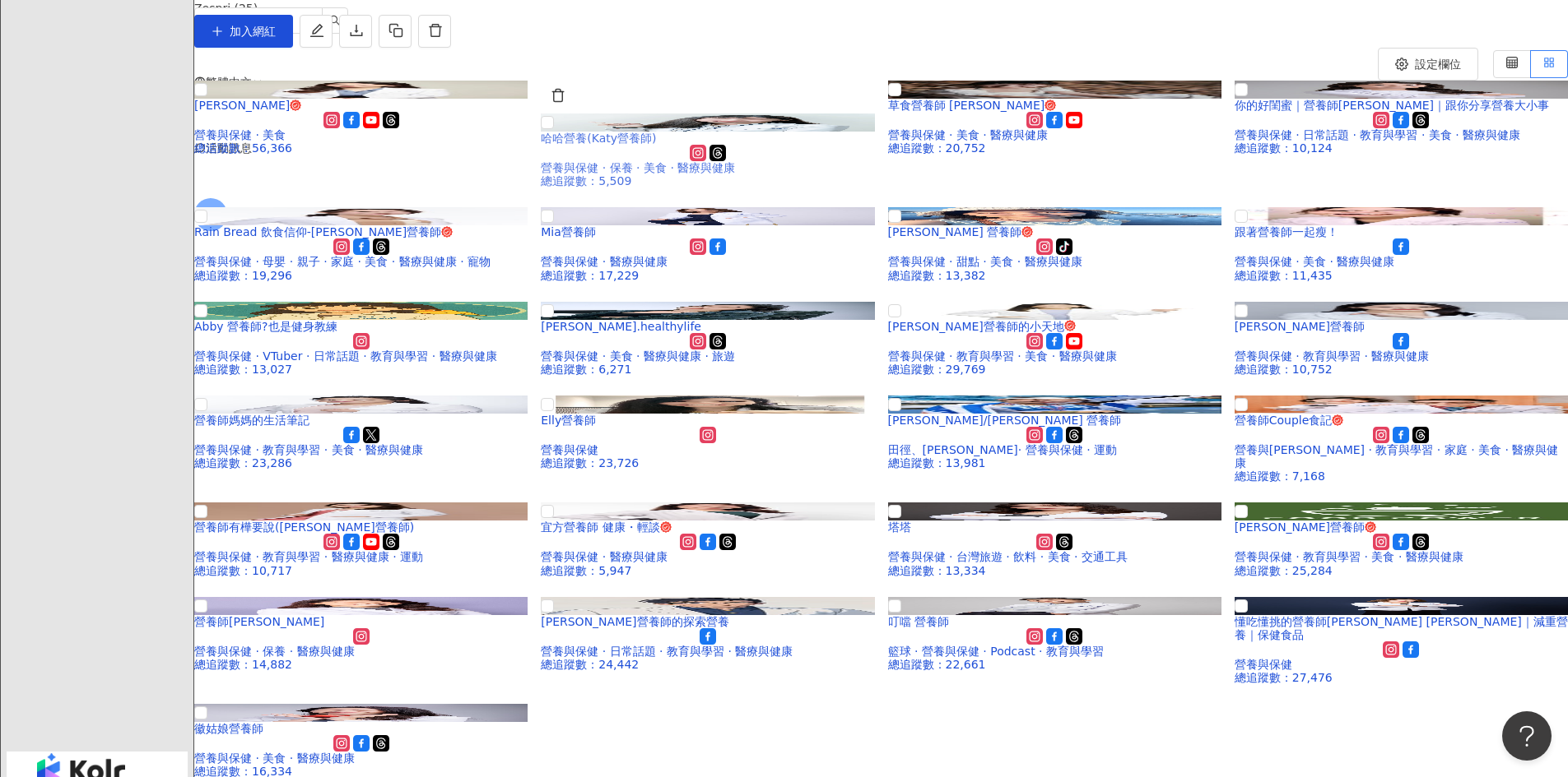
click at [799, 132] on img at bounding box center [707, 122] width 333 height 18
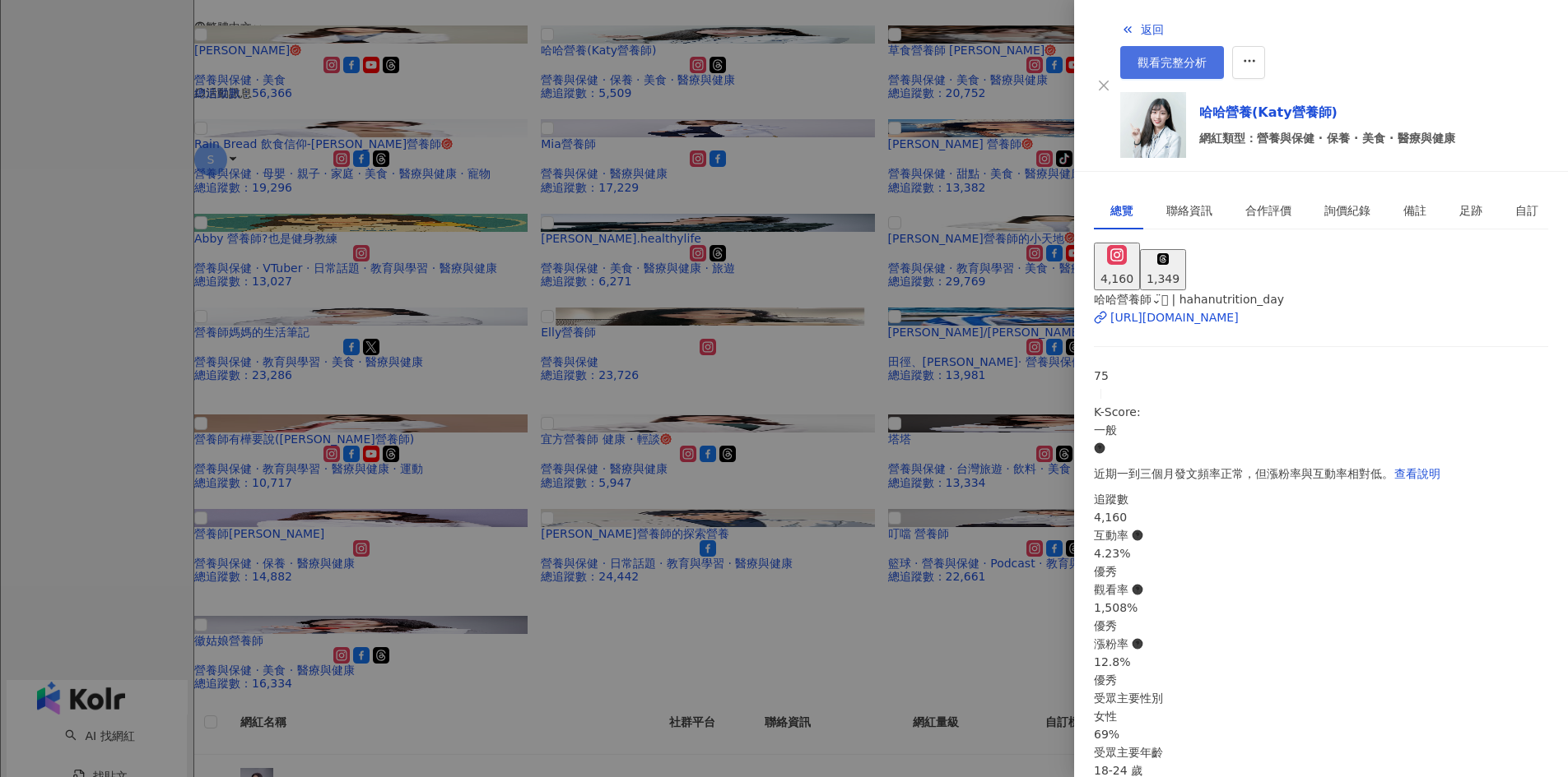
scroll to position [165, 0]
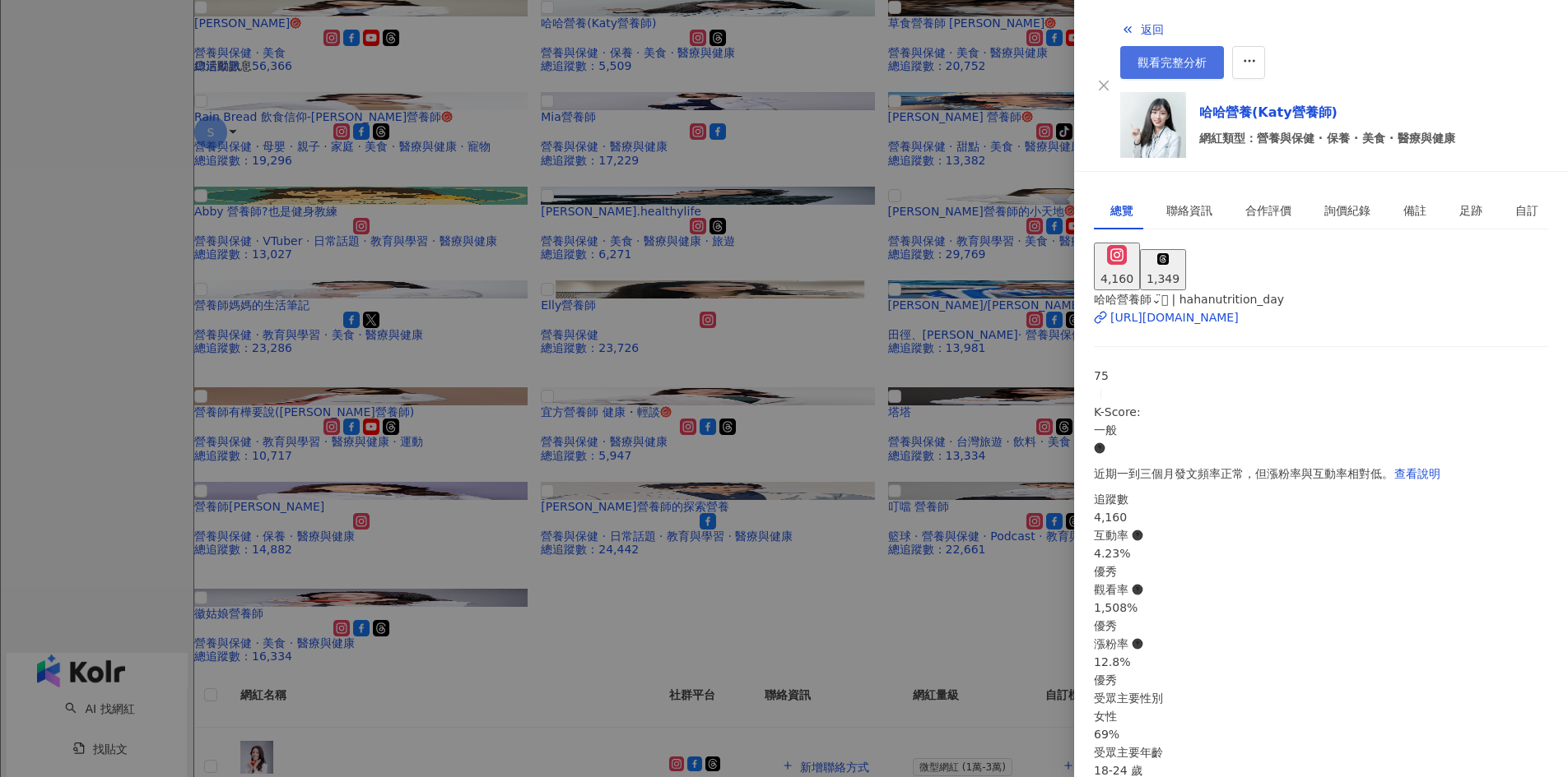
click at [1206, 56] on span "觀看完整分析" at bounding box center [1172, 62] width 69 height 13
click at [764, 236] on div at bounding box center [784, 388] width 1568 height 777
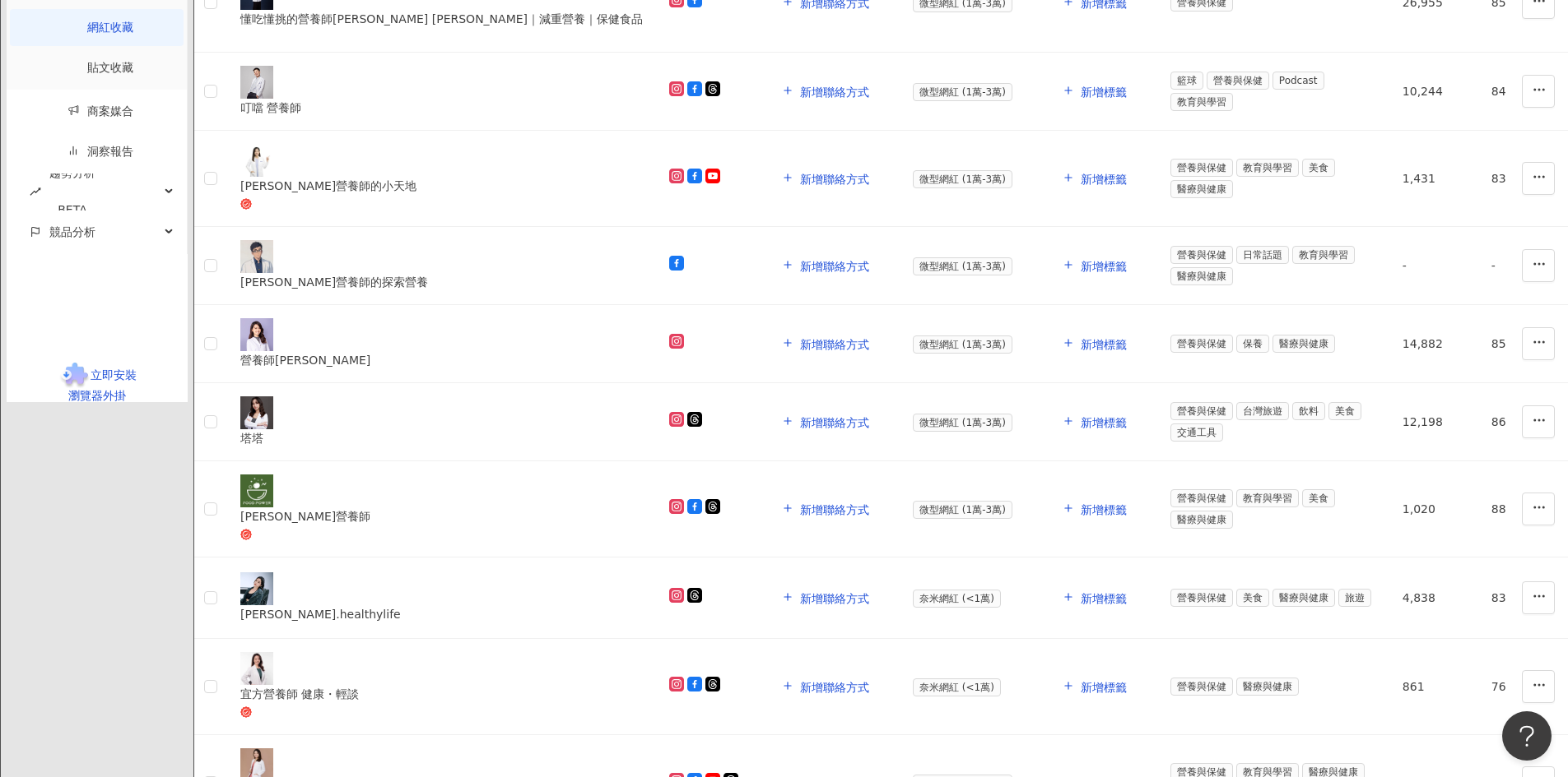
scroll to position [1069, 0]
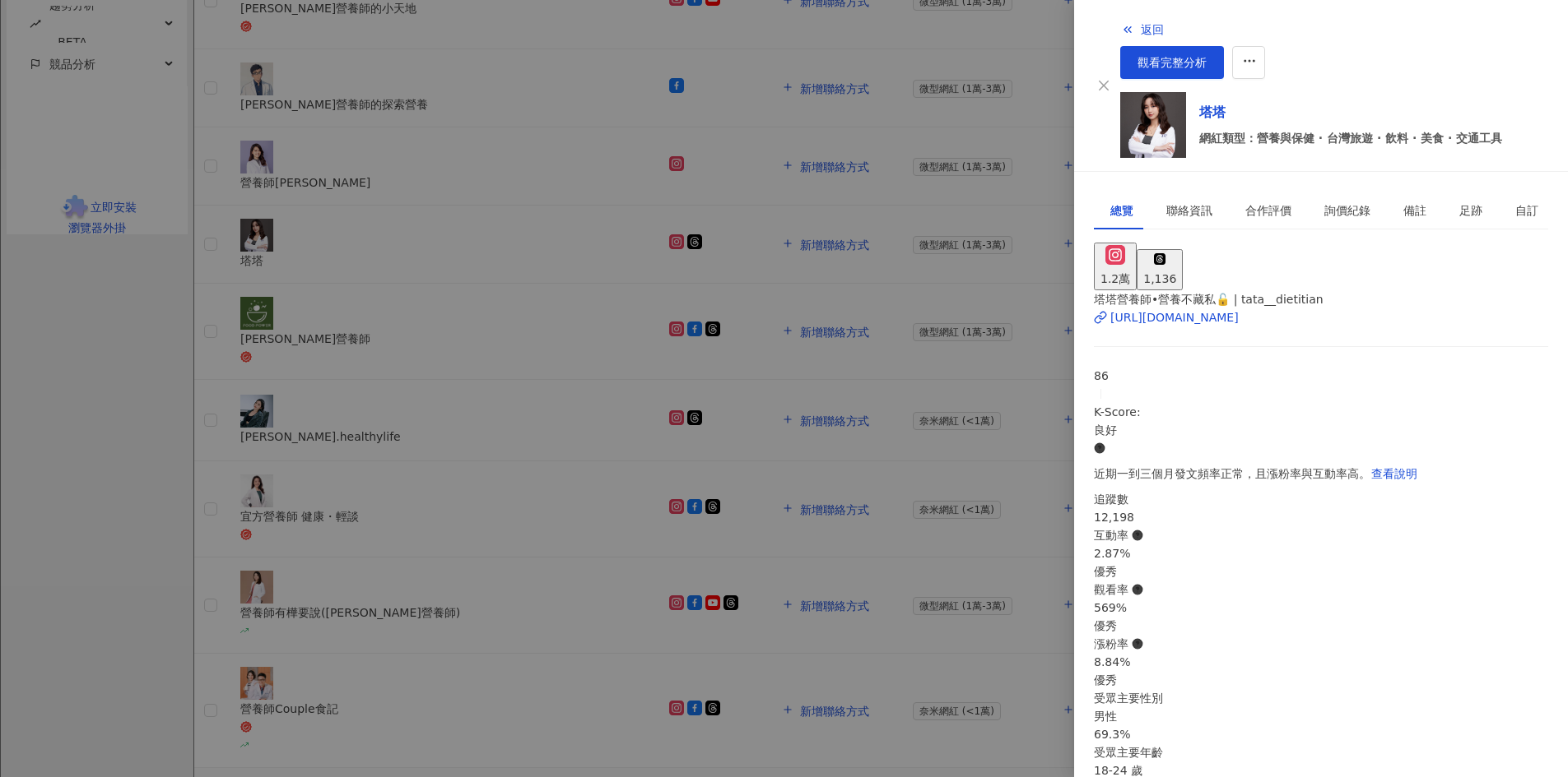
scroll to position [1317, 0]
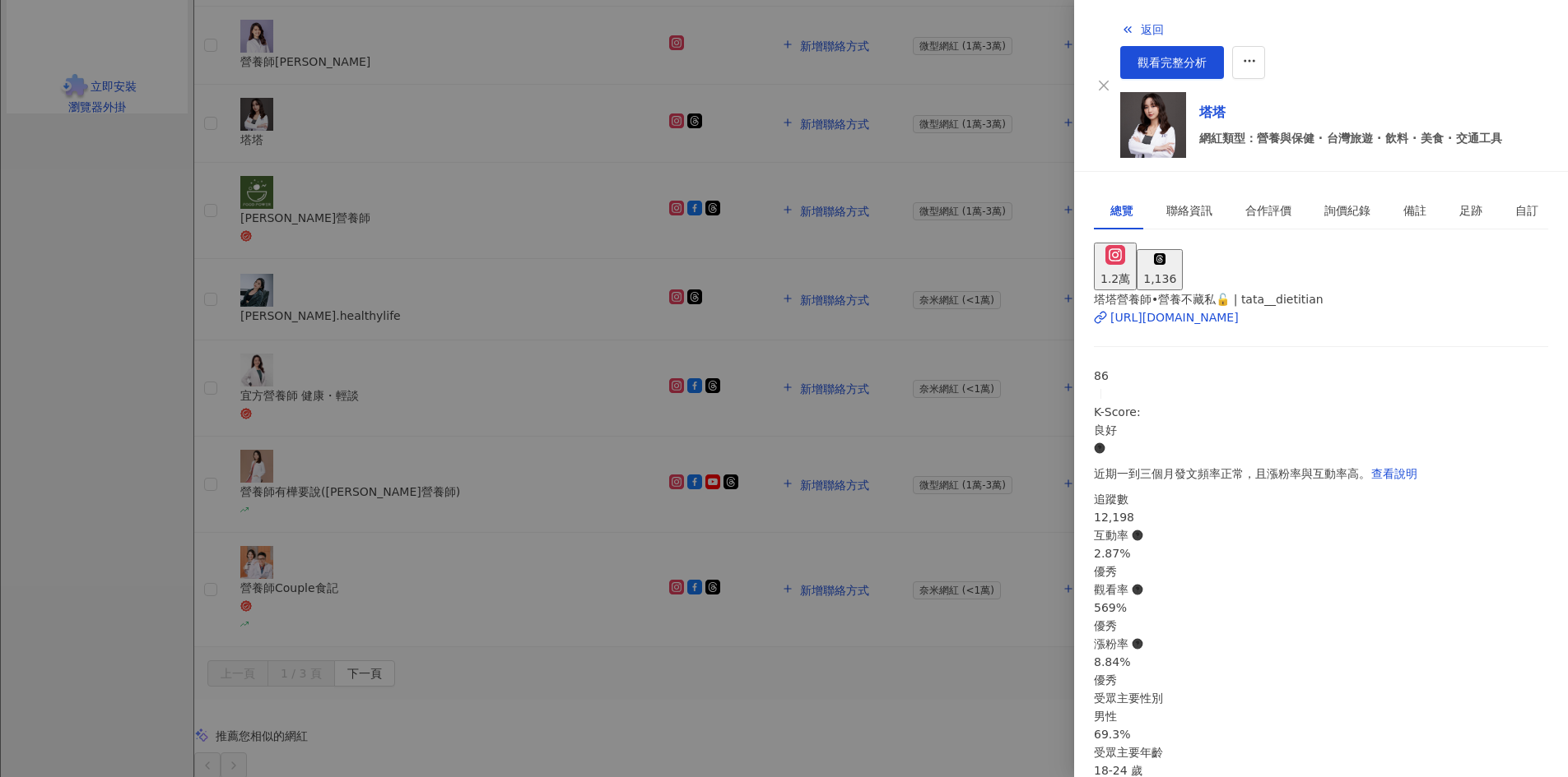
click at [940, 466] on div at bounding box center [784, 388] width 1568 height 777
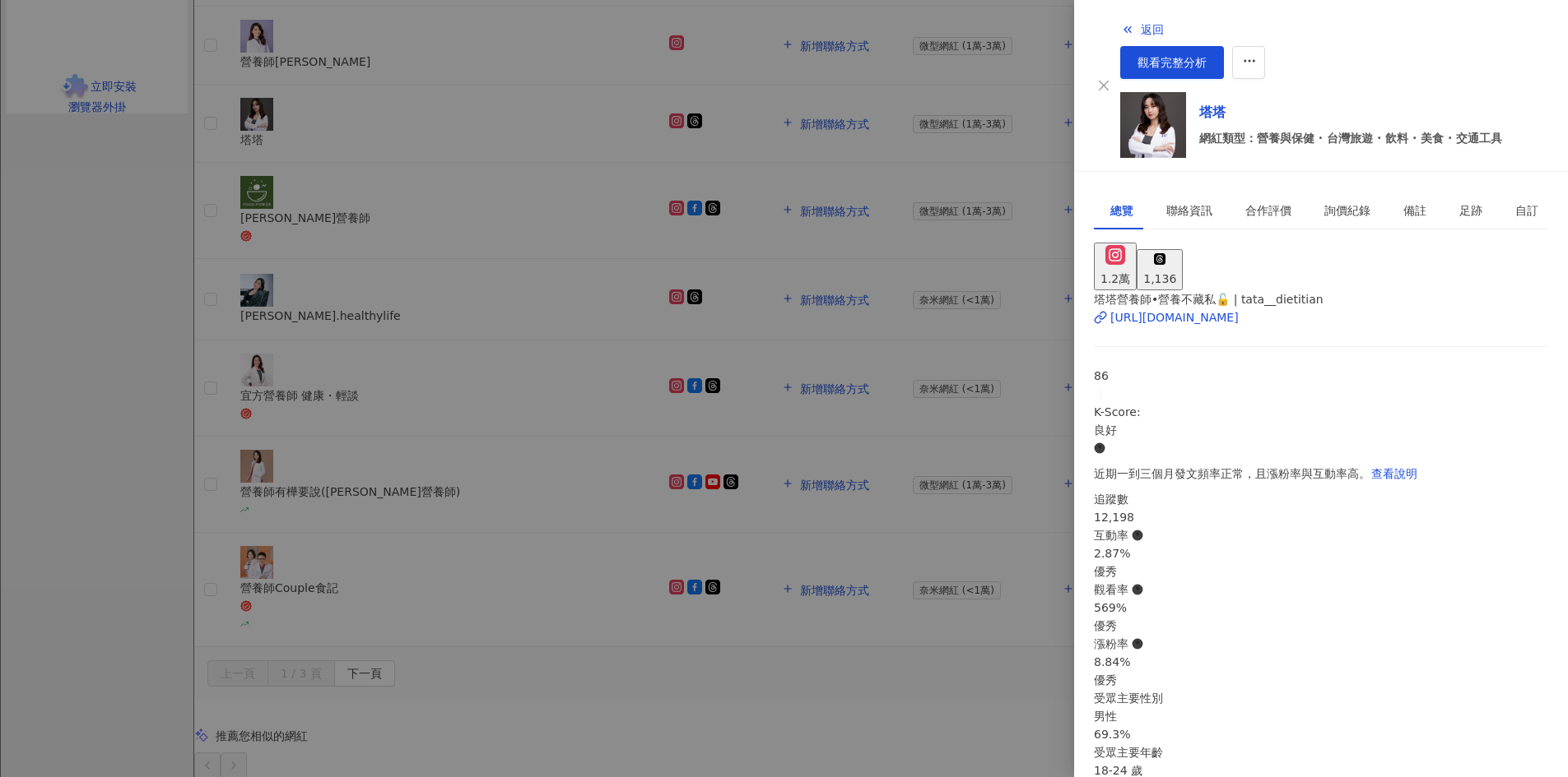
scroll to position [0, 0]
click at [1224, 46] on link "觀看完整分析" at bounding box center [1172, 62] width 104 height 33
click at [932, 226] on div at bounding box center [784, 388] width 1568 height 777
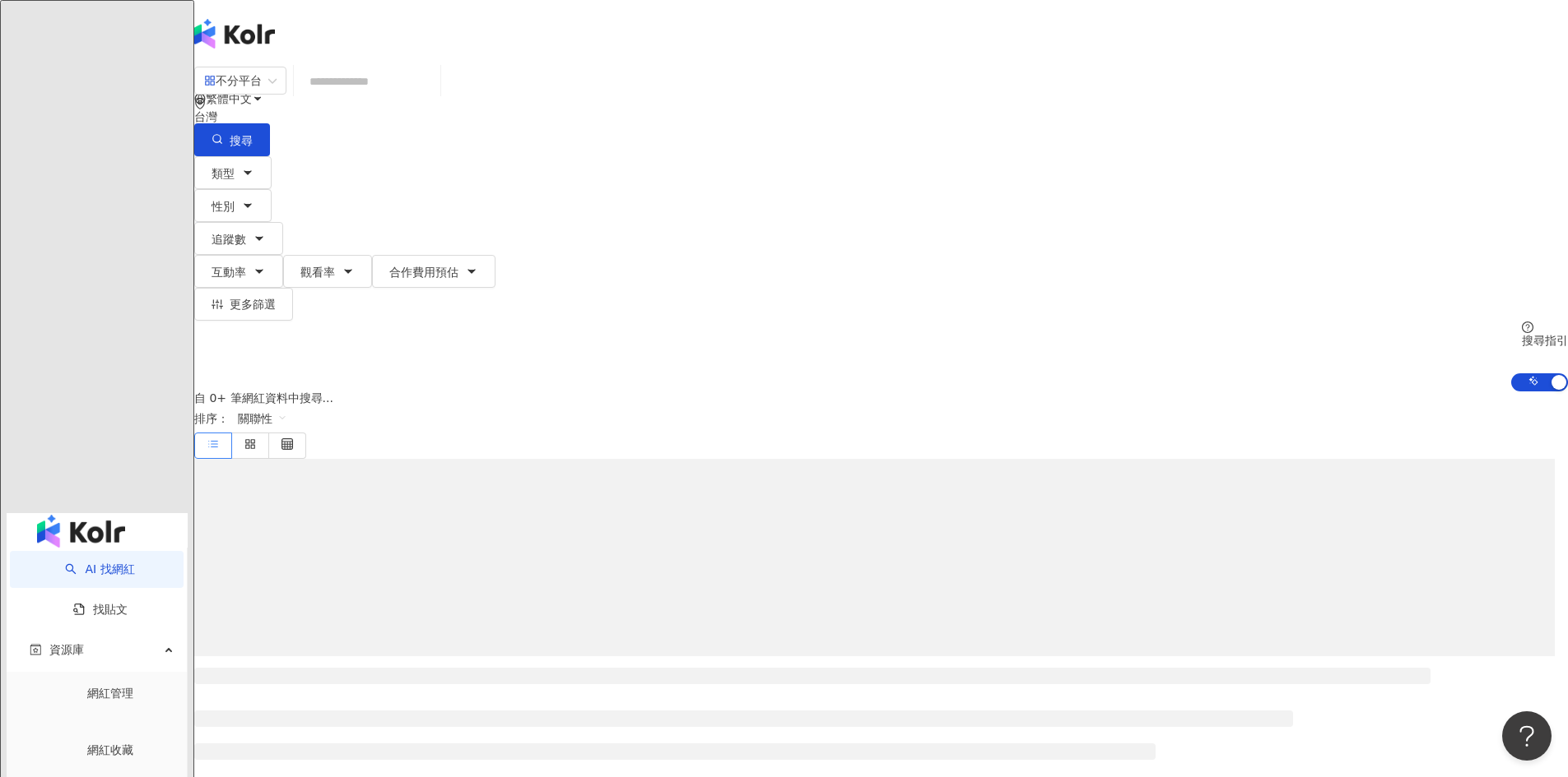
click at [433, 97] on input "search" at bounding box center [367, 81] width 133 height 31
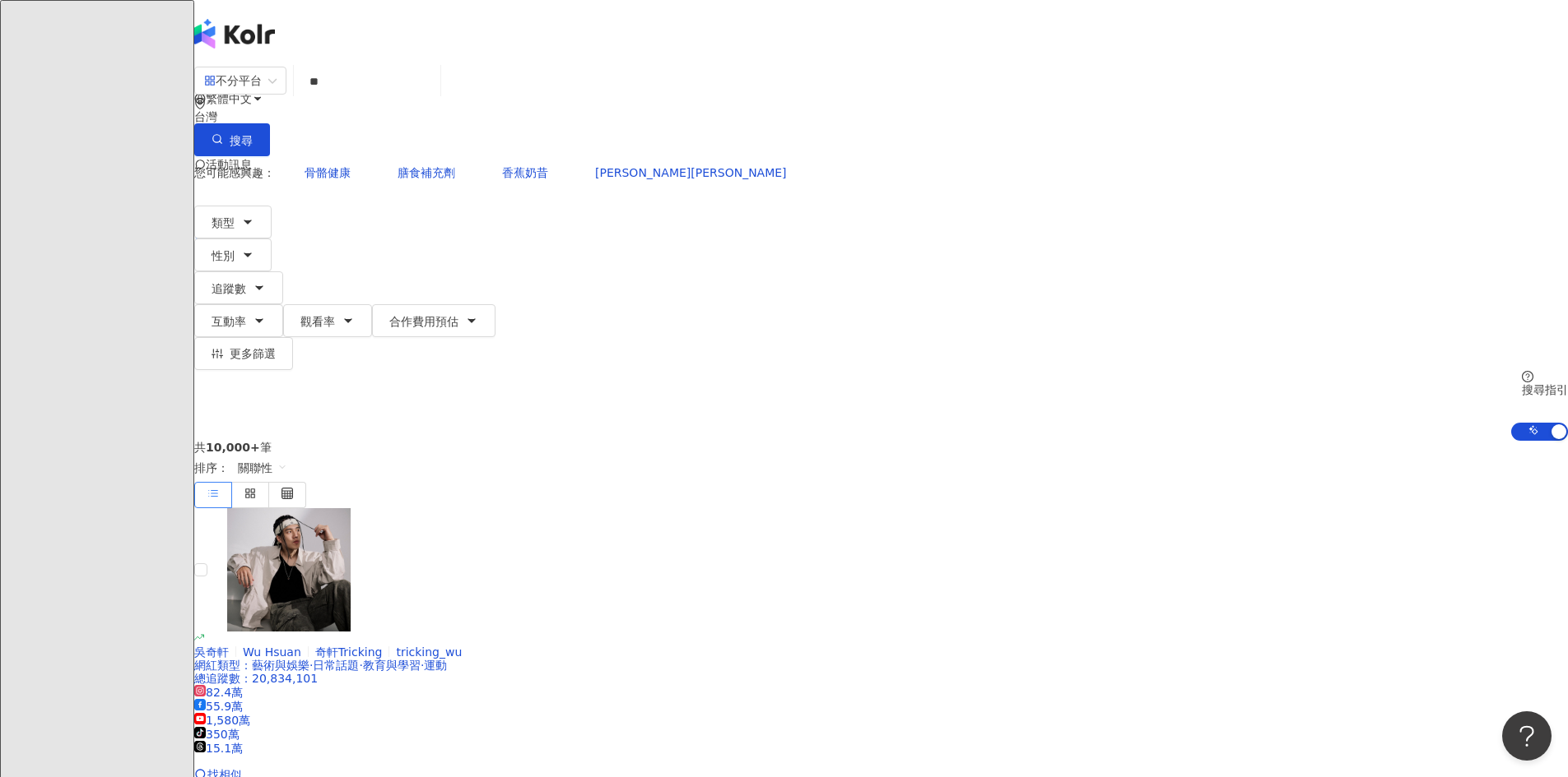
type input "**"
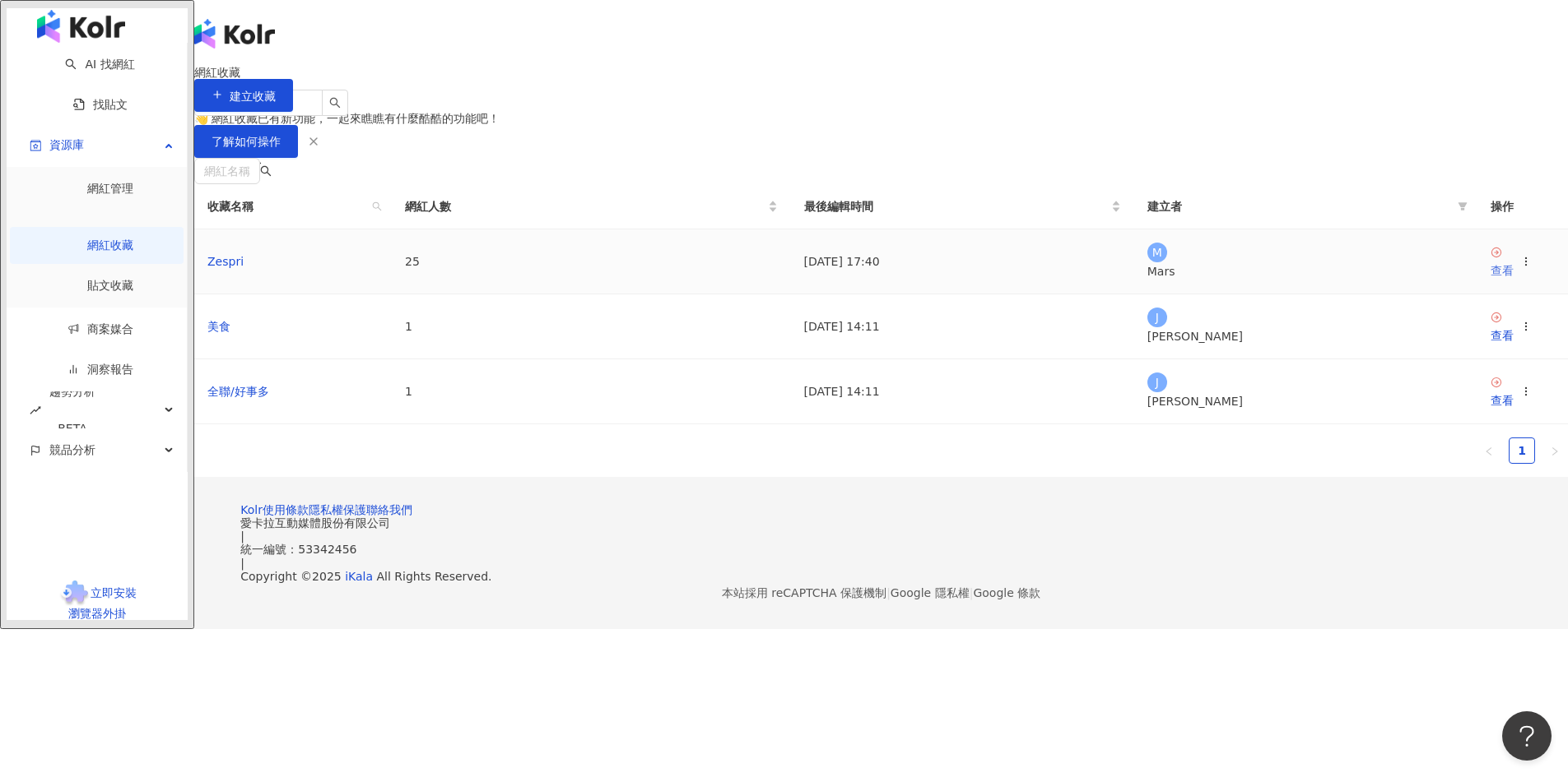
click at [1491, 280] on div "查看" at bounding box center [1502, 270] width 23 height 18
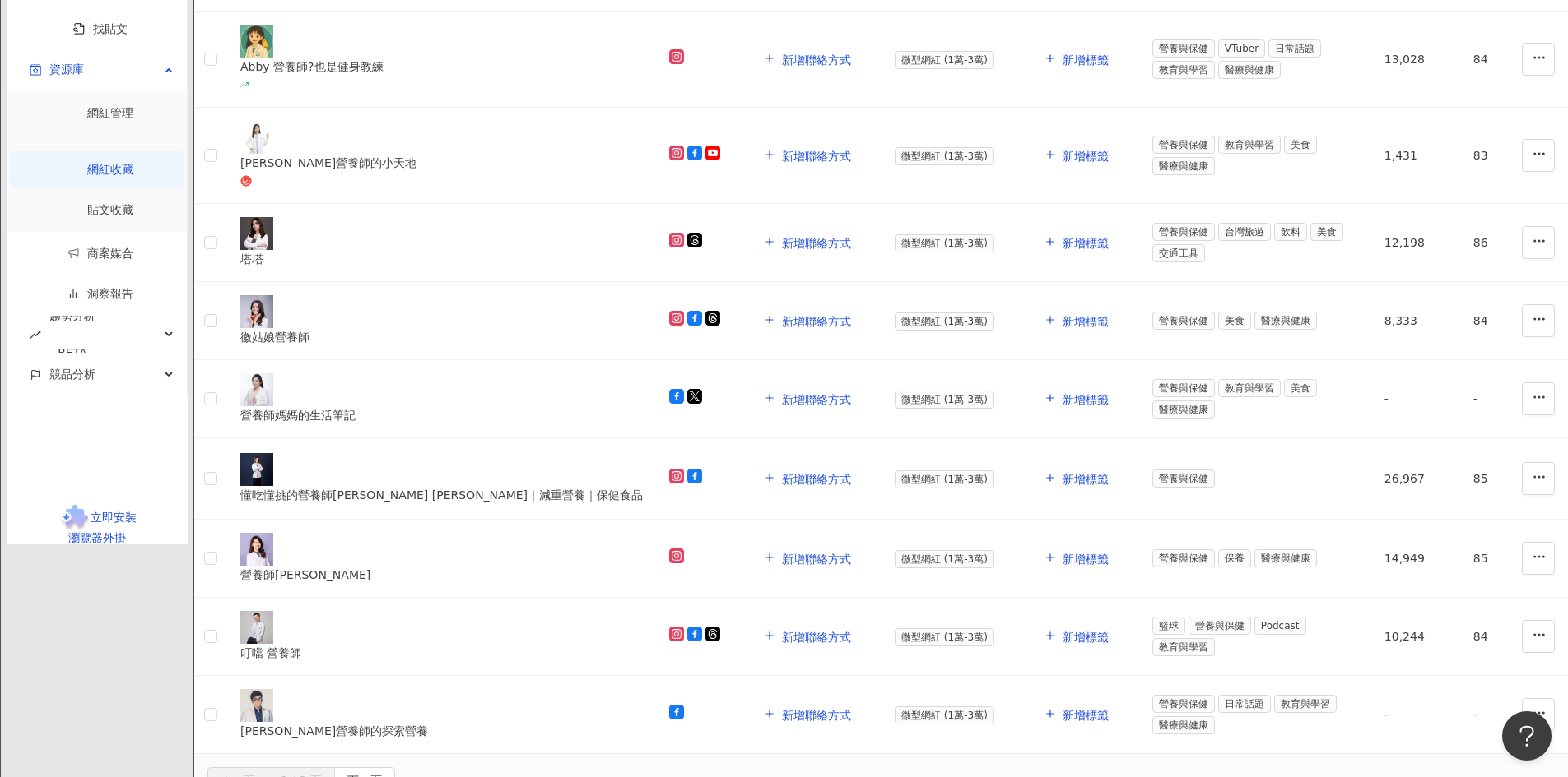
scroll to position [1317, 0]
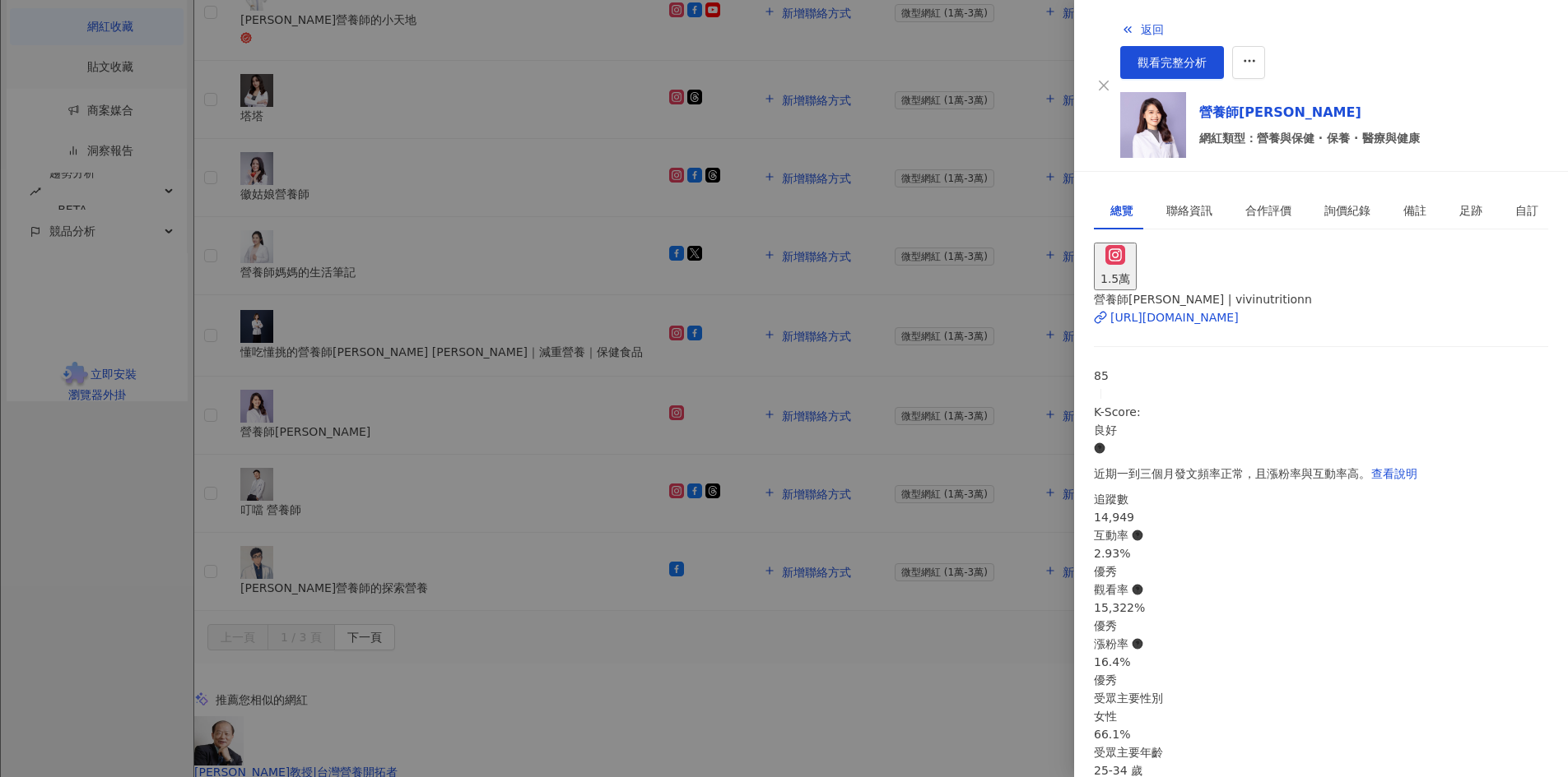
click at [776, 635] on div at bounding box center [784, 388] width 1568 height 777
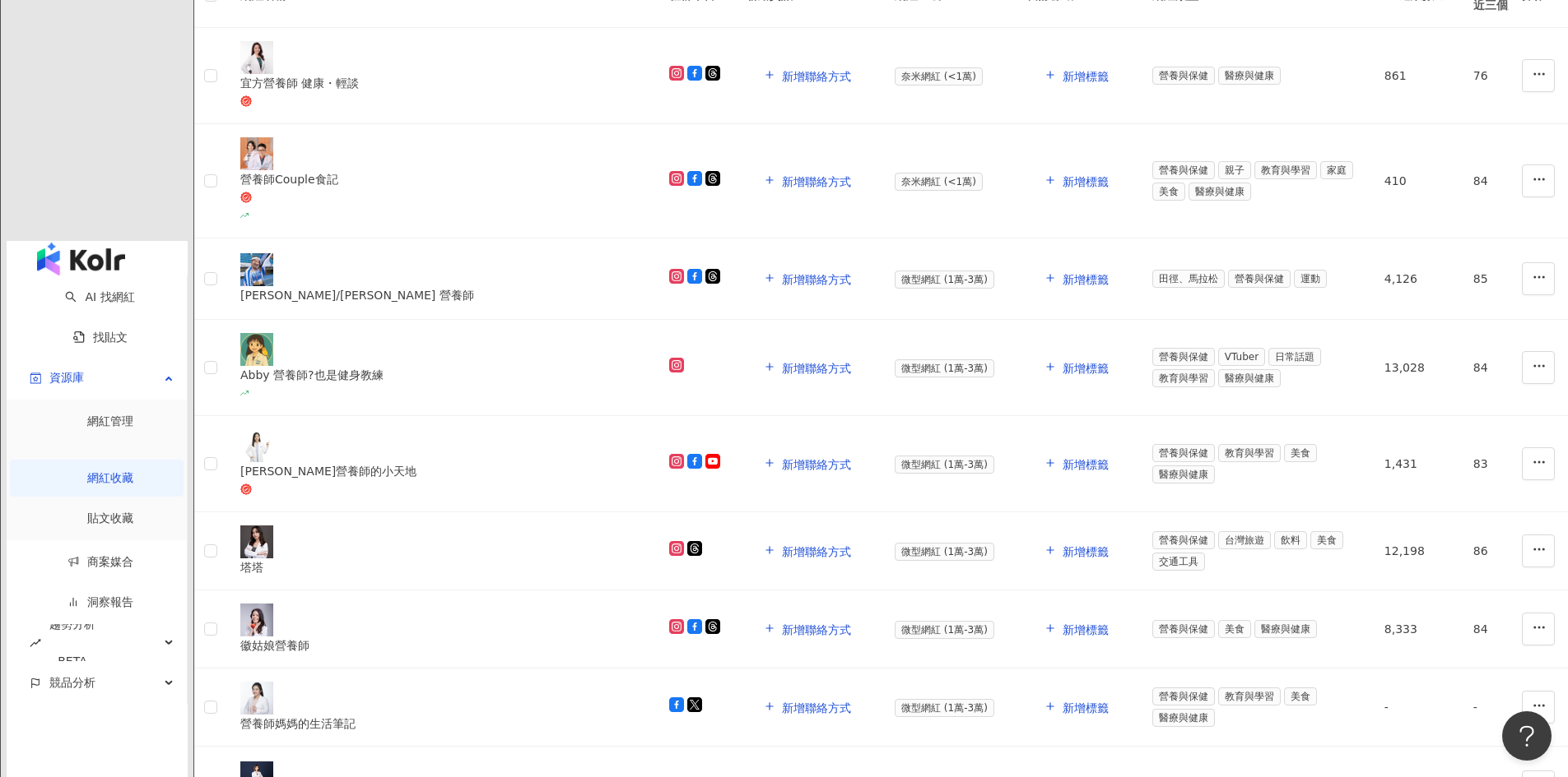
scroll to position [576, 0]
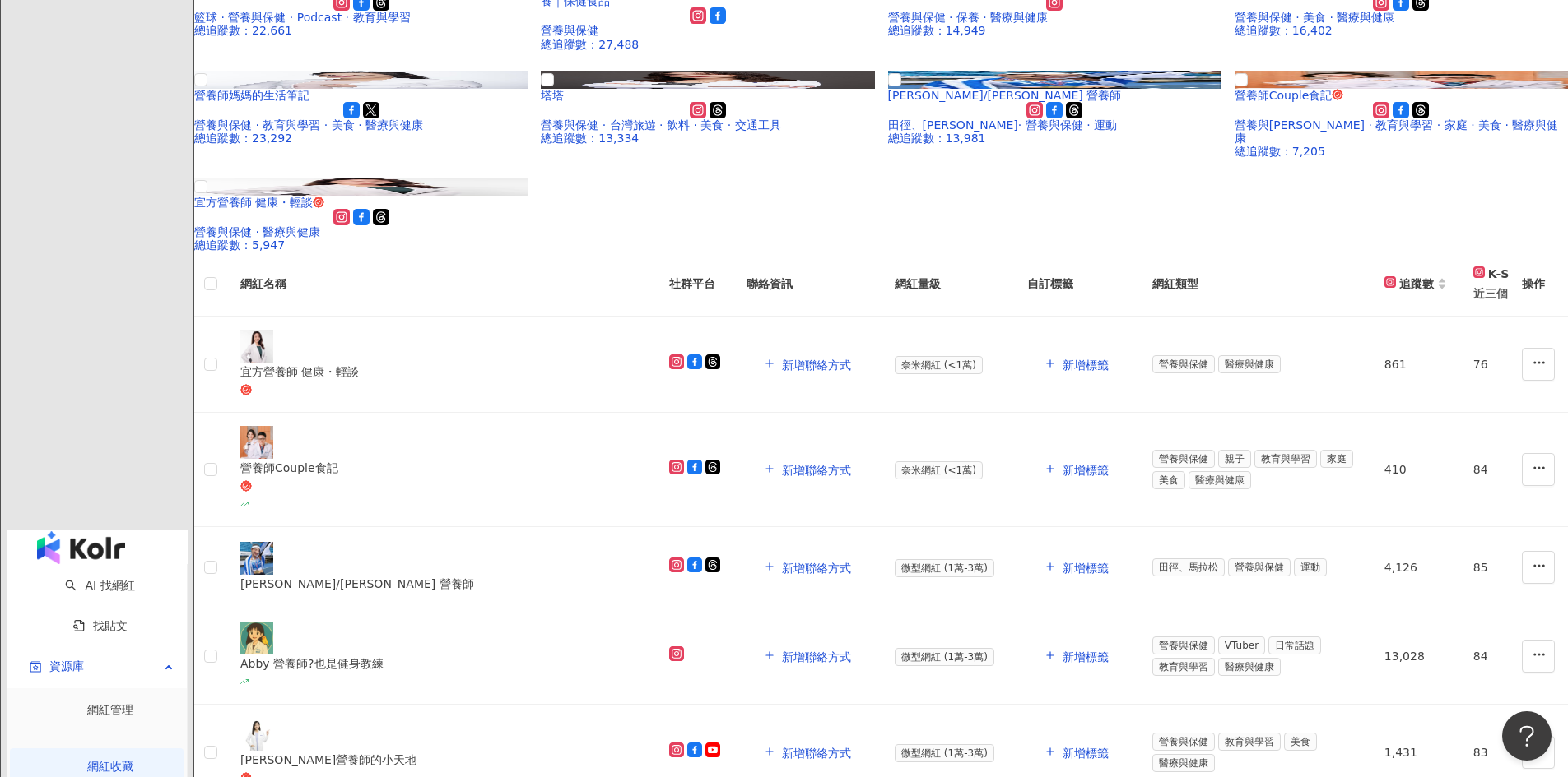
type input "****"
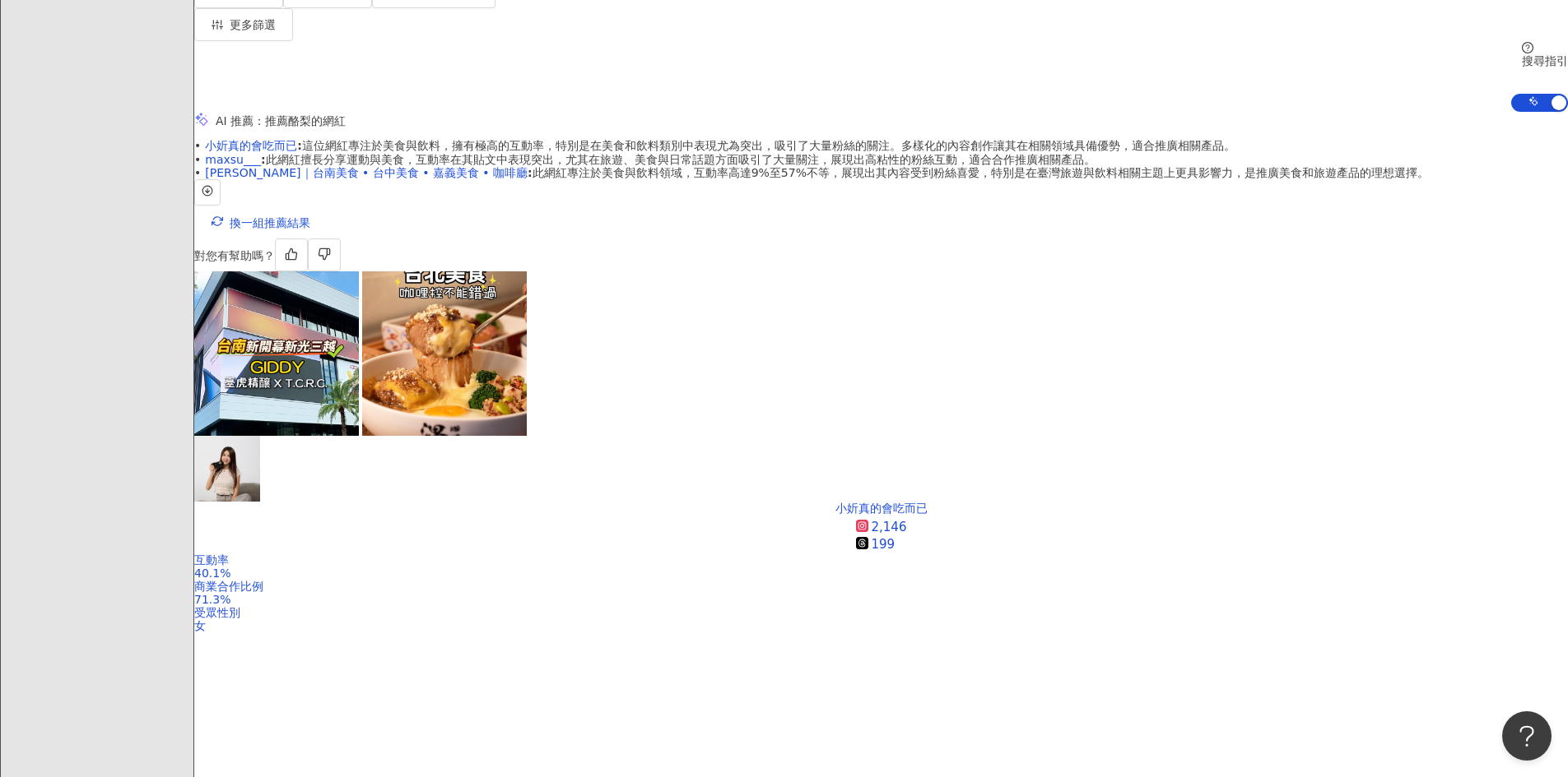
scroll to position [339, 0]
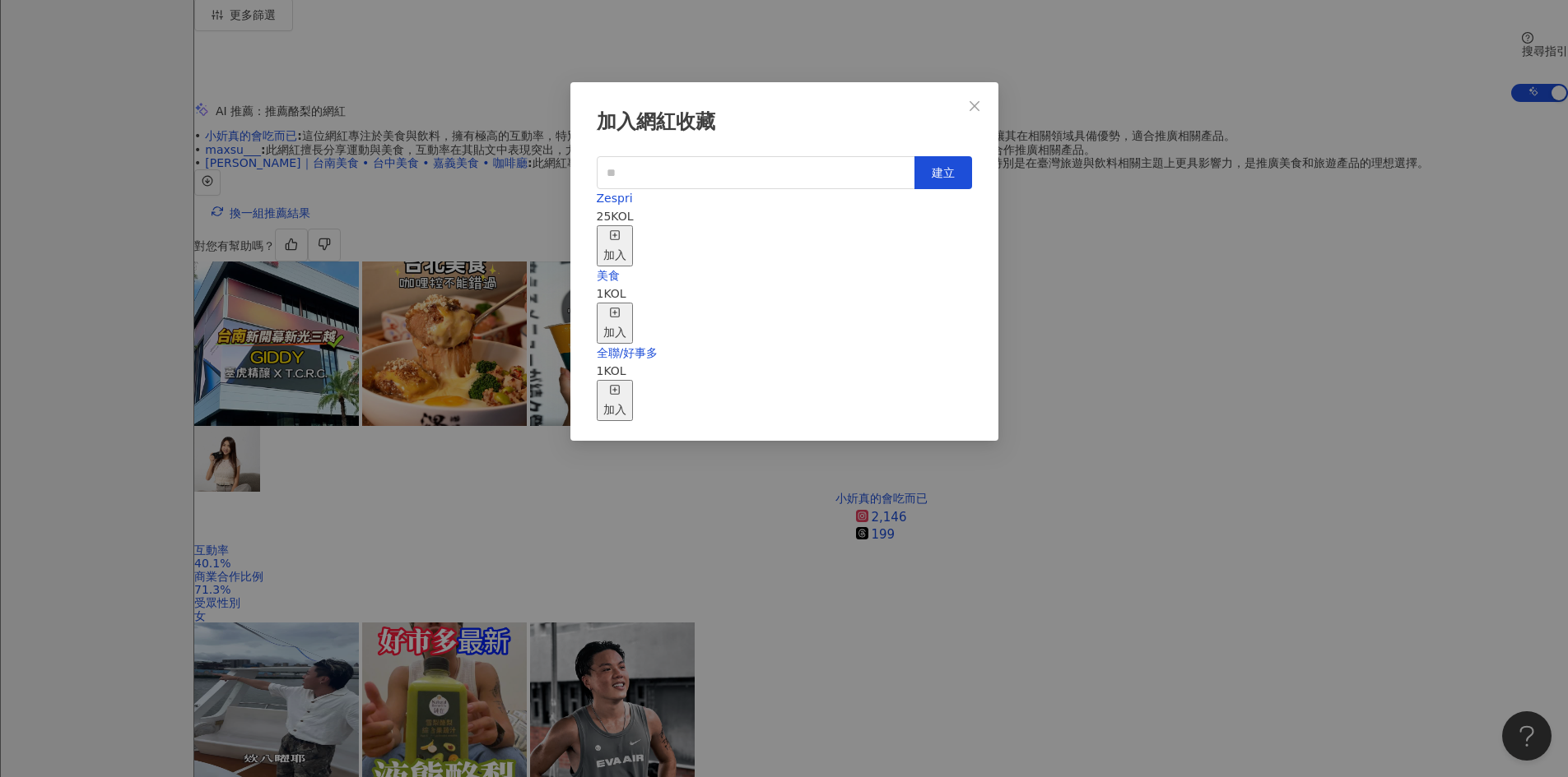
click at [627, 228] on div "加入" at bounding box center [615, 245] width 23 height 36
click at [503, 451] on div "加入網紅收藏 建立 Zespri 26 KOL 已加入 美食 1 KOL 加入 全聯/好事多 1 KOL 加入" at bounding box center [784, 388] width 1568 height 777
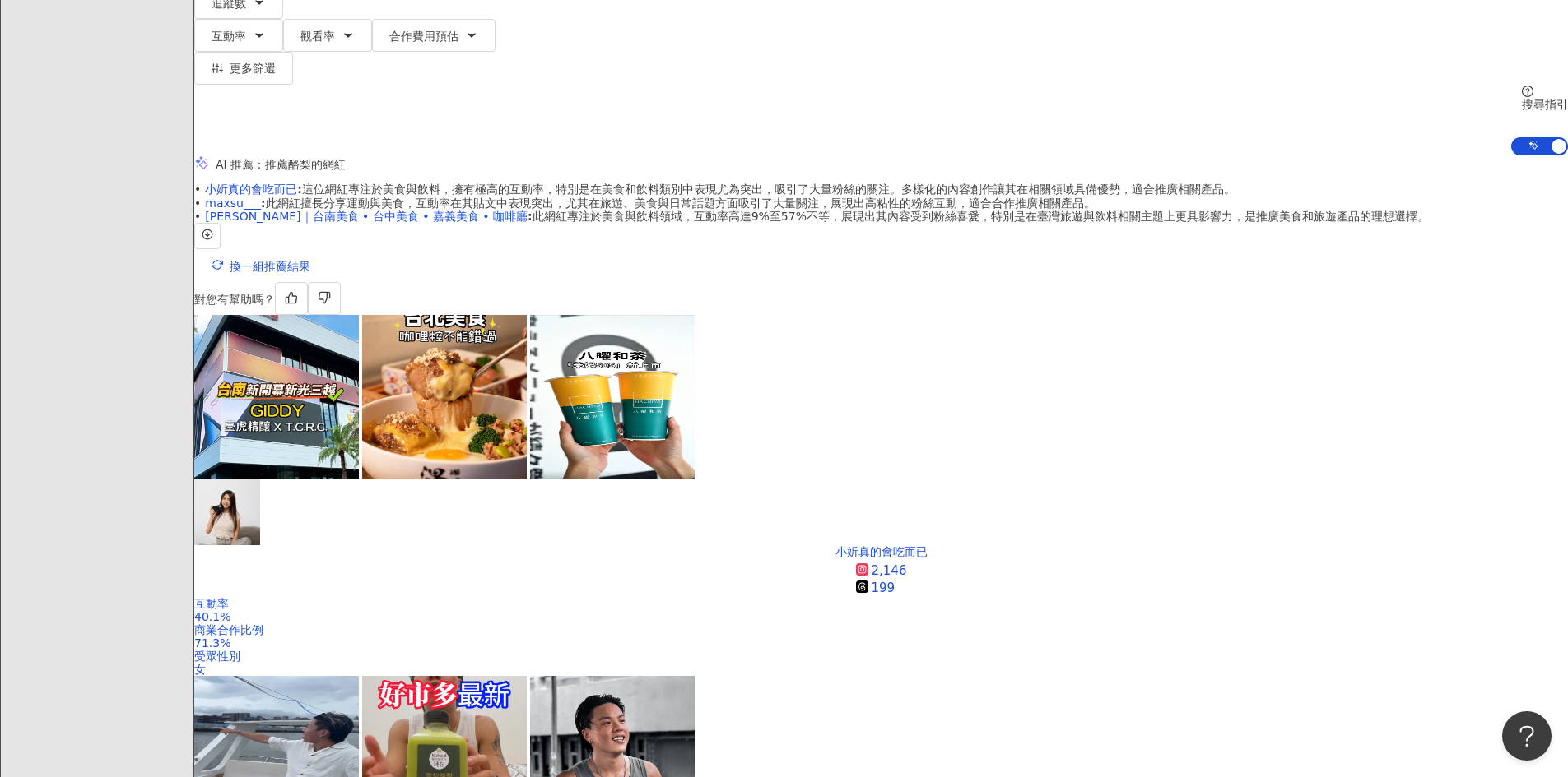
scroll to position [257, 0]
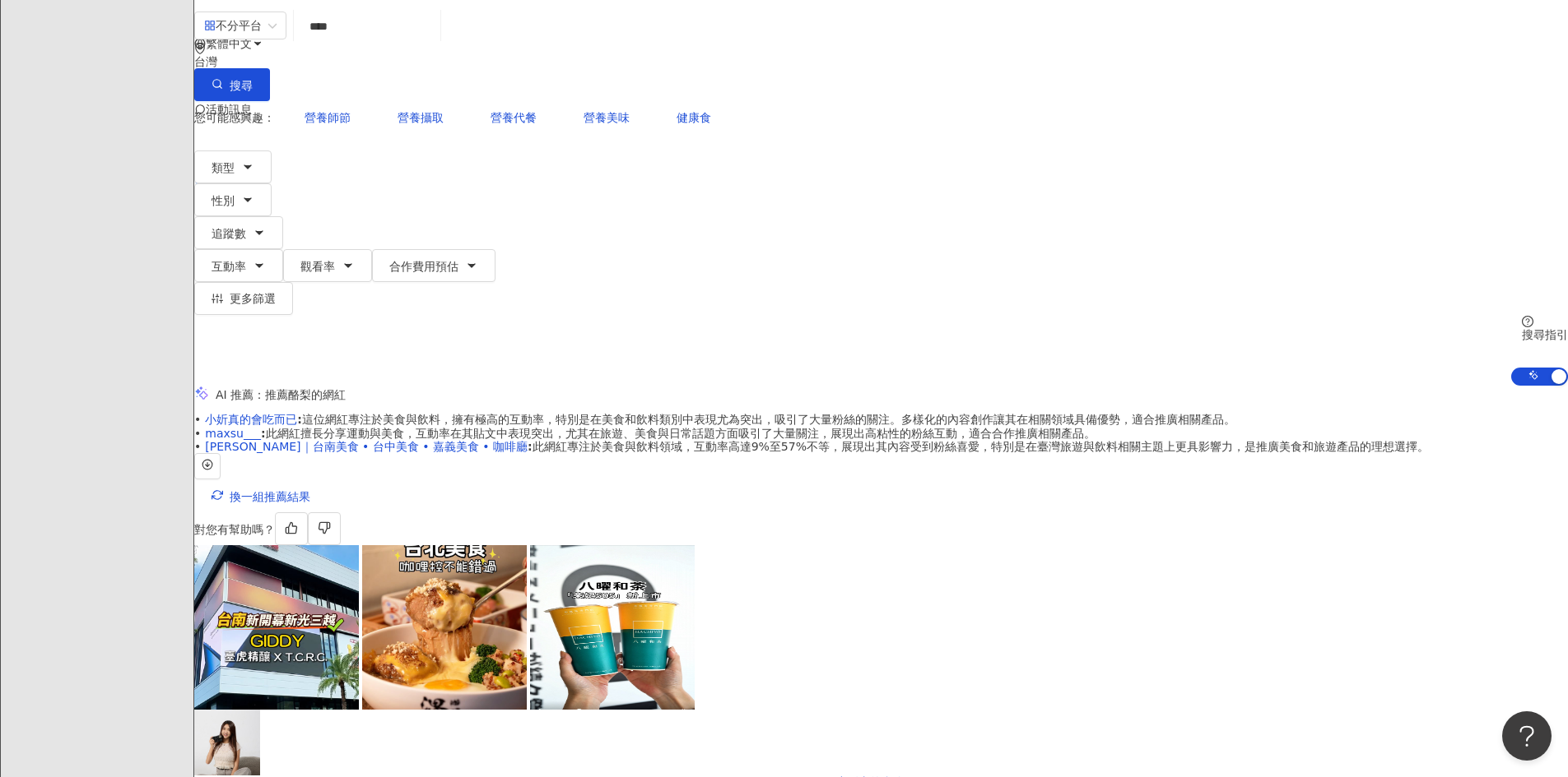
scroll to position [0, 0]
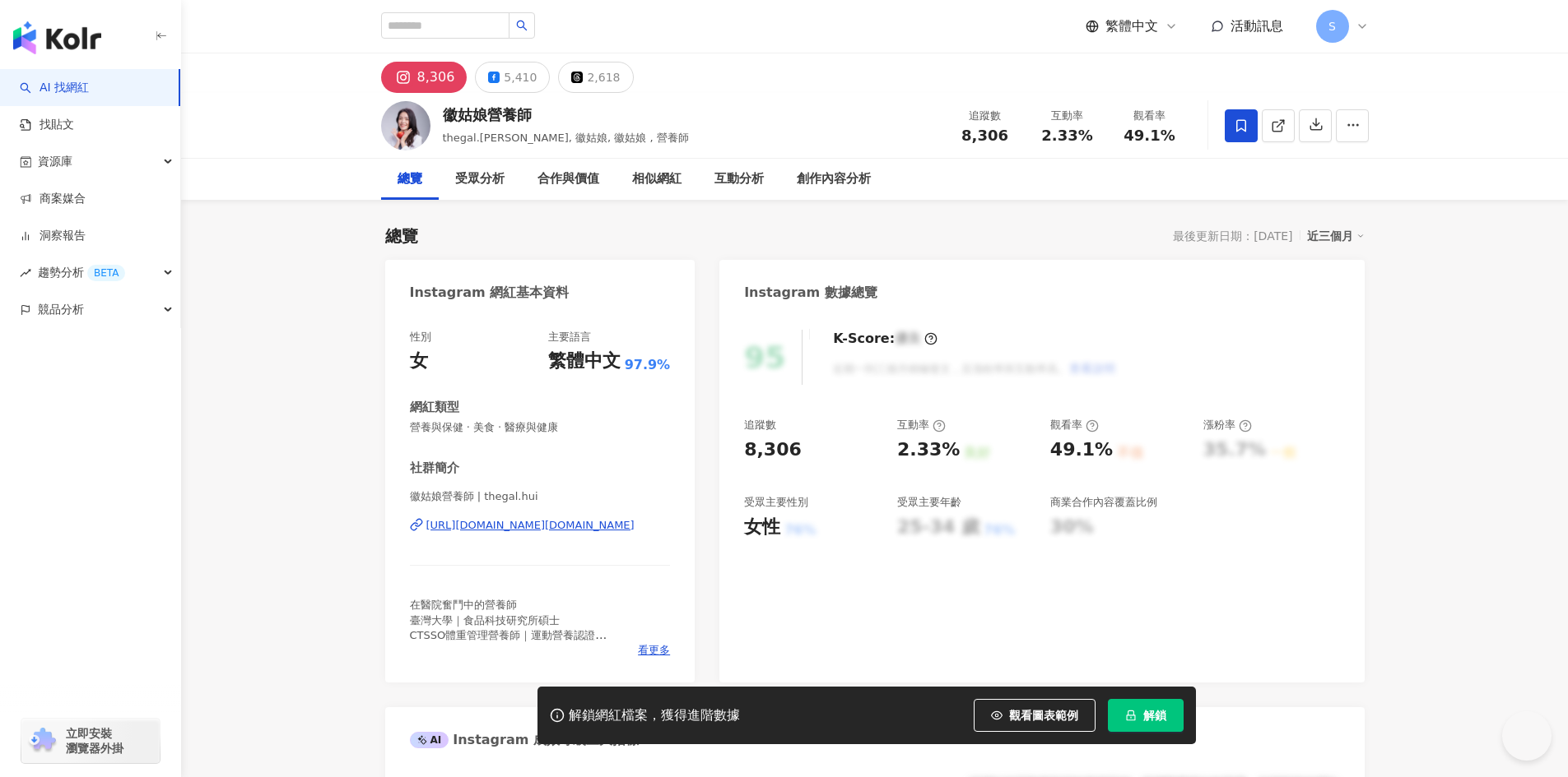
click at [1158, 719] on span "解鎖" at bounding box center [1155, 715] width 23 height 13
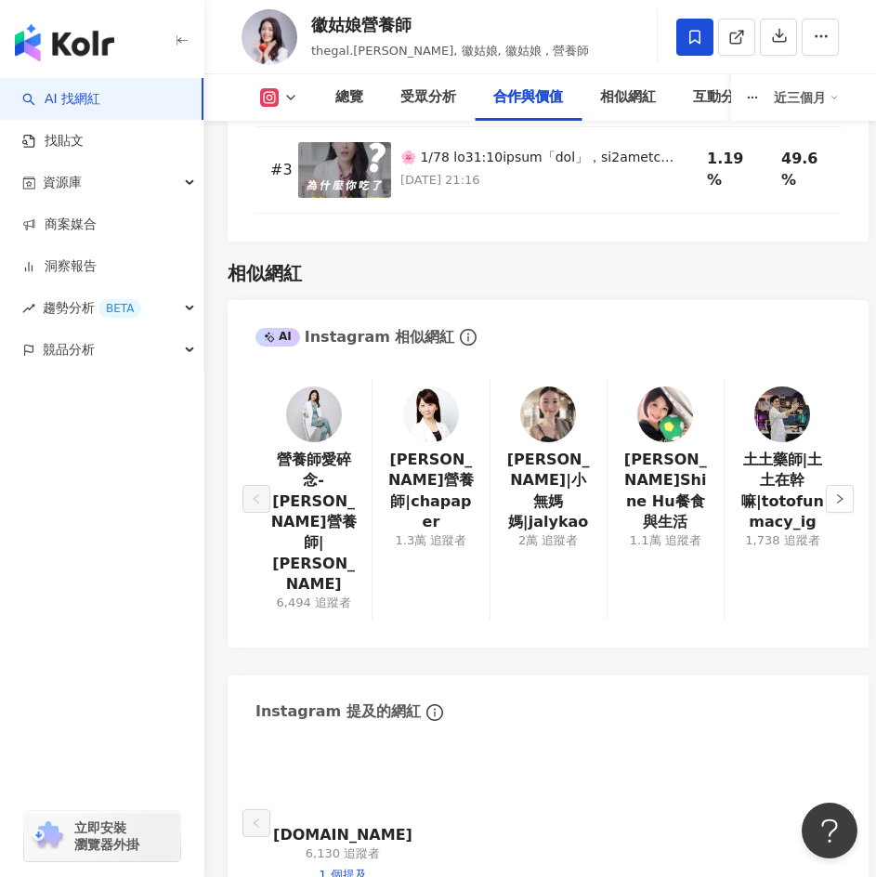
scroll to position [4735, 0]
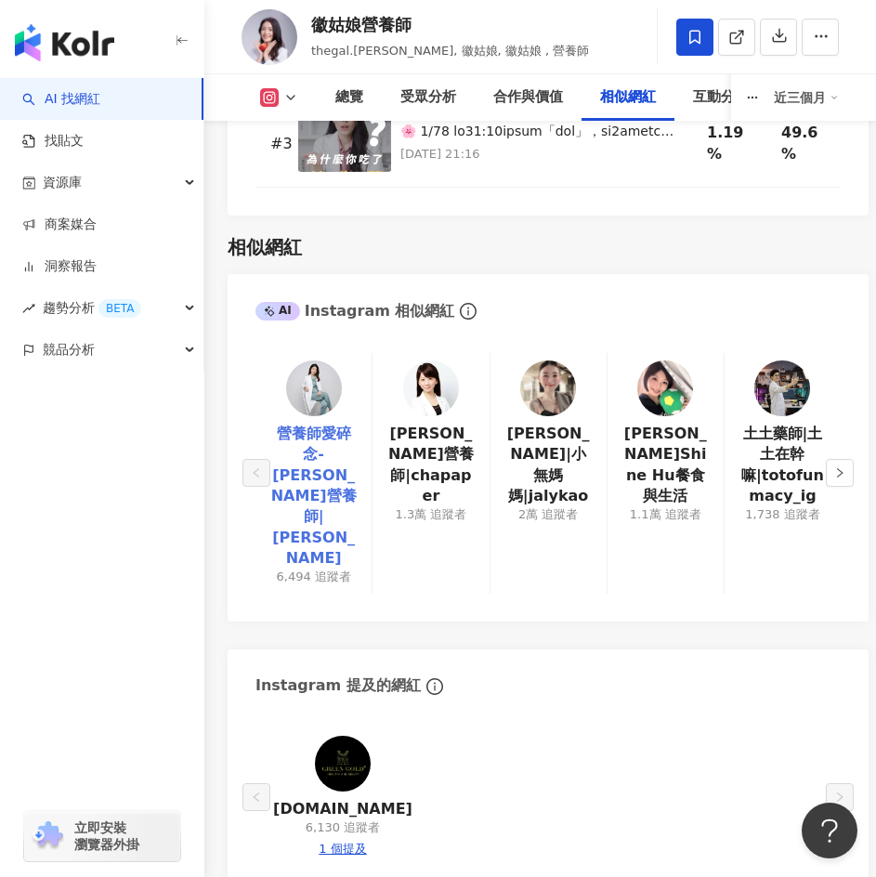
click at [337, 423] on link "營養師愛碎念-孫語霙營養師|孫語霙" at bounding box center [313, 496] width 86 height 146
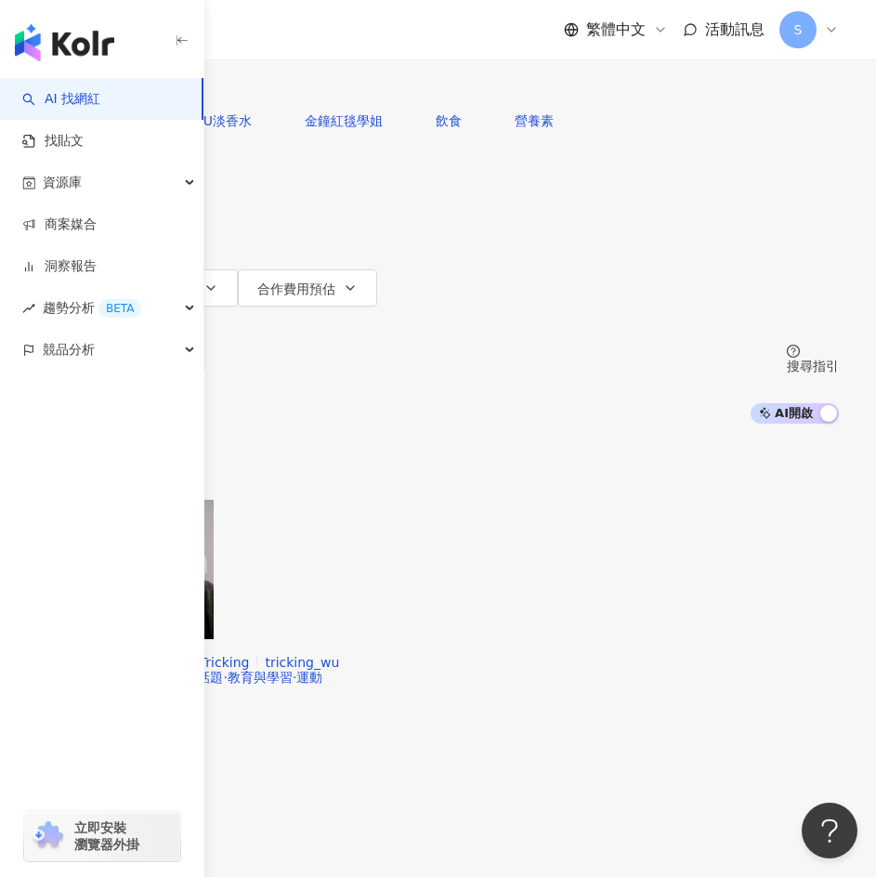
click at [307, 35] on input "search" at bounding box center [232, 17] width 150 height 35
type input "*"
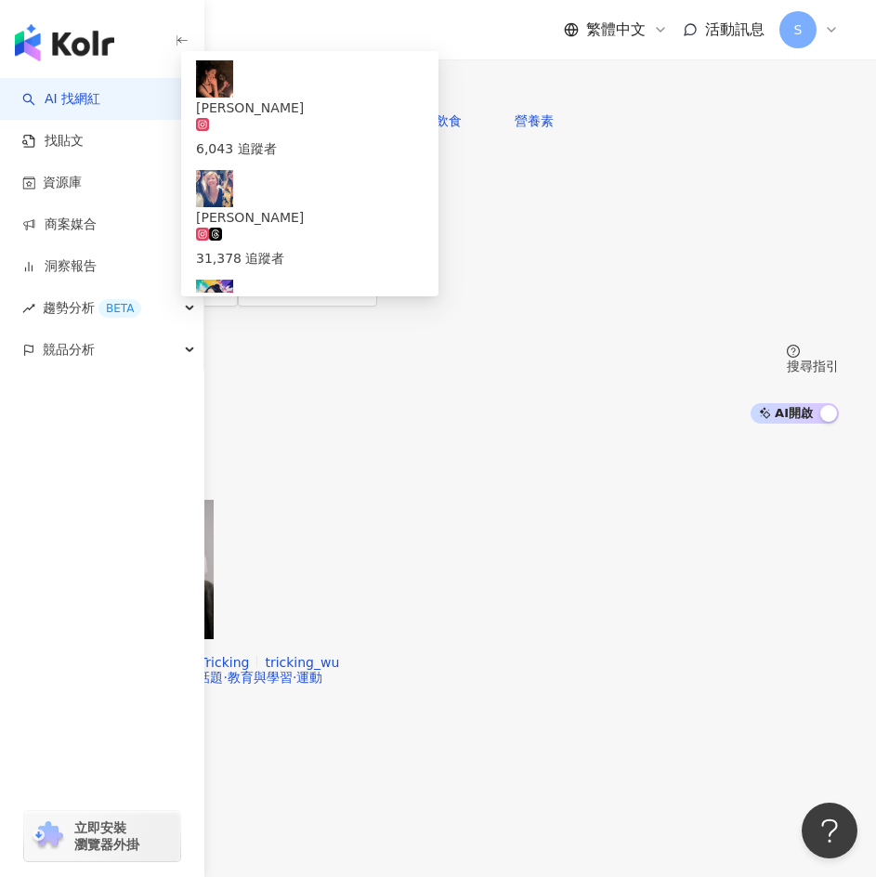
type input "*********"
click at [123, 100] on button "搜尋" at bounding box center [79, 83] width 85 height 37
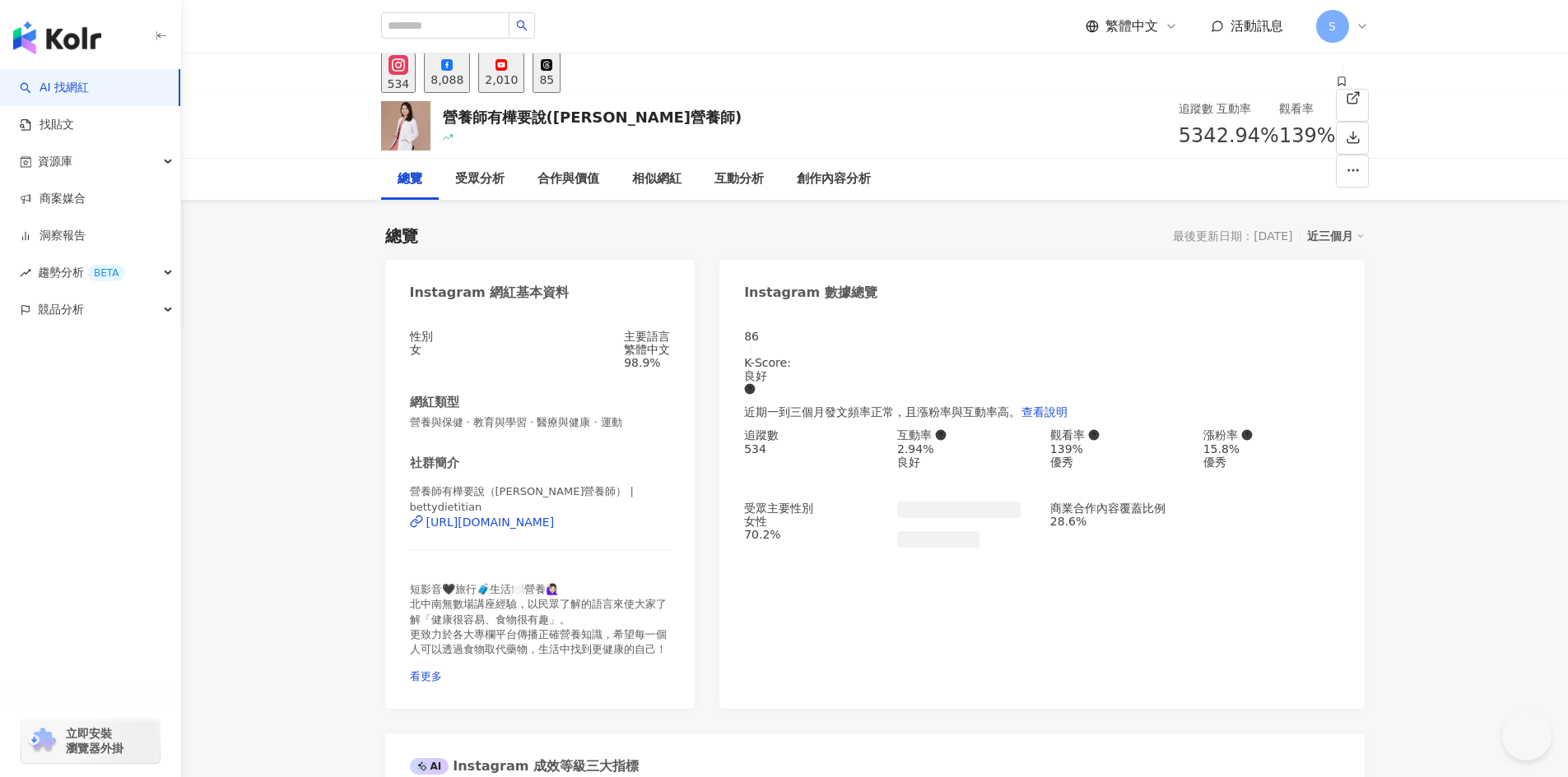
click at [453, 71] on icon at bounding box center [447, 65] width 12 height 12
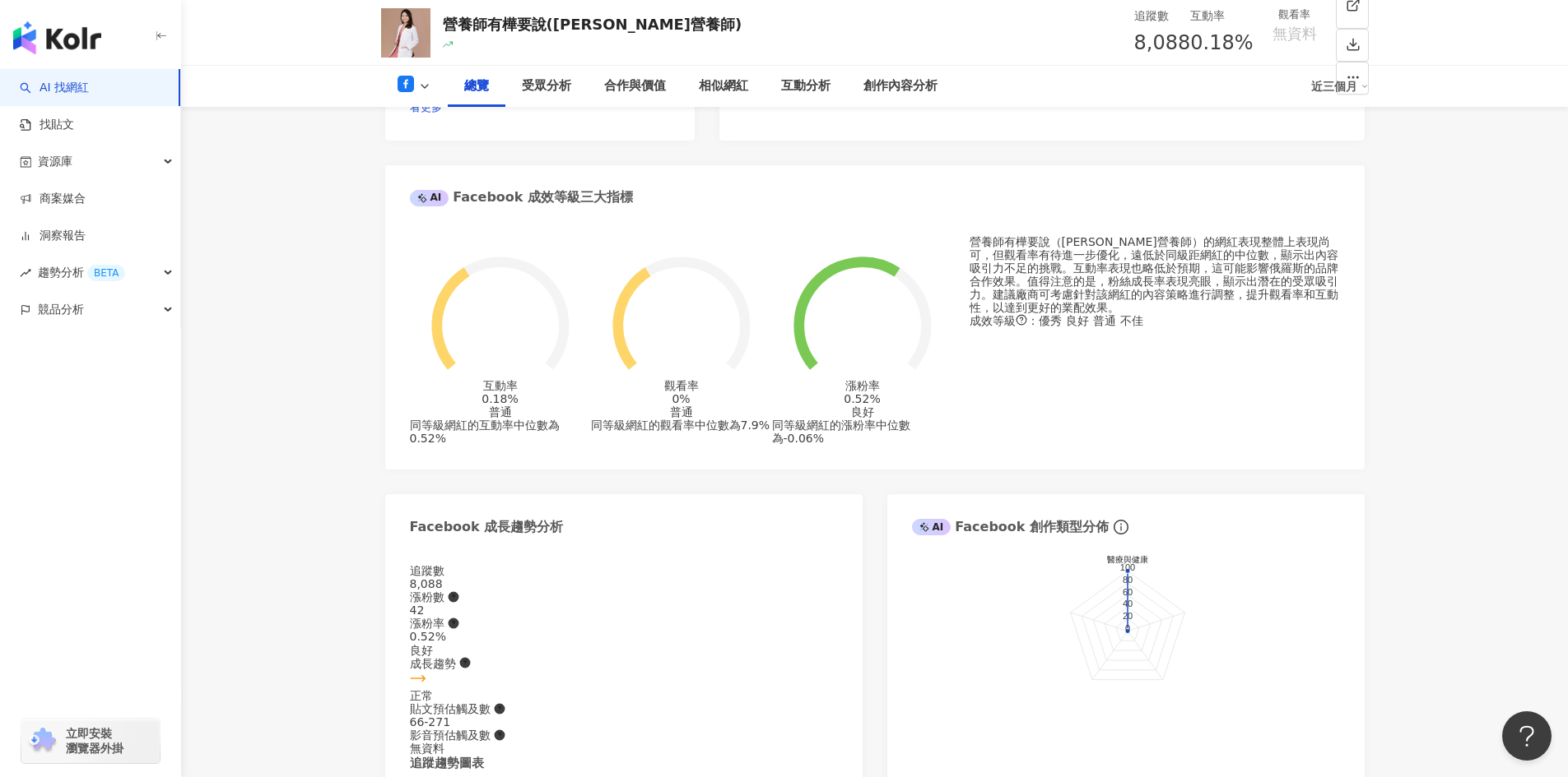
scroll to position [576, 0]
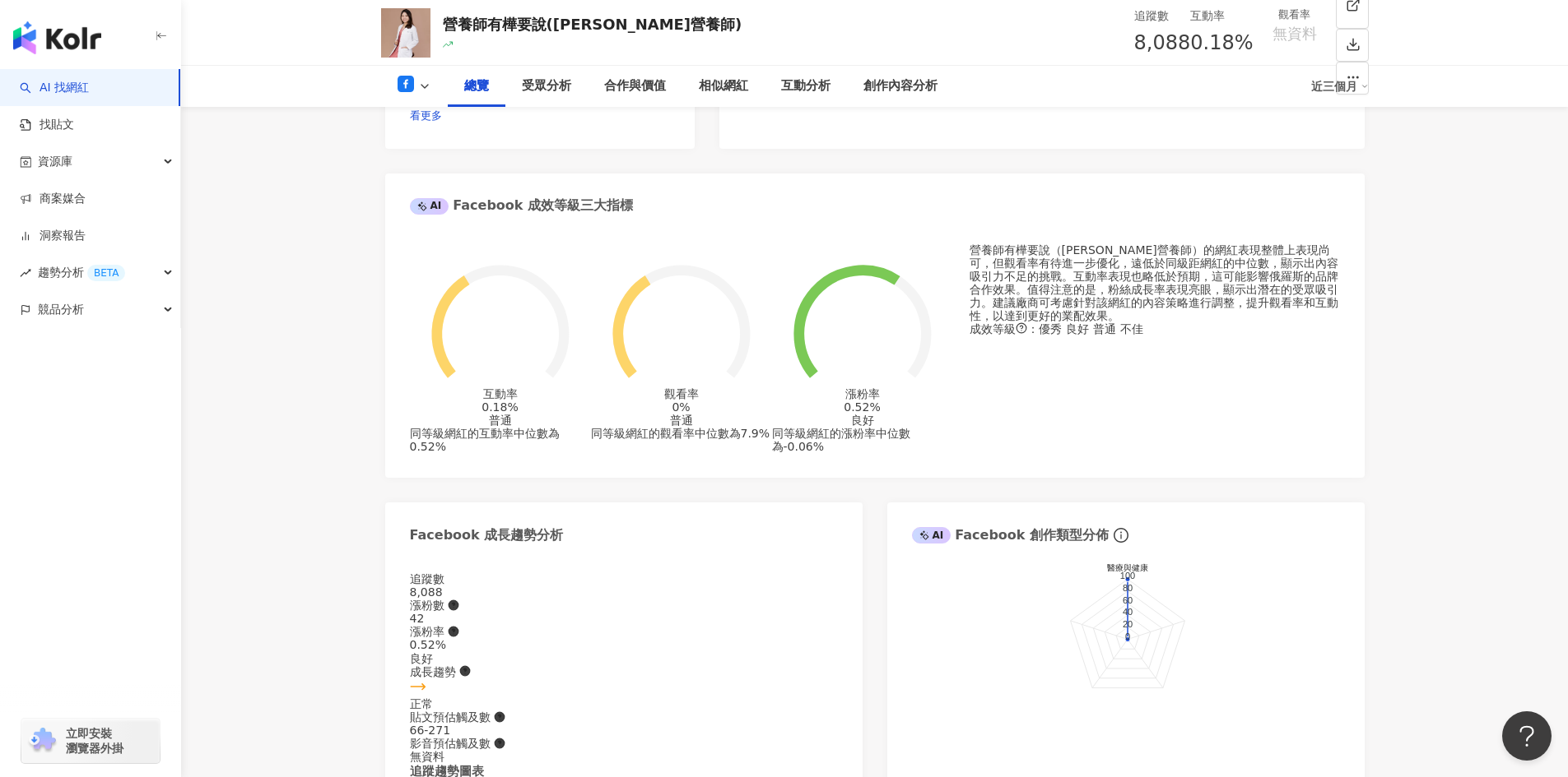
click at [1363, 82] on icon at bounding box center [1364, 86] width 8 height 8
click at [1355, 149] on link "近六個月" at bounding box center [1347, 155] width 46 height 13
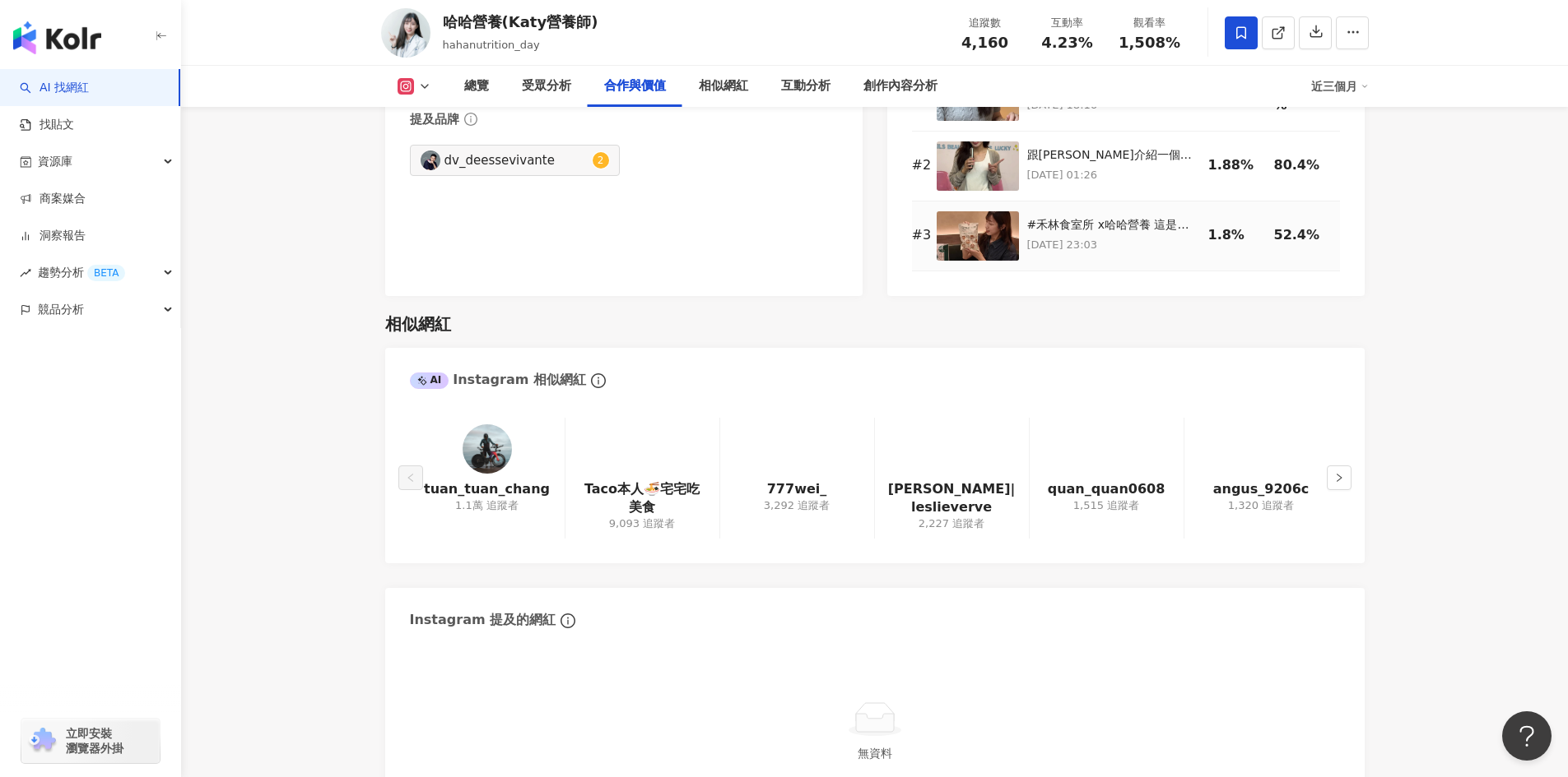
scroll to position [2632, 0]
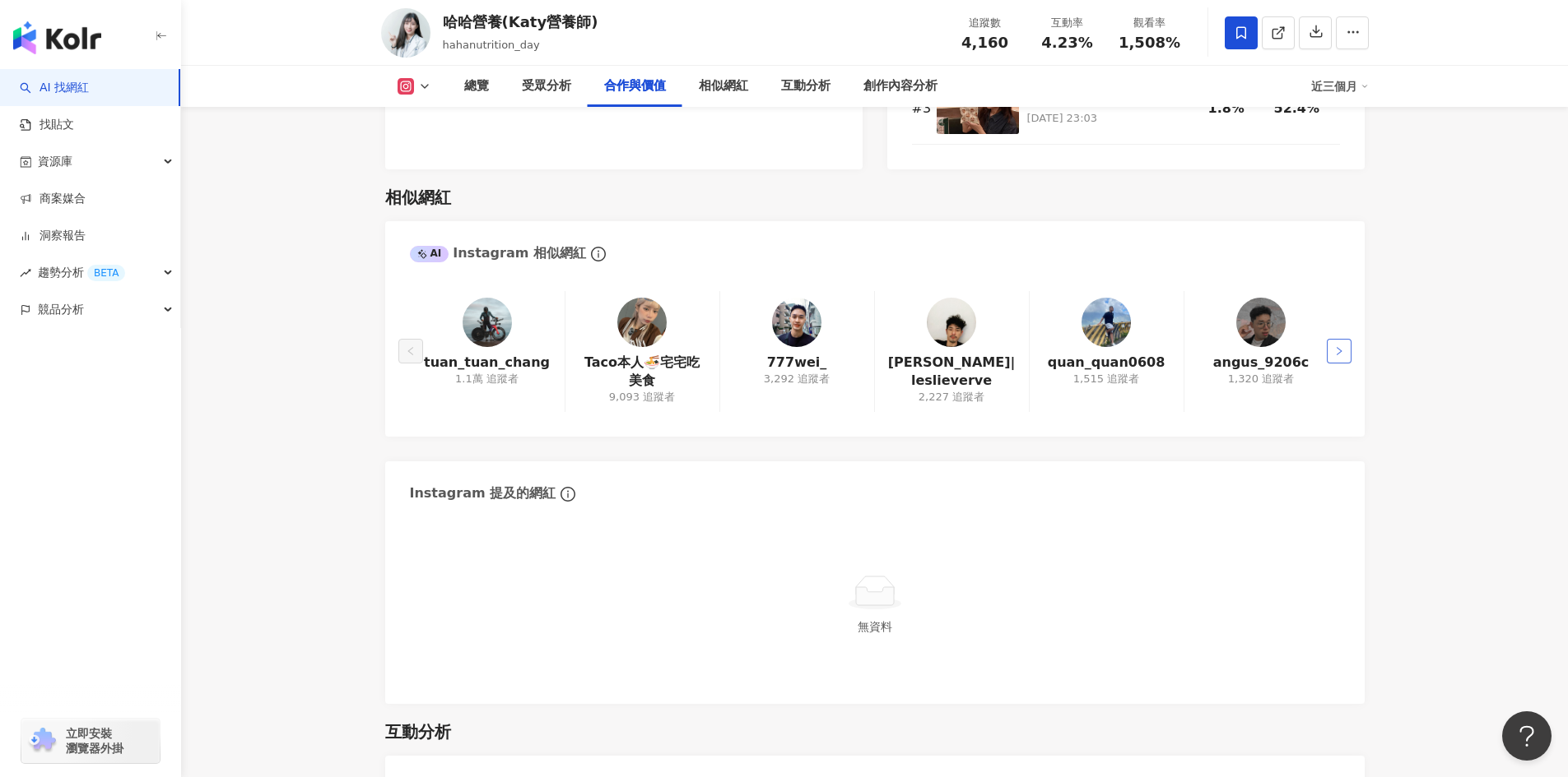
click at [1339, 351] on icon "right" at bounding box center [1338, 351] width 10 height 10
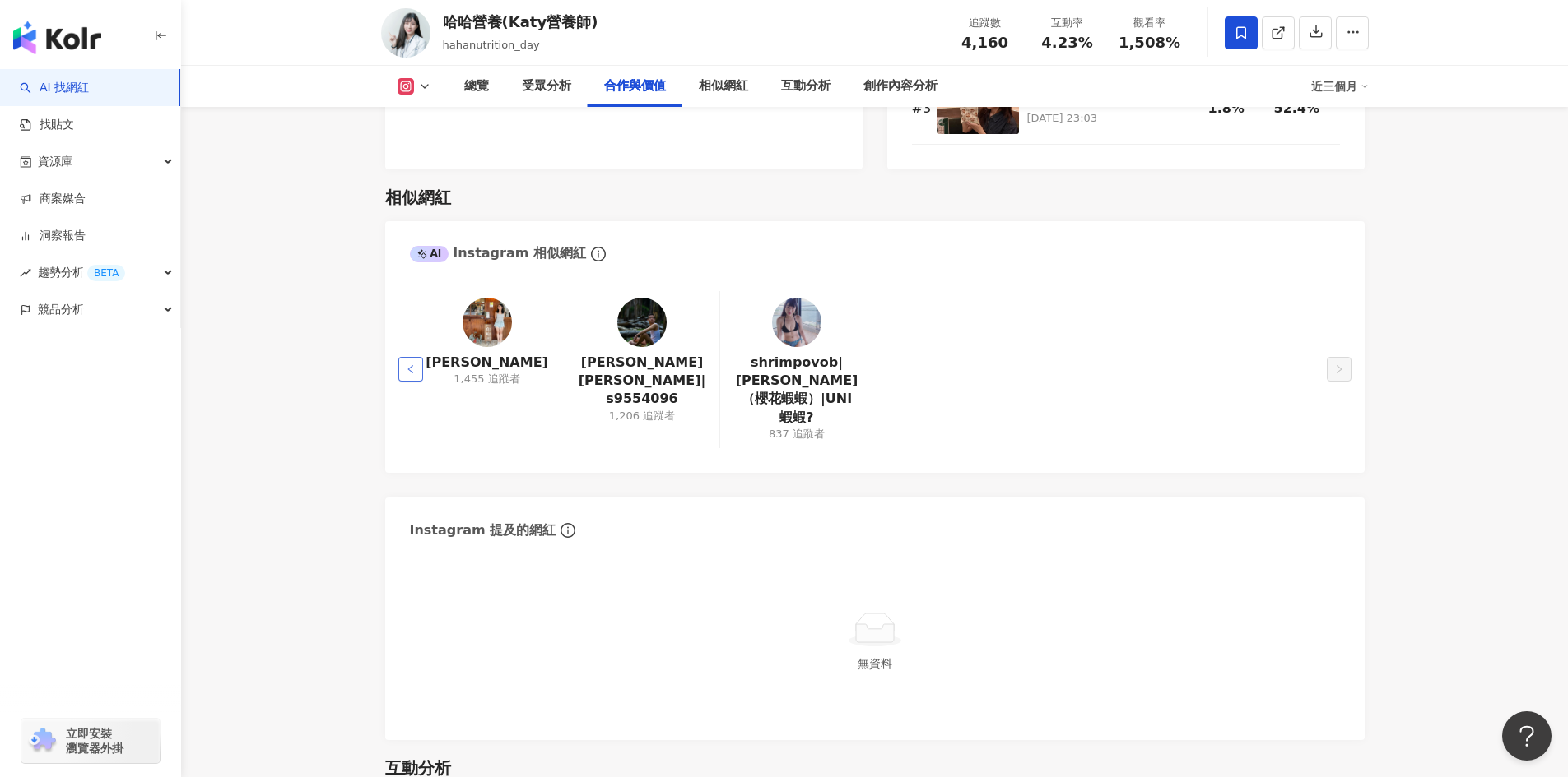
click at [416, 359] on button "button" at bounding box center [410, 369] width 25 height 25
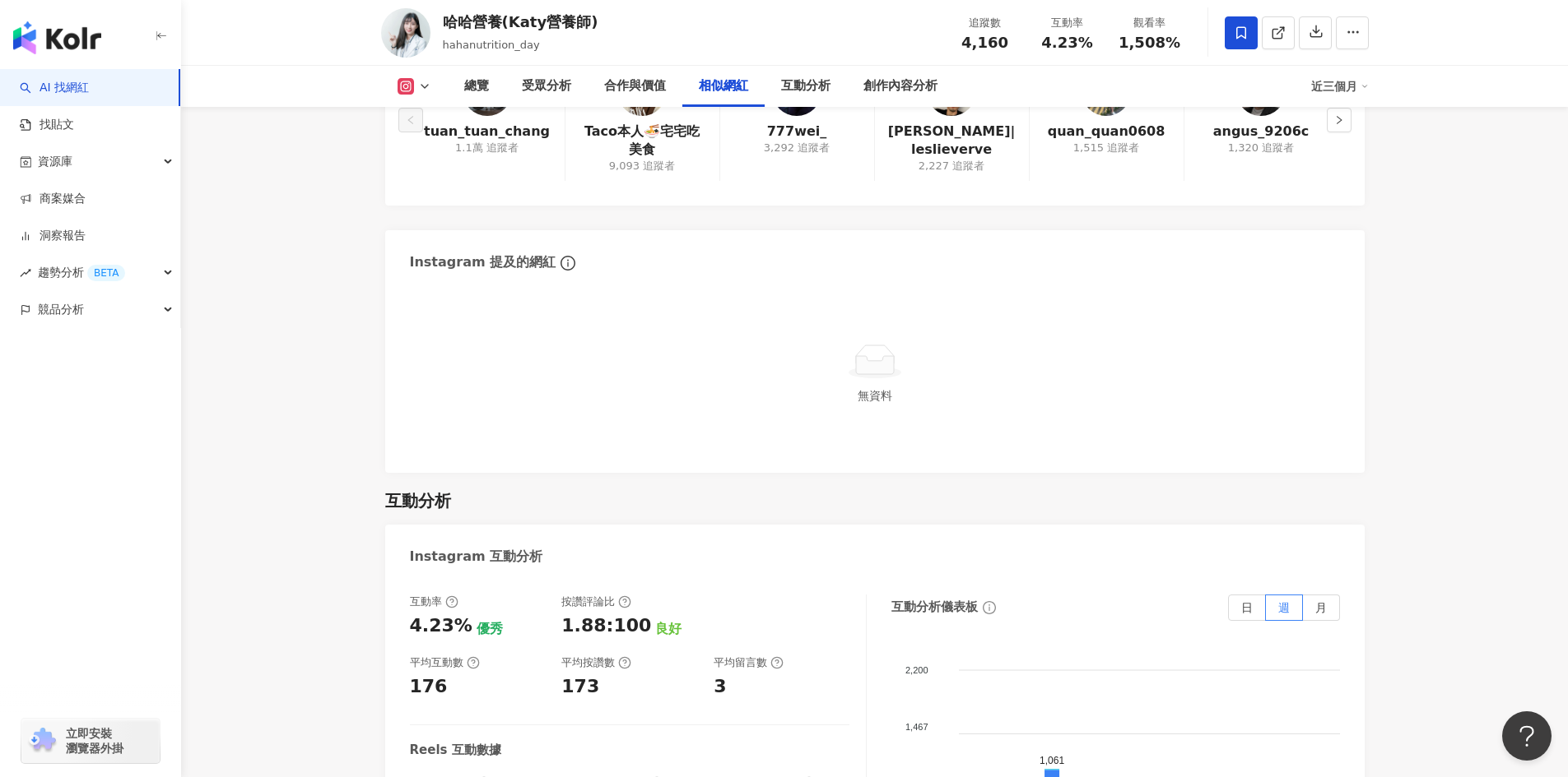
scroll to position [2372, 0]
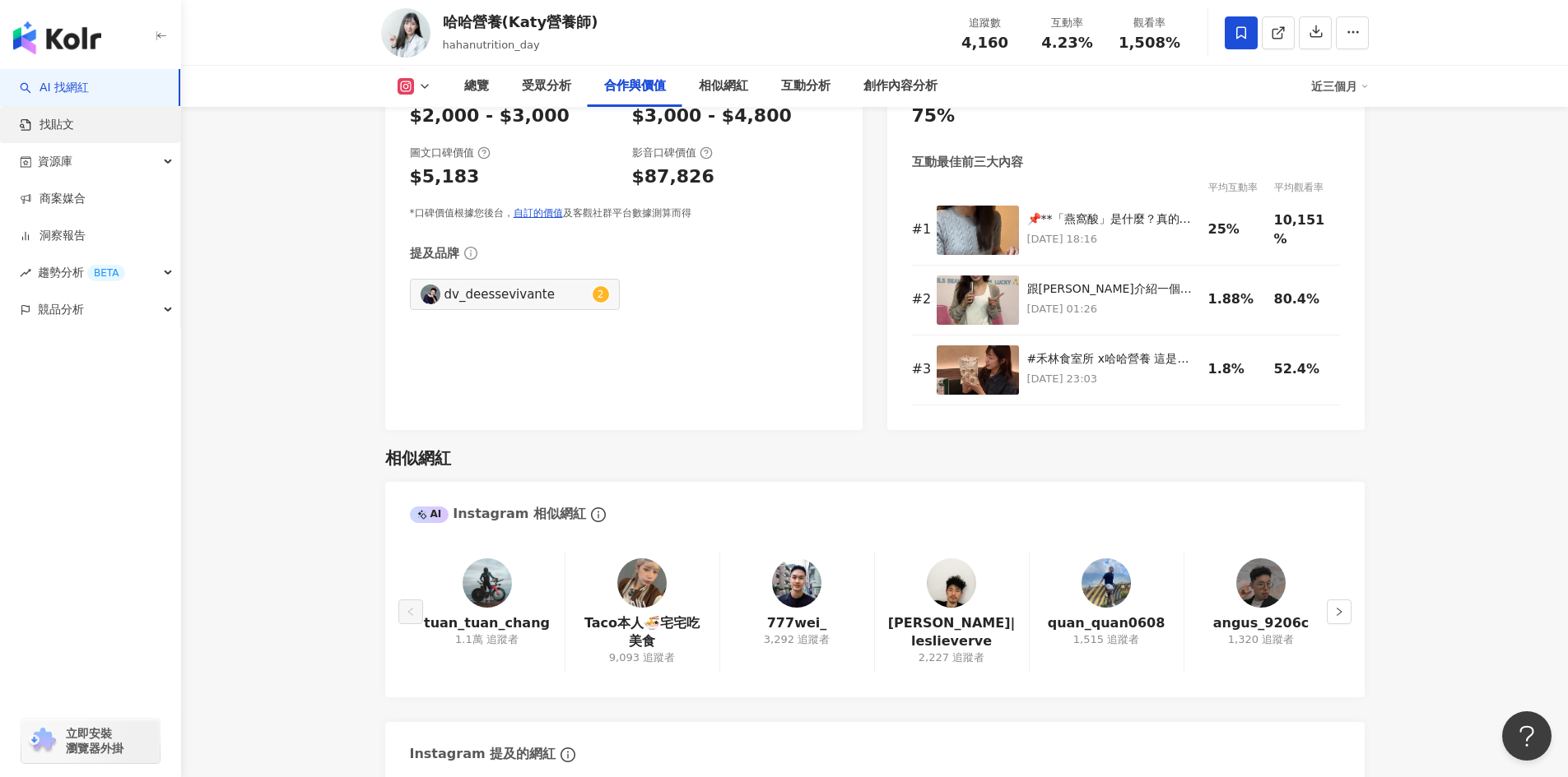
click at [74, 118] on link "找貼文" at bounding box center [46, 125] width 54 height 17
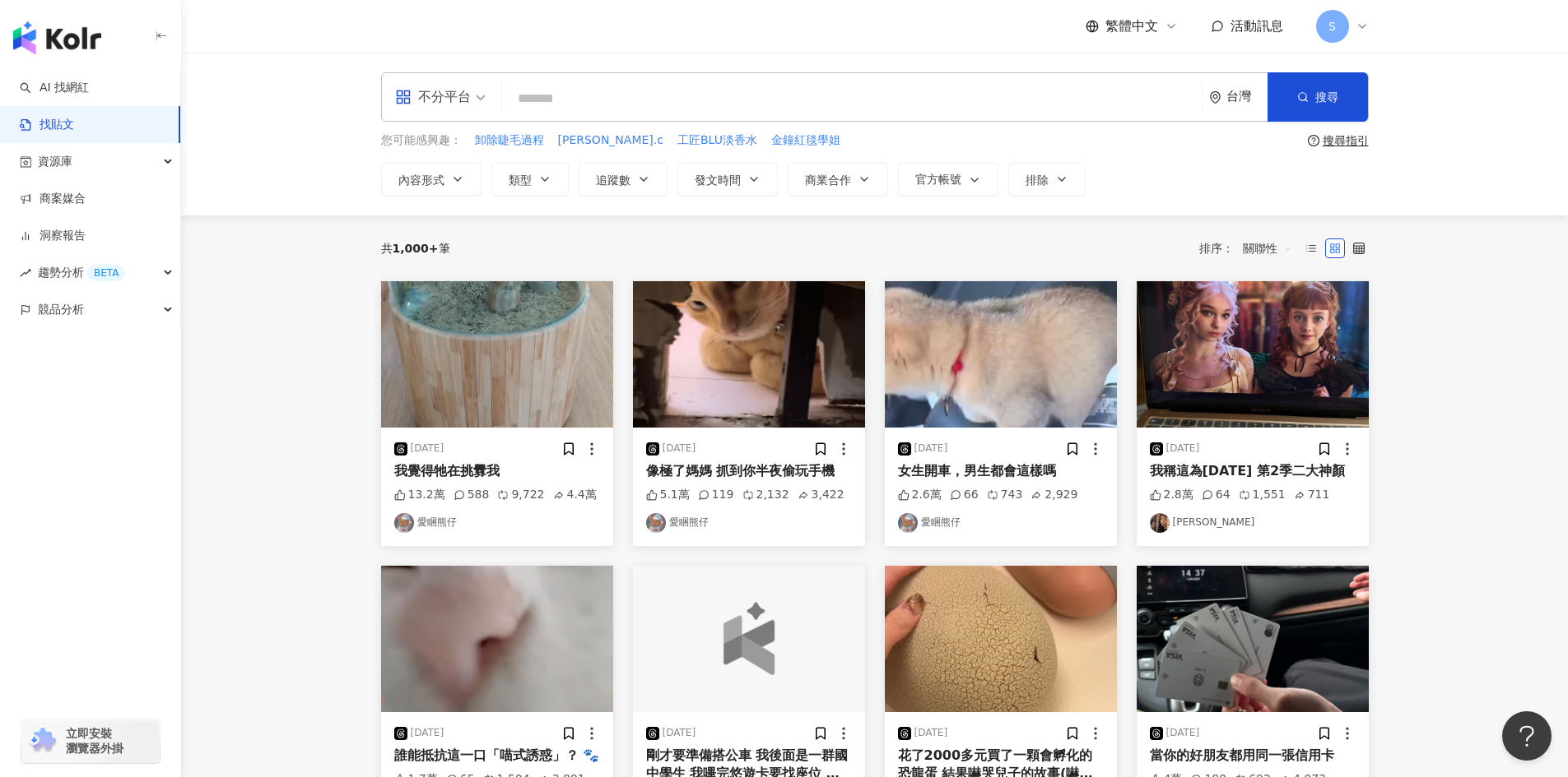
click at [681, 96] on input "search" at bounding box center [852, 98] width 686 height 35
type input "*****"
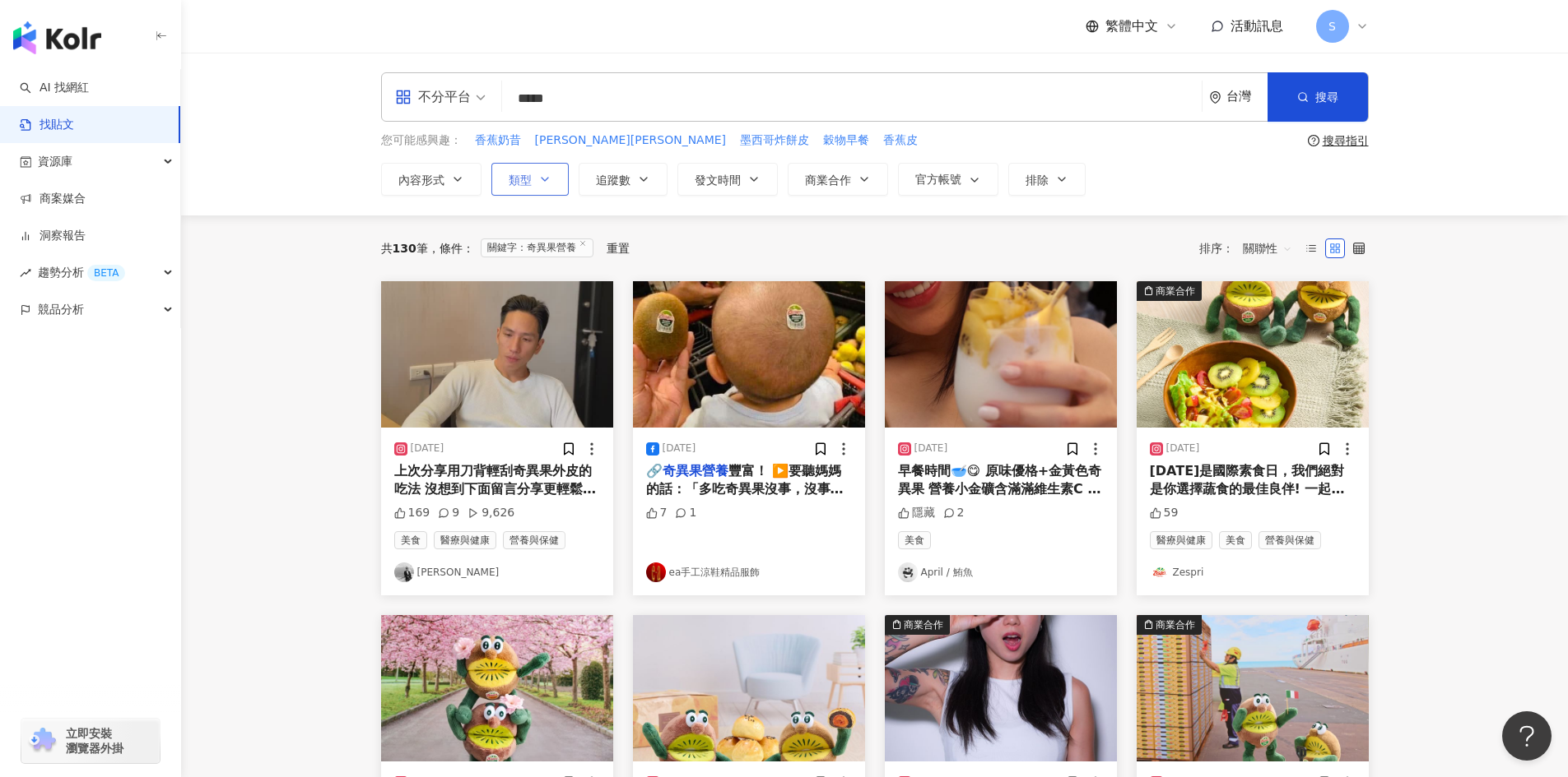
click at [519, 174] on span "類型" at bounding box center [520, 180] width 23 height 13
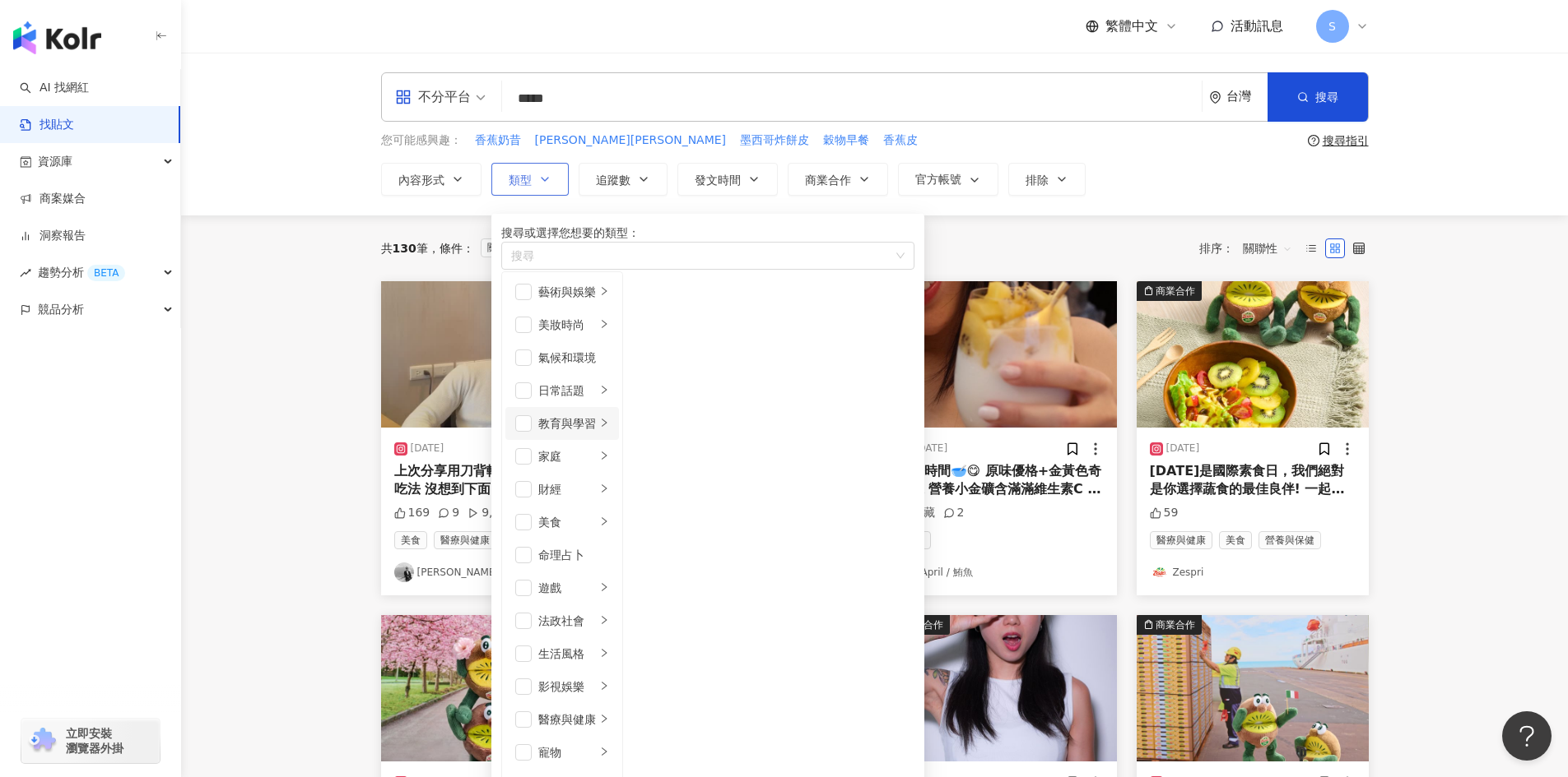
scroll to position [329, 0]
click at [596, 711] on div "醫療與健康" at bounding box center [566, 719] width 58 height 18
click at [717, 367] on div "營養與保健" at bounding box center [688, 358] width 58 height 18
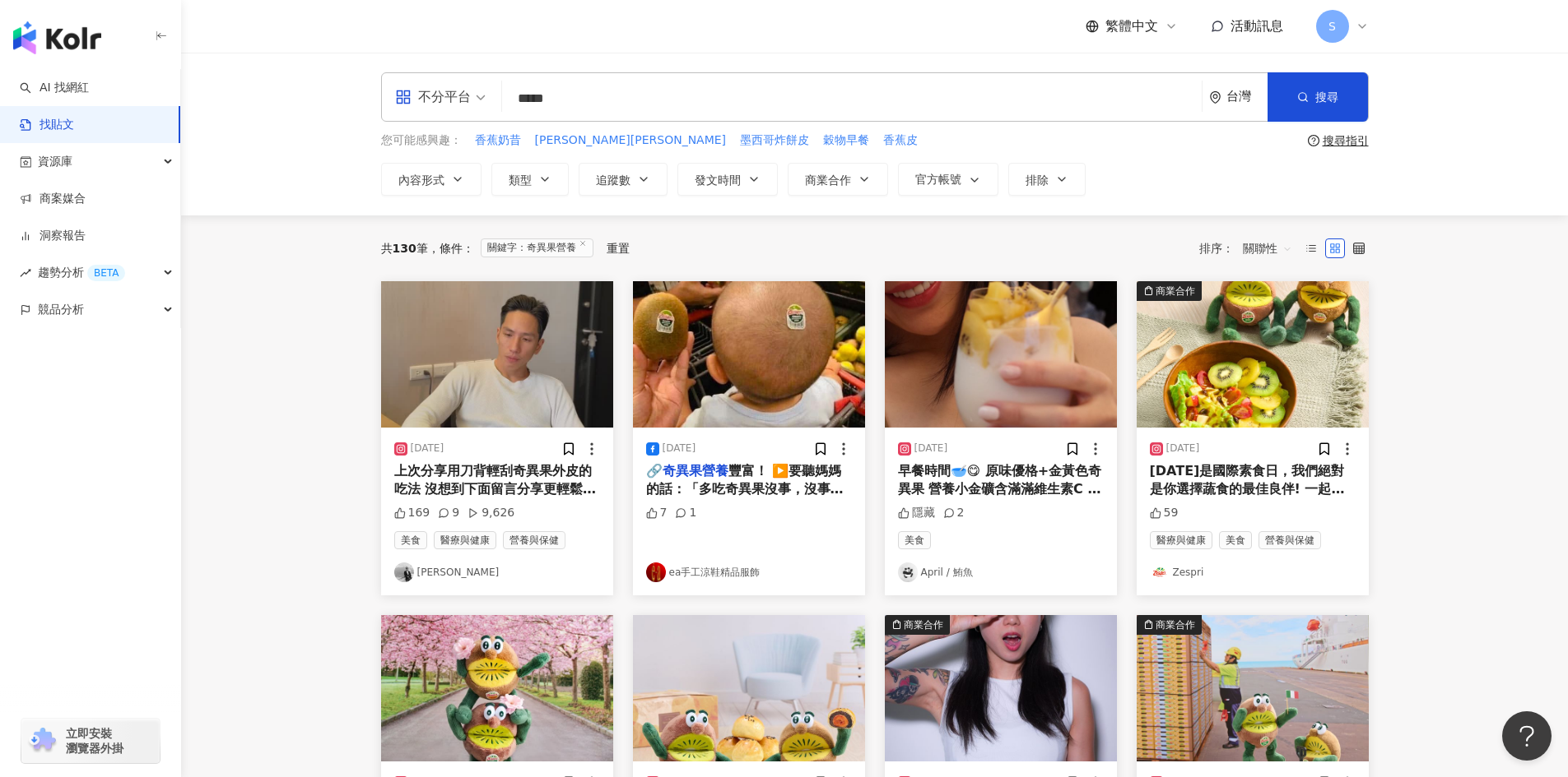
click at [1034, 238] on div "共 130 筆 條件 ： 關鍵字：奇異果營養 重置 排序： 關聯性" at bounding box center [875, 249] width 987 height 27
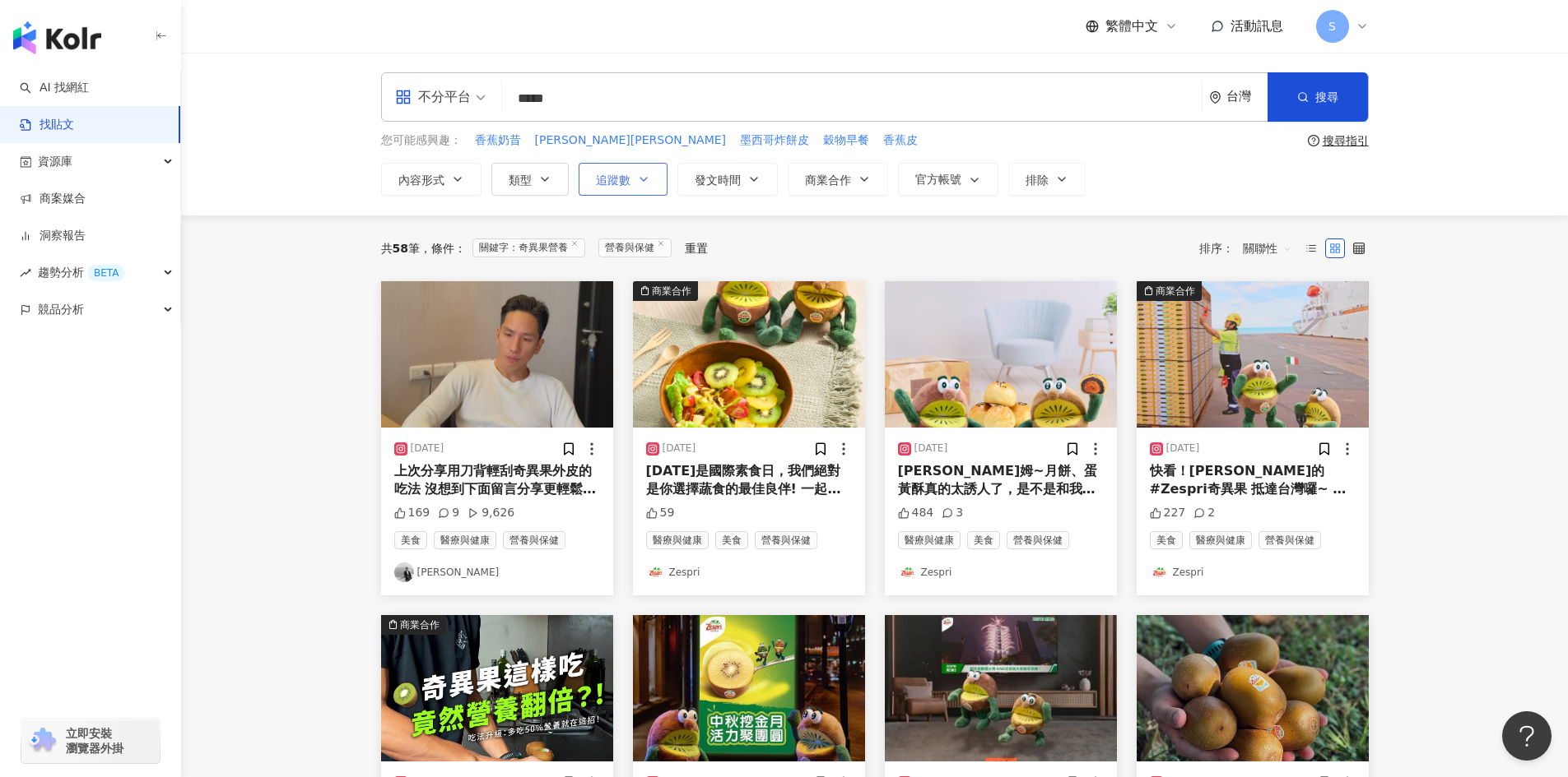
click at [639, 174] on icon "button" at bounding box center [644, 179] width 13 height 13
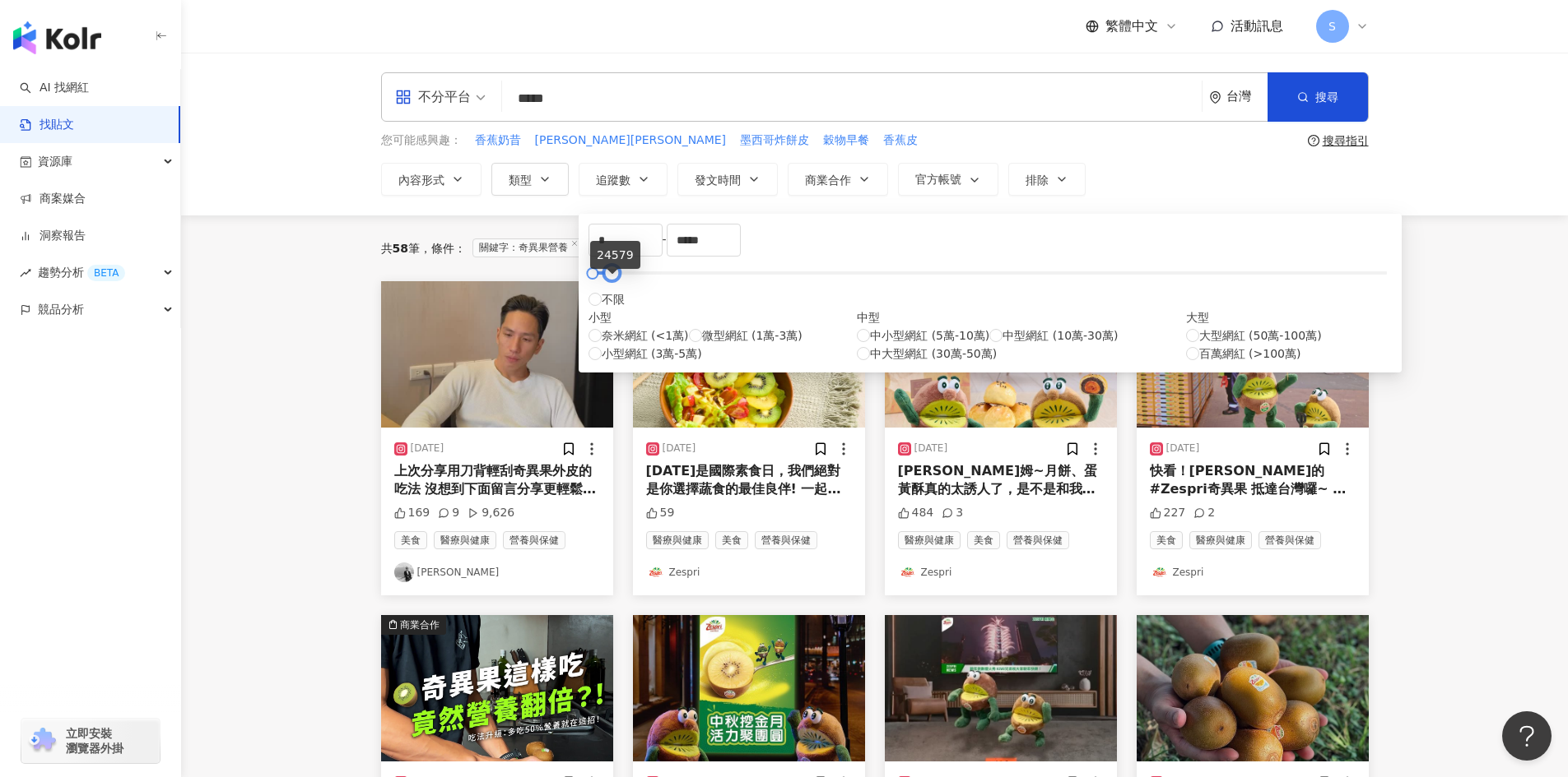
drag, startPoint x: 1027, startPoint y: 285, endPoint x: 611, endPoint y: 273, distance: 416.2
click at [611, 273] on div at bounding box center [612, 274] width 9 height 9
drag, startPoint x: 943, startPoint y: 254, endPoint x: 744, endPoint y: 258, distance: 199.0
click at [744, 258] on div "* - ***** 不限 小型 奈米網紅 (<1萬) 微型網紅 (1萬-3萬) 小型網紅 (3萬-5萬) 中型 中小型網紅 (5萬-10萬) 中型網紅 (10…" at bounding box center [990, 293] width 803 height 139
type input "*****"
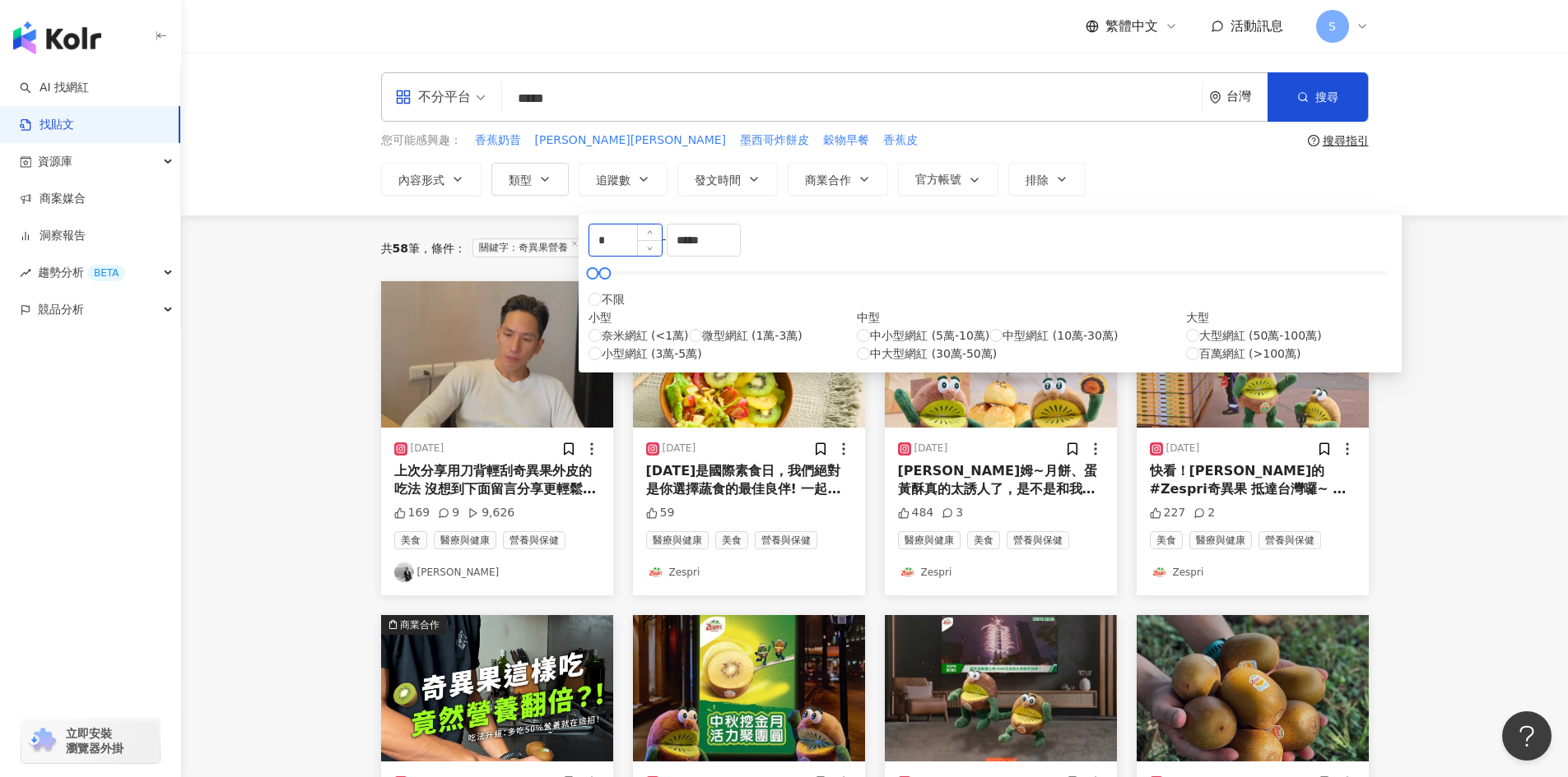
click at [662, 256] on input "*" at bounding box center [626, 239] width 73 height 31
type input "*"
type input "****"
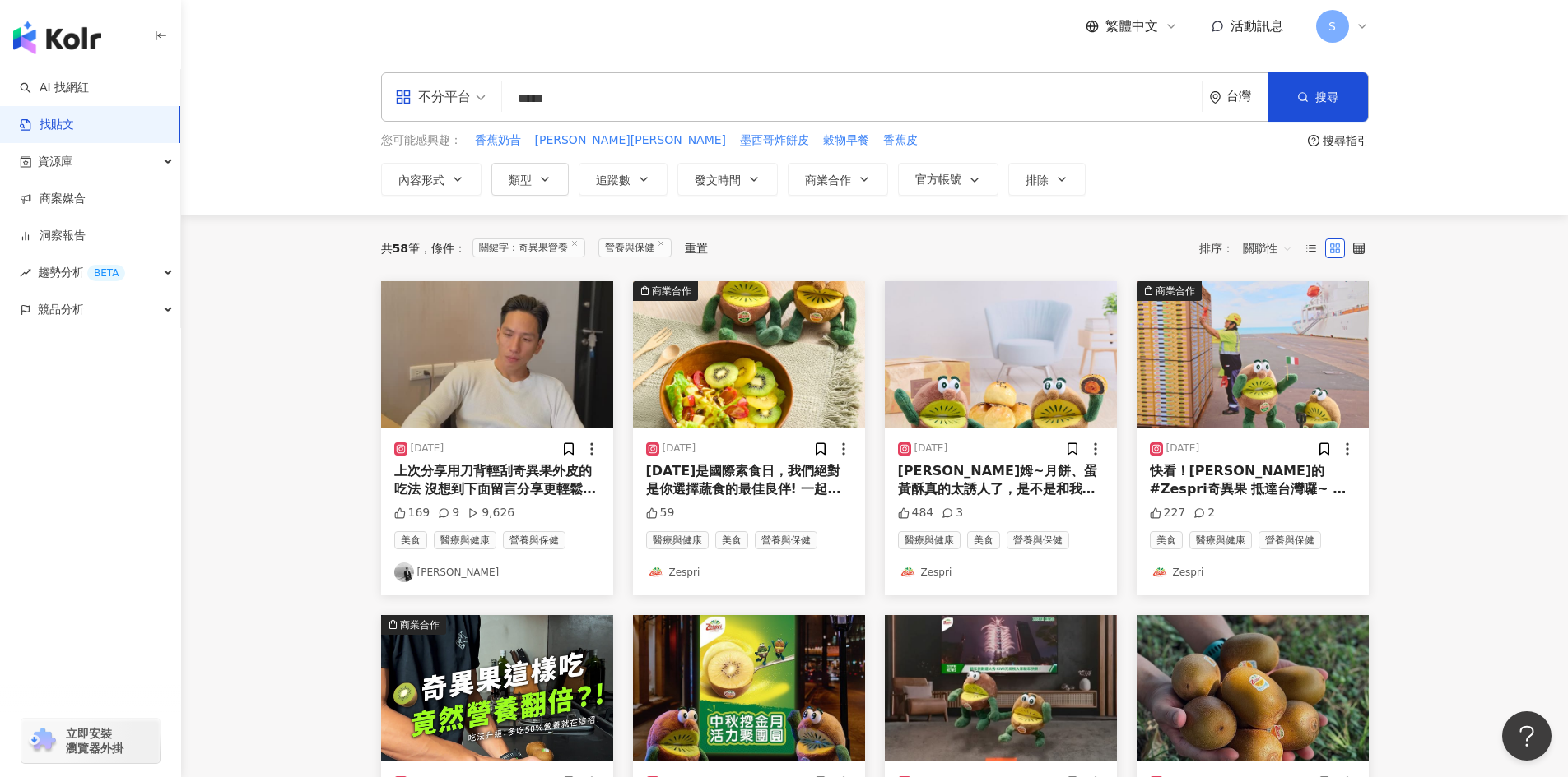
click at [1145, 171] on div "內容形式 類型 追蹤數 發文時間 商業合作 官方帳號 排除 **** - ***** 不限 小型 奈米網紅 (<1萬) 微型網紅 (1萬-3萬) 小型網紅 (…" at bounding box center [875, 179] width 987 height 33
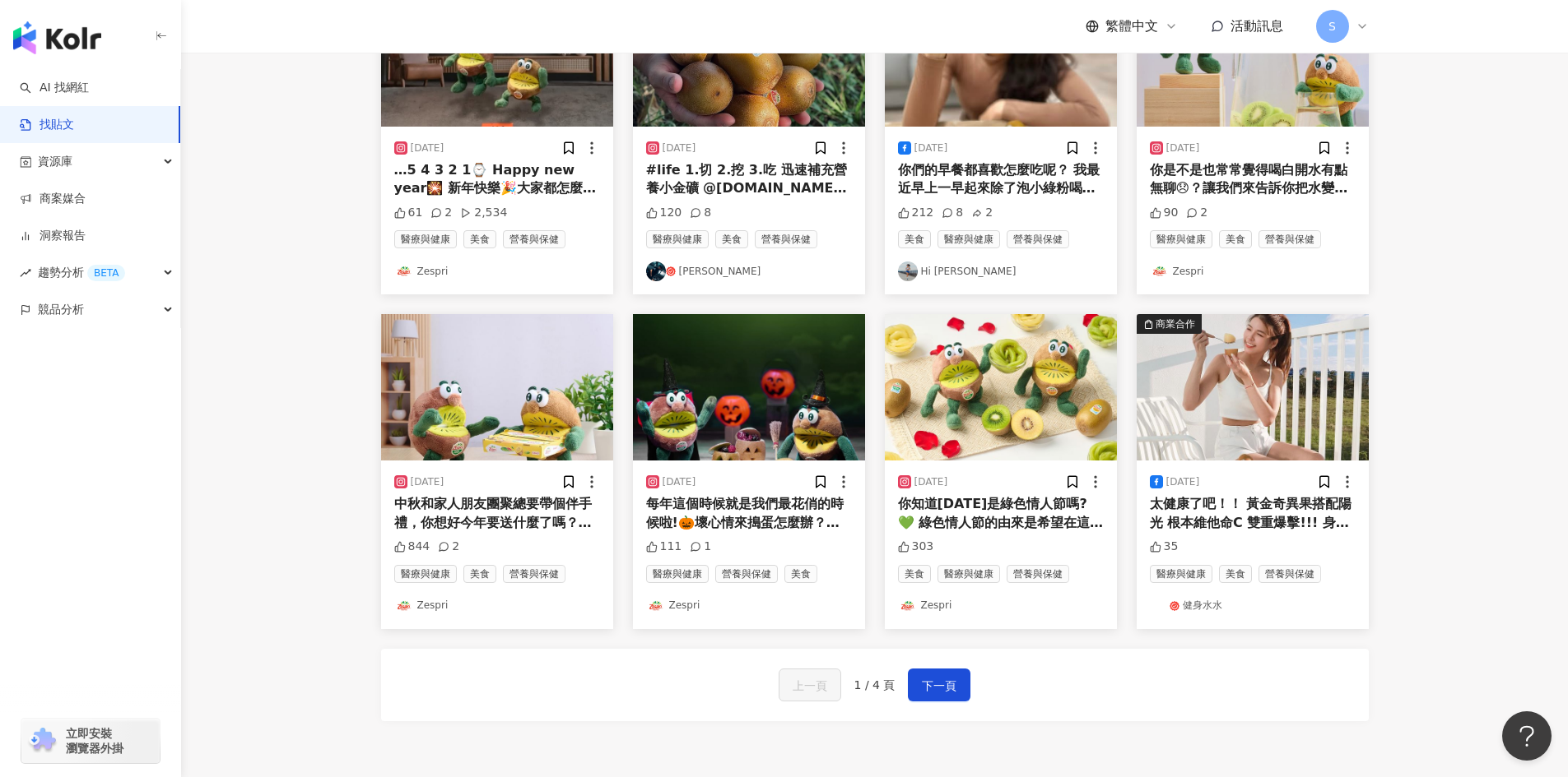
scroll to position [658, 0]
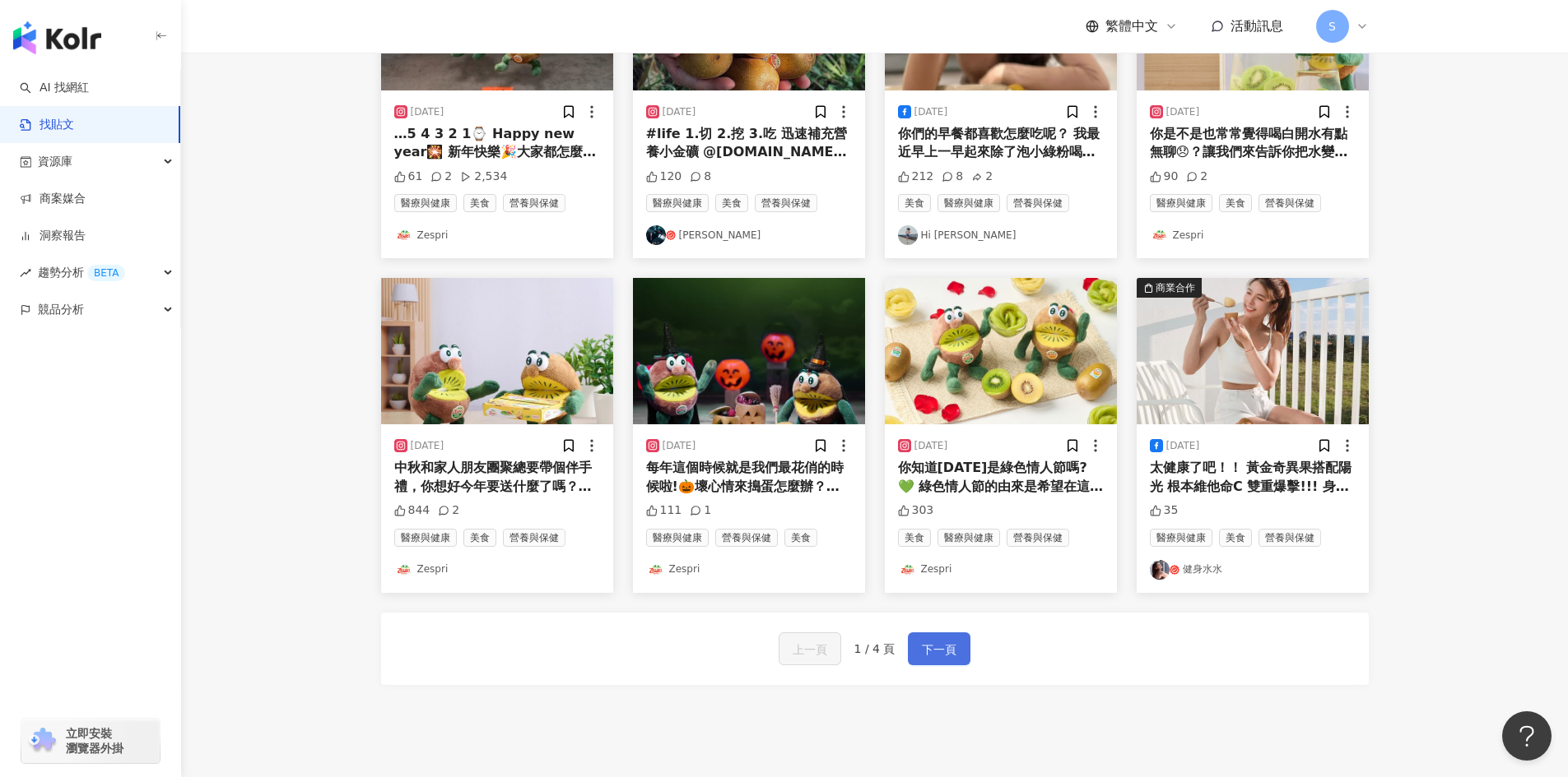
click at [938, 660] on span "下一頁" at bounding box center [939, 649] width 35 height 19
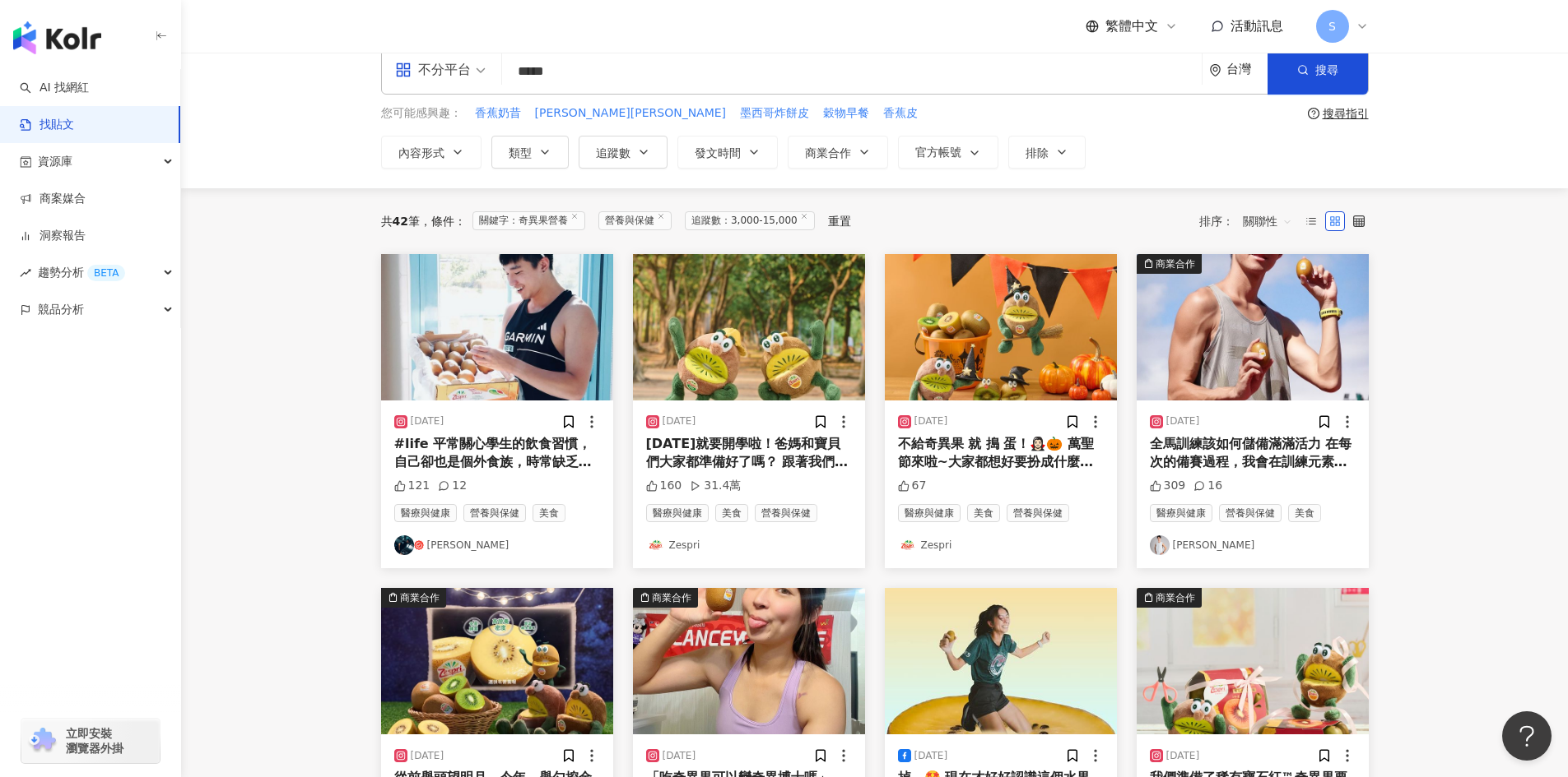
scroll to position [0, 0]
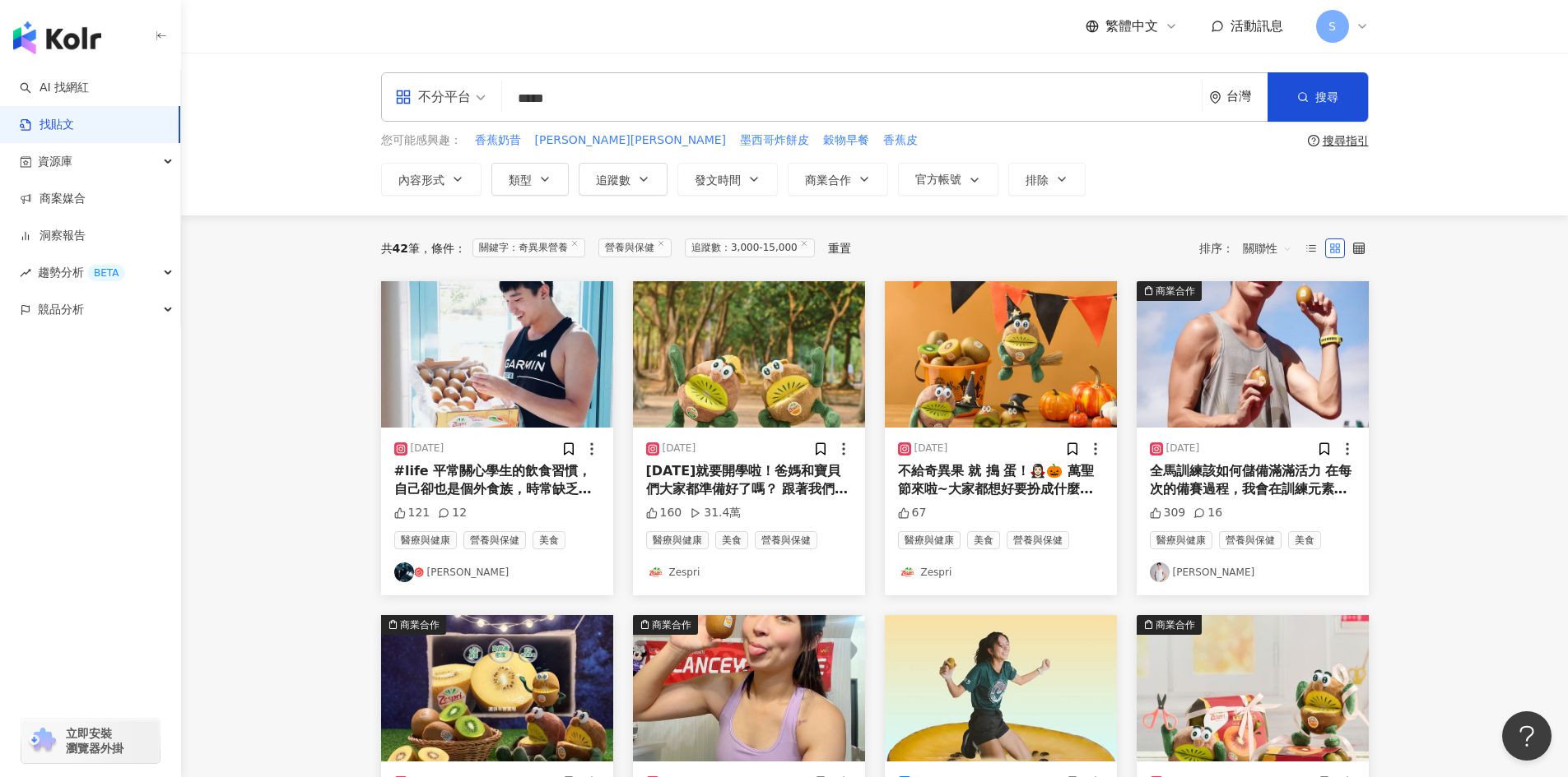
click at [600, 101] on input "*****" at bounding box center [852, 98] width 686 height 35
click at [556, 97] on input "*****" at bounding box center [852, 98] width 686 height 35
type input "****"
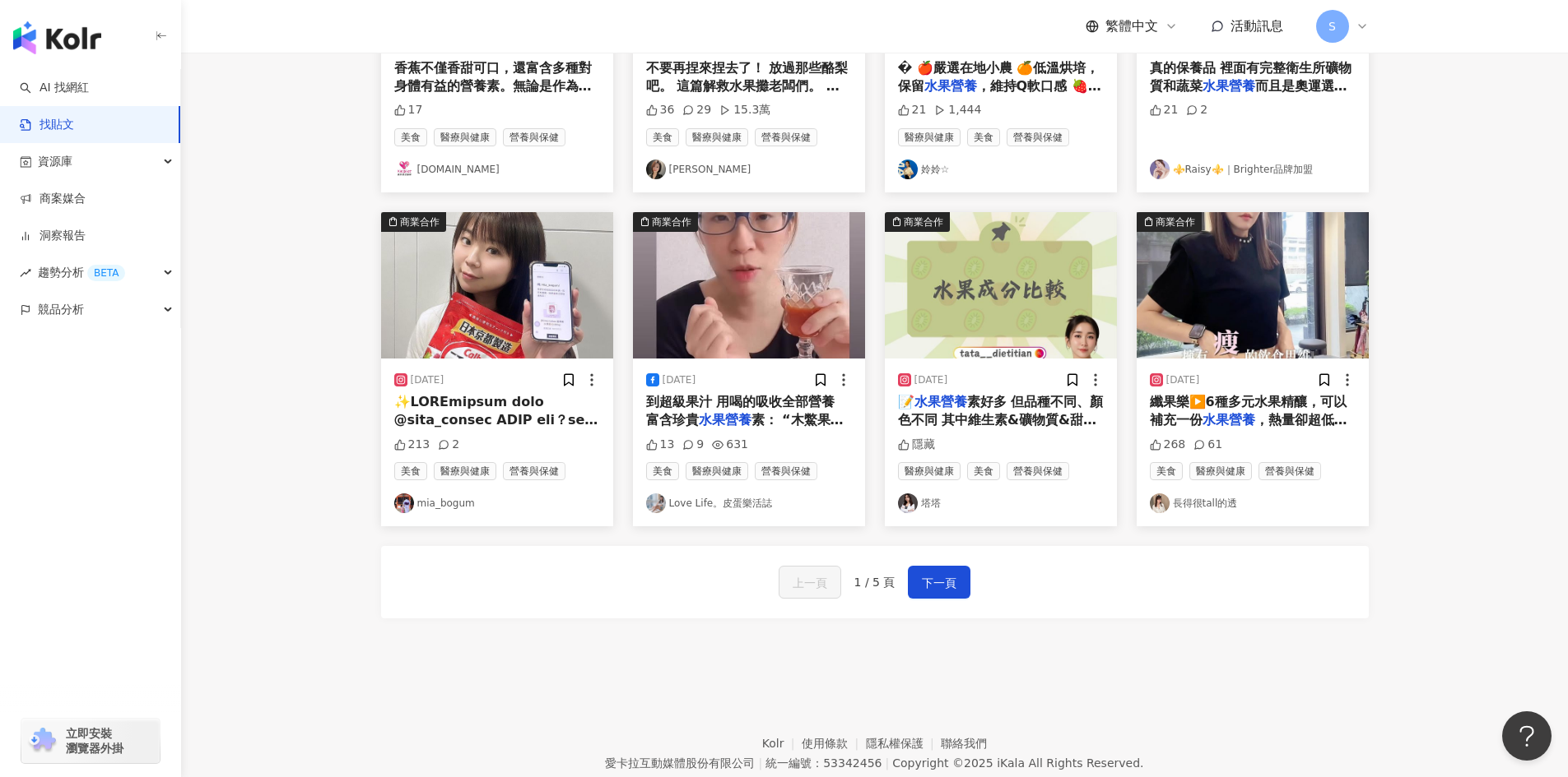
scroll to position [741, 0]
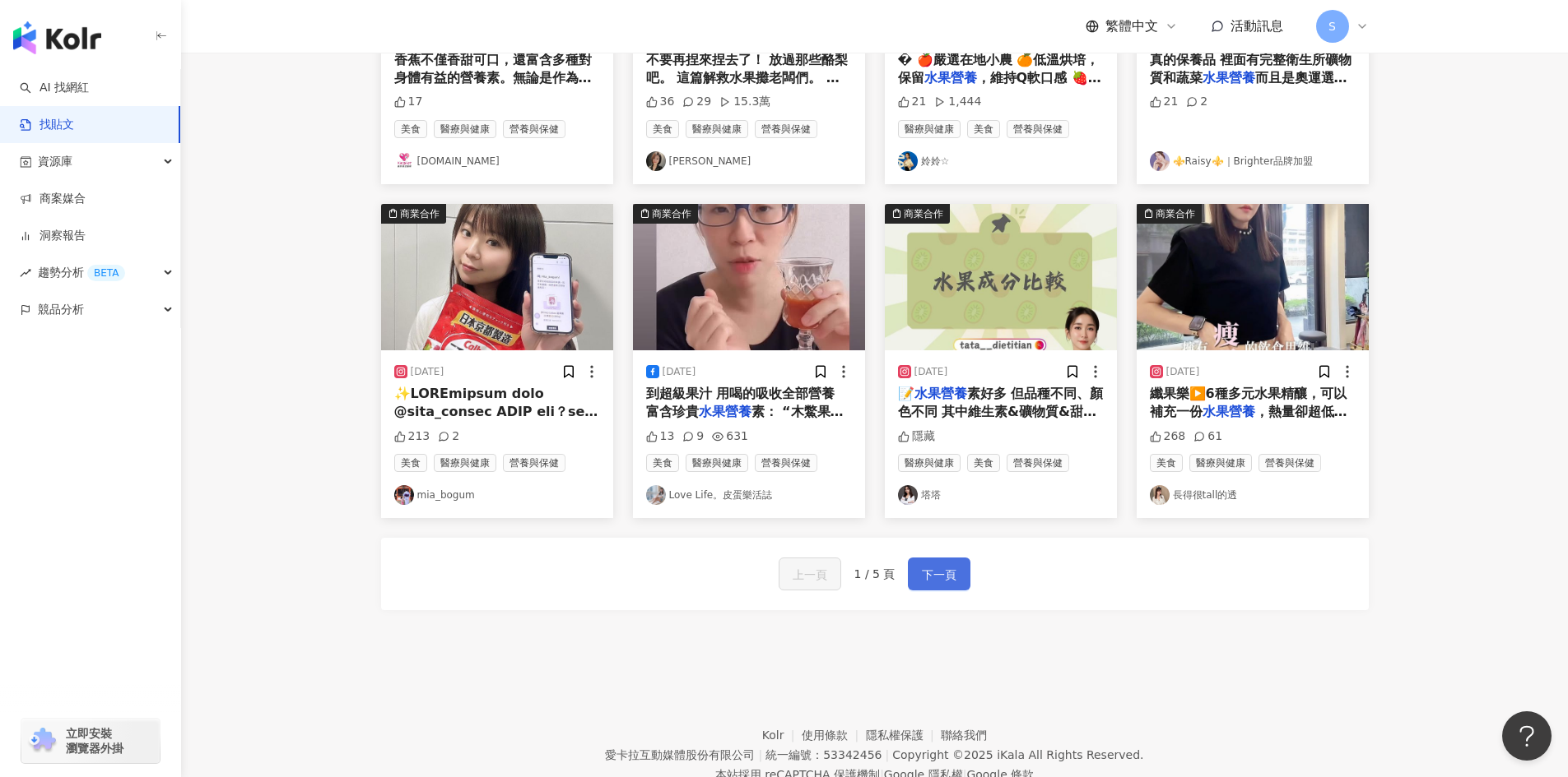
click at [961, 578] on button "下一頁" at bounding box center [939, 574] width 63 height 33
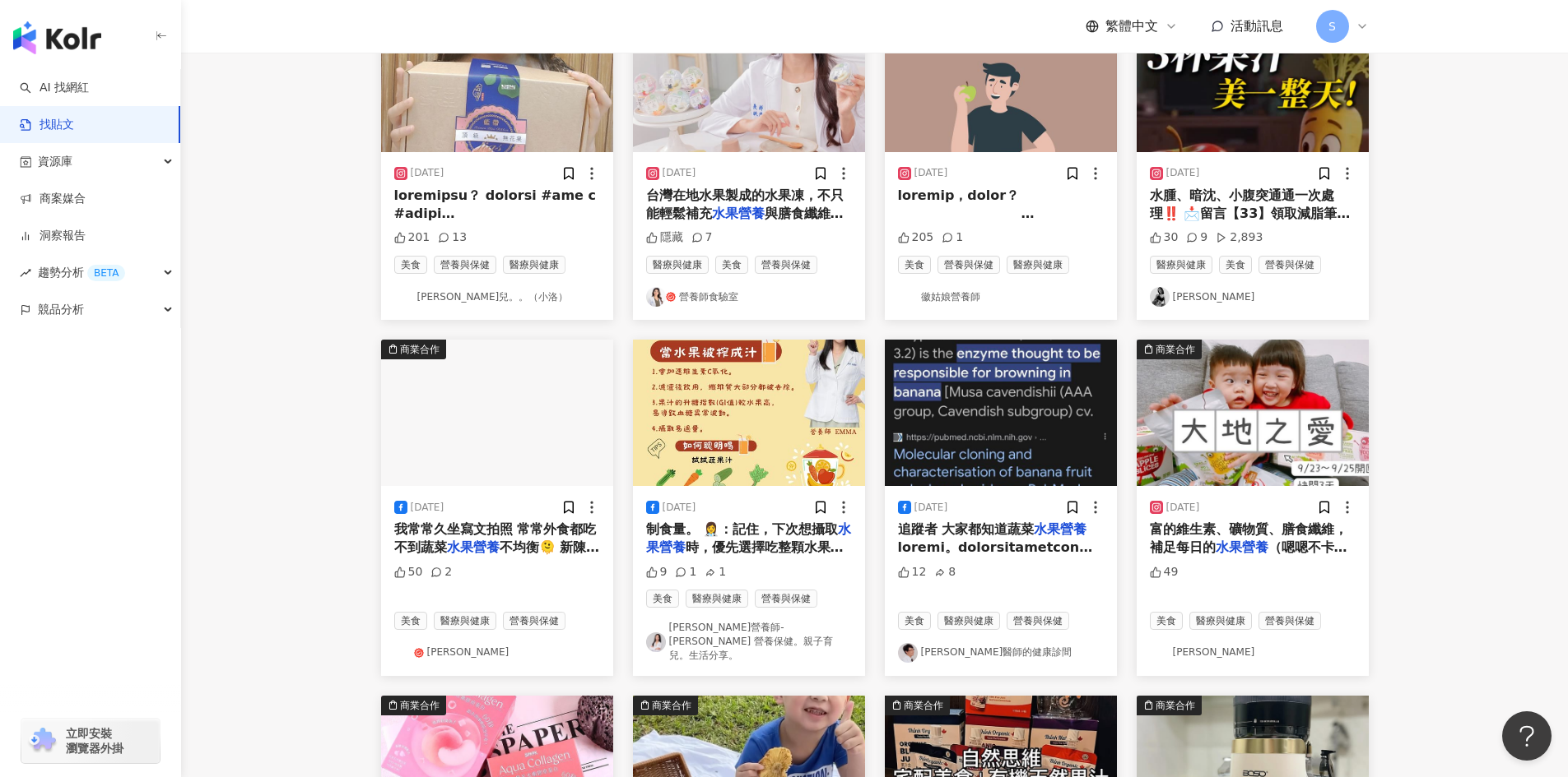
scroll to position [0, 0]
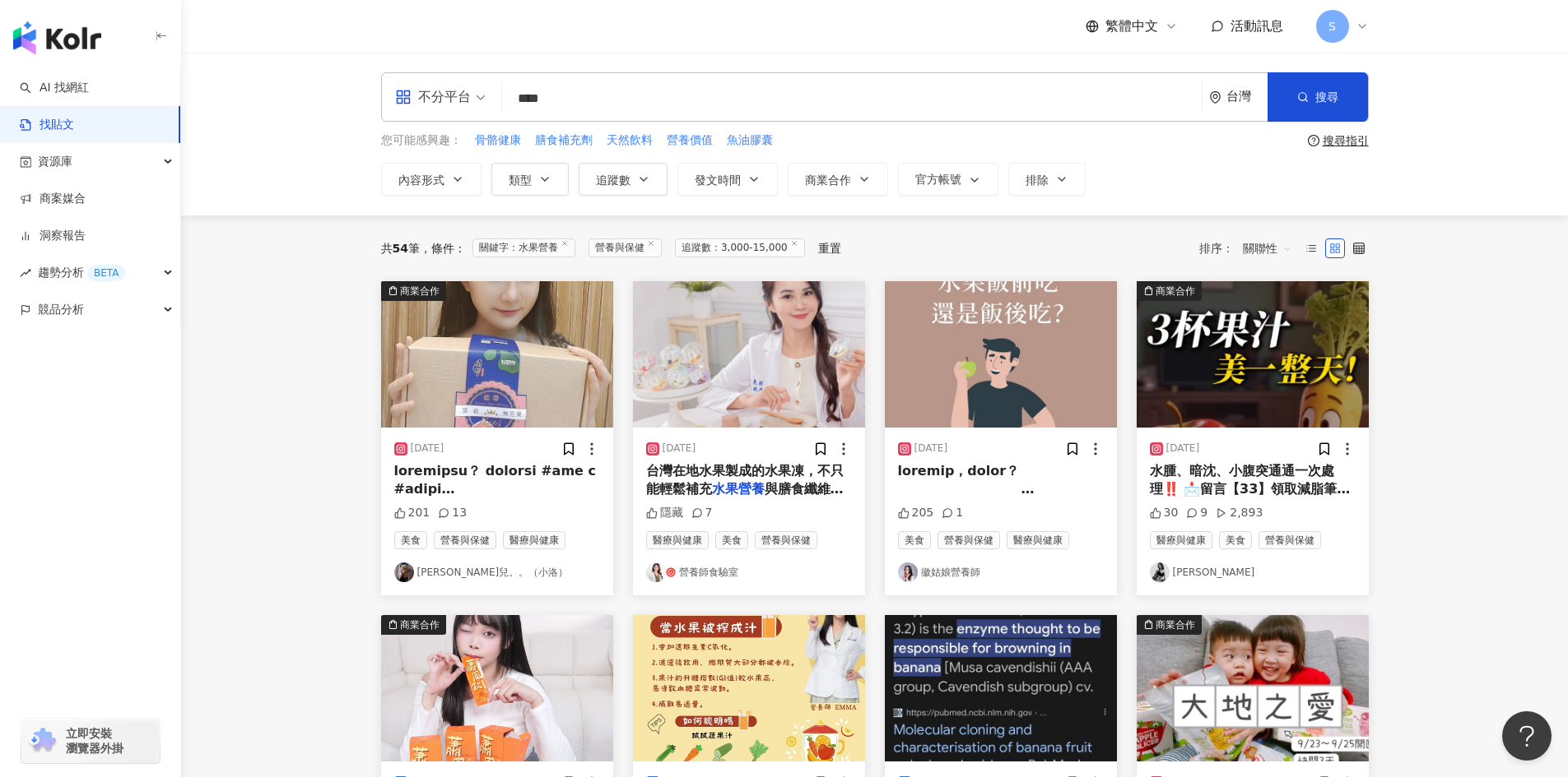
click at [708, 571] on link "營養師食驗室" at bounding box center [749, 572] width 206 height 19
click at [706, 95] on input "****" at bounding box center [852, 98] width 686 height 35
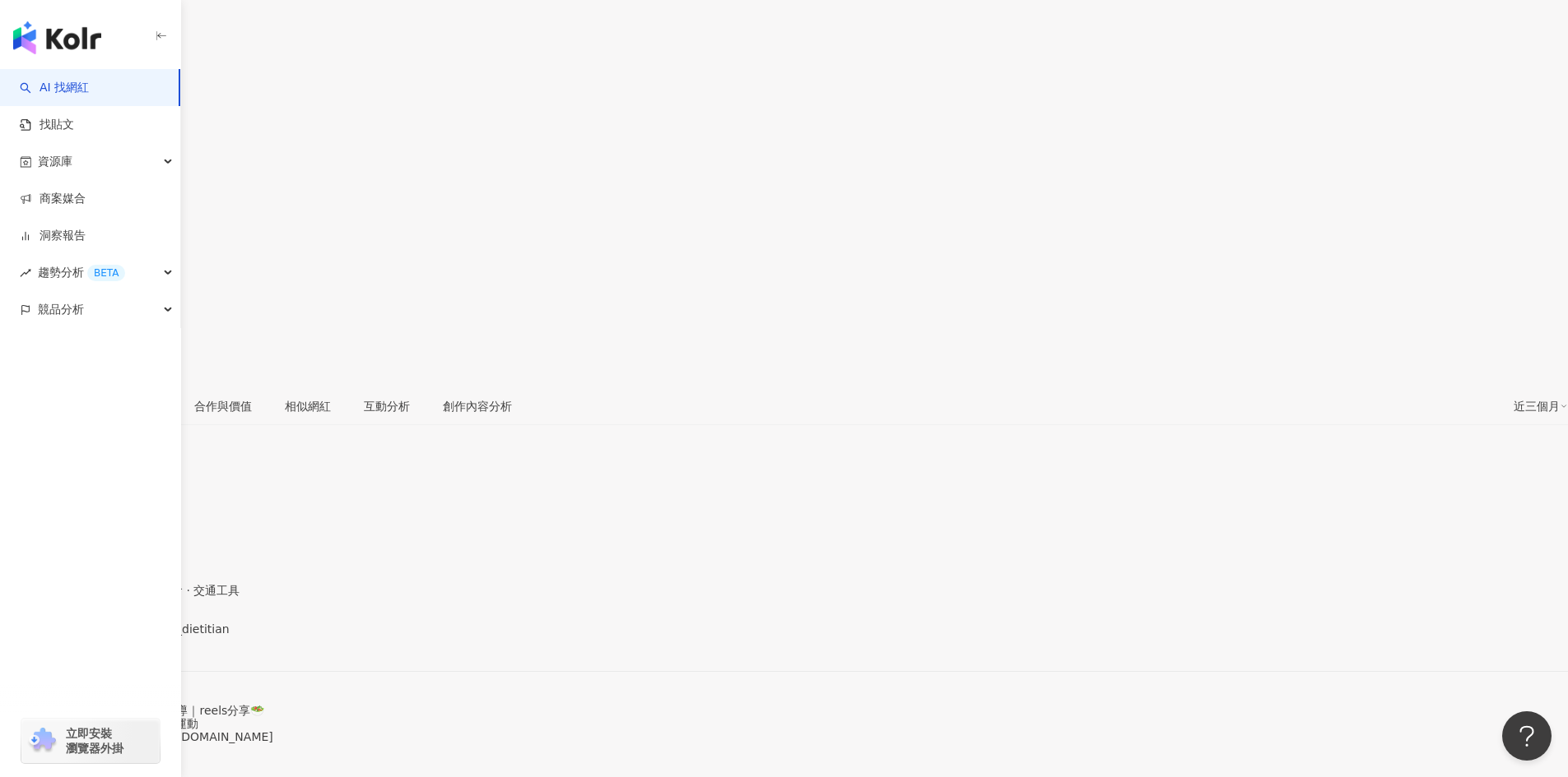
click at [230, 623] on span "塔塔營養師•營養不藏私🔓 | tata__dietitian" at bounding box center [114, 629] width 230 height 13
drag, startPoint x: 408, startPoint y: 416, endPoint x: 461, endPoint y: 412, distance: 53.2
click at [461, 504] on div "性別 女 主要語言 繁體中文 94.4% 網紅類型 營養與保健 · 台灣旅遊 · 飲料 · 美食 · 交通工具 社群簡介 塔塔營養師•營養不藏私🔓 | tat…" at bounding box center [784, 624] width 1568 height 239
copy span "塔塔營養師"
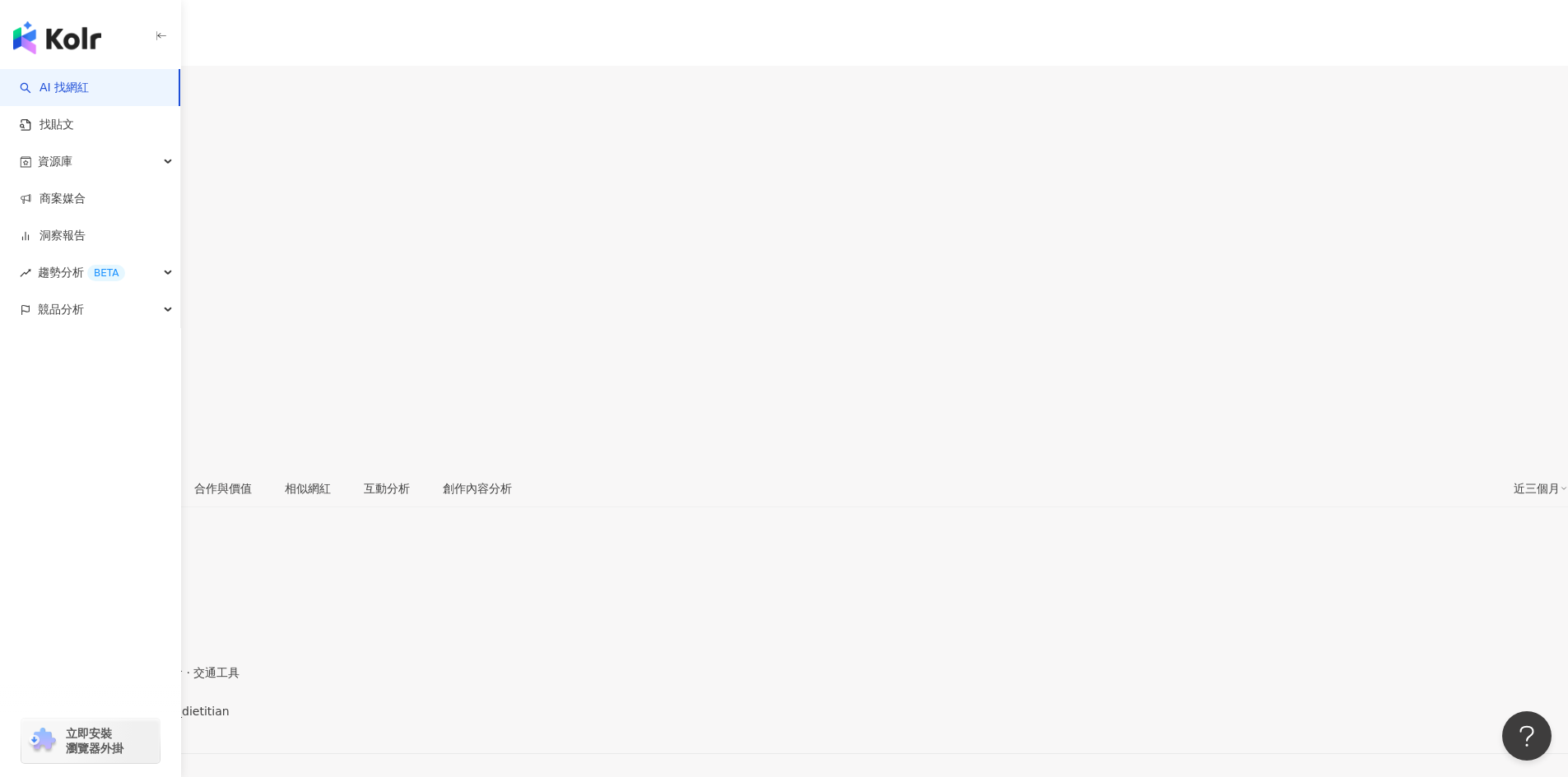
scroll to position [82, 0]
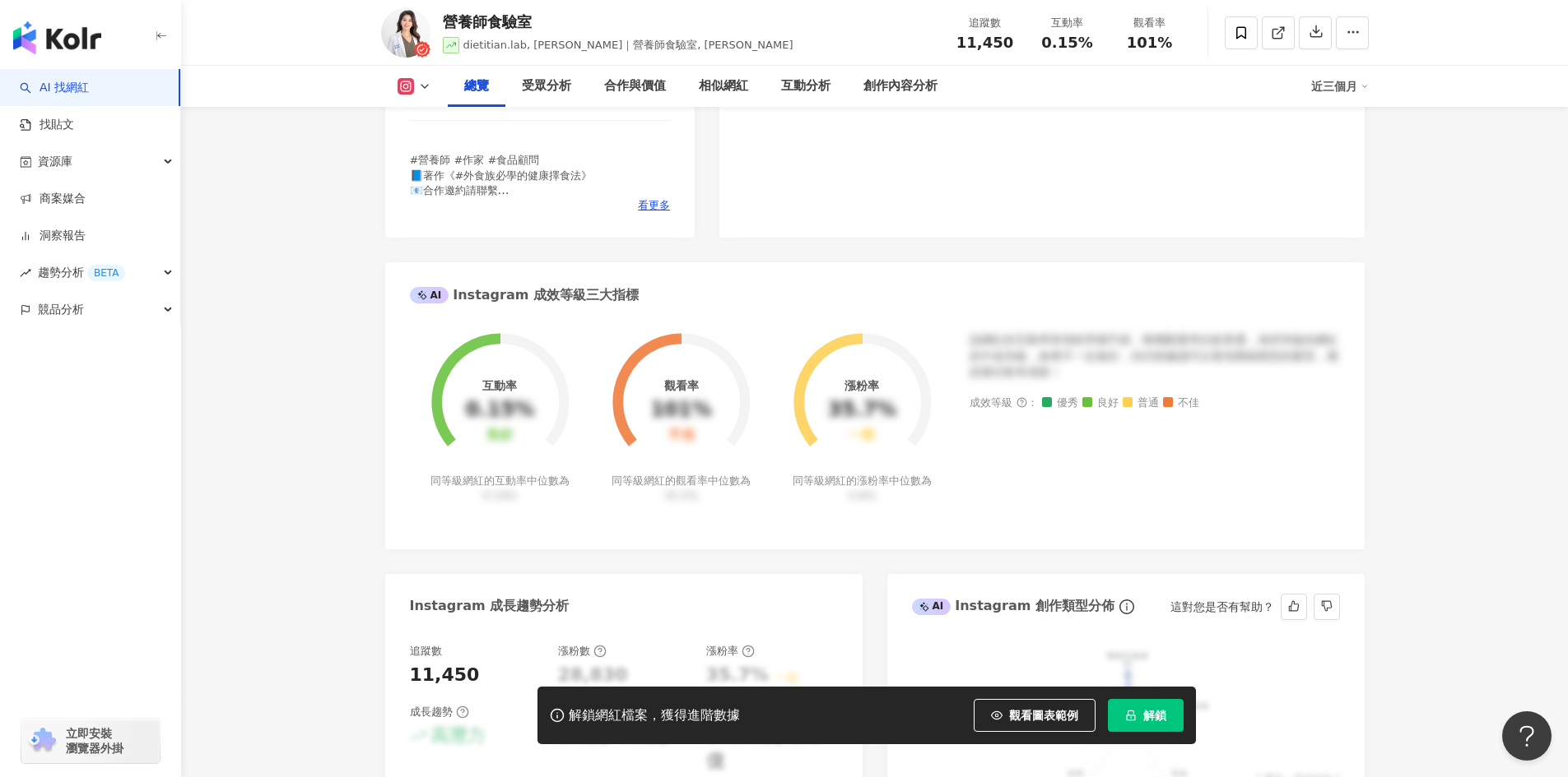
scroll to position [411, 0]
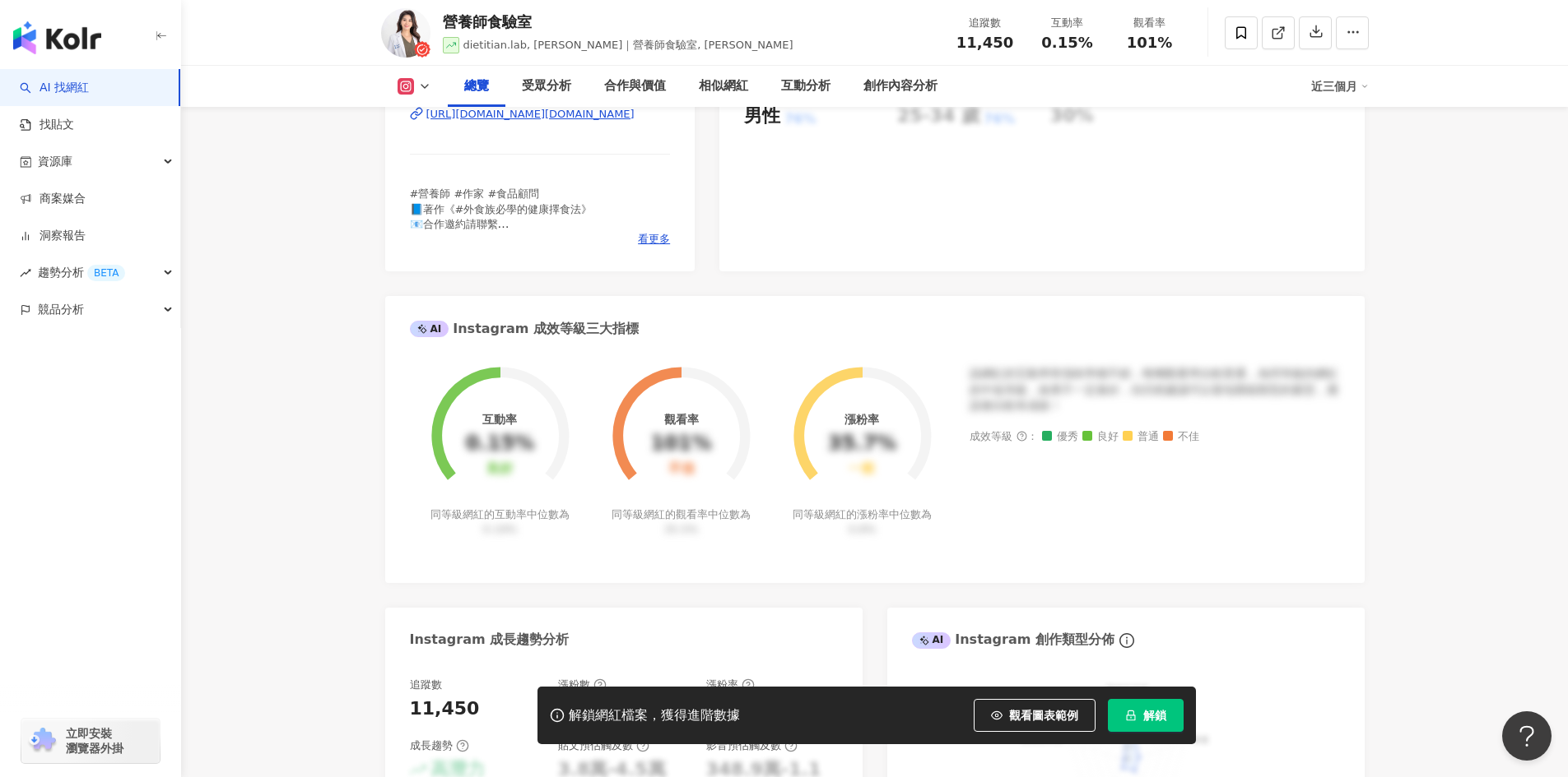
click at [1149, 706] on button "解鎖" at bounding box center [1145, 715] width 75 height 33
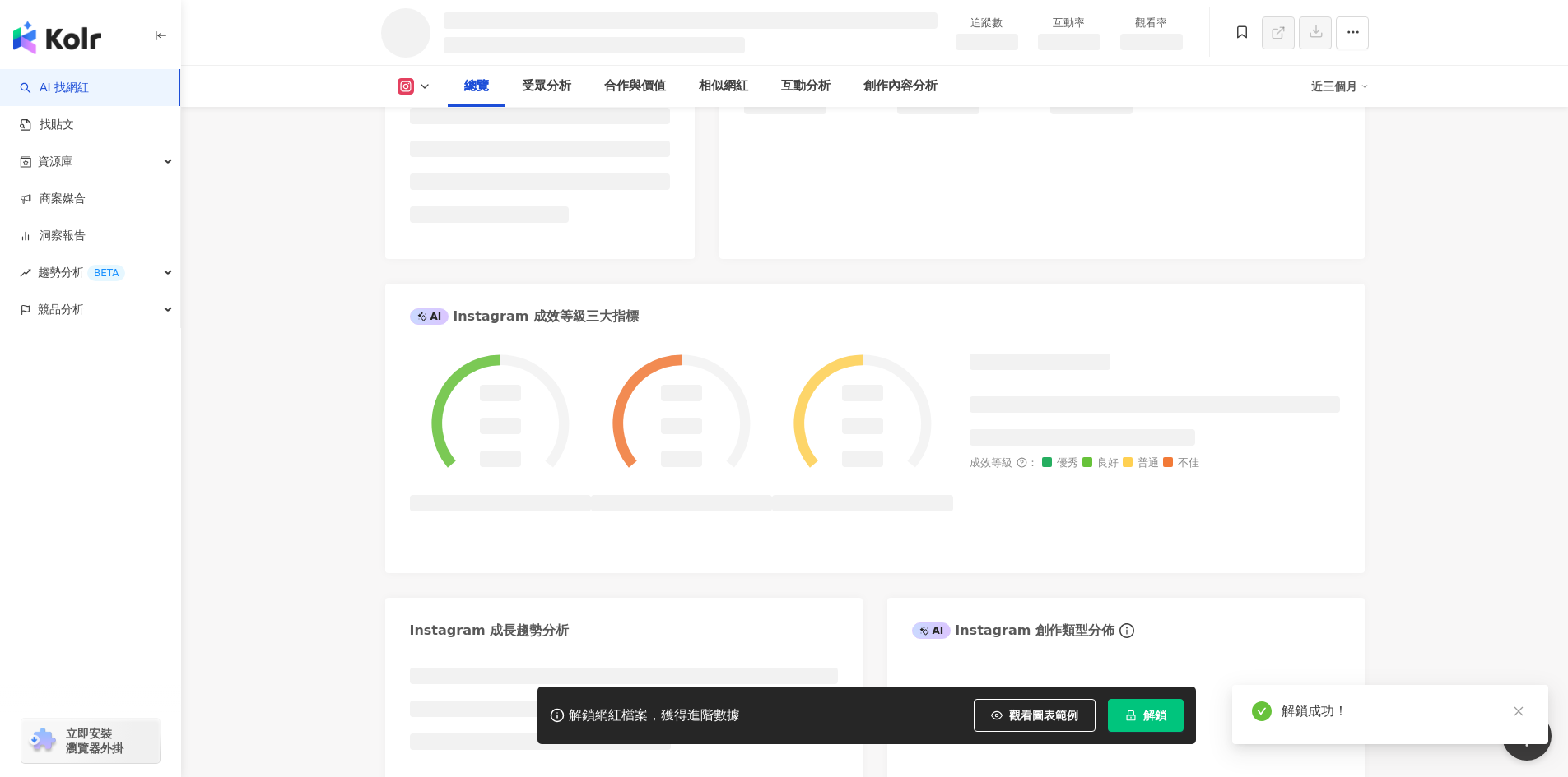
scroll to position [0, 0]
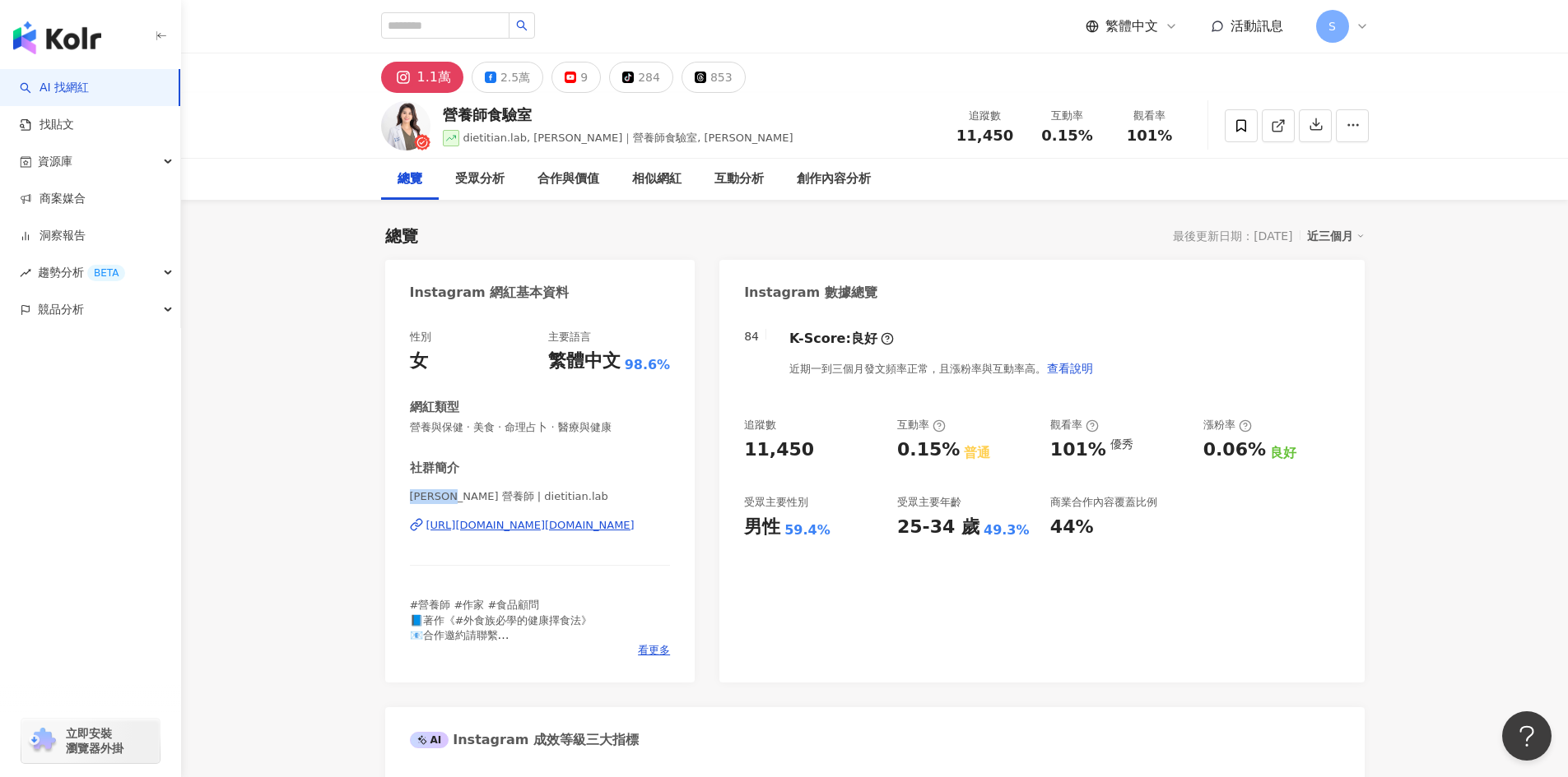
drag, startPoint x: 410, startPoint y: 498, endPoint x: 472, endPoint y: 489, distance: 62.6
click at [472, 489] on div "社群簡介 [PERSON_NAME] 營養師 | dietitian.lab [URL][DOMAIN_NAME][DOMAIN_NAME] #營養師 #作家…" at bounding box center [540, 559] width 261 height 198
copy span "[PERSON_NAME] 營養師"
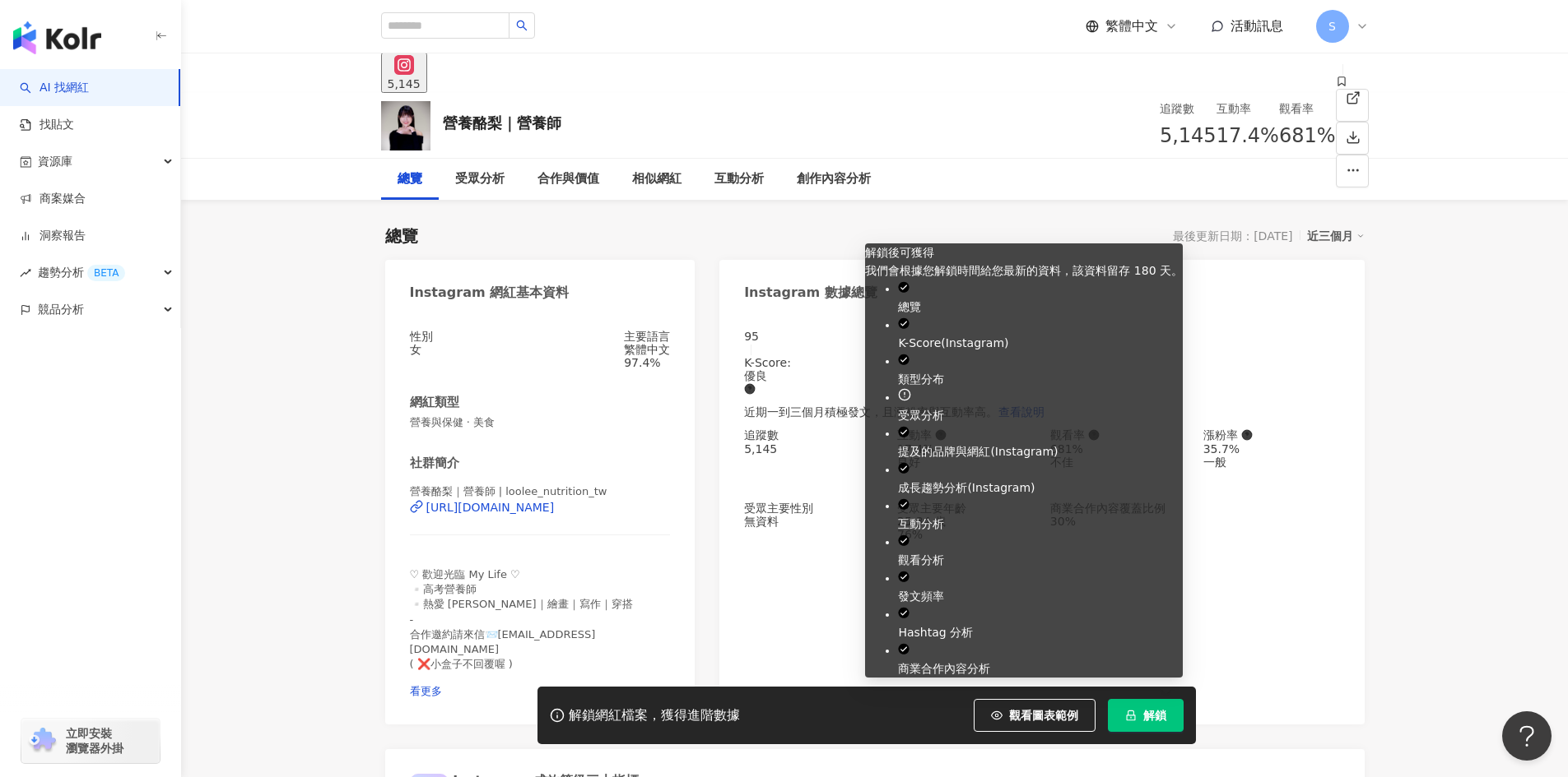
click at [1154, 711] on span "解鎖" at bounding box center [1155, 715] width 23 height 13
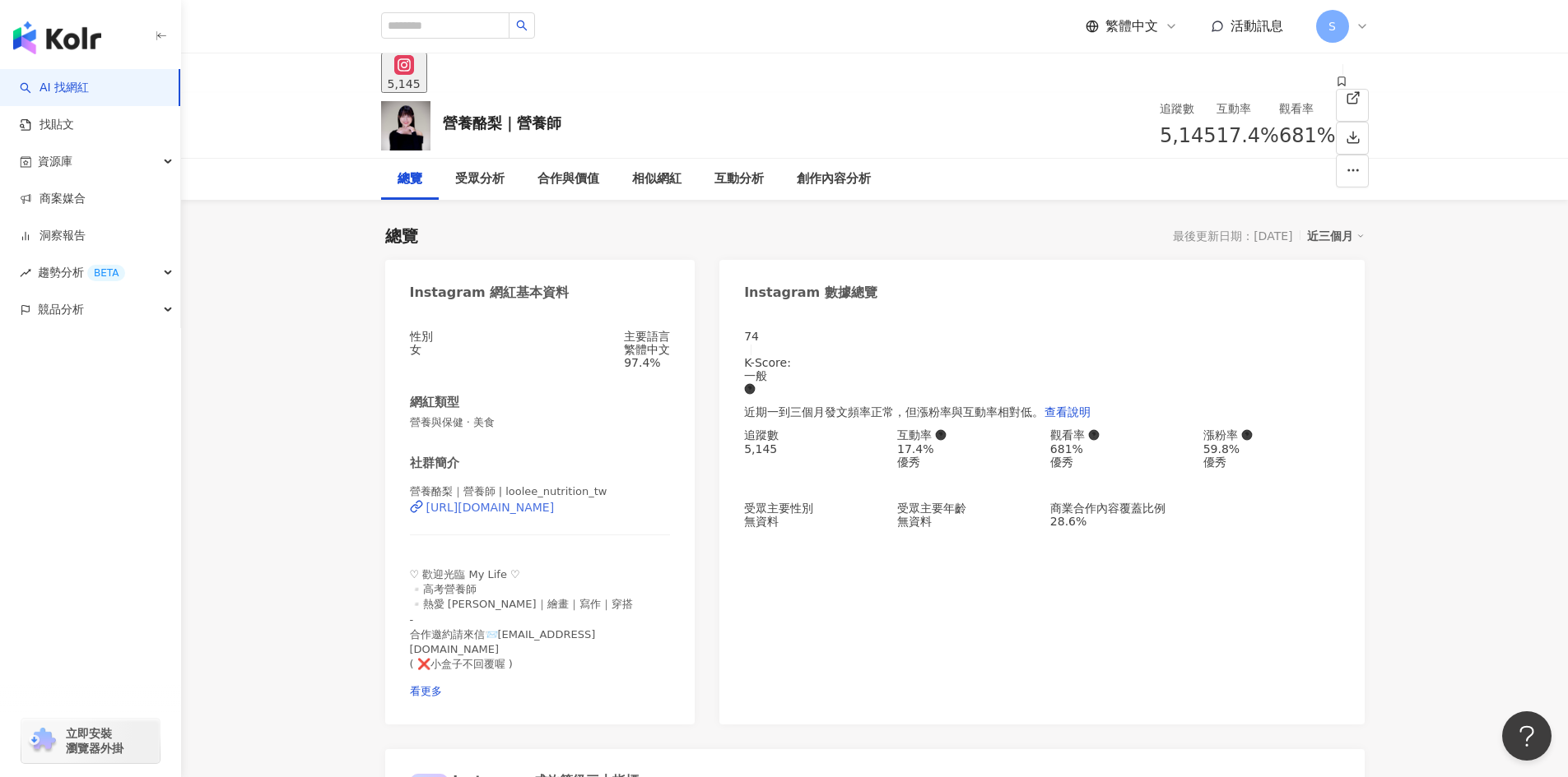
click at [420, 513] on icon at bounding box center [416, 507] width 13 height 13
